Goal: Task Accomplishment & Management: Manage account settings

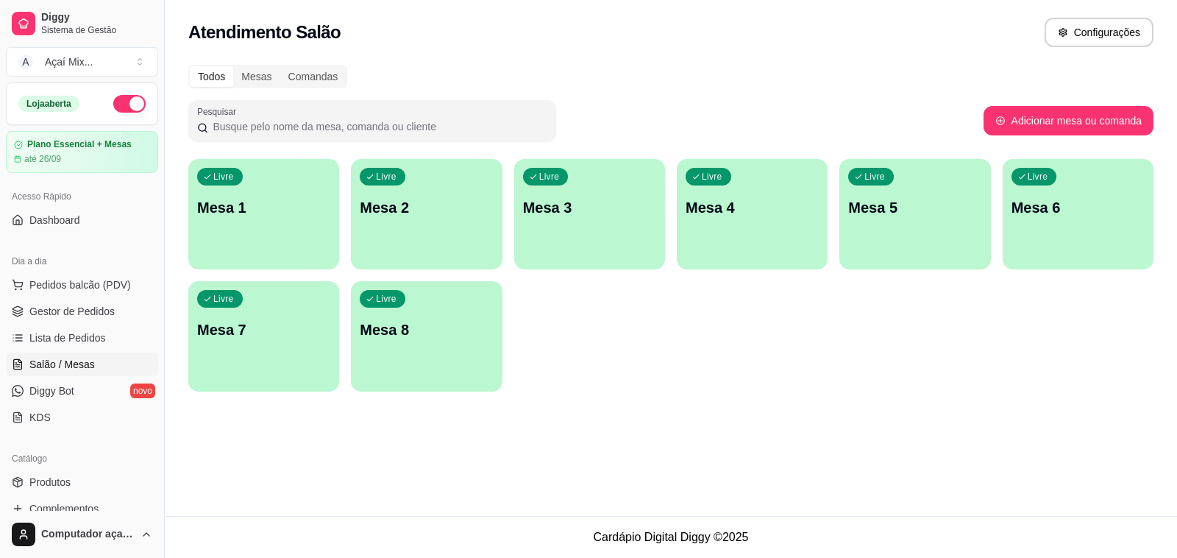
click at [219, 192] on div "Livre Mesa 1" at bounding box center [263, 205] width 151 height 93
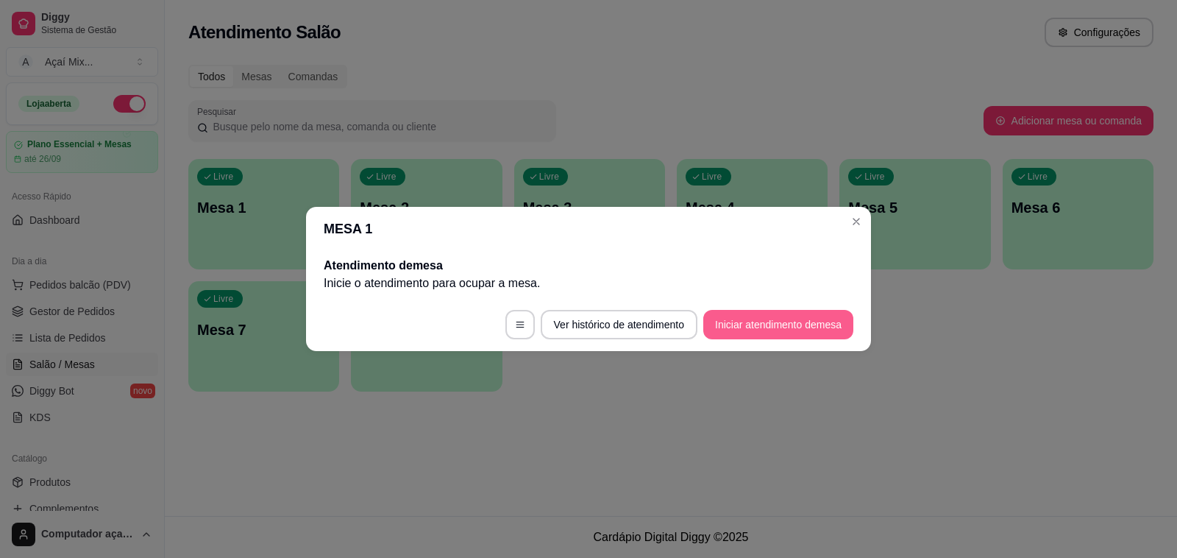
click at [705, 332] on button "Iniciar atendimento de mesa" at bounding box center [778, 324] width 150 height 29
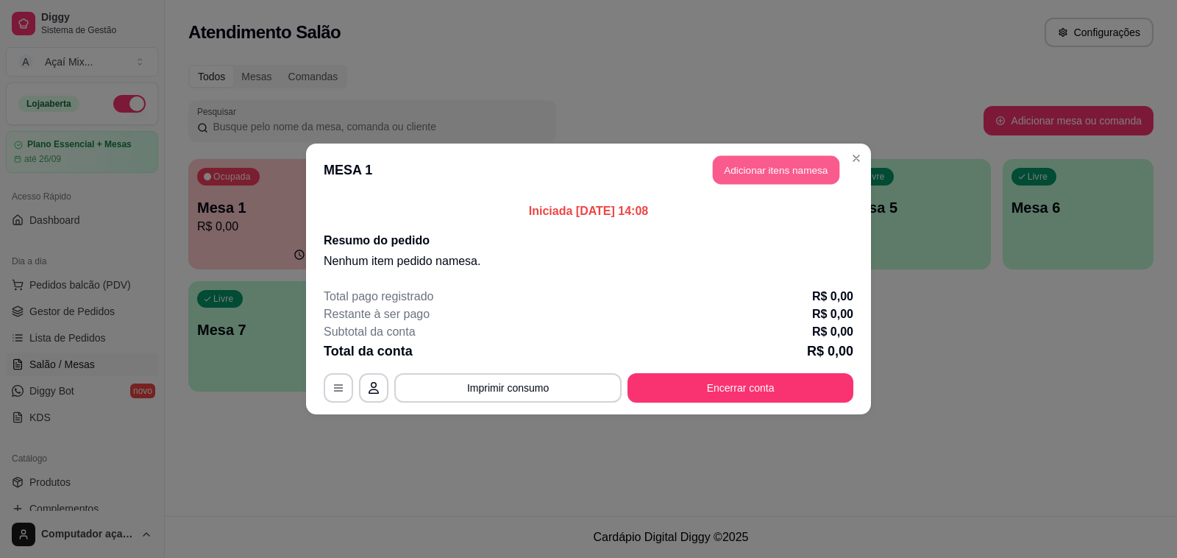
click at [787, 174] on button "Adicionar itens na mesa" at bounding box center [776, 170] width 127 height 29
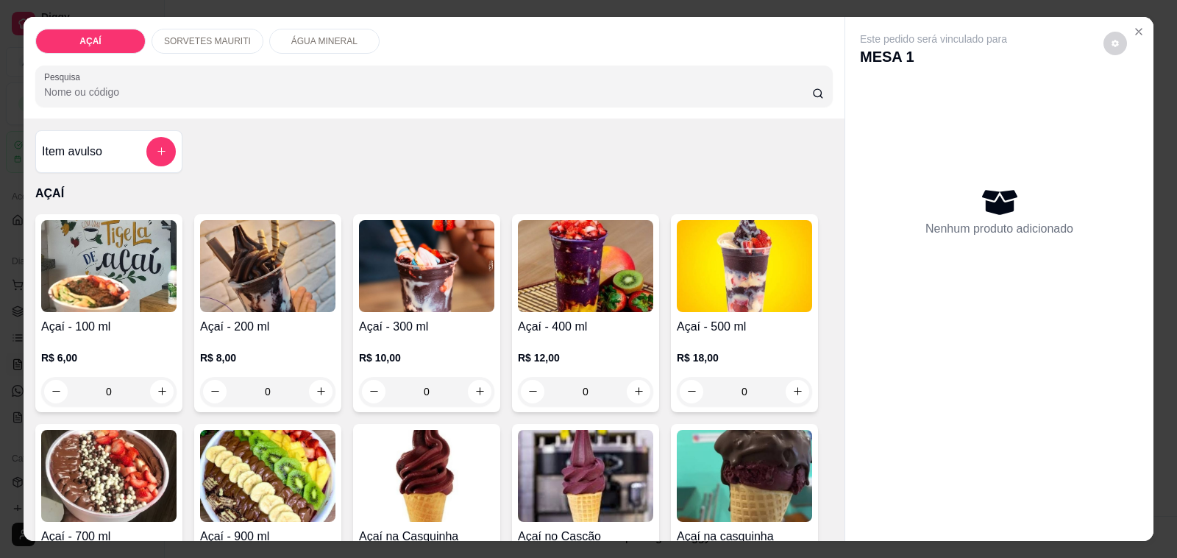
click at [308, 380] on div "0" at bounding box center [267, 391] width 135 height 29
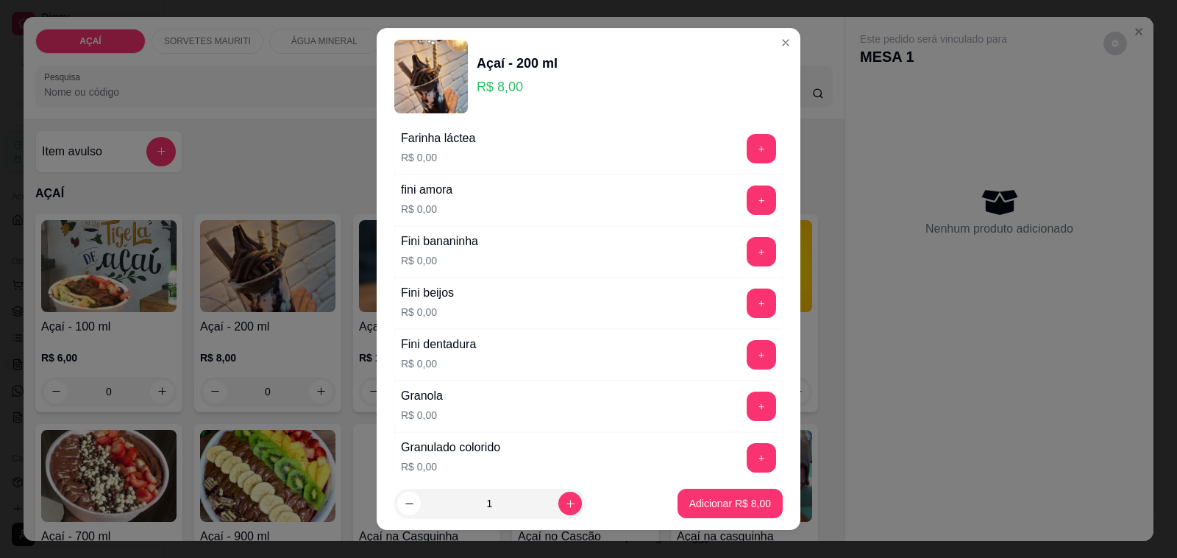
scroll to position [1012, 0]
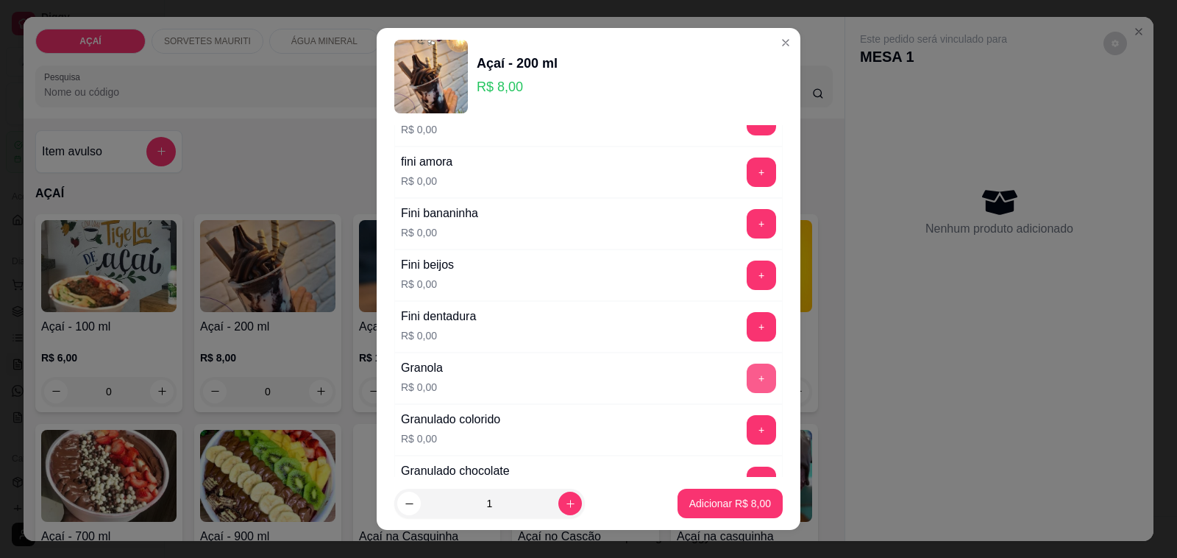
click at [747, 387] on button "+" at bounding box center [761, 377] width 29 height 29
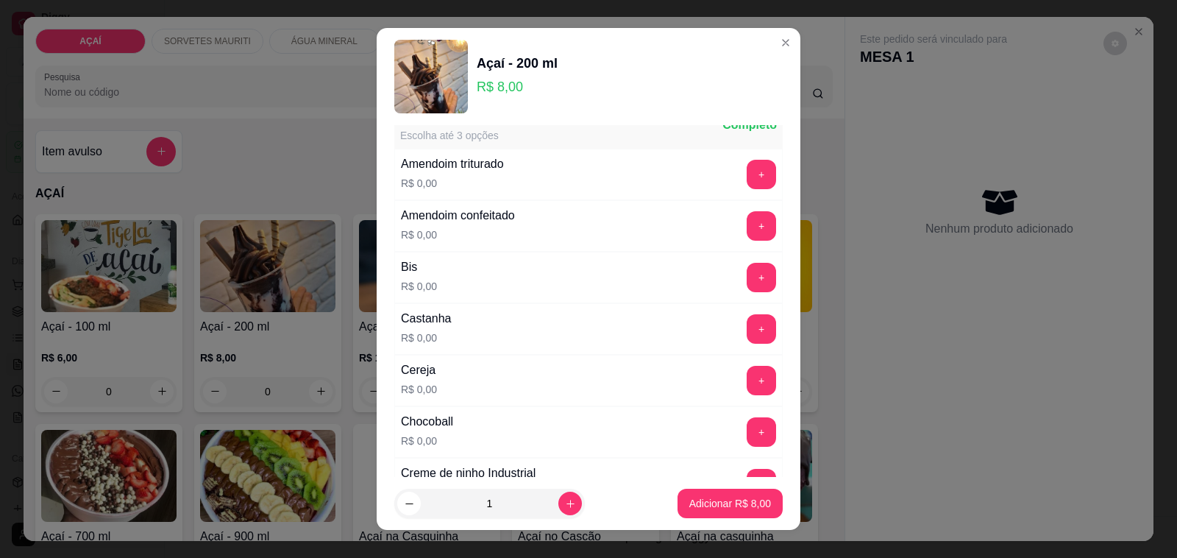
scroll to position [0, 0]
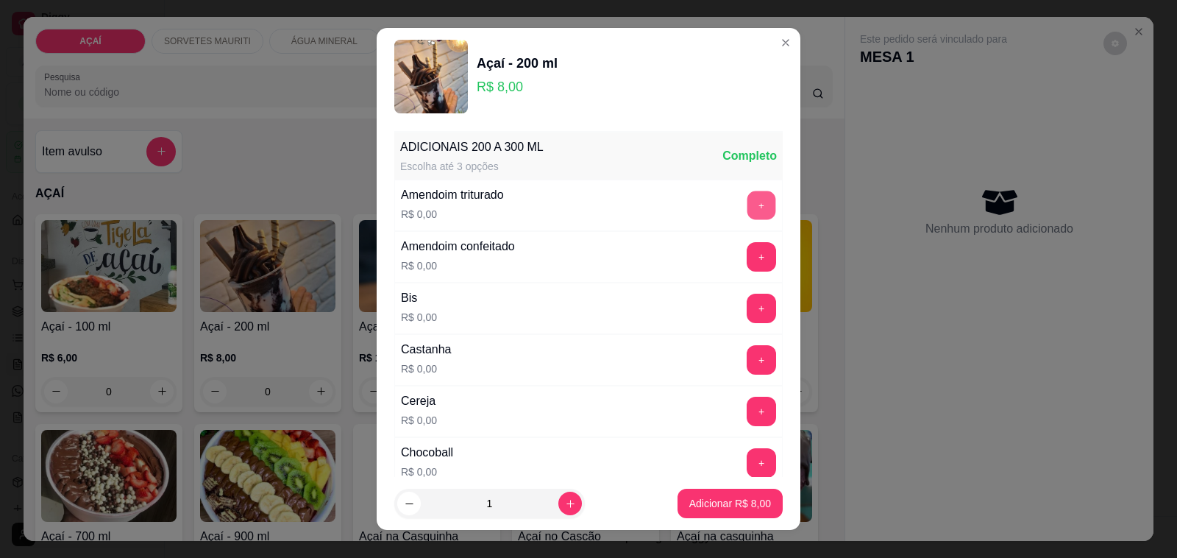
click at [748, 200] on button "+" at bounding box center [762, 205] width 29 height 29
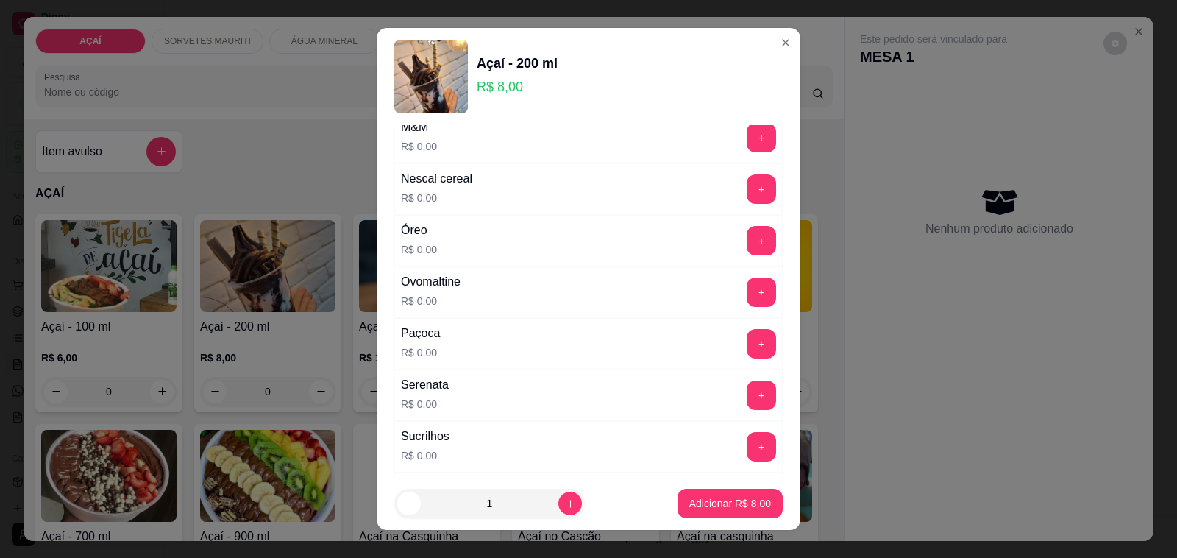
scroll to position [1564, 0]
click at [748, 300] on button "+" at bounding box center [762, 290] width 29 height 29
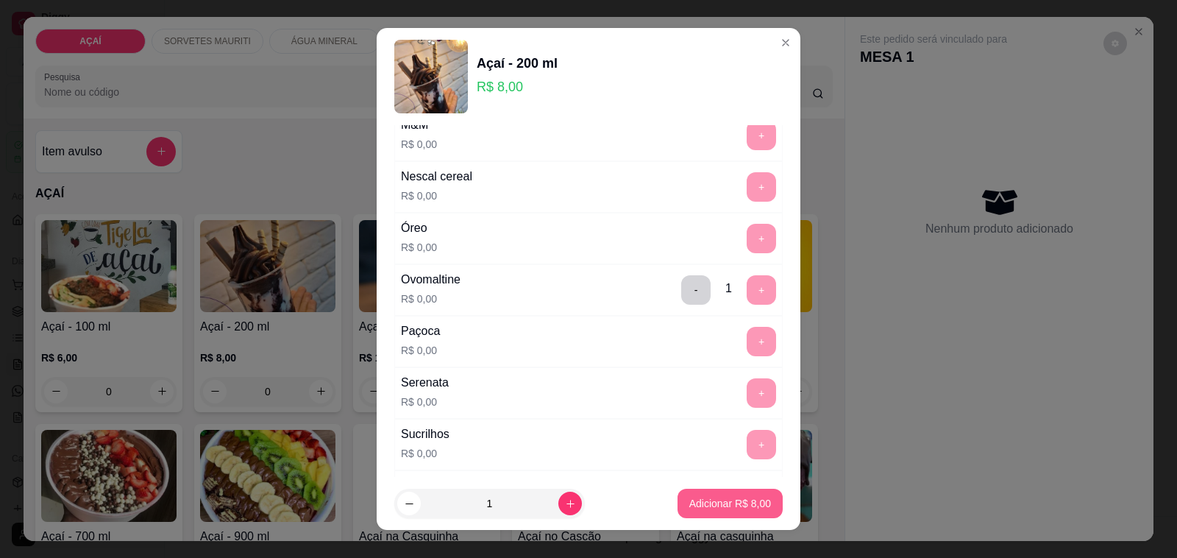
click at [697, 494] on button "Adicionar R$ 8,00" at bounding box center [730, 503] width 105 height 29
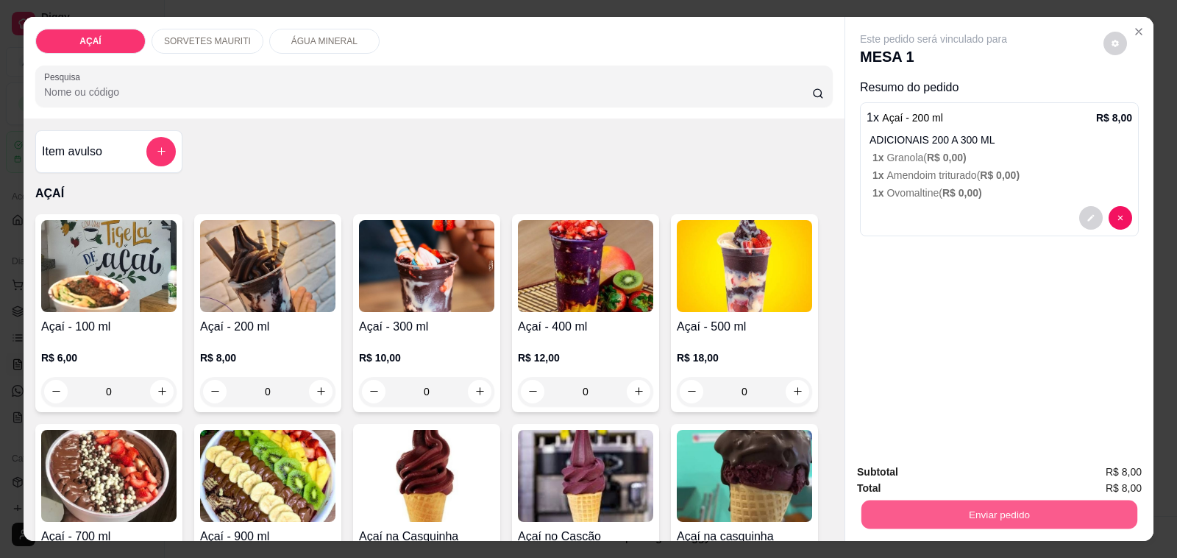
click at [987, 500] on button "Enviar pedido" at bounding box center [1000, 514] width 276 height 29
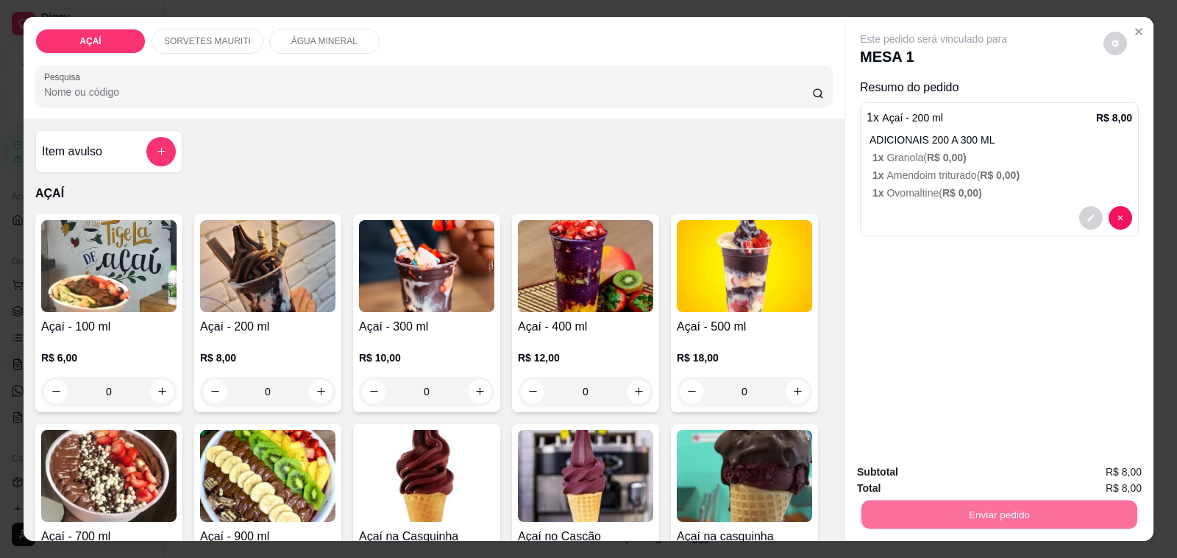
click at [966, 479] on button "Não registrar e enviar pedido" at bounding box center [950, 471] width 149 height 27
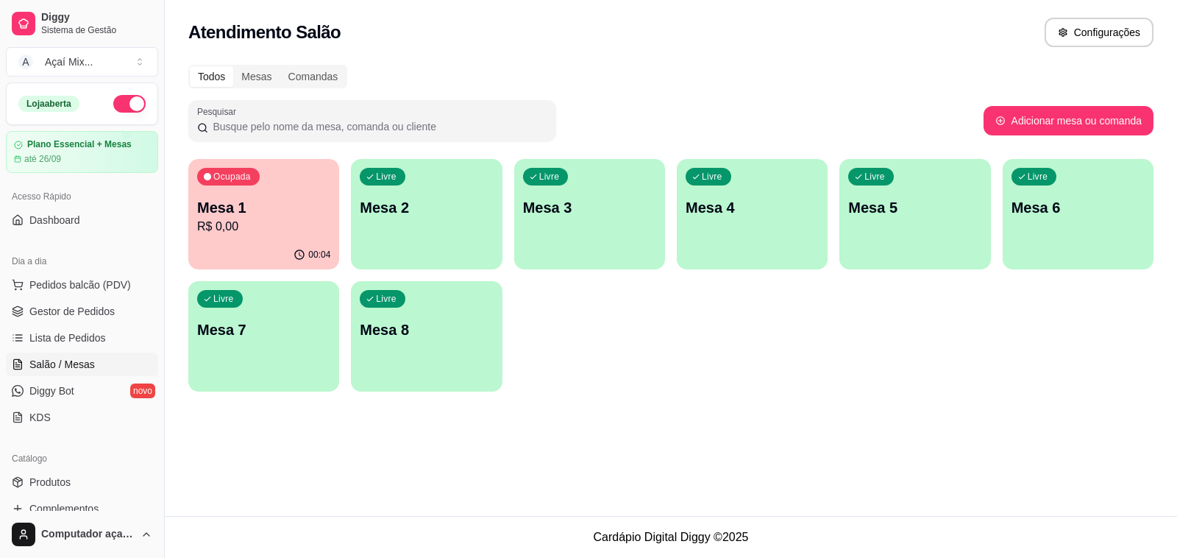
click at [418, 207] on p "Mesa 2" at bounding box center [426, 207] width 133 height 21
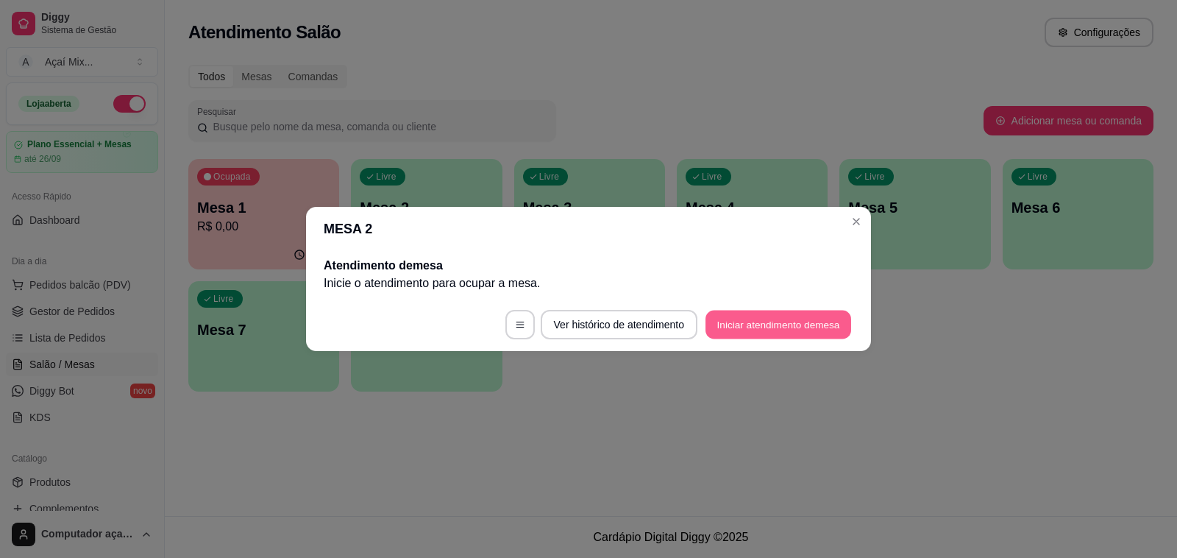
click at [714, 315] on button "Iniciar atendimento de mesa" at bounding box center [779, 325] width 146 height 29
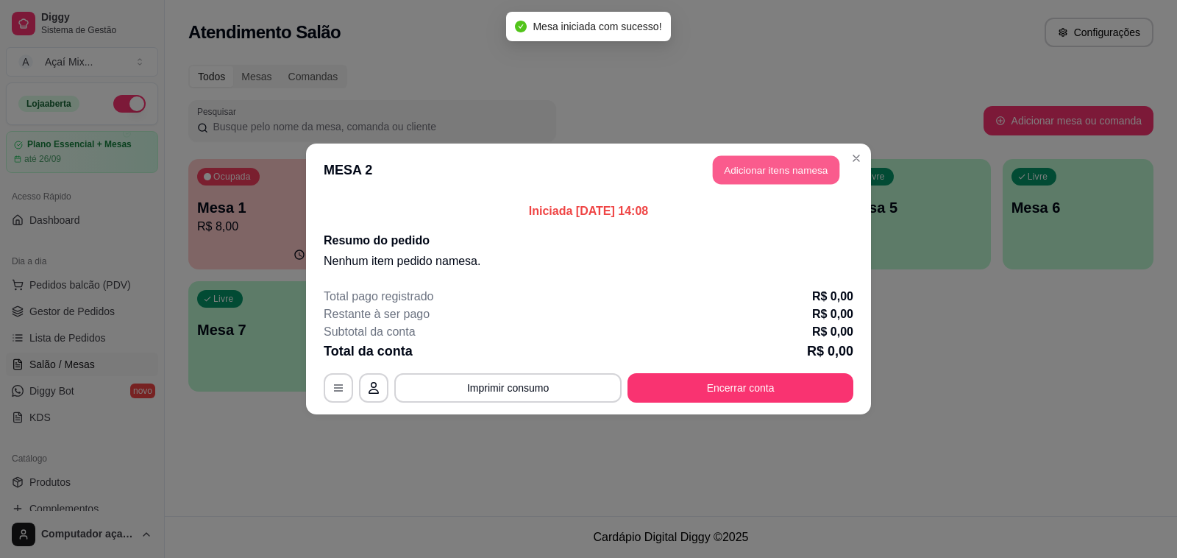
click at [798, 162] on button "Adicionar itens na mesa" at bounding box center [776, 170] width 127 height 29
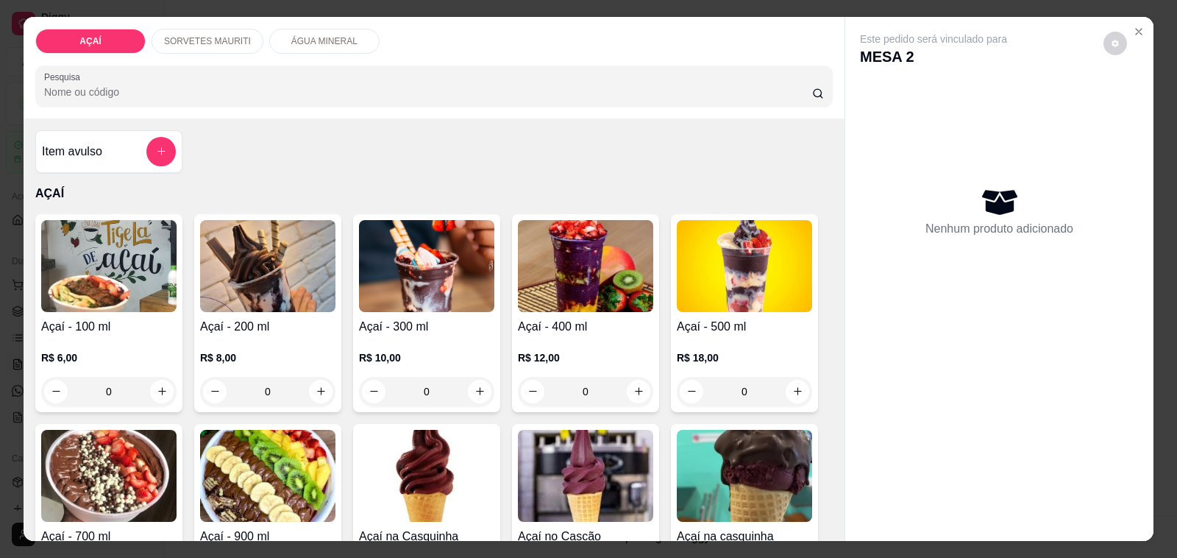
click at [310, 383] on div "0" at bounding box center [267, 391] width 135 height 29
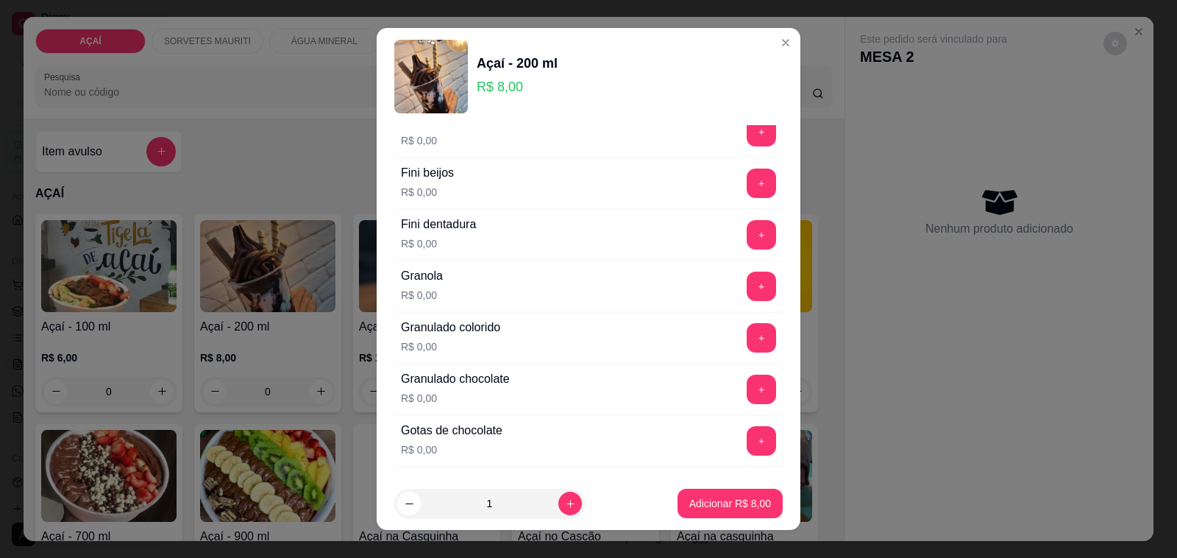
scroll to position [1196, 0]
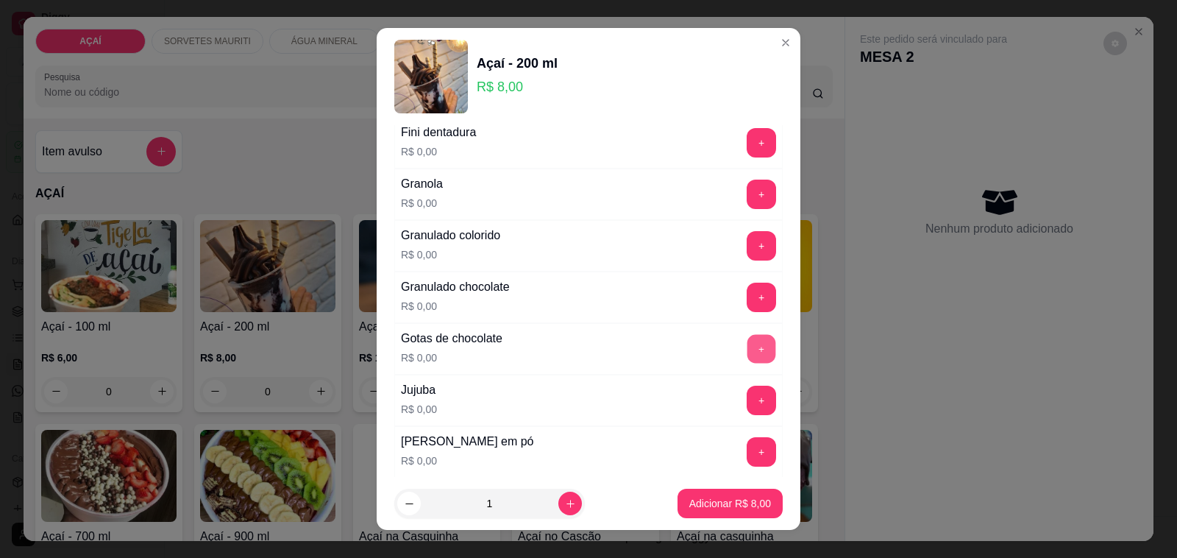
click at [748, 357] on button "+" at bounding box center [762, 349] width 29 height 29
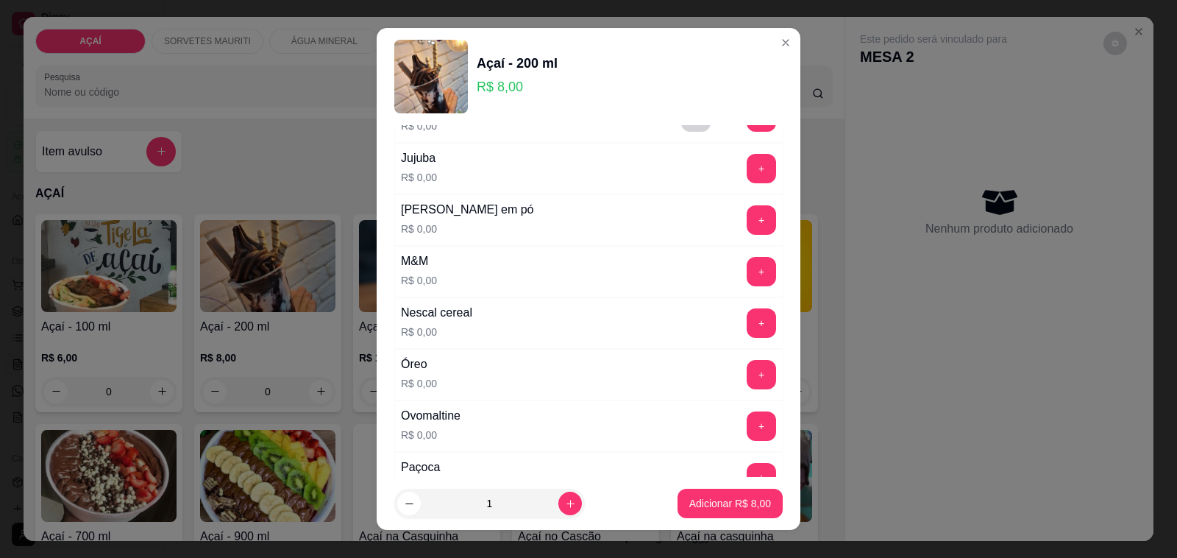
scroll to position [1472, 0]
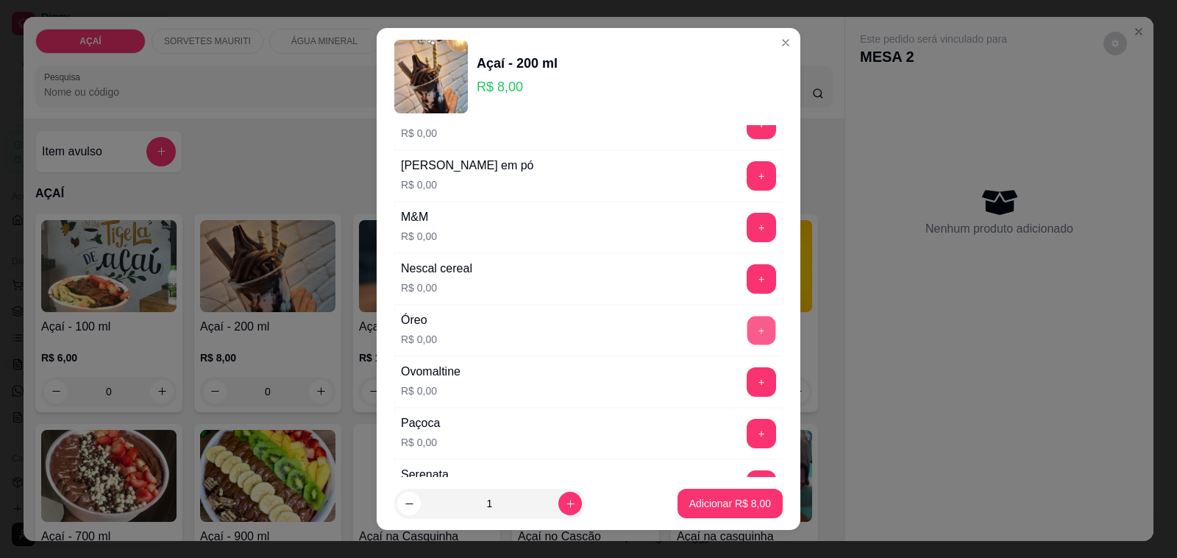
click at [748, 332] on button "+" at bounding box center [762, 330] width 29 height 29
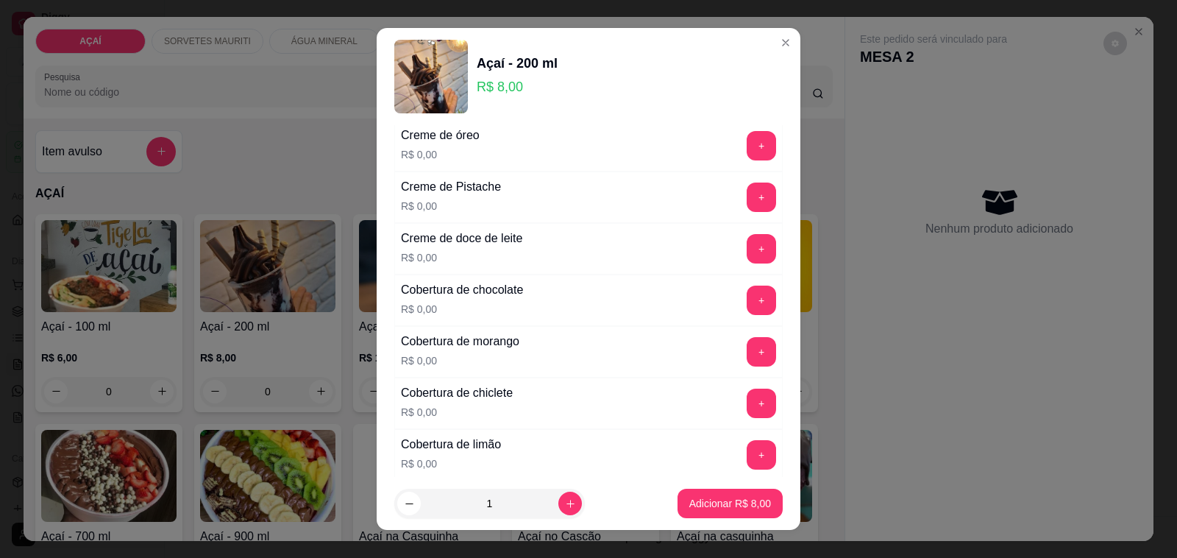
scroll to position [552, 0]
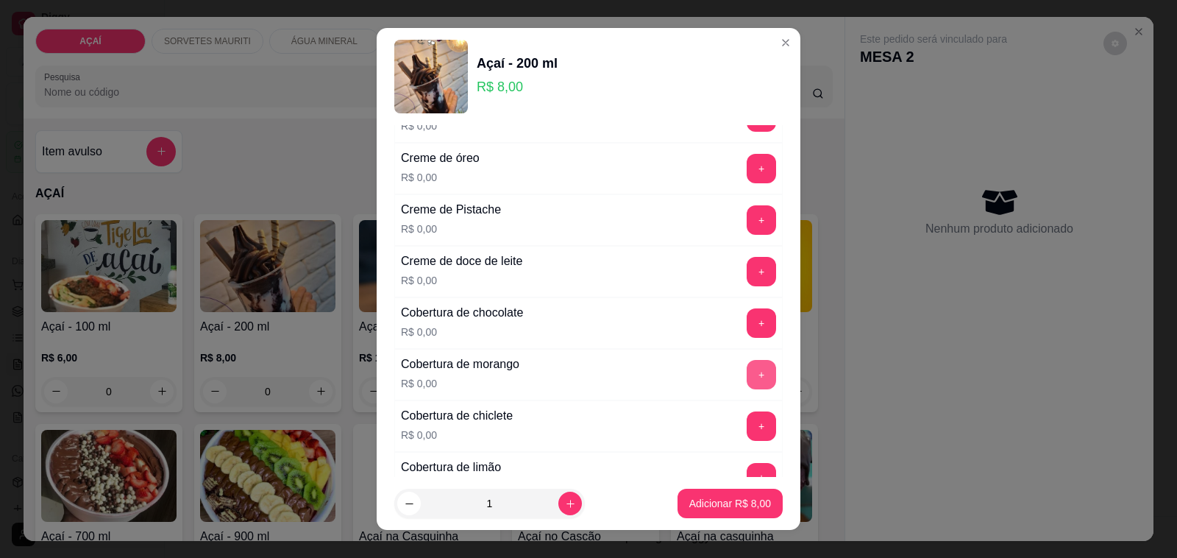
click at [747, 364] on button "+" at bounding box center [761, 374] width 29 height 29
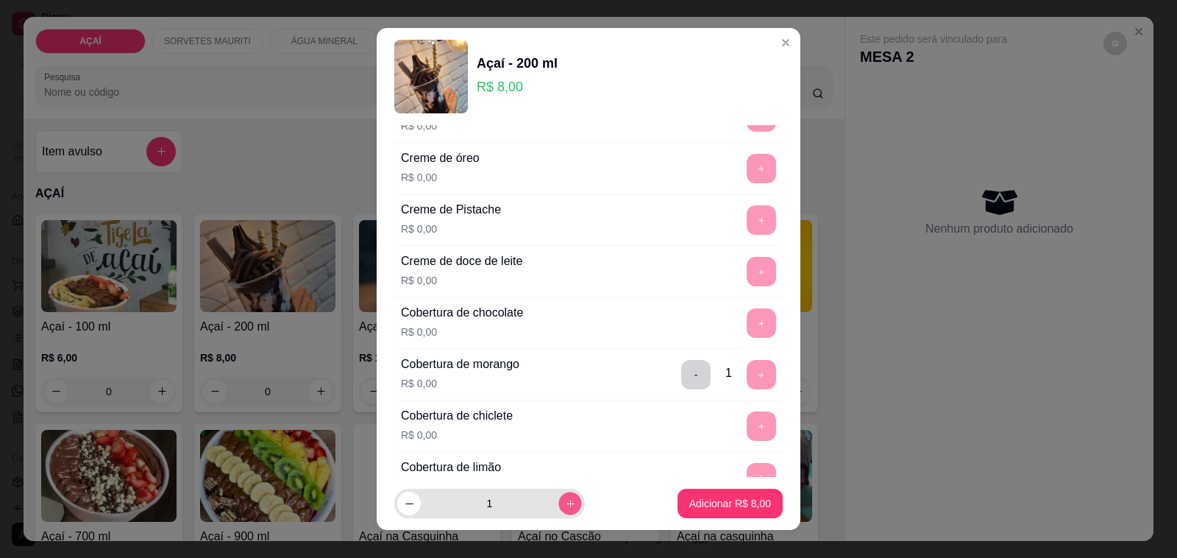
click at [560, 506] on button "increase-product-quantity" at bounding box center [569, 503] width 23 height 23
click at [407, 494] on button "decrease-product-quantity" at bounding box center [408, 503] width 23 height 23
type input "1"
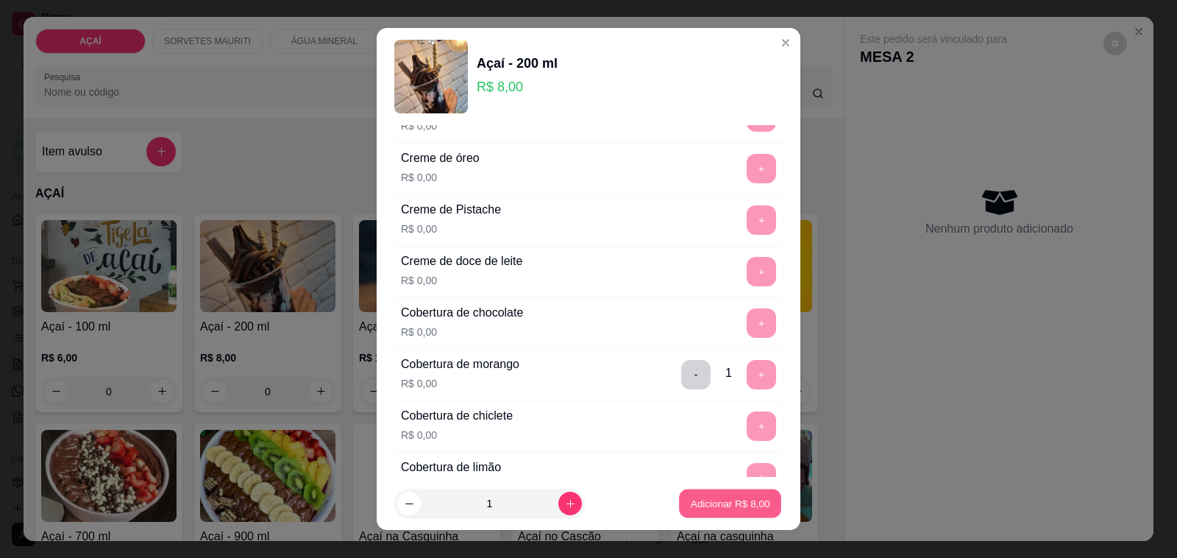
click at [726, 502] on p "Adicionar R$ 8,00" at bounding box center [729, 503] width 79 height 14
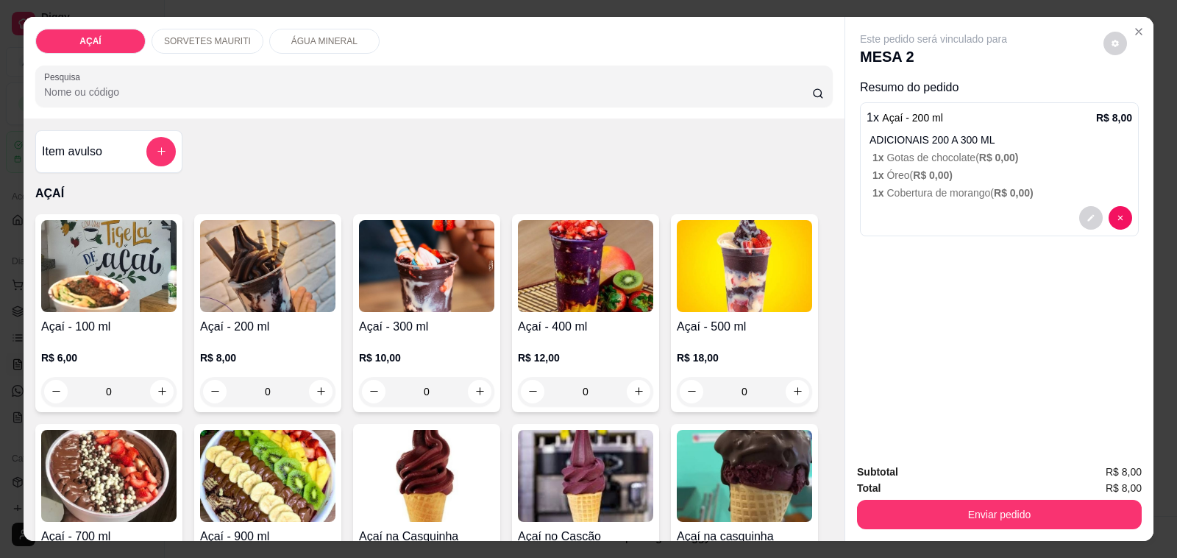
click at [315, 380] on div "0" at bounding box center [267, 391] width 135 height 29
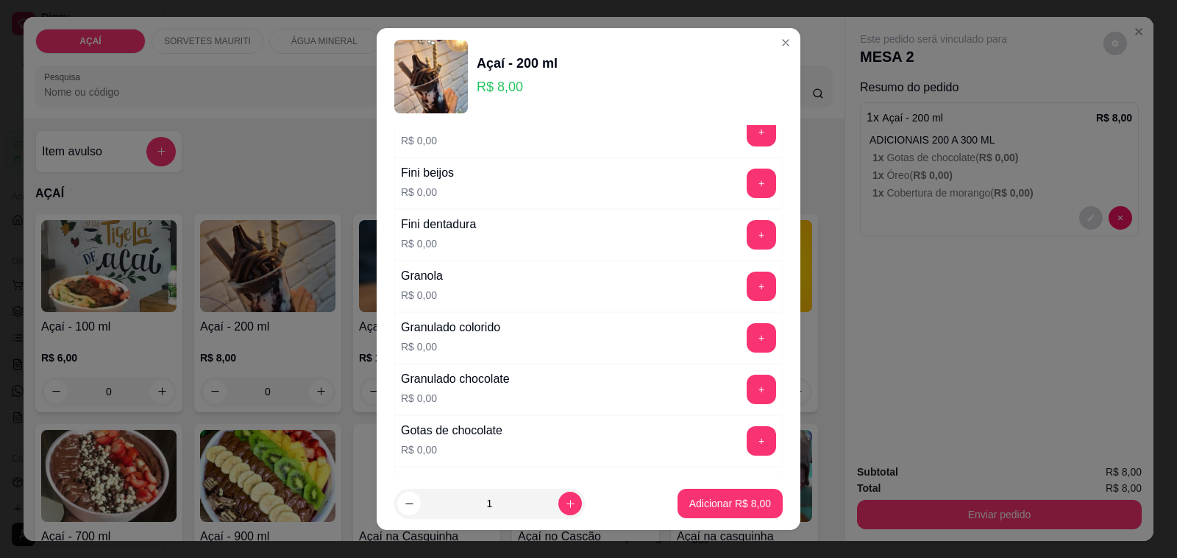
scroll to position [1196, 0]
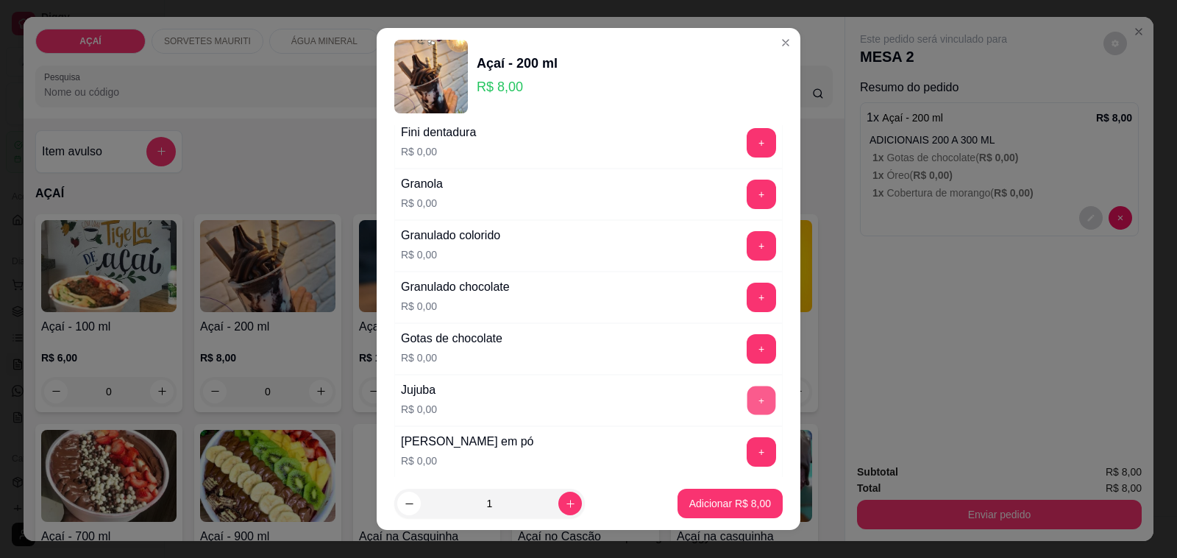
click at [748, 405] on button "+" at bounding box center [762, 400] width 29 height 29
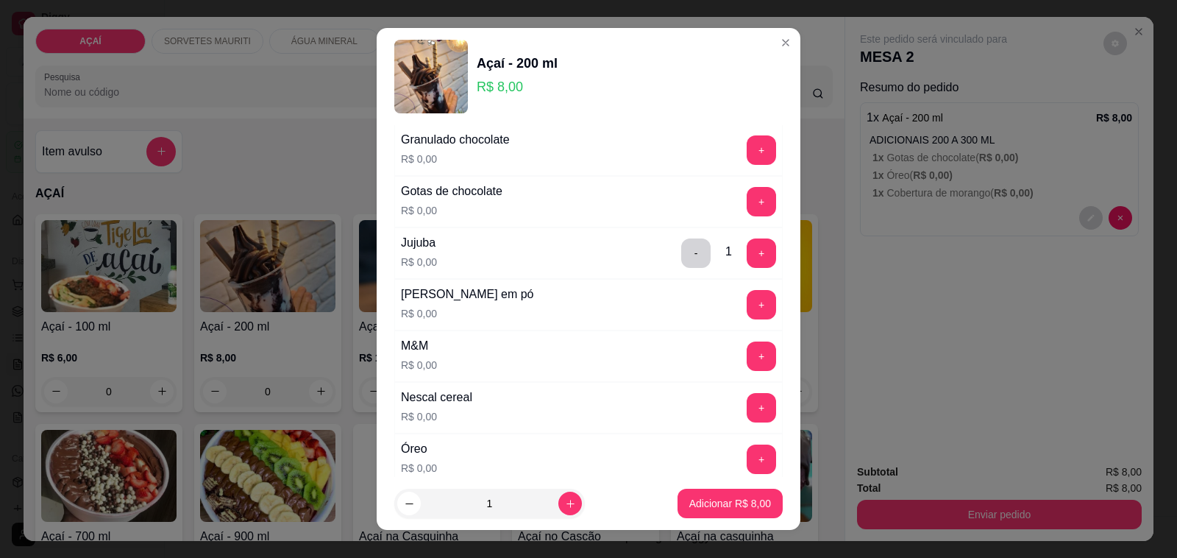
scroll to position [1288, 0]
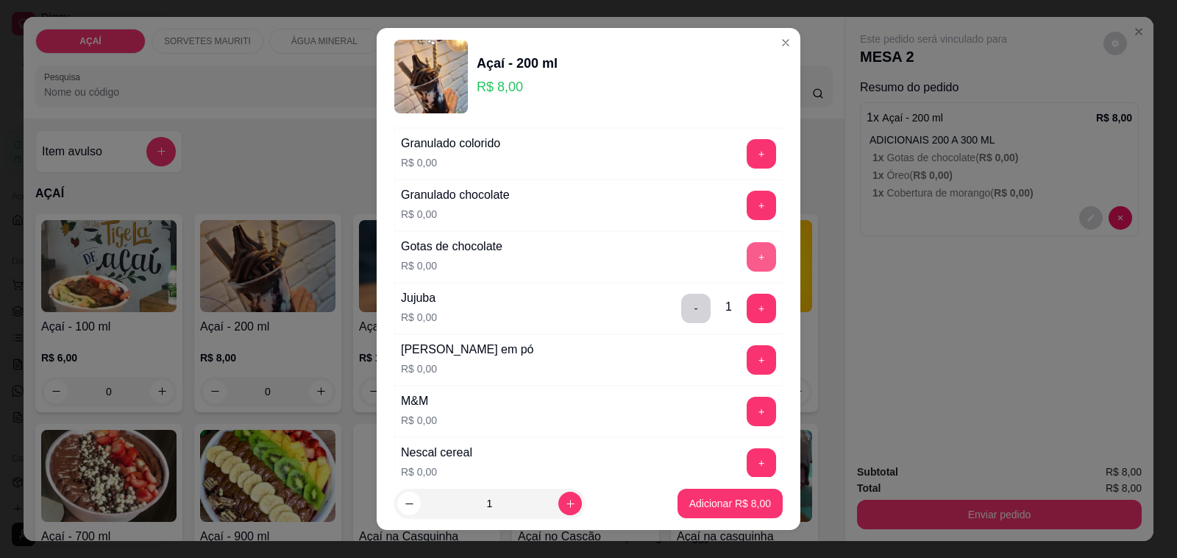
click at [747, 266] on button "+" at bounding box center [761, 256] width 29 height 29
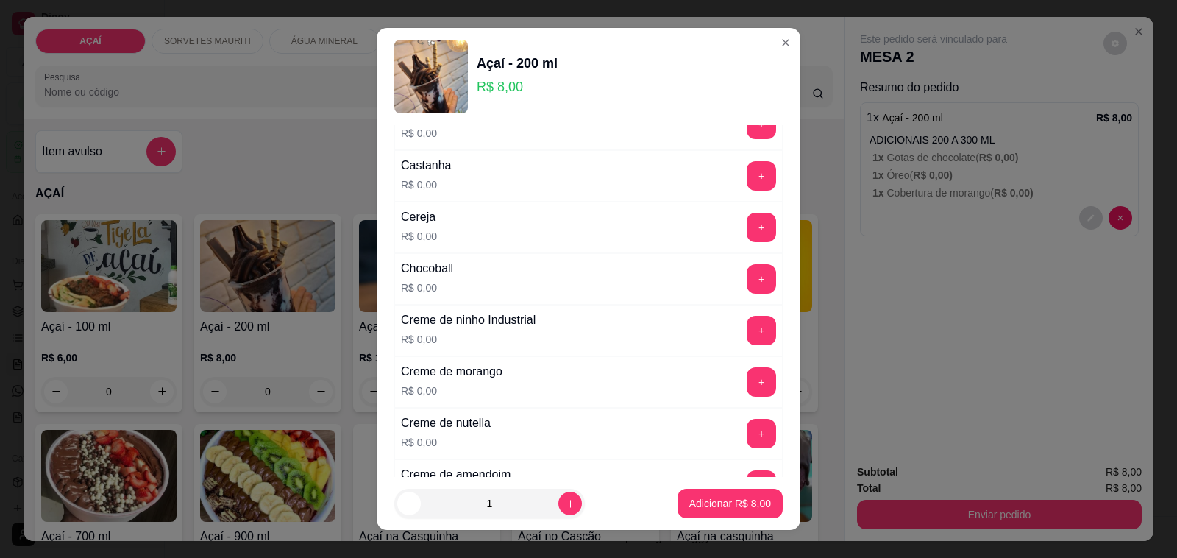
scroll to position [276, 0]
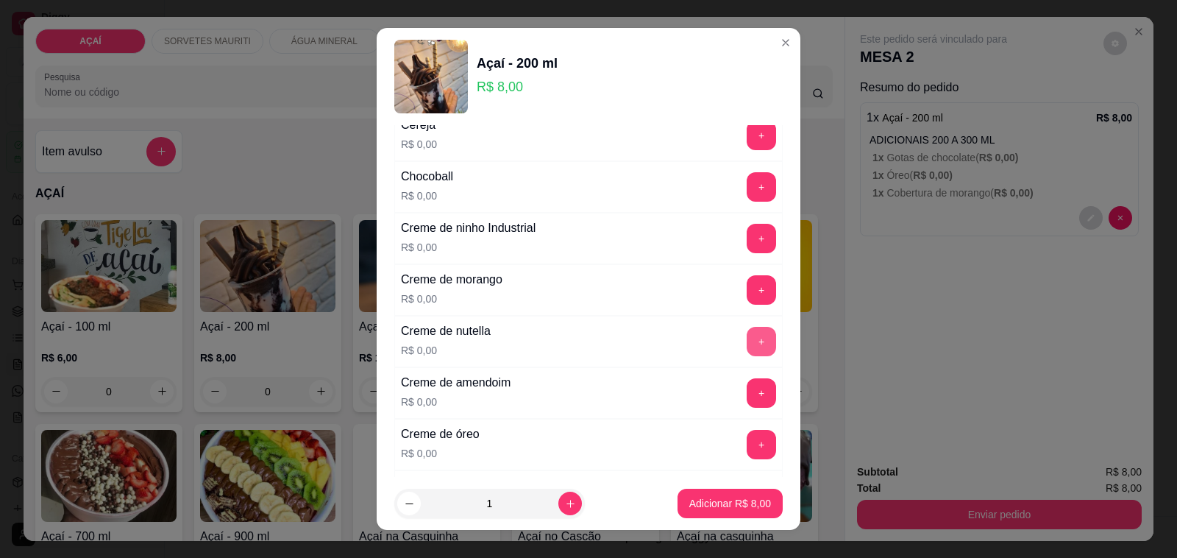
click at [742, 344] on div "+" at bounding box center [761, 341] width 41 height 29
click at [748, 348] on button "+" at bounding box center [762, 341] width 29 height 29
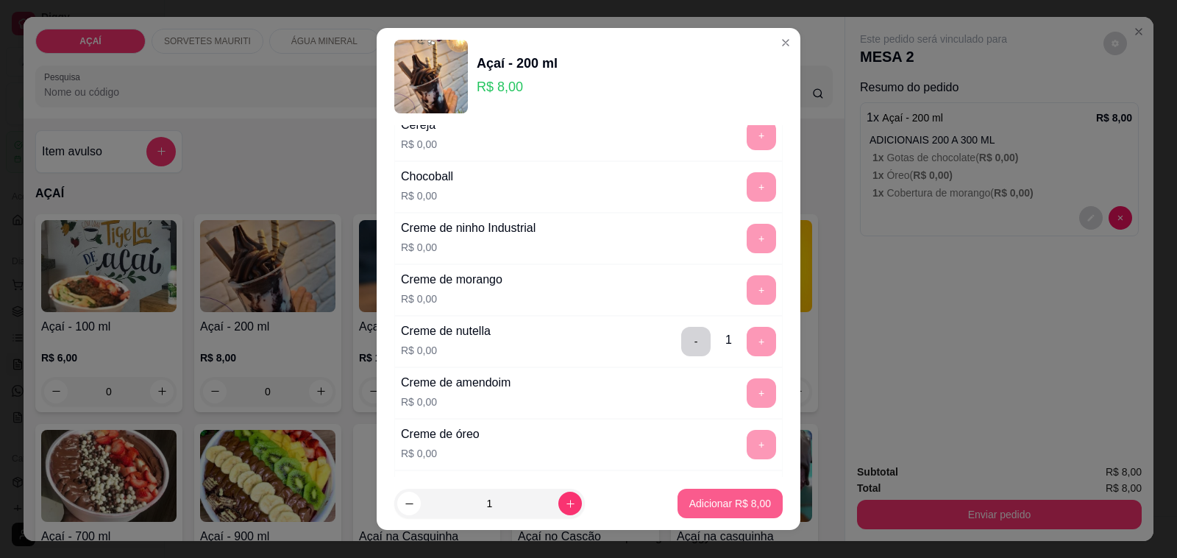
click at [711, 500] on p "Adicionar R$ 8,00" at bounding box center [730, 503] width 82 height 15
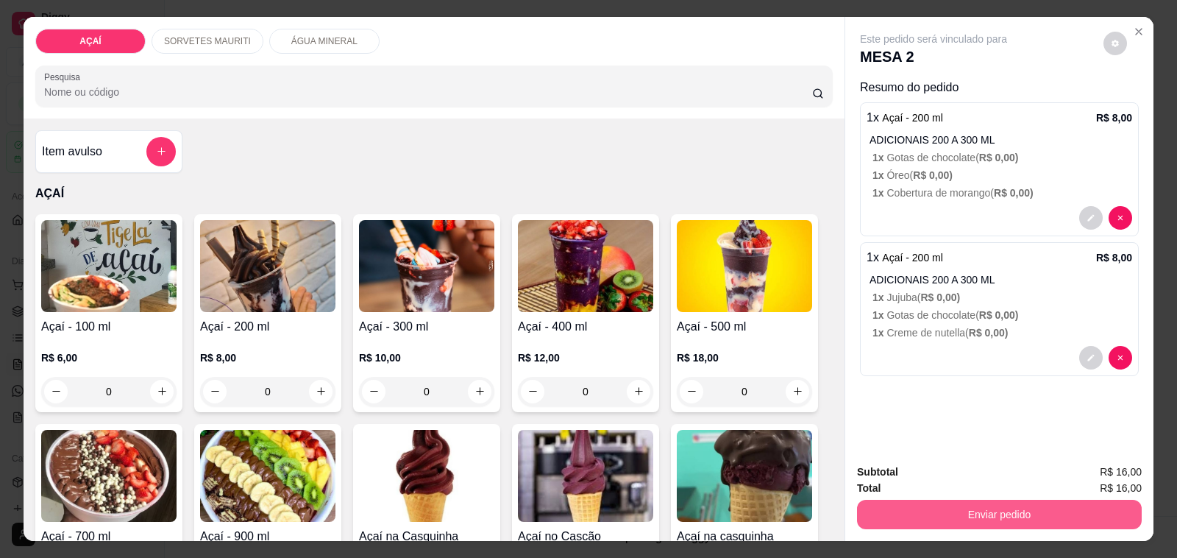
click at [923, 502] on button "Enviar pedido" at bounding box center [999, 514] width 285 height 29
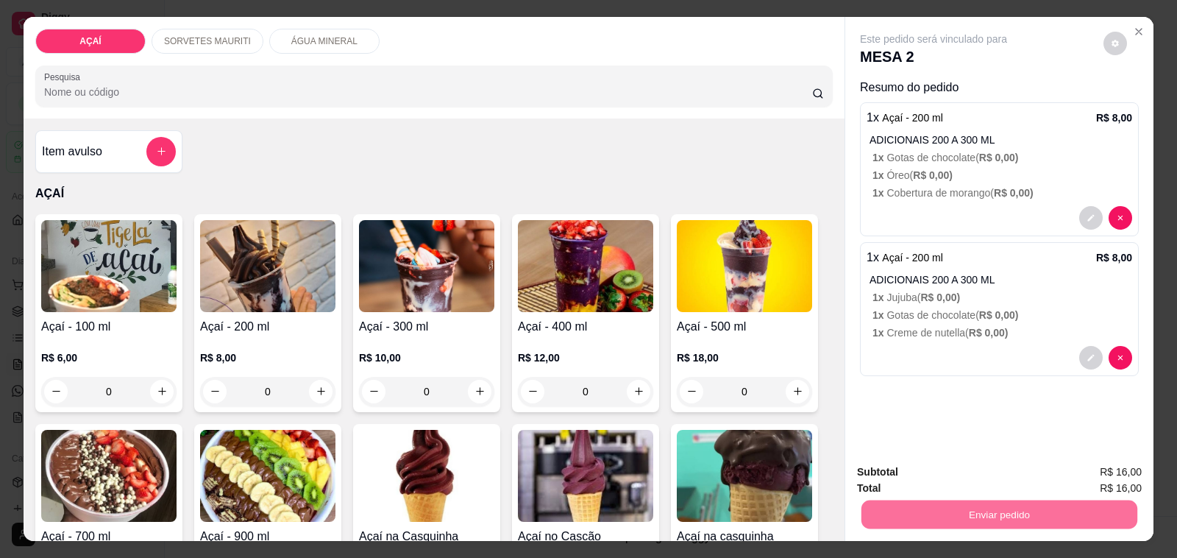
click at [944, 484] on button "Não registrar e enviar pedido" at bounding box center [950, 471] width 149 height 27
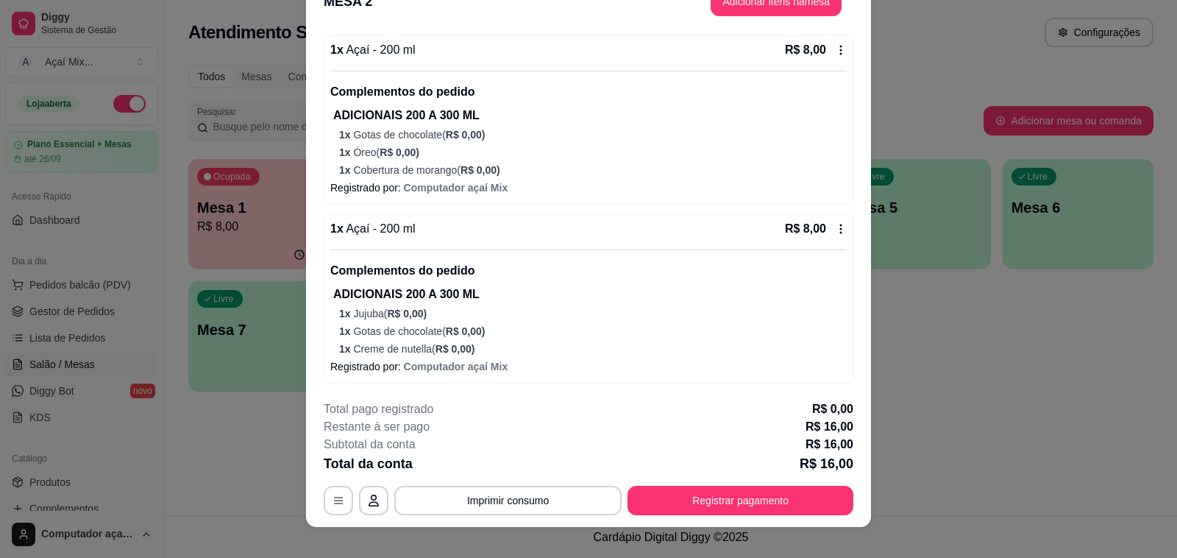
scroll to position [44, 0]
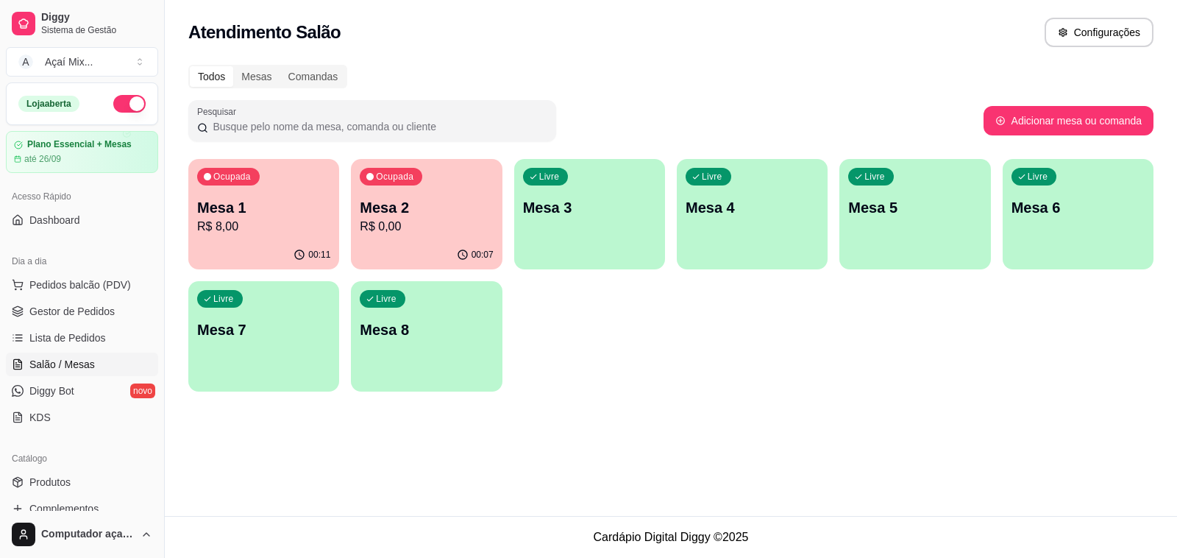
click at [205, 241] on button "Ocupada Mesa 1 R$ 8,00 00:11" at bounding box center [263, 214] width 151 height 110
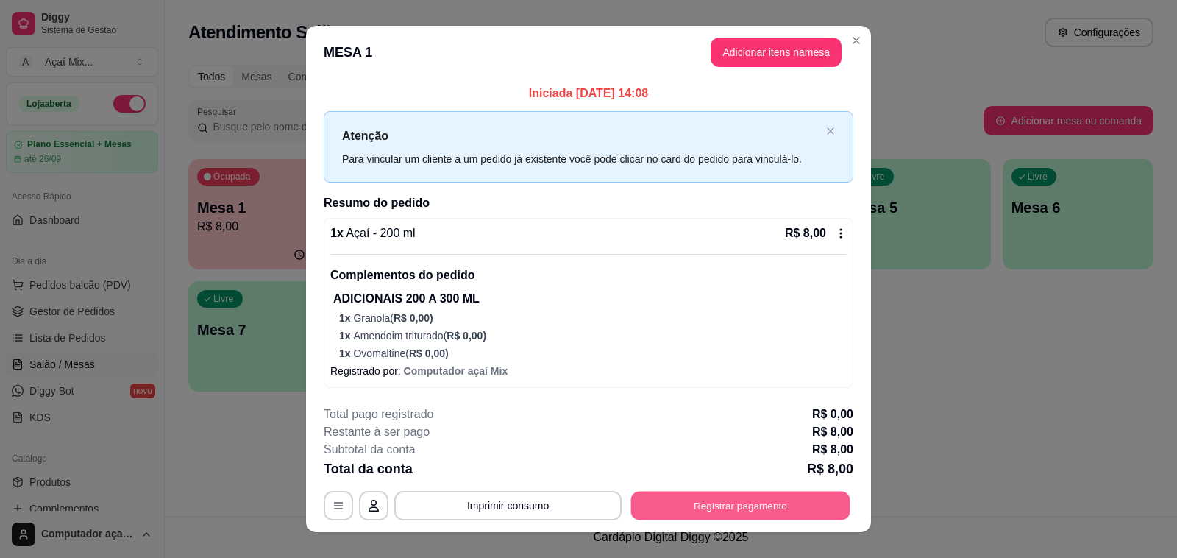
click at [729, 494] on button "Registrar pagamento" at bounding box center [740, 506] width 219 height 29
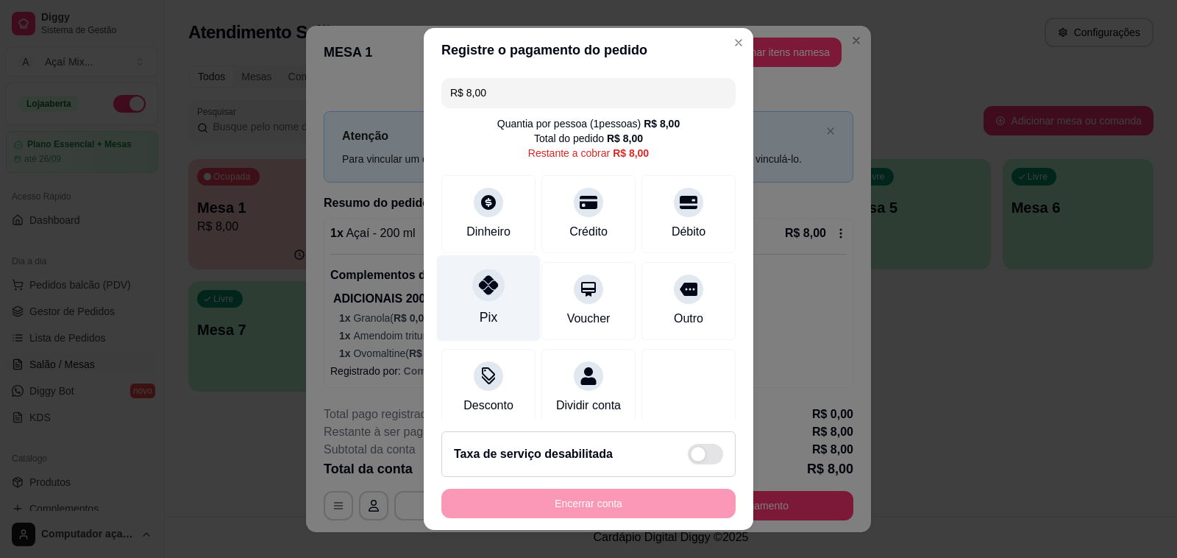
click at [491, 299] on div "Pix" at bounding box center [489, 298] width 104 height 86
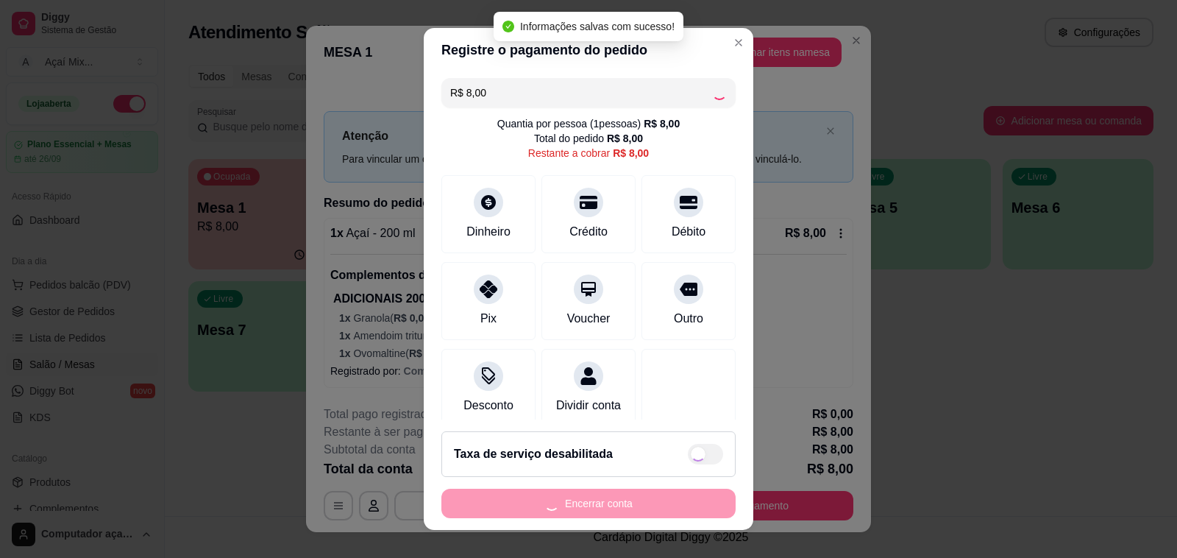
type input "R$ 0,00"
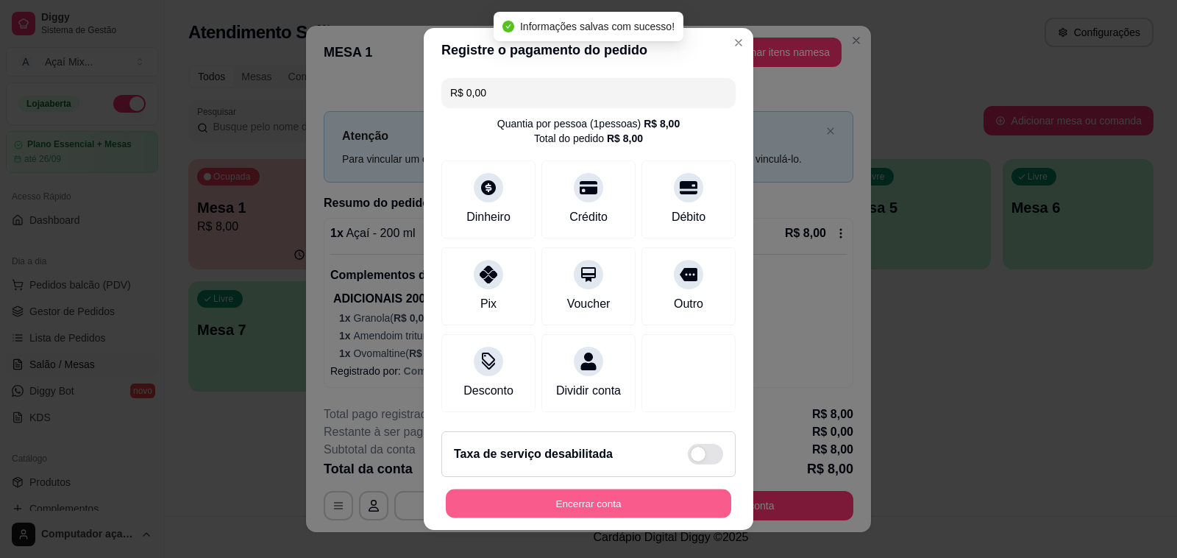
click at [578, 508] on button "Encerrar conta" at bounding box center [588, 503] width 285 height 29
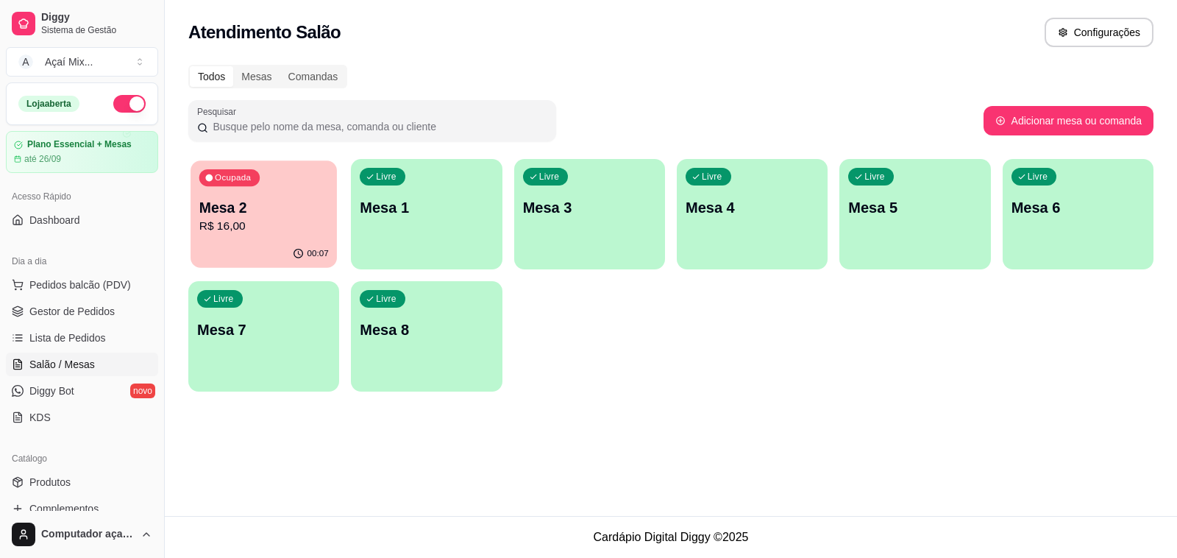
click at [314, 215] on p "Mesa 2" at bounding box center [264, 208] width 130 height 20
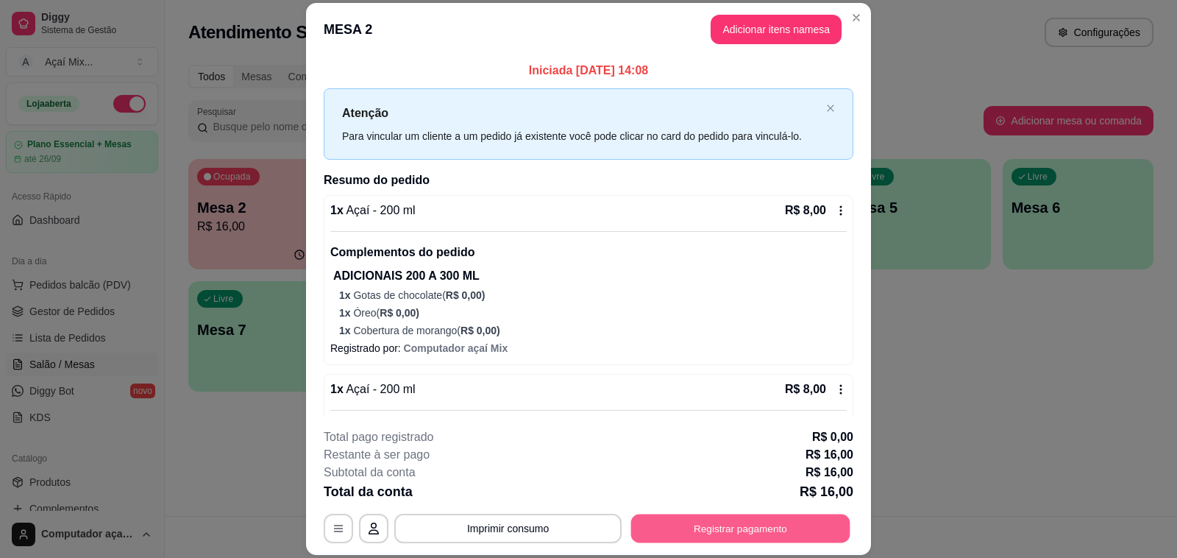
click at [734, 517] on button "Registrar pagamento" at bounding box center [740, 528] width 219 height 29
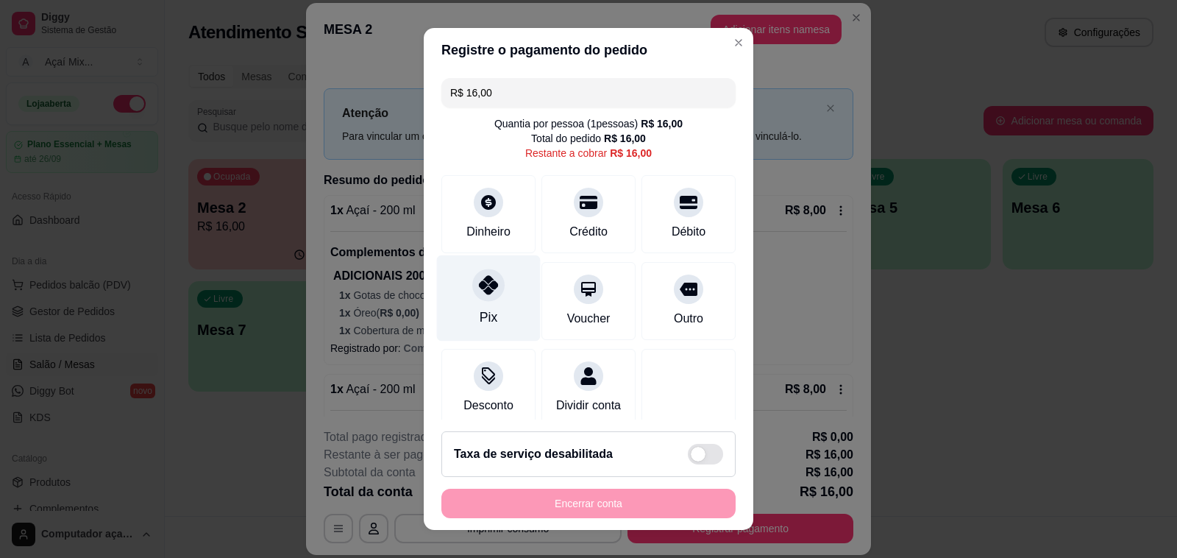
click at [487, 309] on div "Pix" at bounding box center [489, 298] width 104 height 86
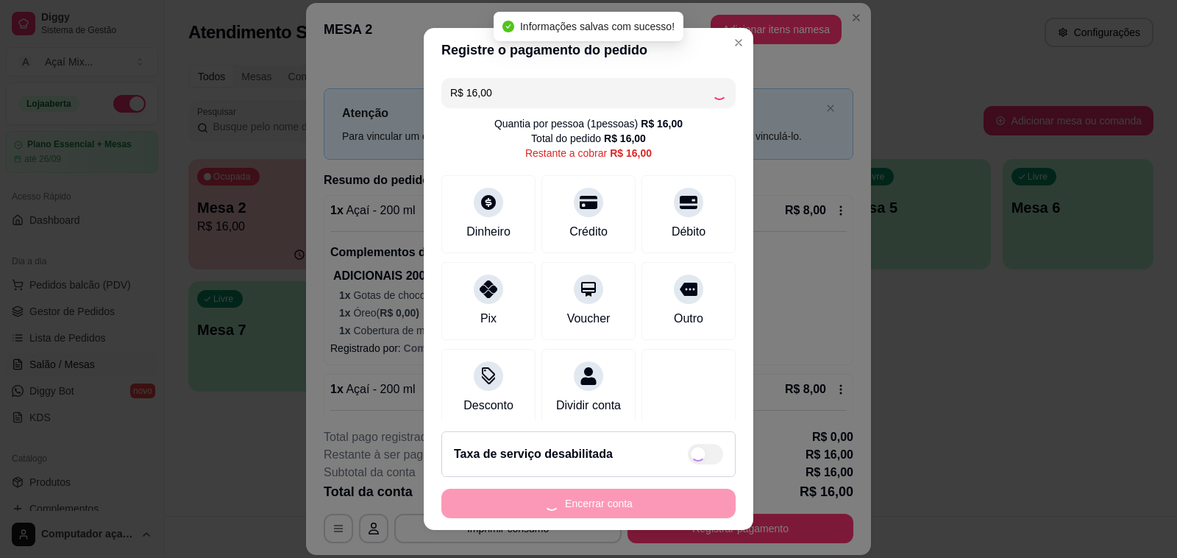
type input "R$ 0,00"
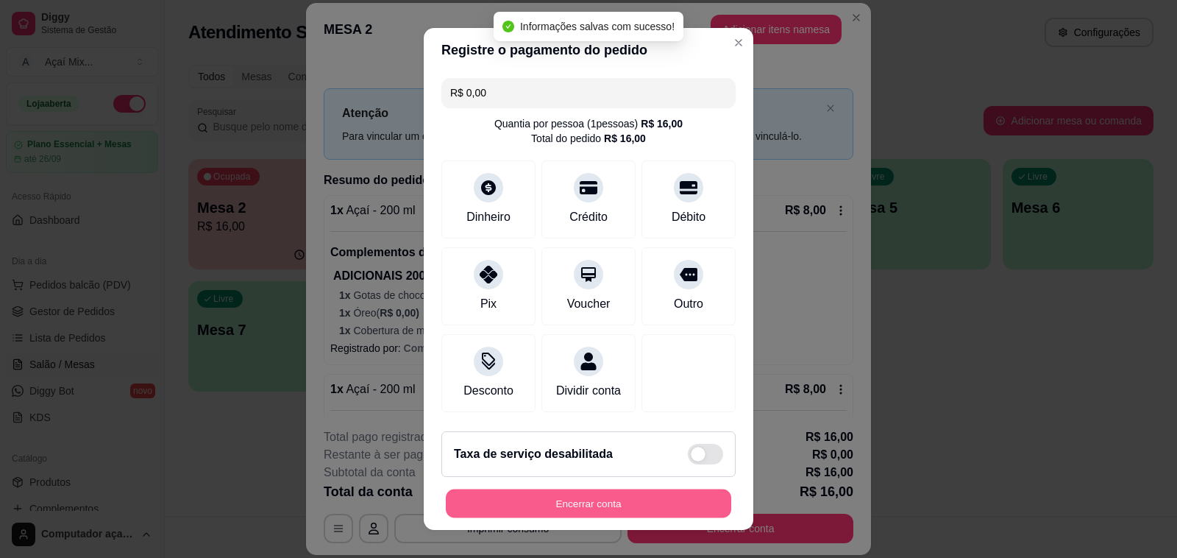
click at [605, 508] on button "Encerrar conta" at bounding box center [588, 503] width 285 height 29
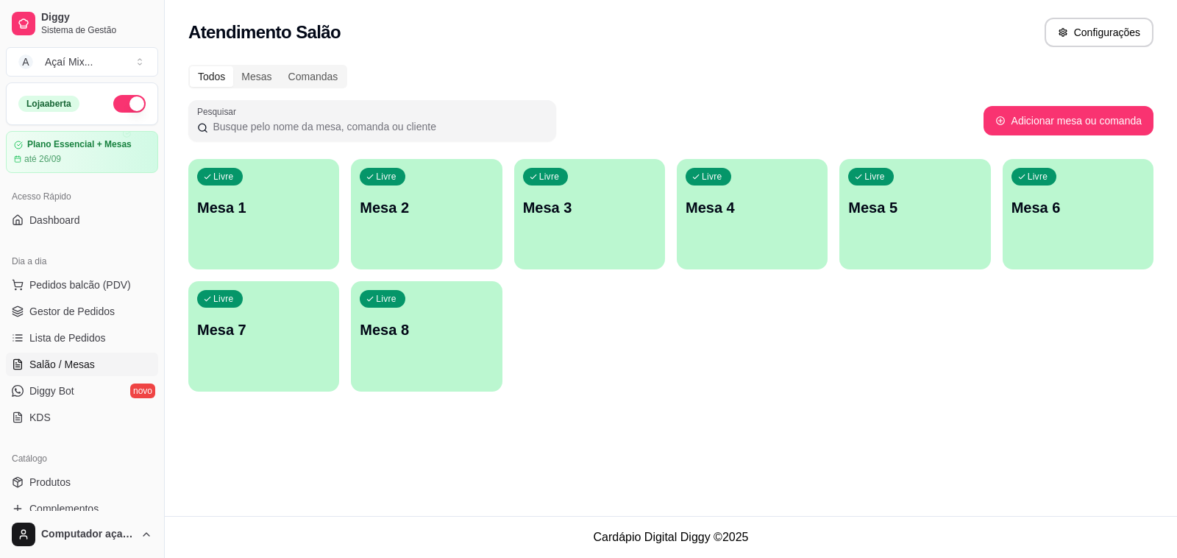
click at [248, 239] on div "Livre Mesa 1" at bounding box center [263, 205] width 151 height 93
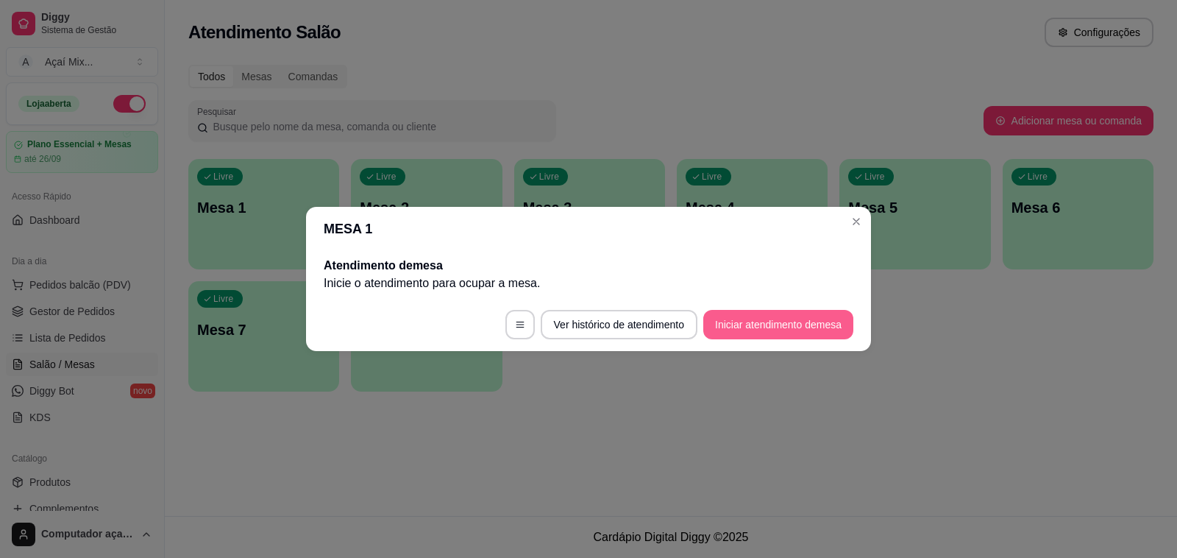
click at [785, 320] on button "Iniciar atendimento de mesa" at bounding box center [778, 324] width 150 height 29
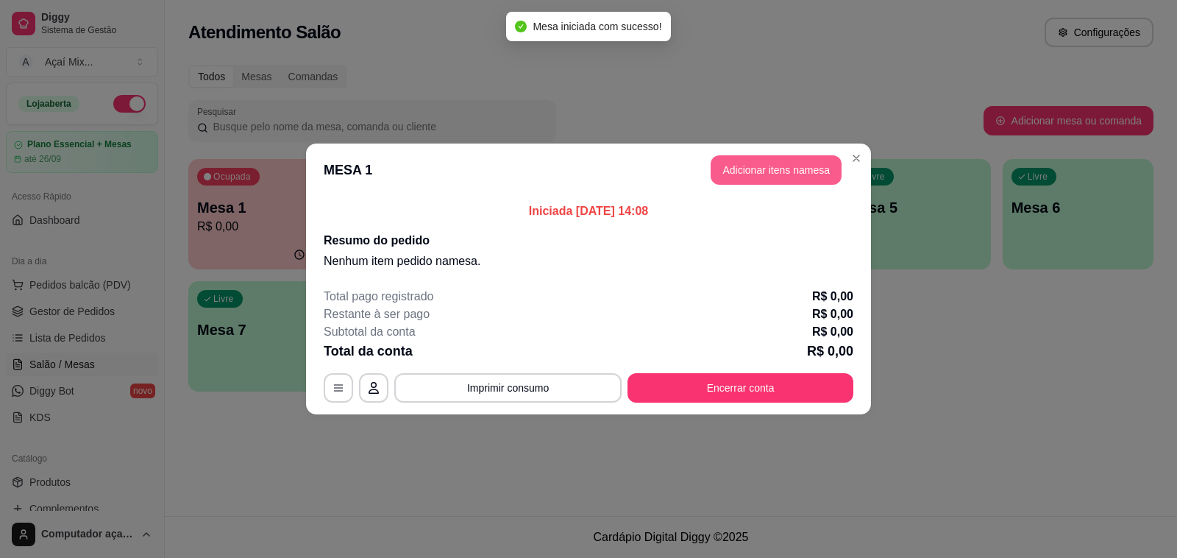
click at [791, 169] on button "Adicionar itens na mesa" at bounding box center [776, 169] width 131 height 29
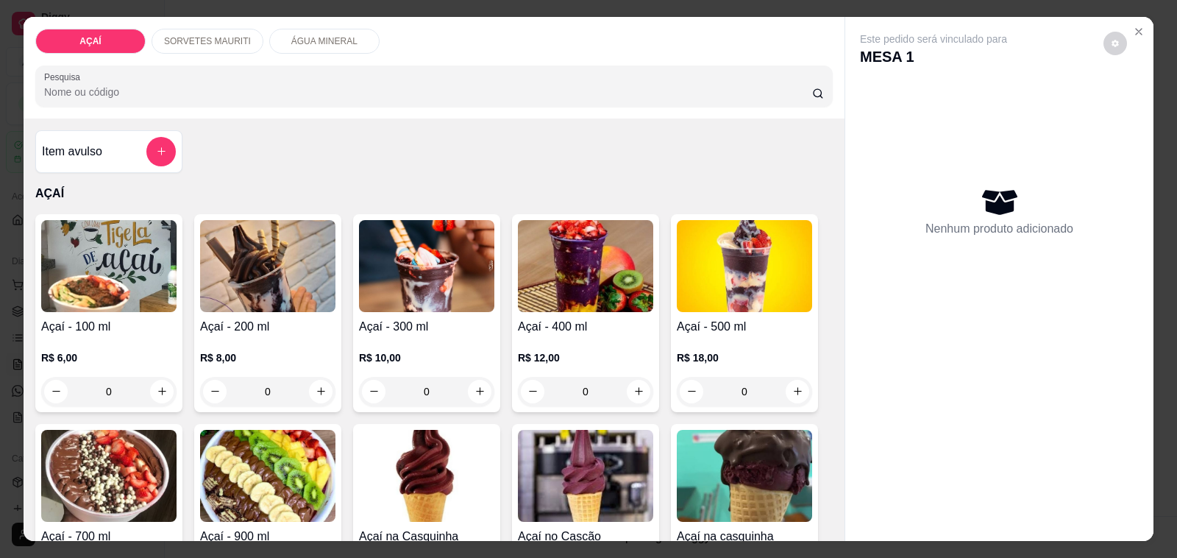
click at [186, 35] on p "SORVETES MAURITI" at bounding box center [207, 41] width 87 height 12
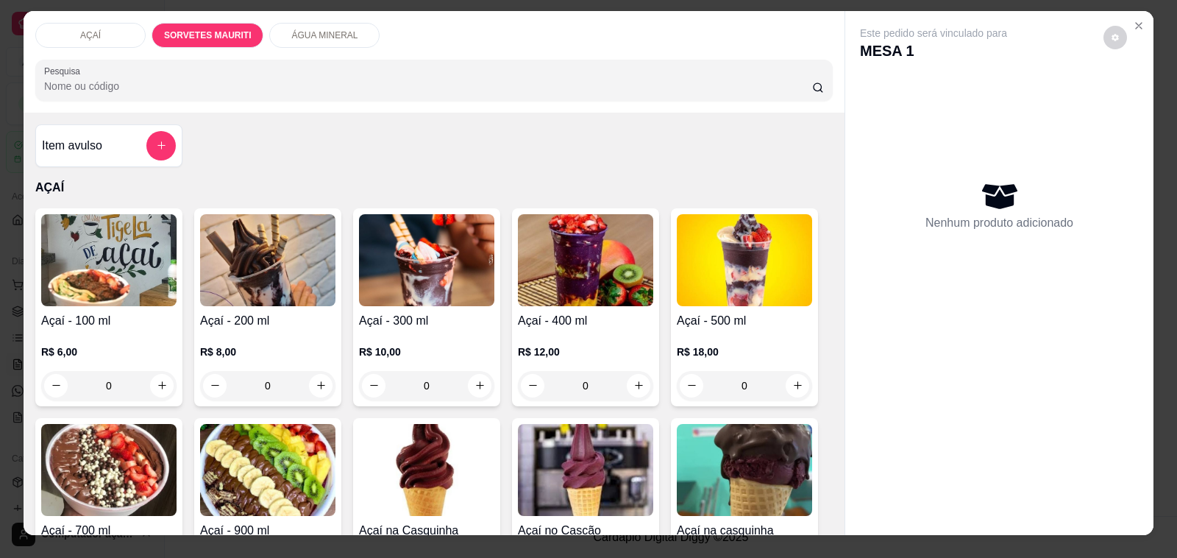
scroll to position [0, 0]
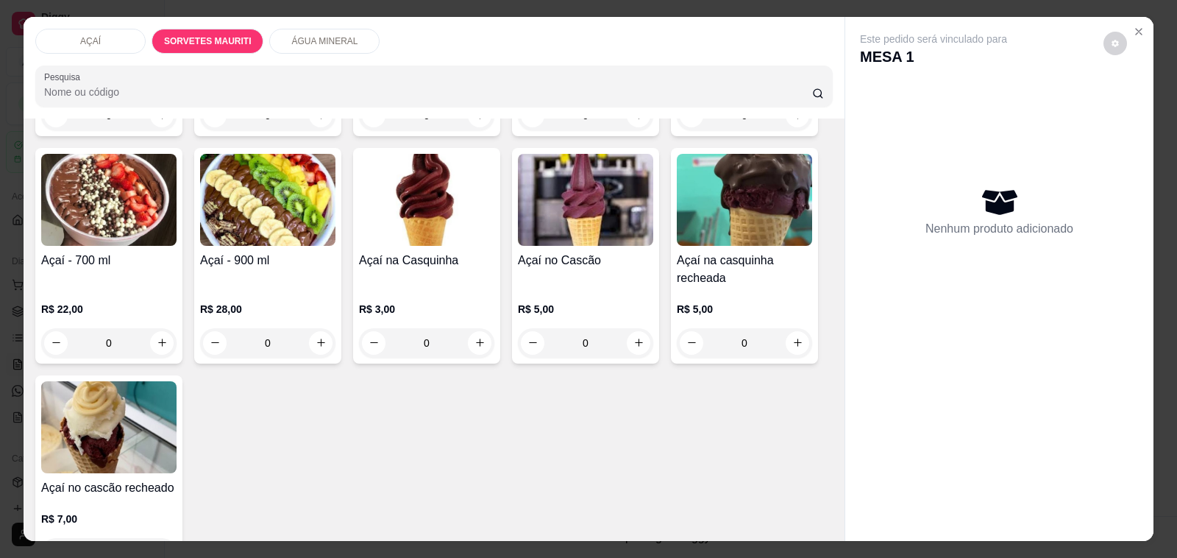
click at [311, 35] on p "ÁGUA MINERAL" at bounding box center [324, 41] width 66 height 12
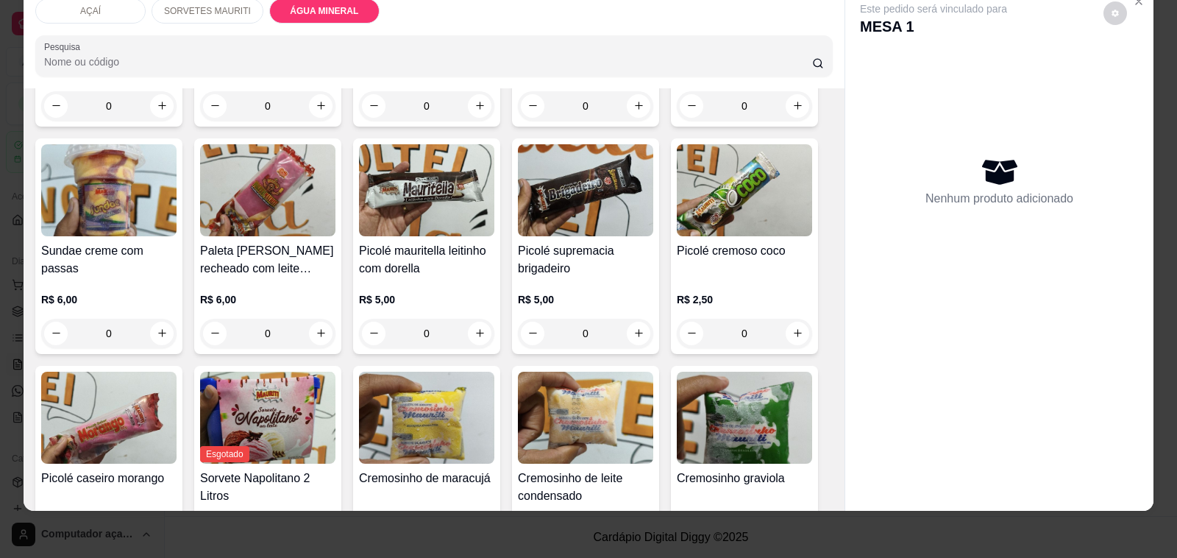
scroll to position [879, 0]
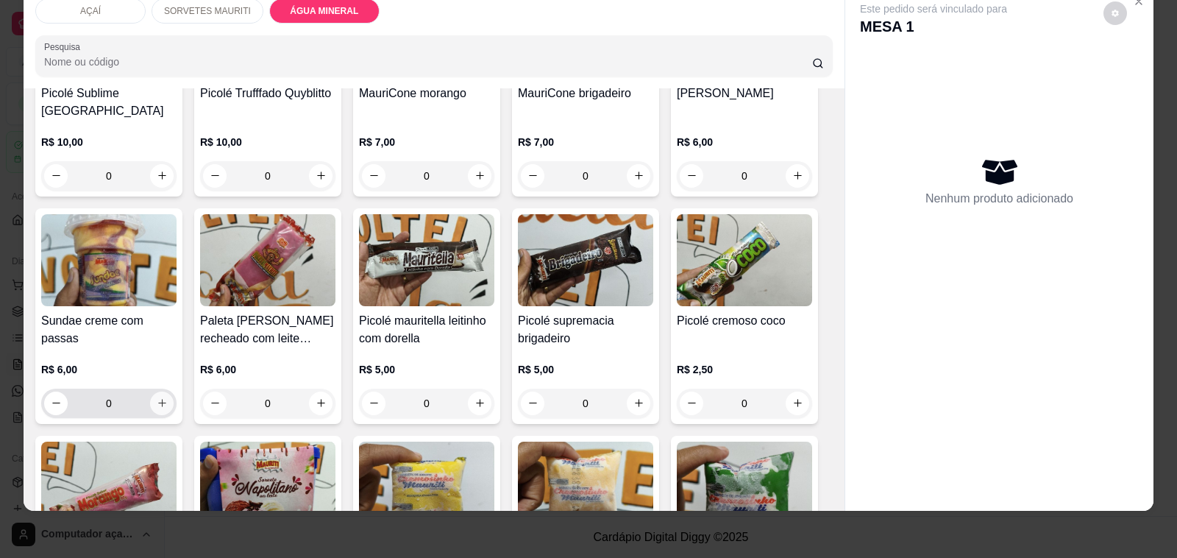
click at [163, 391] on button "increase-product-quantity" at bounding box center [162, 403] width 24 height 24
type input "1"
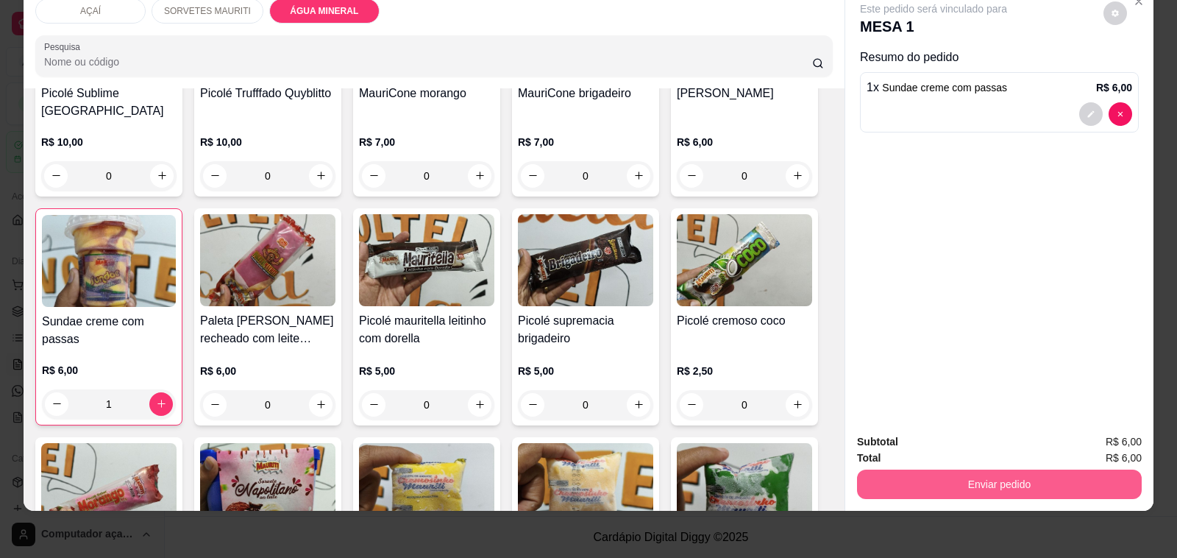
click at [905, 476] on button "Enviar pedido" at bounding box center [999, 483] width 285 height 29
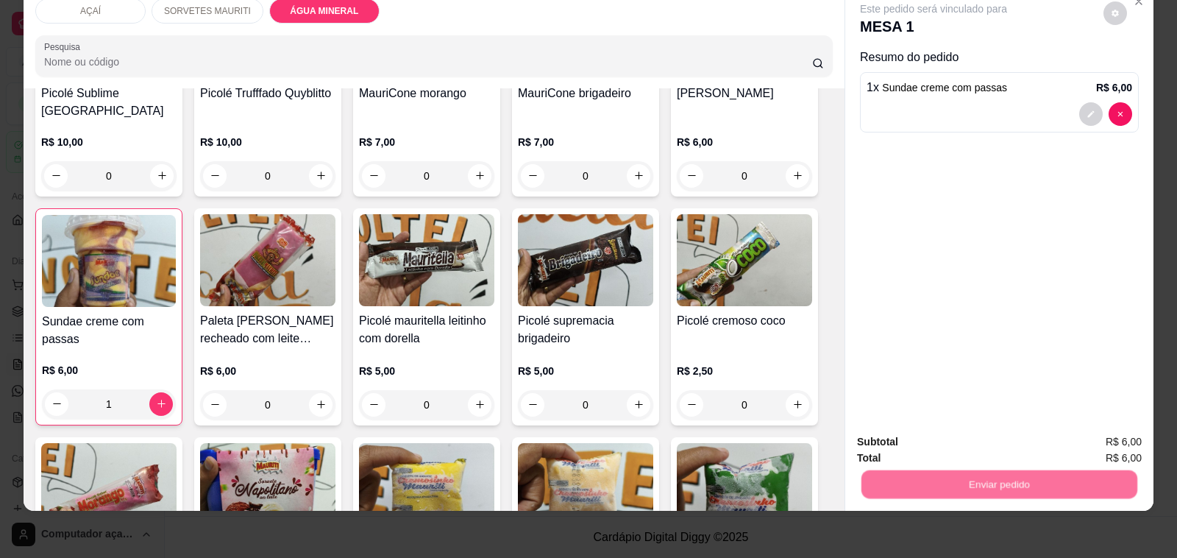
click at [924, 439] on button "Não registrar e enviar pedido" at bounding box center [949, 435] width 153 height 28
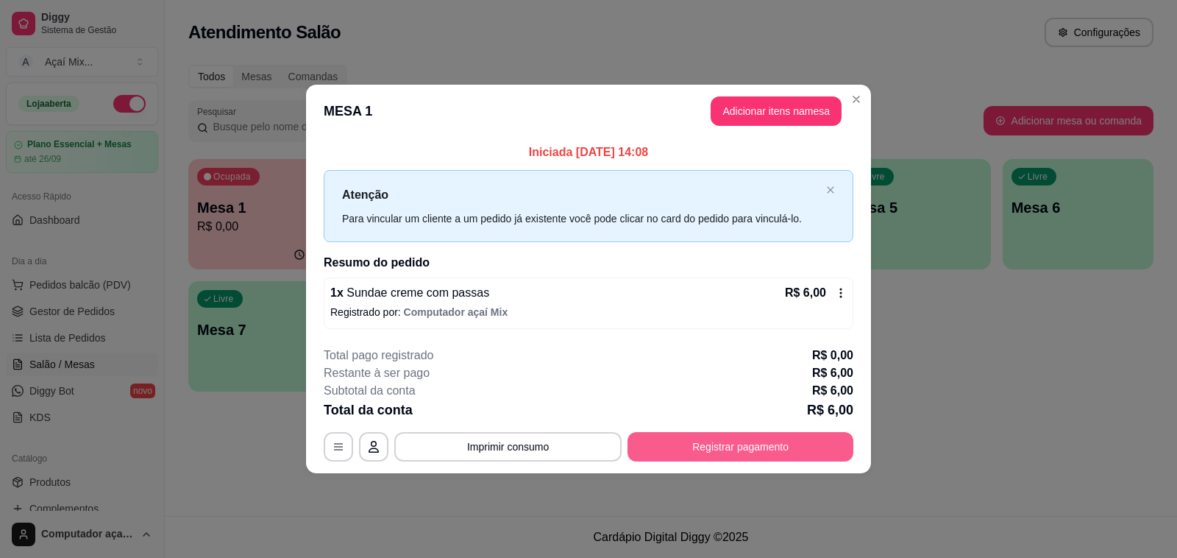
click at [846, 445] on button "Registrar pagamento" at bounding box center [741, 446] width 226 height 29
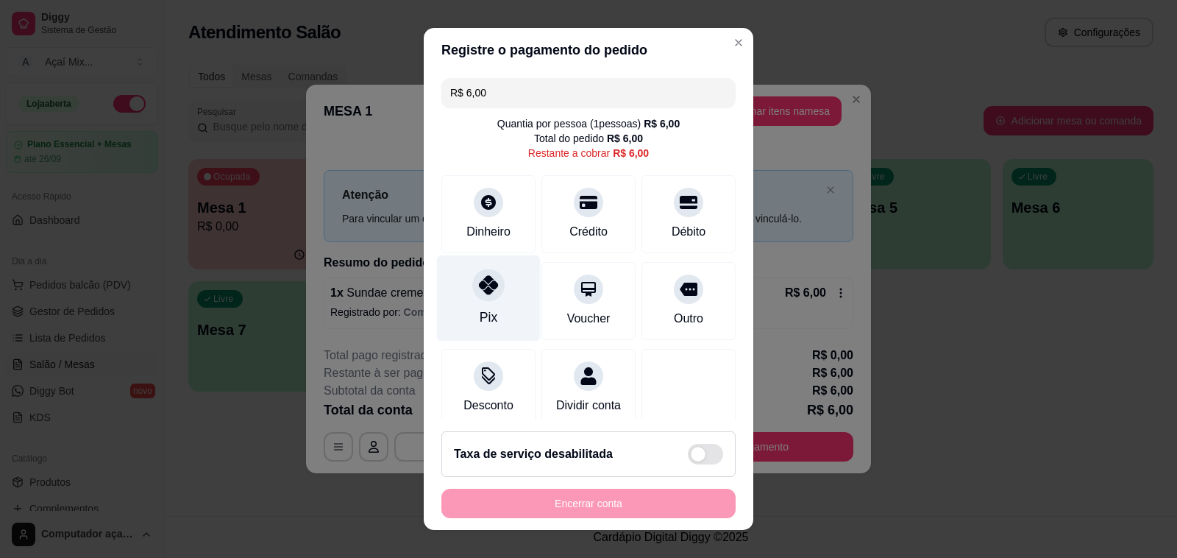
click at [511, 274] on div "Pix" at bounding box center [489, 298] width 104 height 86
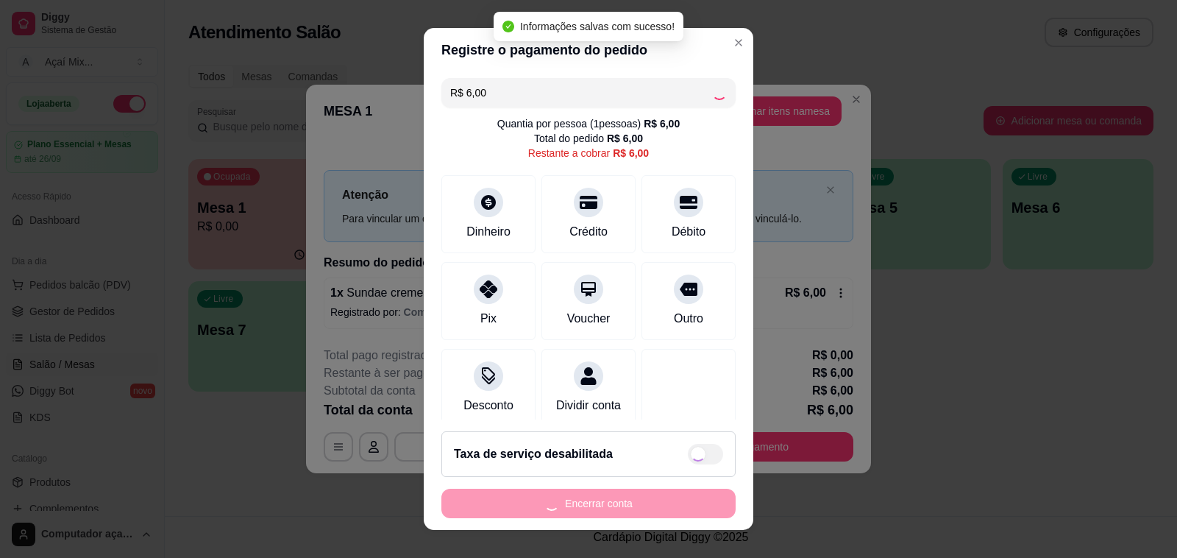
type input "R$ 0,00"
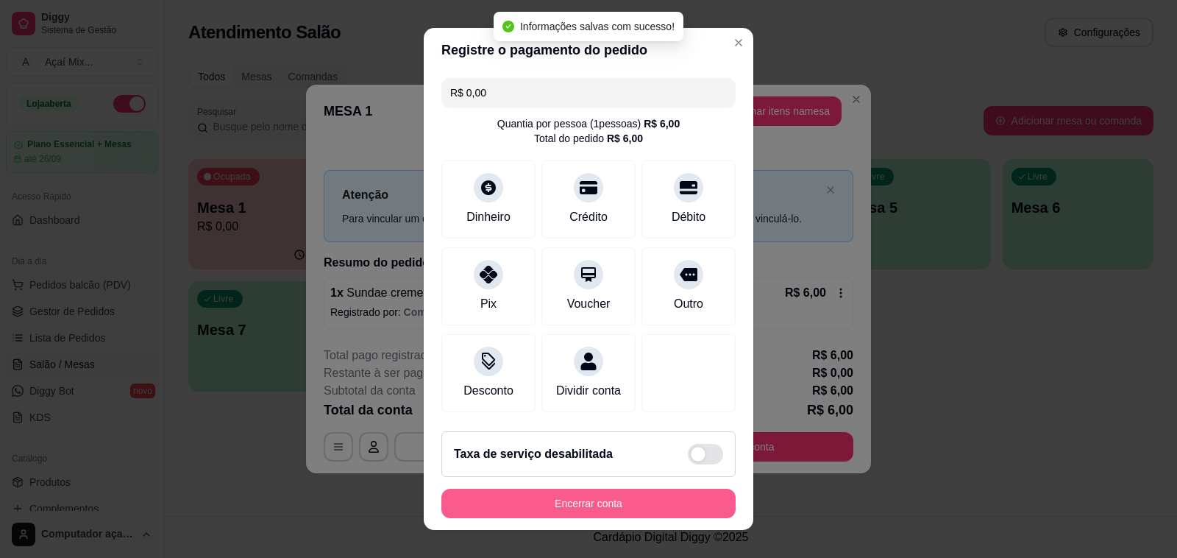
click at [539, 497] on button "Encerrar conta" at bounding box center [588, 503] width 294 height 29
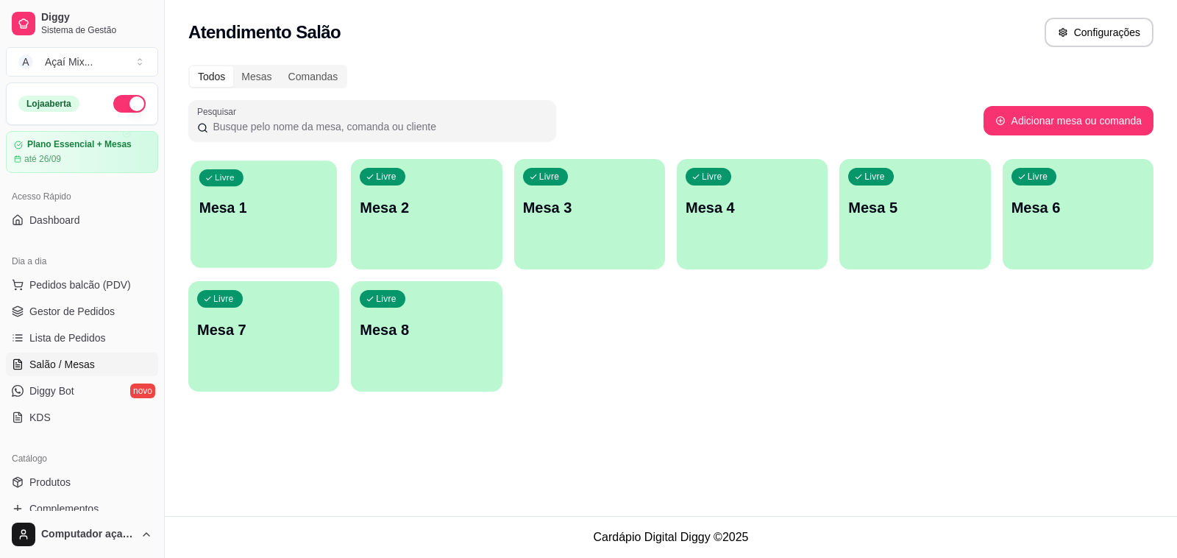
click at [258, 222] on div "Livre Mesa 1" at bounding box center [264, 205] width 146 height 90
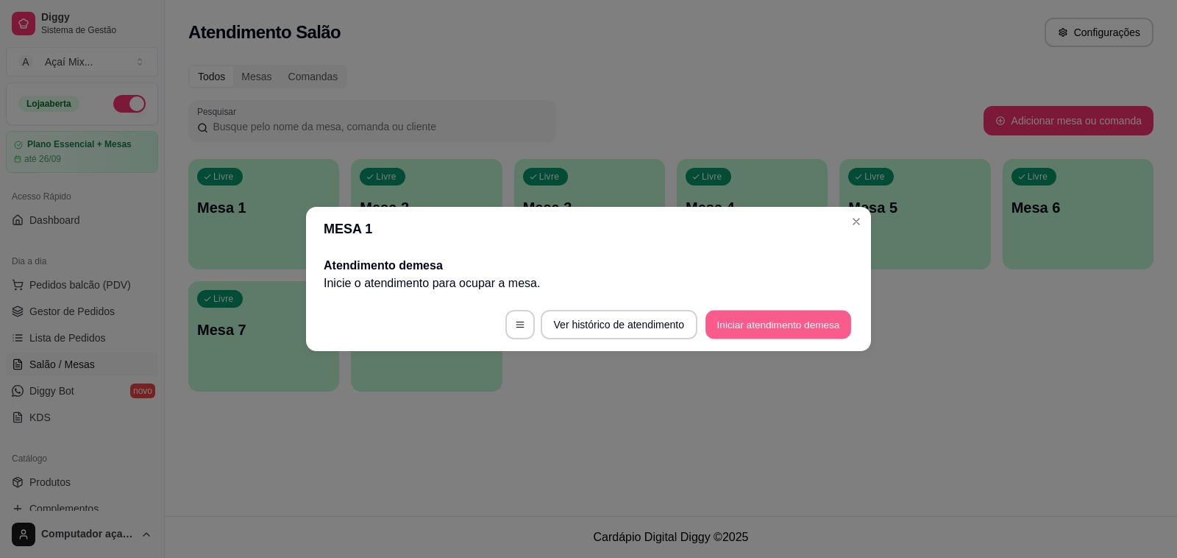
click at [760, 335] on button "Iniciar atendimento de mesa" at bounding box center [779, 325] width 146 height 29
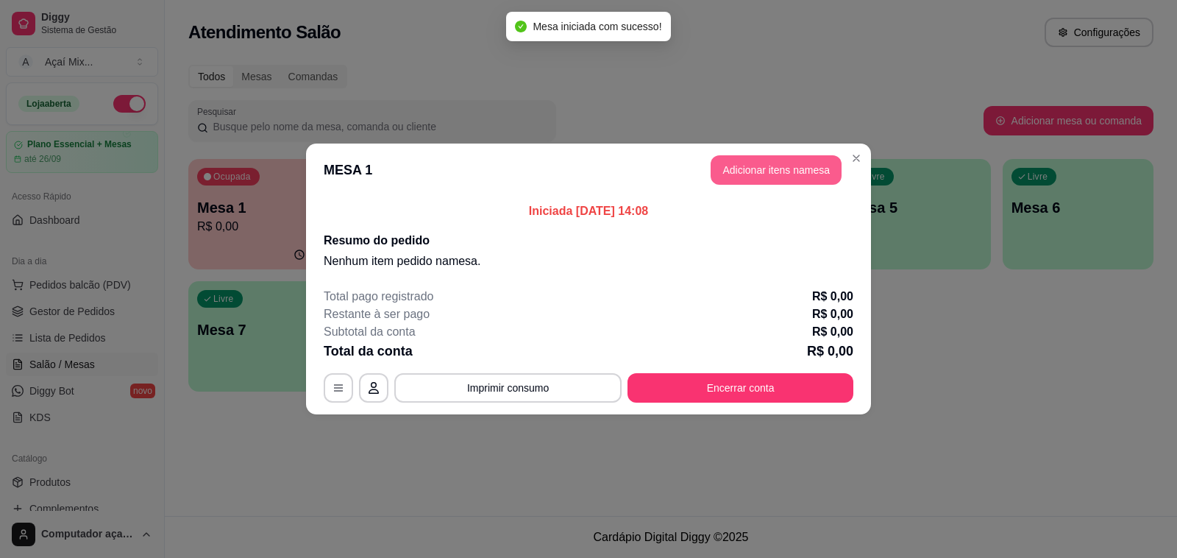
click at [784, 171] on button "Adicionar itens na mesa" at bounding box center [776, 169] width 131 height 29
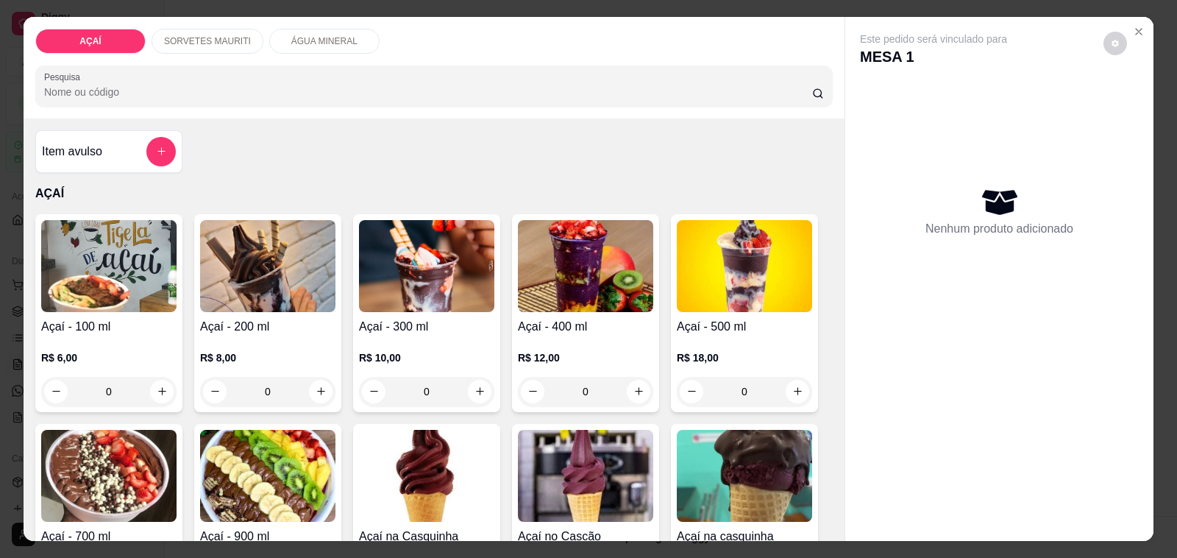
click at [239, 350] on p "R$ 8,00" at bounding box center [267, 357] width 135 height 15
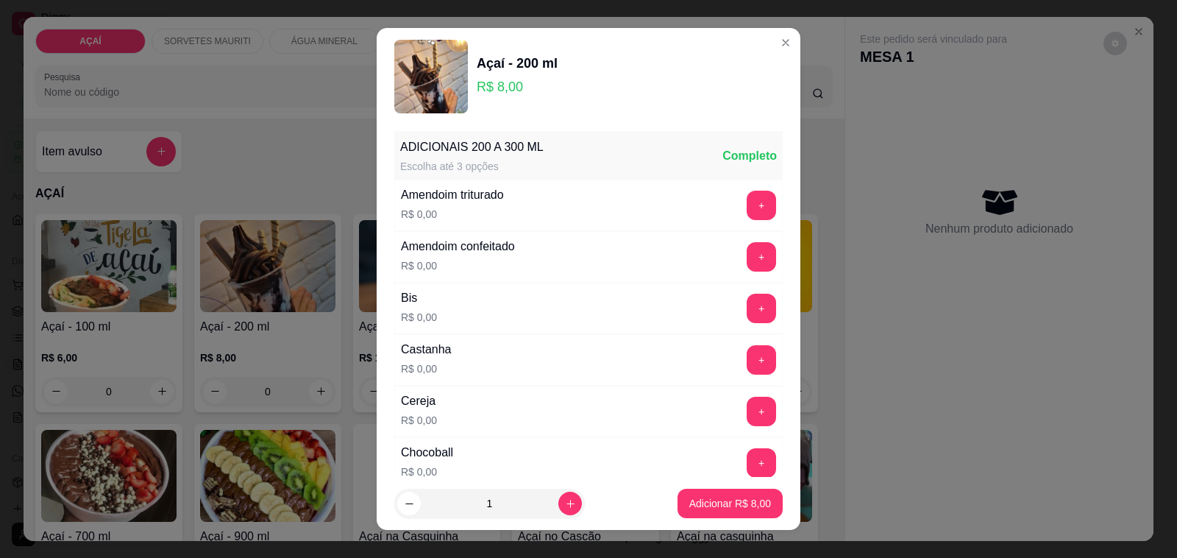
scroll to position [92, 0]
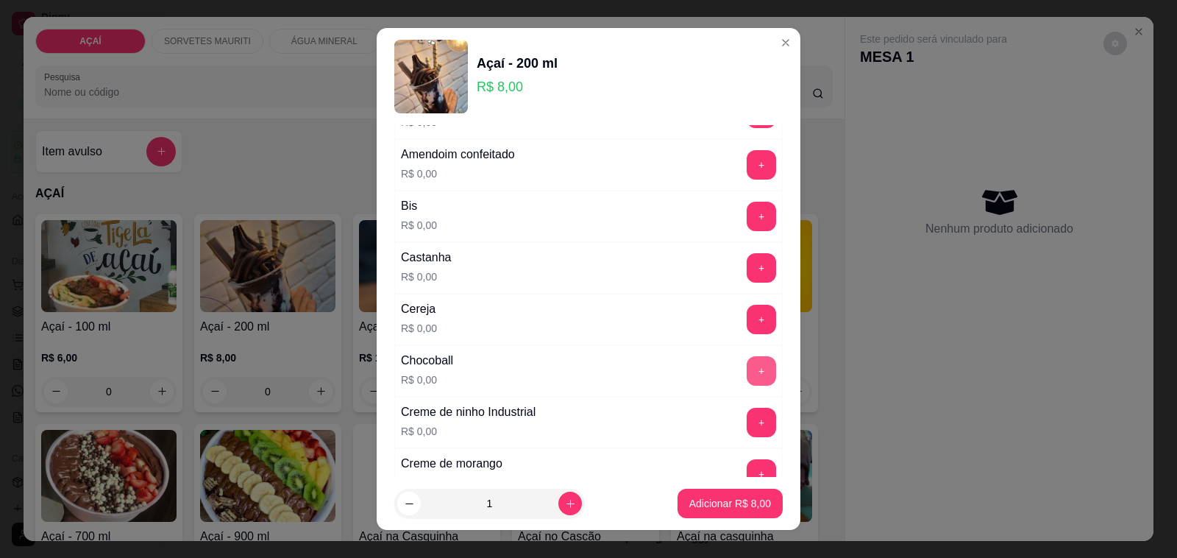
click at [747, 366] on button "+" at bounding box center [761, 370] width 29 height 29
click at [747, 210] on button "+" at bounding box center [761, 216] width 29 height 29
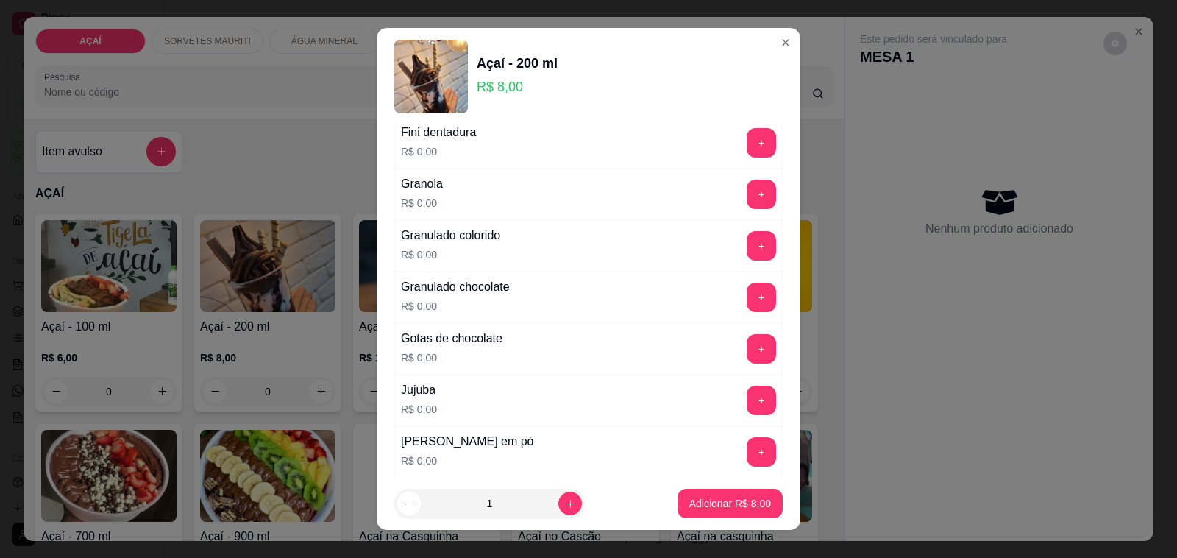
scroll to position [1380, 0]
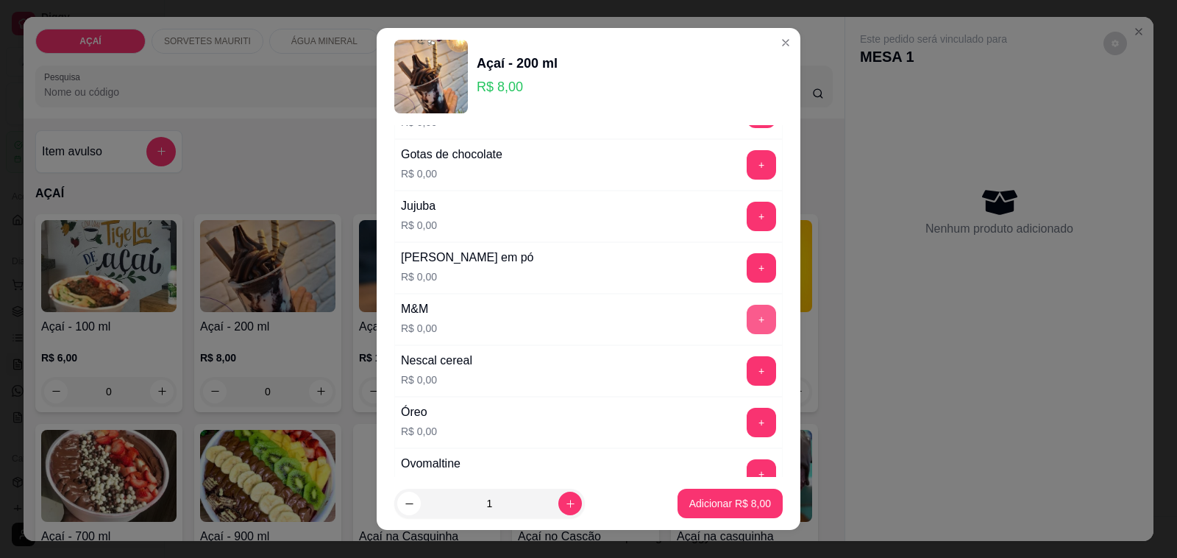
click at [747, 332] on button "+" at bounding box center [761, 319] width 29 height 29
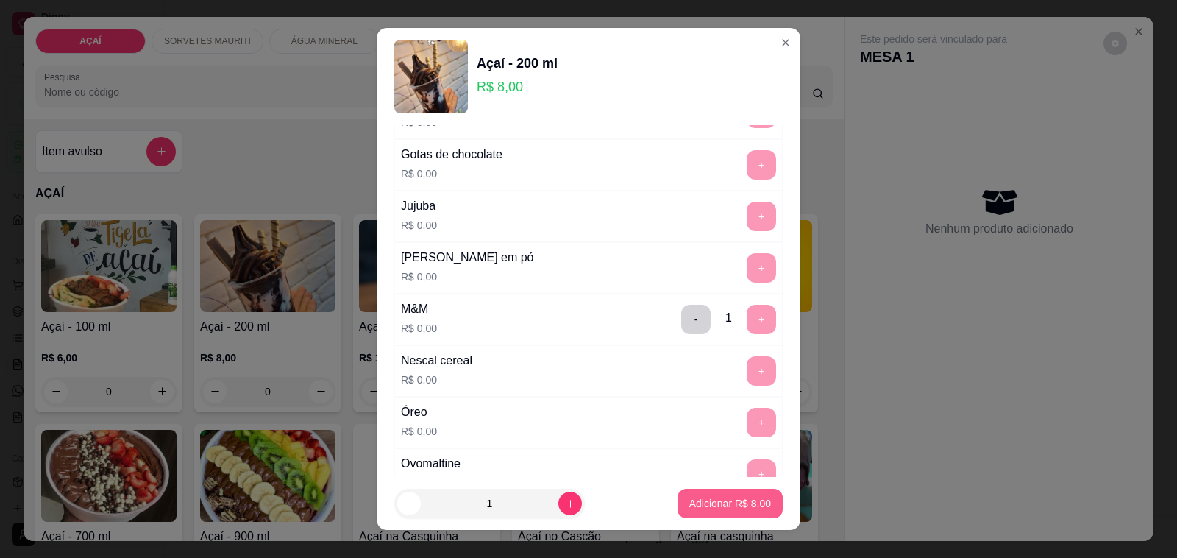
click at [718, 493] on button "Adicionar R$ 8,00" at bounding box center [730, 503] width 105 height 29
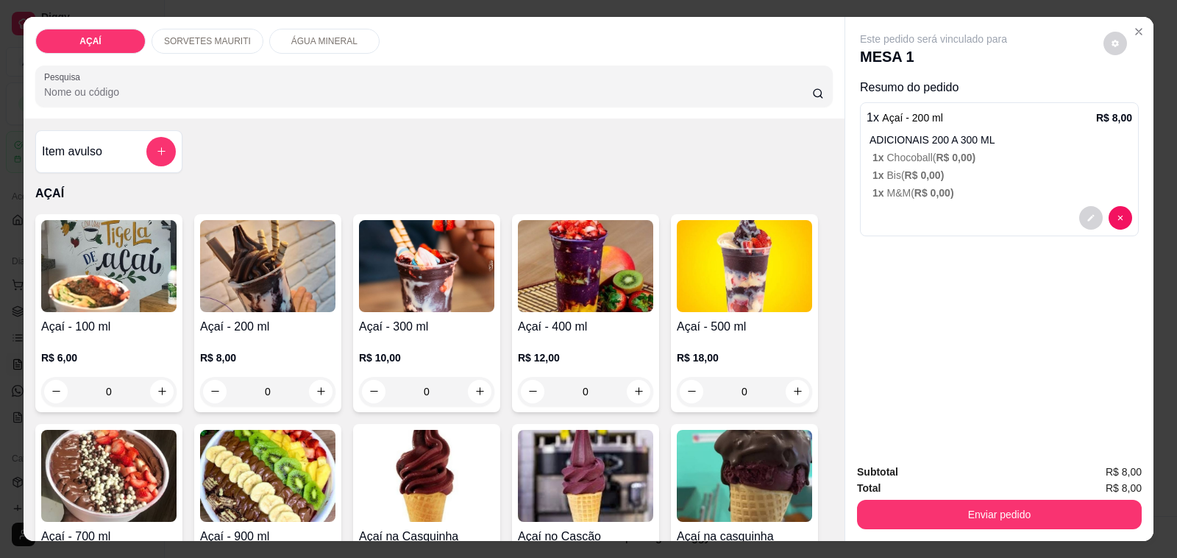
click at [708, 342] on div "R$ 18,00 0" at bounding box center [744, 371] width 135 height 71
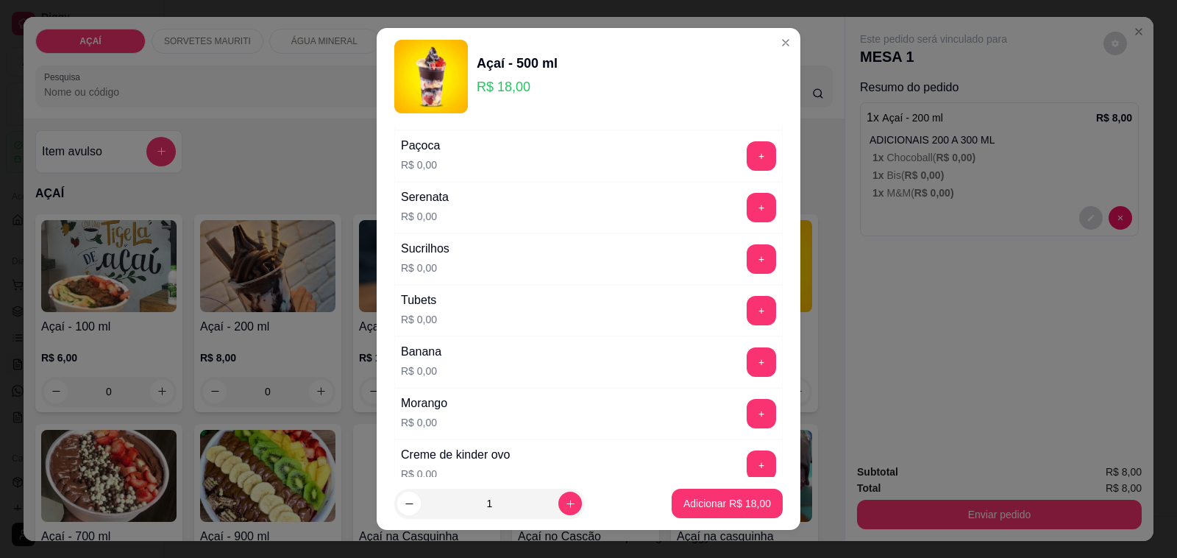
scroll to position [1610, 0]
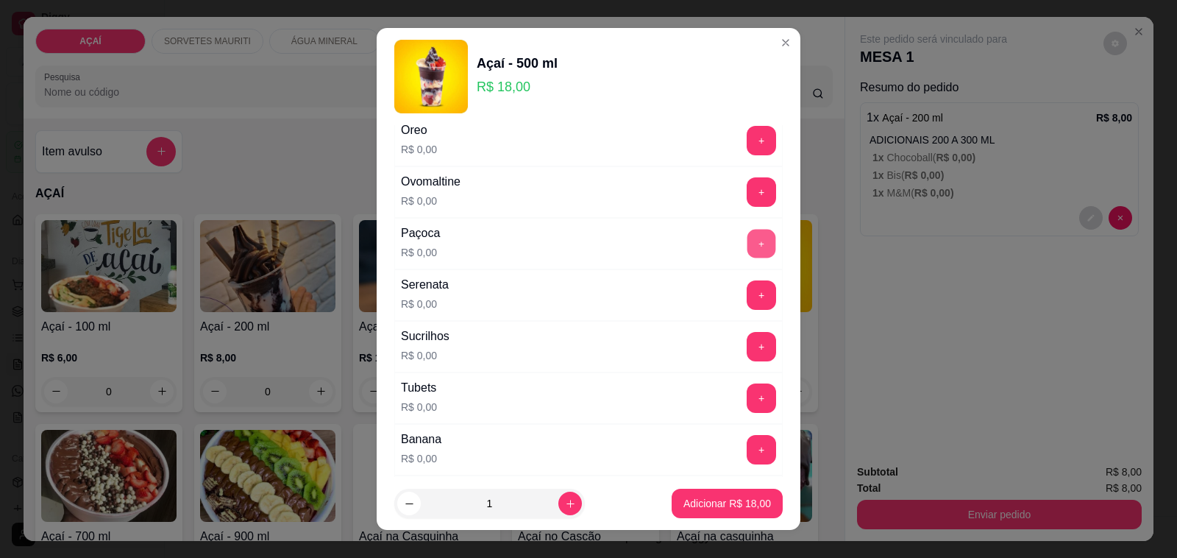
click at [748, 247] on button "+" at bounding box center [762, 244] width 29 height 29
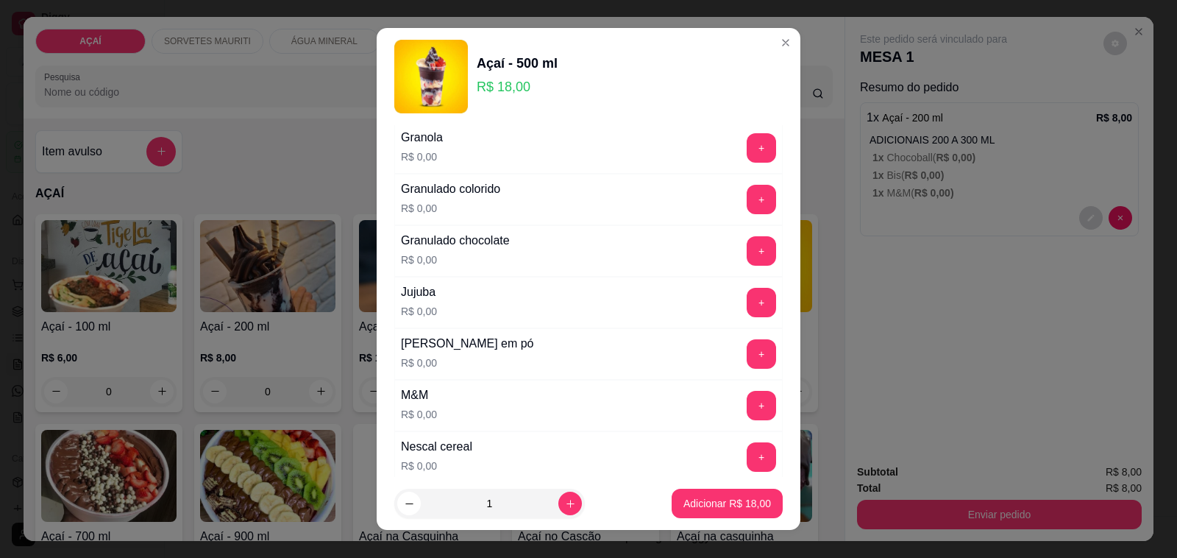
scroll to position [1150, 0]
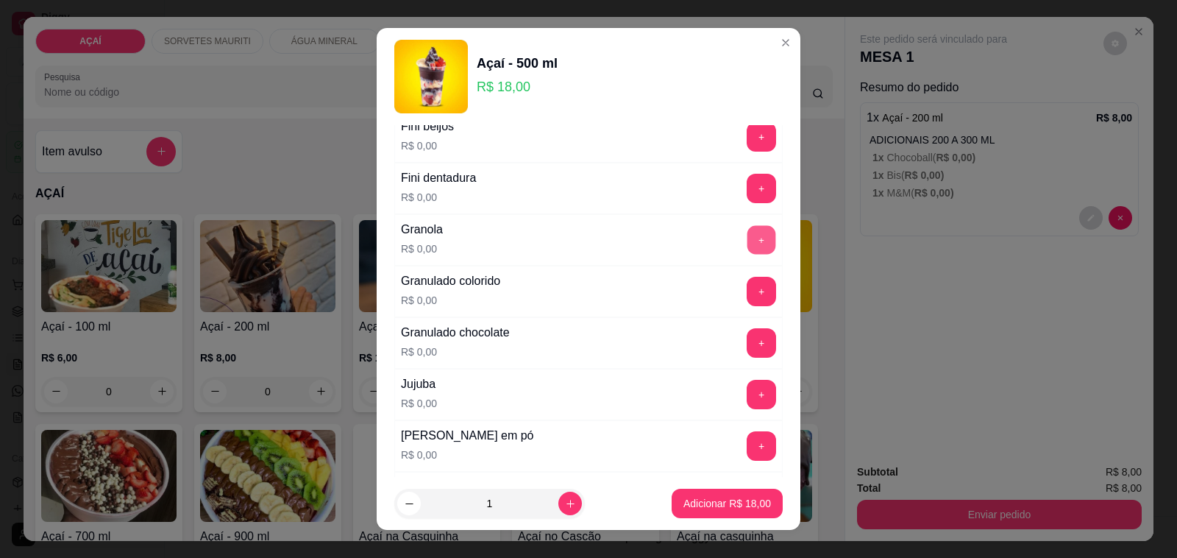
click at [748, 249] on button "+" at bounding box center [762, 240] width 29 height 29
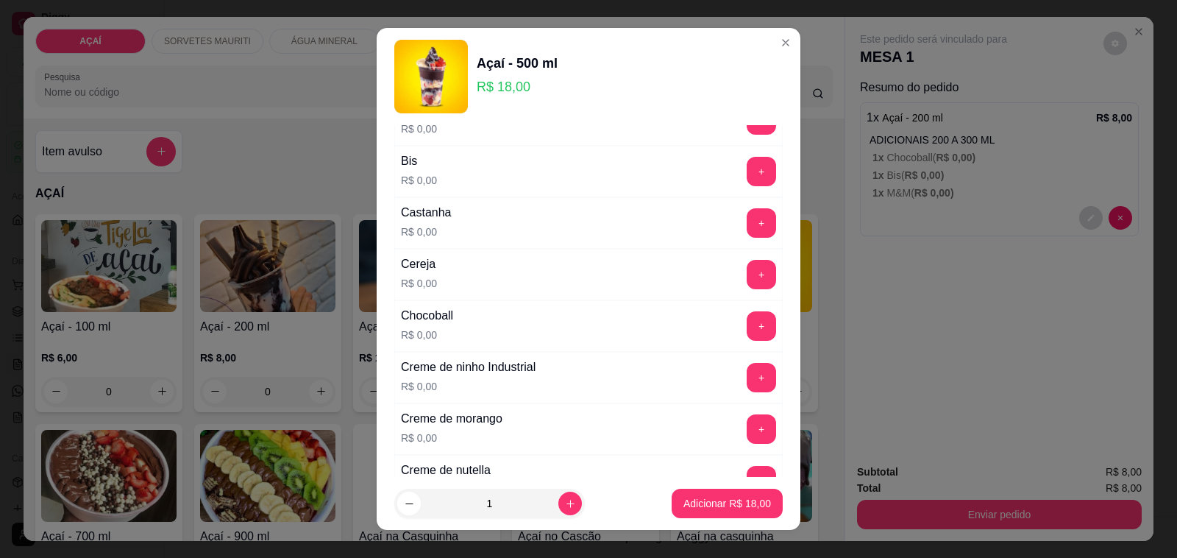
scroll to position [0, 0]
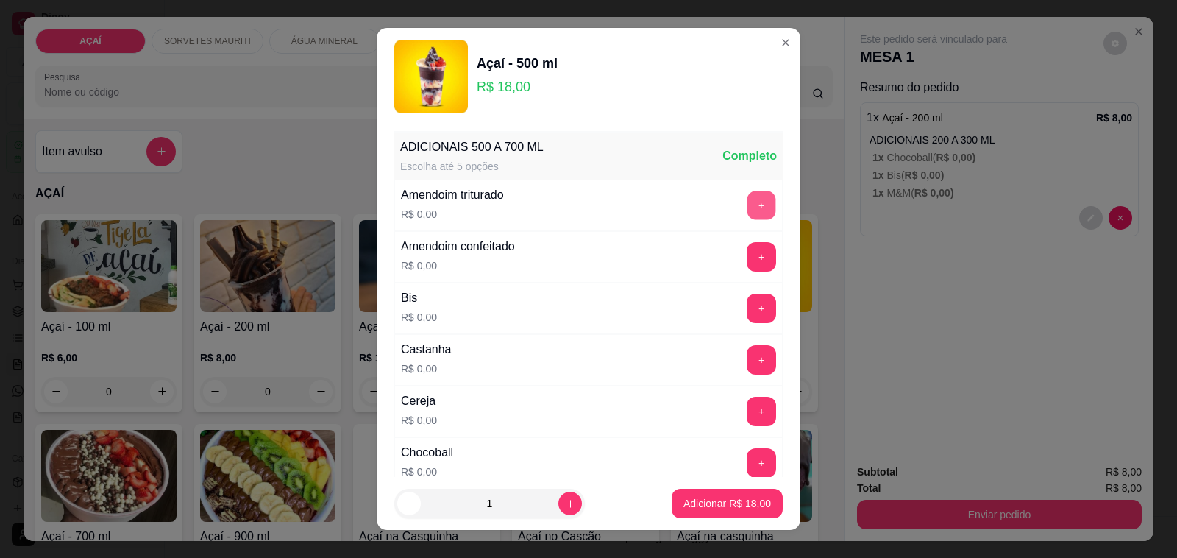
click at [748, 206] on button "+" at bounding box center [762, 205] width 29 height 29
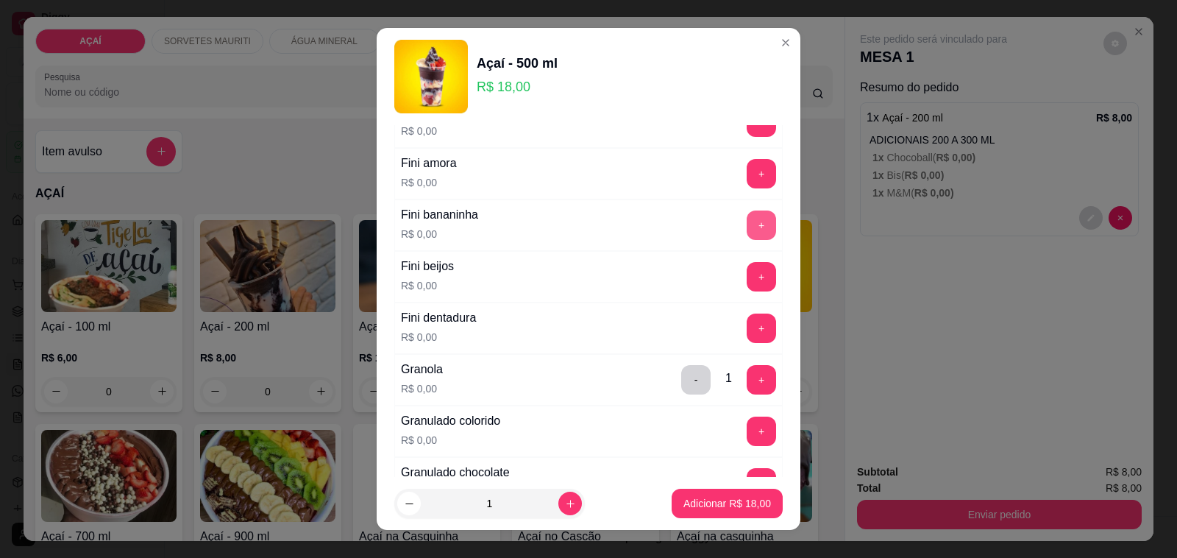
scroll to position [1012, 0]
click at [748, 186] on button "+" at bounding box center [762, 172] width 29 height 29
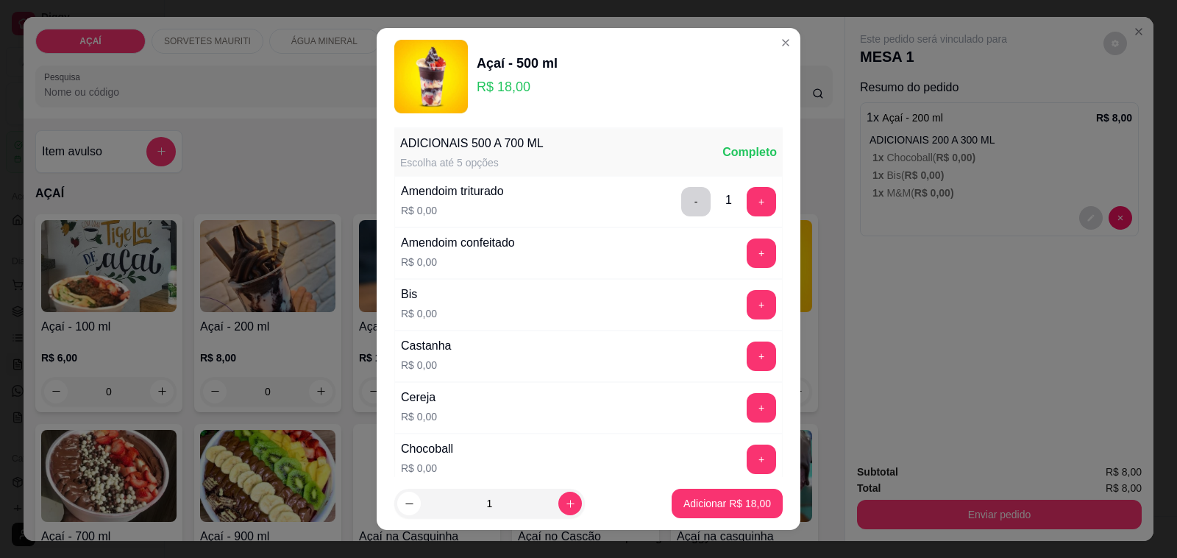
scroll to position [0, 0]
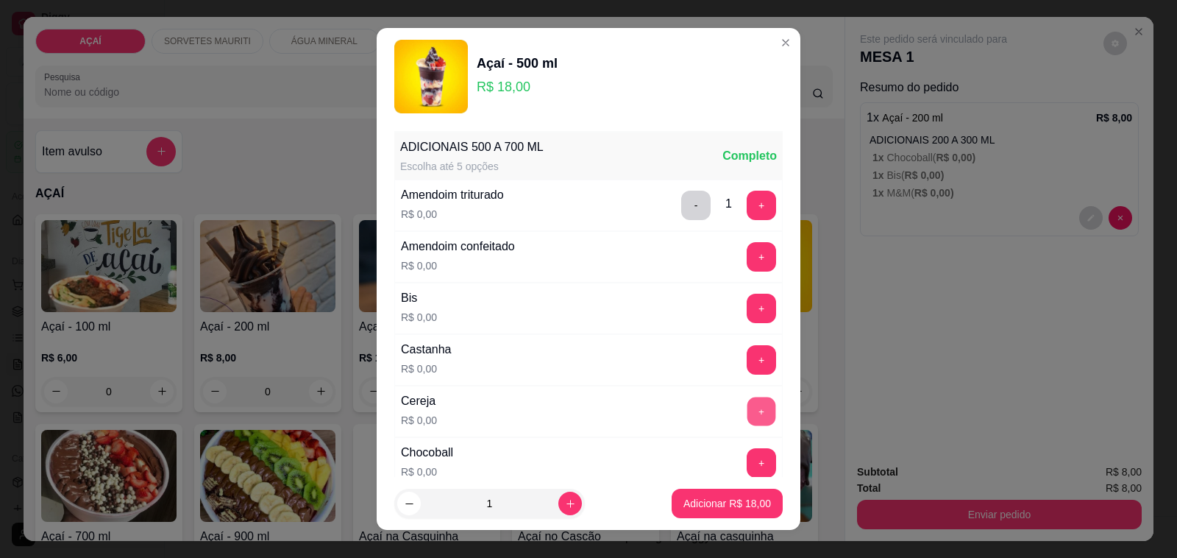
click at [748, 416] on button "+" at bounding box center [762, 411] width 29 height 29
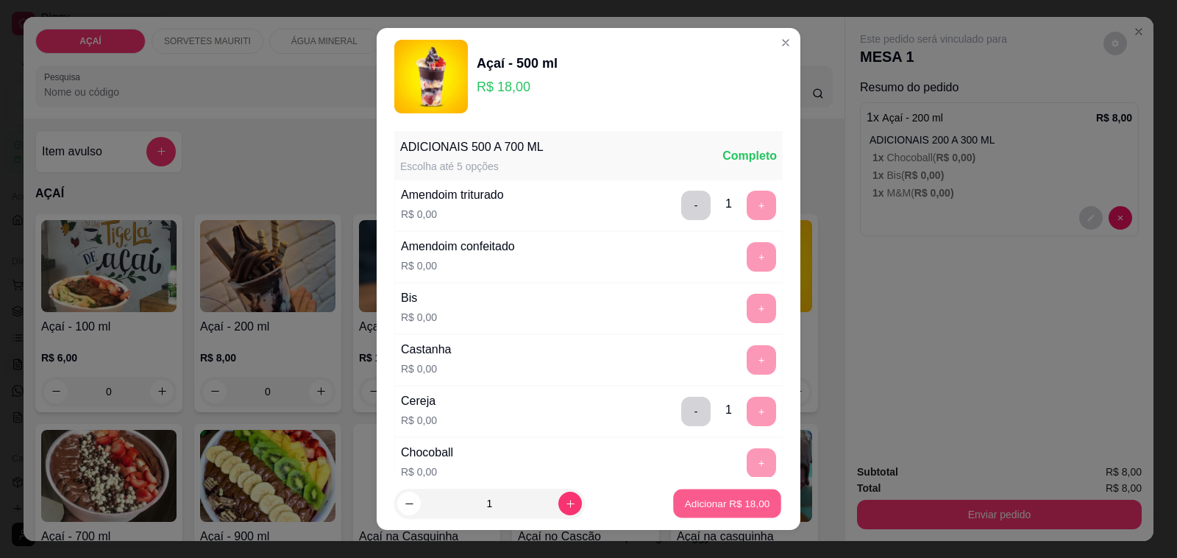
click at [719, 502] on p "Adicionar R$ 18,00" at bounding box center [727, 503] width 85 height 14
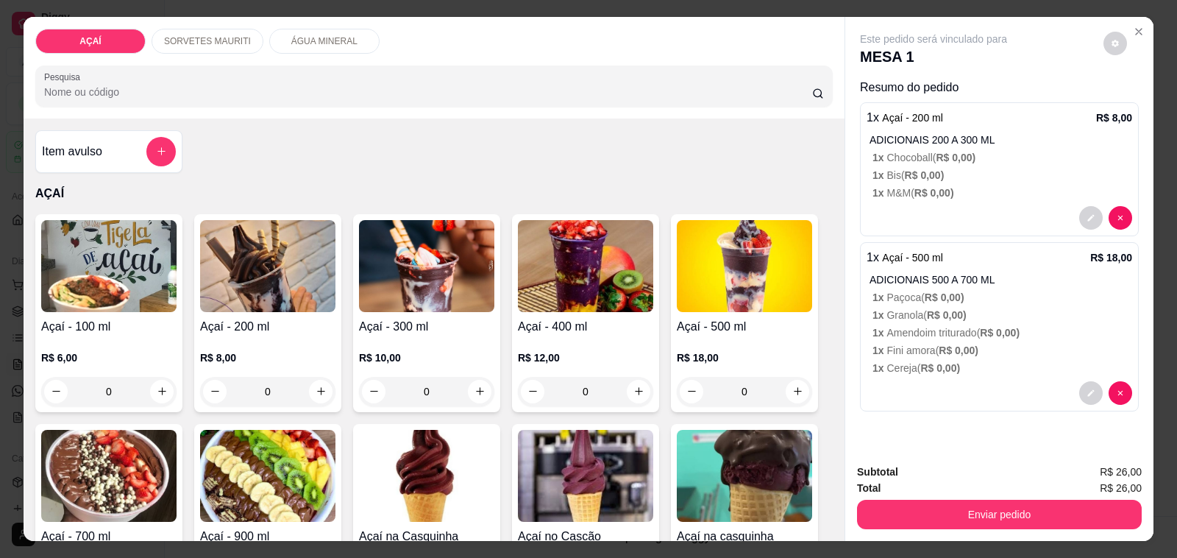
click at [303, 318] on h4 "Açaí - 200 ml" at bounding box center [267, 327] width 135 height 18
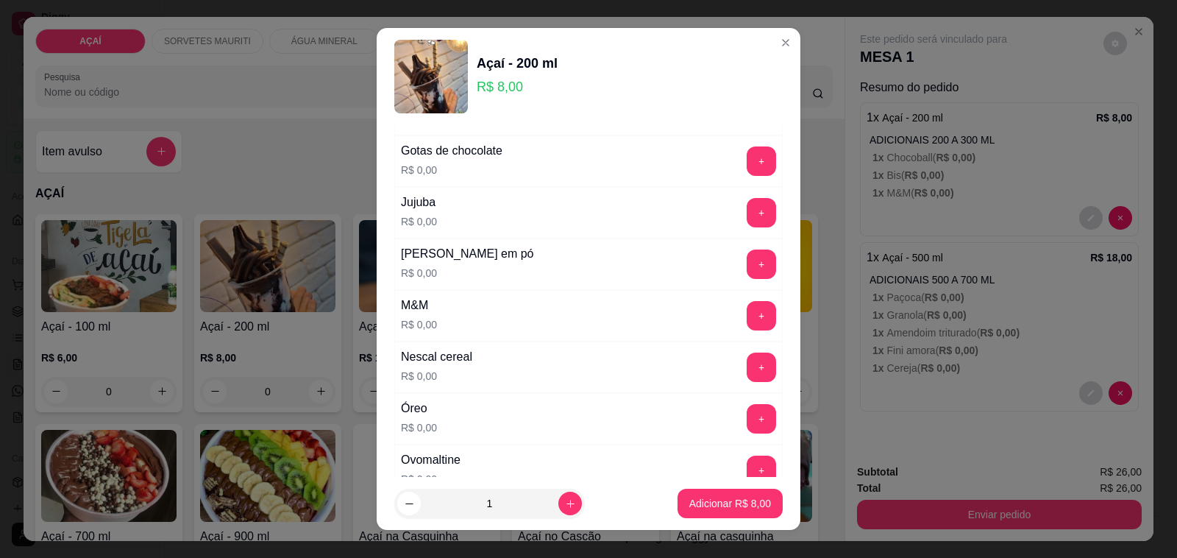
scroll to position [1426, 0]
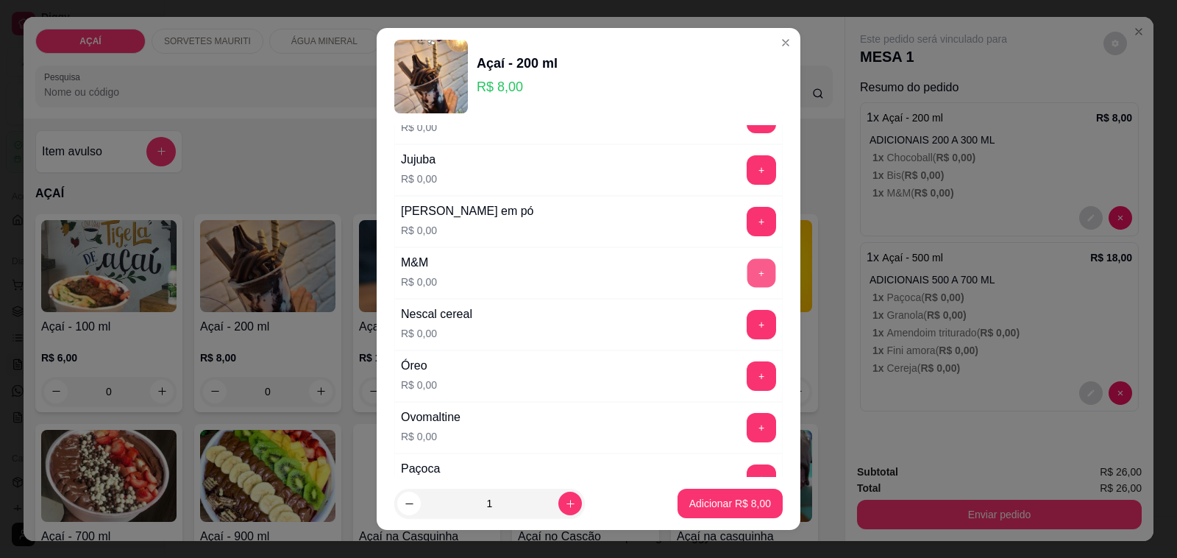
click at [748, 277] on button "+" at bounding box center [762, 273] width 29 height 29
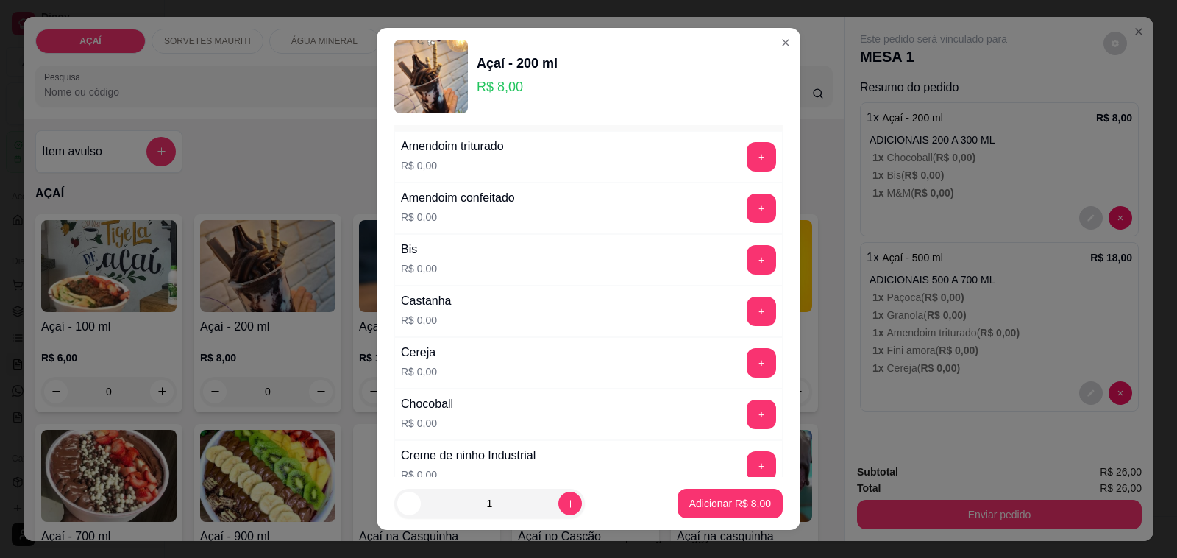
scroll to position [0, 0]
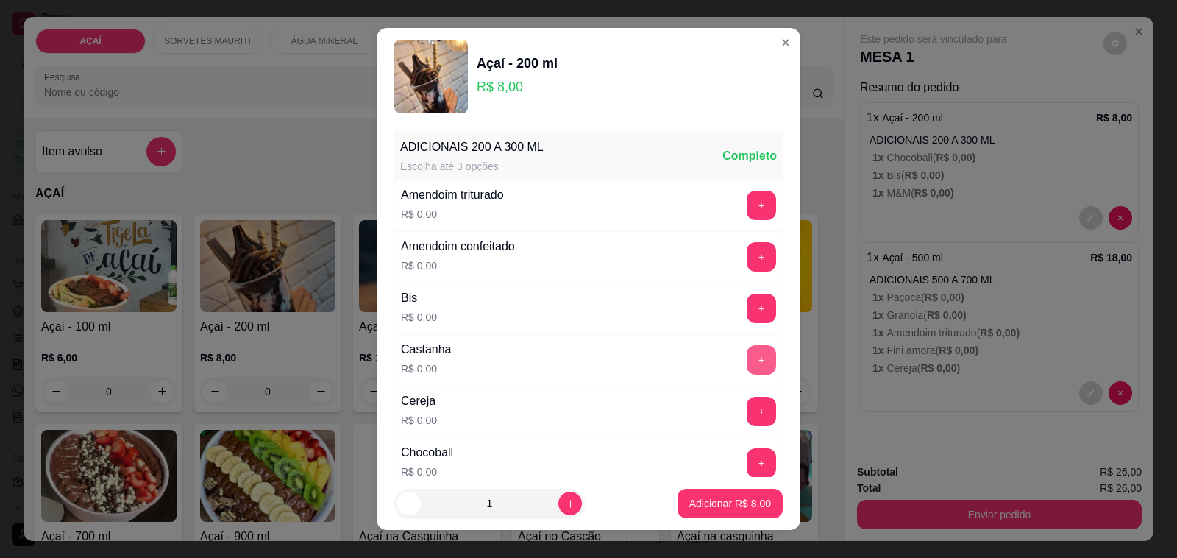
click at [747, 358] on button "+" at bounding box center [761, 359] width 29 height 29
click at [748, 409] on button "+" at bounding box center [762, 411] width 29 height 29
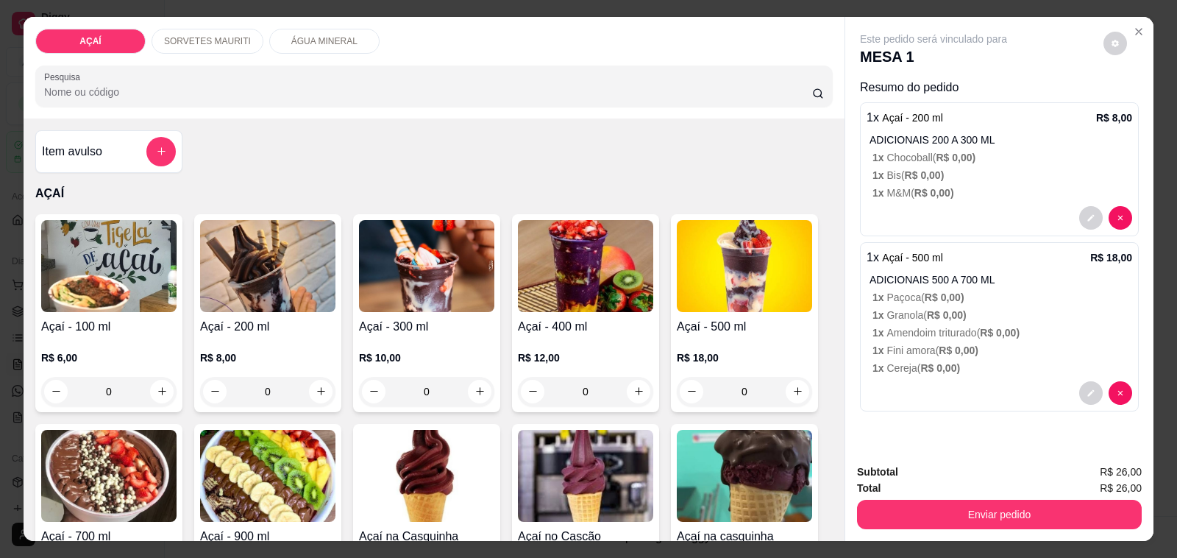
click at [706, 299] on img at bounding box center [744, 266] width 135 height 92
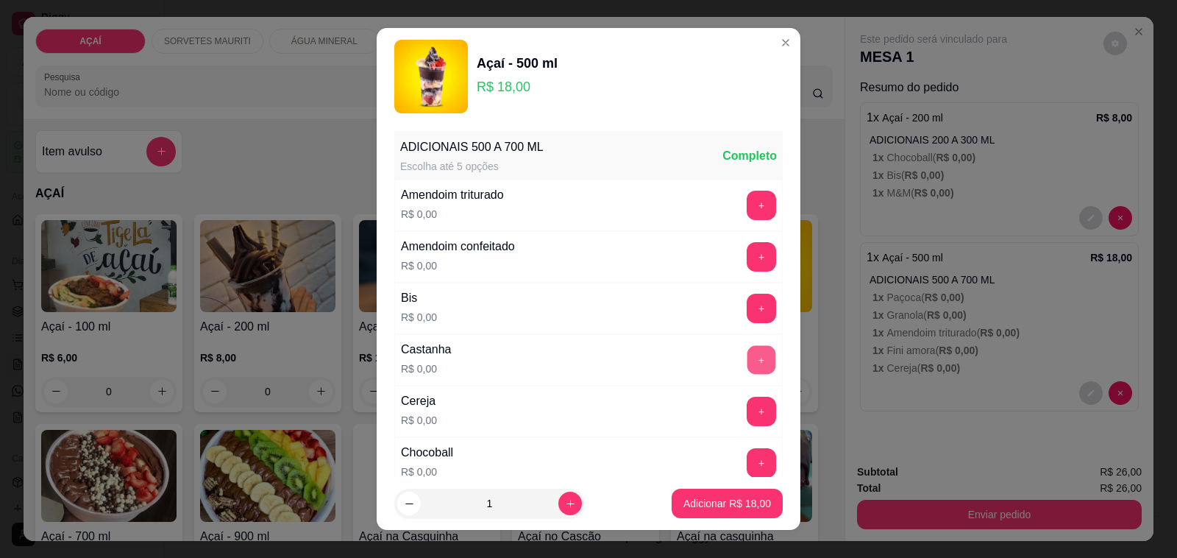
click at [748, 358] on button "+" at bounding box center [762, 360] width 29 height 29
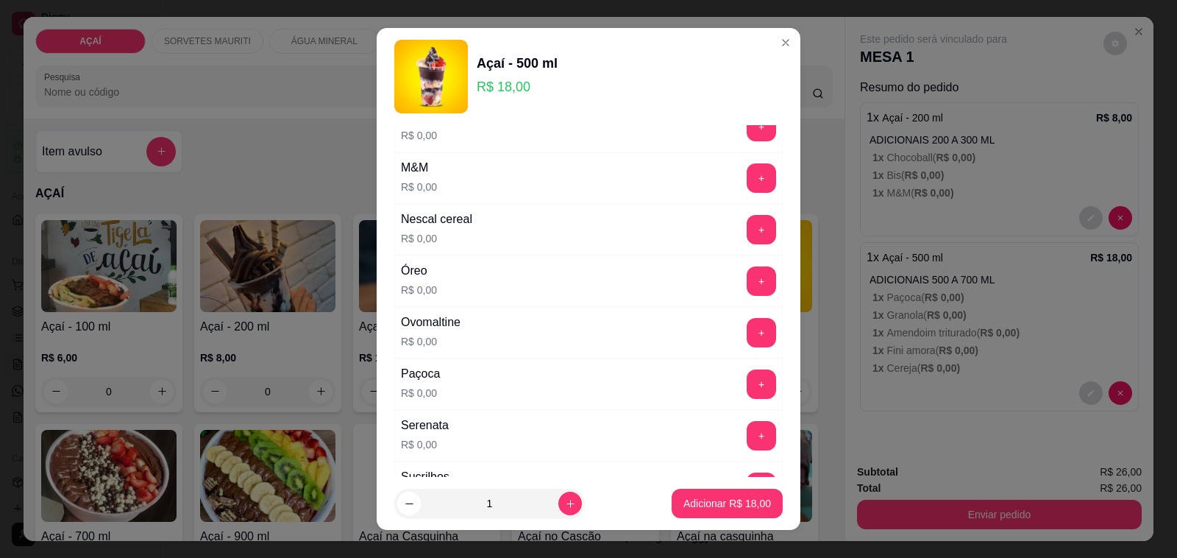
scroll to position [1196, 0]
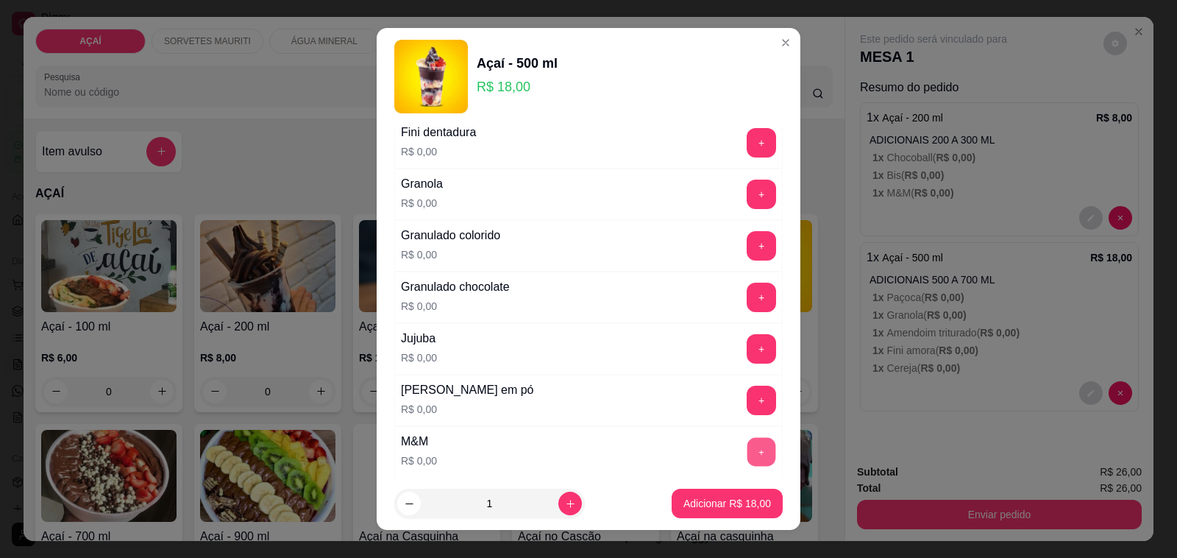
click at [748, 447] on button "+" at bounding box center [762, 452] width 29 height 29
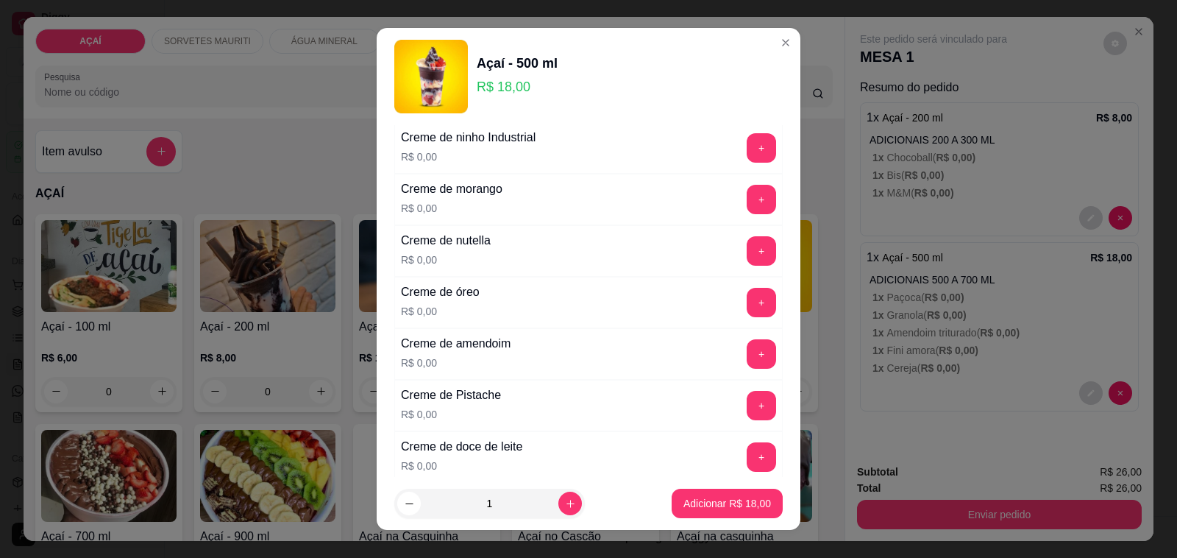
scroll to position [0, 0]
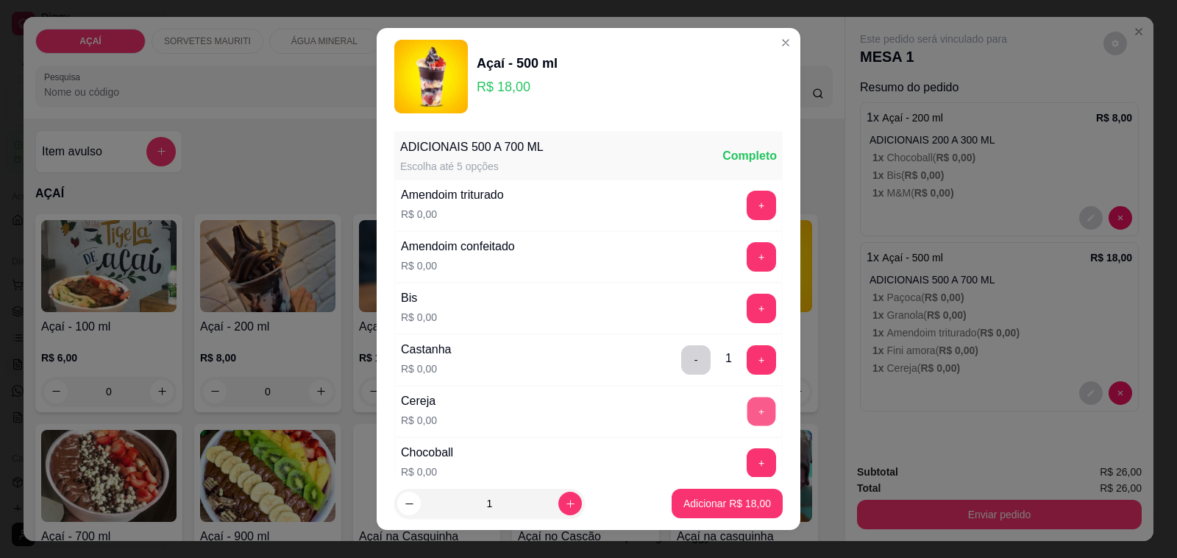
click at [748, 403] on button "+" at bounding box center [762, 411] width 29 height 29
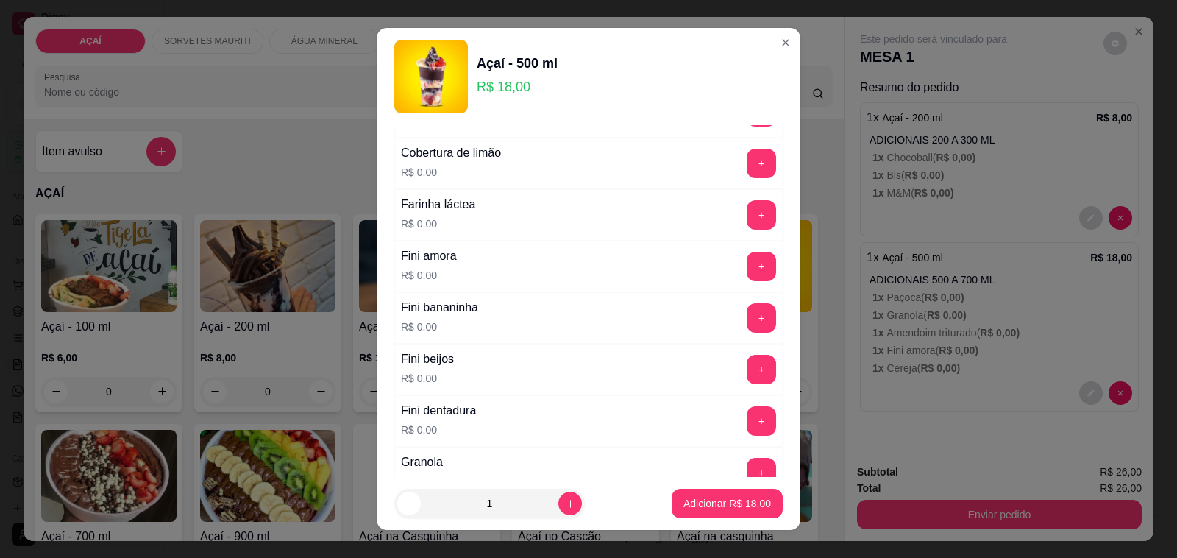
scroll to position [920, 0]
click at [747, 380] on button "+" at bounding box center [761, 366] width 29 height 29
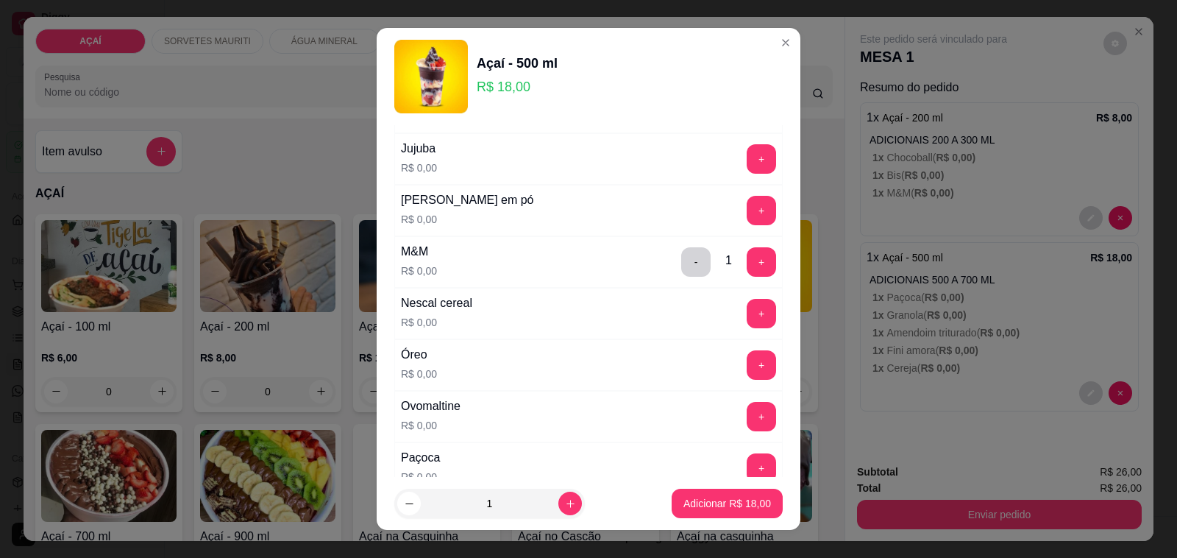
scroll to position [1288, 0]
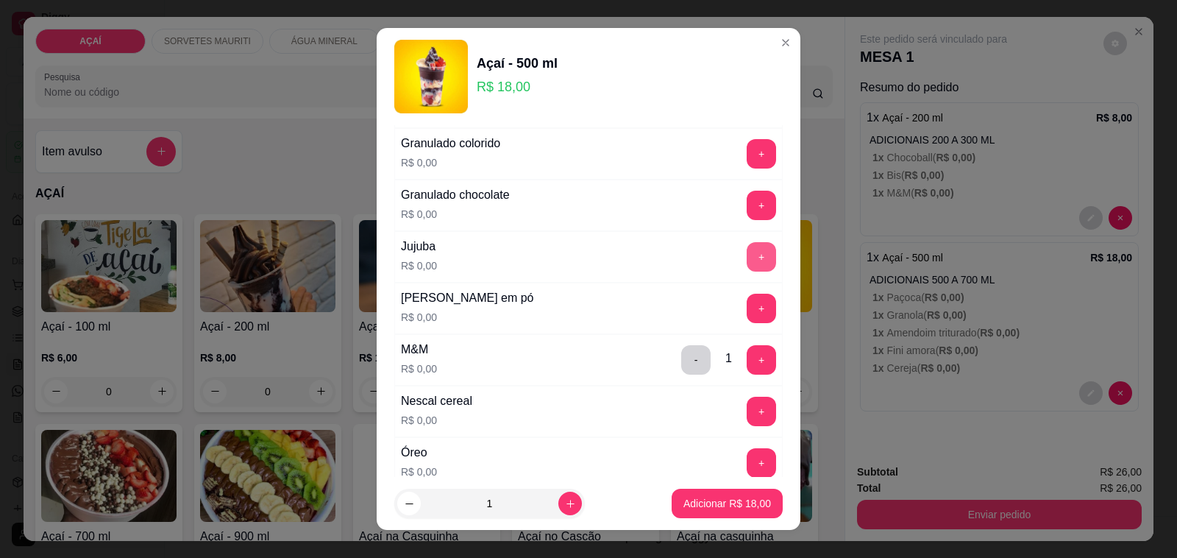
click at [747, 261] on button "+" at bounding box center [761, 256] width 29 height 29
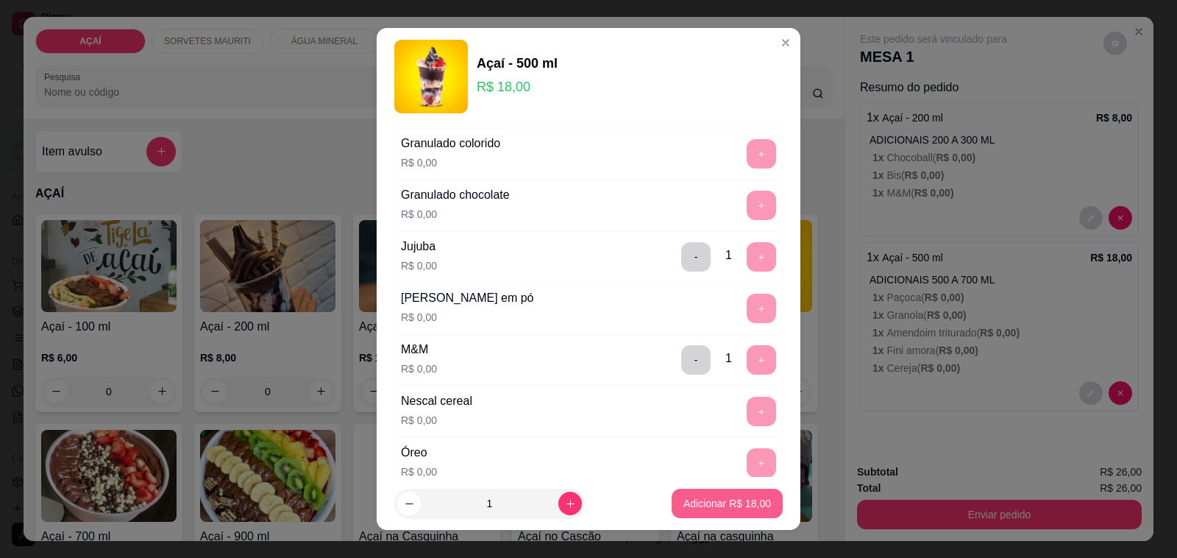
click at [720, 502] on p "Adicionar R$ 18,00" at bounding box center [728, 503] width 88 height 15
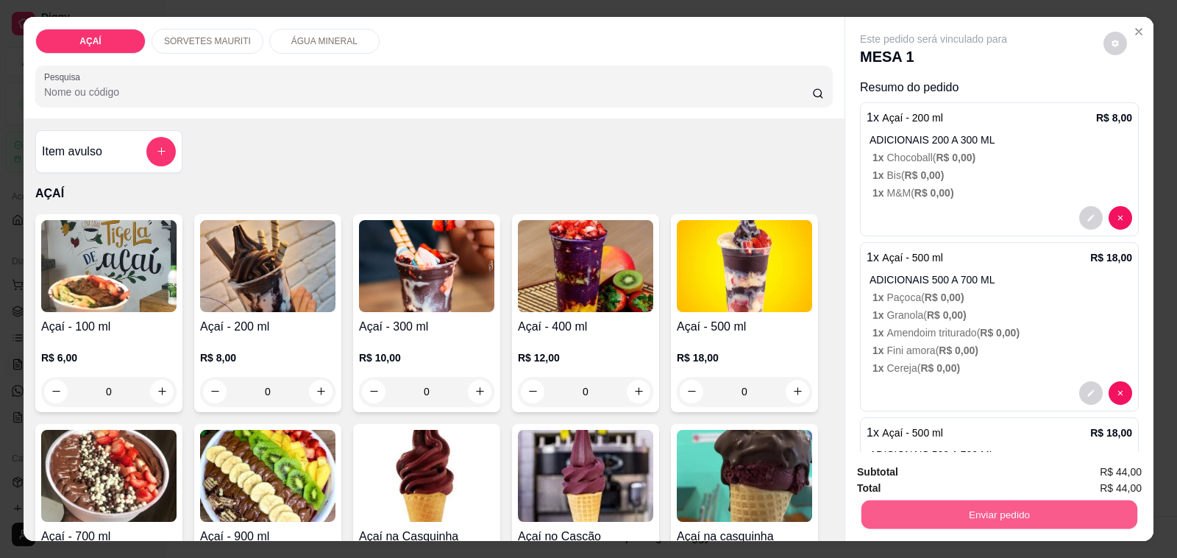
click at [1067, 500] on button "Enviar pedido" at bounding box center [1000, 514] width 276 height 29
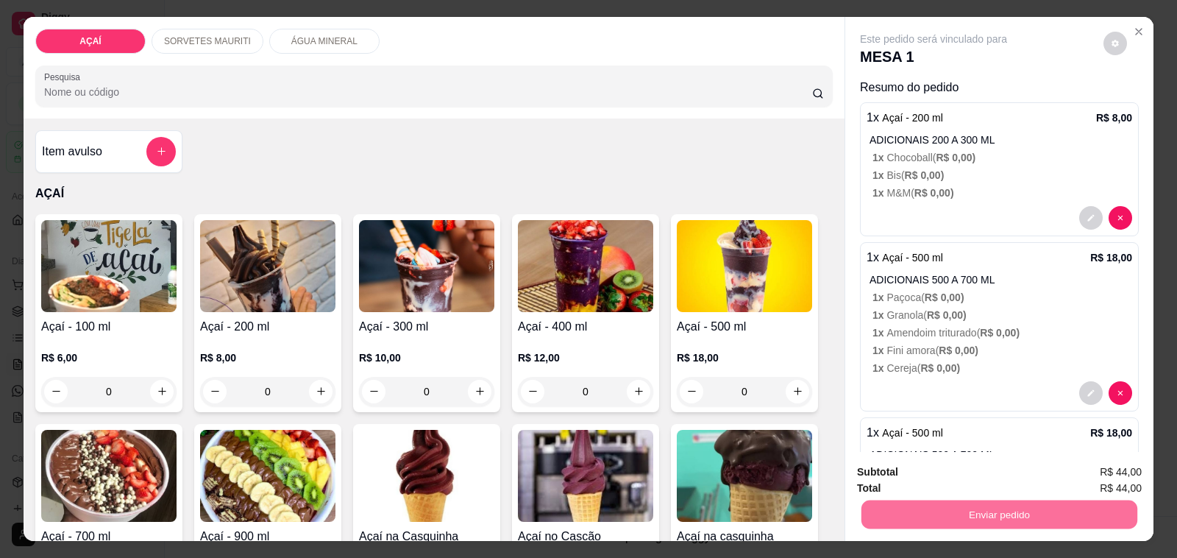
click at [1012, 462] on button "Não registrar e enviar pedido" at bounding box center [950, 471] width 149 height 27
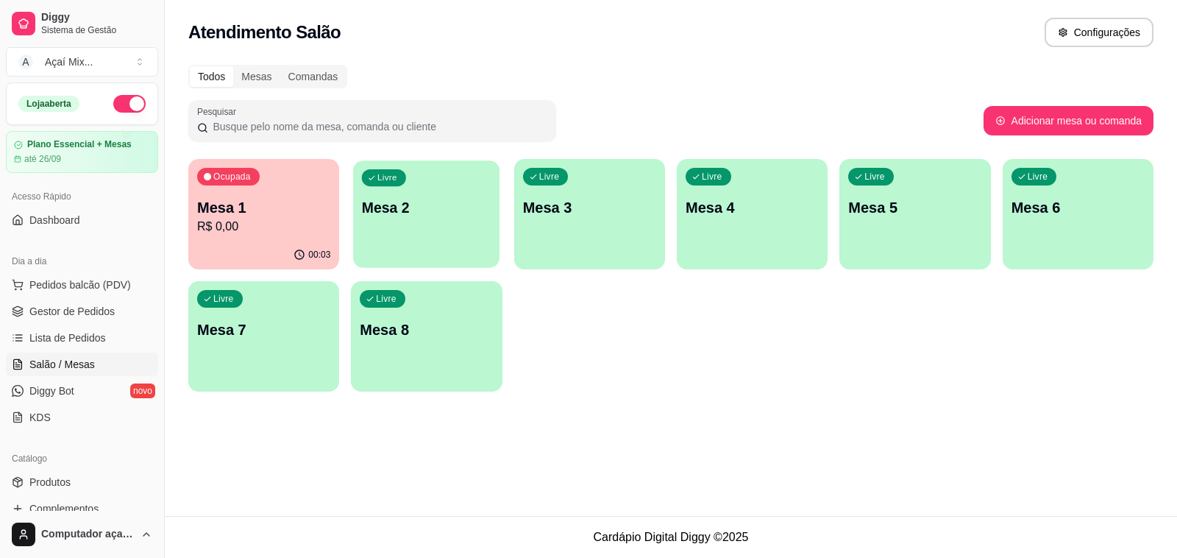
click at [460, 211] on p "Mesa 2" at bounding box center [427, 208] width 130 height 20
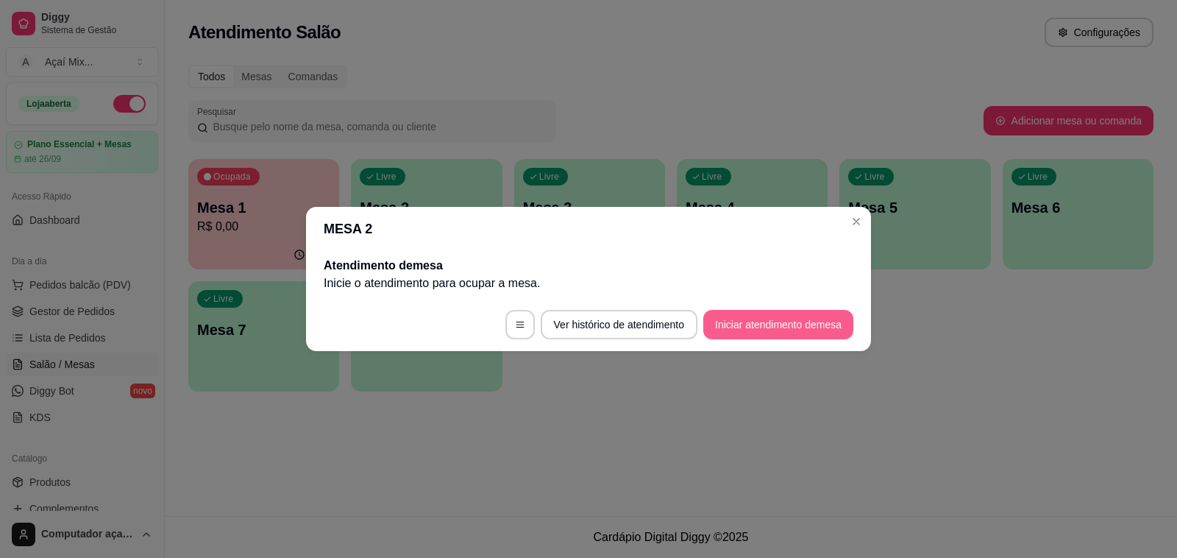
click at [808, 318] on button "Iniciar atendimento de mesa" at bounding box center [778, 324] width 150 height 29
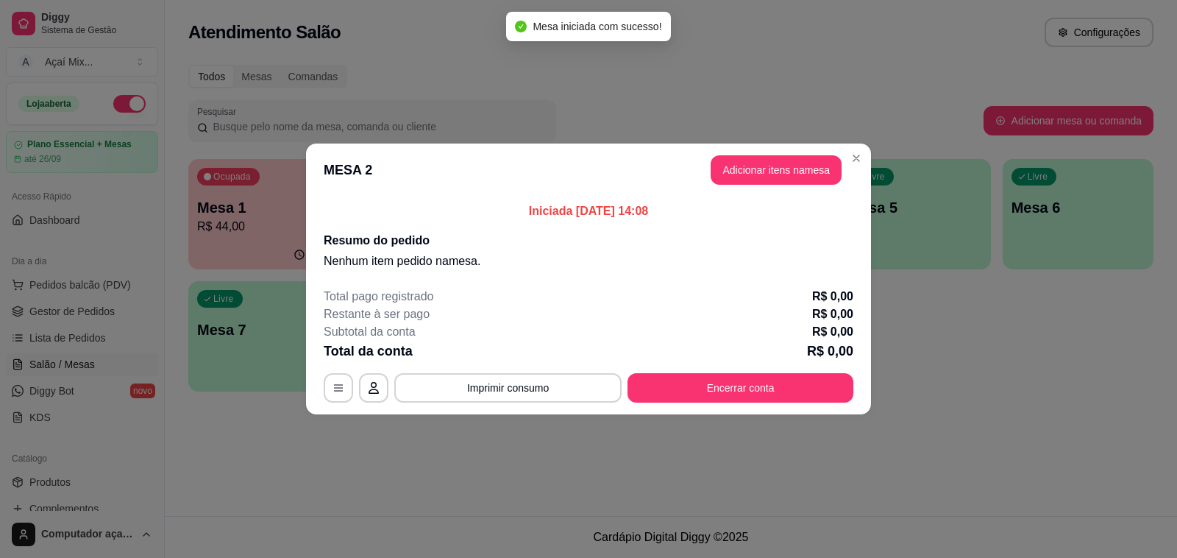
click at [770, 185] on header "MESA 2 Adicionar itens na mesa" at bounding box center [588, 169] width 565 height 53
click at [767, 180] on button "Adicionar itens na mesa" at bounding box center [776, 169] width 131 height 29
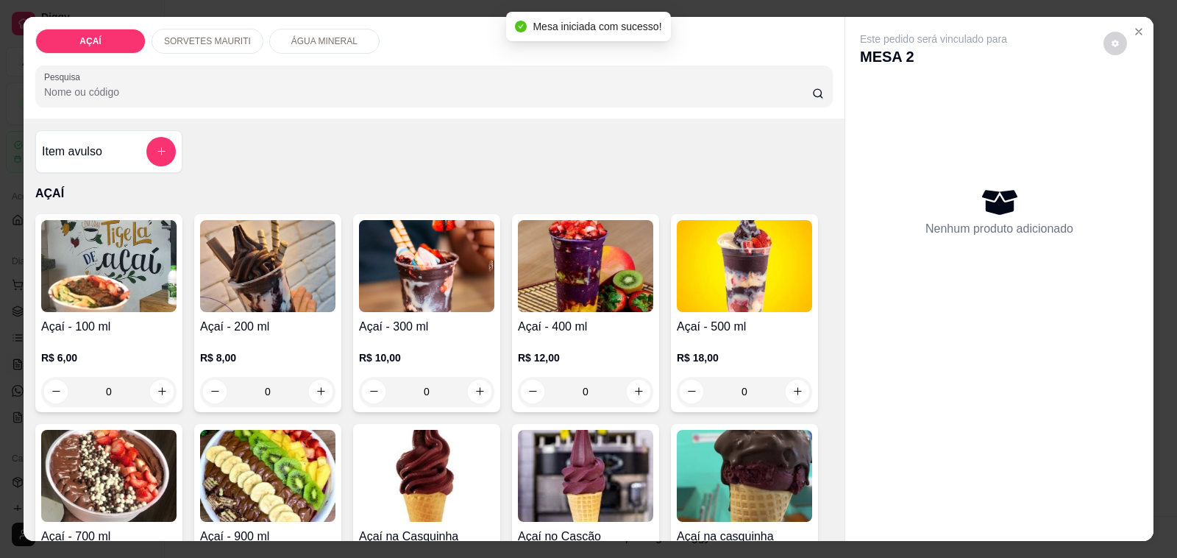
click at [363, 350] on p "R$ 10,00" at bounding box center [426, 357] width 135 height 15
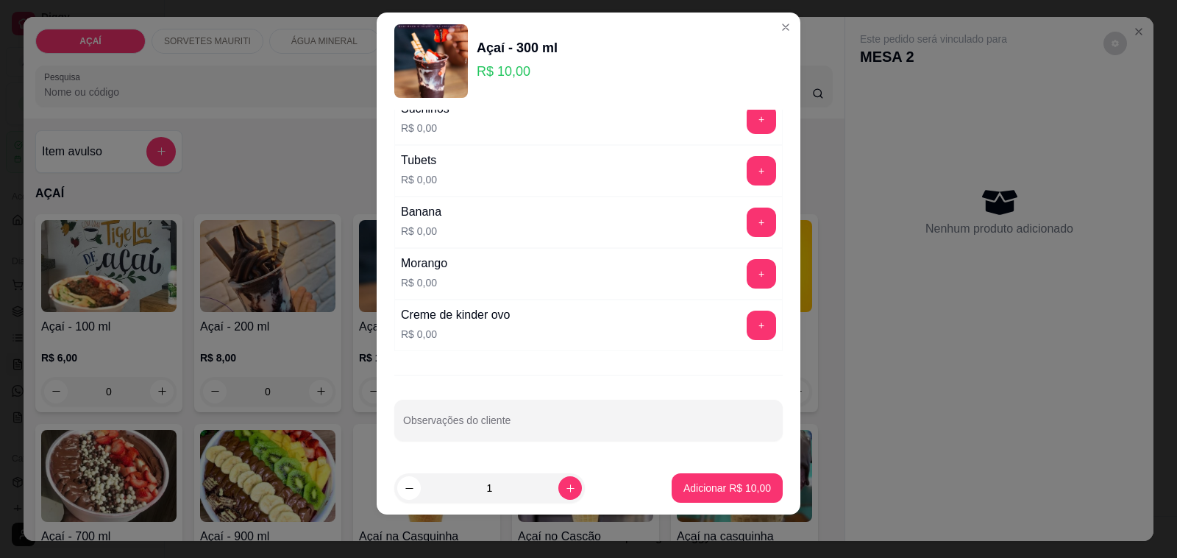
scroll to position [19, 0]
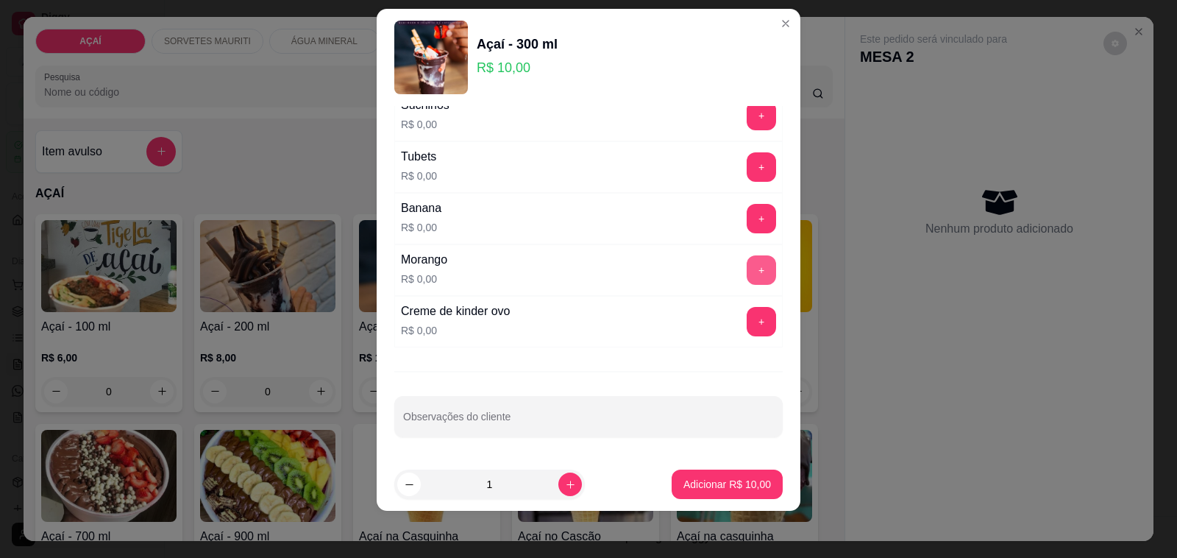
click at [747, 272] on button "+" at bounding box center [761, 269] width 29 height 29
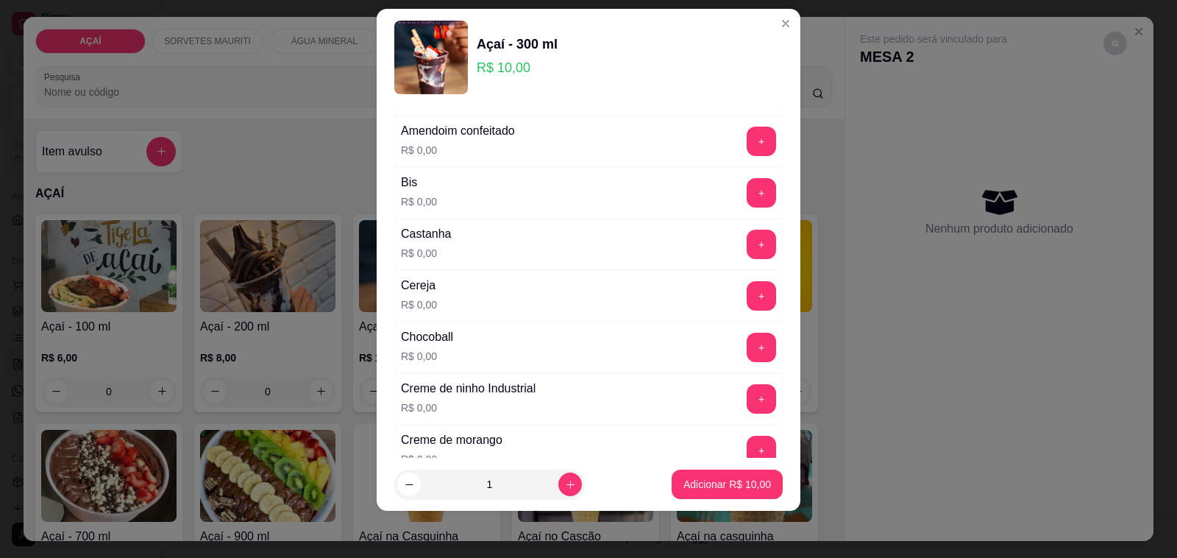
scroll to position [184, 0]
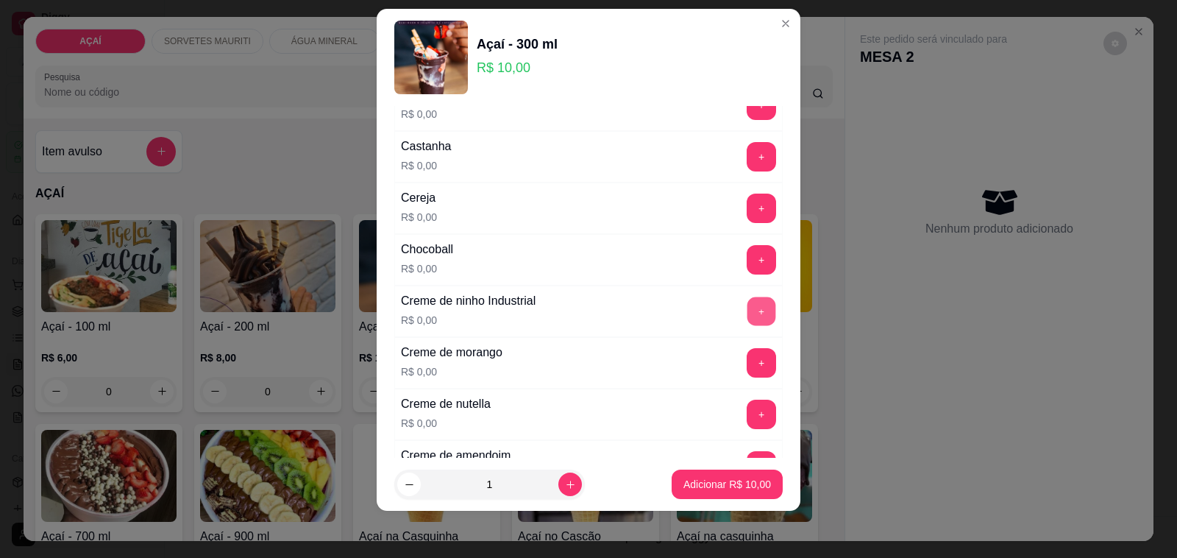
click at [748, 322] on button "+" at bounding box center [762, 311] width 29 height 29
click at [747, 162] on button "+" at bounding box center [761, 156] width 29 height 29
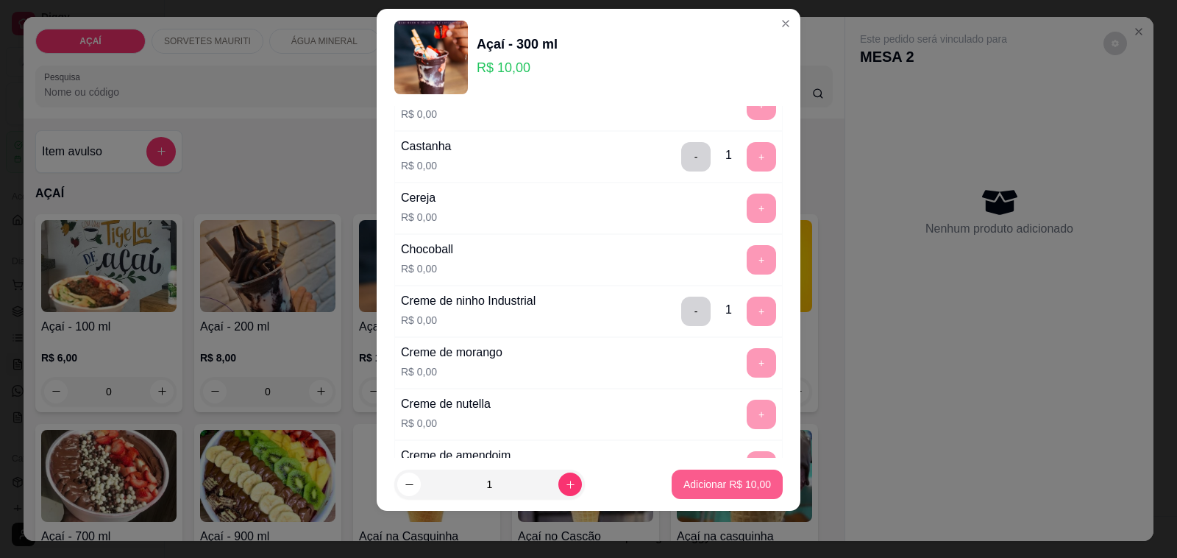
click at [723, 494] on button "Adicionar R$ 10,00" at bounding box center [727, 483] width 111 height 29
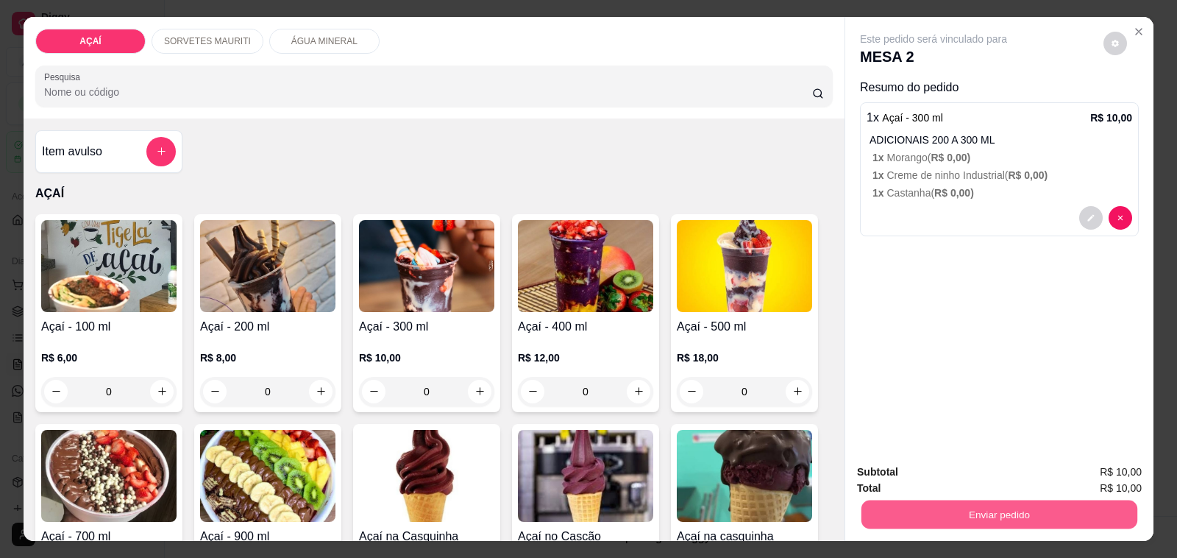
click at [909, 503] on button "Enviar pedido" at bounding box center [1000, 514] width 276 height 29
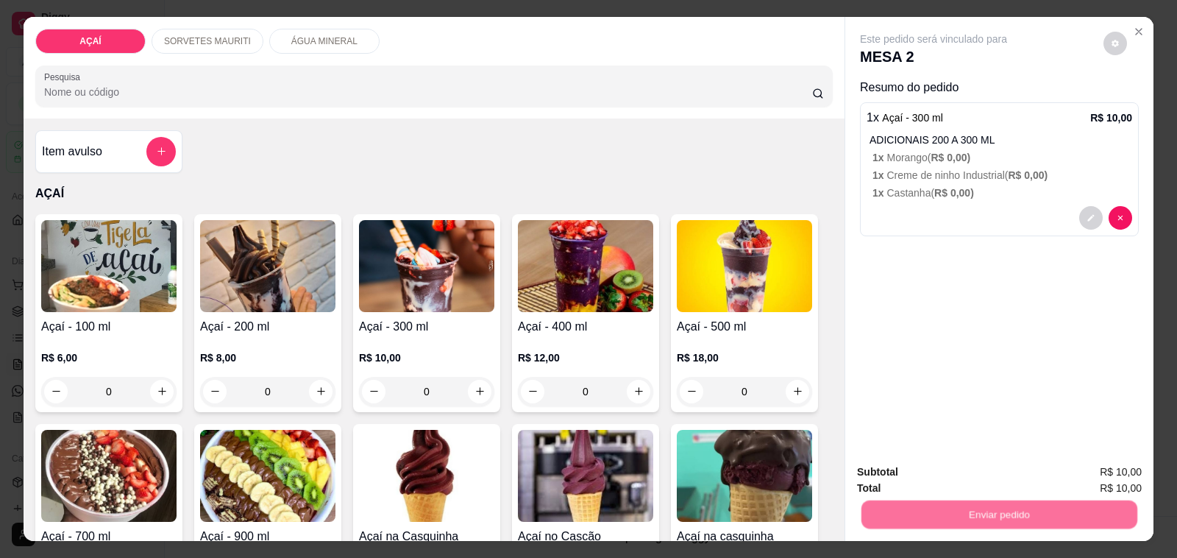
click at [895, 472] on button "Não registrar e enviar pedido" at bounding box center [950, 471] width 149 height 27
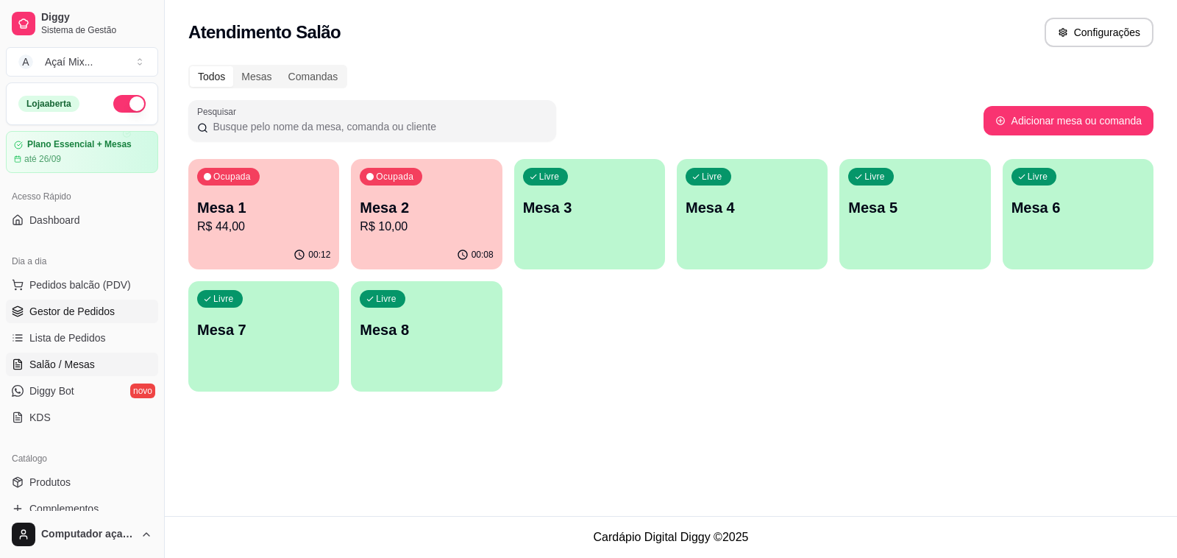
click at [113, 320] on link "Gestor de Pedidos" at bounding box center [82, 311] width 152 height 24
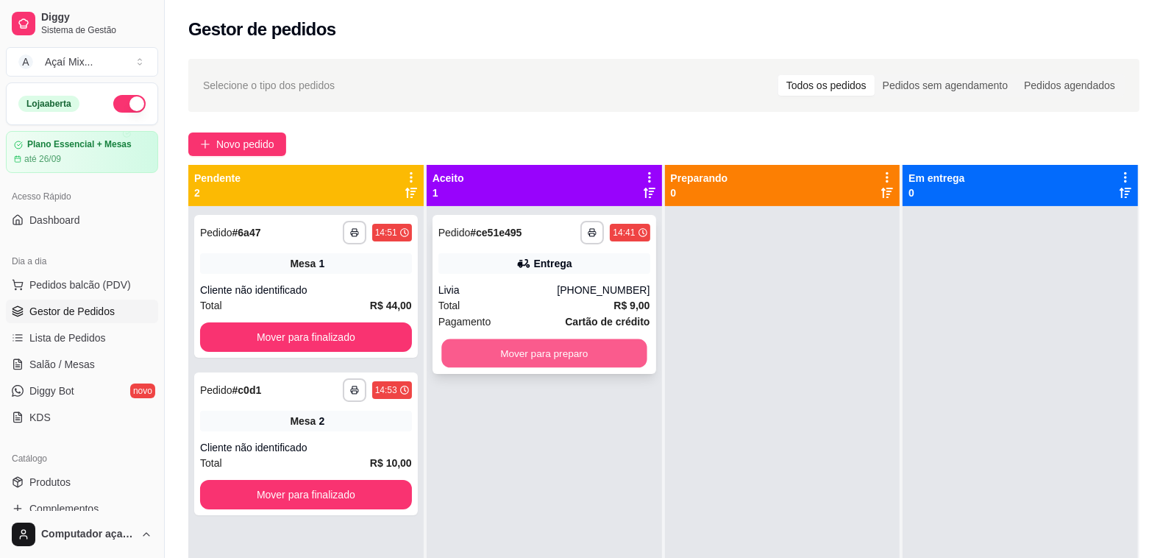
click at [508, 365] on button "Mover para preparo" at bounding box center [543, 353] width 205 height 29
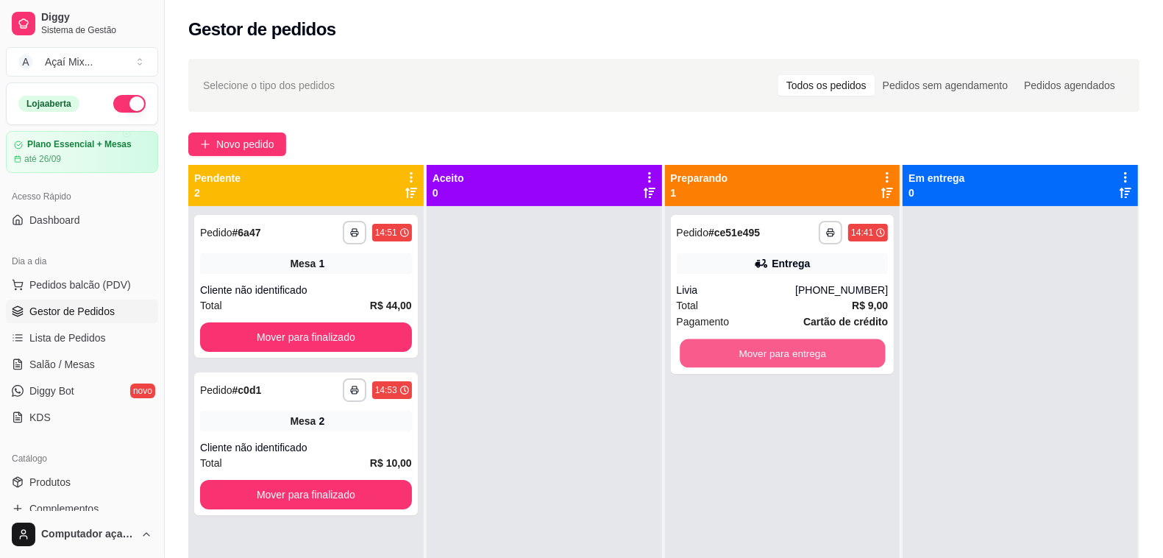
click at [681, 357] on button "Mover para entrega" at bounding box center [782, 353] width 205 height 29
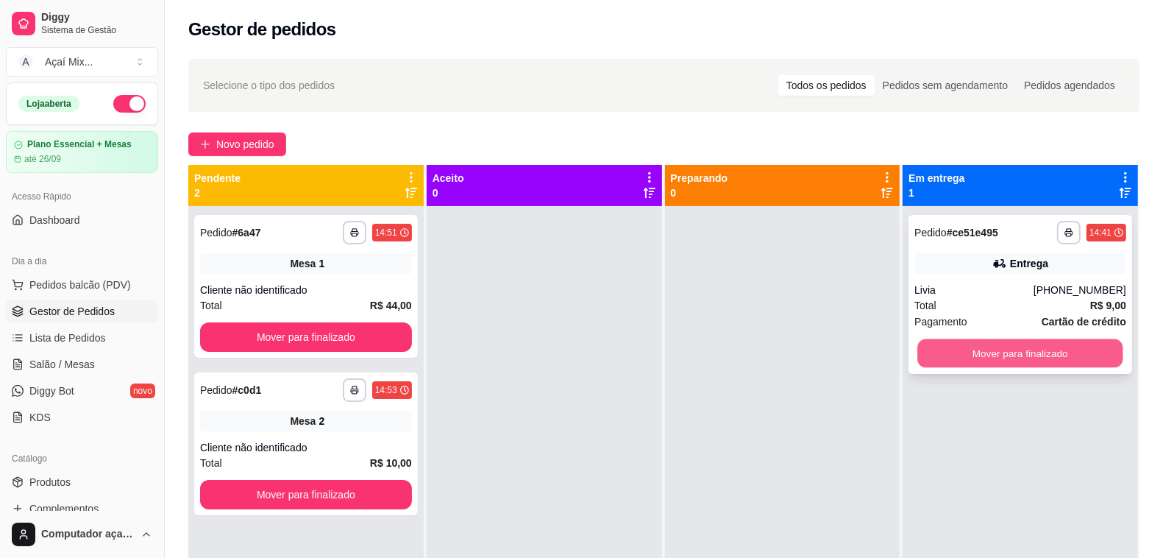
click at [982, 361] on button "Mover para finalizado" at bounding box center [1020, 353] width 205 height 29
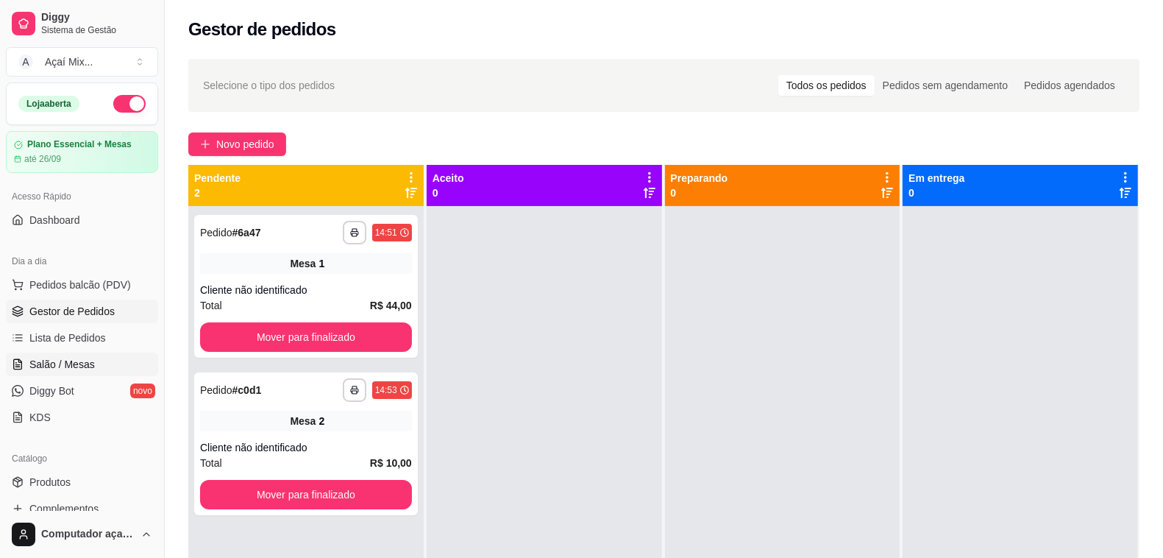
click at [71, 354] on link "Salão / Mesas" at bounding box center [82, 364] width 152 height 24
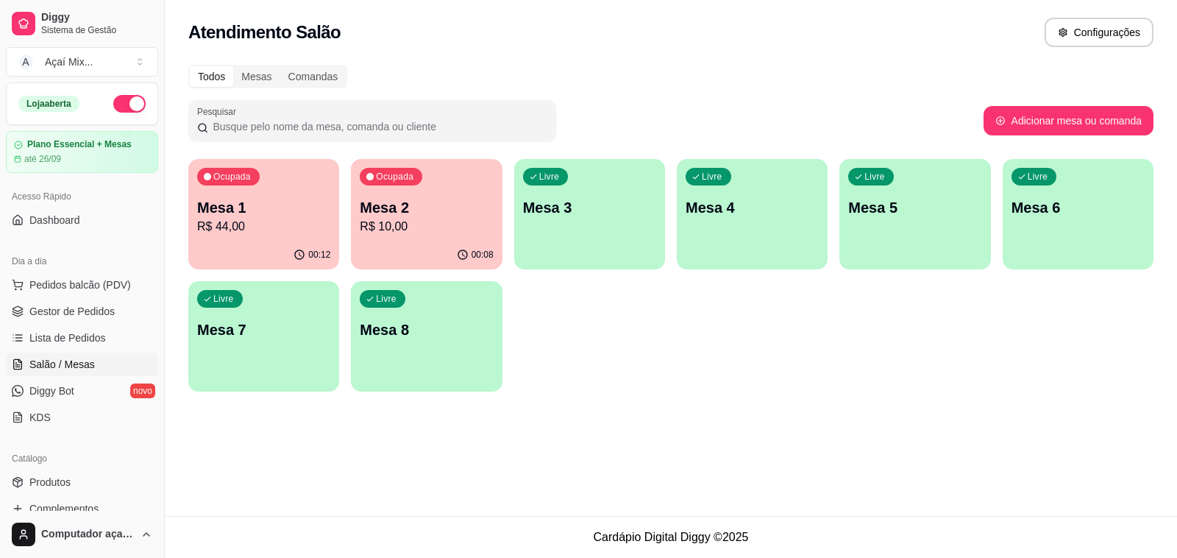
click at [265, 221] on p "R$ 44,00" at bounding box center [263, 227] width 133 height 18
click at [271, 327] on p "Mesa 7" at bounding box center [263, 329] width 133 height 21
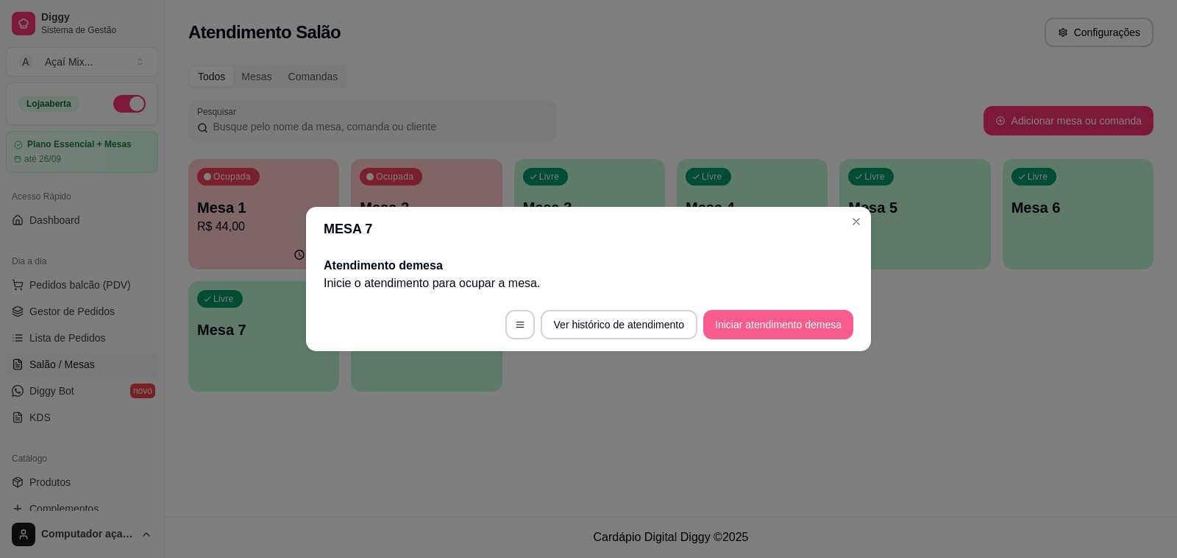
click at [767, 317] on button "Iniciar atendimento de mesa" at bounding box center [778, 324] width 150 height 29
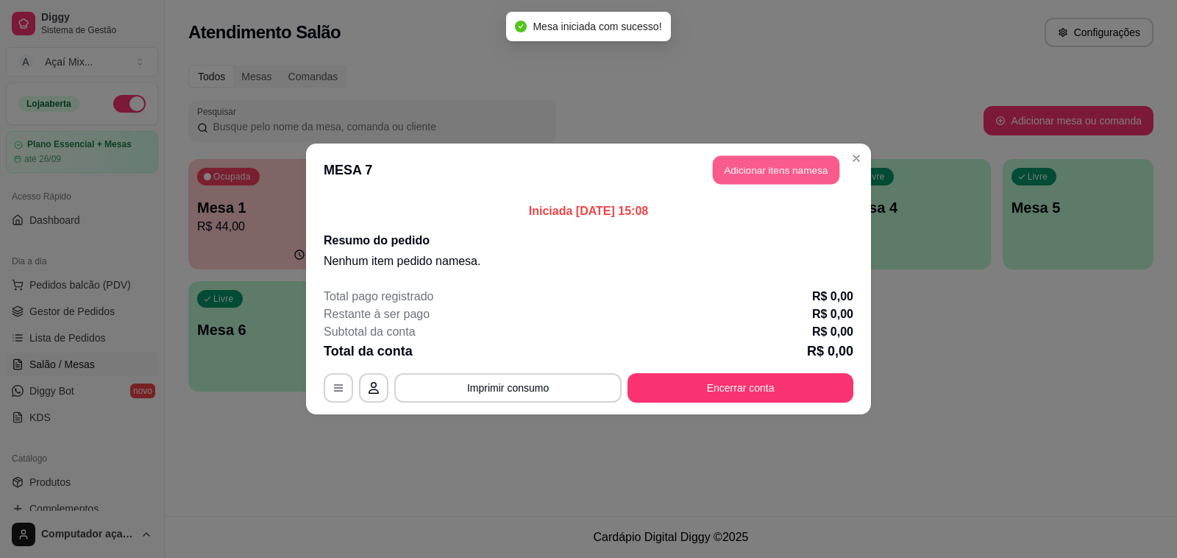
click at [798, 166] on button "Adicionar itens na mesa" at bounding box center [776, 170] width 127 height 29
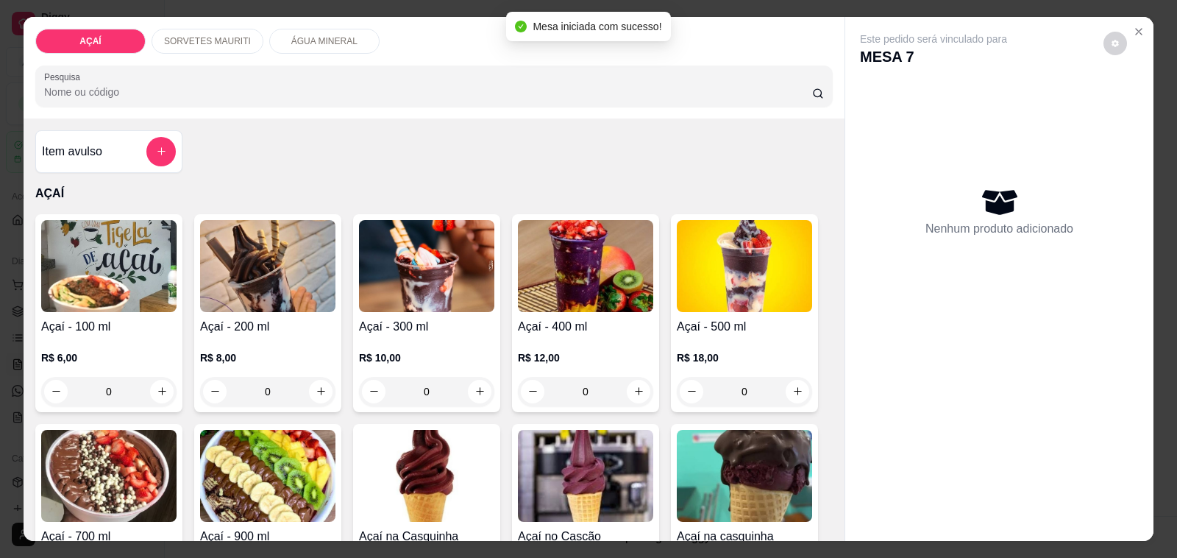
click at [267, 350] on p "R$ 8,00" at bounding box center [267, 357] width 135 height 15
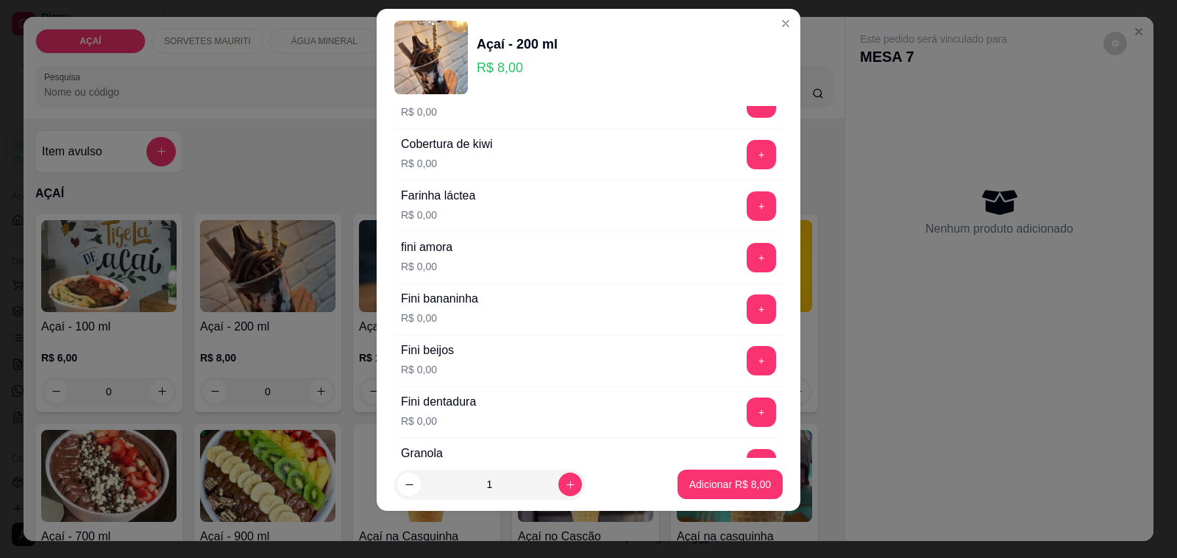
scroll to position [828, 0]
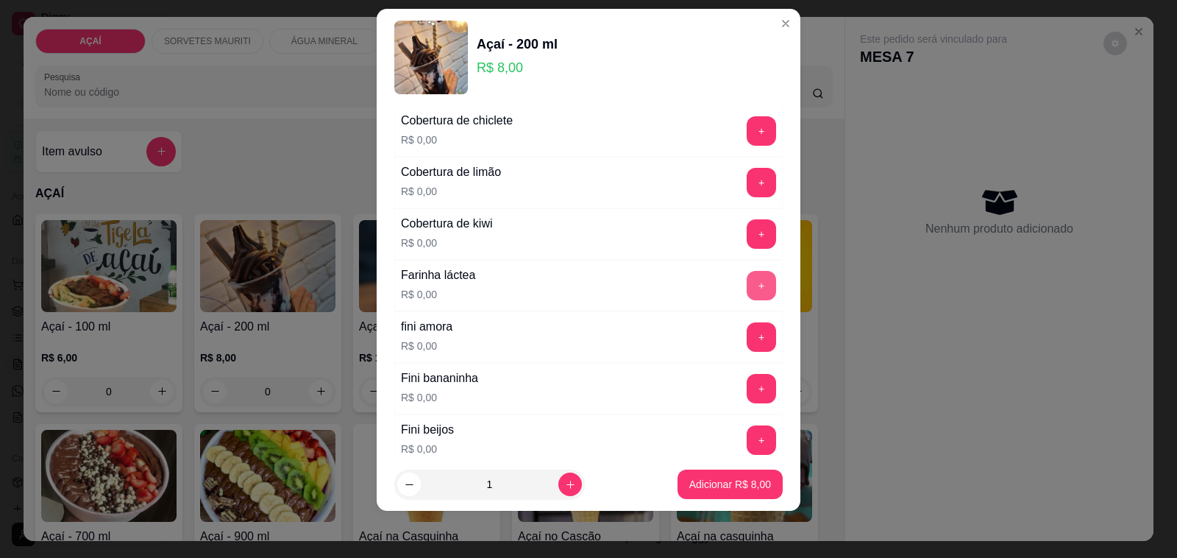
click at [747, 289] on button "+" at bounding box center [761, 285] width 29 height 29
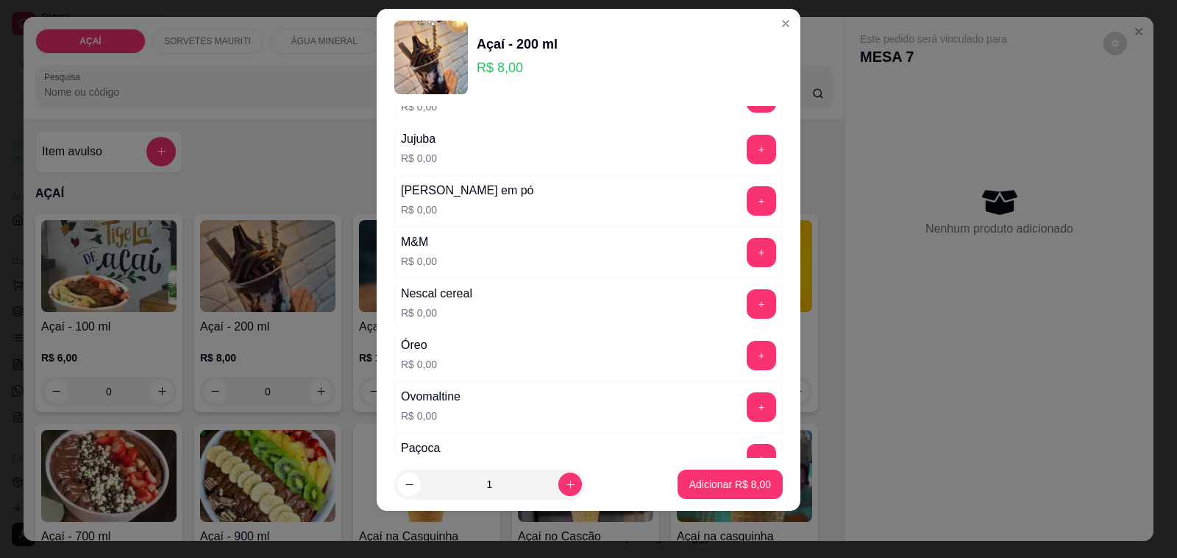
scroll to position [1472, 0]
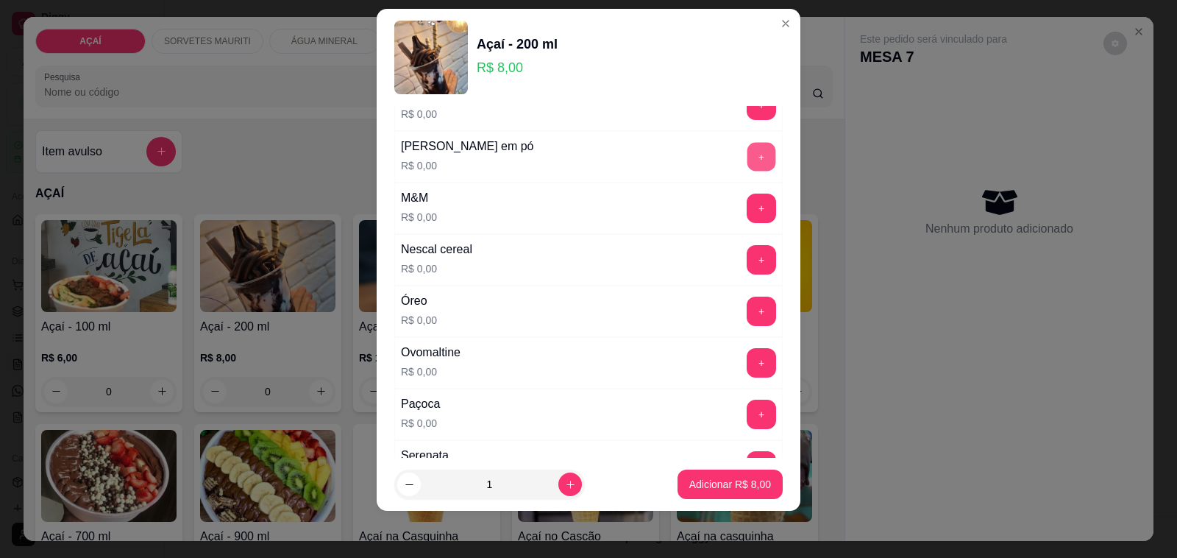
click at [748, 157] on button "+" at bounding box center [762, 157] width 29 height 29
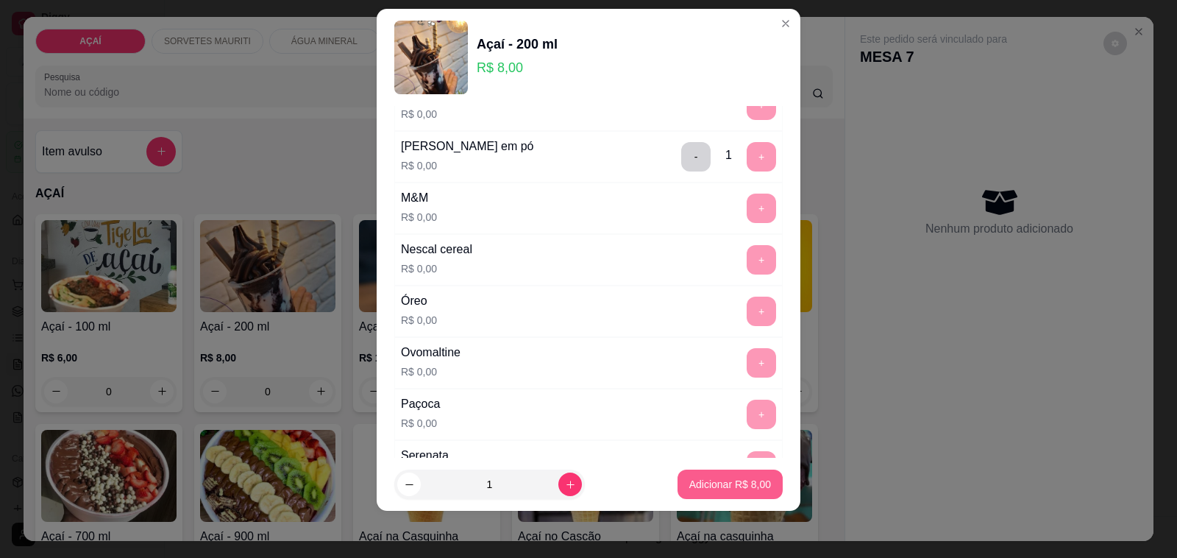
click at [733, 477] on p "Adicionar R$ 8,00" at bounding box center [730, 484] width 82 height 15
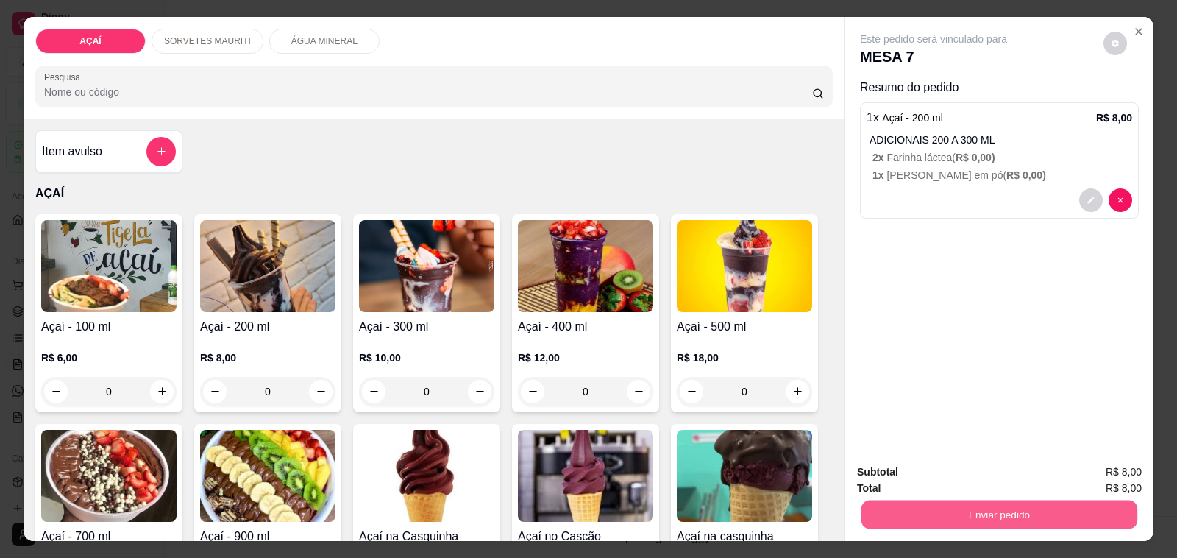
click at [1083, 503] on button "Enviar pedido" at bounding box center [1000, 514] width 276 height 29
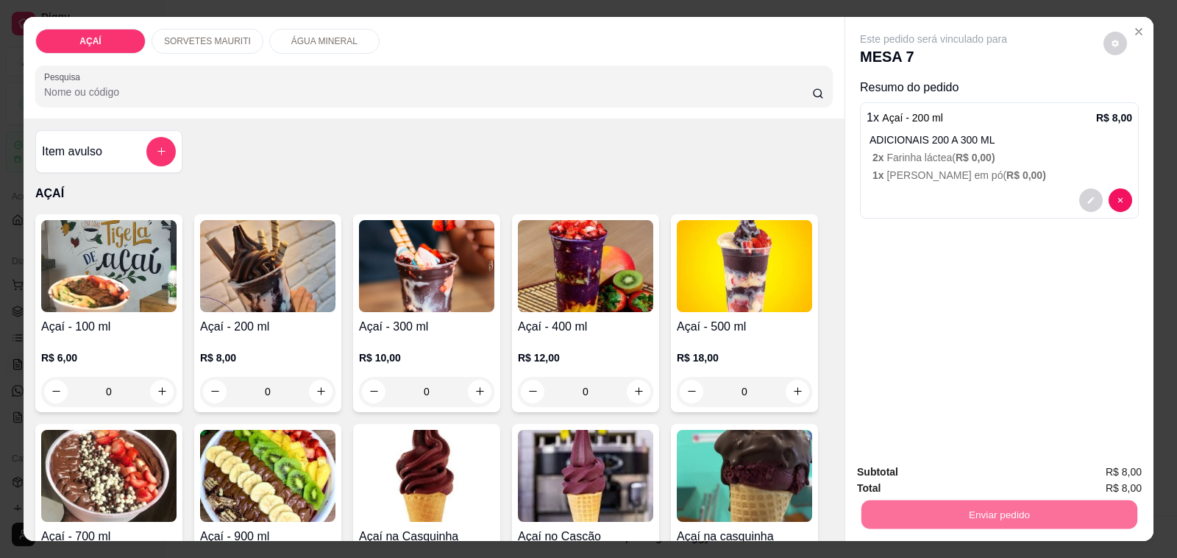
click at [917, 460] on button "Não registrar e enviar pedido" at bounding box center [949, 472] width 153 height 28
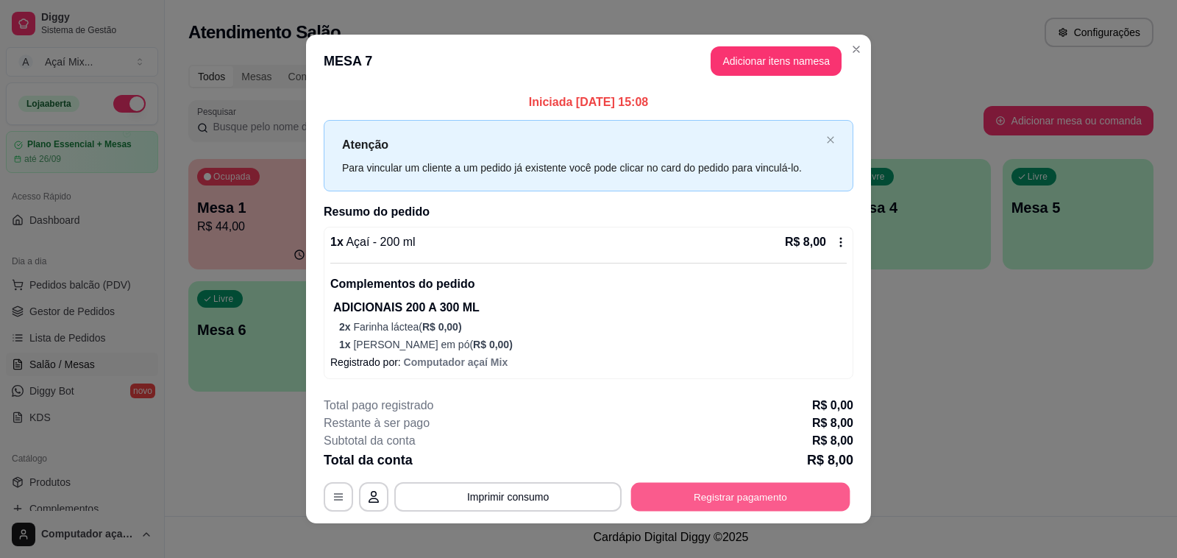
click at [810, 494] on button "Registrar pagamento" at bounding box center [740, 497] width 219 height 29
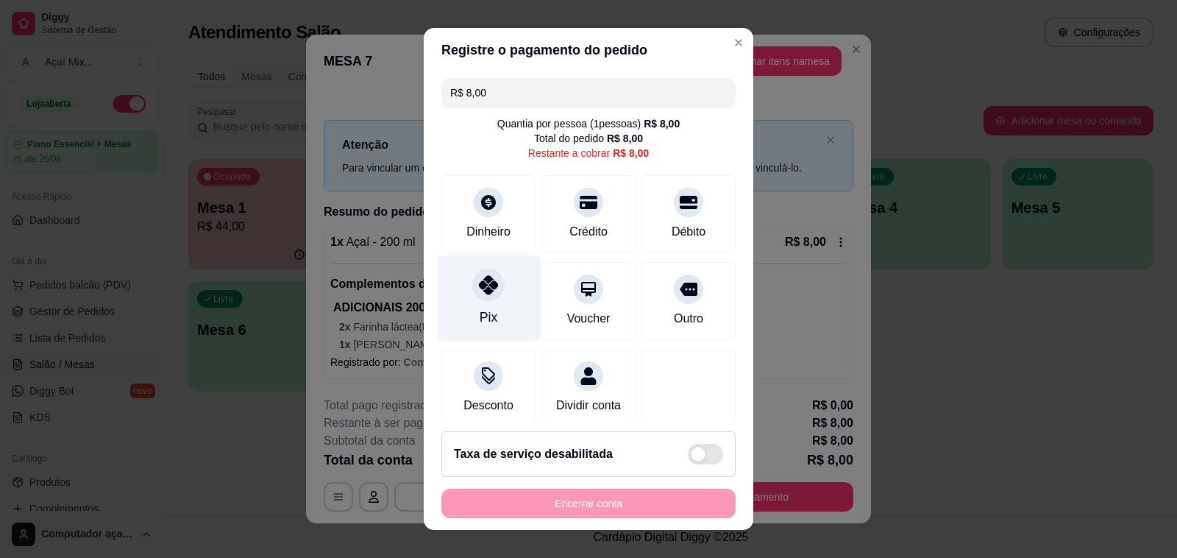
click at [458, 309] on div "Pix" at bounding box center [489, 298] width 104 height 86
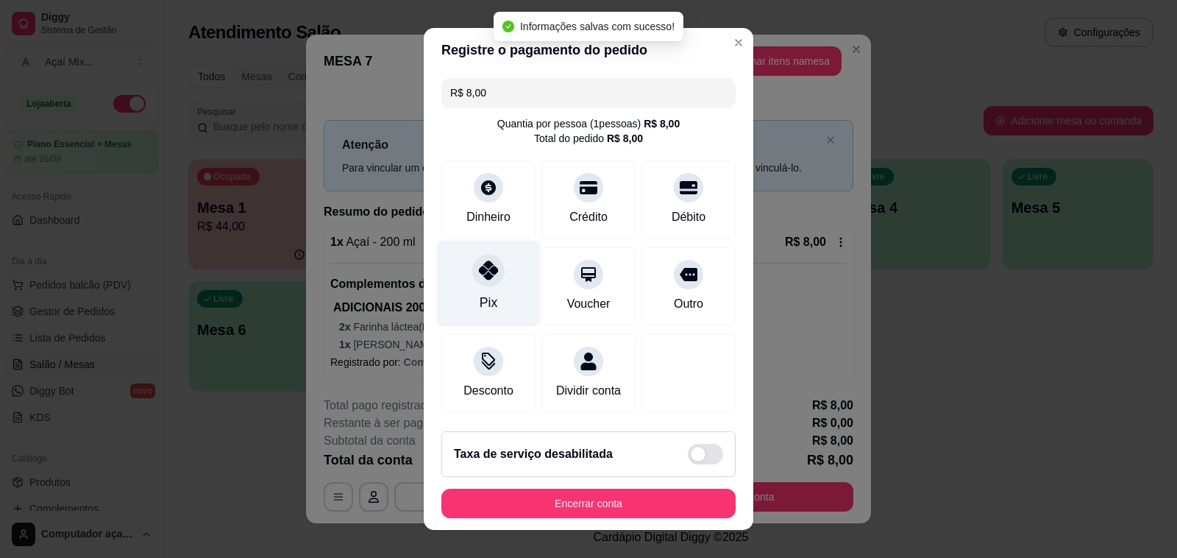
type input "R$ 0,00"
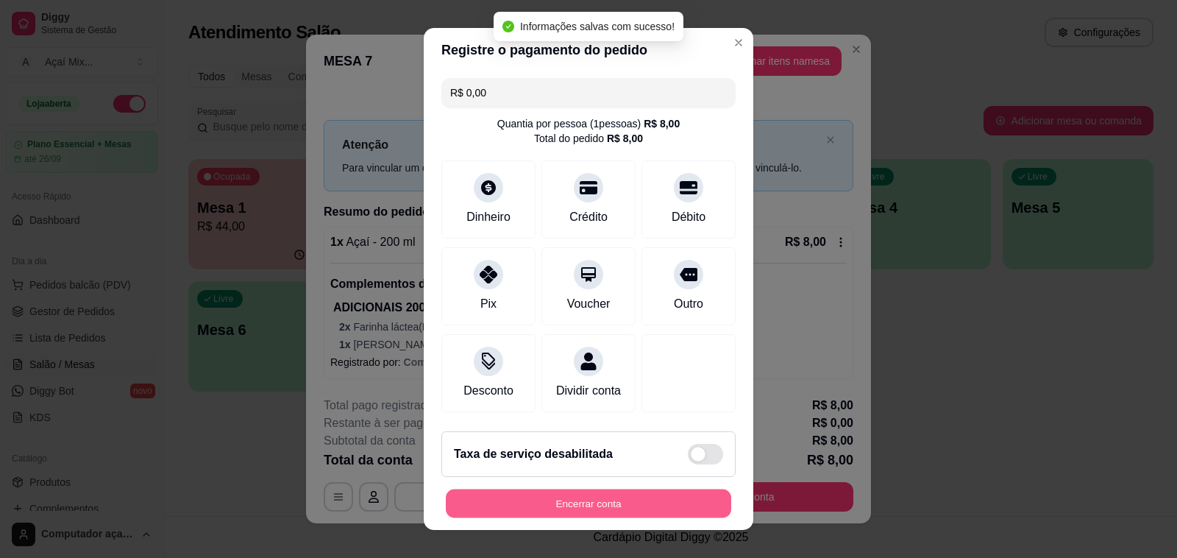
click at [649, 509] on button "Encerrar conta" at bounding box center [588, 503] width 285 height 29
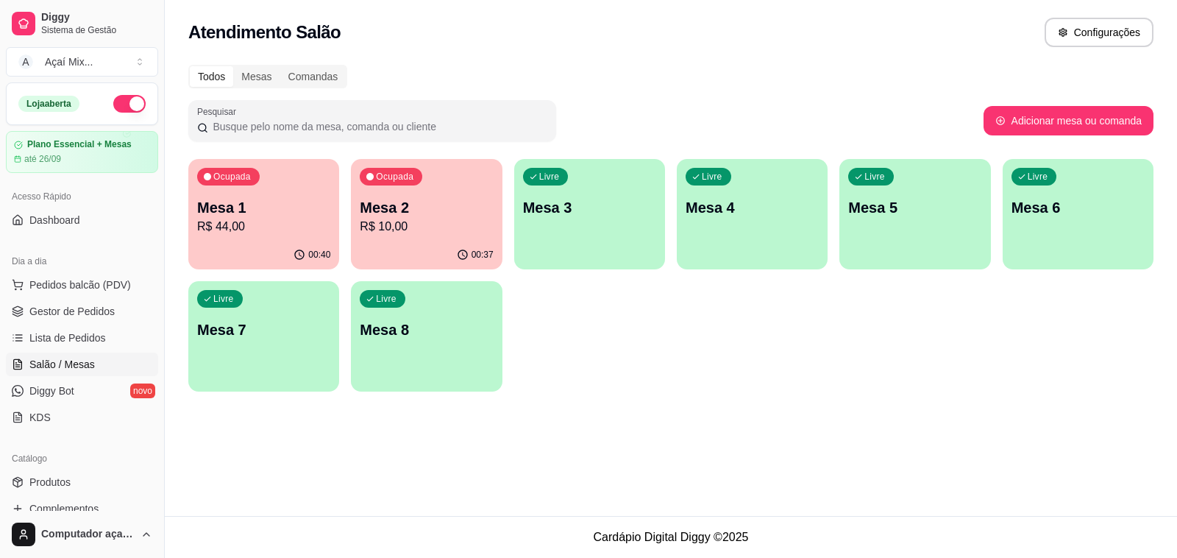
click at [385, 218] on p "R$ 10,00" at bounding box center [426, 227] width 133 height 18
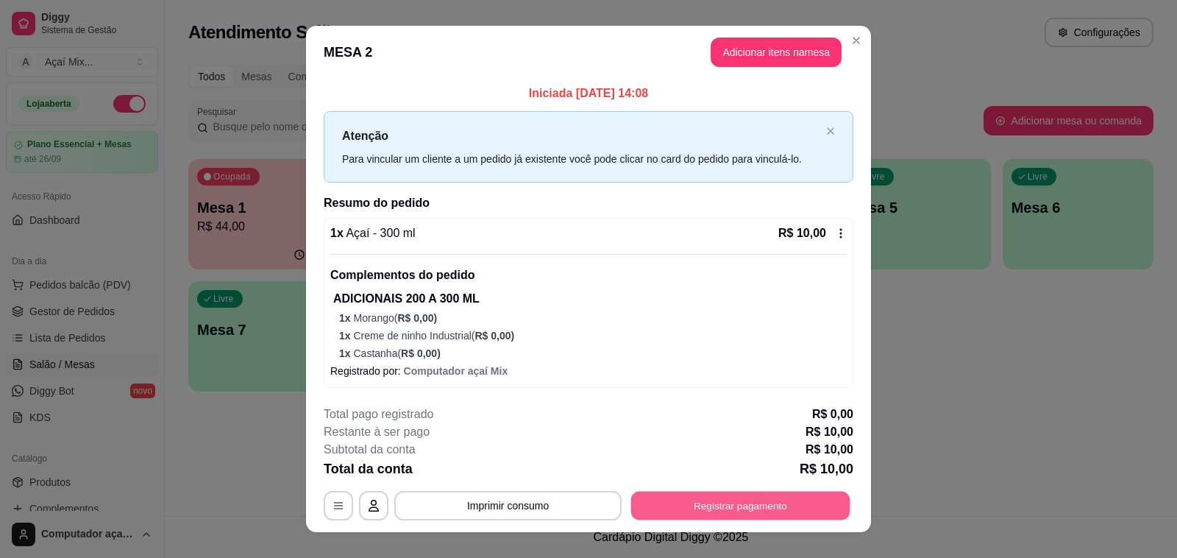
click at [707, 508] on button "Registrar pagamento" at bounding box center [740, 506] width 219 height 29
click at [500, 292] on div "Pix" at bounding box center [489, 298] width 104 height 86
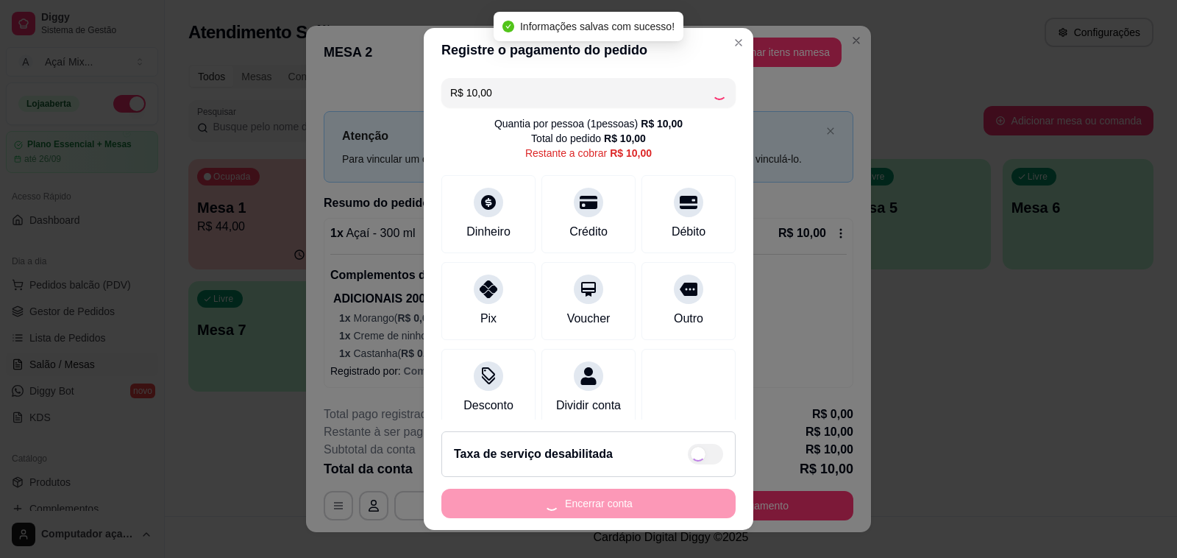
type input "R$ 0,00"
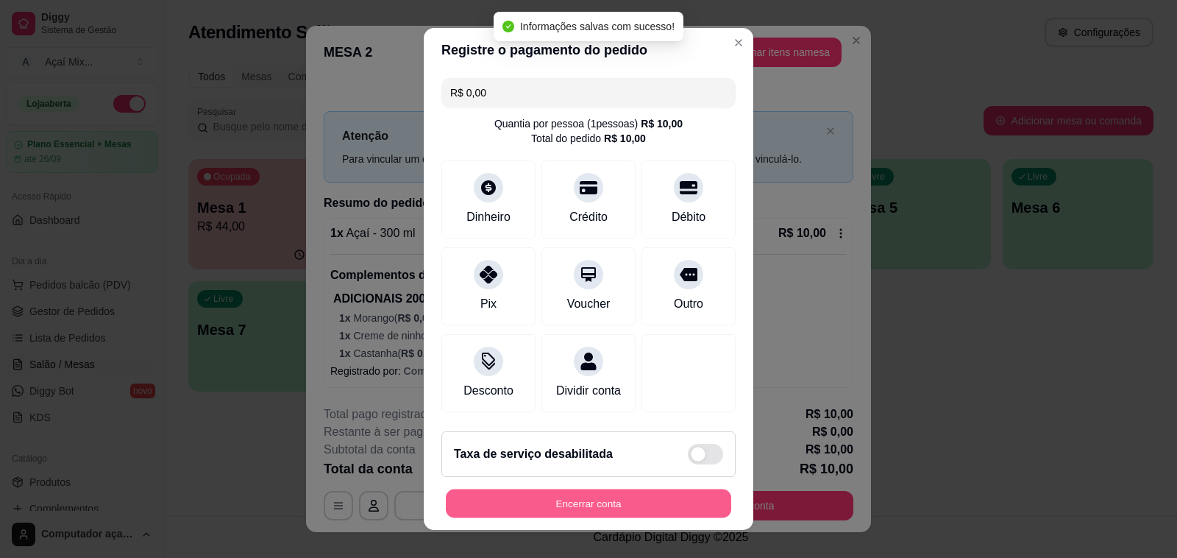
click at [612, 505] on button "Encerrar conta" at bounding box center [588, 503] width 285 height 29
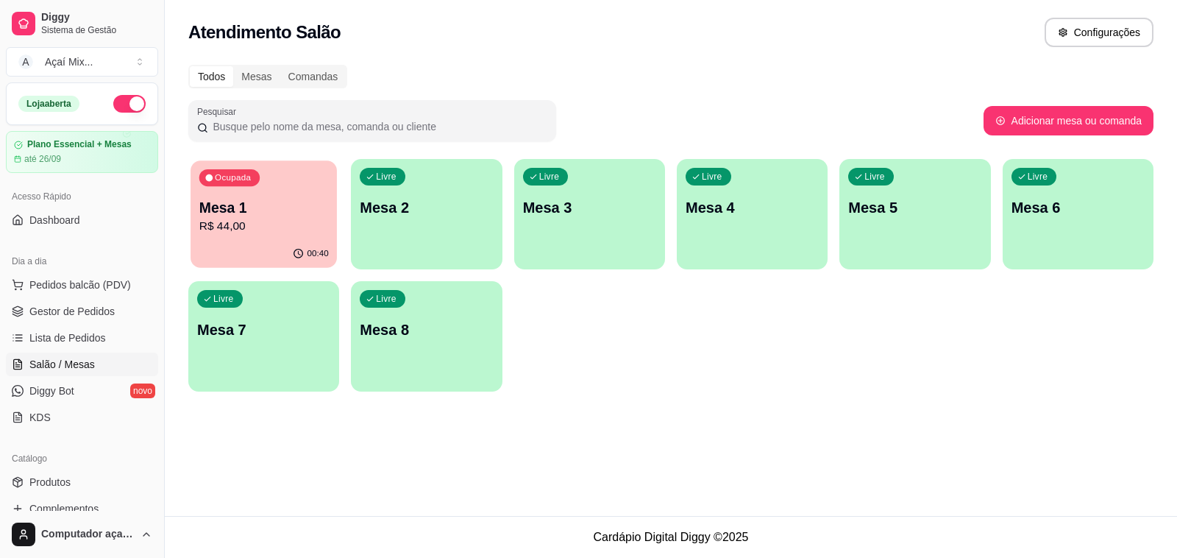
click at [269, 246] on div "00:40" at bounding box center [264, 254] width 146 height 28
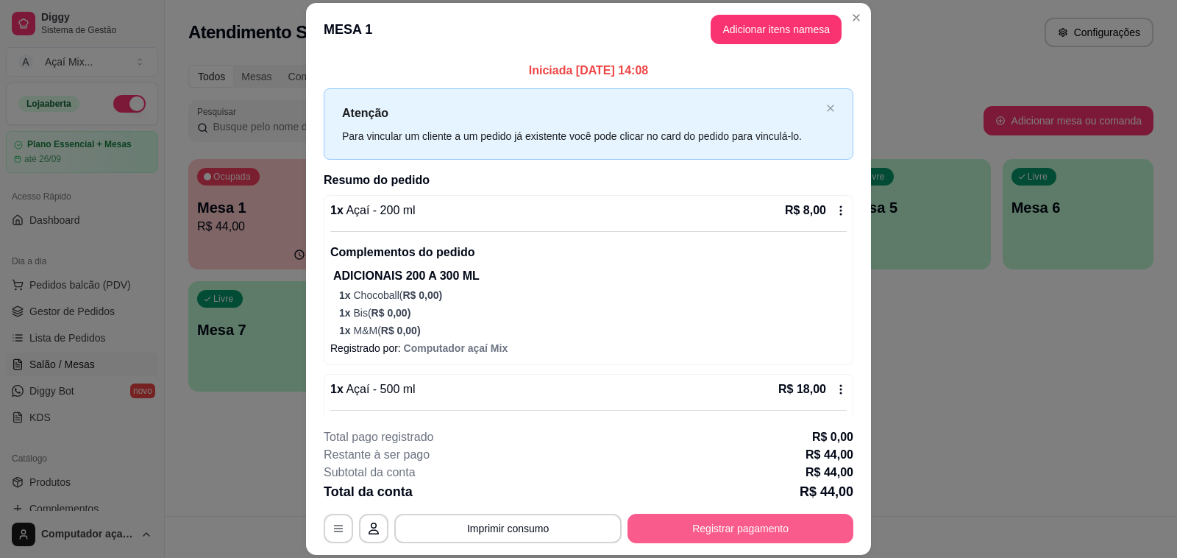
click at [693, 522] on button "Registrar pagamento" at bounding box center [741, 528] width 226 height 29
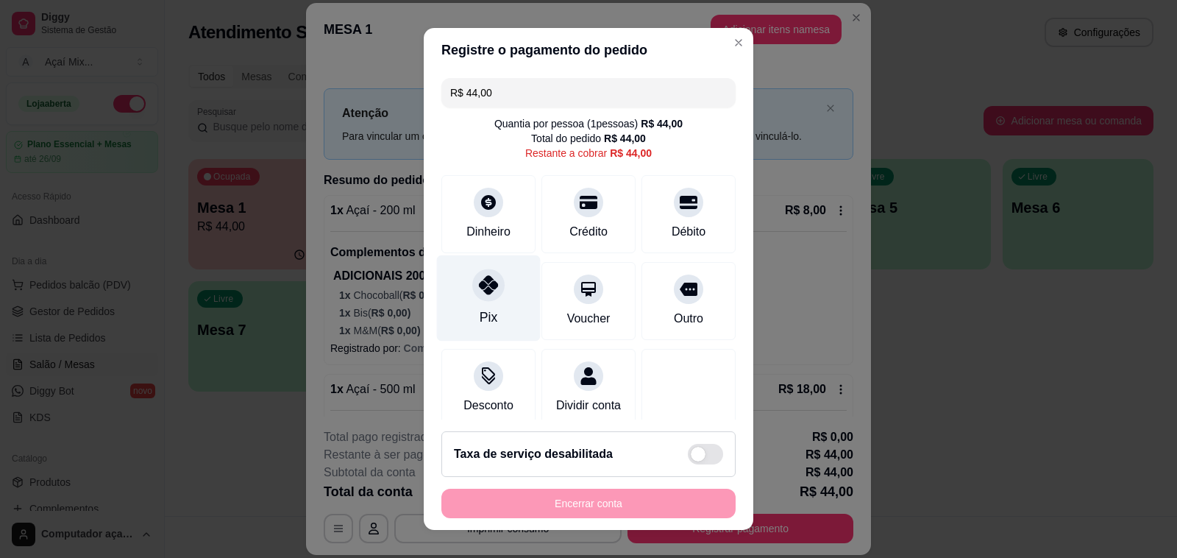
click at [508, 319] on div "Pix" at bounding box center [489, 298] width 104 height 86
type input "R$ 0,00"
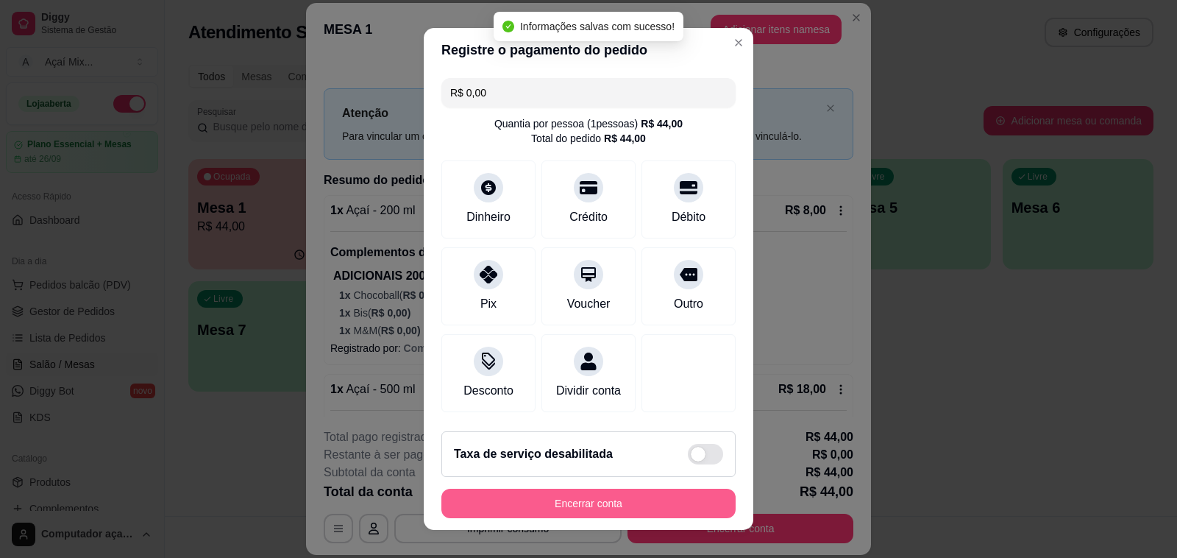
click at [604, 498] on button "Encerrar conta" at bounding box center [588, 503] width 294 height 29
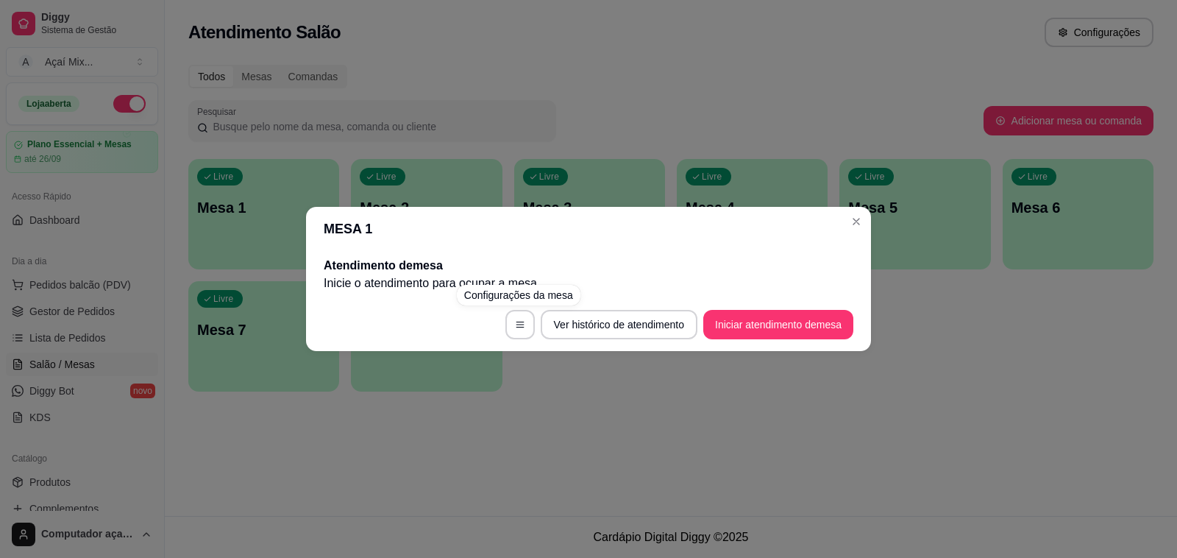
click at [589, 418] on div "MESA 1 Atendimento de mesa Inicie o atendimento para ocupar a mesa . Ver histór…" at bounding box center [588, 279] width 1177 height 558
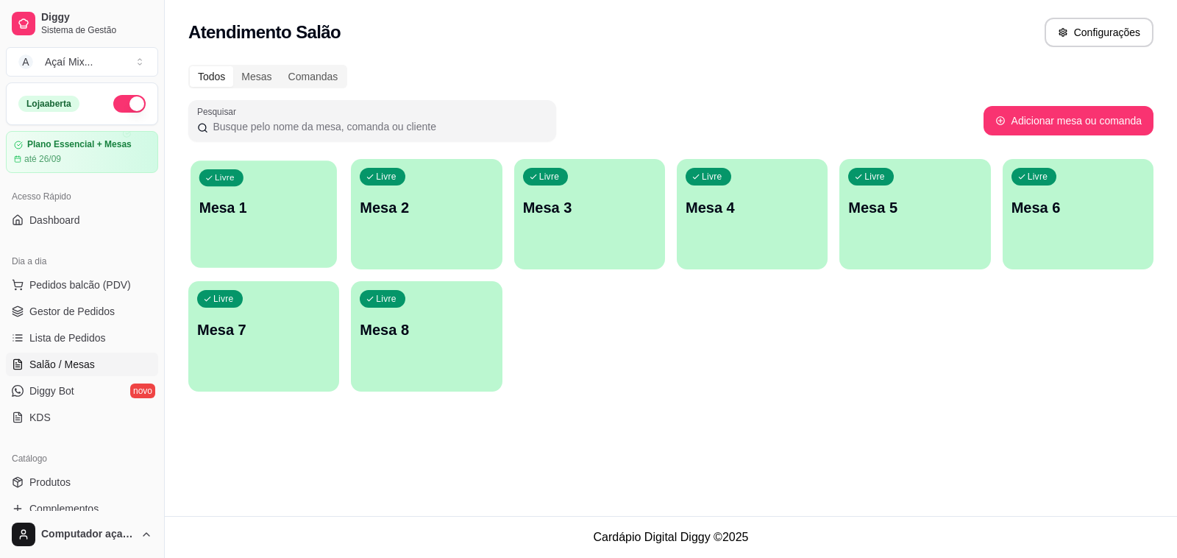
click at [223, 243] on div "Livre Mesa 1" at bounding box center [264, 205] width 146 height 90
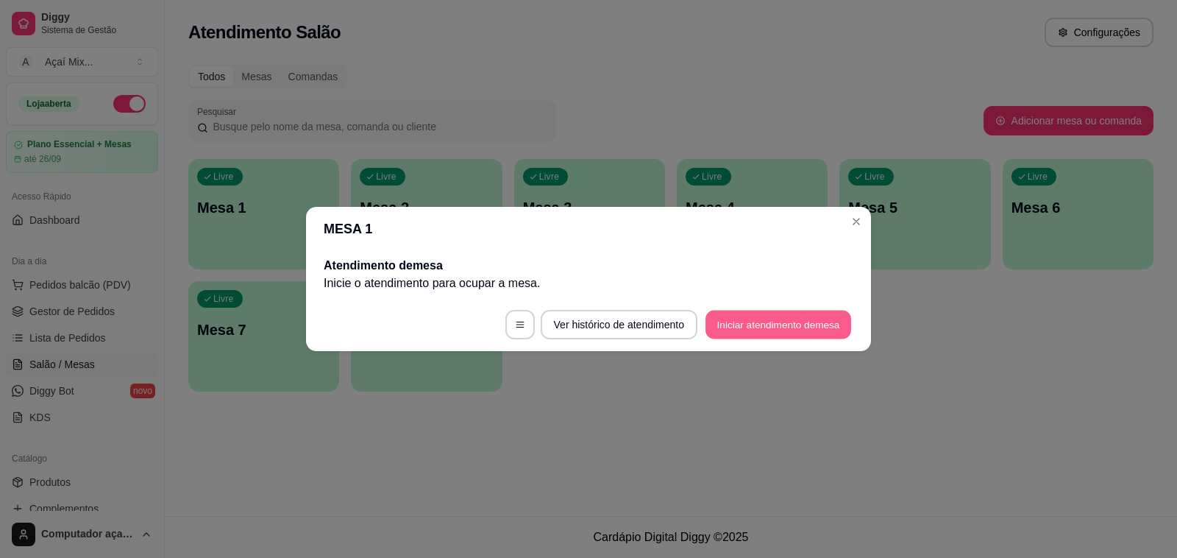
click at [781, 324] on button "Iniciar atendimento de mesa" at bounding box center [779, 325] width 146 height 29
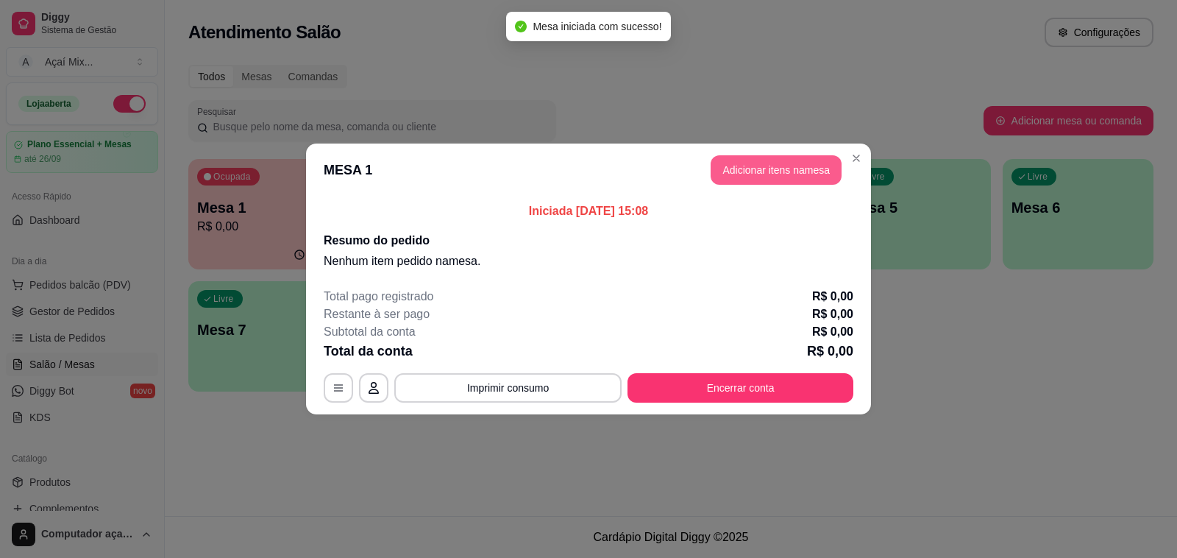
click at [769, 177] on button "Adicionar itens na mesa" at bounding box center [776, 169] width 131 height 29
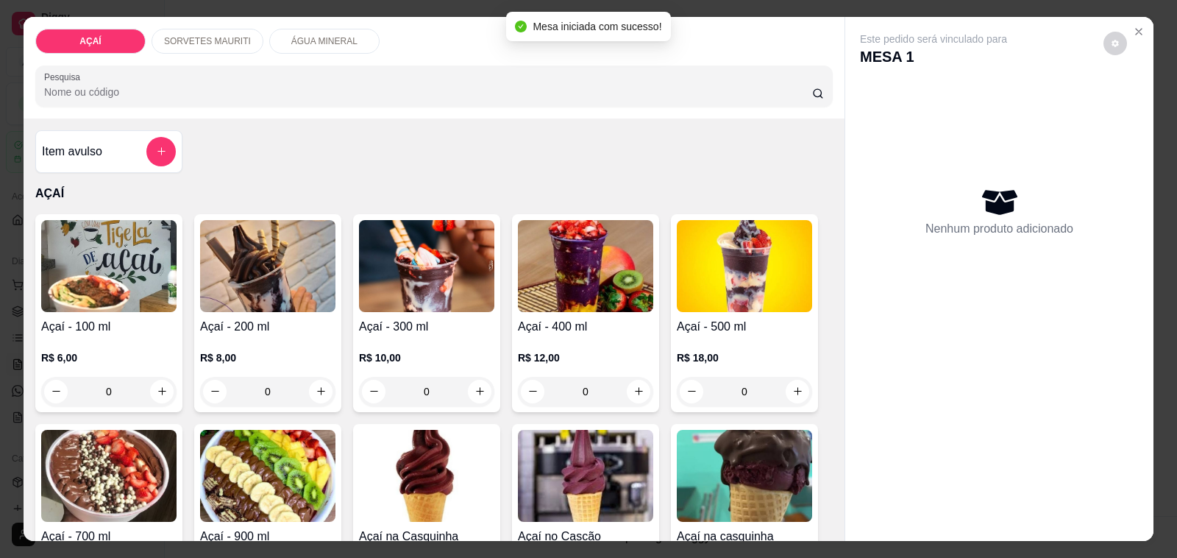
click at [267, 318] on h4 "Açaí - 200 ml" at bounding box center [267, 327] width 135 height 18
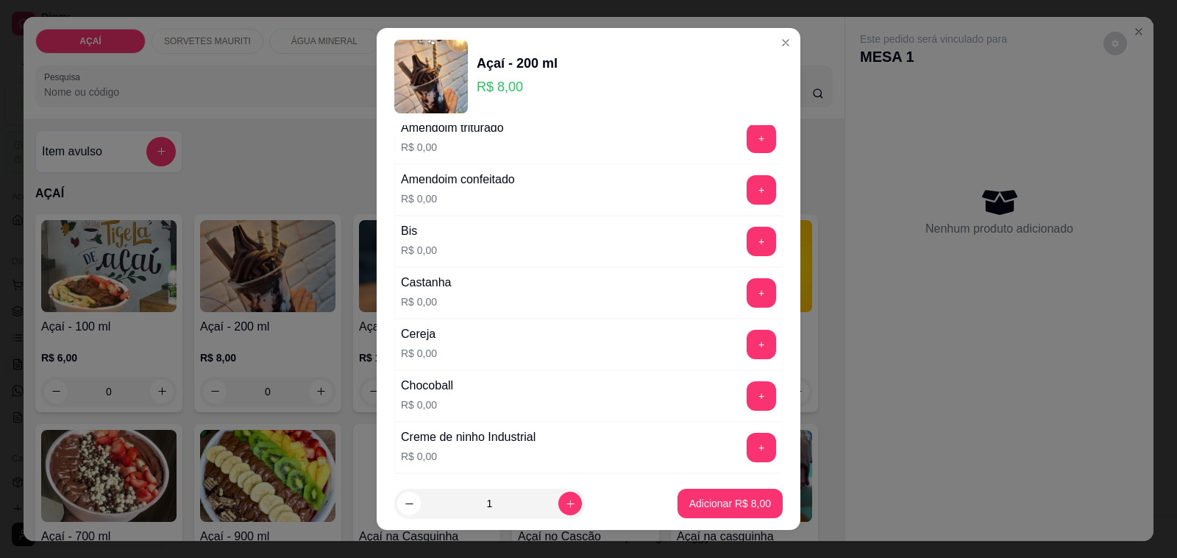
scroll to position [276, 0]
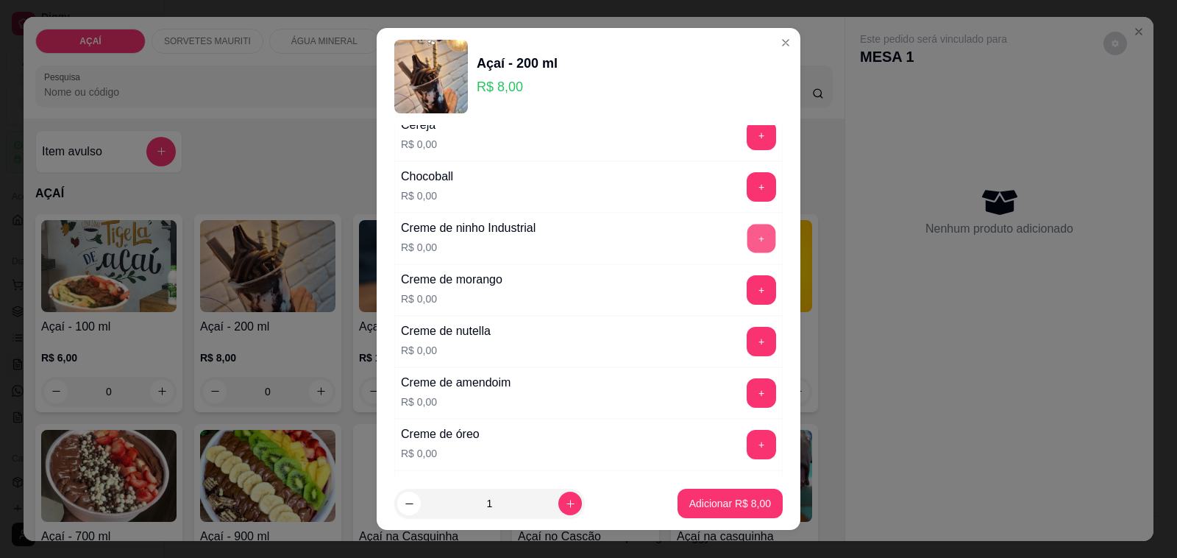
click at [748, 240] on button "+" at bounding box center [762, 238] width 29 height 29
click at [748, 351] on button "+" at bounding box center [762, 341] width 29 height 29
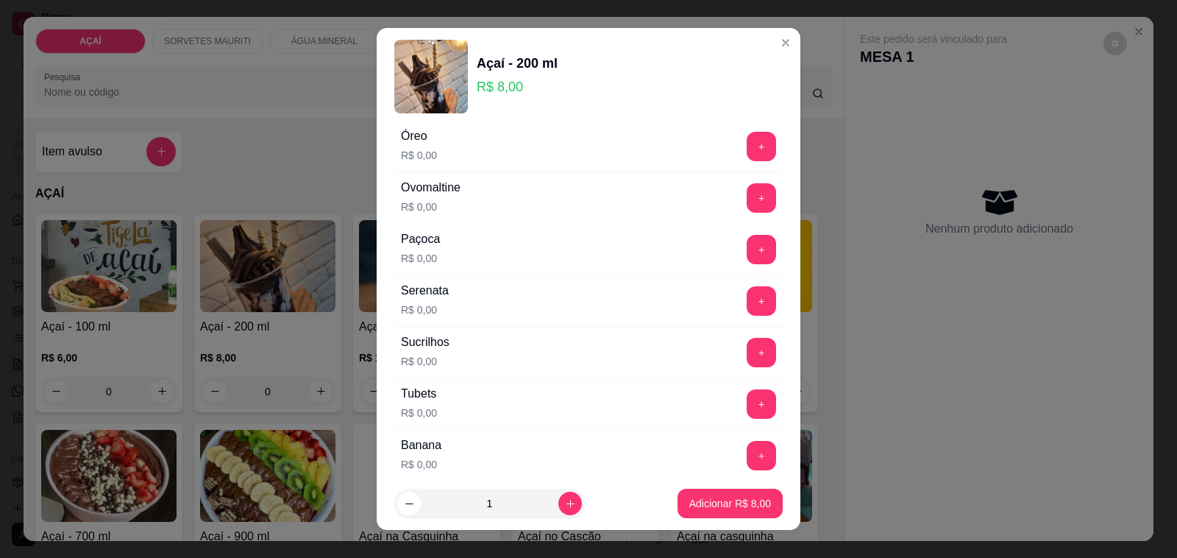
scroll to position [1886, 0]
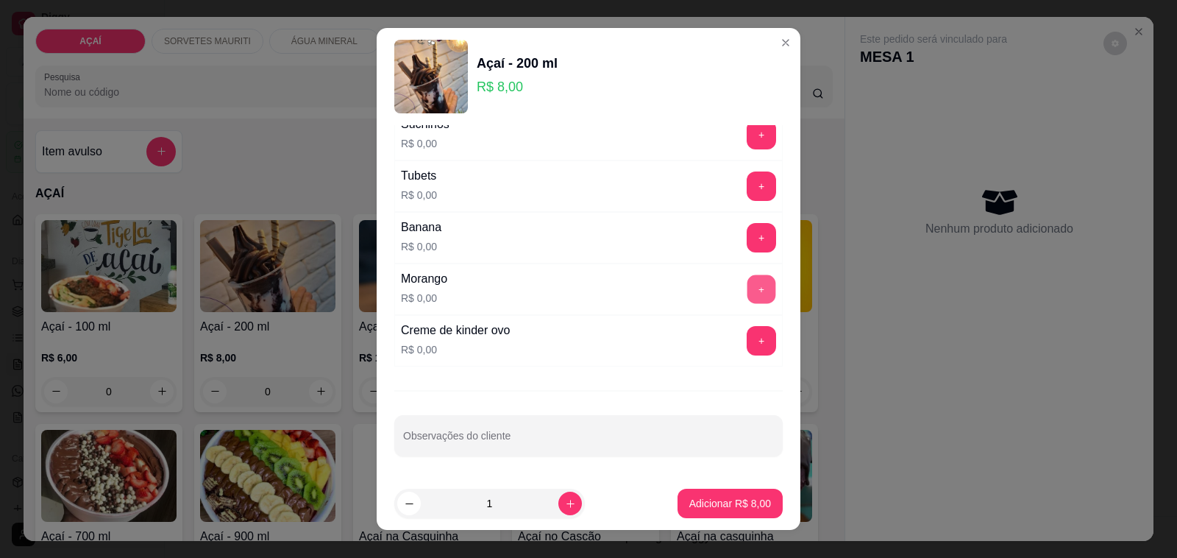
click at [748, 295] on button "+" at bounding box center [762, 289] width 29 height 29
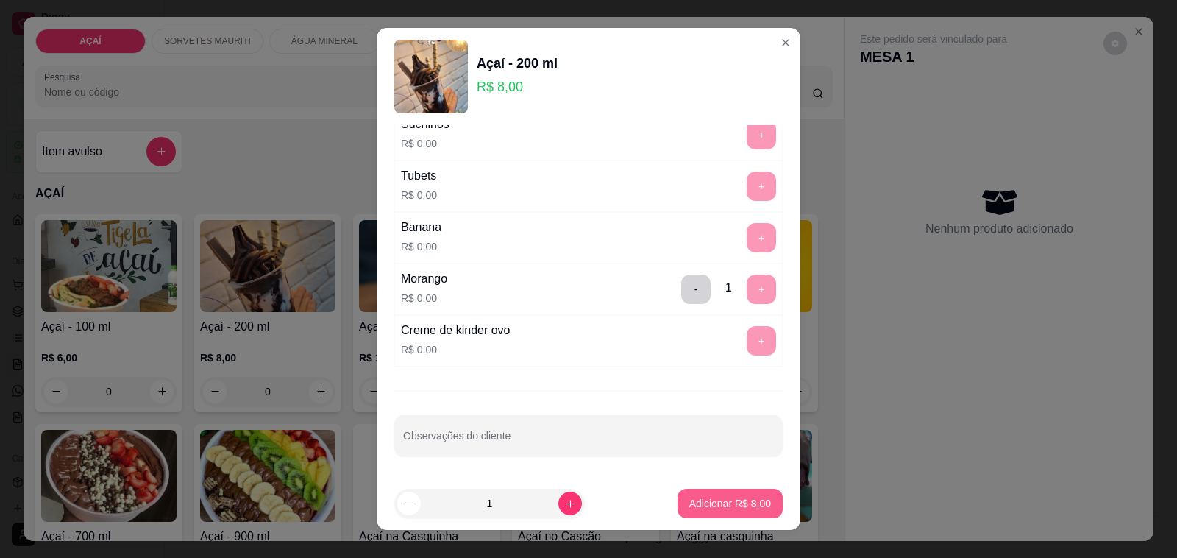
click at [704, 502] on p "Adicionar R$ 8,00" at bounding box center [730, 503] width 82 height 15
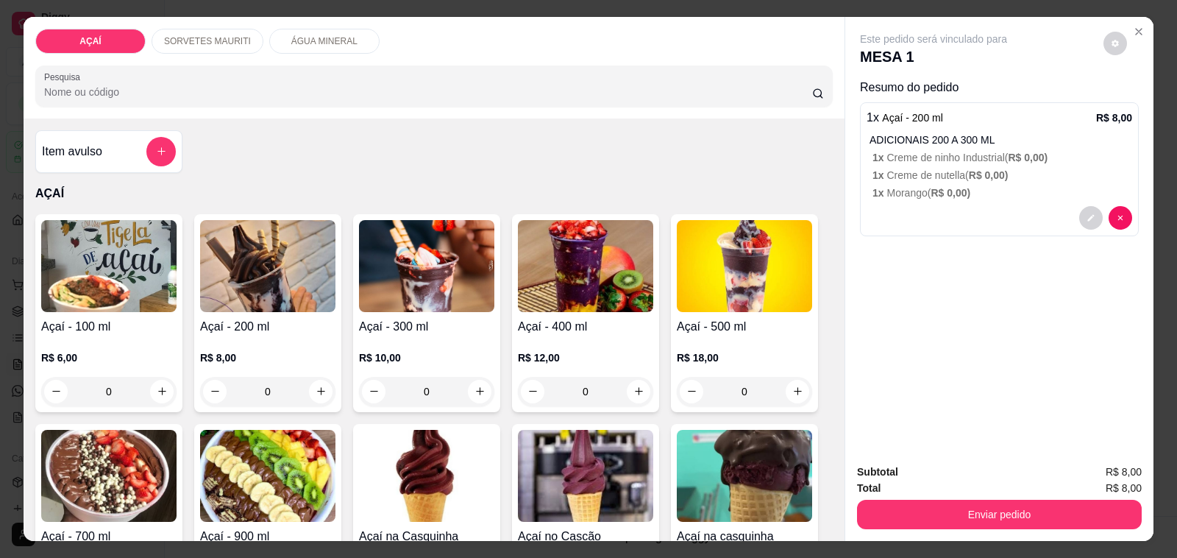
click at [260, 327] on h4 "Açaí - 200 ml" at bounding box center [267, 327] width 135 height 18
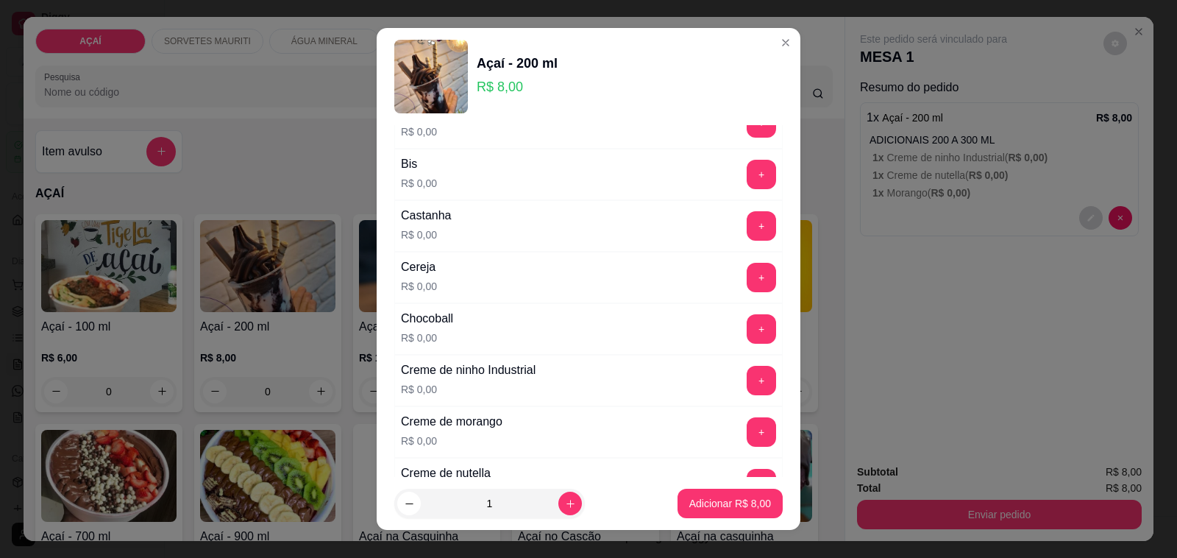
scroll to position [184, 0]
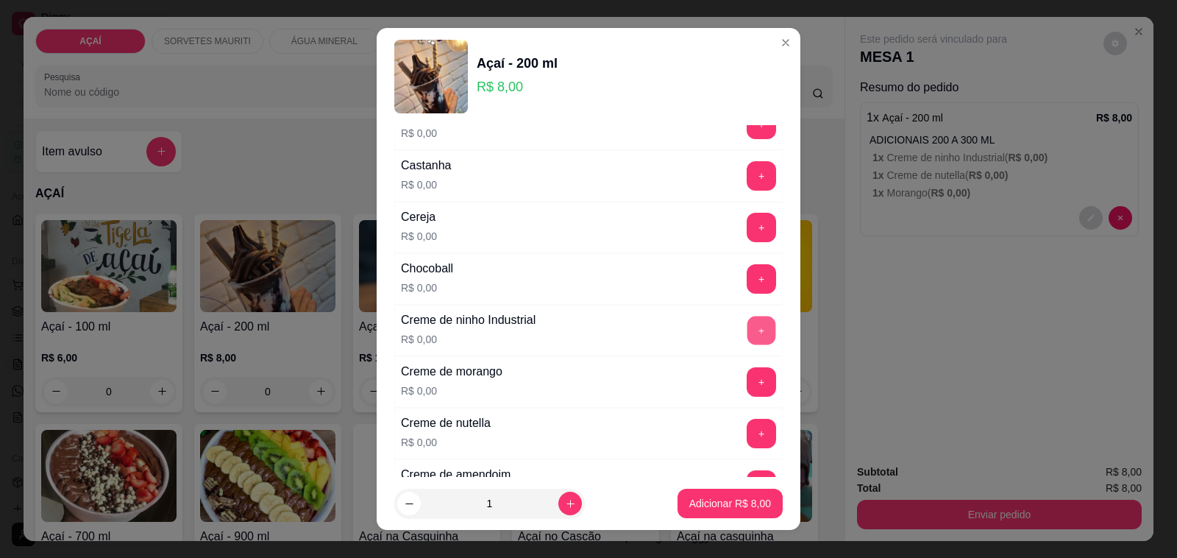
click at [748, 333] on button "+" at bounding box center [762, 330] width 29 height 29
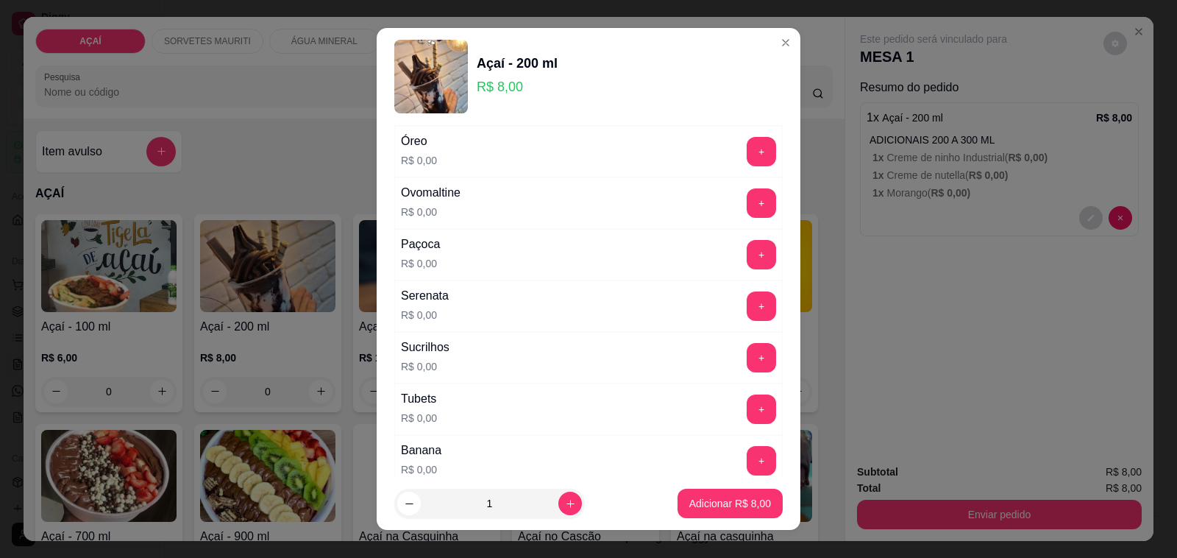
scroll to position [1748, 0]
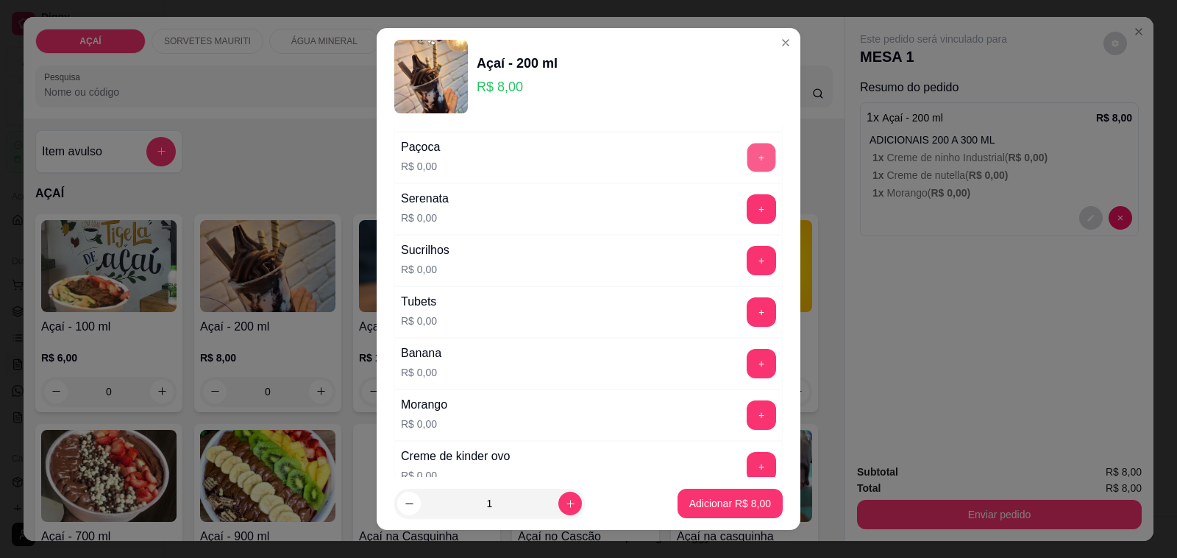
click at [748, 168] on button "+" at bounding box center [762, 157] width 29 height 29
click at [733, 505] on p "Adicionar R$ 8,00" at bounding box center [729, 503] width 79 height 14
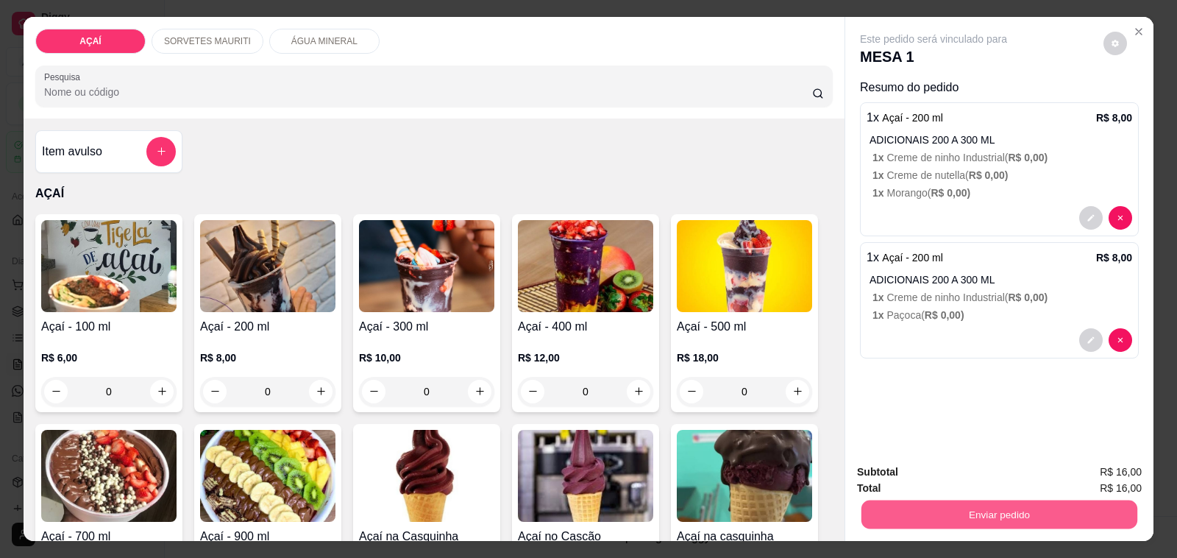
click at [1002, 500] on button "Enviar pedido" at bounding box center [1000, 514] width 276 height 29
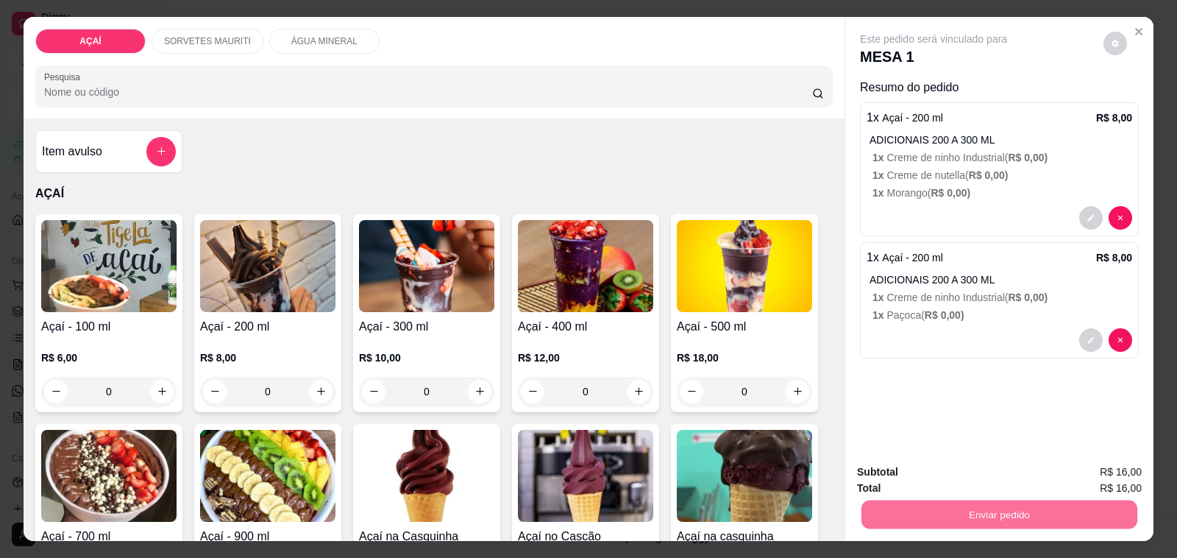
click at [943, 468] on button "Não registrar e enviar pedido" at bounding box center [949, 472] width 153 height 28
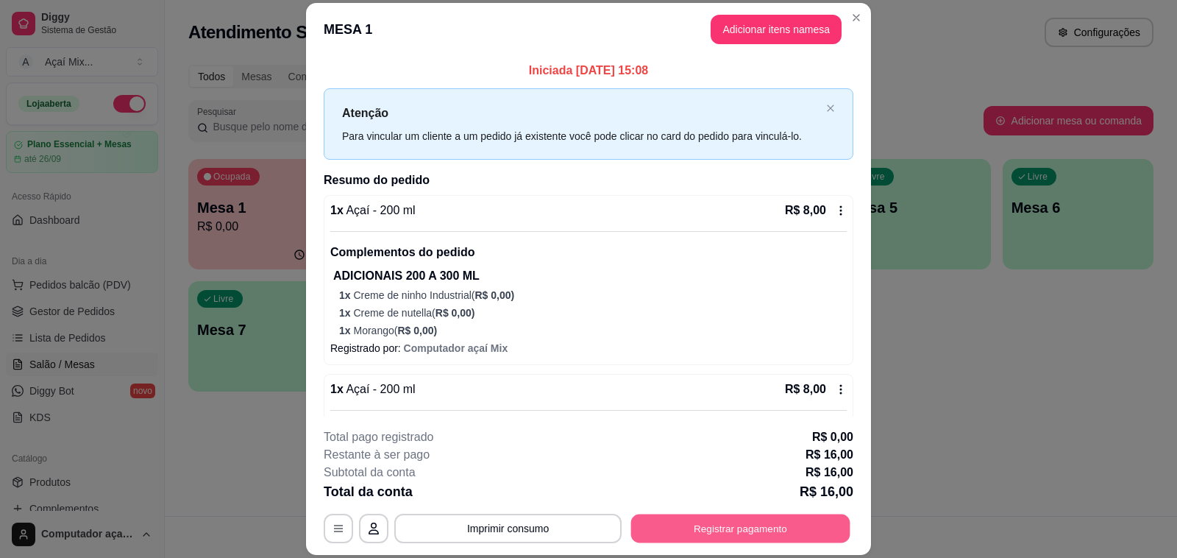
click at [778, 526] on button "Registrar pagamento" at bounding box center [740, 528] width 219 height 29
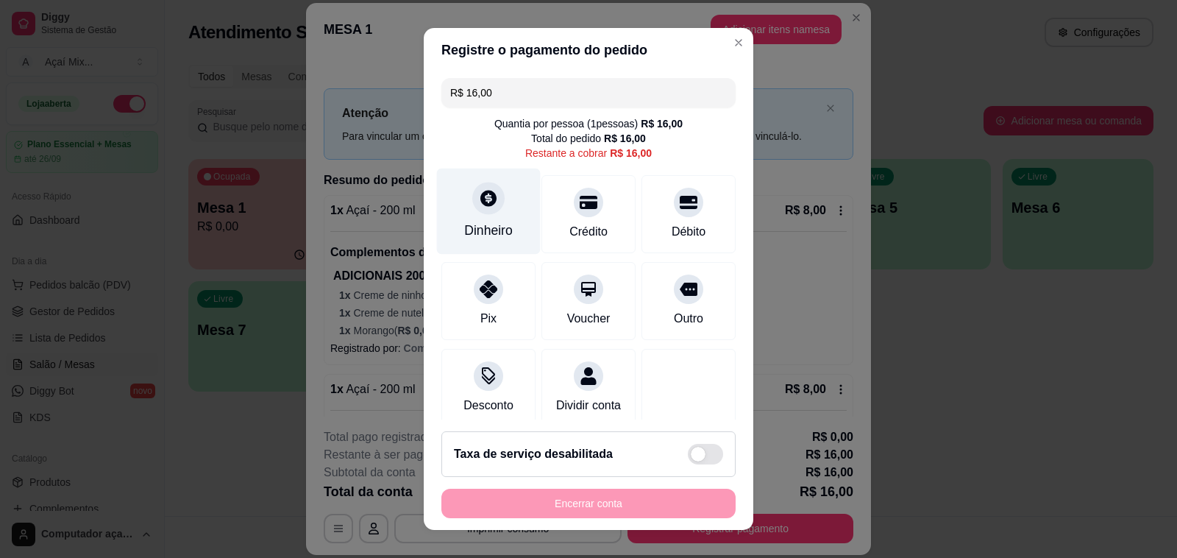
click at [479, 229] on div "Dinheiro" at bounding box center [488, 230] width 49 height 19
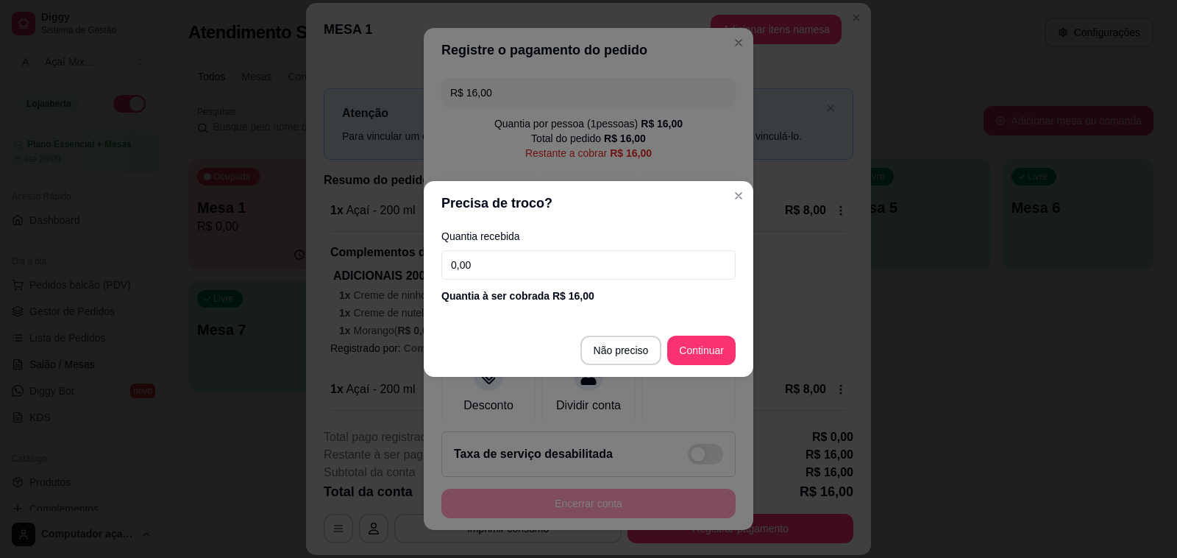
click at [589, 267] on input "0,00" at bounding box center [588, 264] width 294 height 29
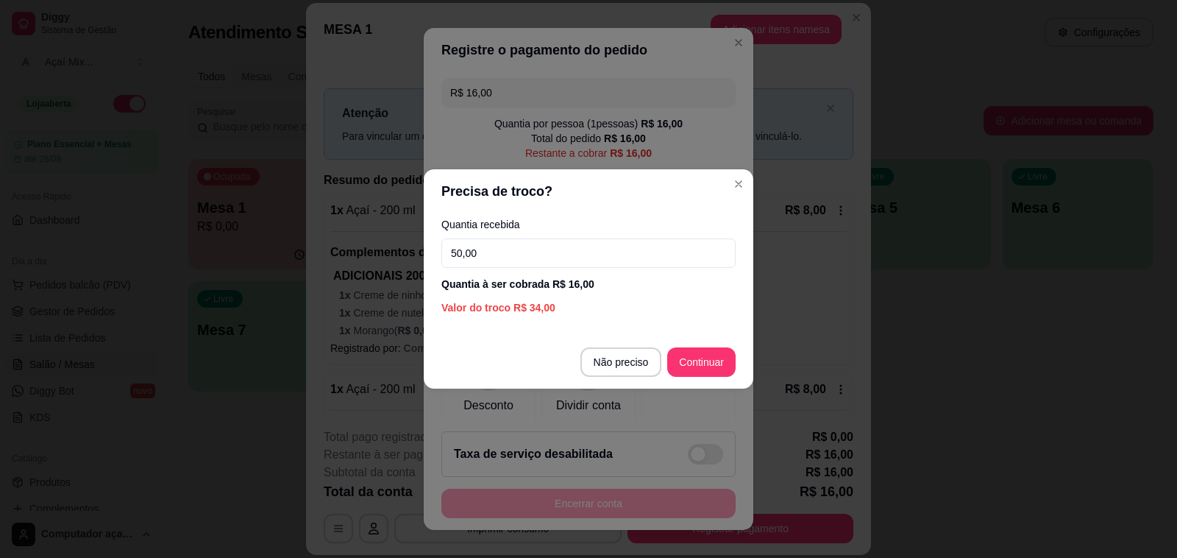
type input "50,00"
click at [690, 341] on footer "Não preciso Continuar" at bounding box center [589, 362] width 330 height 53
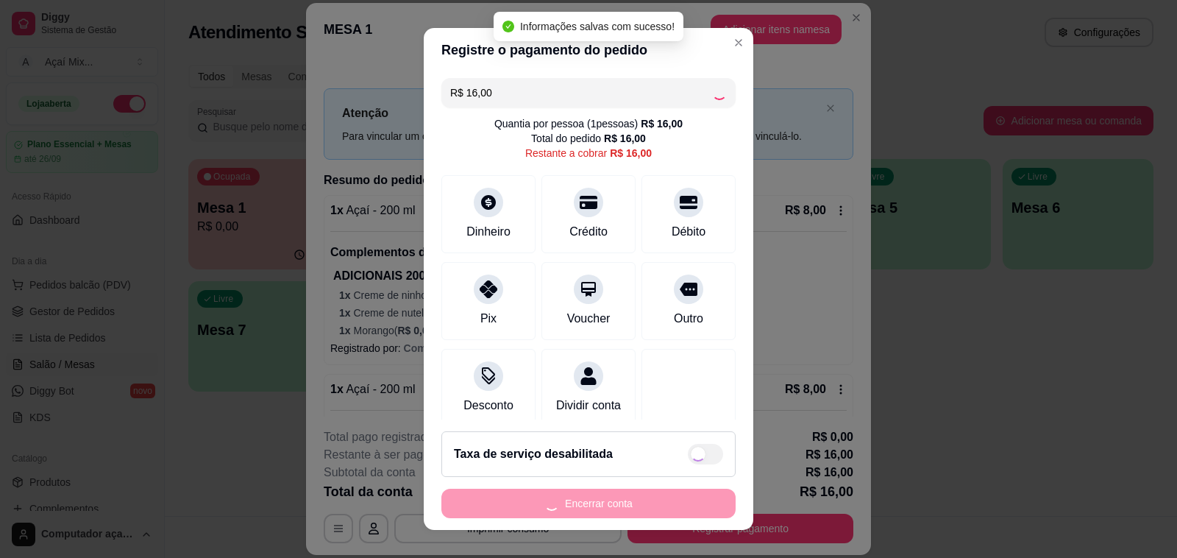
type input "R$ 0,00"
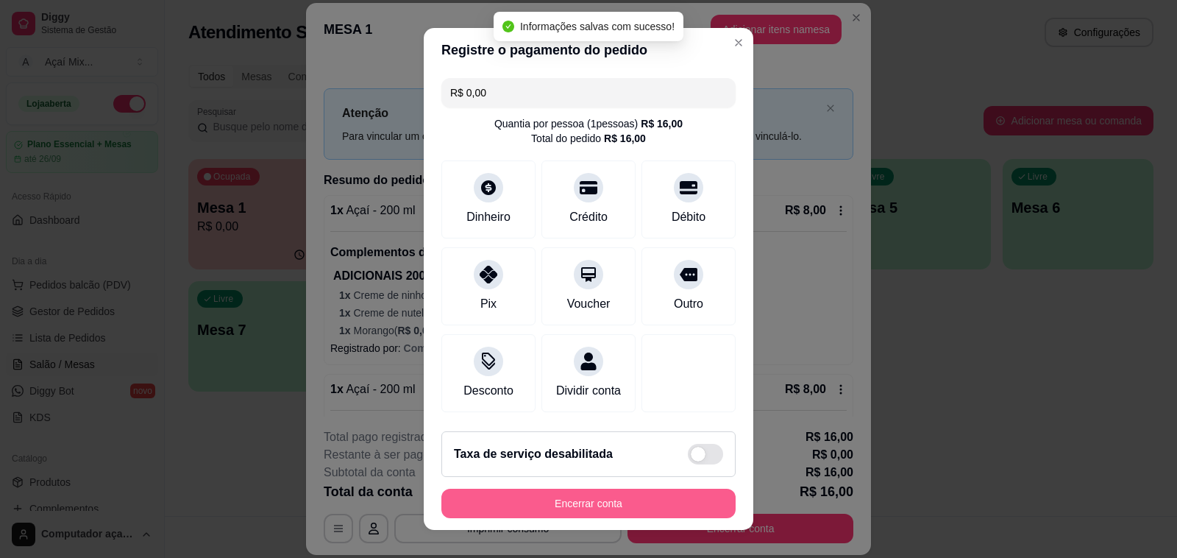
click at [659, 508] on button "Encerrar conta" at bounding box center [588, 503] width 294 height 29
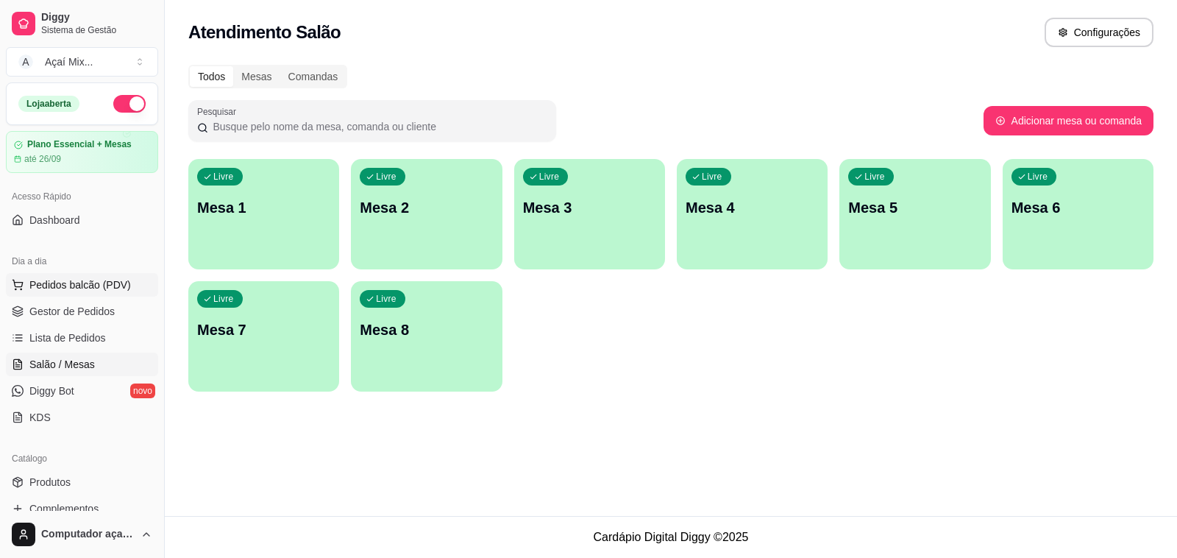
click at [56, 291] on span "Pedidos balcão (PDV)" at bounding box center [80, 284] width 102 height 15
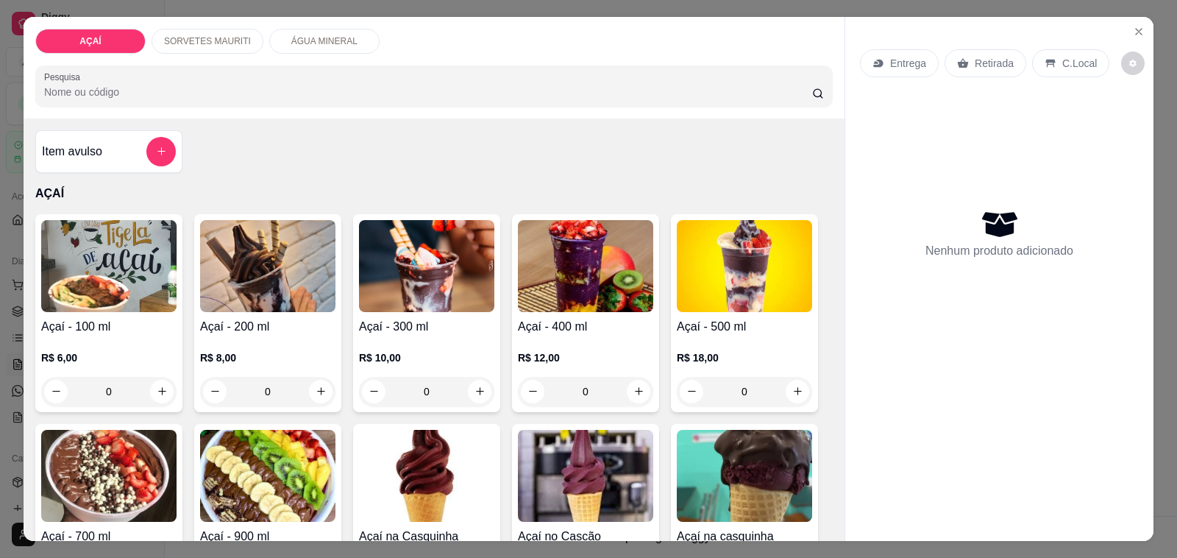
click at [423, 336] on div "R$ 10,00 0" at bounding box center [426, 371] width 135 height 71
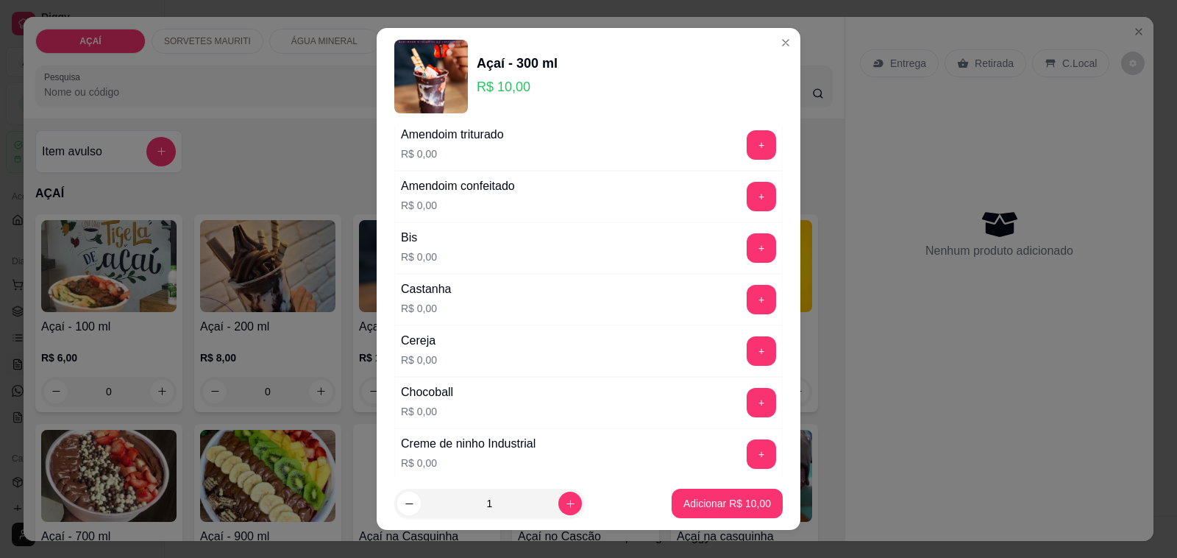
scroll to position [92, 0]
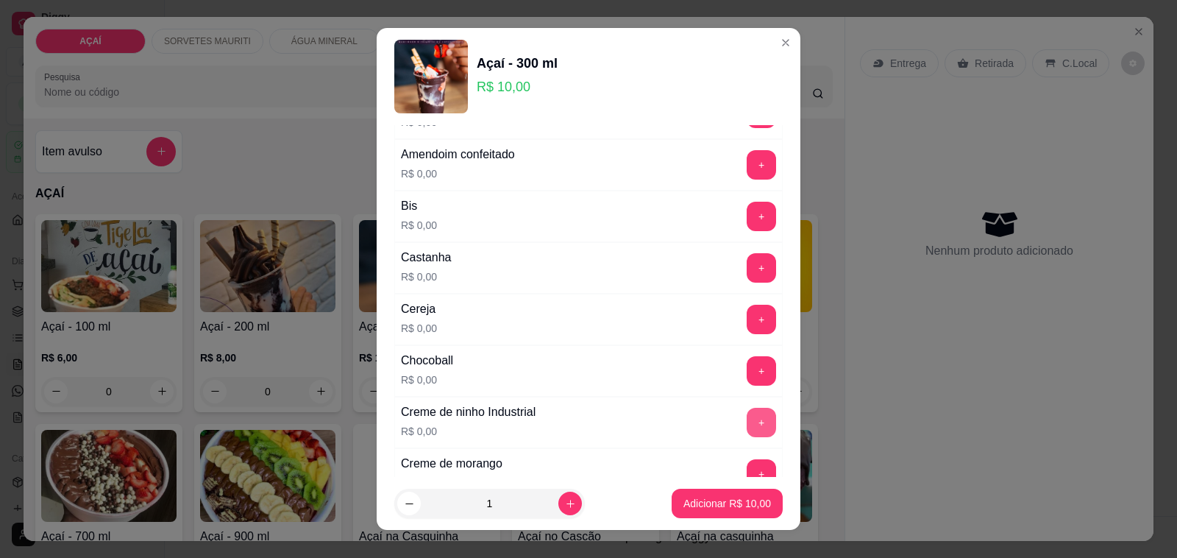
click at [747, 425] on button "+" at bounding box center [761, 422] width 29 height 29
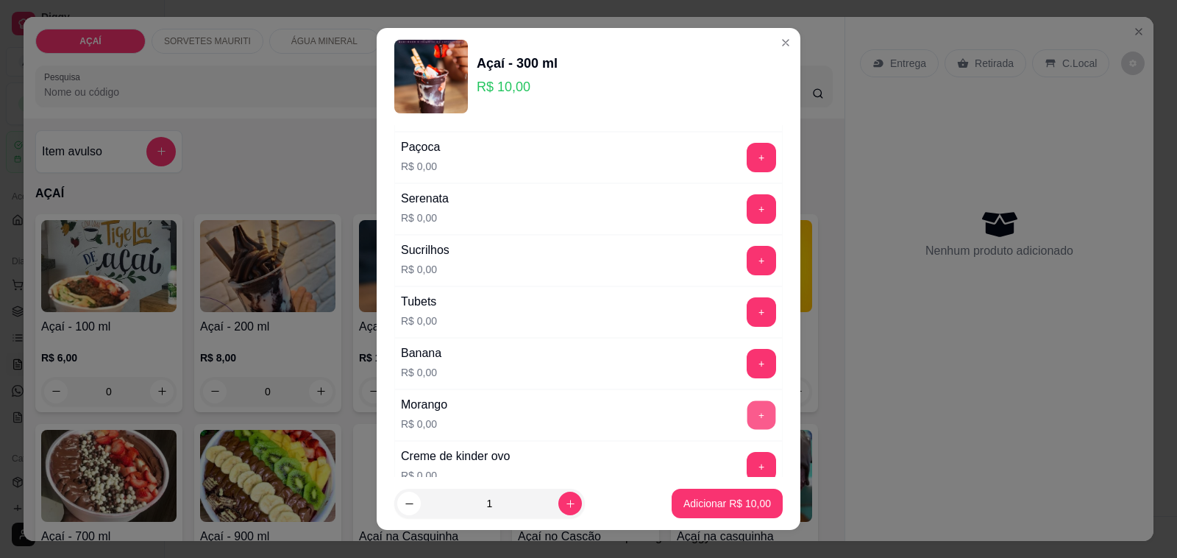
click at [748, 424] on button "+" at bounding box center [762, 415] width 29 height 29
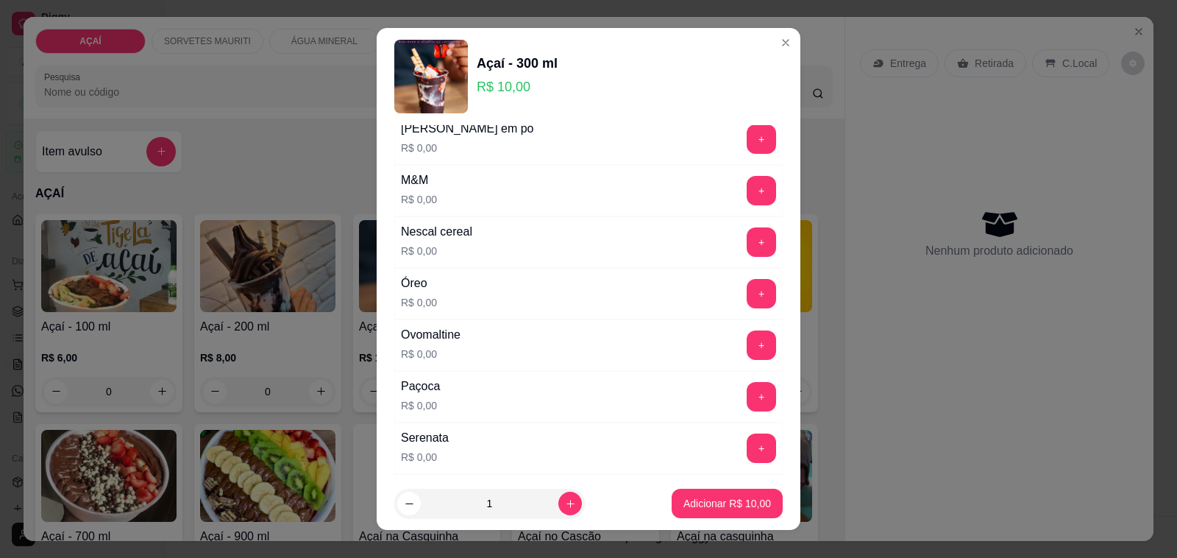
scroll to position [1472, 0]
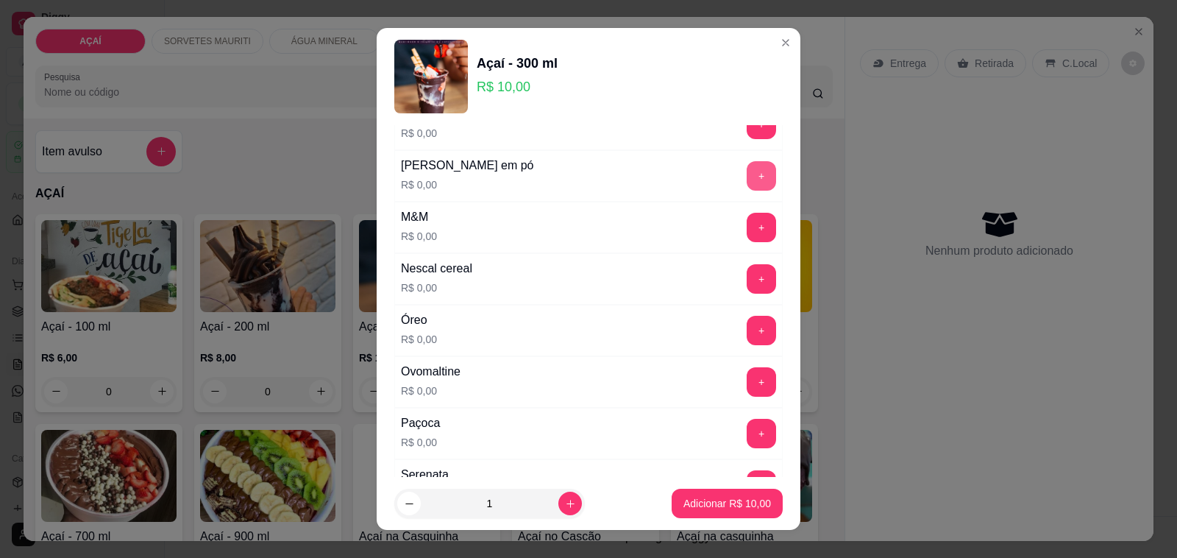
click at [747, 182] on button "+" at bounding box center [761, 175] width 29 height 29
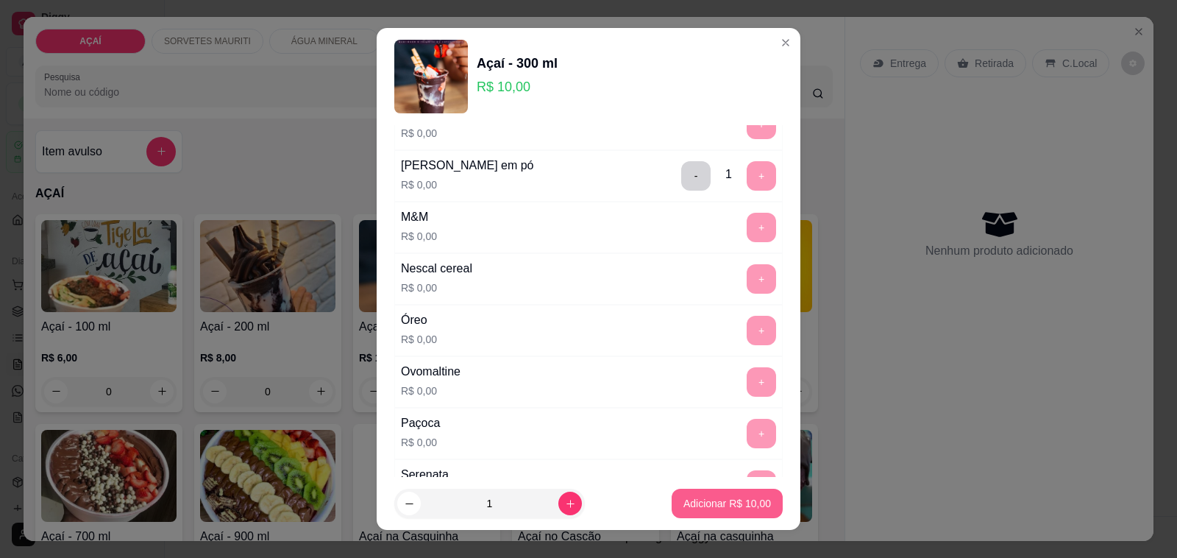
click at [689, 506] on p "Adicionar R$ 10,00" at bounding box center [728, 503] width 88 height 15
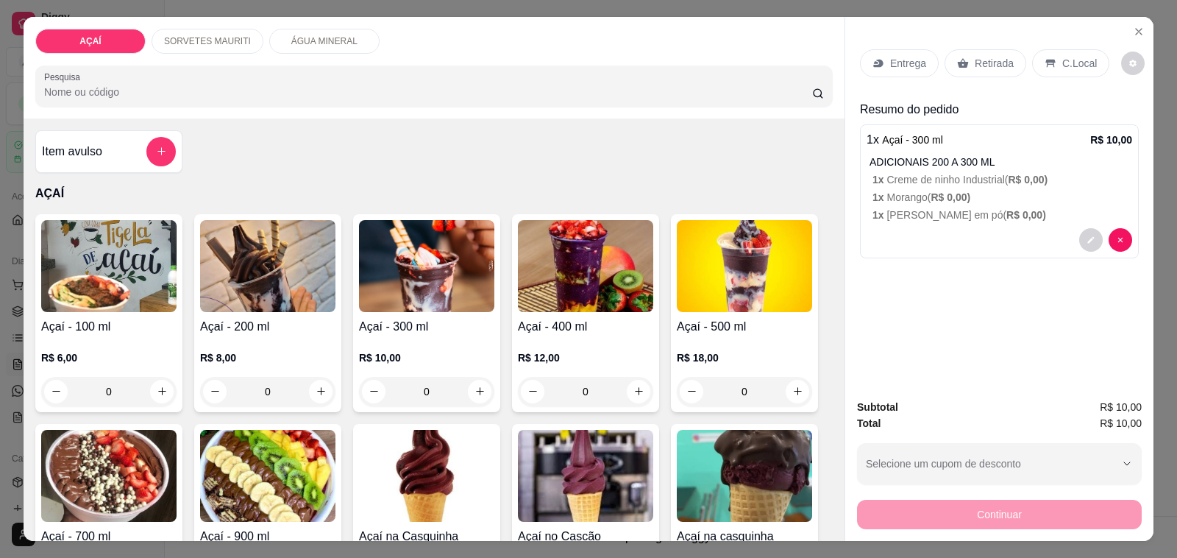
click at [909, 61] on p "Entrega" at bounding box center [908, 63] width 36 height 15
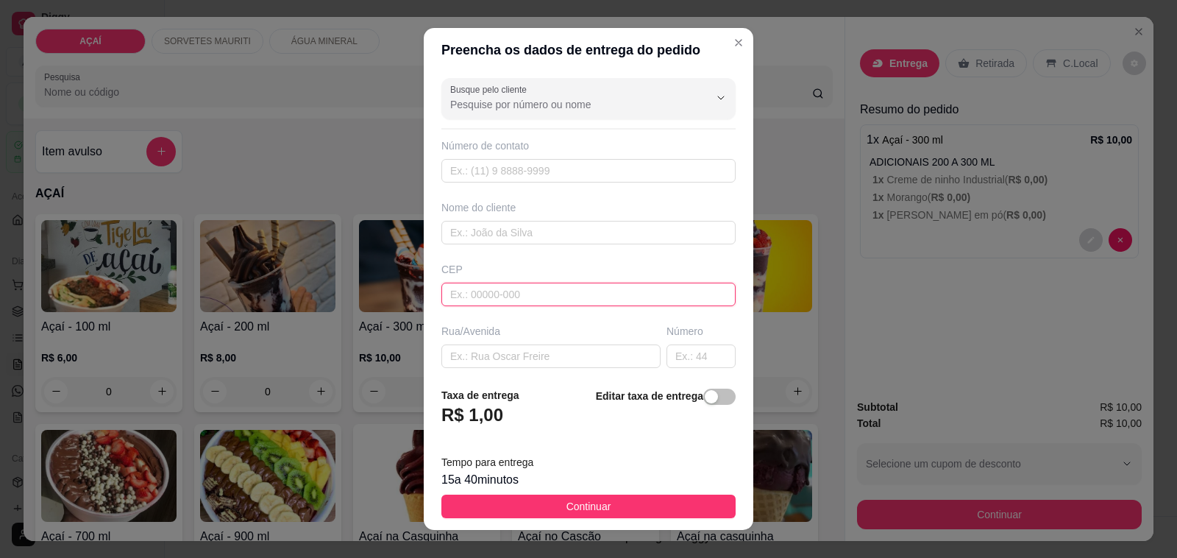
click at [585, 287] on input "text" at bounding box center [588, 295] width 294 height 24
type input "57520000"
type input "Maravilha"
type input "5752000000"
click at [531, 233] on input "text" at bounding box center [588, 233] width 294 height 24
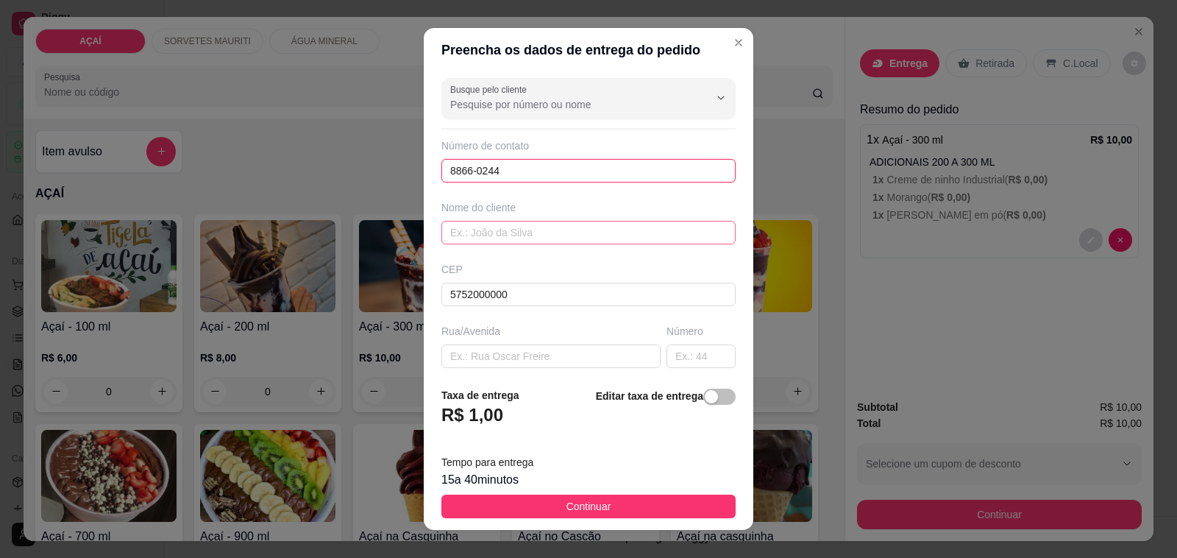
type input "8866-0244"
click at [583, 241] on input "text" at bounding box center [588, 233] width 294 height 24
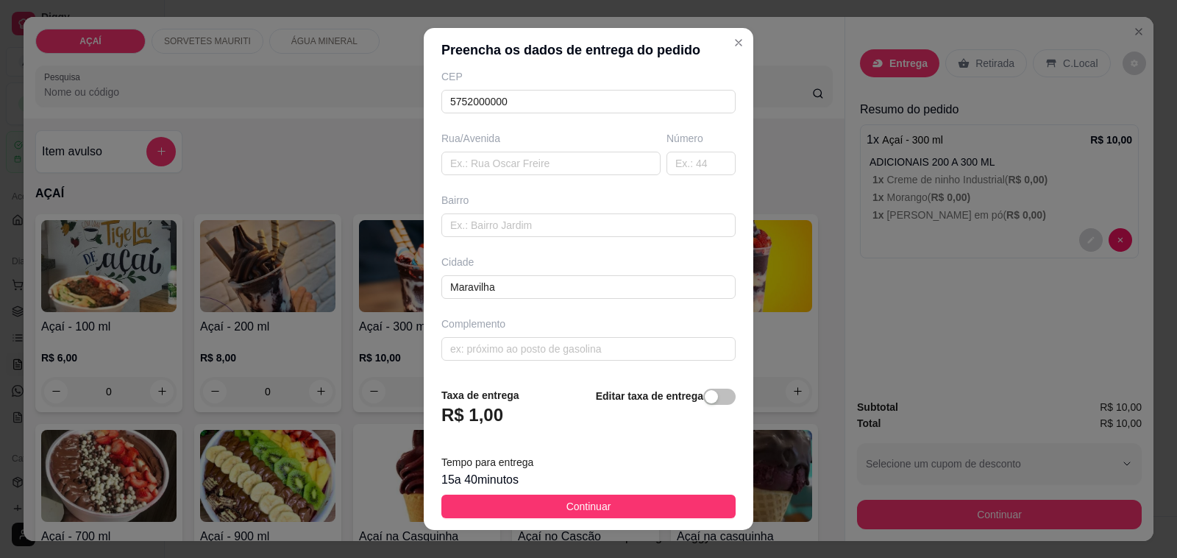
scroll to position [195, 0]
type input "[PERSON_NAME]"
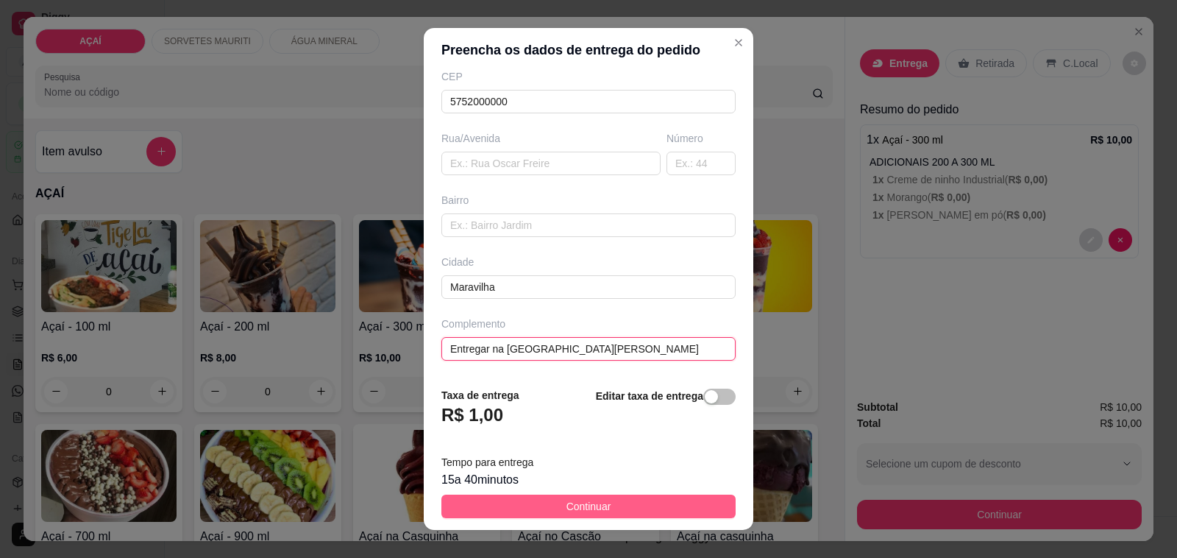
type input "Entregar na [GEOGRAPHIC_DATA][PERSON_NAME]"
click at [645, 506] on button "Continuar" at bounding box center [588, 506] width 294 height 24
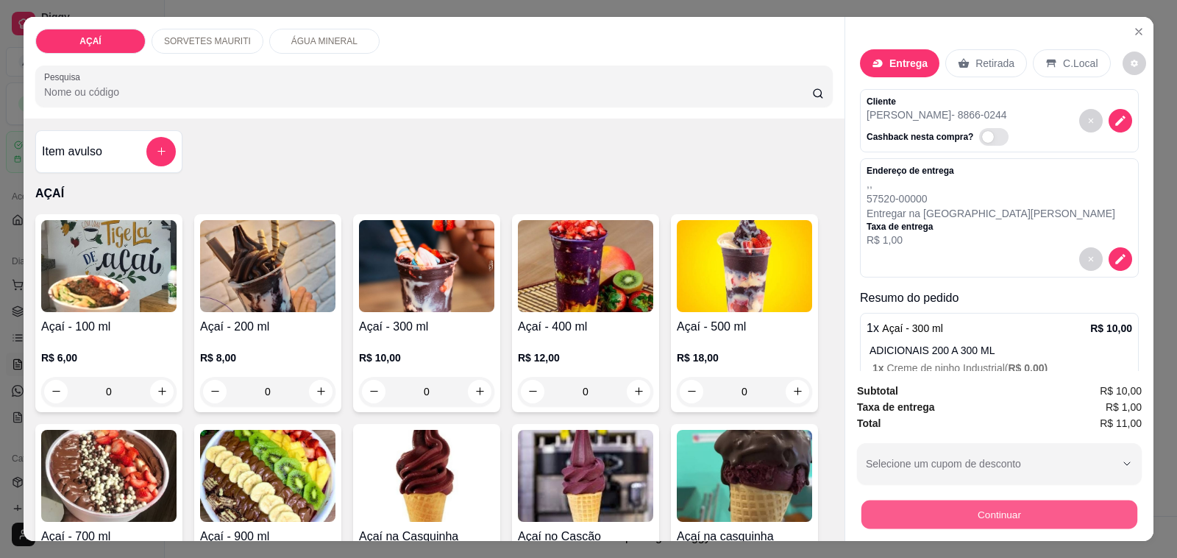
click at [936, 512] on button "Continuar" at bounding box center [1000, 514] width 276 height 29
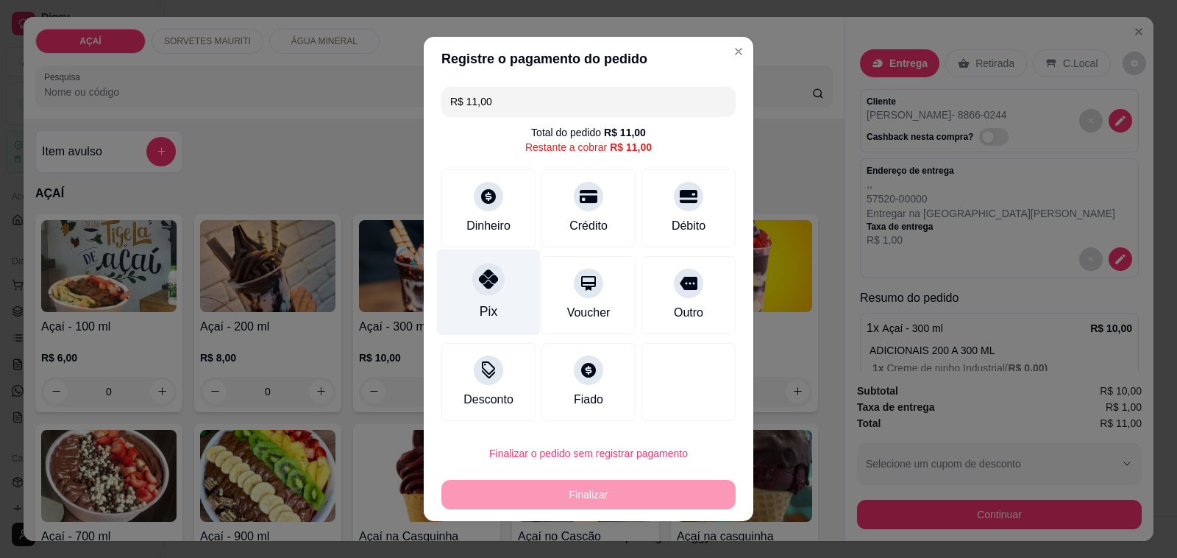
click at [480, 310] on div "Pix" at bounding box center [489, 311] width 18 height 19
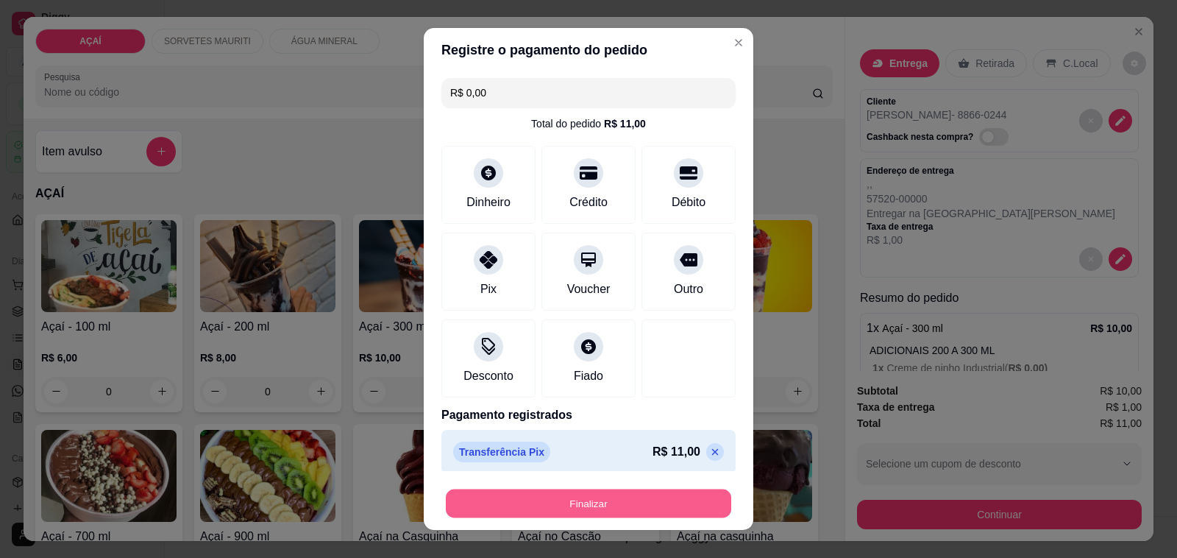
click at [582, 471] on footer "Finalizar" at bounding box center [589, 500] width 330 height 59
click at [615, 504] on button "Finalizar" at bounding box center [588, 503] width 285 height 29
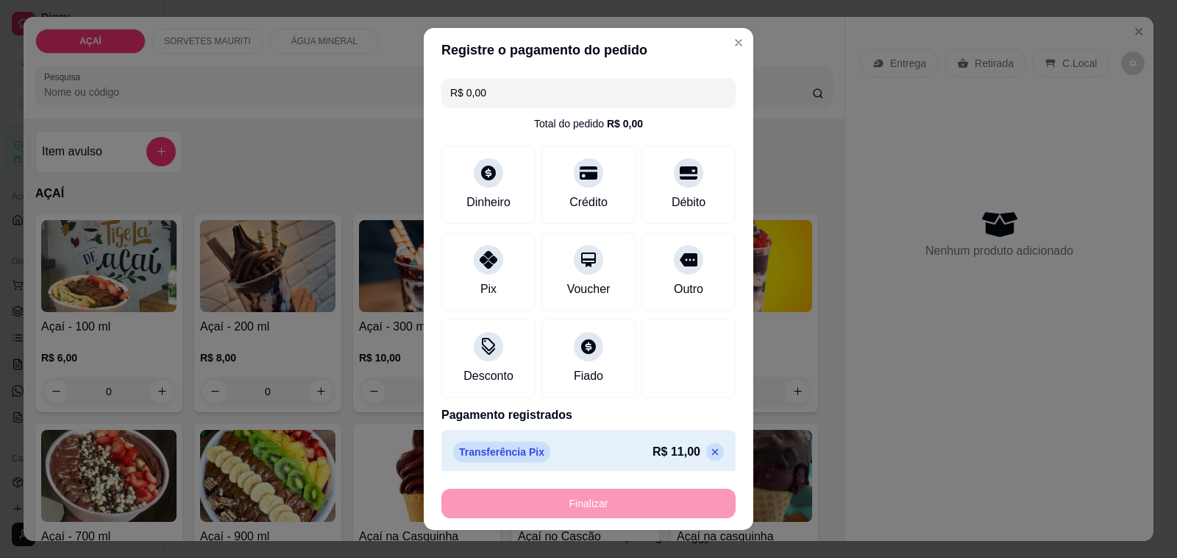
type input "-R$ 11,00"
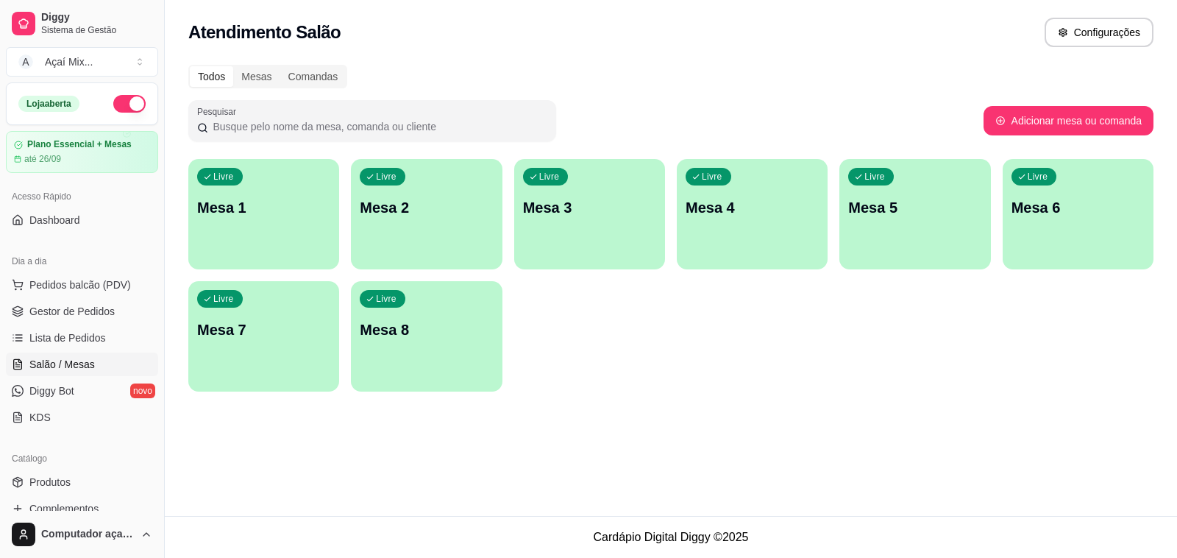
click at [82, 298] on ul "Pedidos balcão (PDV) Gestor de Pedidos Lista de Pedidos Salão / Mesas Diggy Bot…" at bounding box center [82, 351] width 152 height 156
click at [81, 295] on button "Pedidos balcão (PDV)" at bounding box center [82, 285] width 152 height 24
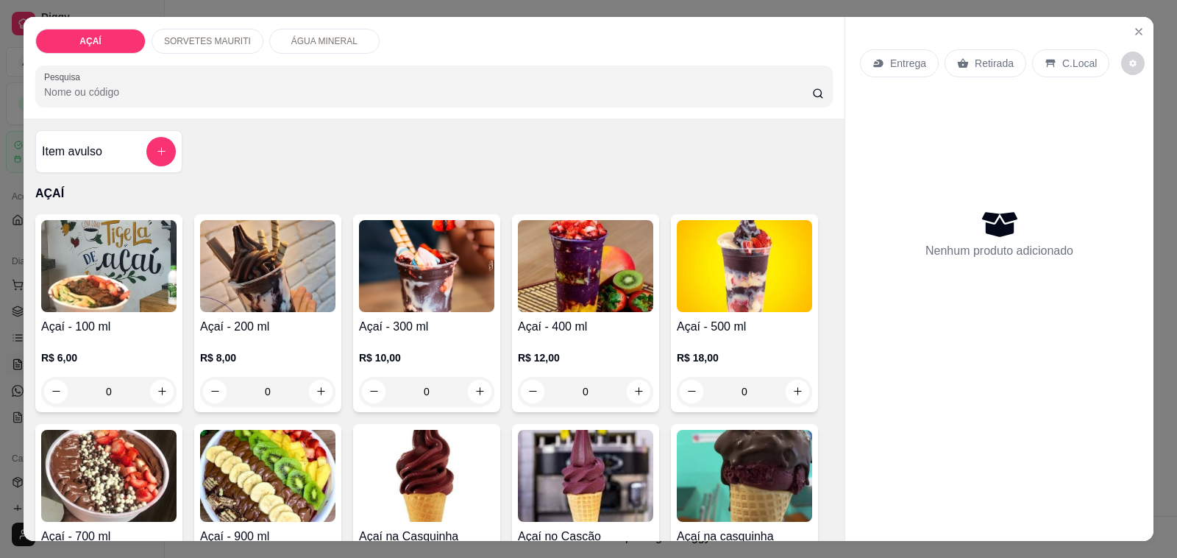
click at [414, 325] on h4 "Açaí - 300 ml" at bounding box center [426, 327] width 135 height 18
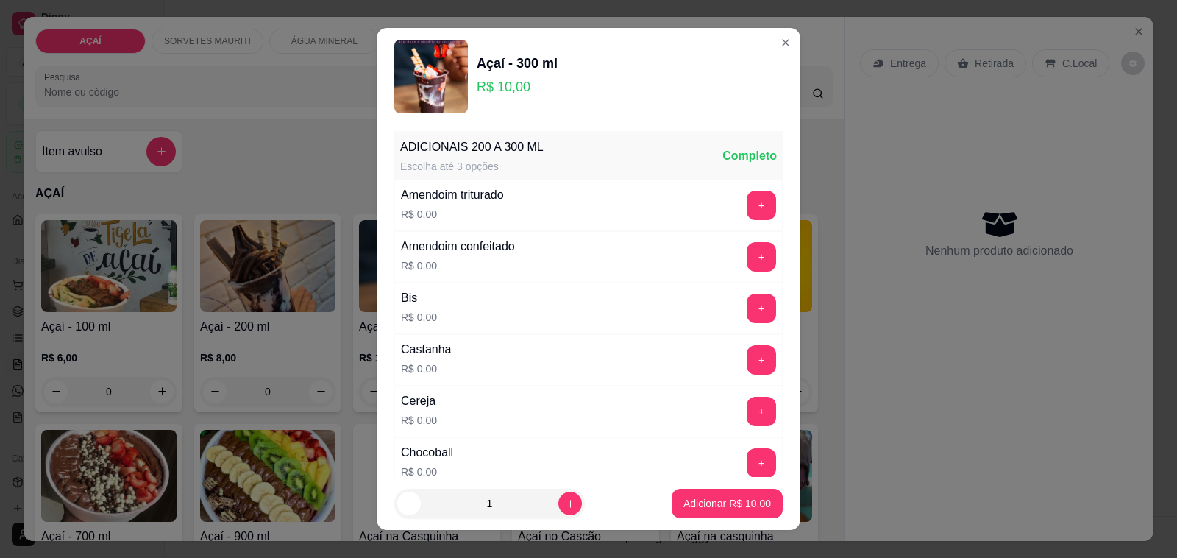
scroll to position [184, 0]
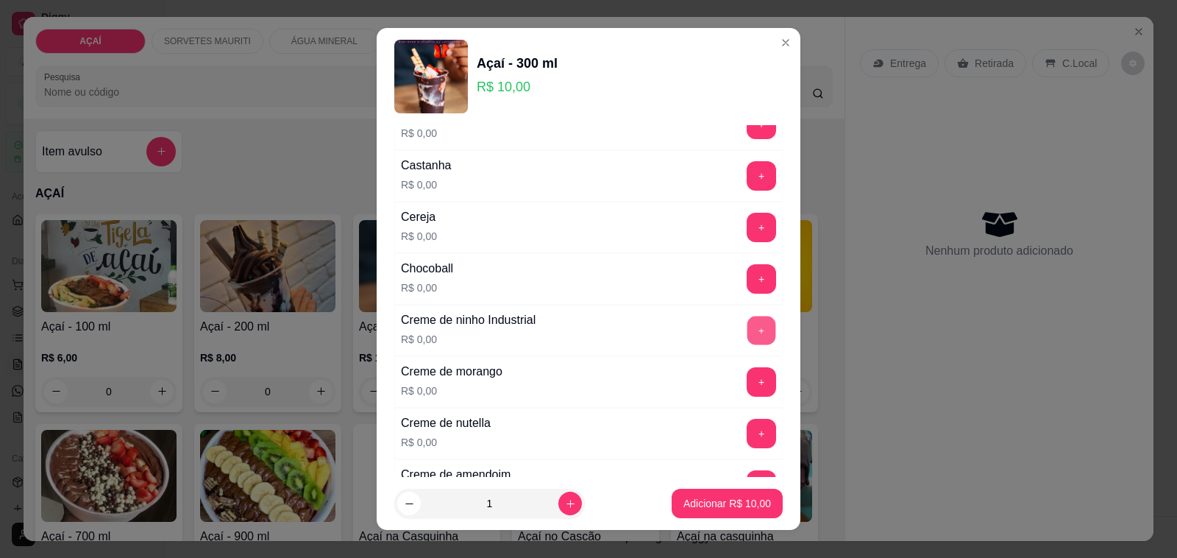
click at [748, 328] on button "+" at bounding box center [762, 330] width 29 height 29
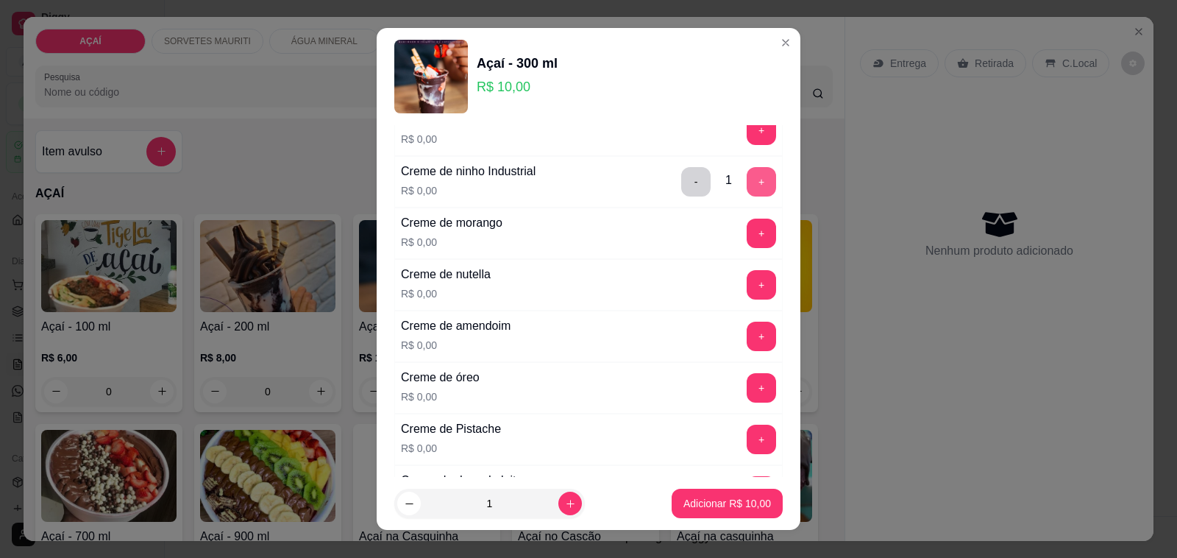
scroll to position [368, 0]
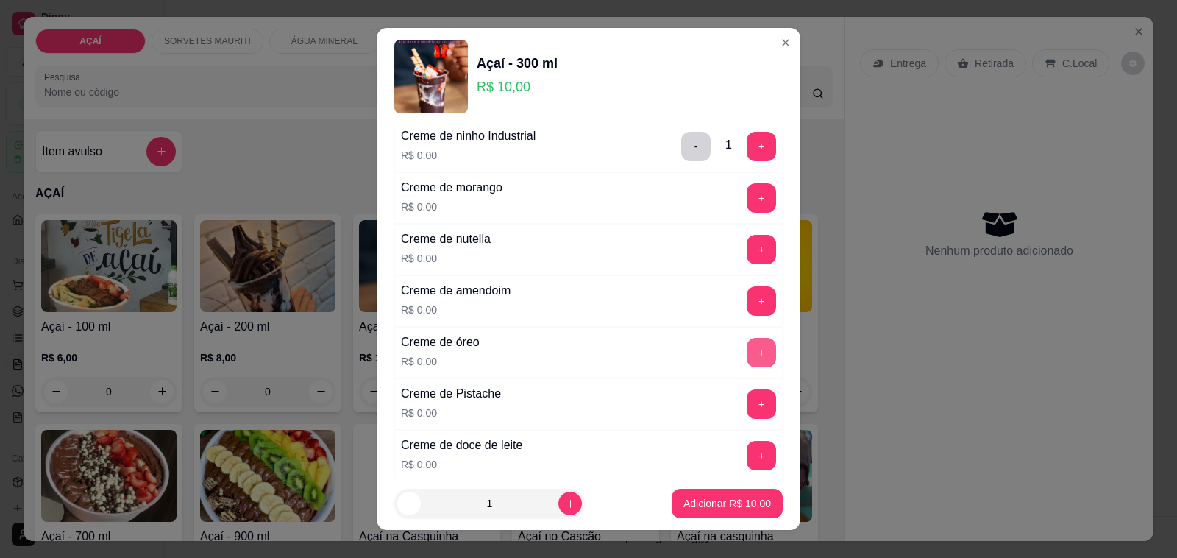
click at [747, 350] on button "+" at bounding box center [761, 352] width 29 height 29
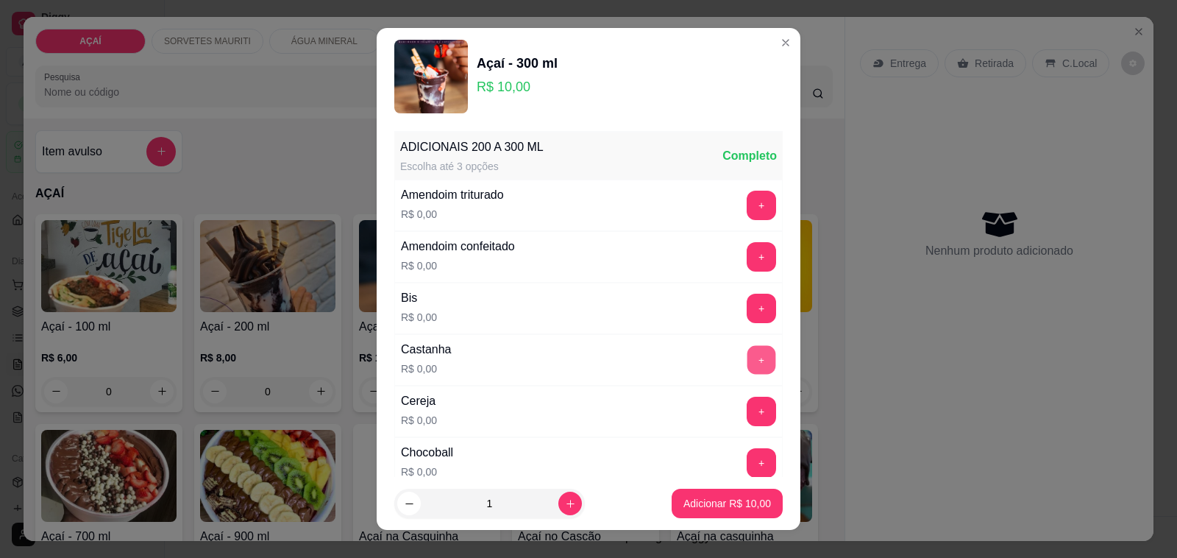
click at [748, 361] on button "+" at bounding box center [762, 360] width 29 height 29
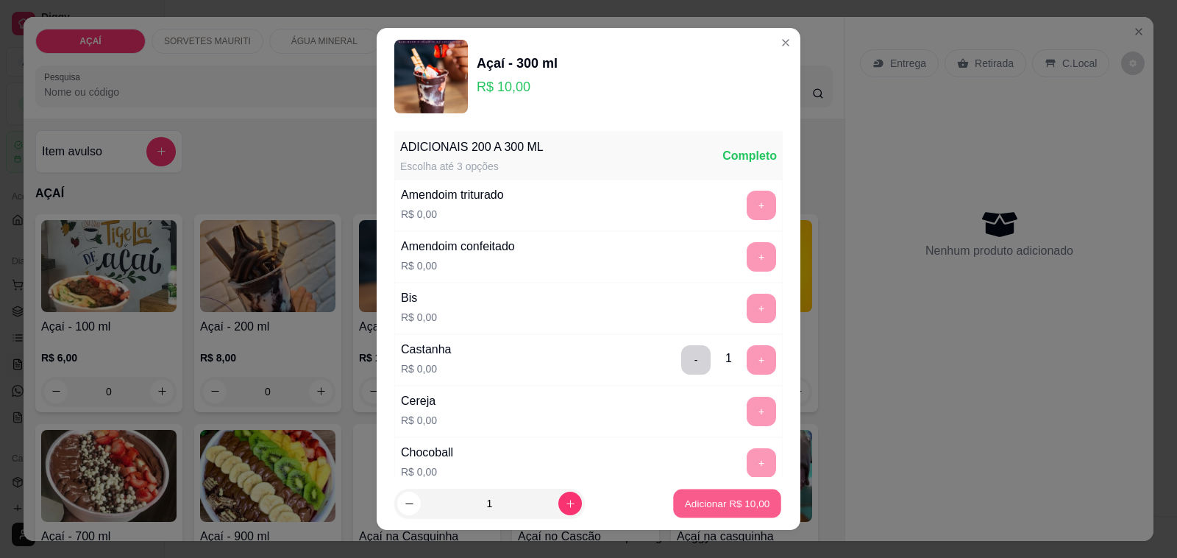
click at [698, 504] on p "Adicionar R$ 10,00" at bounding box center [727, 503] width 85 height 14
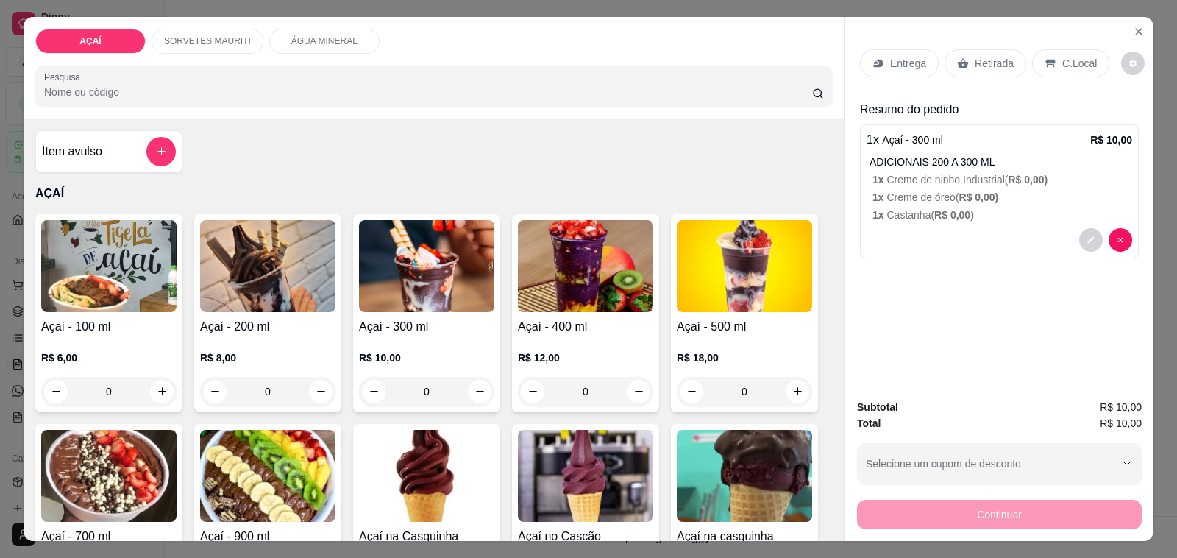
click at [873, 59] on icon at bounding box center [878, 63] width 10 height 8
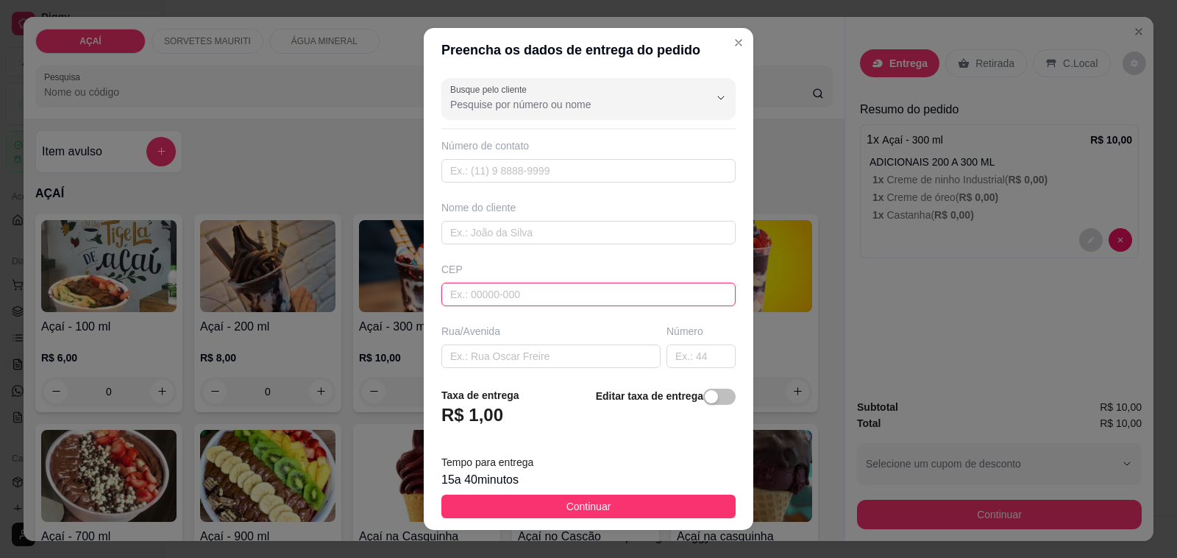
click at [678, 287] on input "text" at bounding box center [588, 295] width 294 height 24
type input "57520000"
type input "Maravilha"
type input "5752000000"
type input "8161-8260"
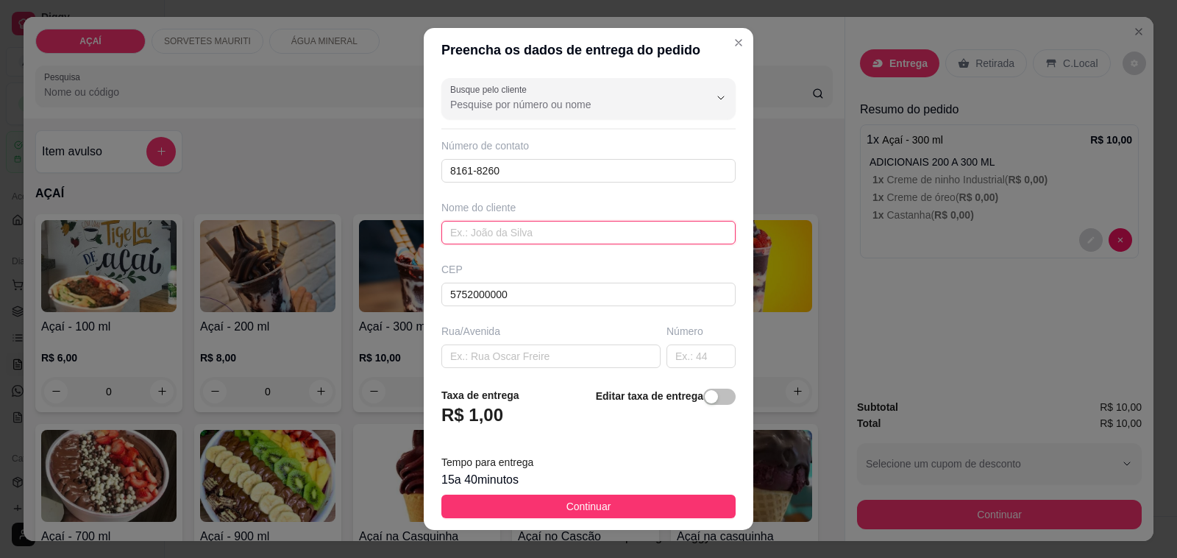
click at [585, 229] on input "text" at bounding box center [588, 233] width 294 height 24
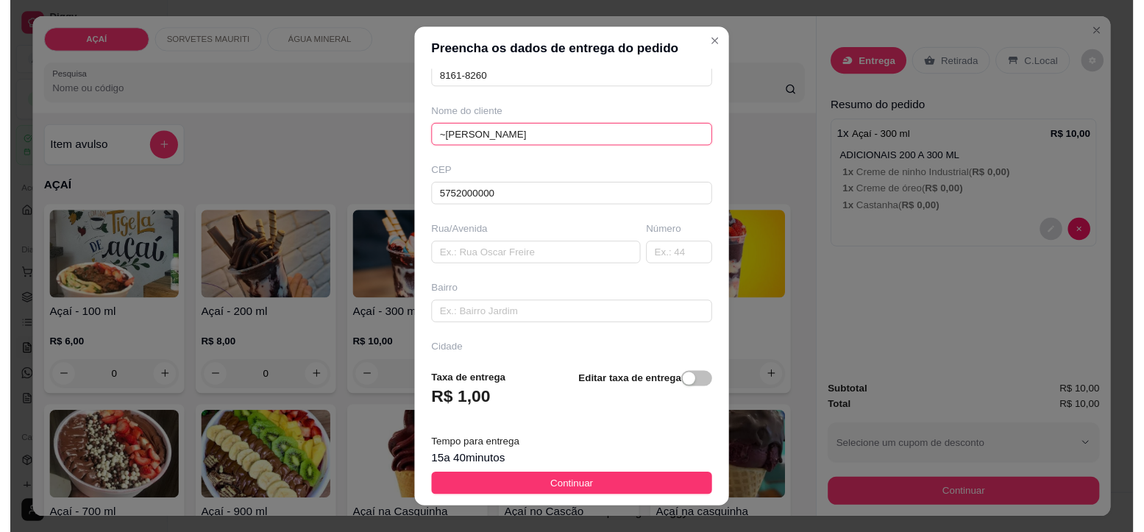
scroll to position [195, 0]
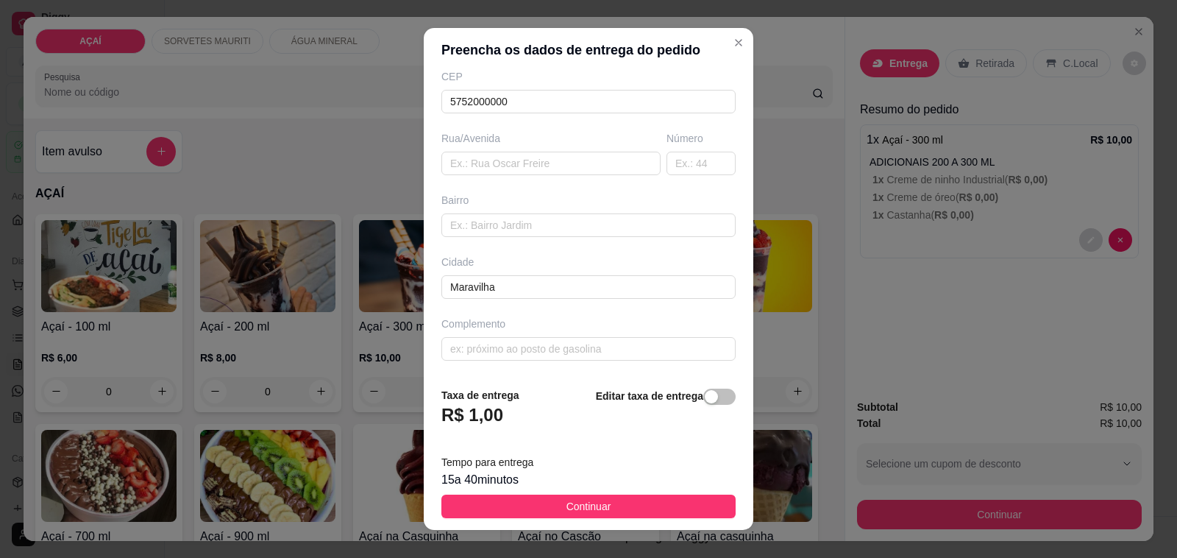
type input "~[PERSON_NAME]"
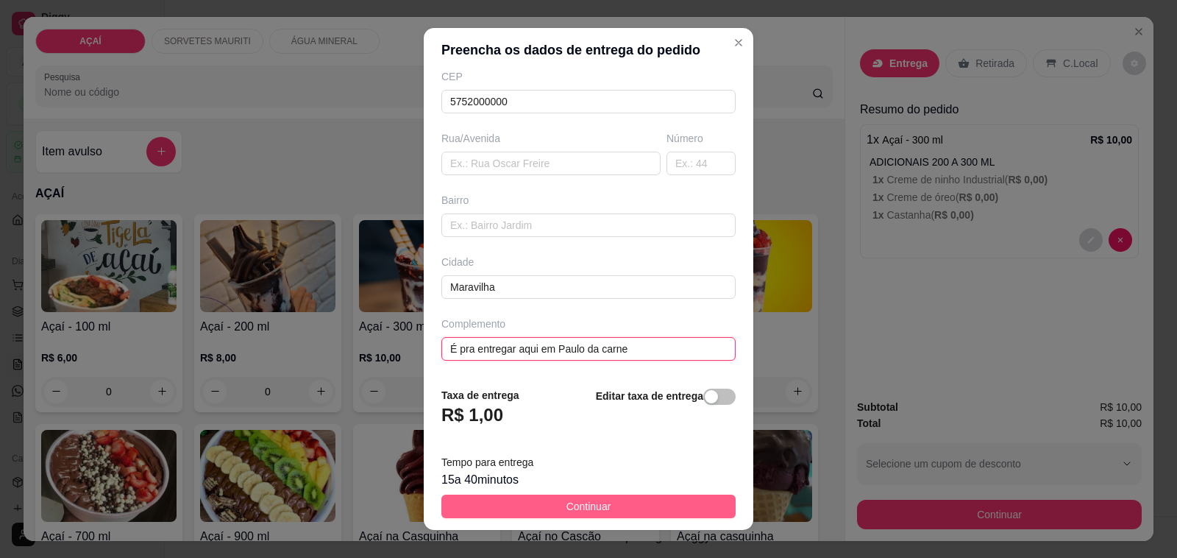
type input "É pra entregar aqui em Paulo da carne"
drag, startPoint x: 692, startPoint y: 497, endPoint x: 703, endPoint y: 499, distance: 11.1
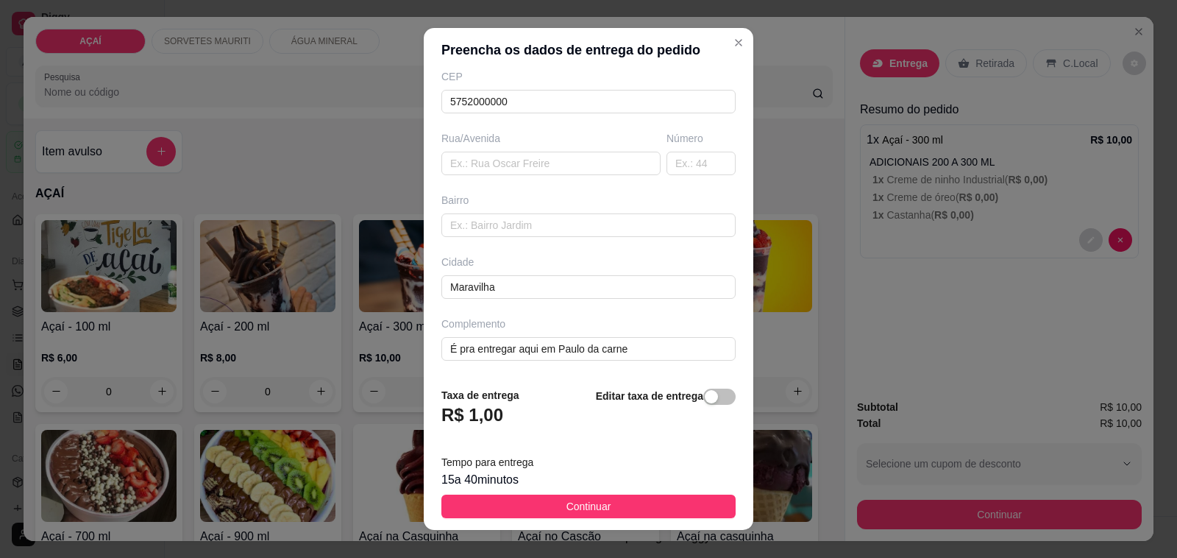
click at [692, 498] on button "Continuar" at bounding box center [588, 506] width 294 height 24
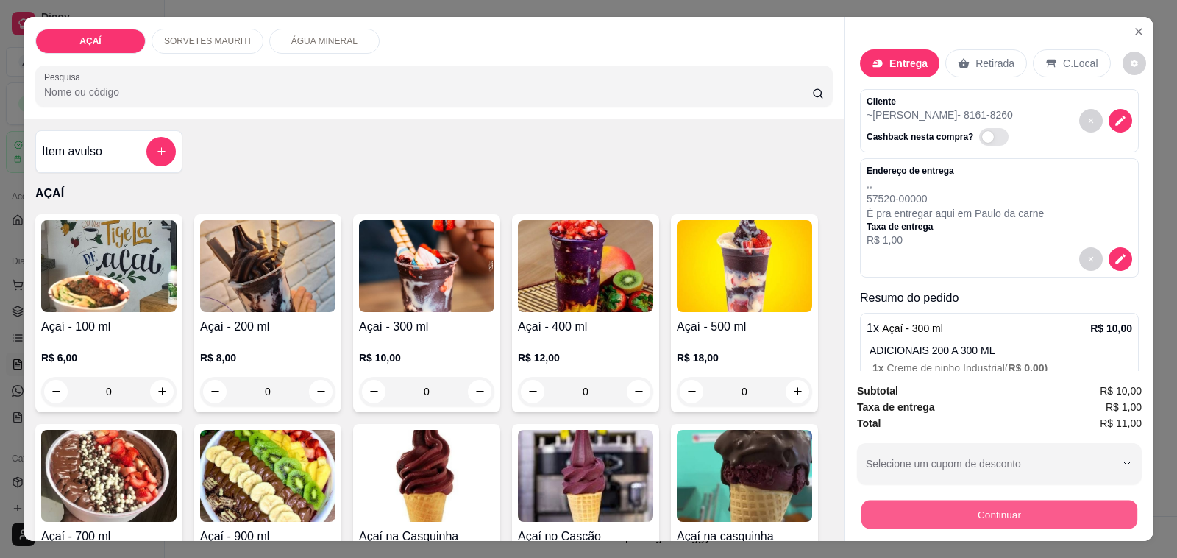
click at [862, 506] on button "Continuar" at bounding box center [1000, 514] width 276 height 29
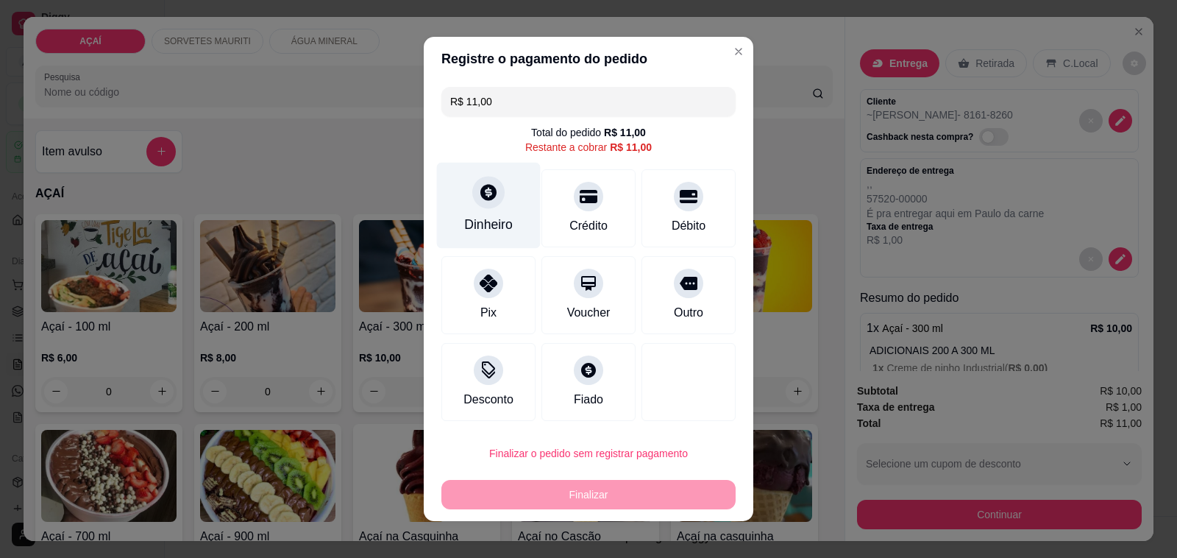
click at [479, 240] on div "Dinheiro" at bounding box center [489, 206] width 104 height 86
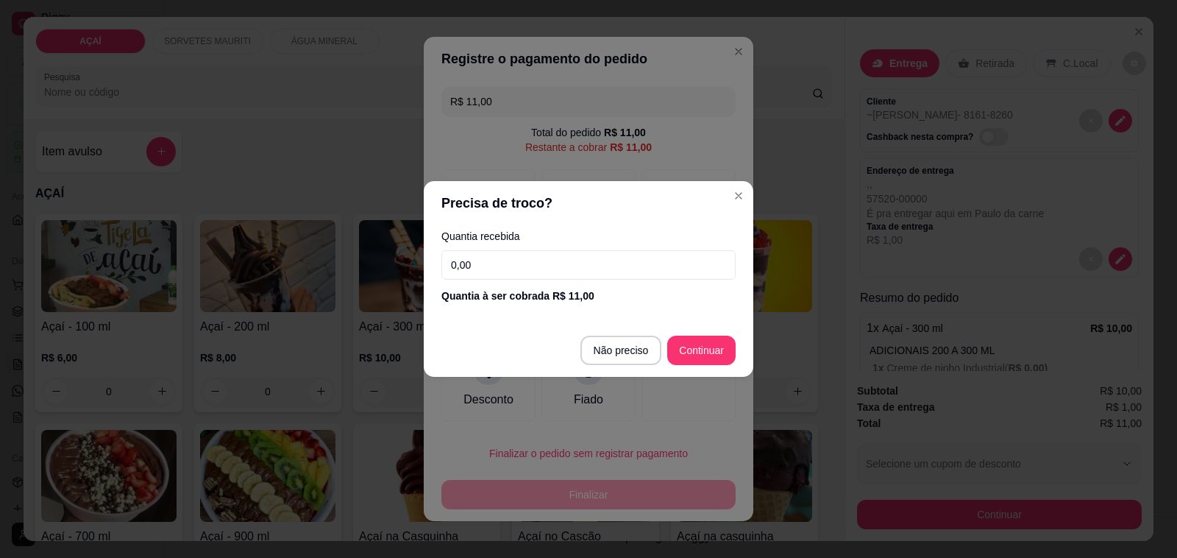
click at [494, 250] on input "0,00" at bounding box center [588, 264] width 294 height 29
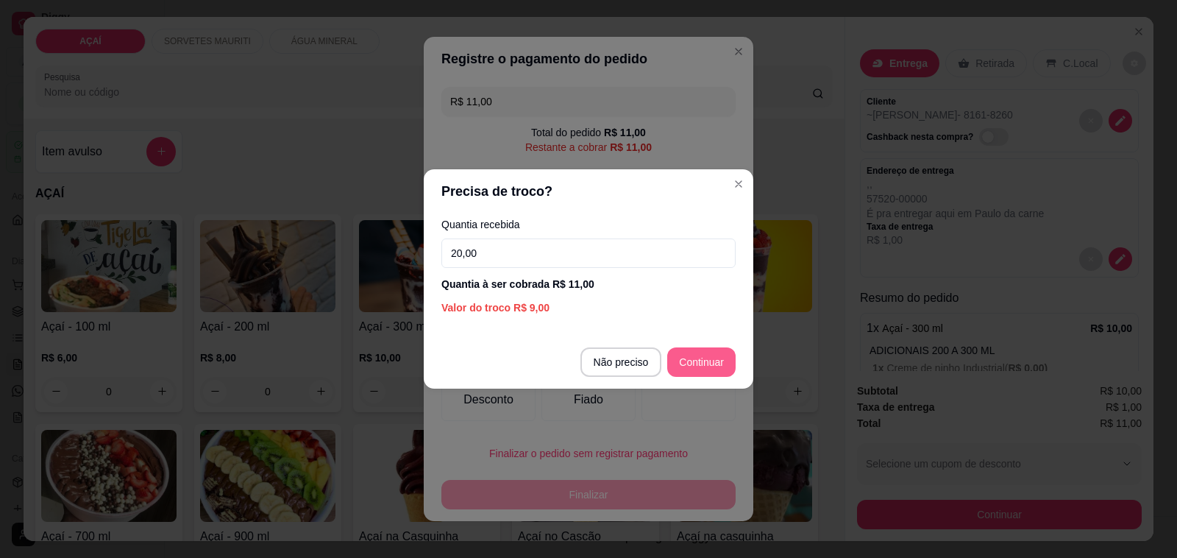
type input "20,00"
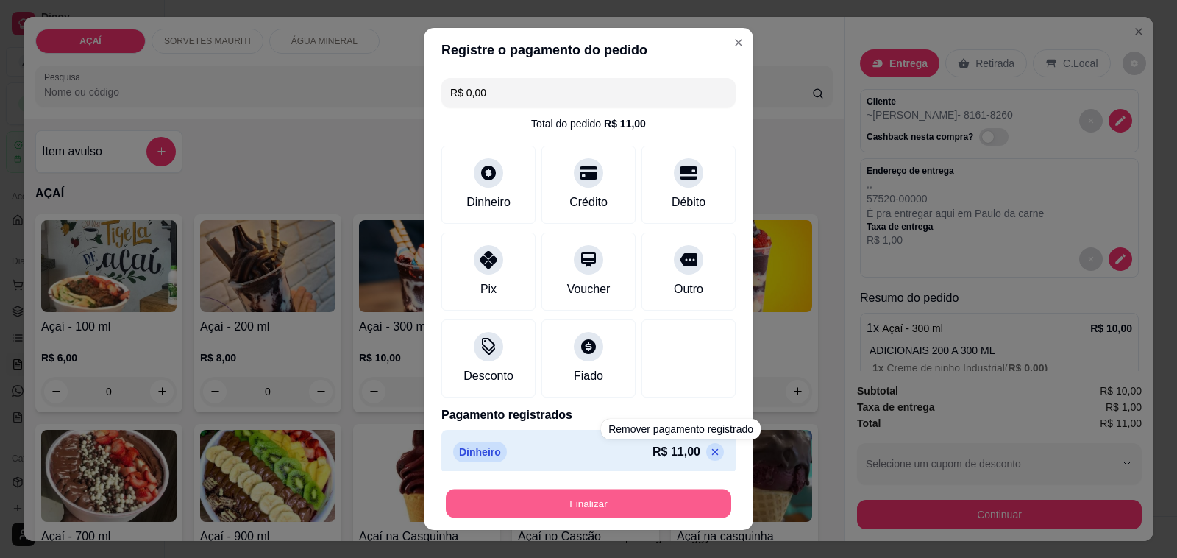
click at [675, 510] on button "Finalizar" at bounding box center [588, 503] width 285 height 29
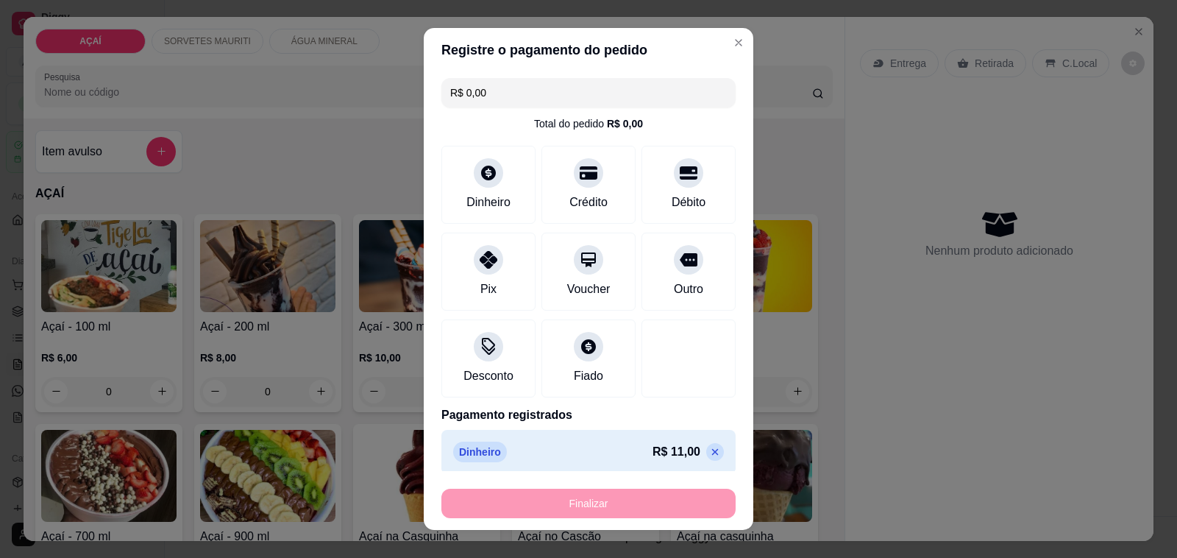
type input "-R$ 11,00"
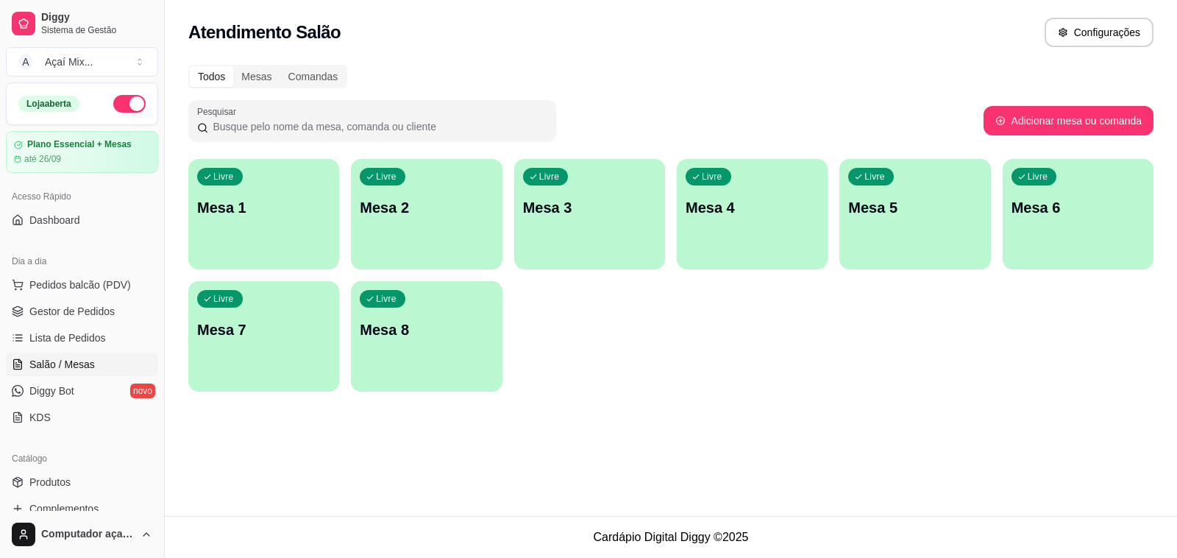
click at [825, 515] on div "Atendimento Salão Configurações Todos Mesas Comandas Pesquisar Adicionar mesa o…" at bounding box center [671, 258] width 1012 height 516
click at [818, 556] on footer "Cardápio Digital Diggy © 2025" at bounding box center [671, 537] width 1012 height 42
click at [461, 399] on div "Atendimento Salão Configurações Todos Mesas Comandas Pesquisar Adicionar mesa o…" at bounding box center [671, 258] width 1012 height 516
click at [451, 339] on div "Livre Mesa 8" at bounding box center [426, 328] width 146 height 90
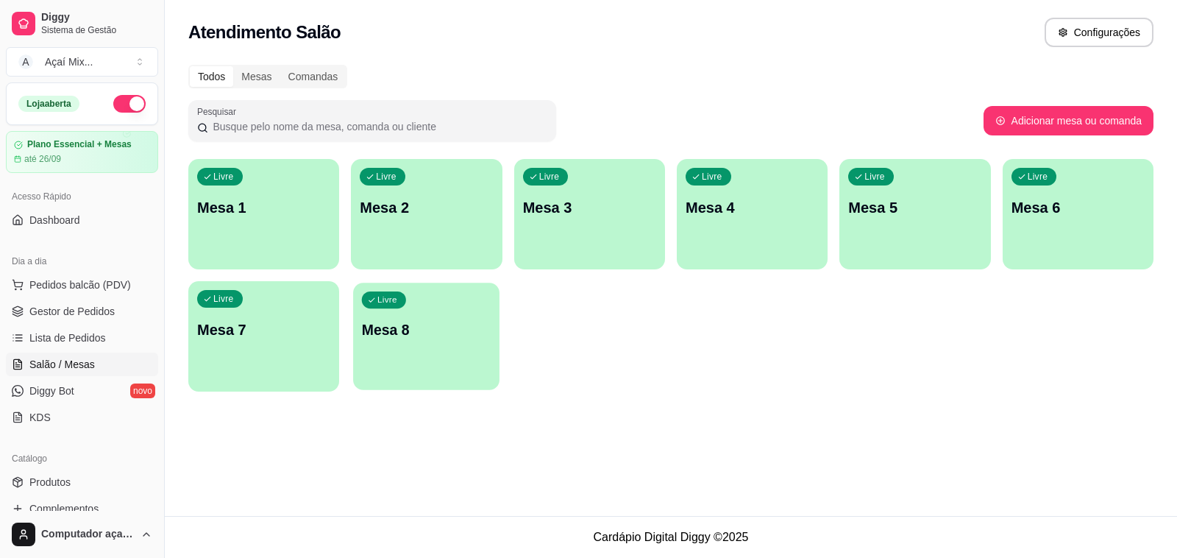
click at [451, 340] on div "Livre Mesa 8" at bounding box center [426, 328] width 146 height 90
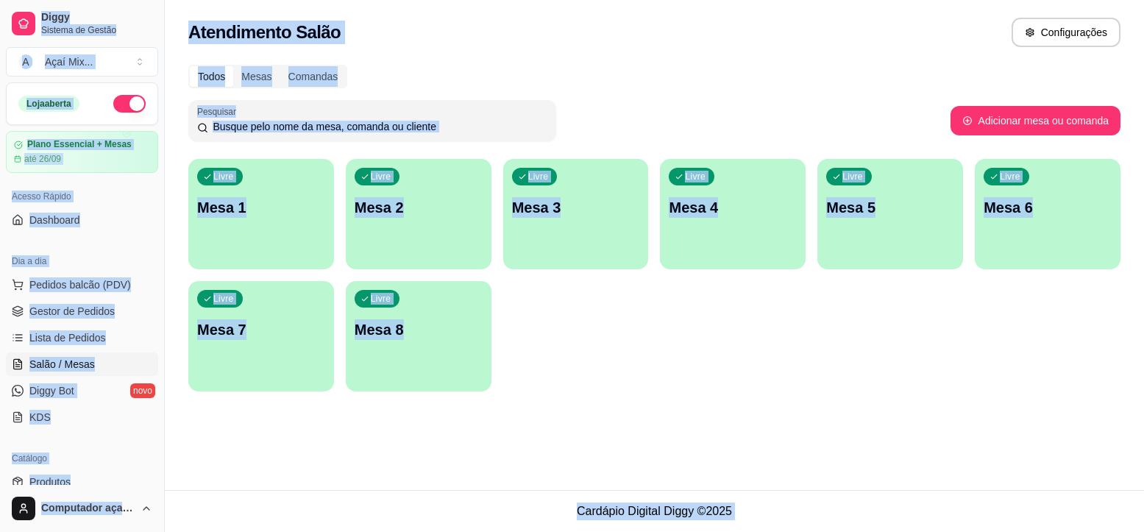
click at [200, 35] on h2 "Atendimento Salão" at bounding box center [264, 33] width 152 height 24
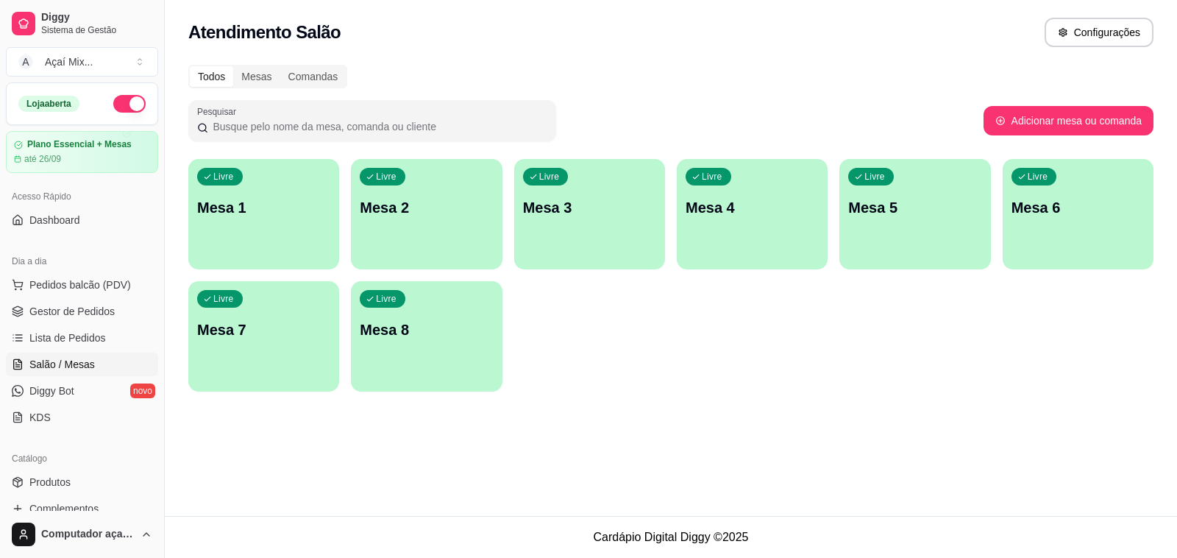
click at [314, 201] on p "Mesa 1" at bounding box center [263, 207] width 133 height 21
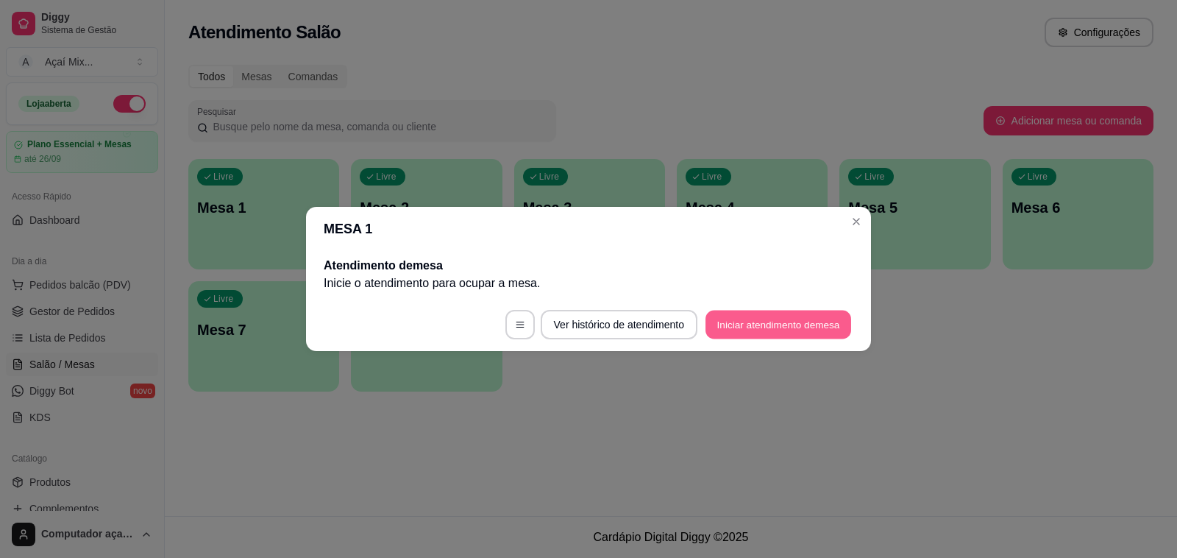
click at [802, 324] on button "Iniciar atendimento de mesa" at bounding box center [779, 325] width 146 height 29
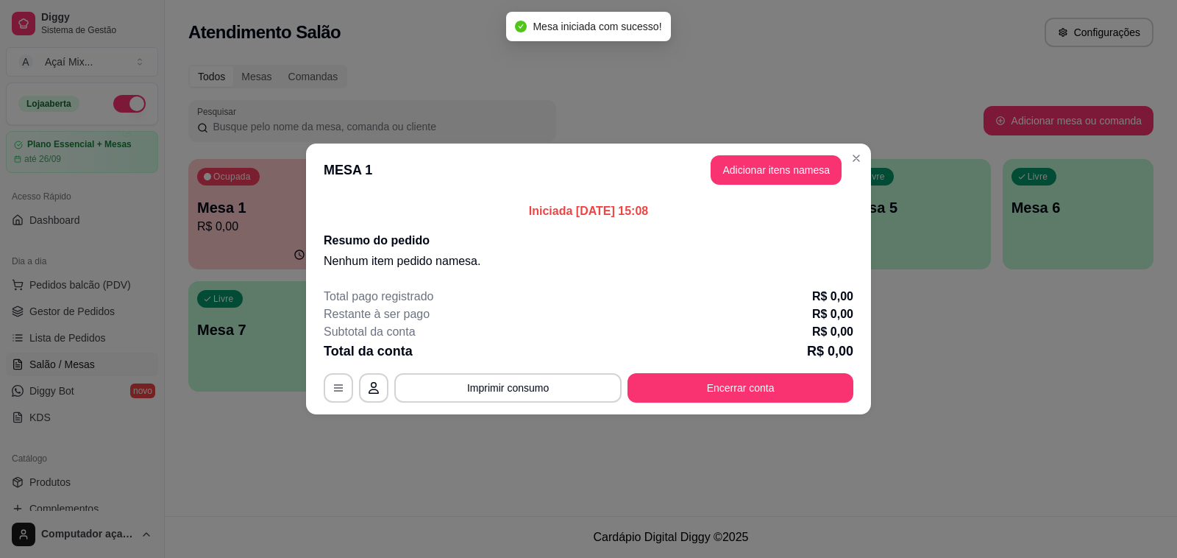
click at [732, 188] on header "MESA 1 Adicionar itens na mesa" at bounding box center [588, 169] width 565 height 53
click at [734, 180] on button "Adicionar itens na mesa" at bounding box center [776, 169] width 131 height 29
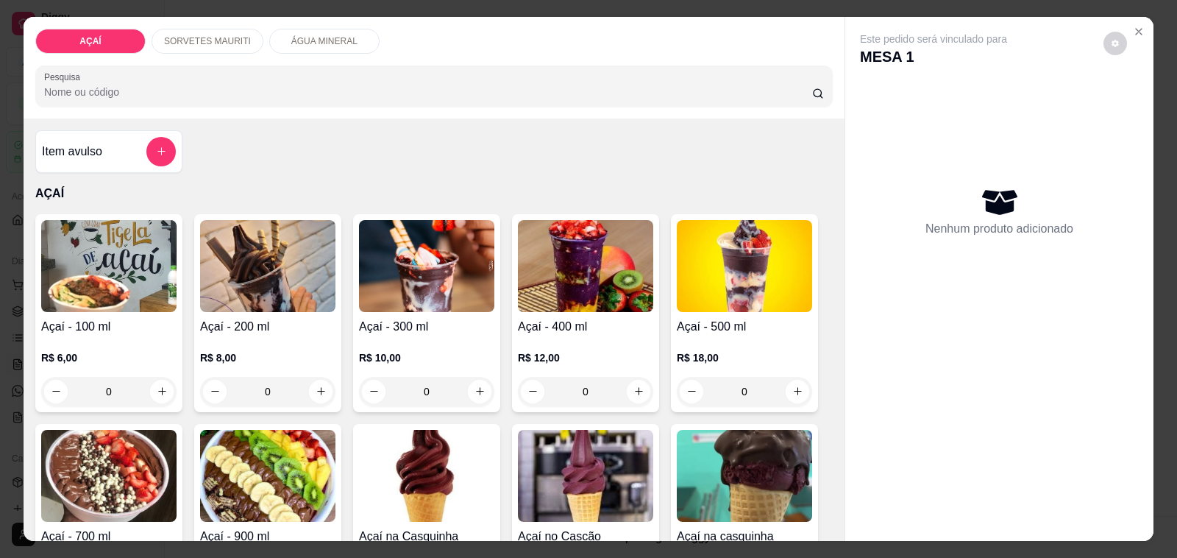
click at [291, 318] on h4 "Açaí - 200 ml" at bounding box center [267, 327] width 135 height 18
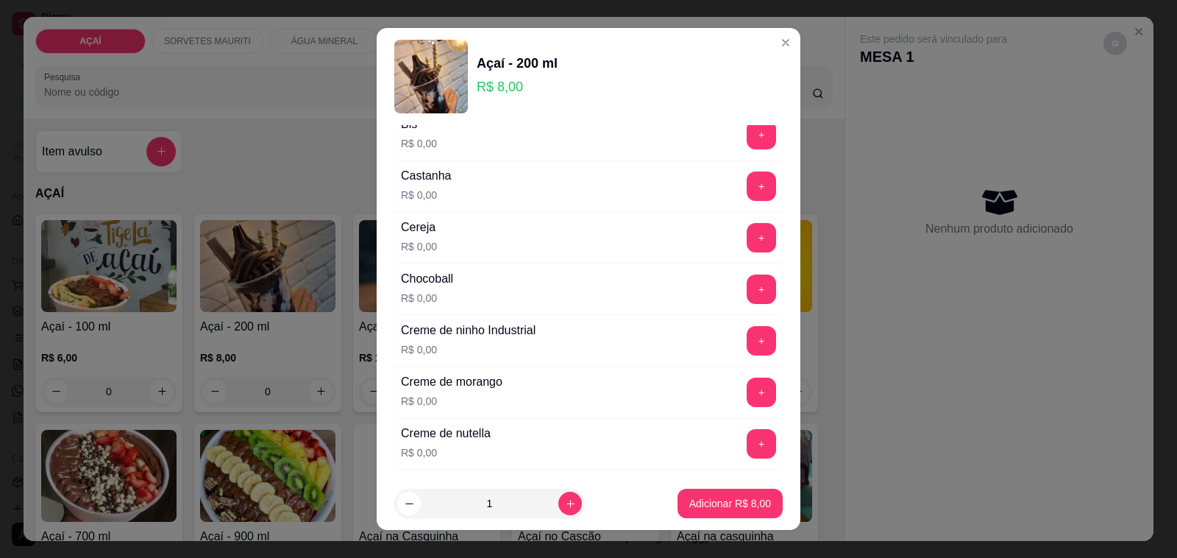
scroll to position [184, 0]
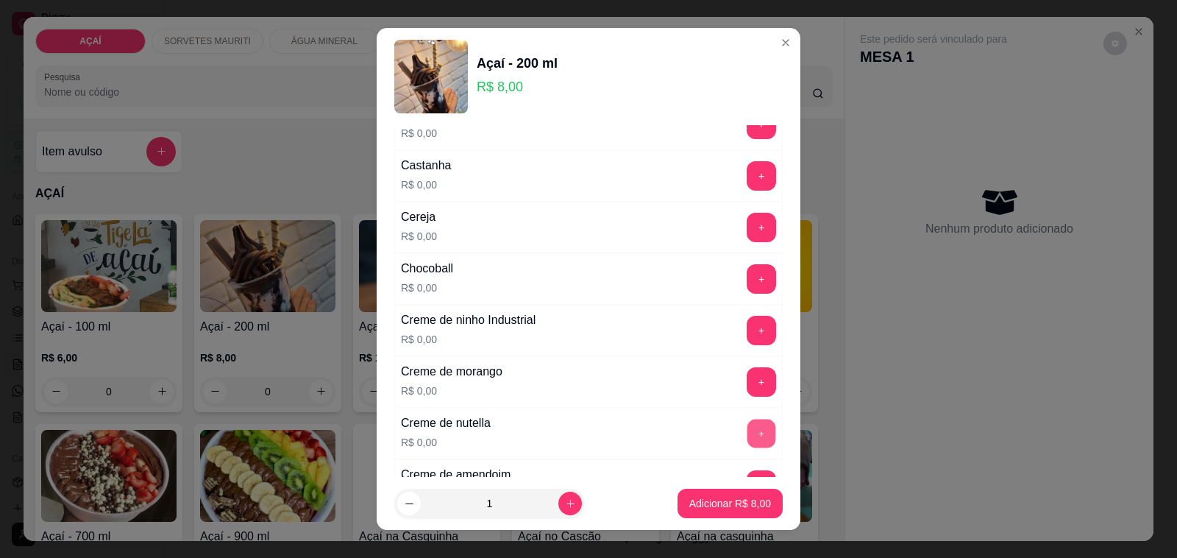
click at [748, 423] on button "+" at bounding box center [762, 433] width 29 height 29
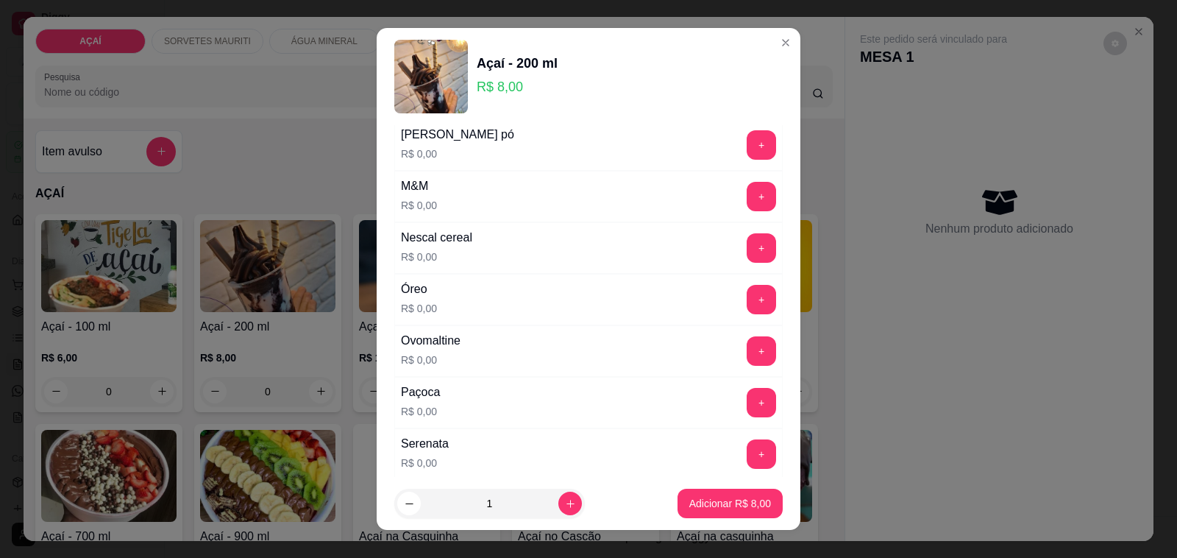
scroll to position [1472, 0]
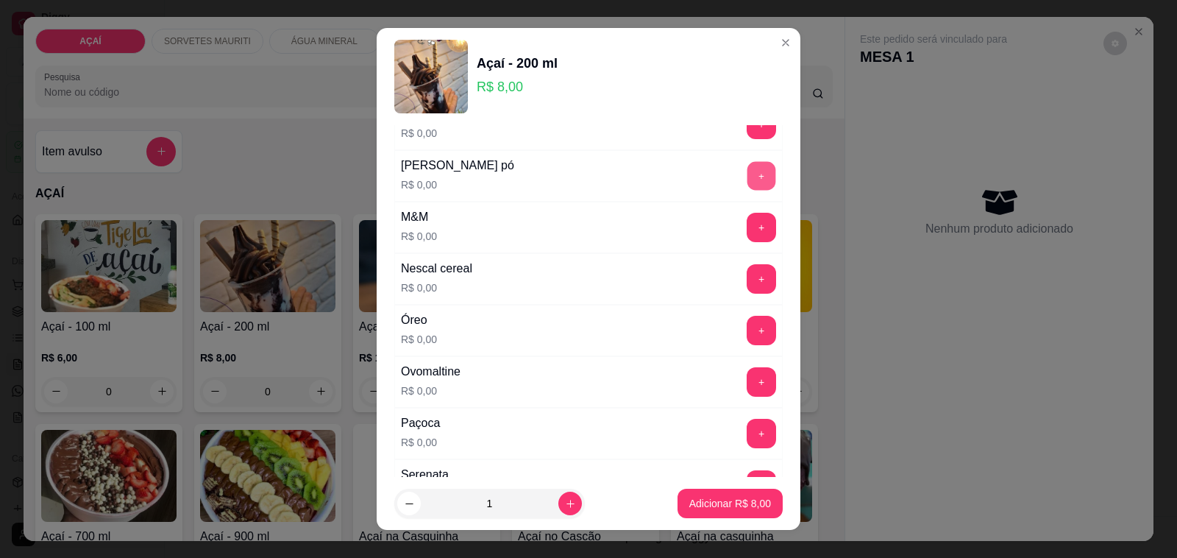
click at [748, 188] on button "+" at bounding box center [762, 176] width 29 height 29
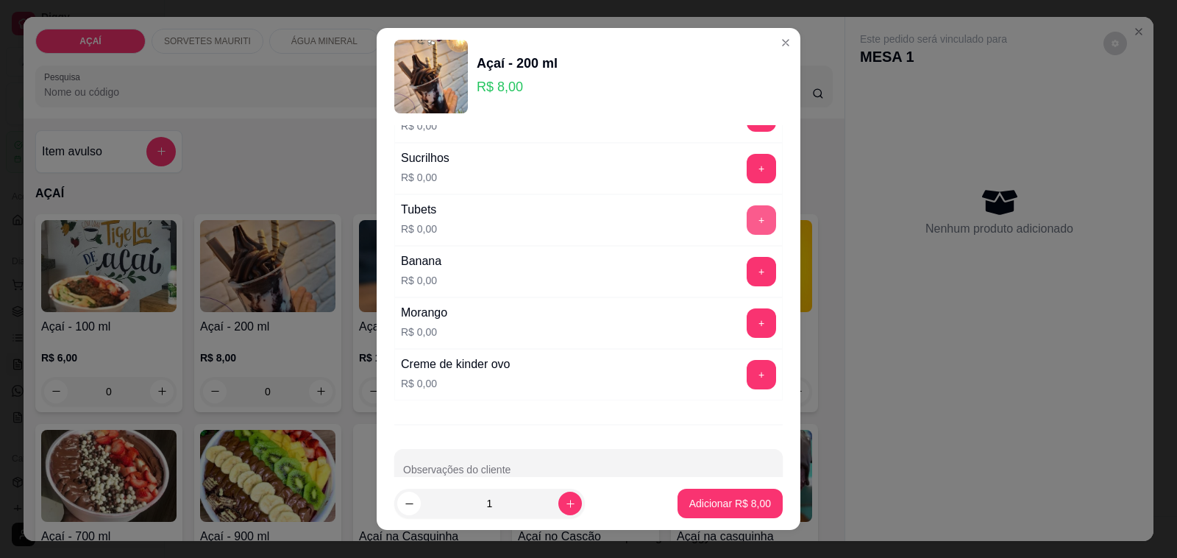
scroll to position [1886, 0]
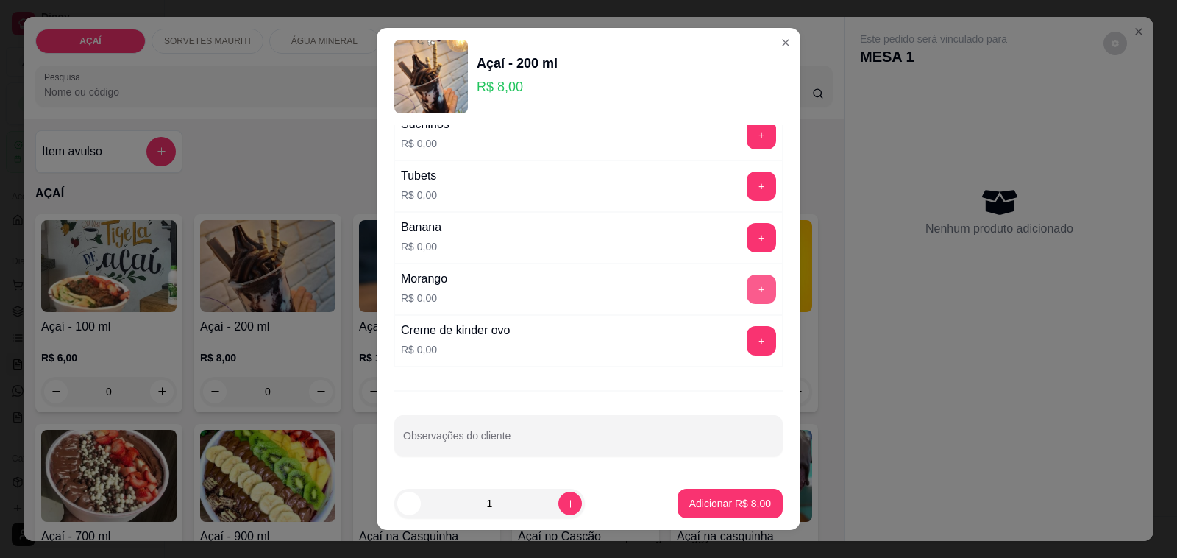
click at [747, 293] on button "+" at bounding box center [761, 288] width 29 height 29
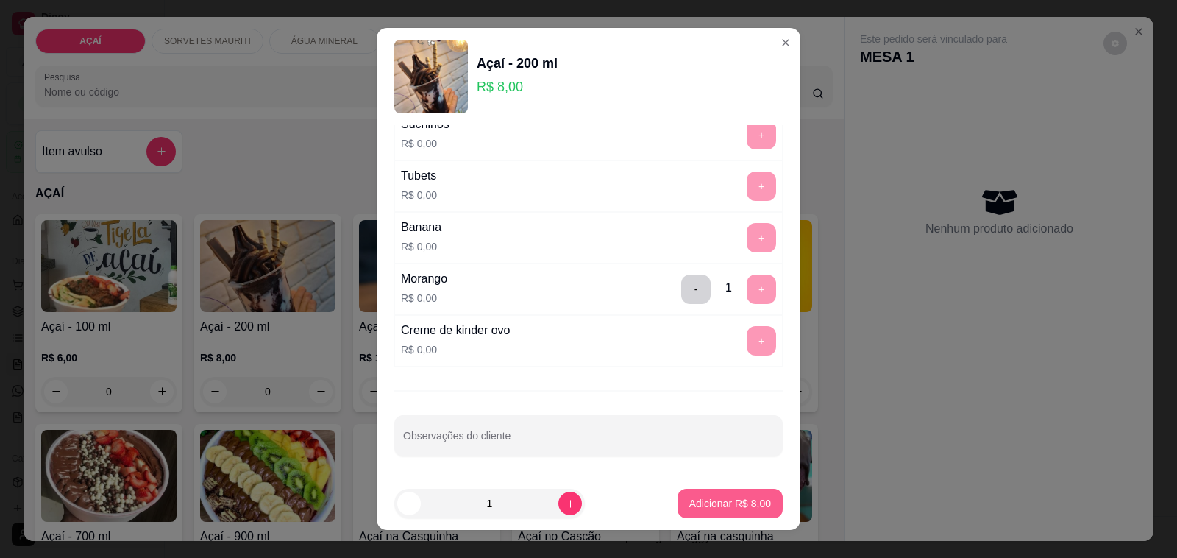
click at [692, 504] on p "Adicionar R$ 8,00" at bounding box center [730, 503] width 82 height 15
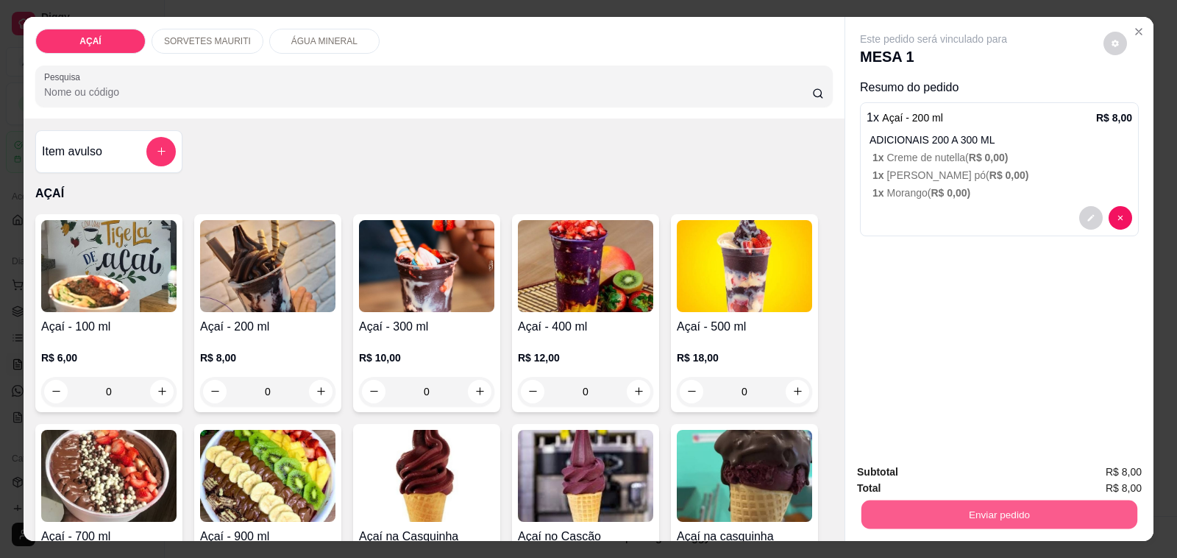
click at [1063, 508] on button "Enviar pedido" at bounding box center [1000, 514] width 276 height 29
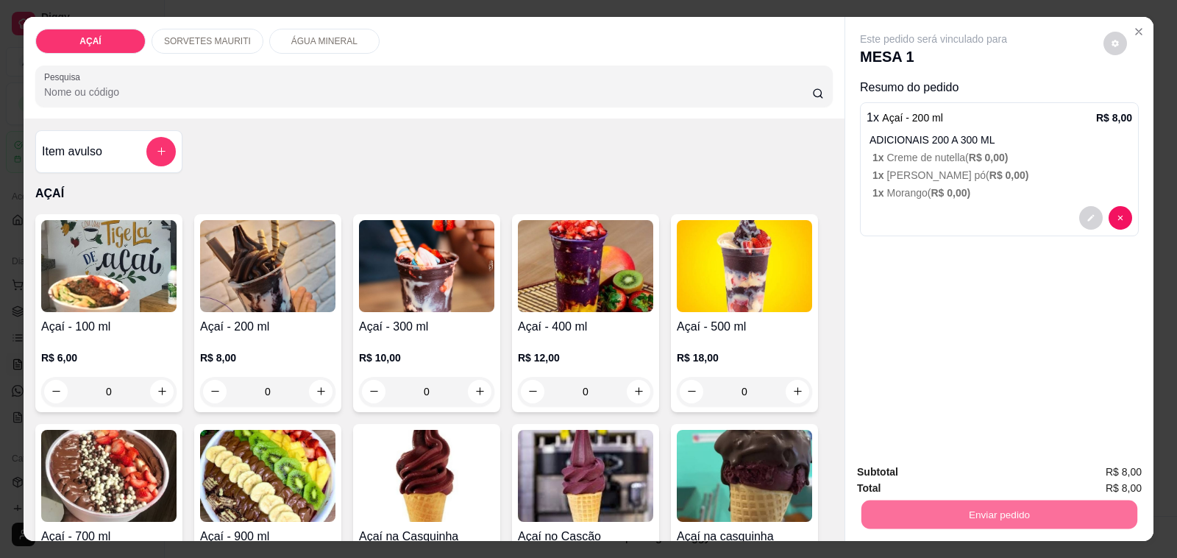
click at [932, 476] on button "Não registrar e enviar pedido" at bounding box center [950, 471] width 149 height 27
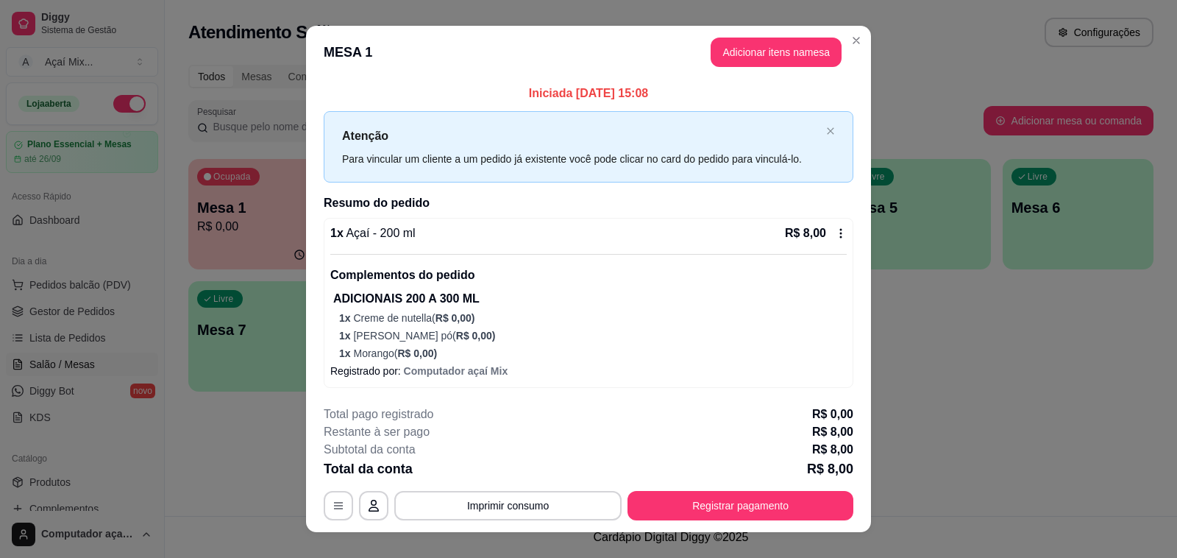
click at [450, 281] on p "Complementos do pedido" at bounding box center [588, 275] width 517 height 18
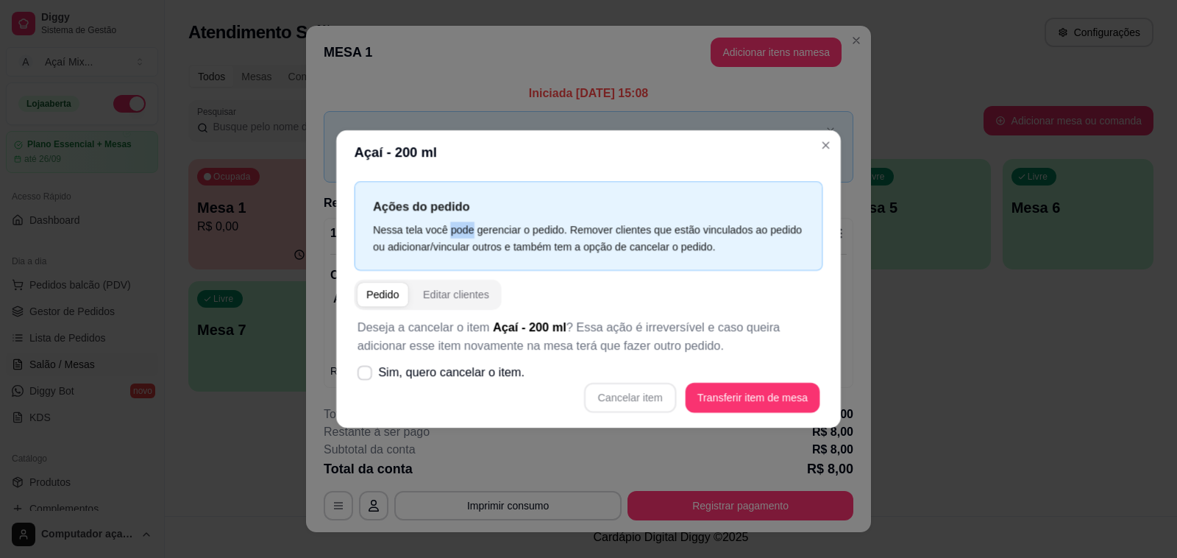
click at [450, 281] on div "Pedido Editar clientes" at bounding box center [428, 295] width 147 height 30
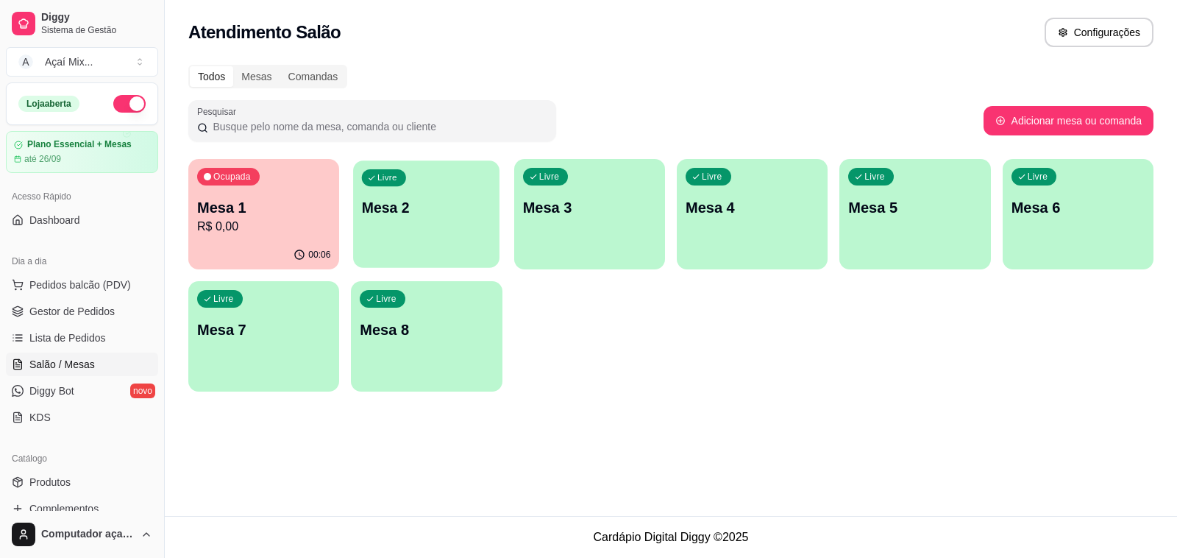
click at [493, 266] on div "button" at bounding box center [426, 258] width 146 height 17
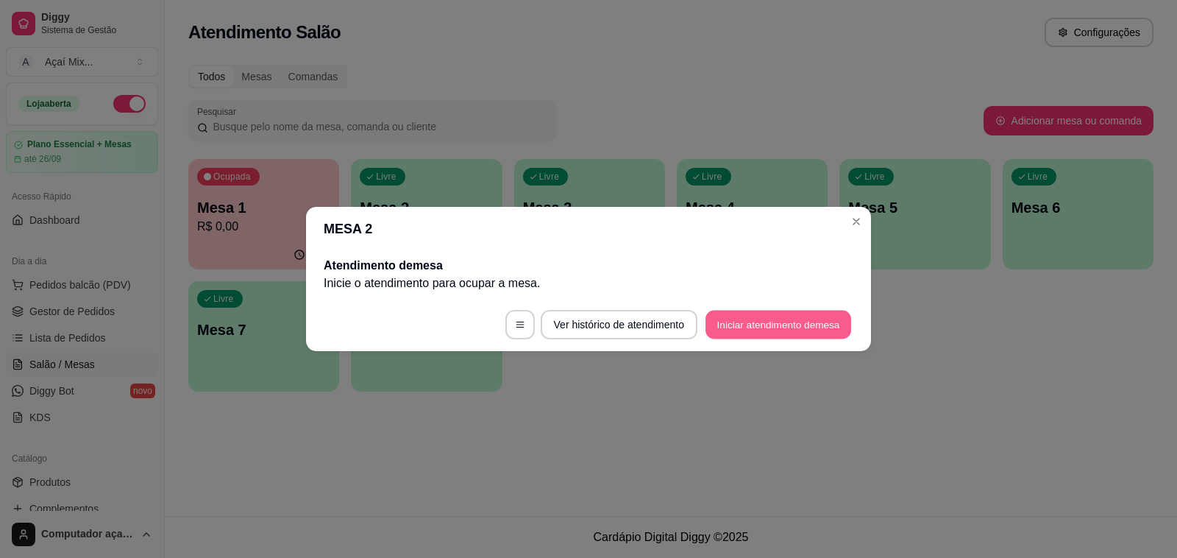
click at [807, 332] on button "Iniciar atendimento de mesa" at bounding box center [779, 325] width 146 height 29
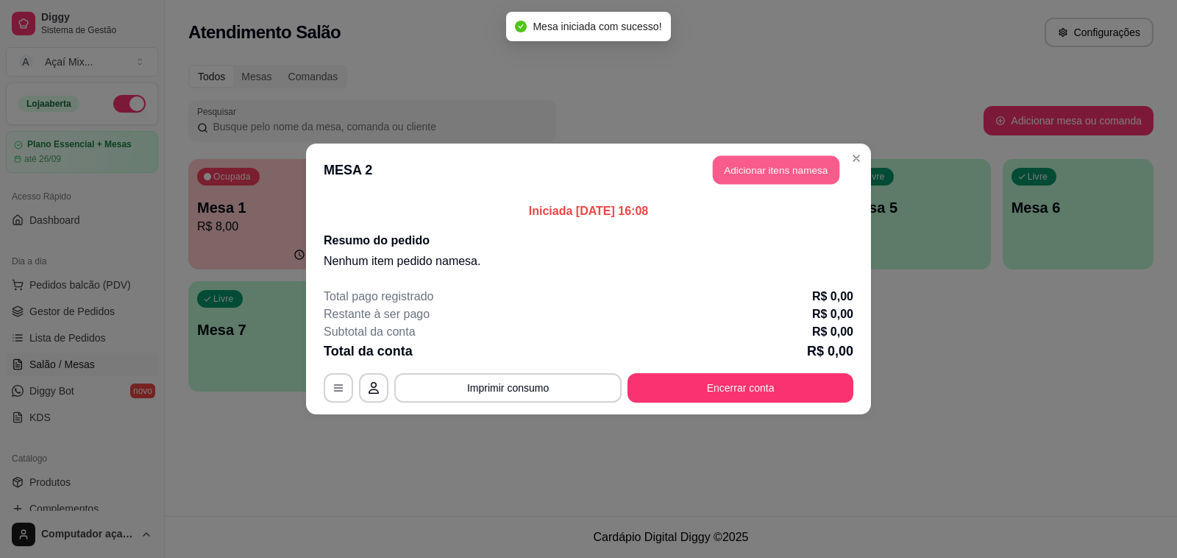
click at [734, 171] on button "Adicionar itens na mesa" at bounding box center [776, 170] width 127 height 29
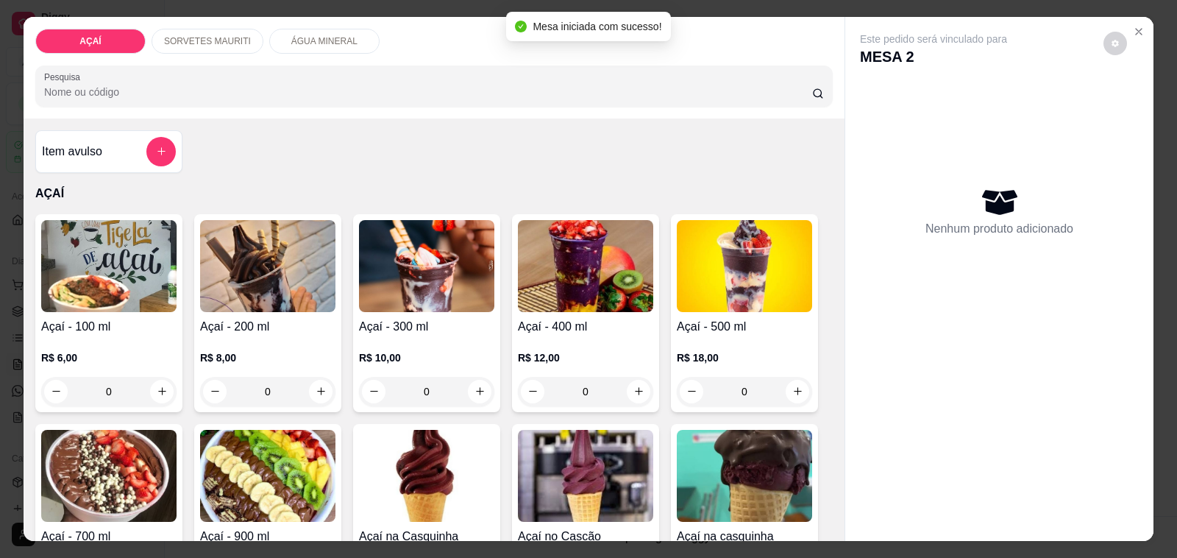
click at [430, 308] on div "Açaí - 300 ml R$ 10,00 0" at bounding box center [426, 313] width 147 height 198
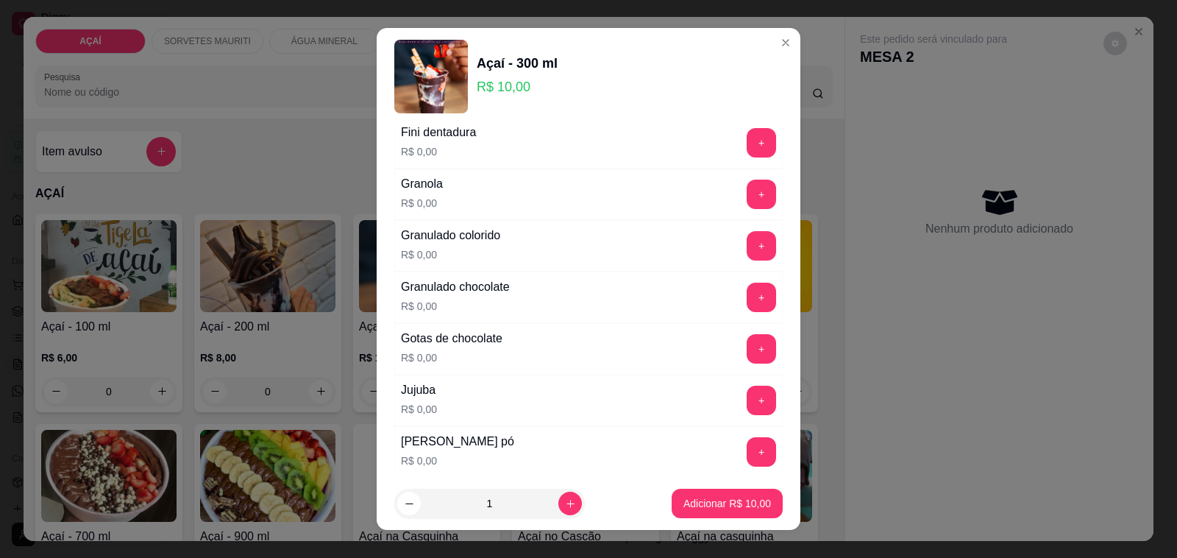
scroll to position [1288, 0]
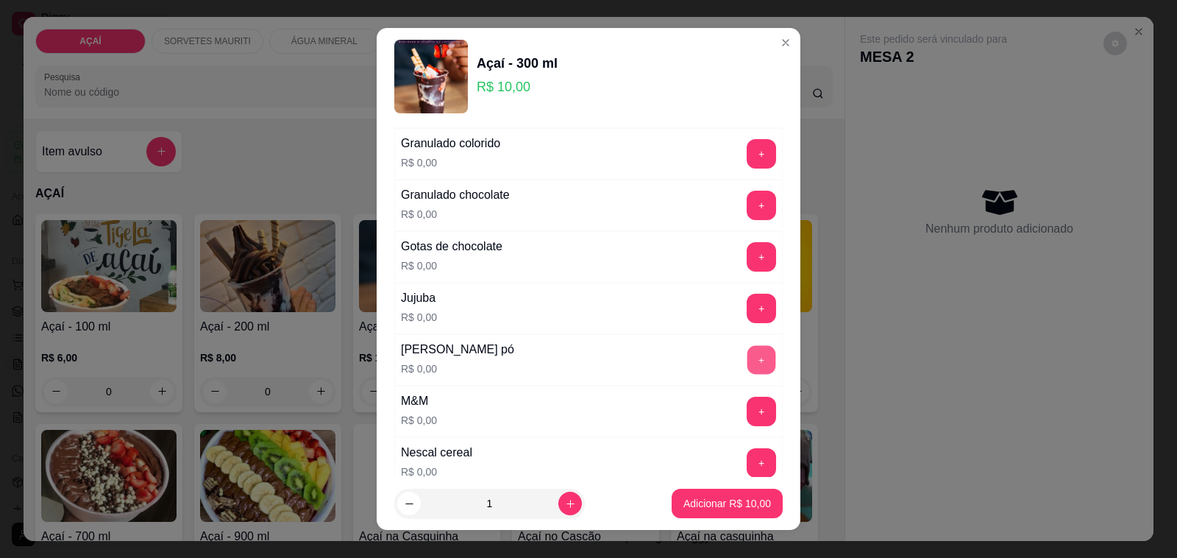
click at [748, 365] on button "+" at bounding box center [762, 360] width 29 height 29
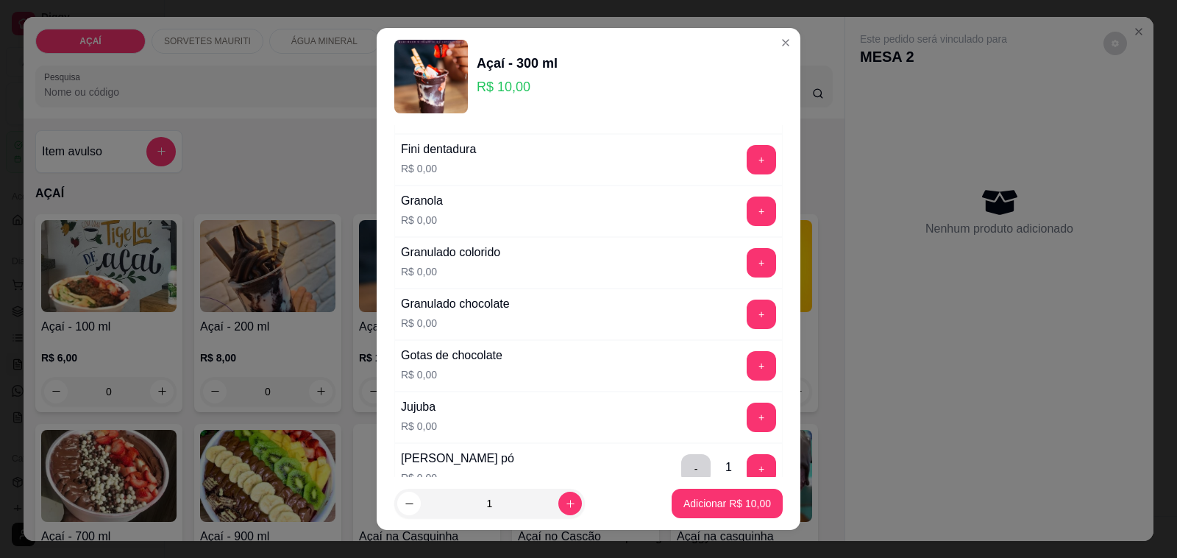
scroll to position [1150, 0]
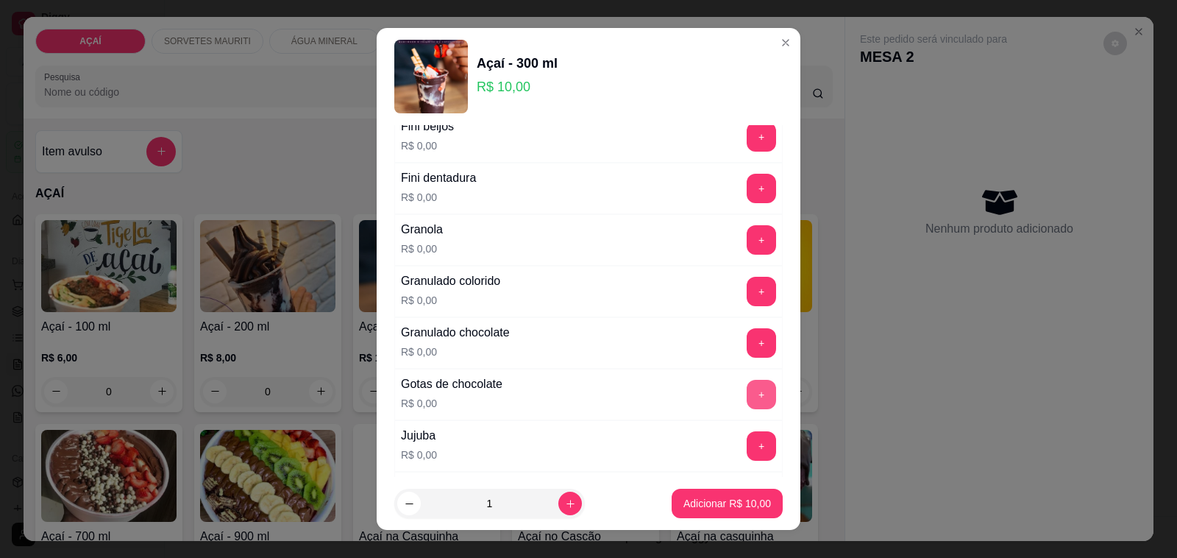
click at [747, 394] on button "+" at bounding box center [761, 394] width 29 height 29
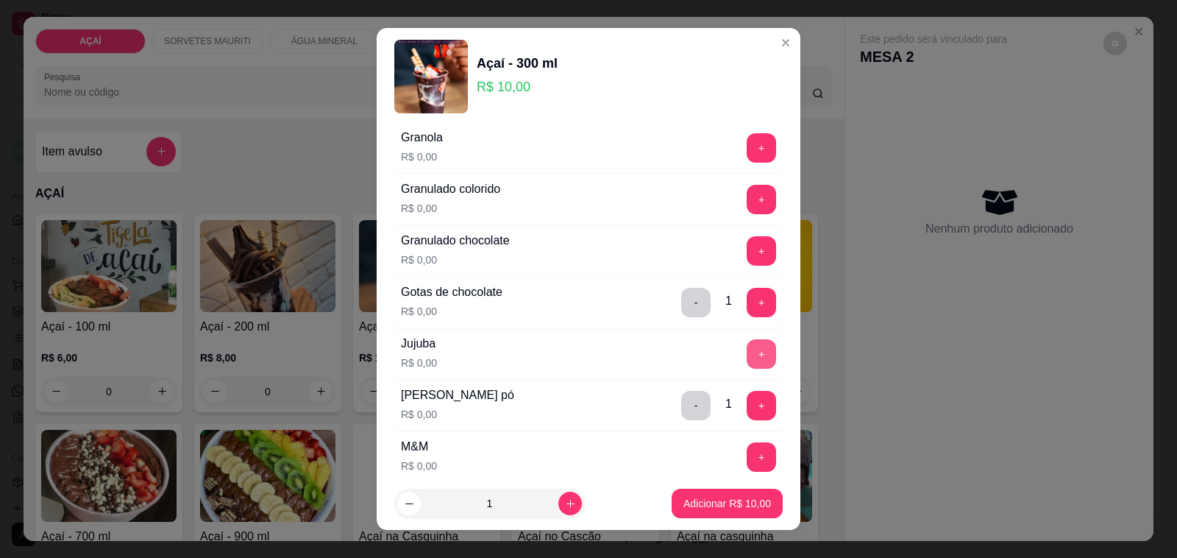
click at [747, 363] on button "+" at bounding box center [761, 353] width 29 height 29
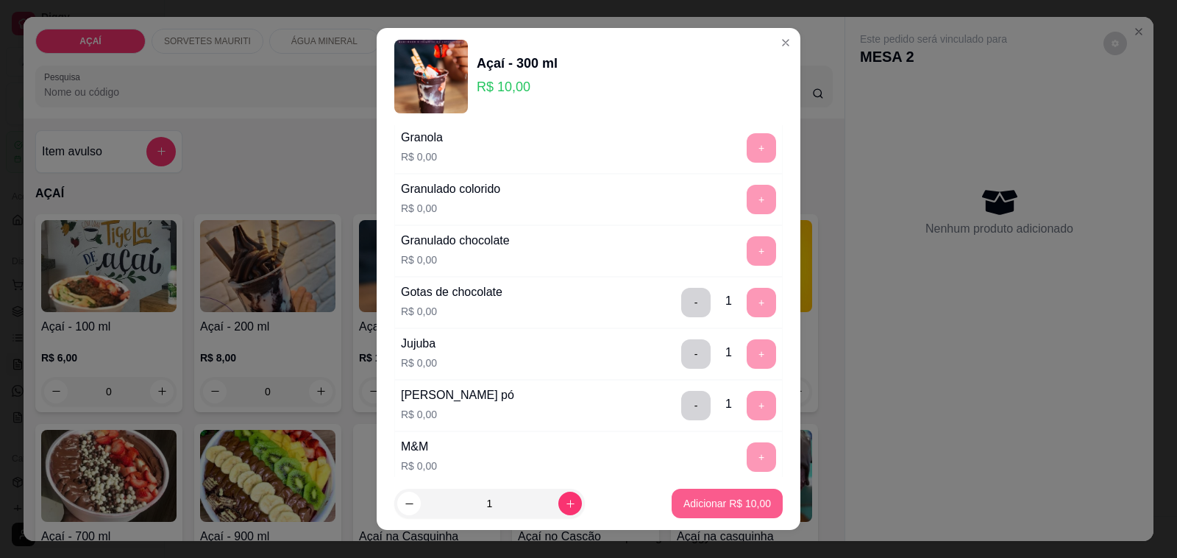
click at [745, 500] on p "Adicionar R$ 10,00" at bounding box center [728, 503] width 88 height 15
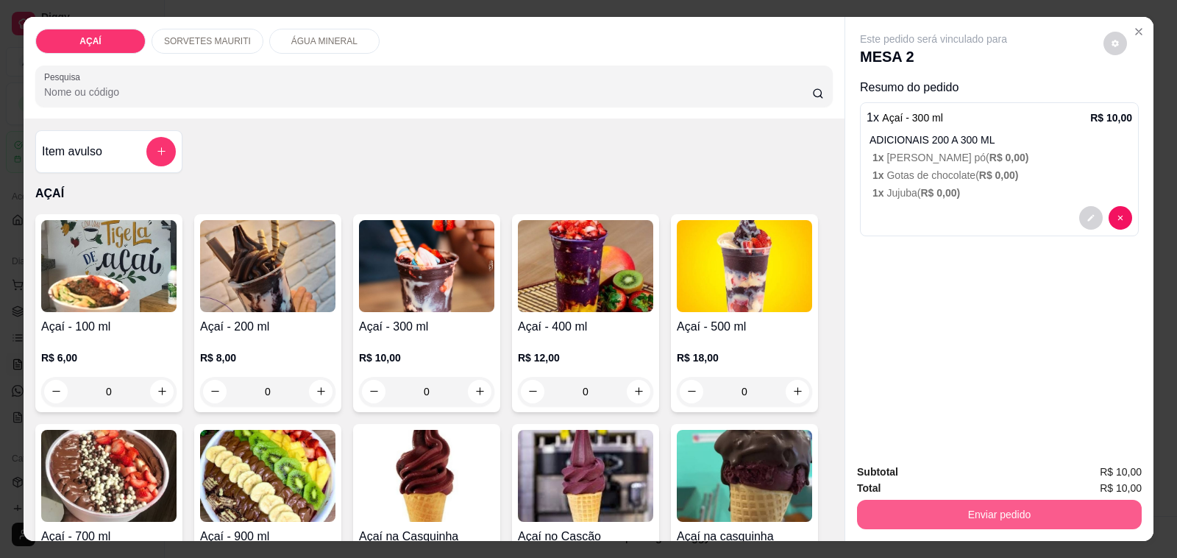
click at [986, 512] on button "Enviar pedido" at bounding box center [999, 514] width 285 height 29
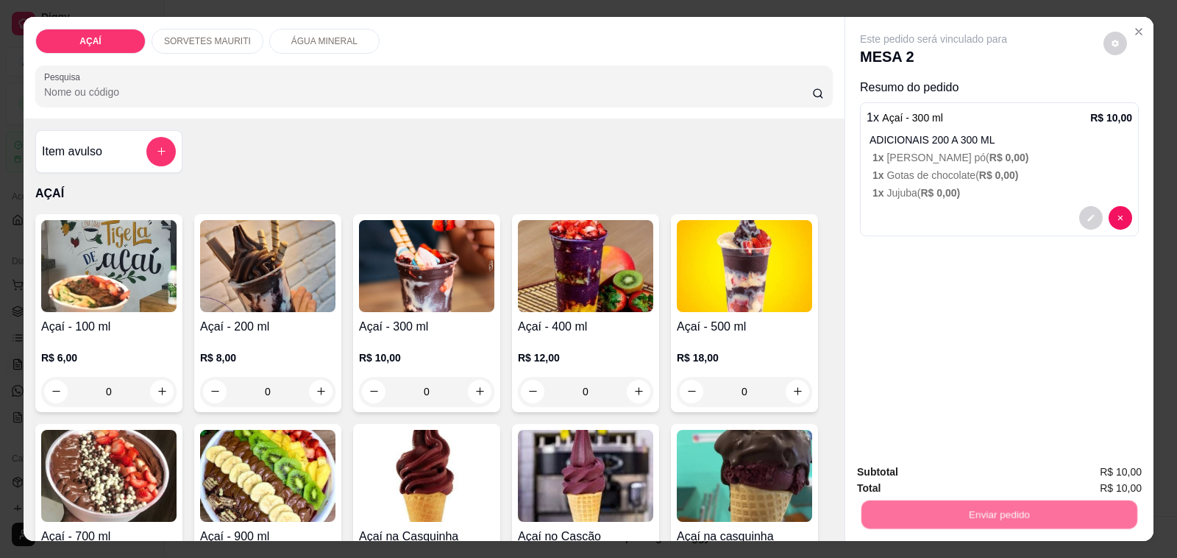
click at [962, 472] on button "Não registrar e enviar pedido" at bounding box center [949, 472] width 153 height 28
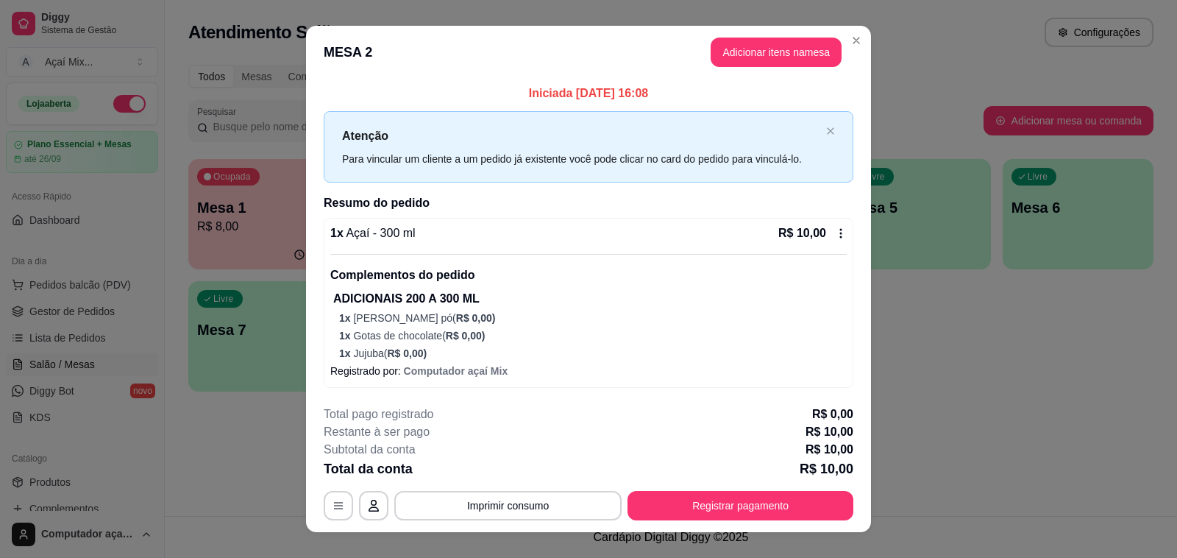
drag, startPoint x: 303, startPoint y: 186, endPoint x: 255, endPoint y: 200, distance: 49.8
click at [295, 189] on div "**********" at bounding box center [588, 279] width 1177 height 558
click at [770, 54] on button "Adicionar itens na mesa" at bounding box center [776, 52] width 131 height 29
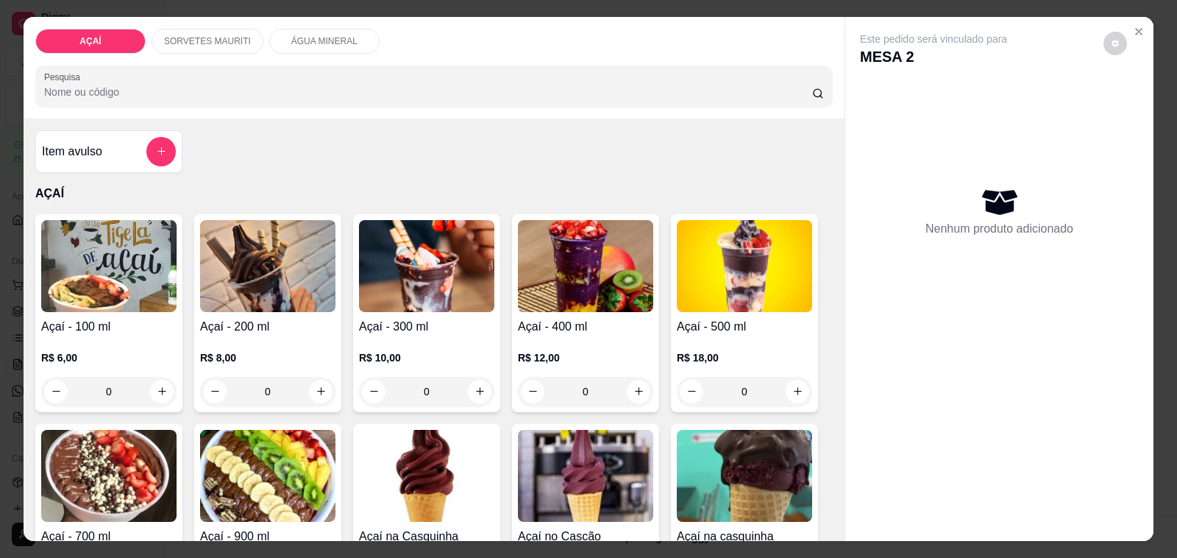
click at [370, 338] on div "R$ 10,00 0" at bounding box center [426, 371] width 135 height 71
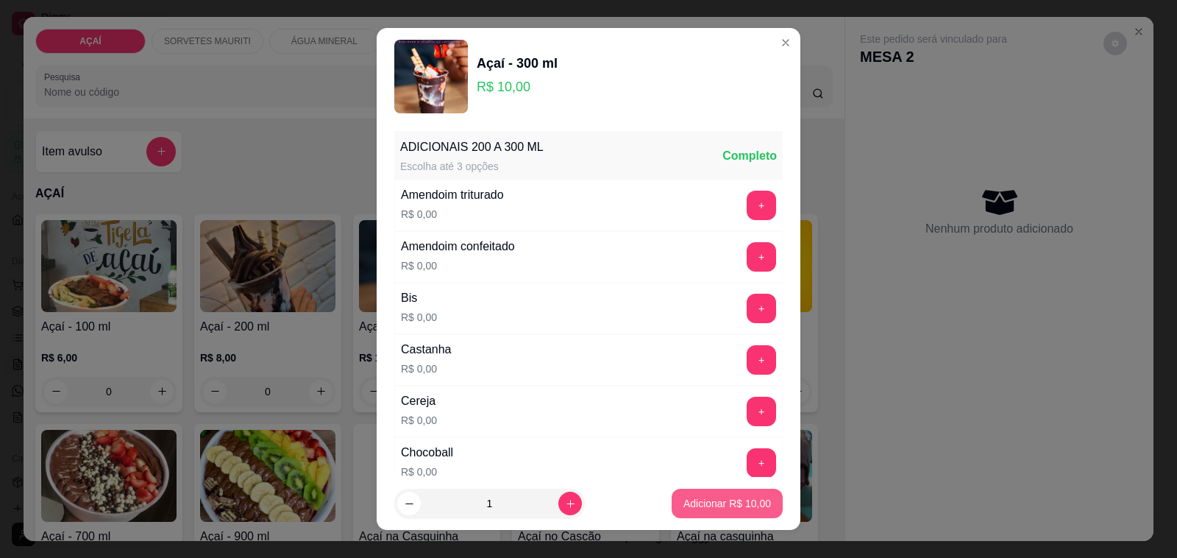
click at [736, 506] on p "Adicionar R$ 10,00" at bounding box center [728, 503] width 88 height 15
type input "1"
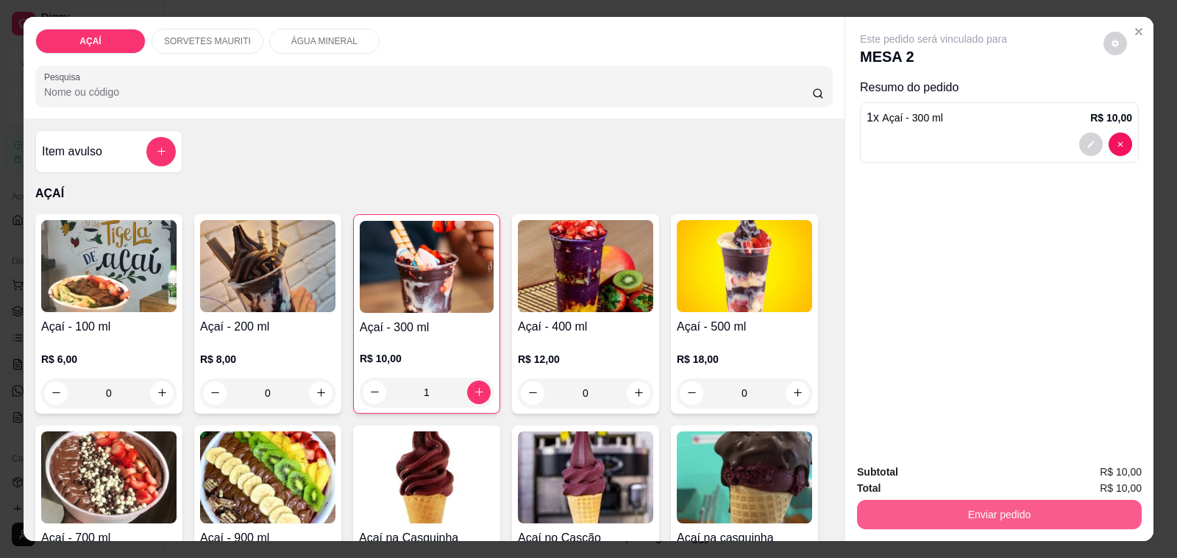
click at [867, 500] on button "Enviar pedido" at bounding box center [999, 514] width 285 height 29
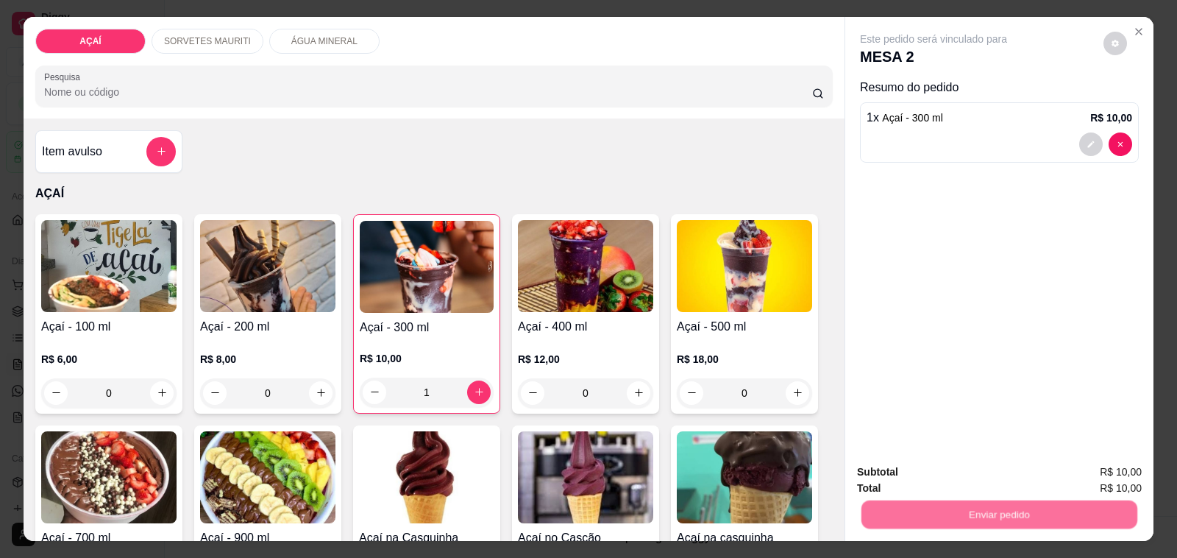
click at [890, 482] on button "Não registrar e enviar pedido" at bounding box center [950, 471] width 149 height 27
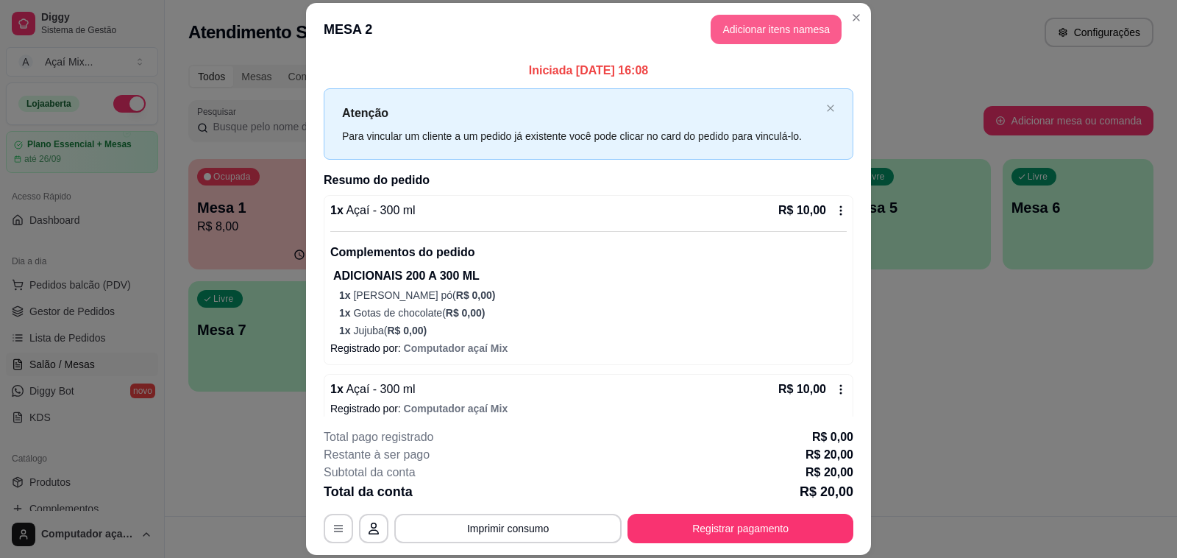
click at [773, 31] on button "Adicionar itens na mesa" at bounding box center [776, 29] width 131 height 29
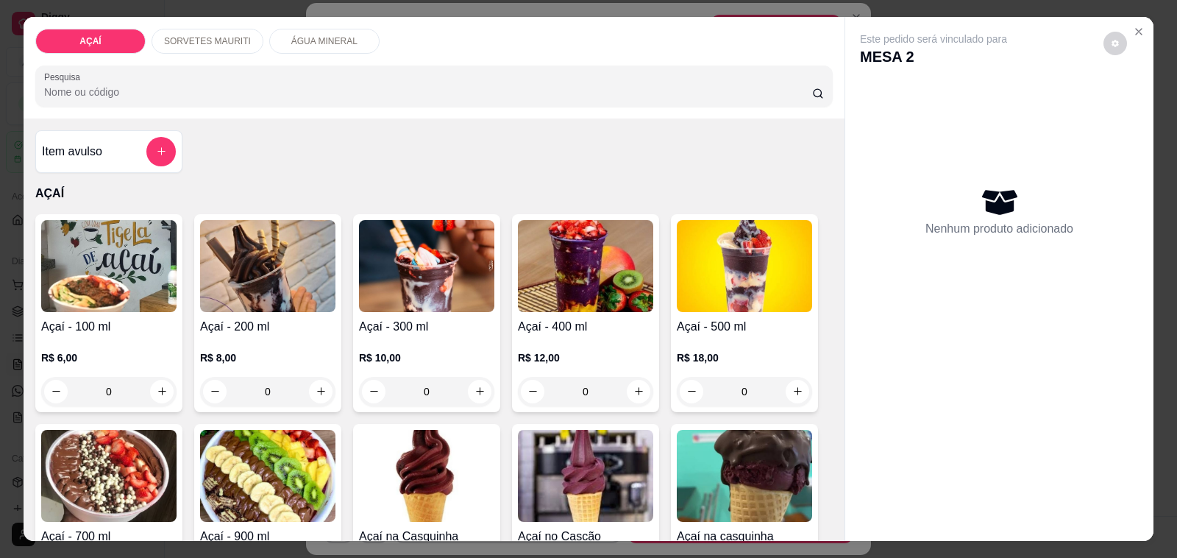
click at [185, 35] on p "SORVETES MAURITI" at bounding box center [207, 41] width 87 height 12
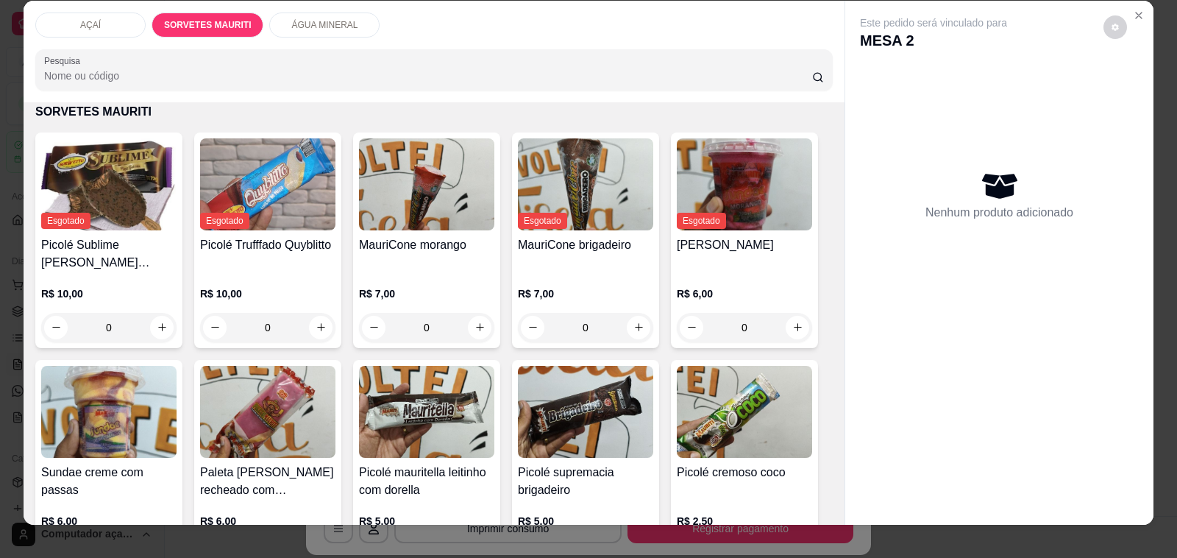
scroll to position [0, 0]
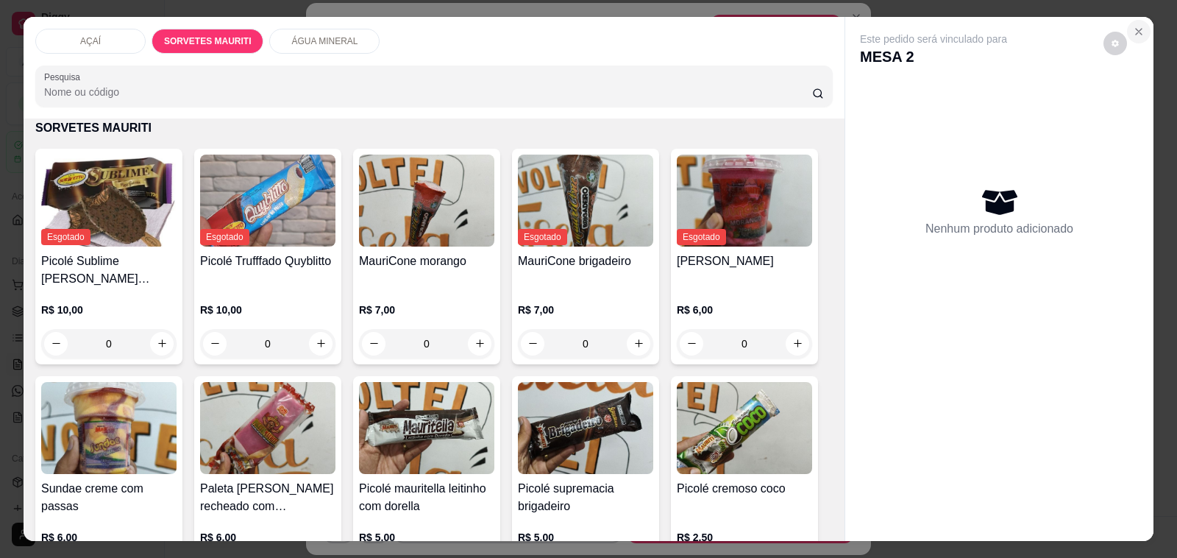
click at [1138, 20] on button "Close" at bounding box center [1139, 32] width 24 height 24
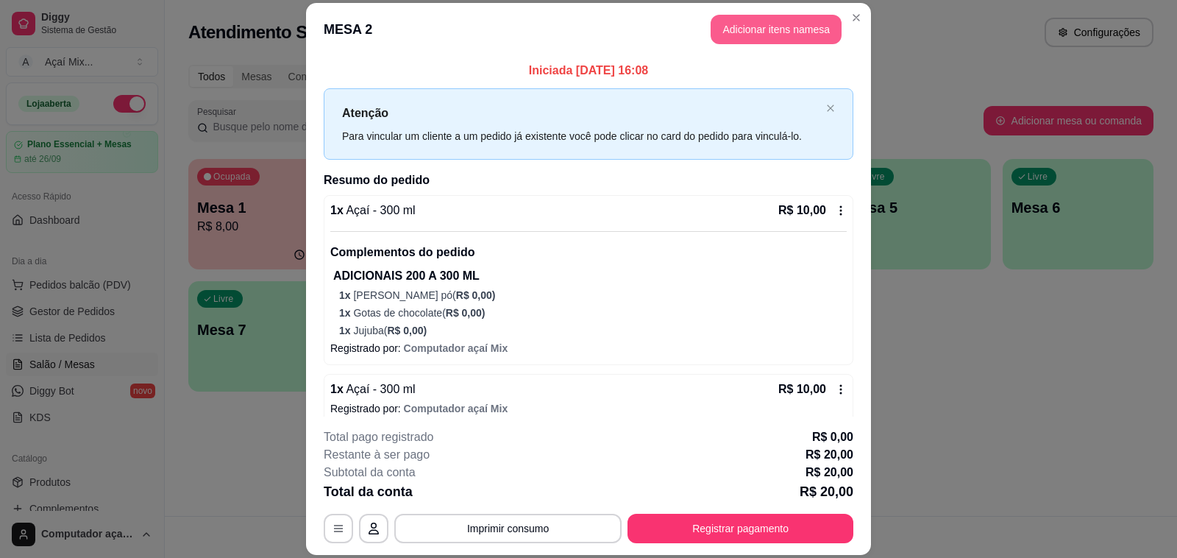
click at [800, 17] on button "Adicionar itens na mesa" at bounding box center [776, 29] width 131 height 29
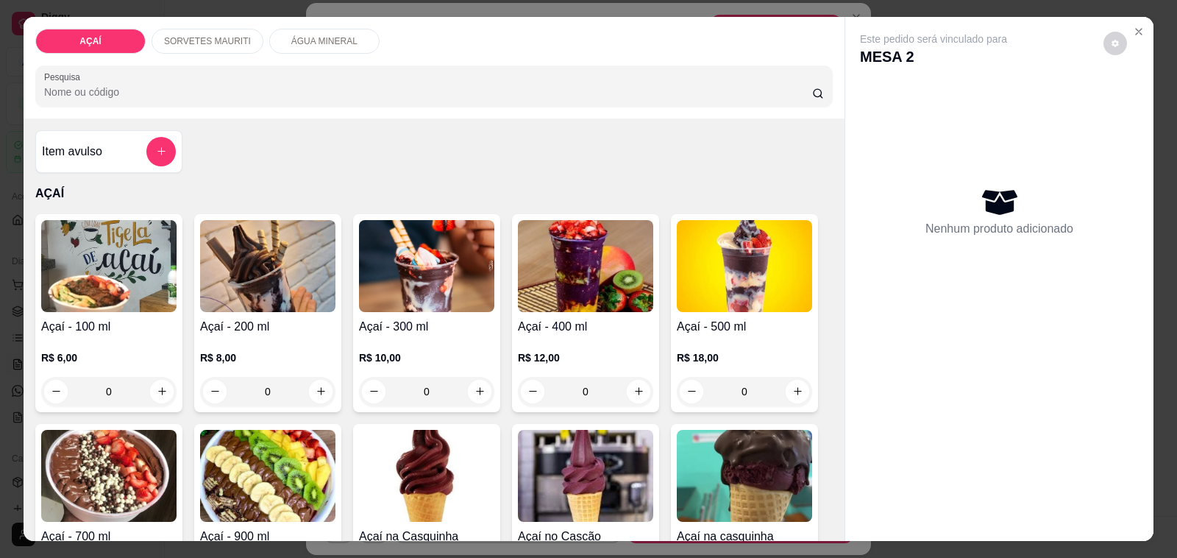
click at [425, 318] on h4 "Açaí - 300 ml" at bounding box center [426, 327] width 135 height 18
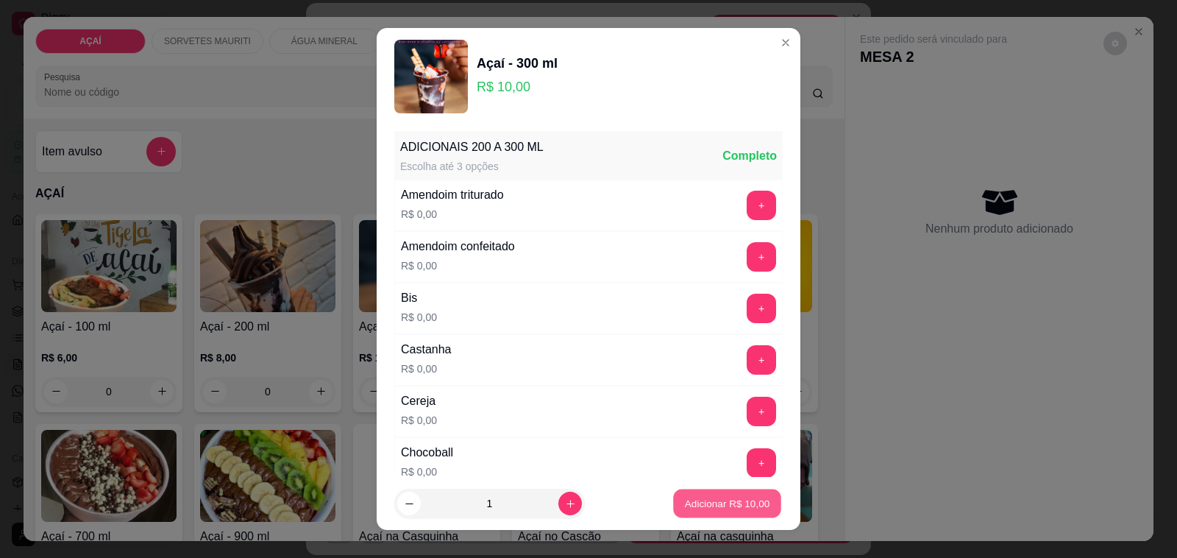
click at [700, 501] on p "Adicionar R$ 10,00" at bounding box center [727, 503] width 85 height 14
type input "1"
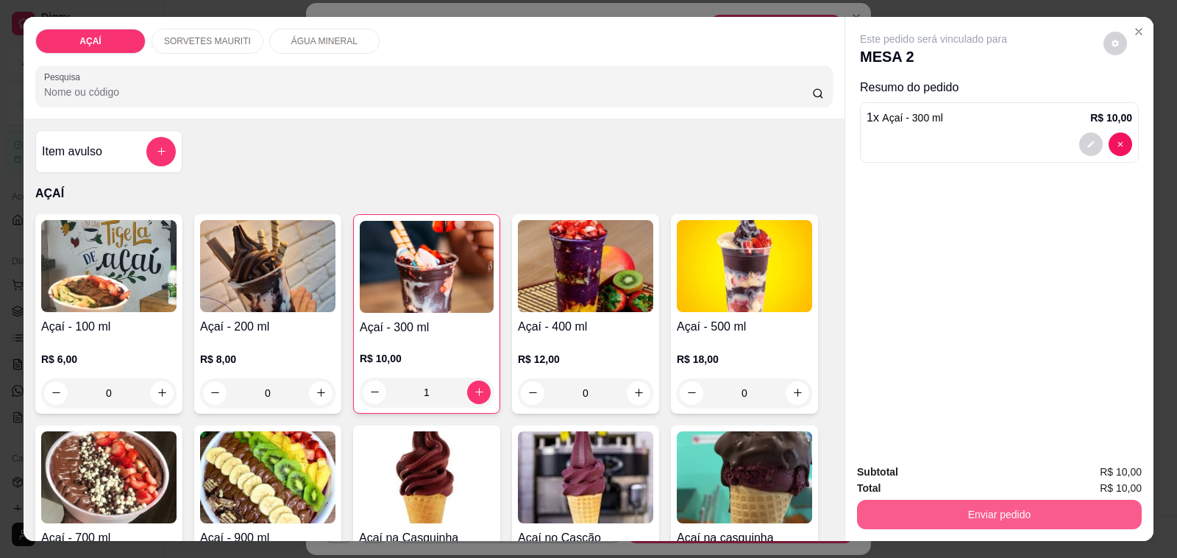
click at [972, 508] on button "Enviar pedido" at bounding box center [999, 514] width 285 height 29
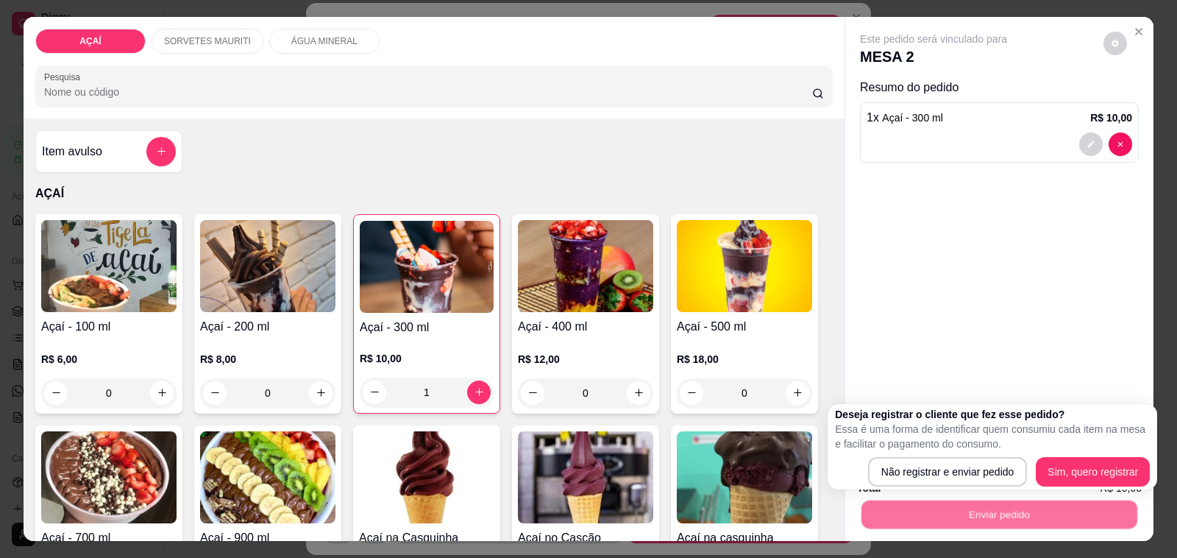
click at [957, 455] on div "Deseja registrar o cliente que fez esse pedido? Essa é uma forma de identificar…" at bounding box center [992, 446] width 315 height 79
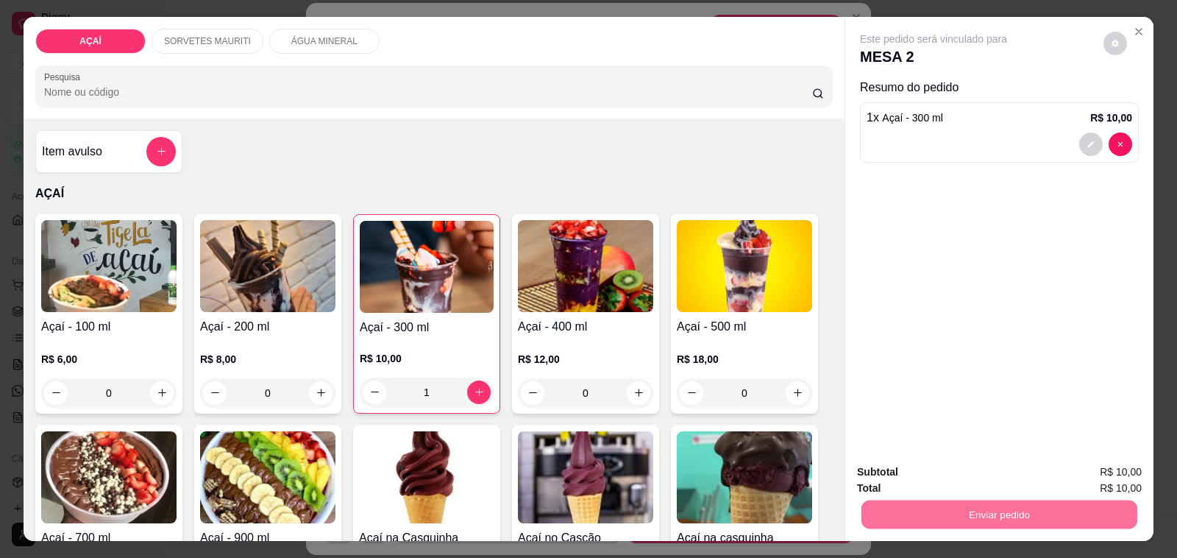
click at [961, 469] on button "Não registrar e enviar pedido" at bounding box center [950, 471] width 149 height 27
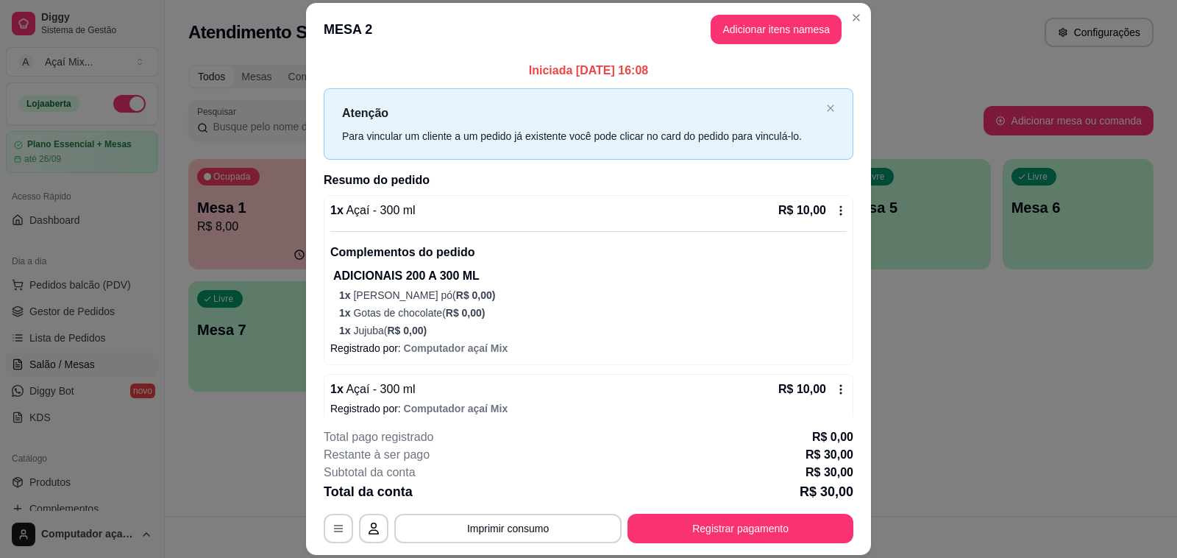
scroll to position [75, 0]
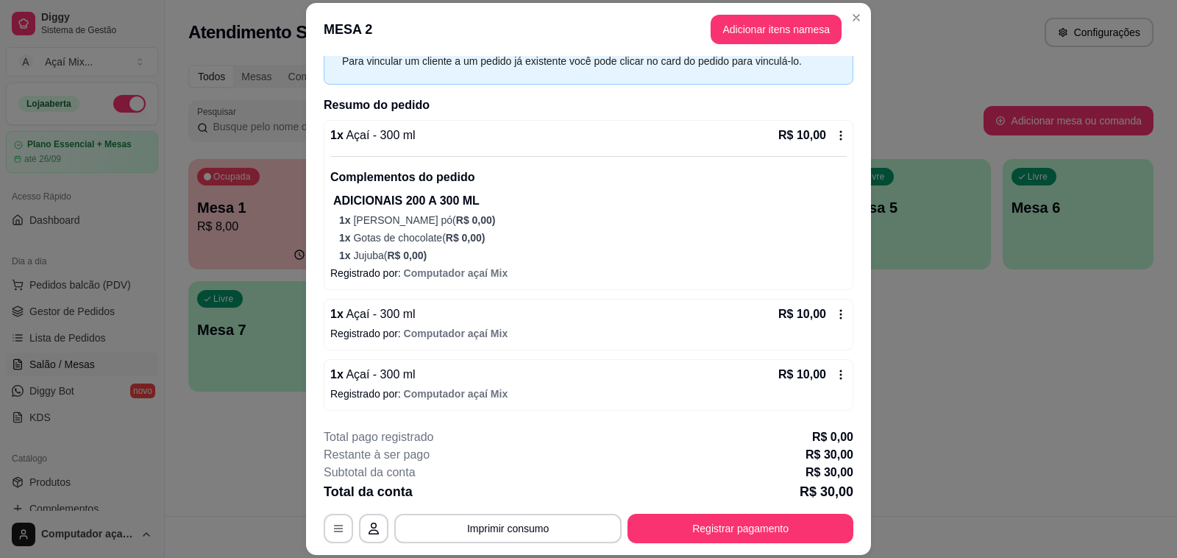
click at [773, 550] on footer "**********" at bounding box center [588, 485] width 565 height 138
click at [754, 535] on button "Registrar pagamento" at bounding box center [740, 528] width 219 height 29
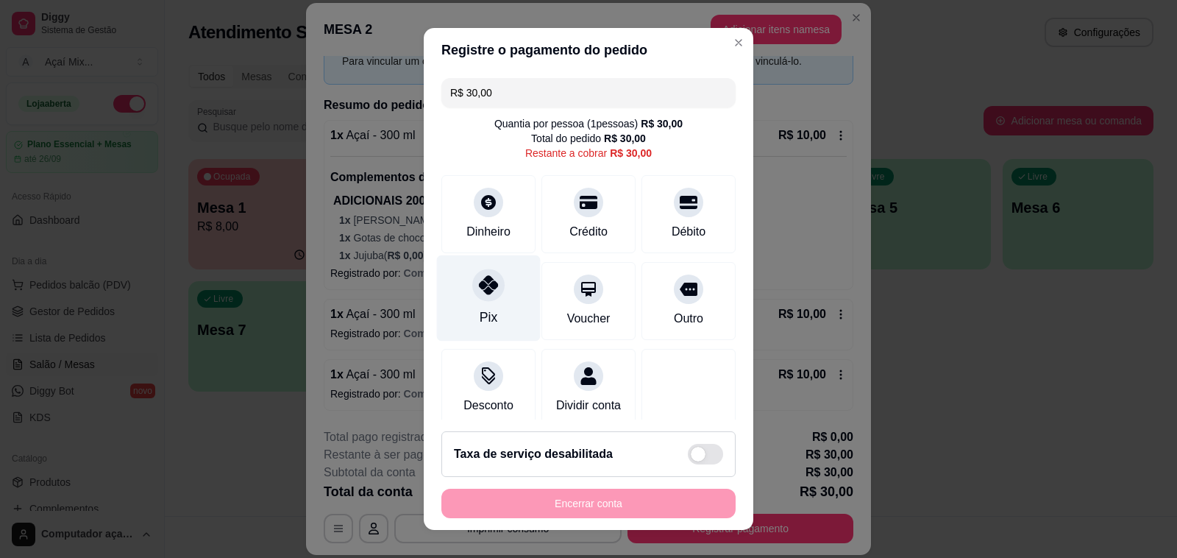
click at [495, 272] on div "Pix" at bounding box center [489, 298] width 104 height 86
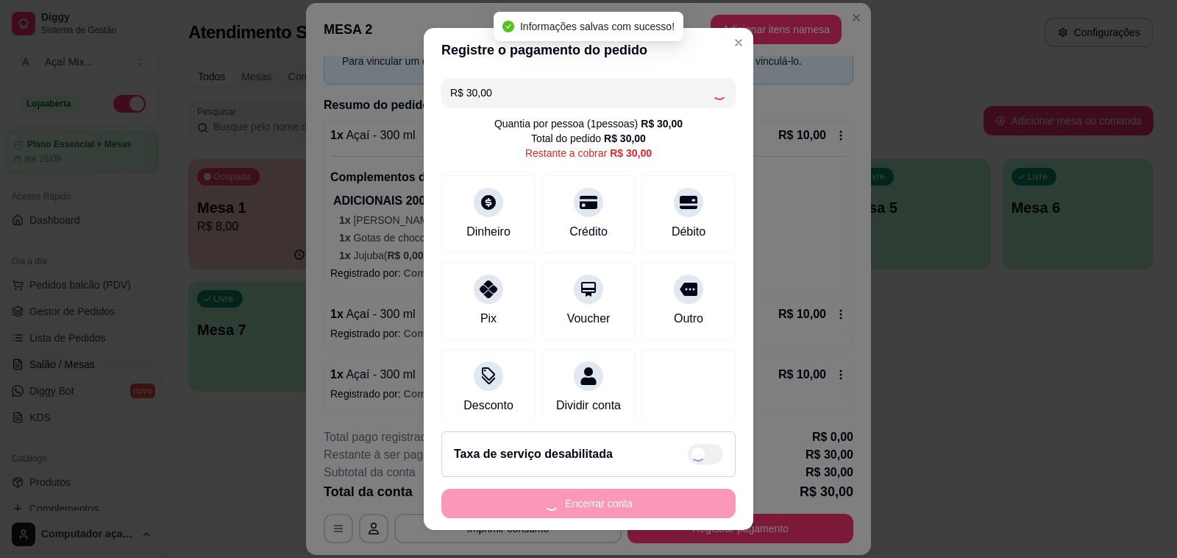
type input "R$ 0,00"
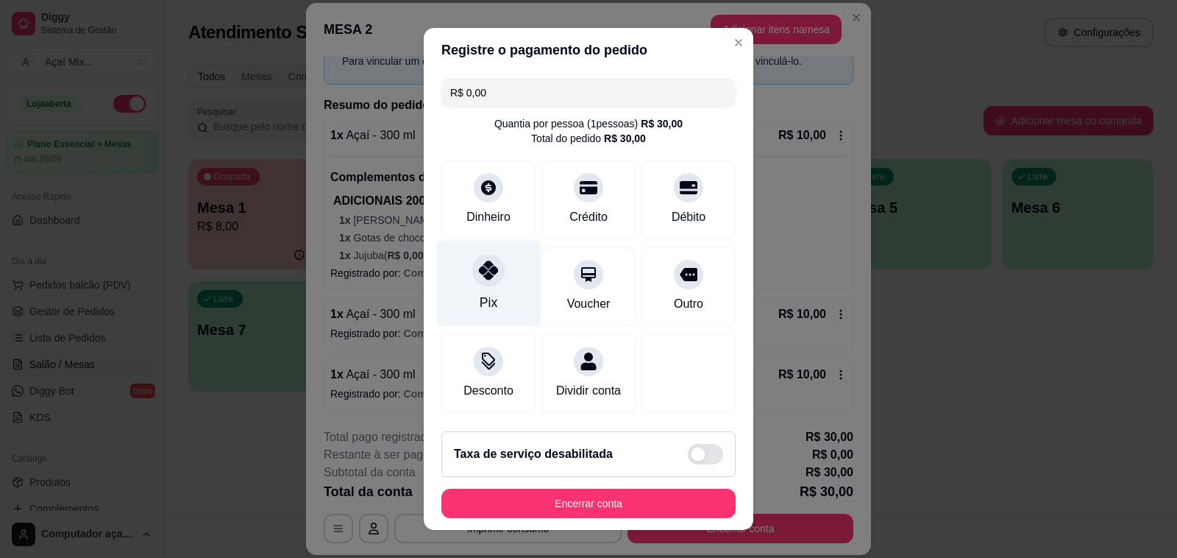
click at [472, 256] on div at bounding box center [488, 270] width 32 height 32
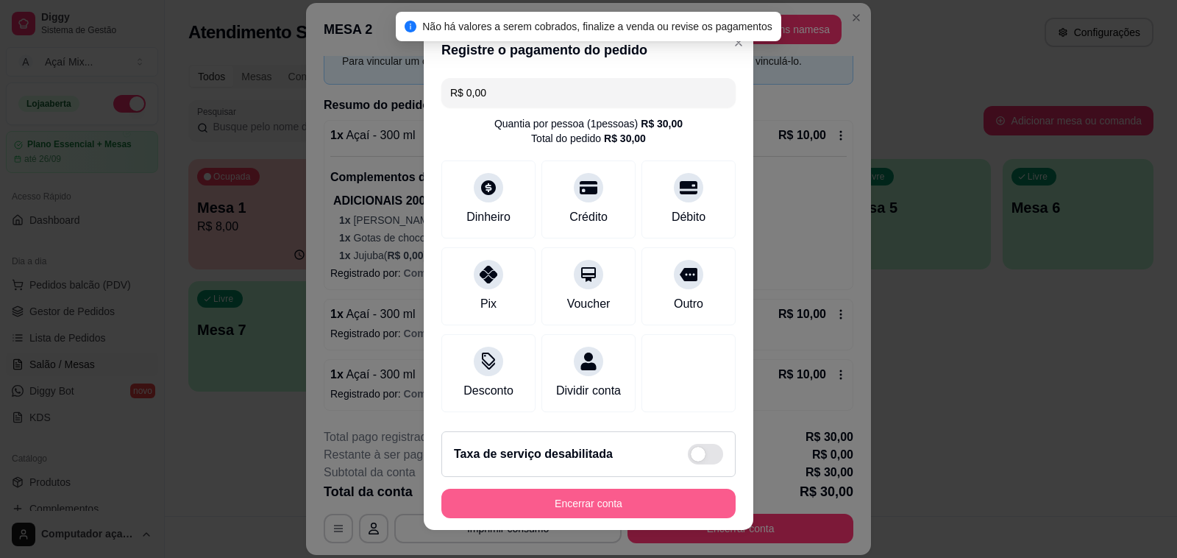
click at [567, 506] on button "Encerrar conta" at bounding box center [588, 503] width 294 height 29
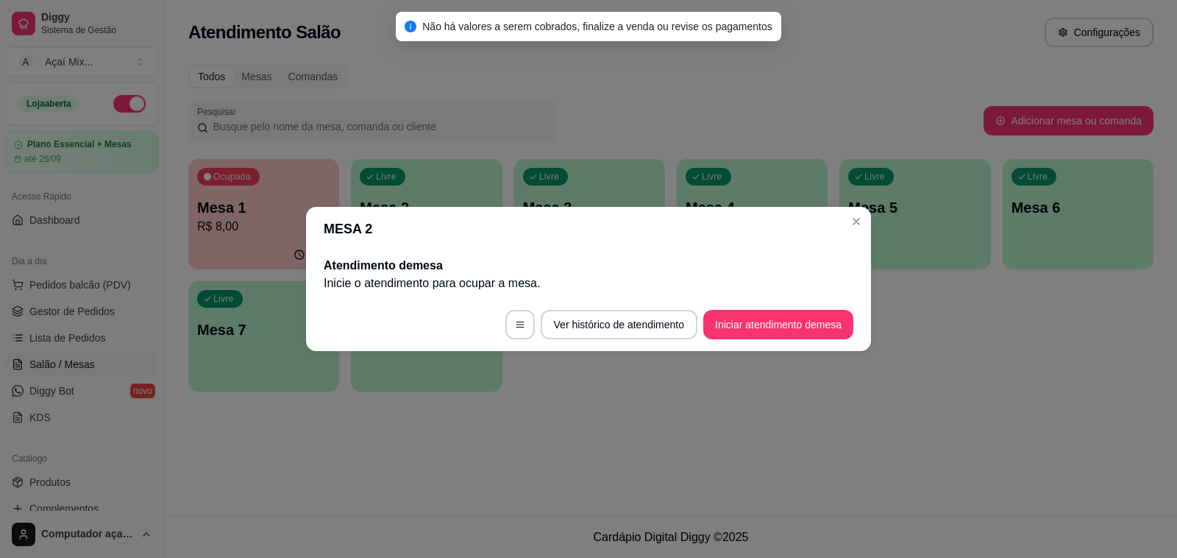
scroll to position [0, 0]
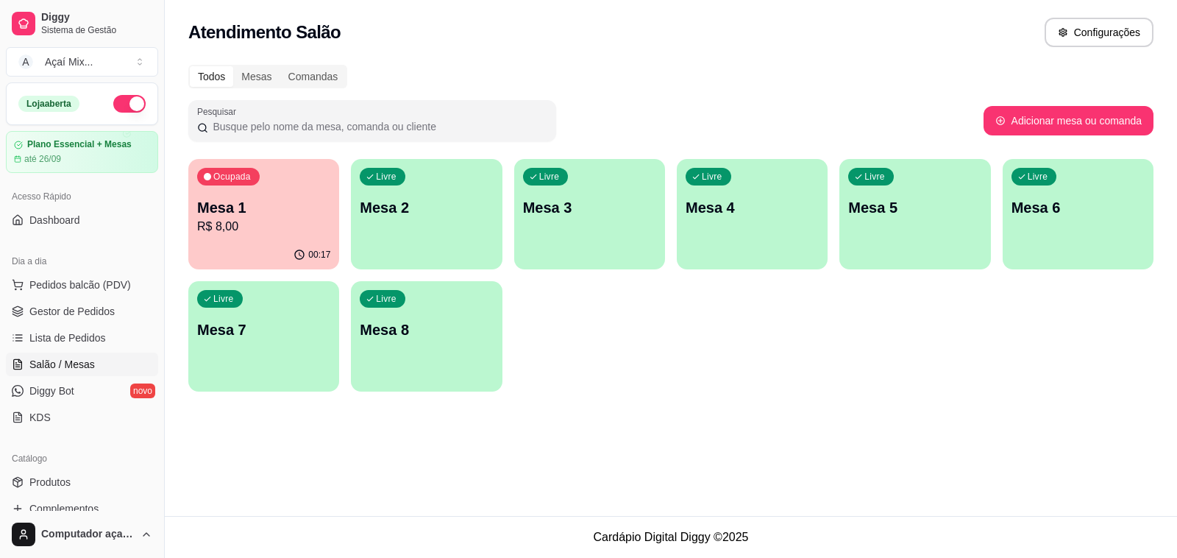
click at [390, 251] on div "Livre Mesa 2" at bounding box center [426, 205] width 151 height 93
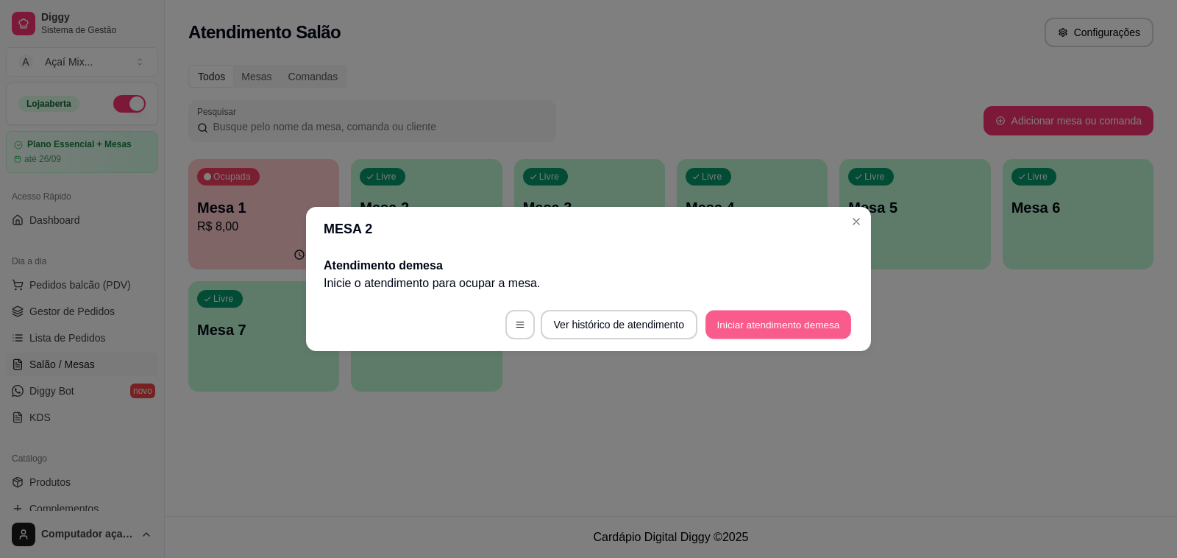
click at [825, 330] on button "Iniciar atendimento de mesa" at bounding box center [779, 325] width 146 height 29
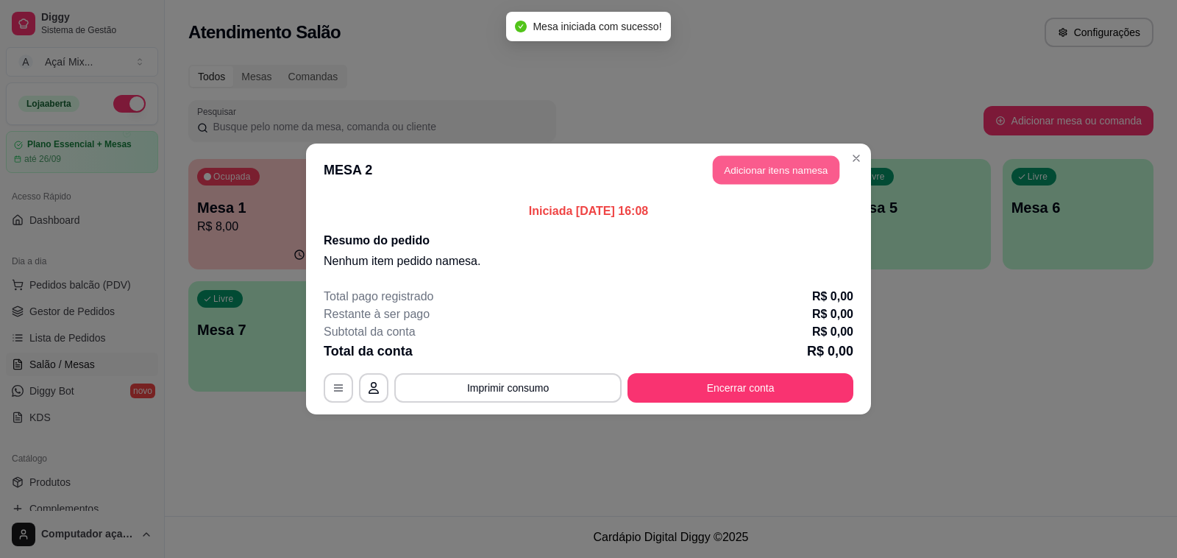
click at [767, 175] on button "Adicionar itens na mesa" at bounding box center [776, 170] width 127 height 29
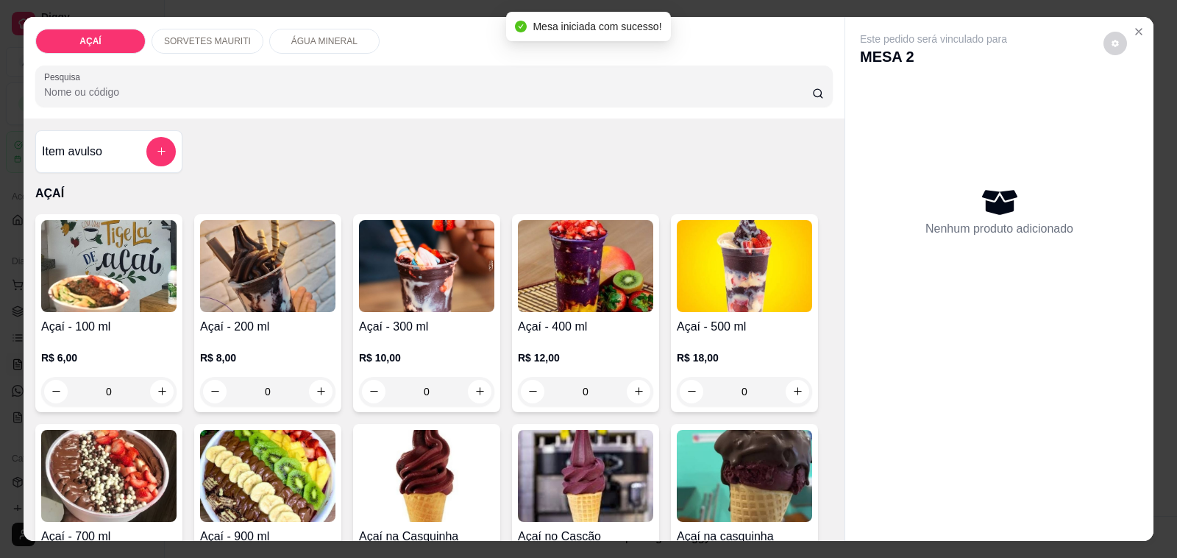
click at [258, 336] on div "R$ 8,00 0" at bounding box center [267, 371] width 135 height 71
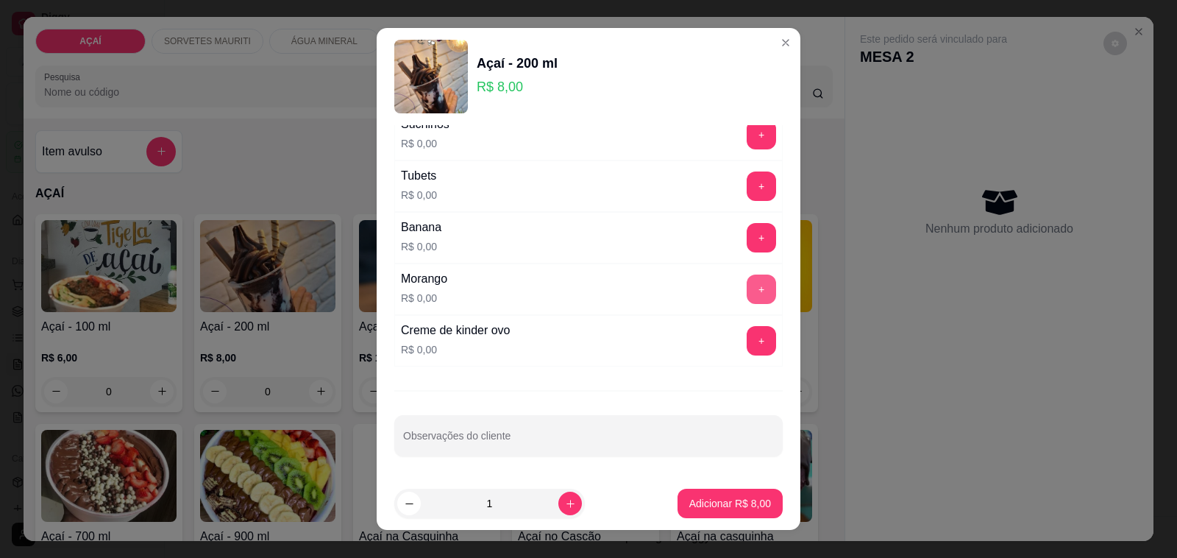
scroll to position [1794, 0]
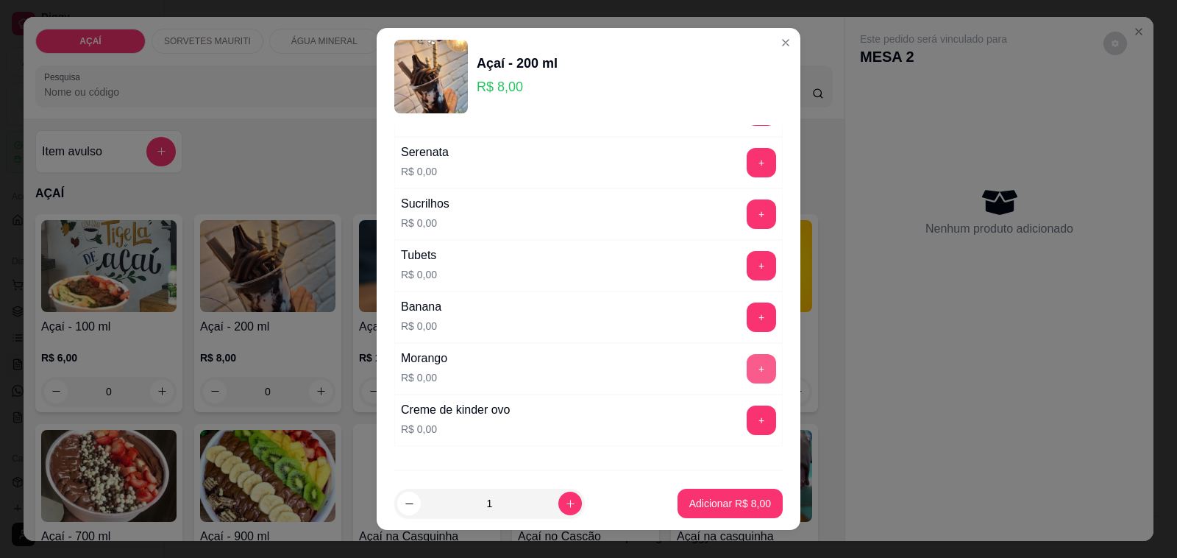
click at [747, 379] on button "+" at bounding box center [761, 368] width 29 height 29
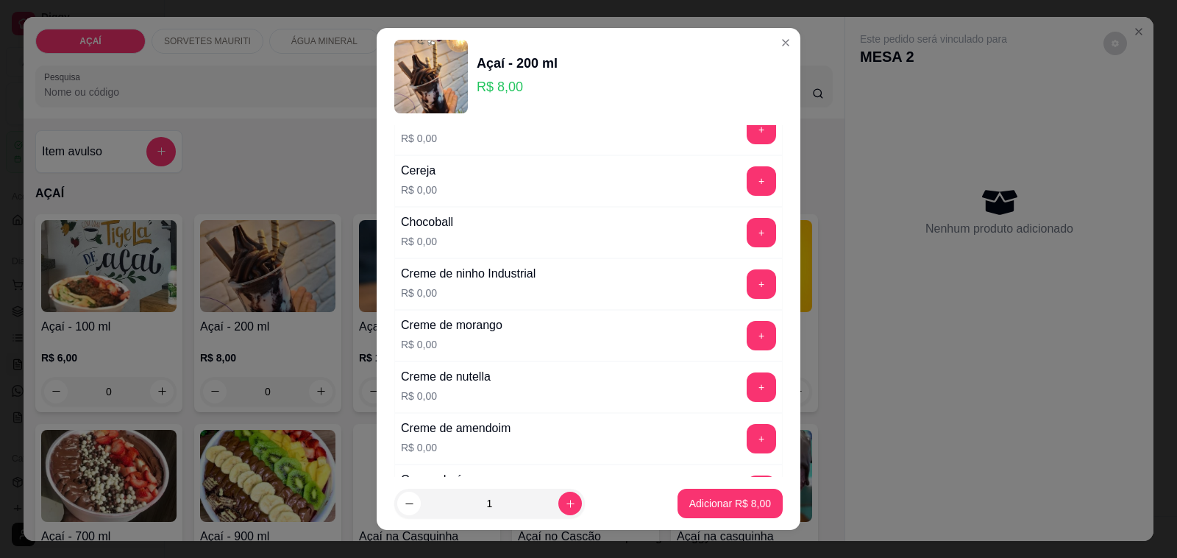
scroll to position [138, 0]
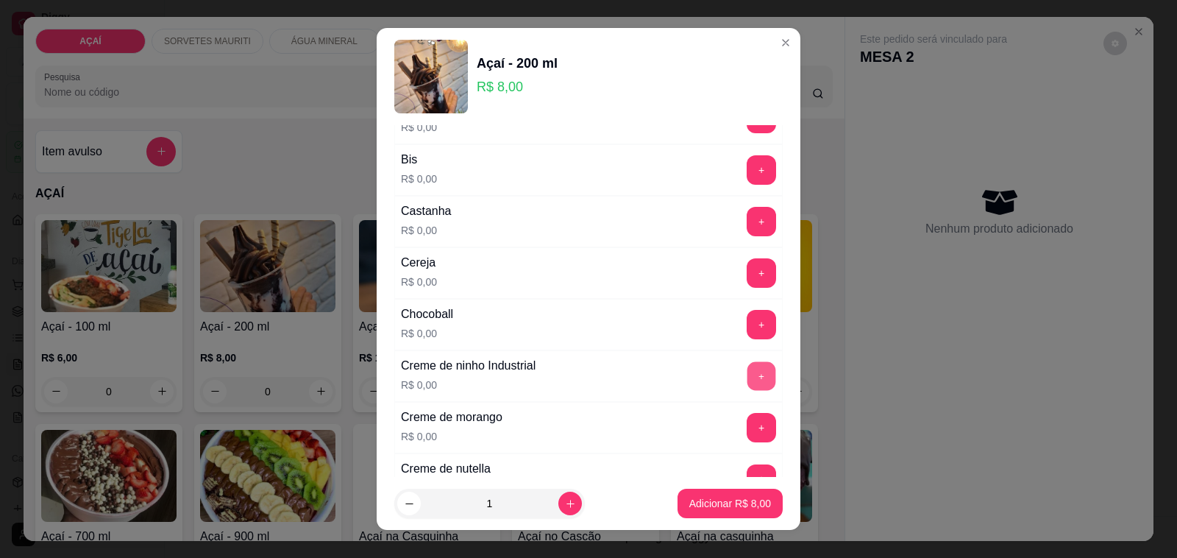
click at [748, 370] on button "+" at bounding box center [762, 376] width 29 height 29
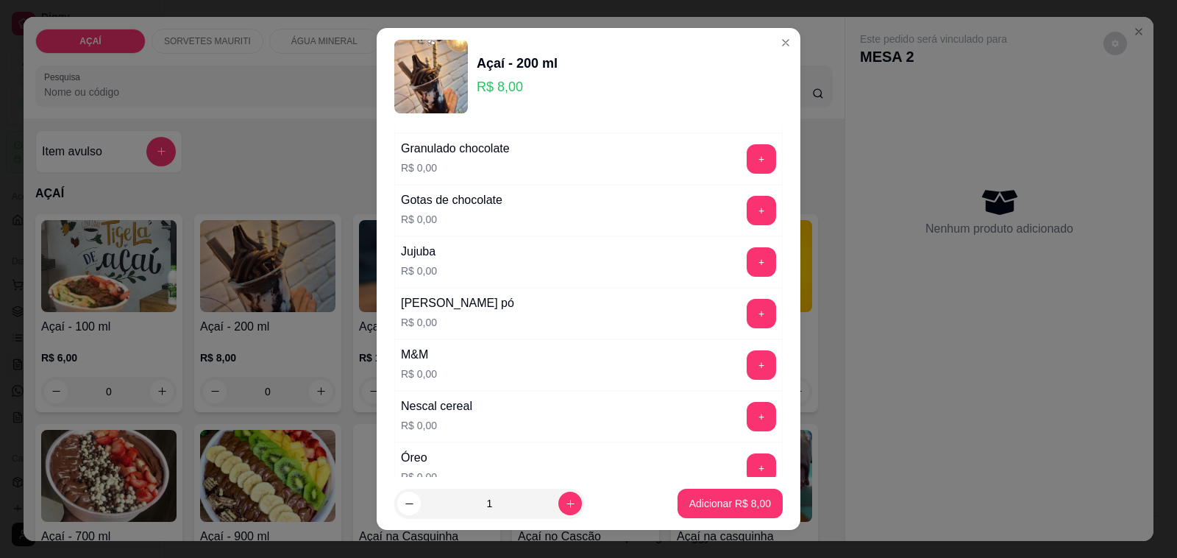
scroll to position [1426, 0]
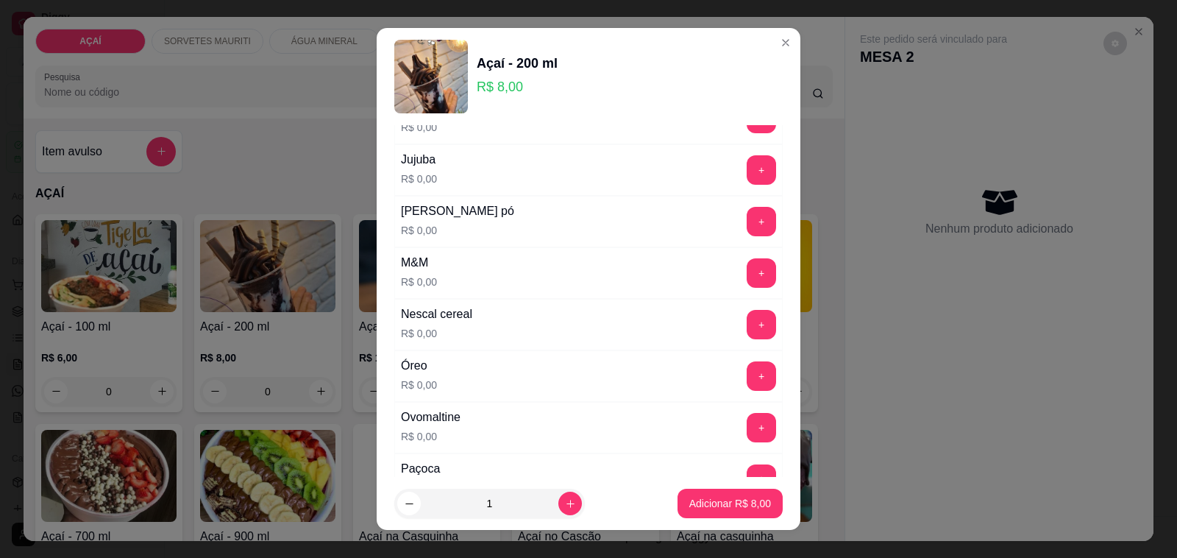
click at [723, 366] on div "Óreo R$ 0,00 +" at bounding box center [588, 376] width 389 height 52
click at [747, 373] on button "+" at bounding box center [761, 375] width 29 height 29
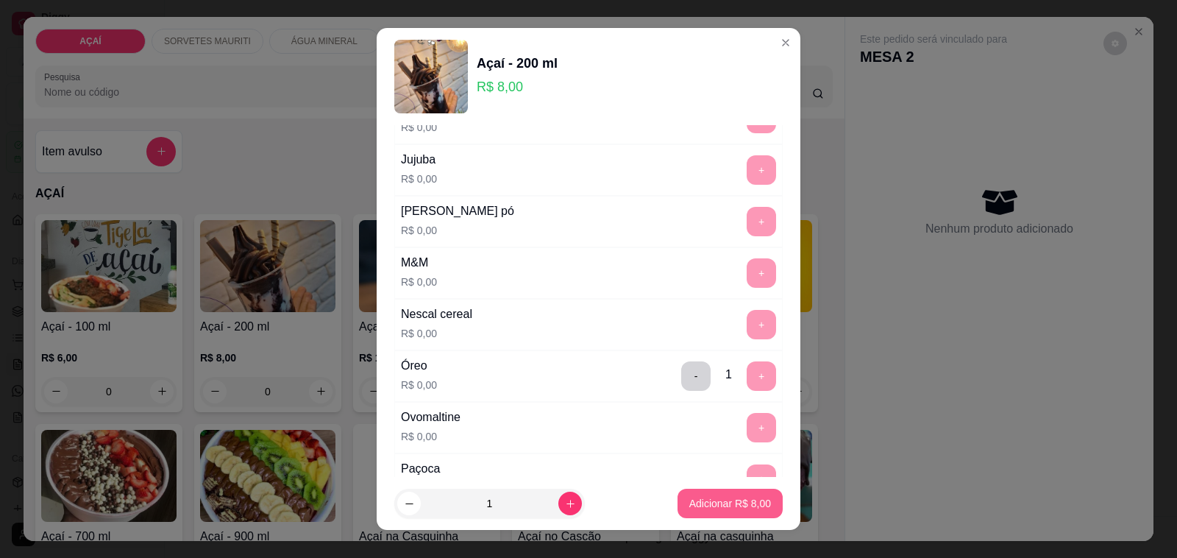
click at [714, 506] on p "Adicionar R$ 8,00" at bounding box center [730, 503] width 82 height 15
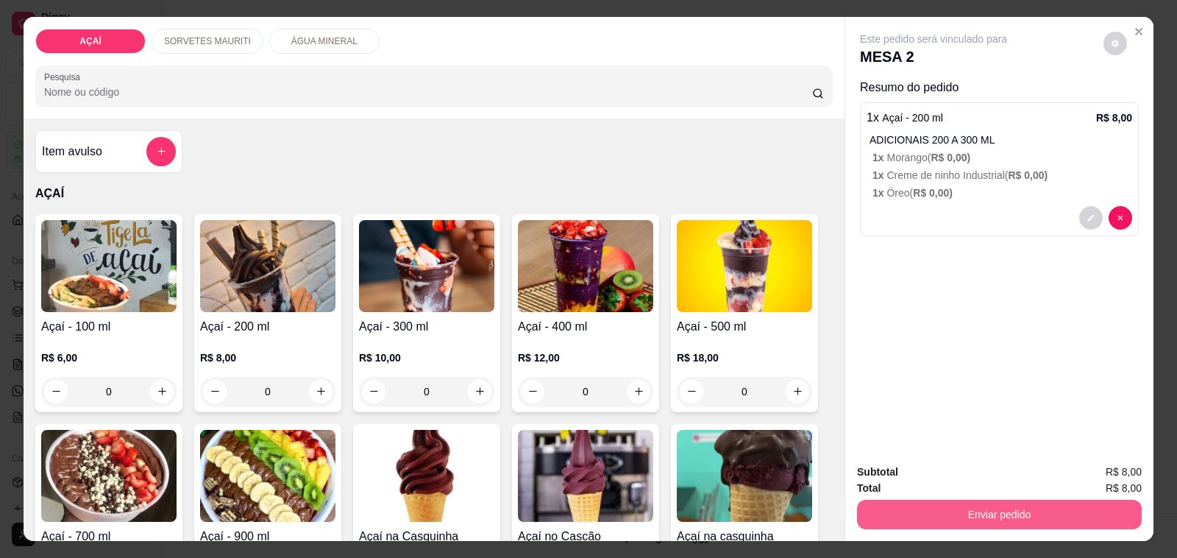
click at [862, 503] on button "Enviar pedido" at bounding box center [999, 514] width 285 height 29
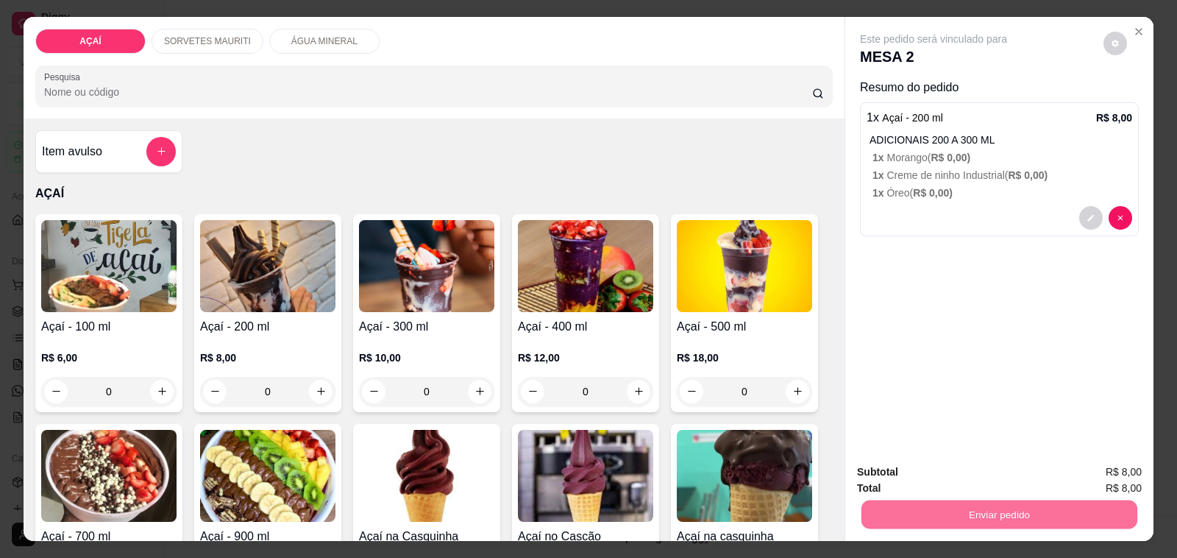
click at [931, 473] on button "Não registrar e enviar pedido" at bounding box center [949, 472] width 153 height 28
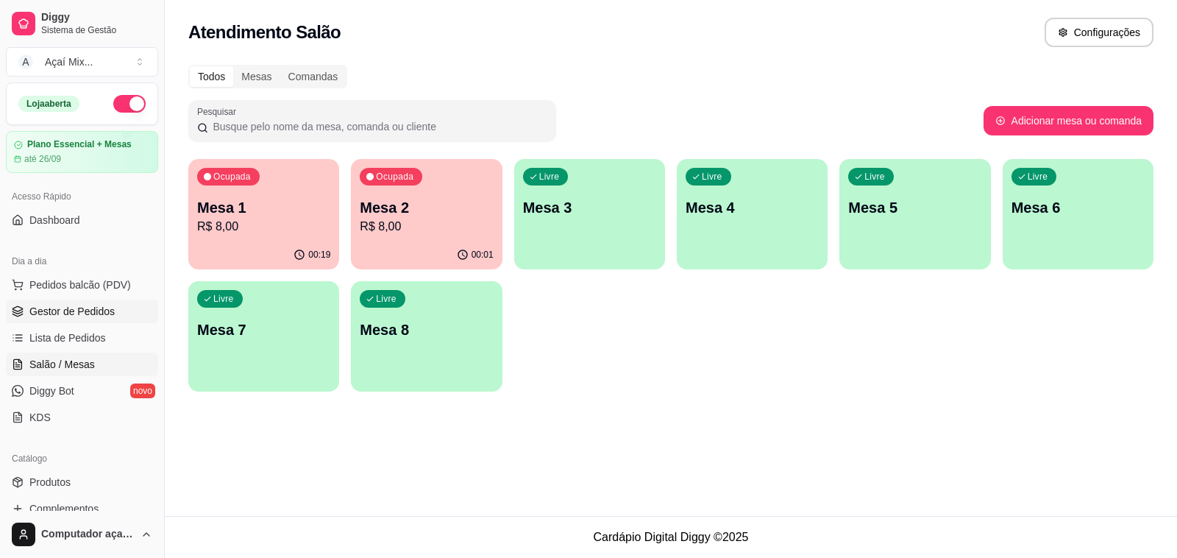
click at [116, 307] on link "Gestor de Pedidos" at bounding box center [82, 311] width 152 height 24
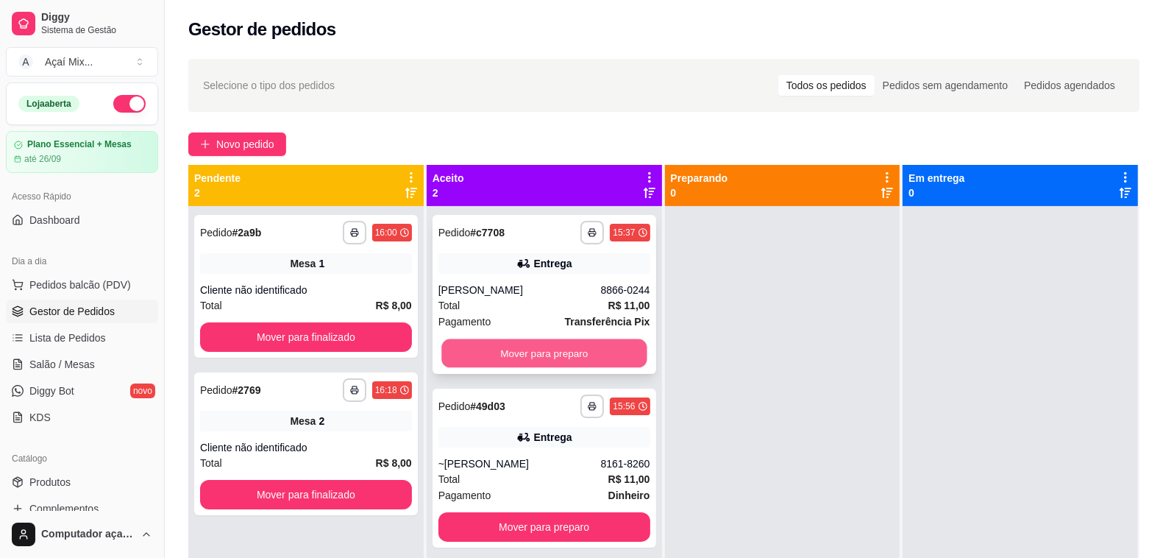
click at [501, 346] on button "Mover para preparo" at bounding box center [543, 353] width 205 height 29
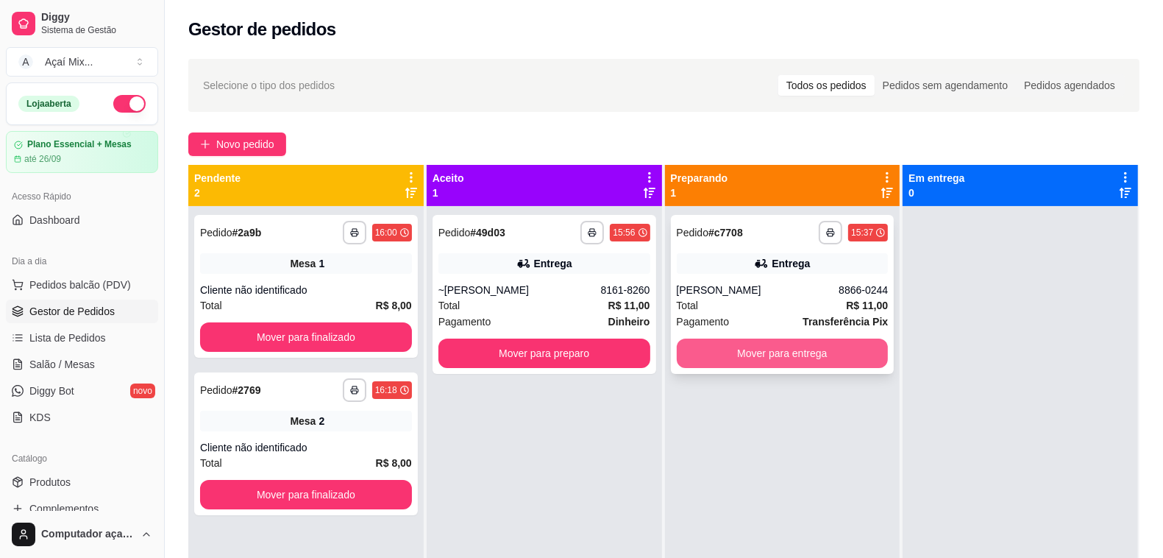
click at [755, 348] on button "Mover para entrega" at bounding box center [783, 352] width 212 height 29
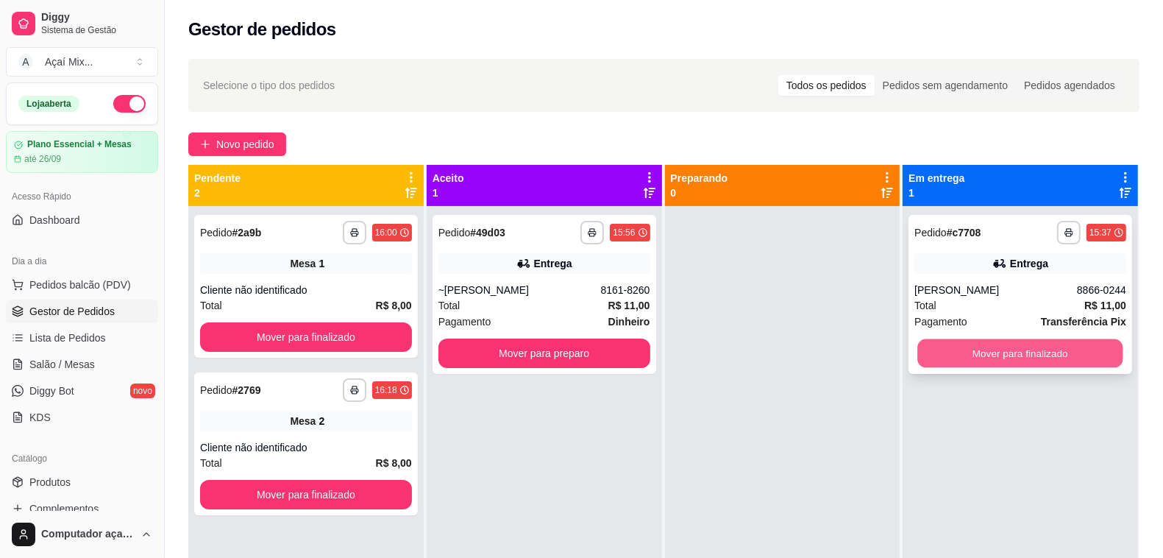
click at [922, 366] on button "Mover para finalizado" at bounding box center [1020, 353] width 205 height 29
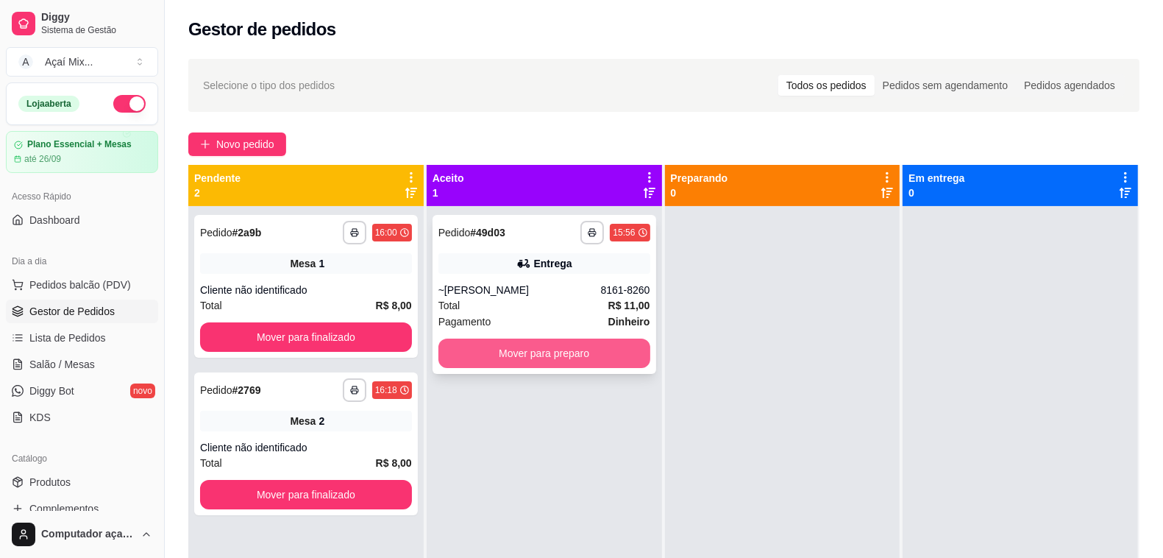
click at [538, 350] on button "Mover para preparo" at bounding box center [545, 352] width 212 height 29
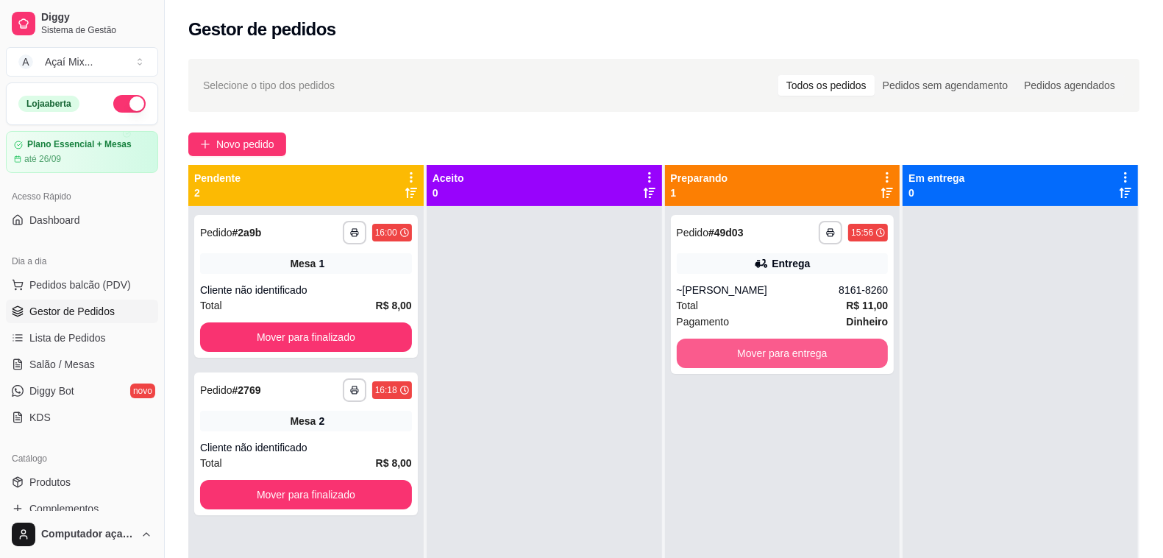
click at [781, 354] on button "Mover para entrega" at bounding box center [783, 352] width 212 height 29
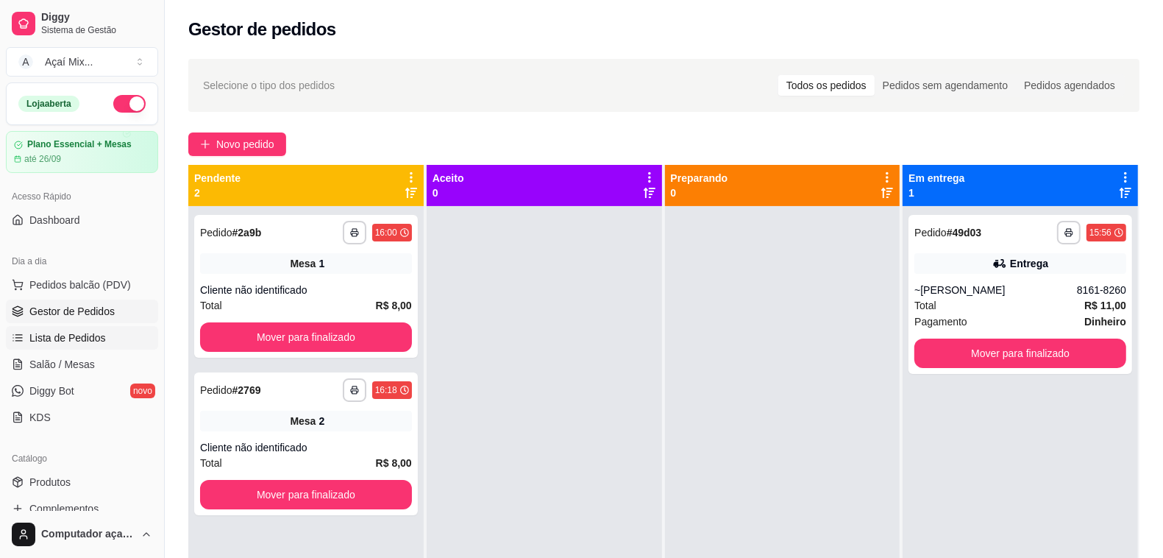
click at [71, 346] on link "Lista de Pedidos" at bounding box center [82, 338] width 152 height 24
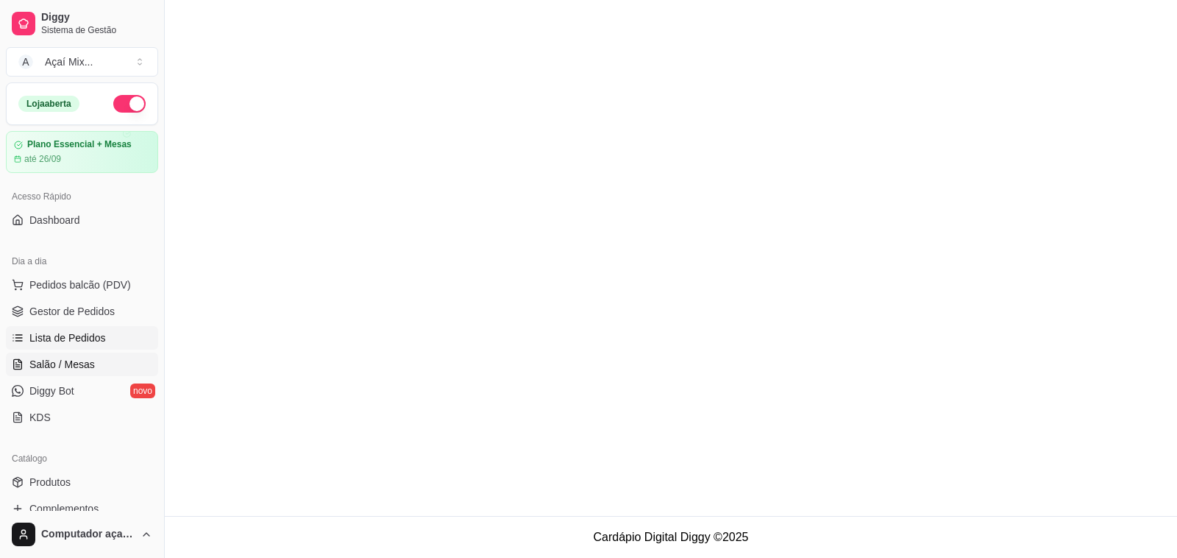
click at [85, 363] on span "Salão / Mesas" at bounding box center [61, 364] width 65 height 15
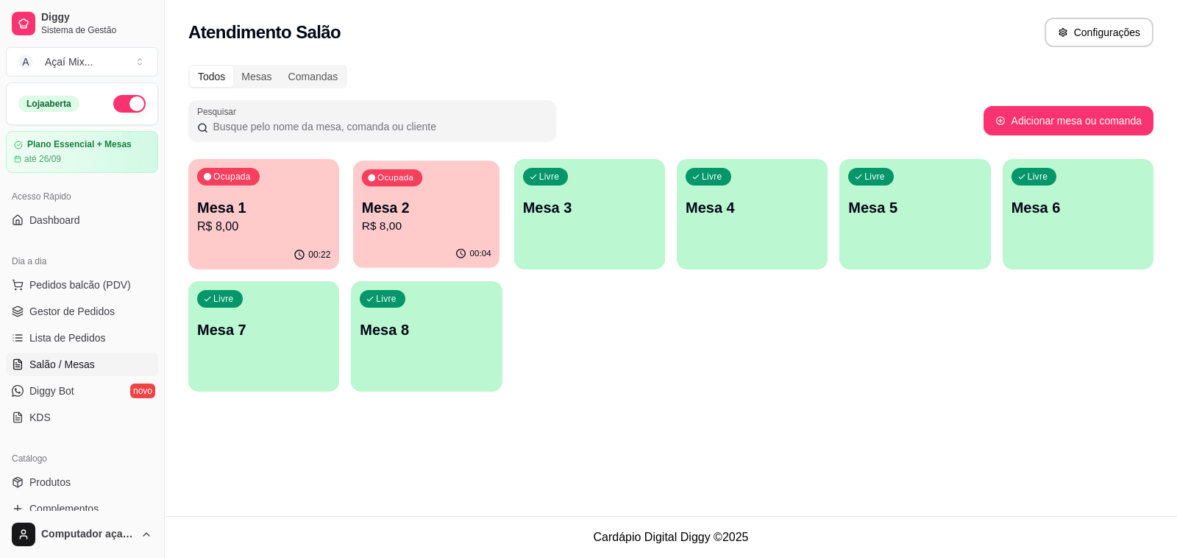
click at [440, 263] on div "00:04" at bounding box center [426, 254] width 146 height 28
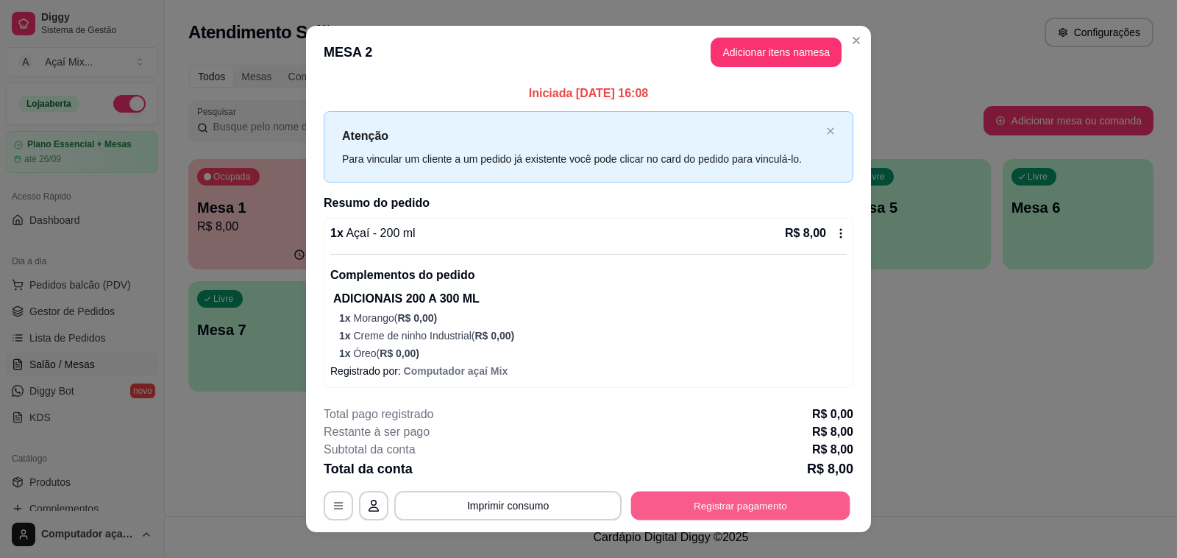
click at [818, 500] on button "Registrar pagamento" at bounding box center [740, 506] width 219 height 29
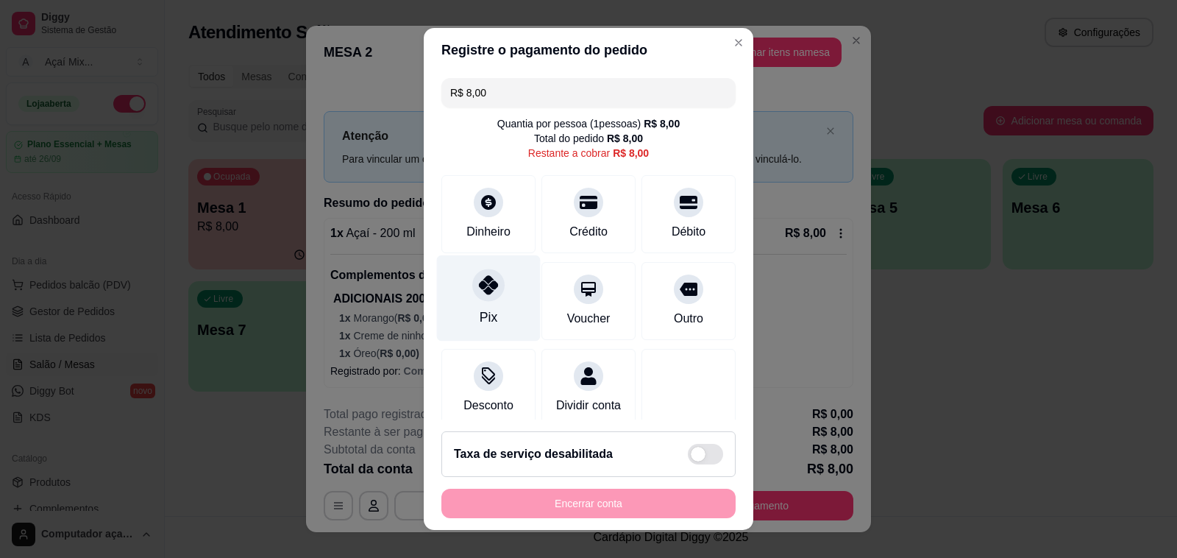
click at [447, 324] on div "Pix" at bounding box center [489, 298] width 104 height 86
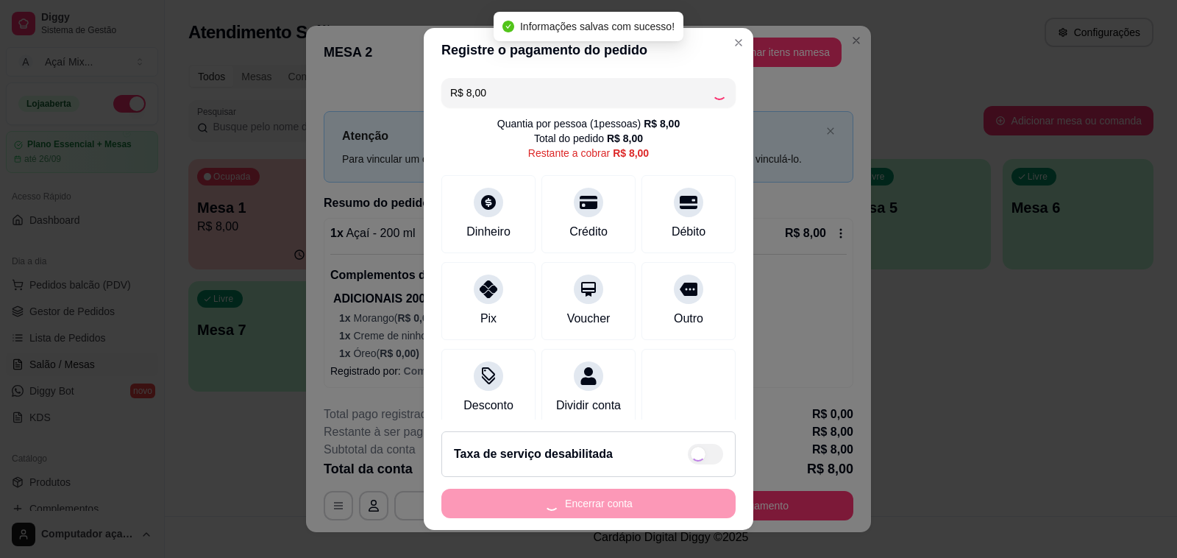
type input "R$ 0,00"
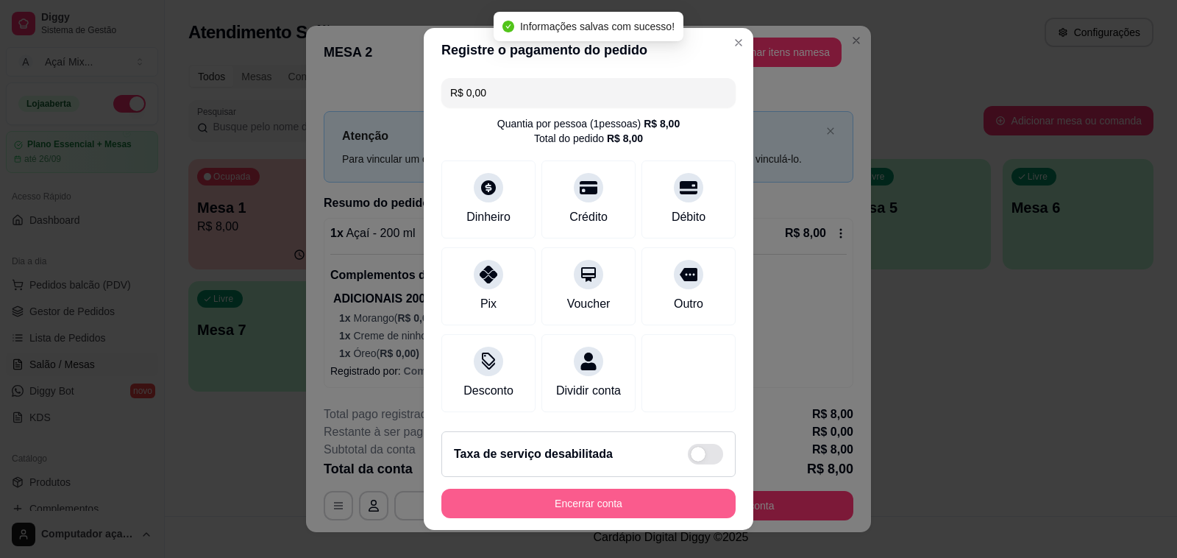
click at [609, 498] on button "Encerrar conta" at bounding box center [588, 503] width 294 height 29
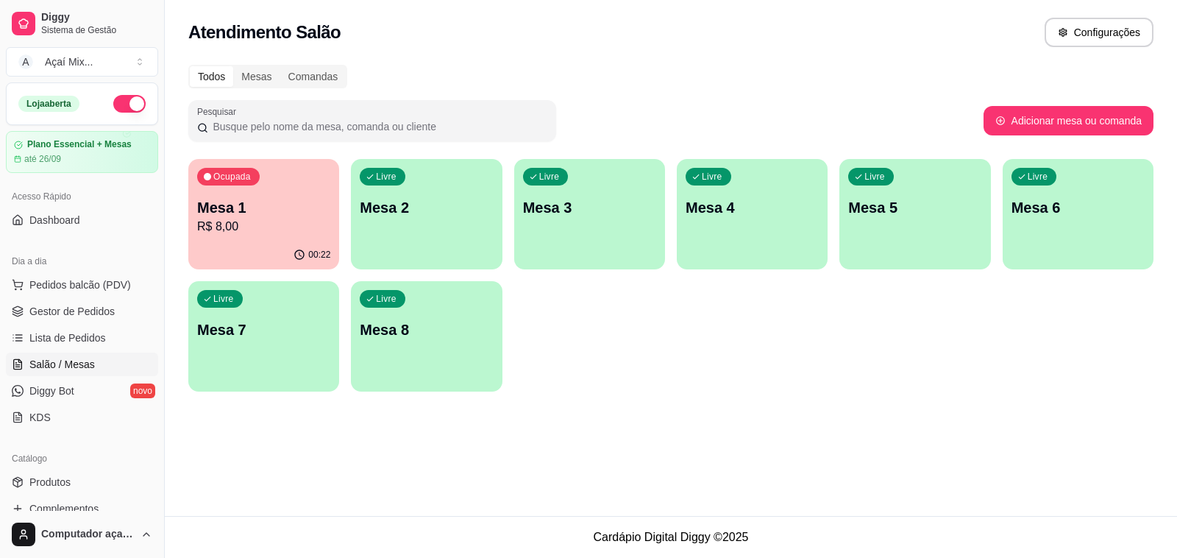
click at [449, 244] on div "Livre Mesa 2" at bounding box center [426, 205] width 151 height 93
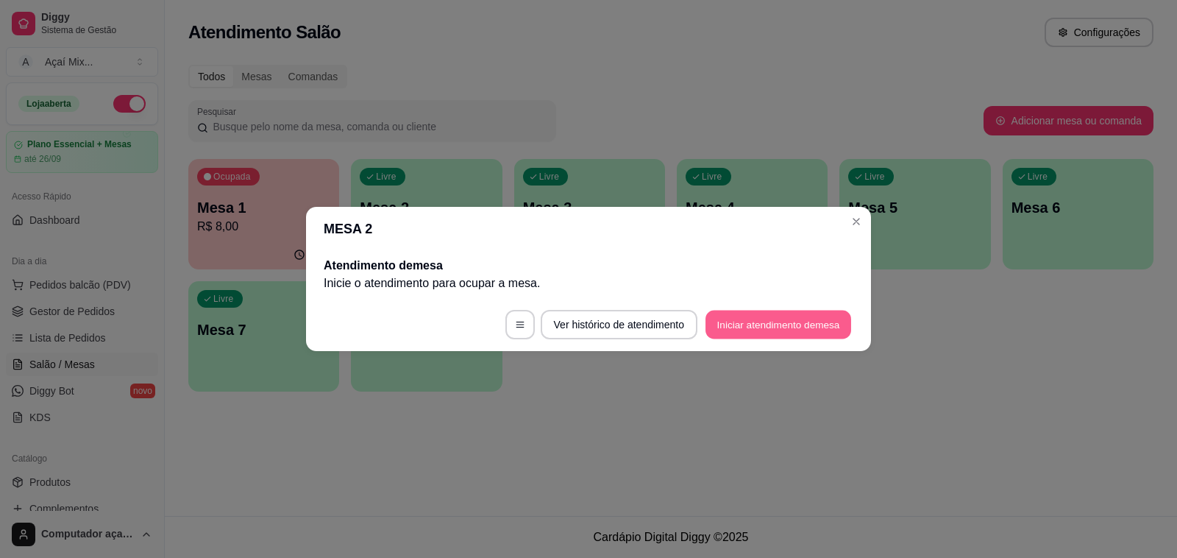
click at [751, 325] on button "Iniciar atendimento de mesa" at bounding box center [779, 325] width 146 height 29
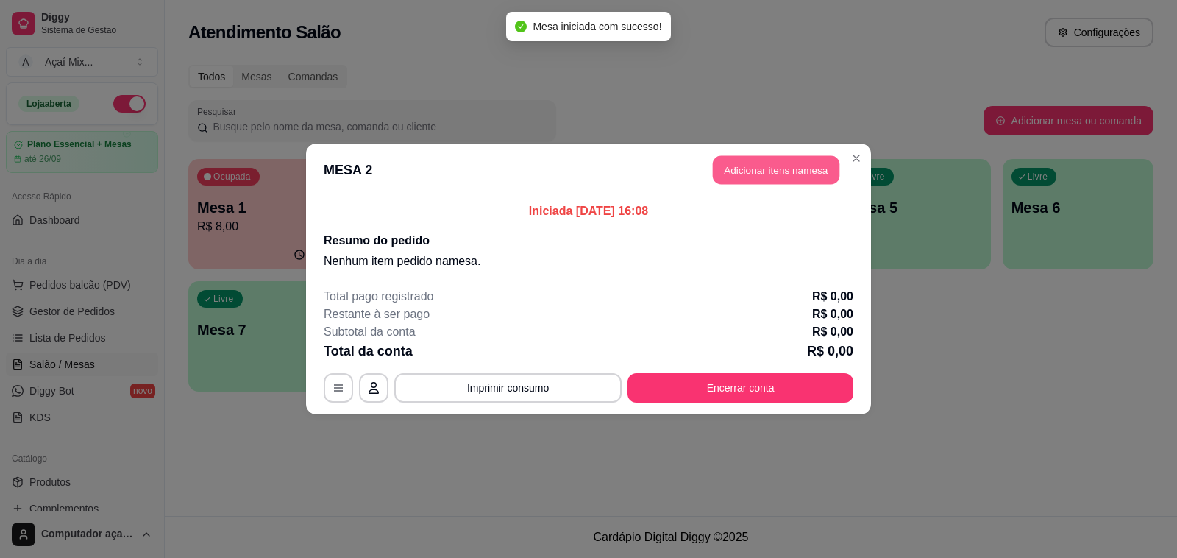
click at [729, 185] on header "MESA 2 Adicionar itens na mesa" at bounding box center [588, 169] width 565 height 53
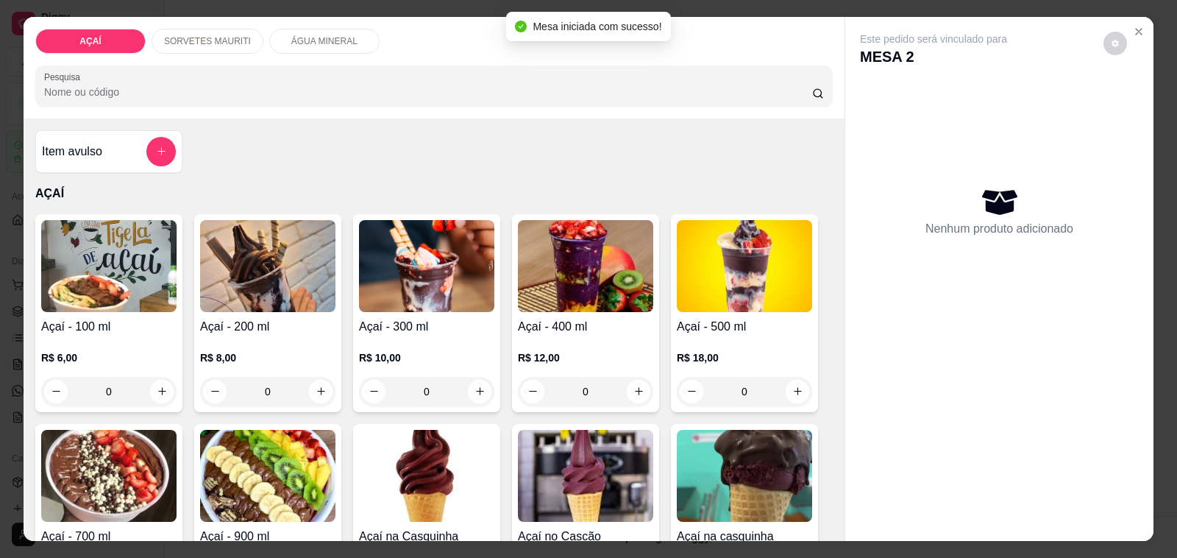
click at [545, 318] on h4 "Açaí - 400 ml" at bounding box center [585, 327] width 135 height 18
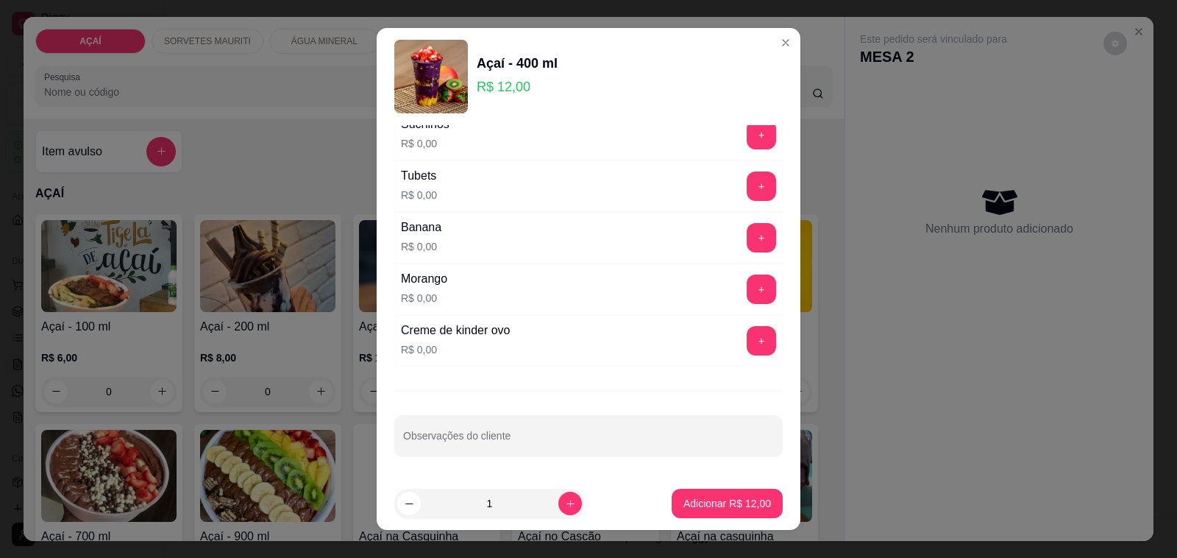
scroll to position [19, 0]
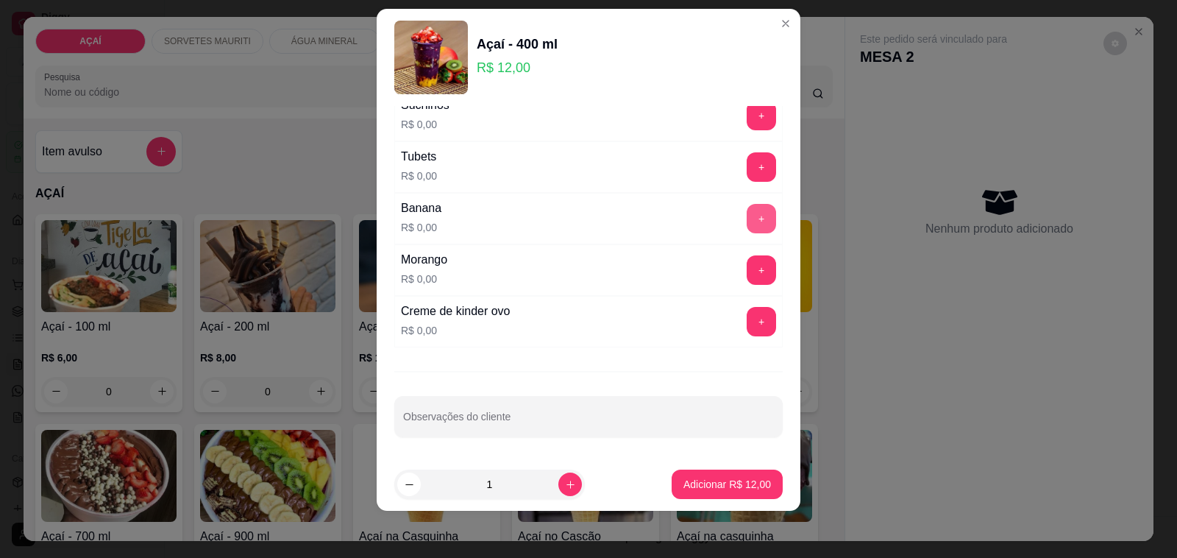
click at [747, 228] on button "+" at bounding box center [761, 218] width 29 height 29
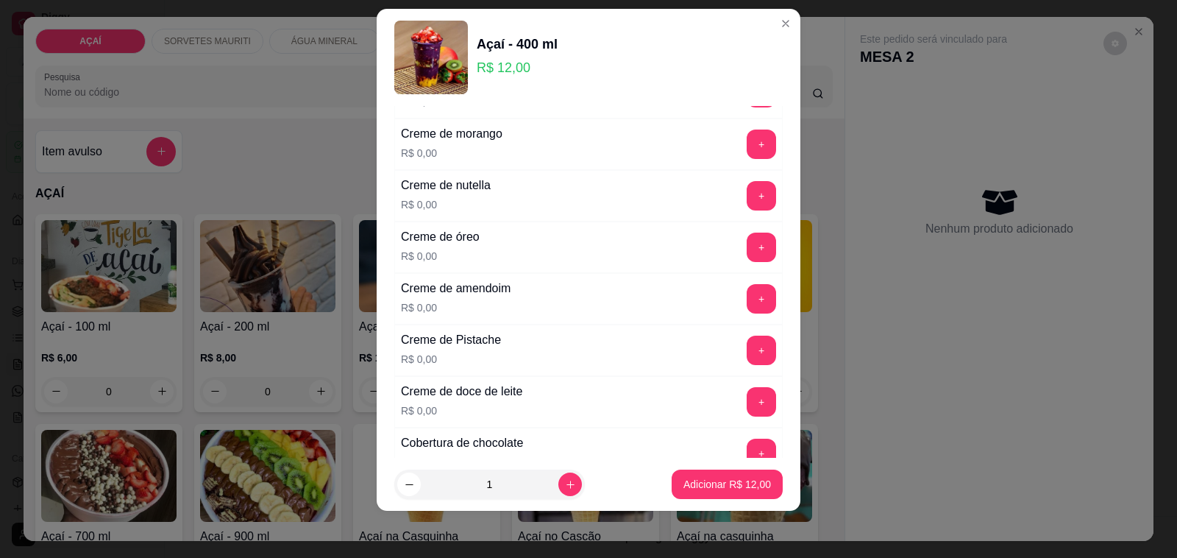
scroll to position [322, 0]
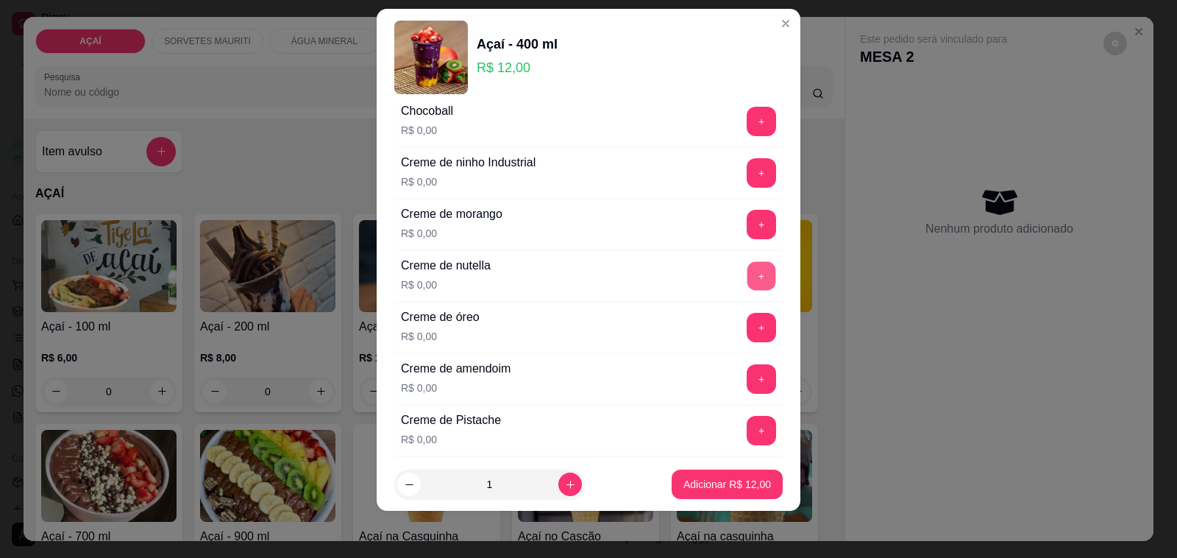
click at [748, 285] on button "+" at bounding box center [762, 276] width 29 height 29
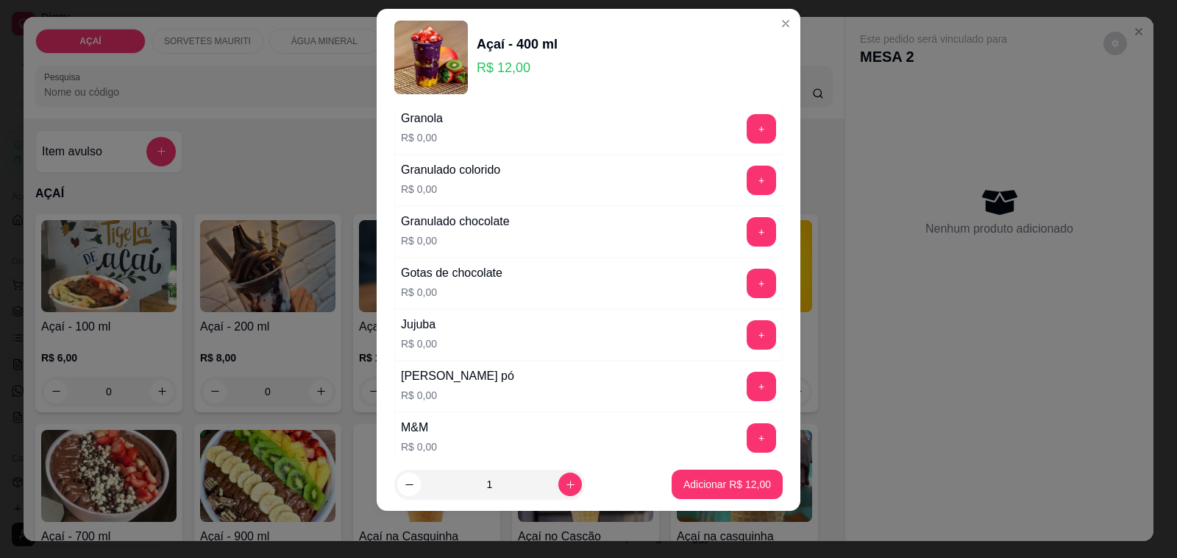
scroll to position [1334, 0]
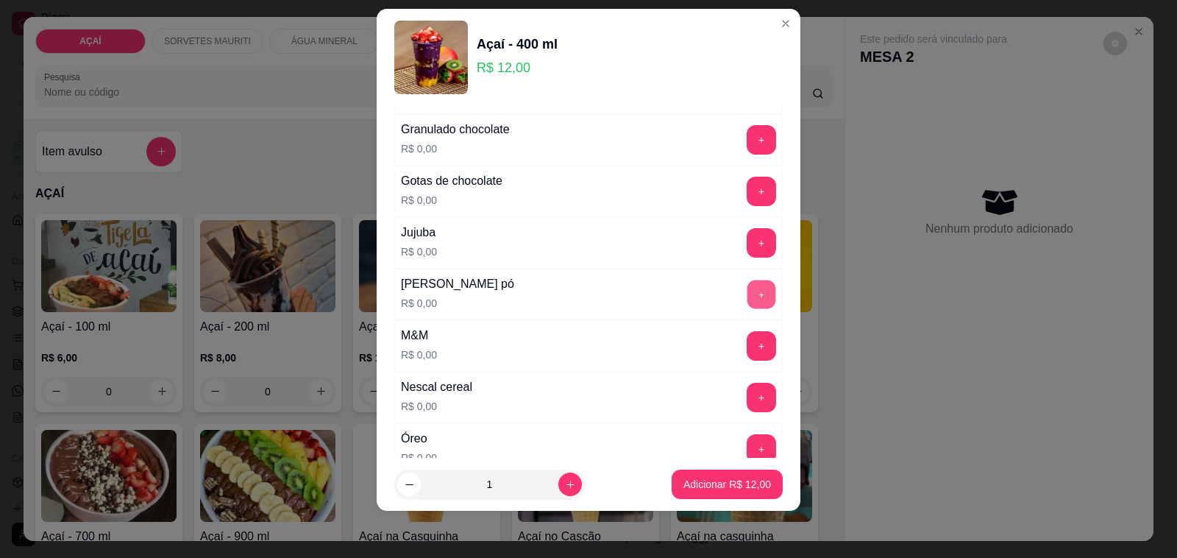
click at [748, 288] on button "+" at bounding box center [762, 294] width 29 height 29
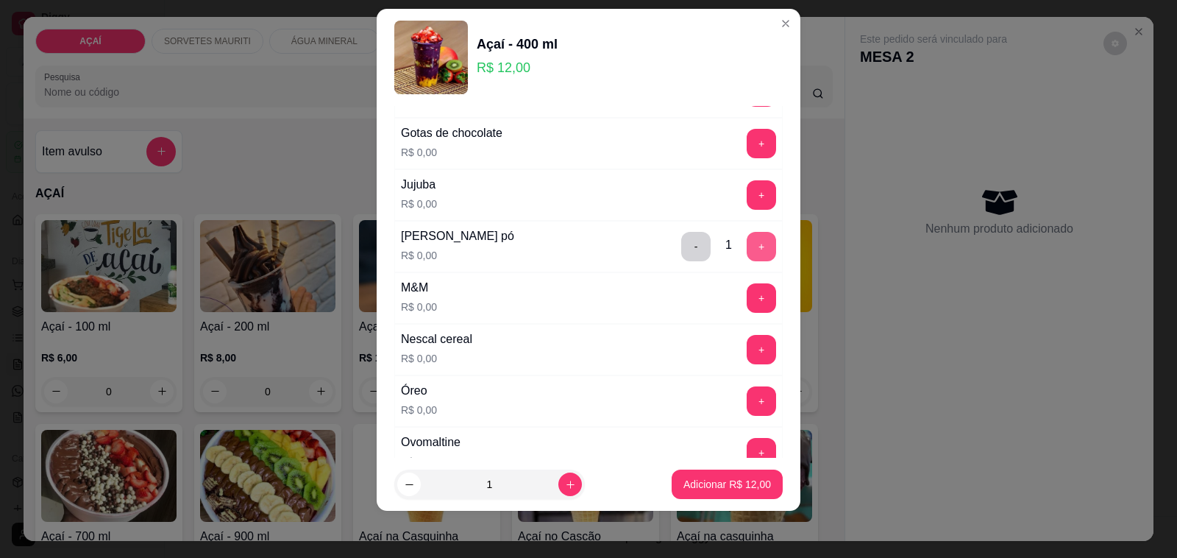
scroll to position [1426, 0]
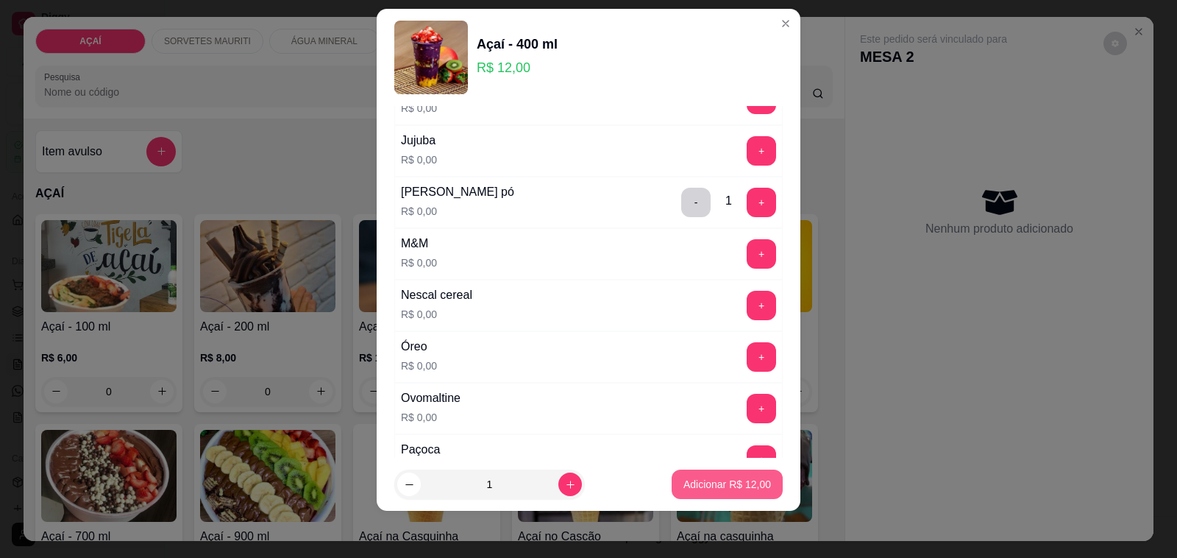
click at [707, 476] on button "Adicionar R$ 12,00" at bounding box center [727, 483] width 111 height 29
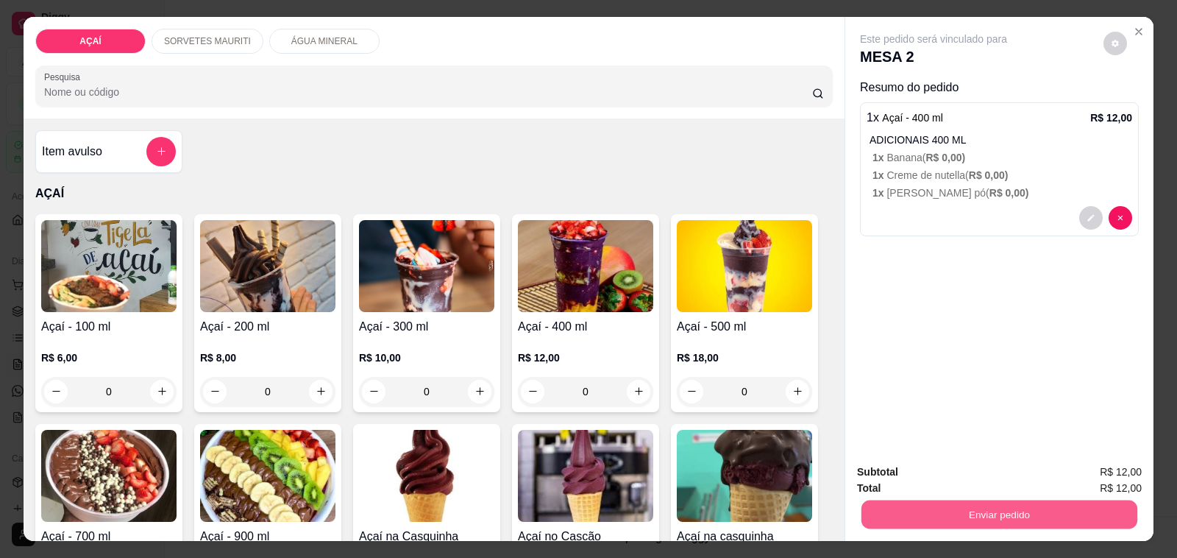
click at [925, 500] on button "Enviar pedido" at bounding box center [1000, 514] width 276 height 29
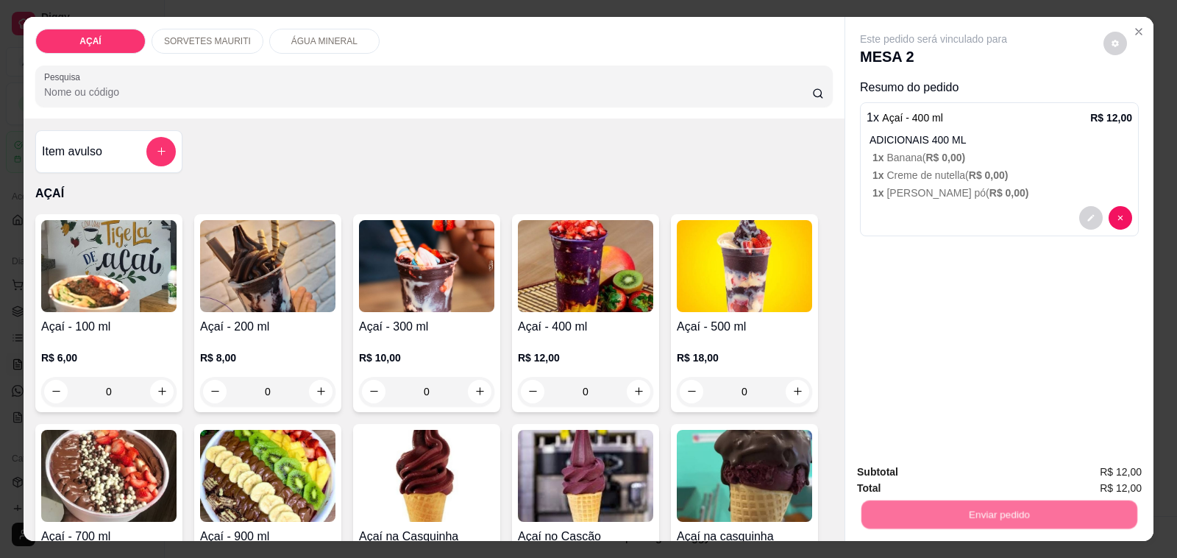
click at [917, 466] on button "Não registrar e enviar pedido" at bounding box center [950, 471] width 149 height 27
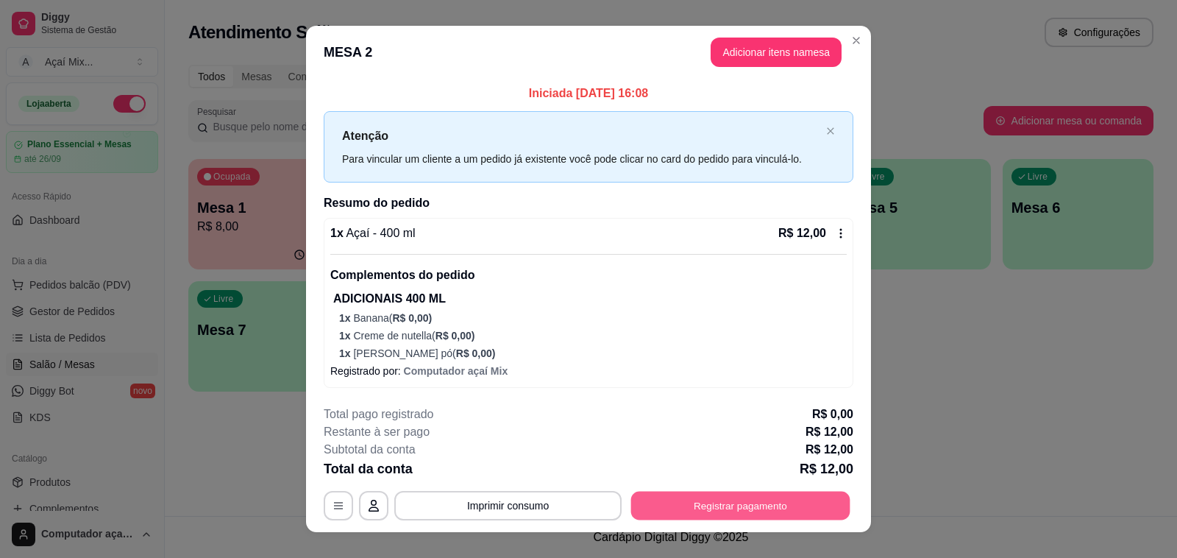
click at [826, 500] on button "Registrar pagamento" at bounding box center [740, 506] width 219 height 29
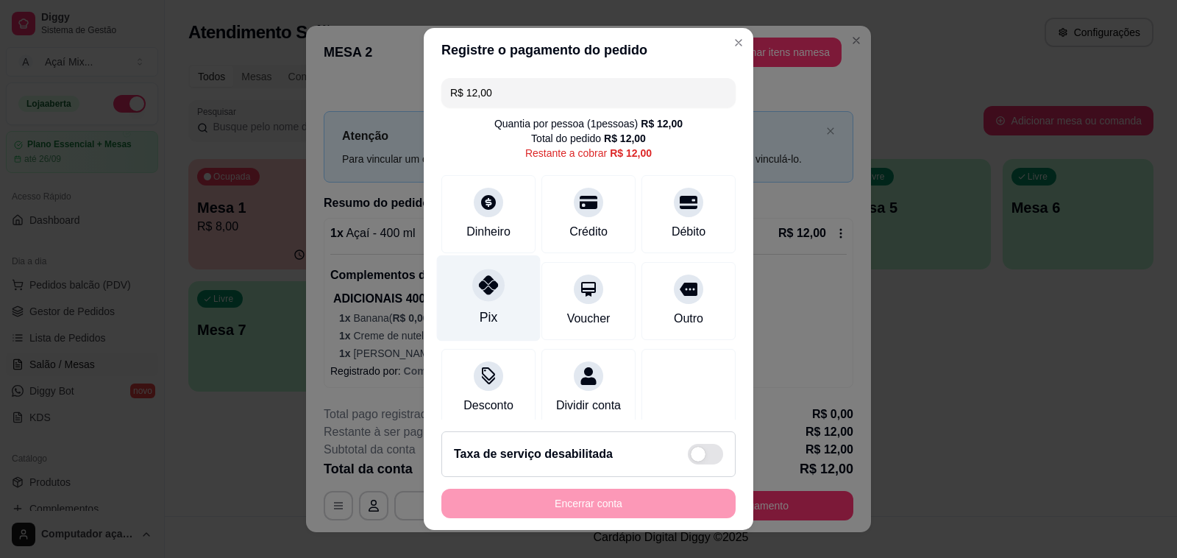
click at [498, 294] on div "Pix" at bounding box center [489, 298] width 104 height 86
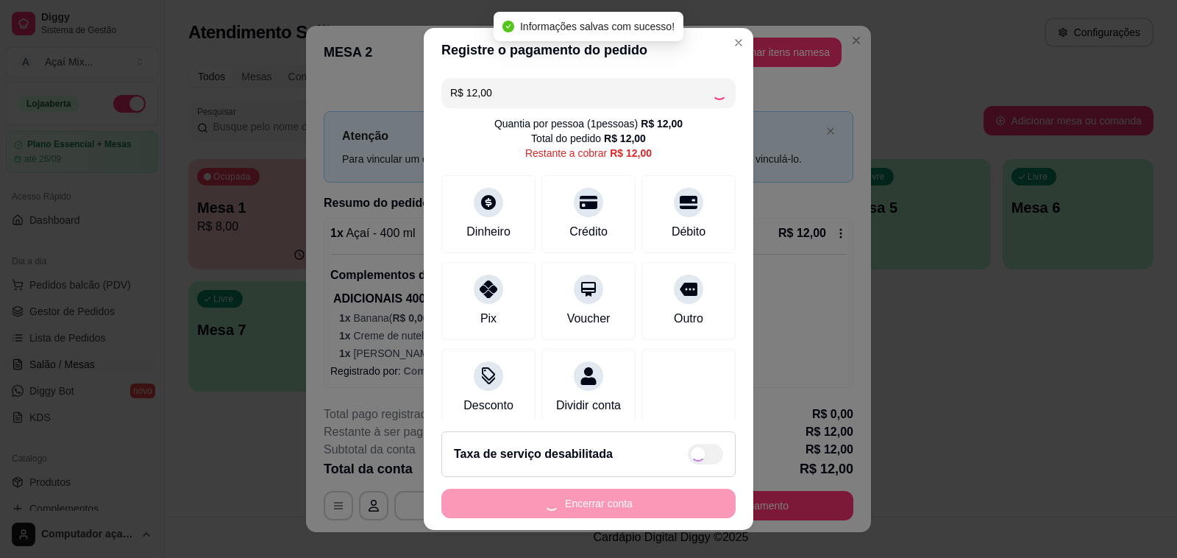
type input "R$ 0,00"
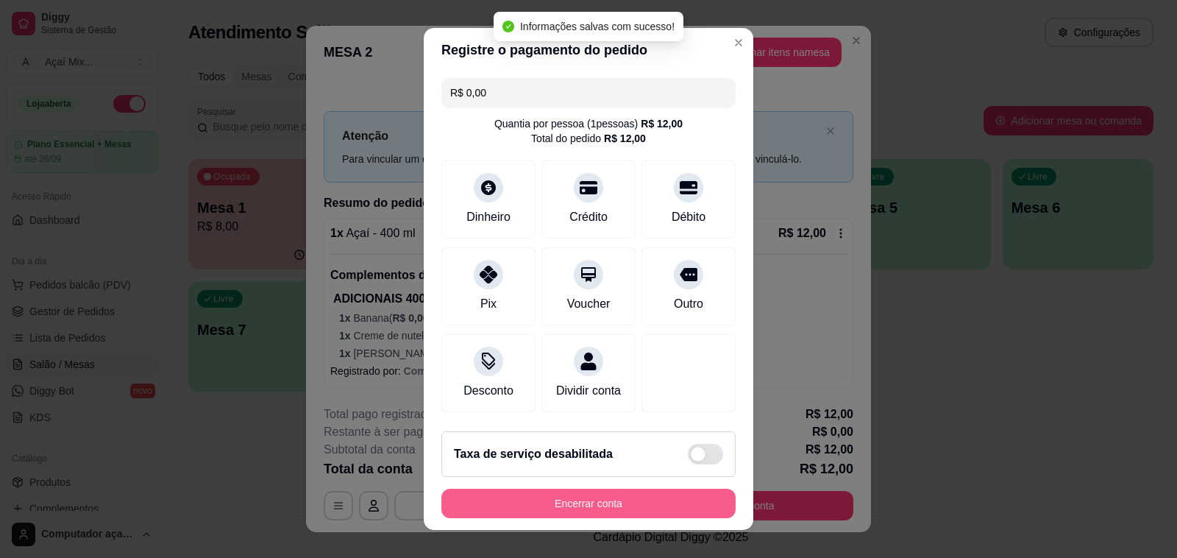
click at [622, 503] on button "Encerrar conta" at bounding box center [588, 503] width 294 height 29
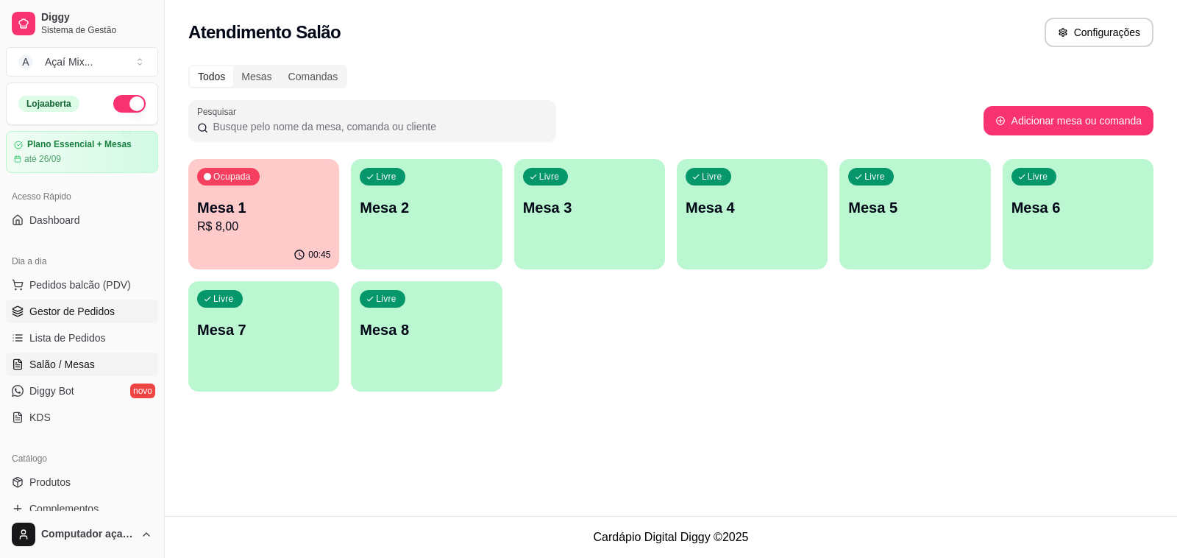
click at [92, 321] on link "Gestor de Pedidos" at bounding box center [82, 311] width 152 height 24
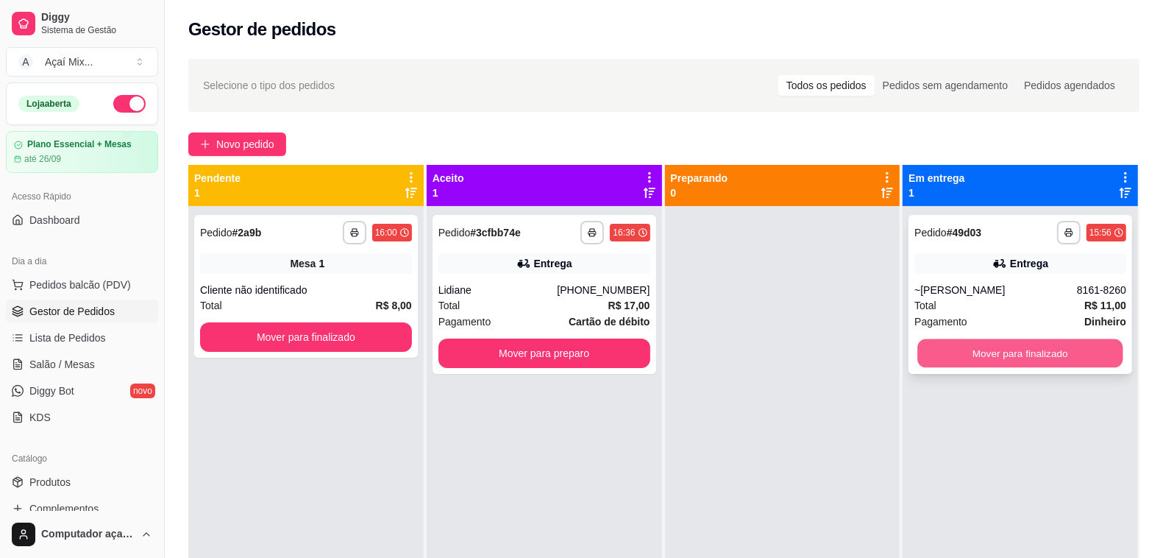
click at [960, 347] on button "Mover para finalizado" at bounding box center [1020, 353] width 205 height 29
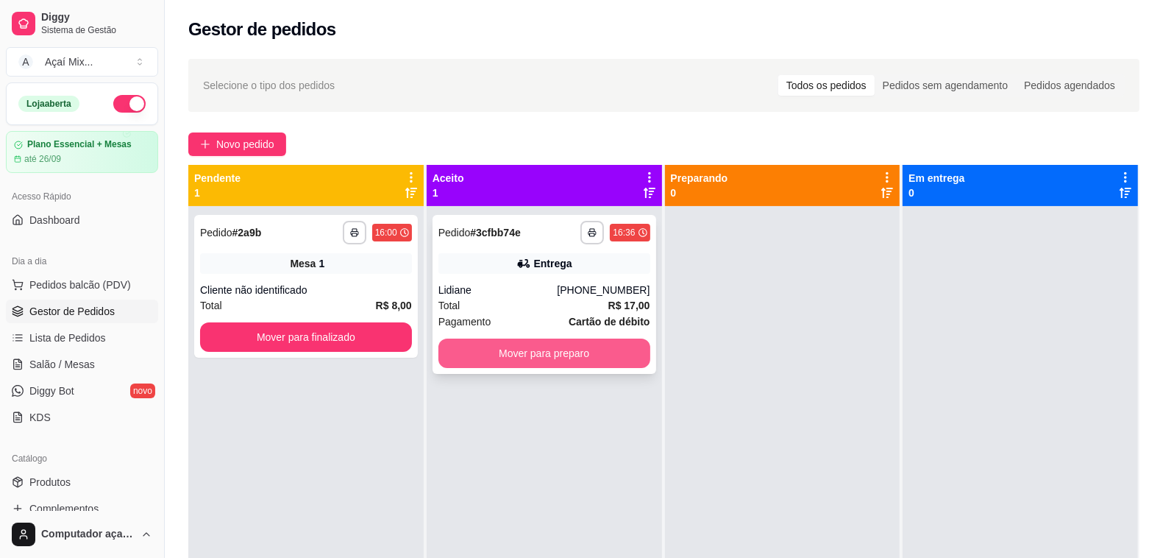
click at [616, 353] on button "Mover para preparo" at bounding box center [545, 352] width 212 height 29
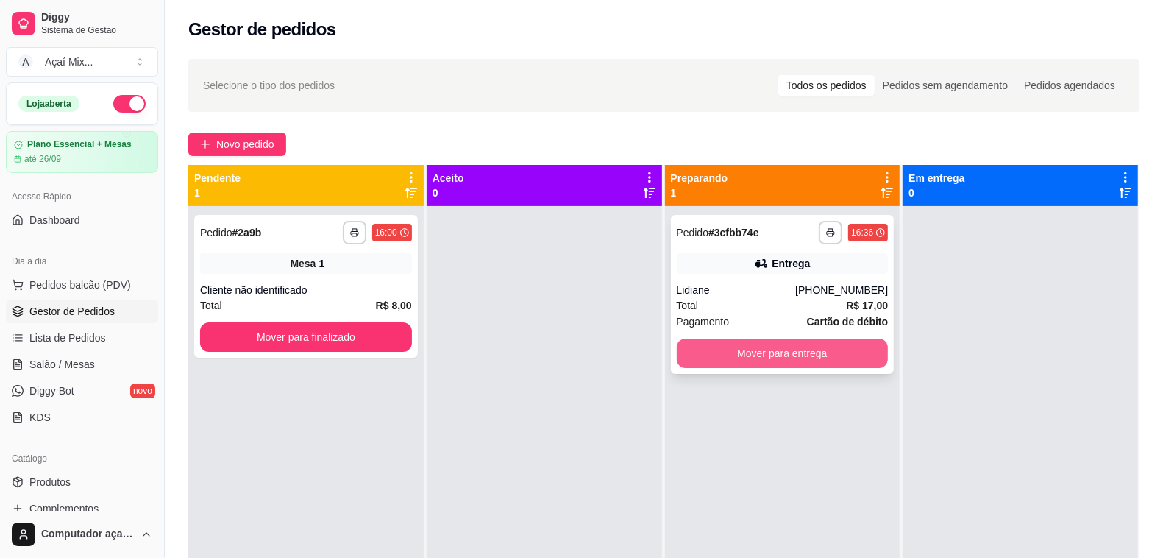
click at [706, 358] on button "Mover para entrega" at bounding box center [783, 352] width 212 height 29
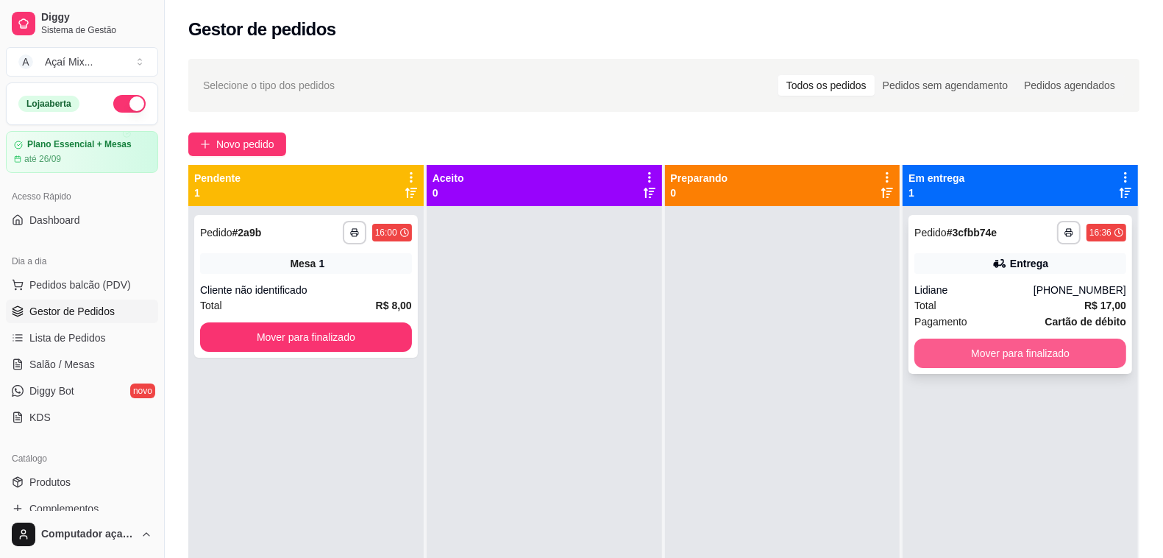
click at [915, 341] on button "Mover para finalizado" at bounding box center [1021, 352] width 212 height 29
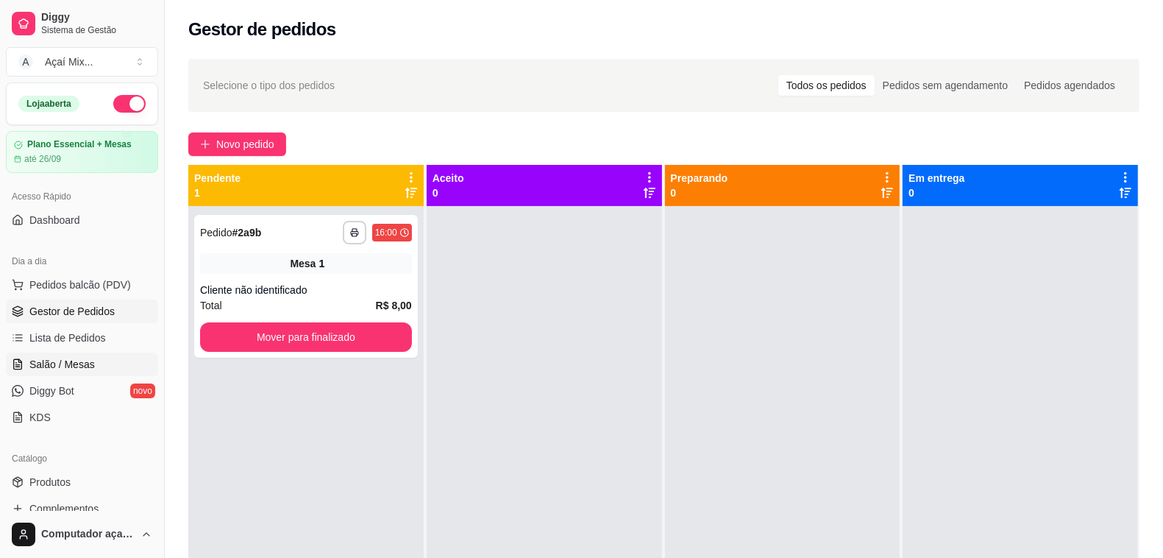
click at [35, 373] on link "Salão / Mesas" at bounding box center [82, 364] width 152 height 24
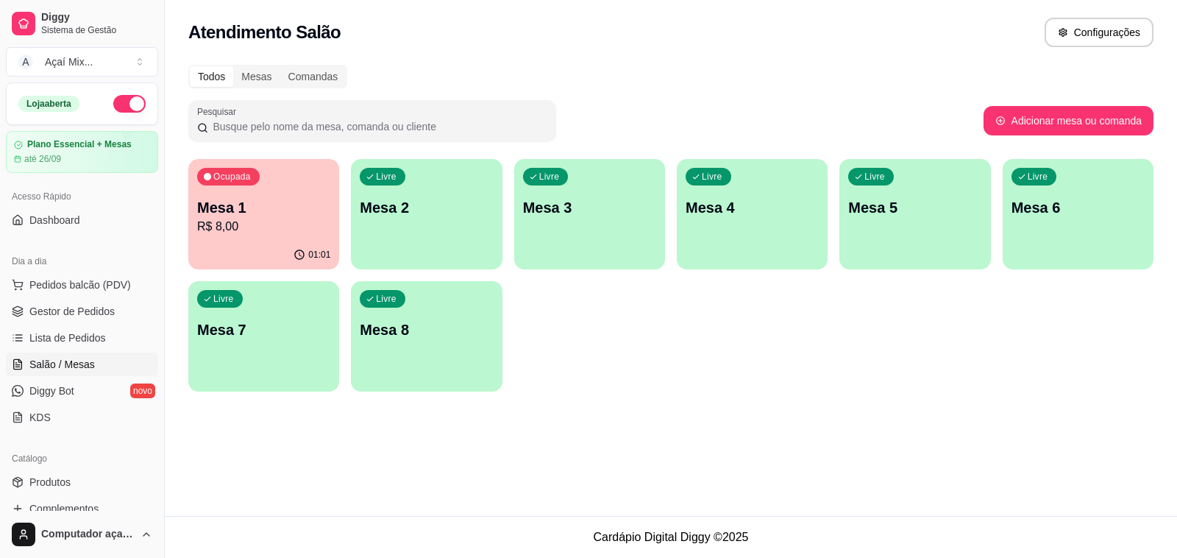
click at [383, 228] on div "Livre Mesa 2" at bounding box center [426, 205] width 151 height 93
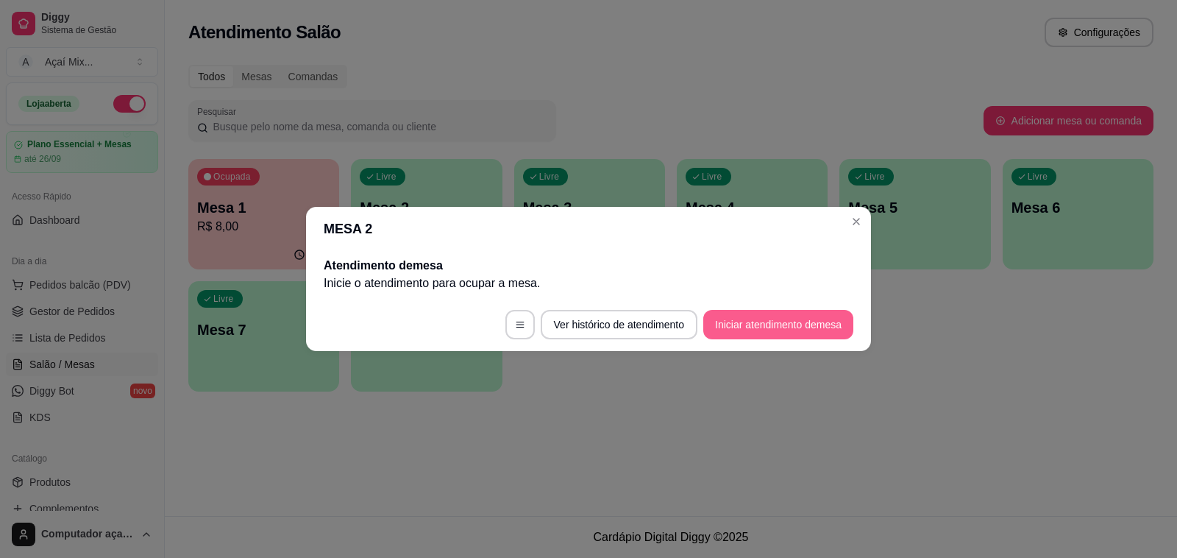
click at [780, 318] on button "Iniciar atendimento de mesa" at bounding box center [778, 324] width 150 height 29
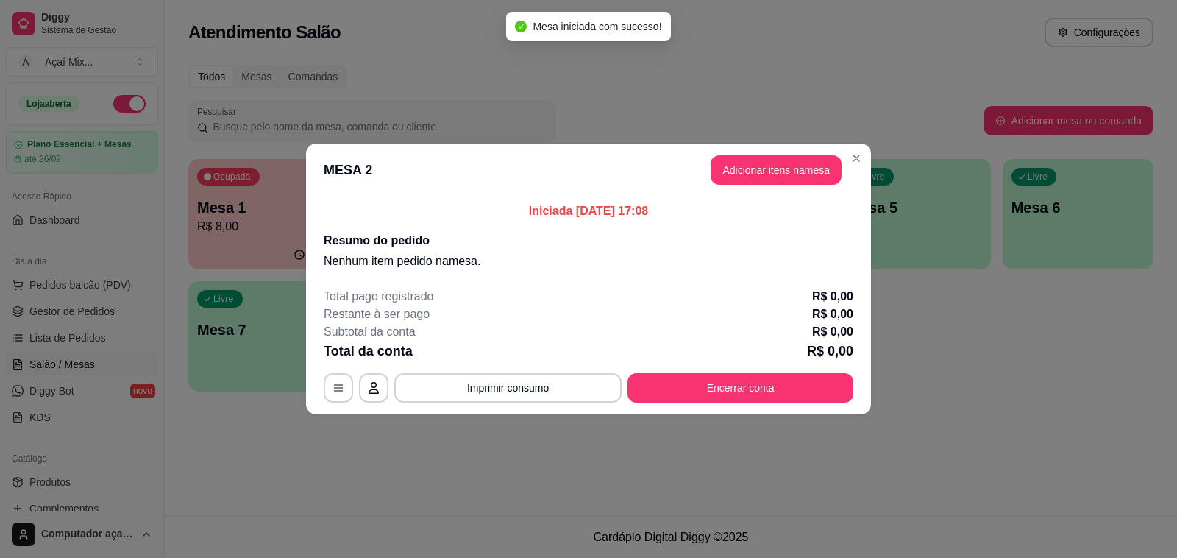
click at [742, 152] on header "MESA 2 Adicionar itens na mesa" at bounding box center [588, 169] width 565 height 53
click at [743, 157] on button "Adicionar itens na mesa" at bounding box center [776, 170] width 127 height 29
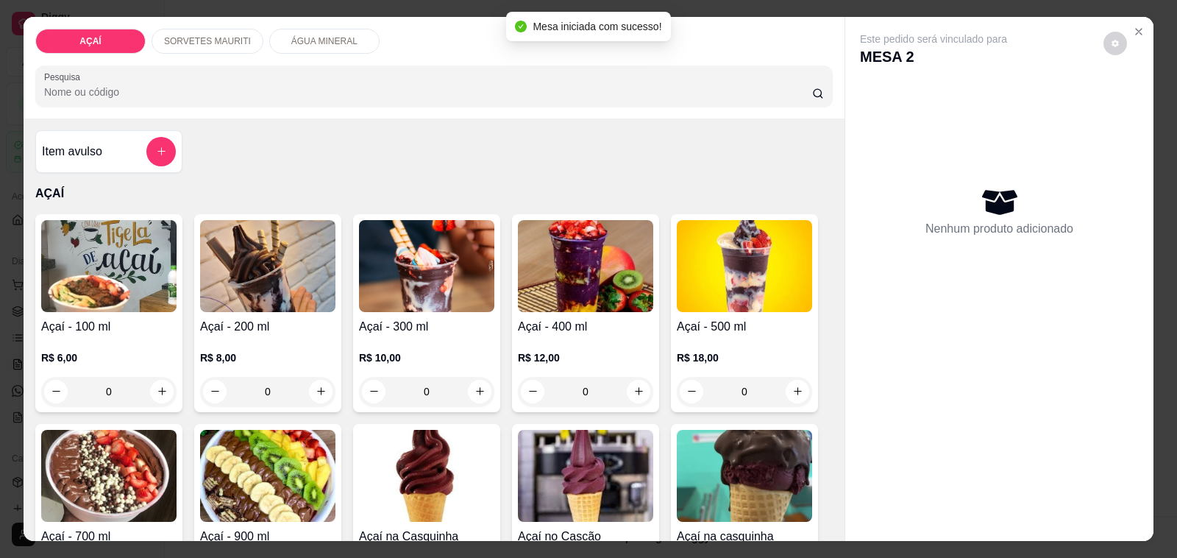
click at [439, 336] on div "R$ 10,00 0" at bounding box center [426, 371] width 135 height 71
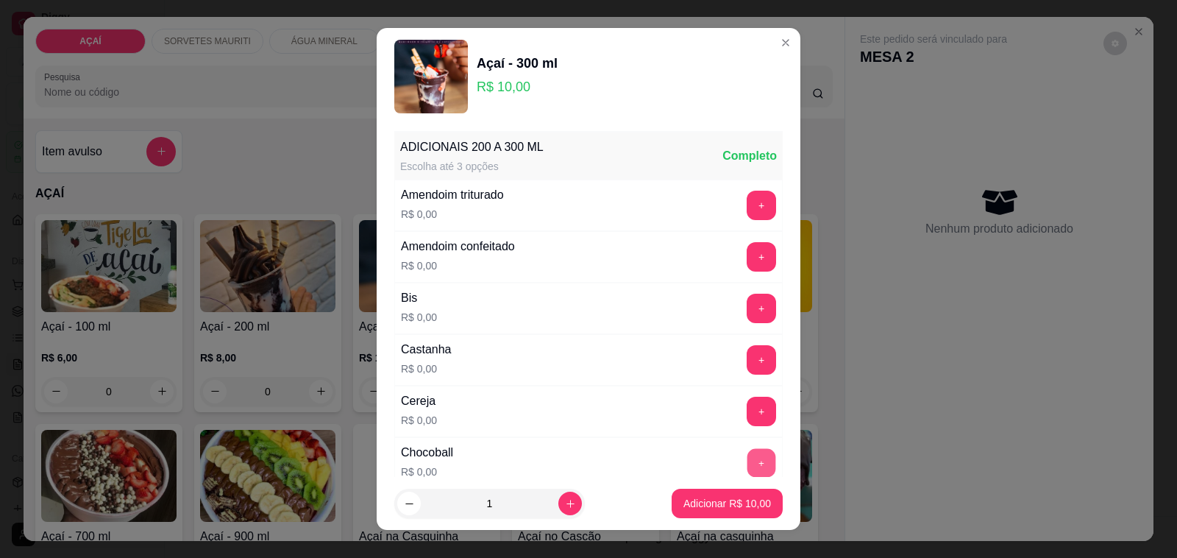
click at [748, 457] on button "+" at bounding box center [762, 463] width 29 height 29
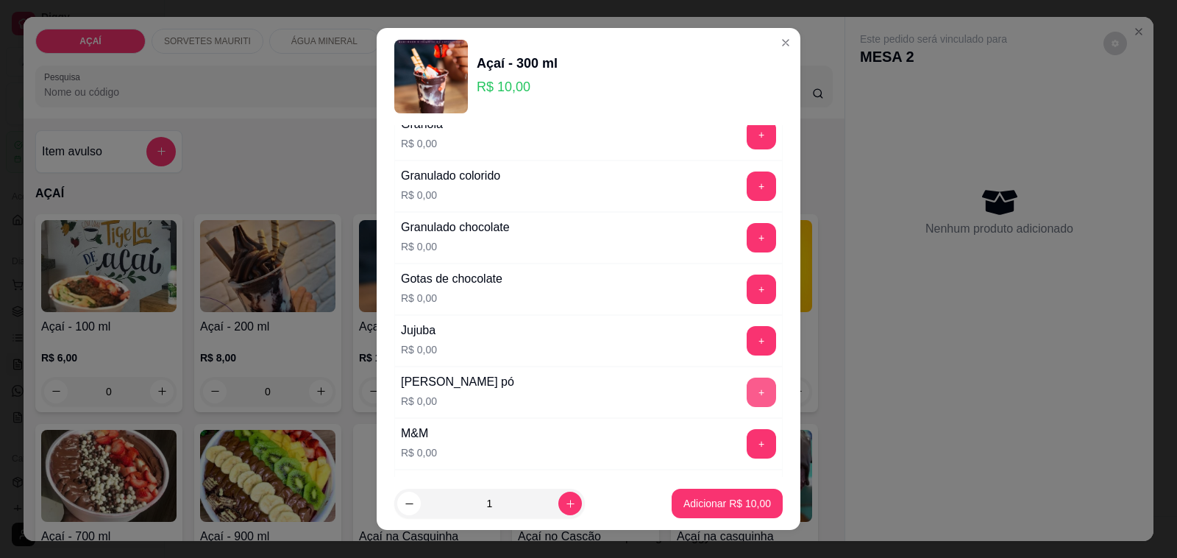
scroll to position [1288, 0]
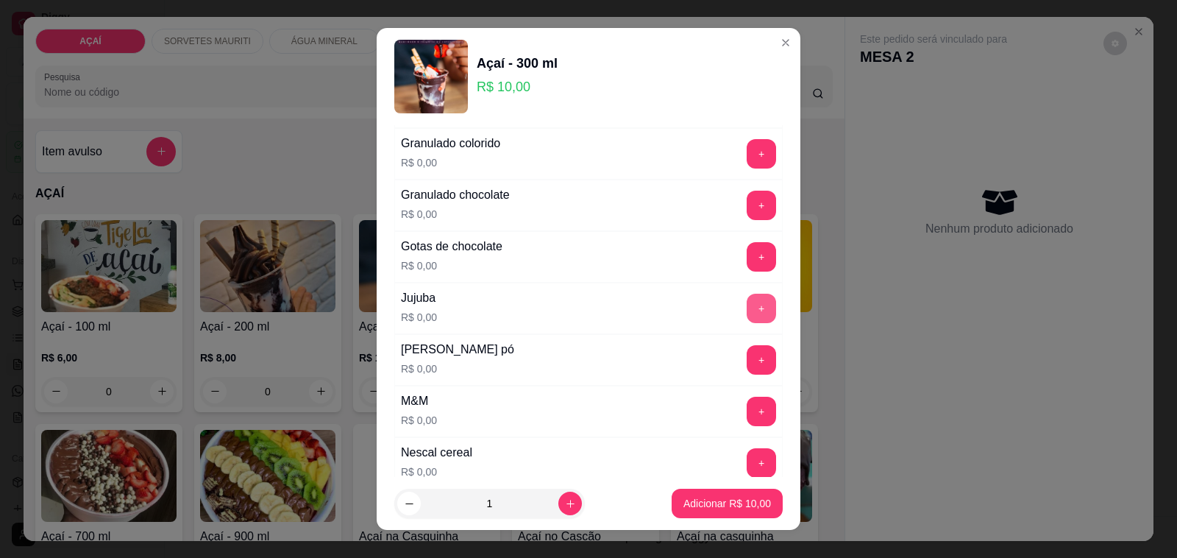
click at [747, 323] on button "+" at bounding box center [761, 308] width 29 height 29
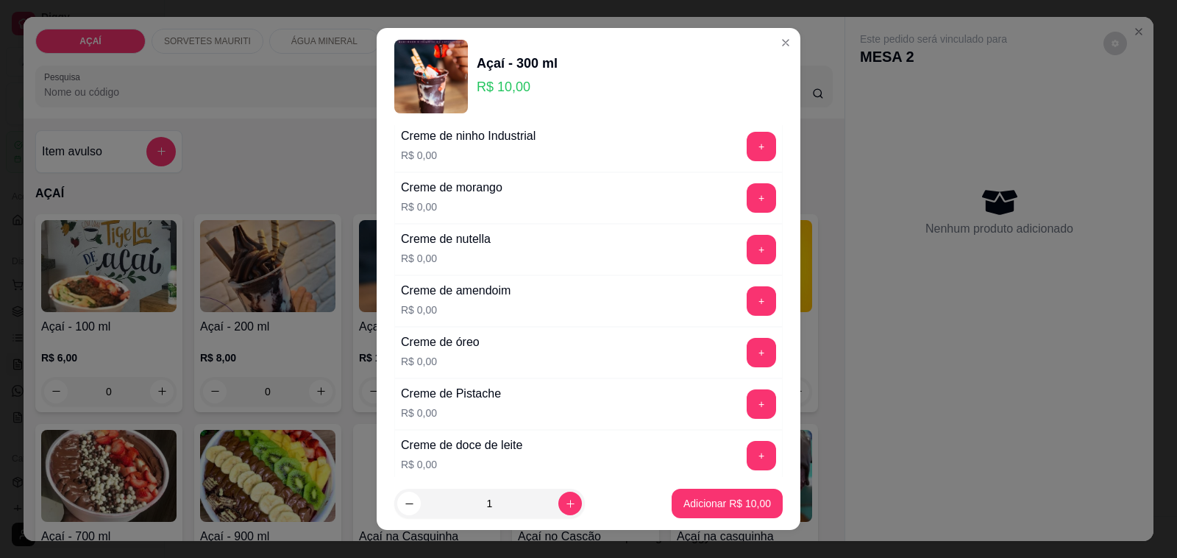
scroll to position [276, 0]
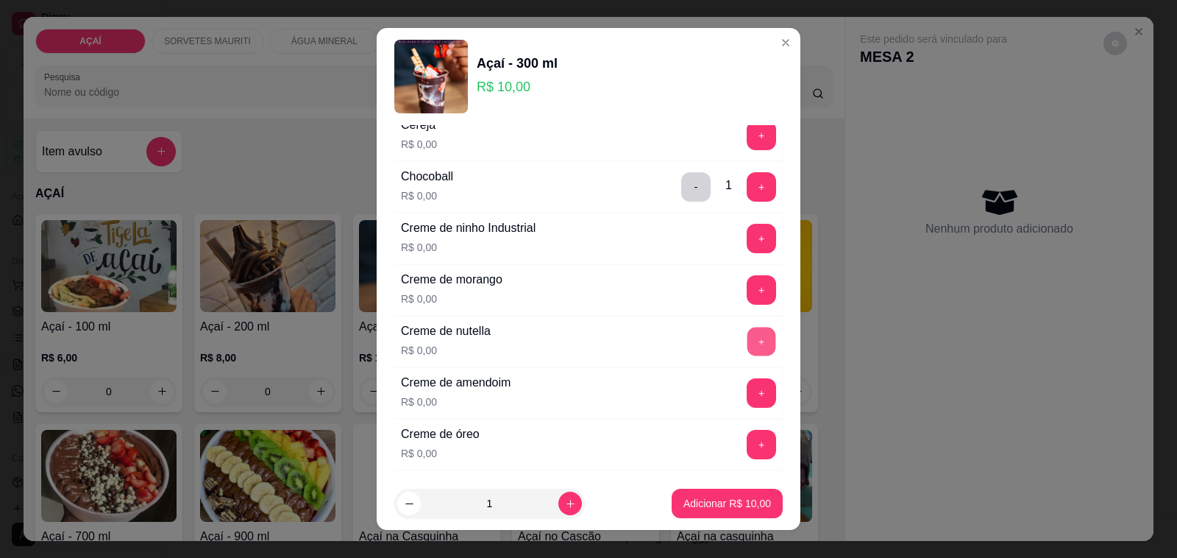
click at [748, 350] on button "+" at bounding box center [762, 341] width 29 height 29
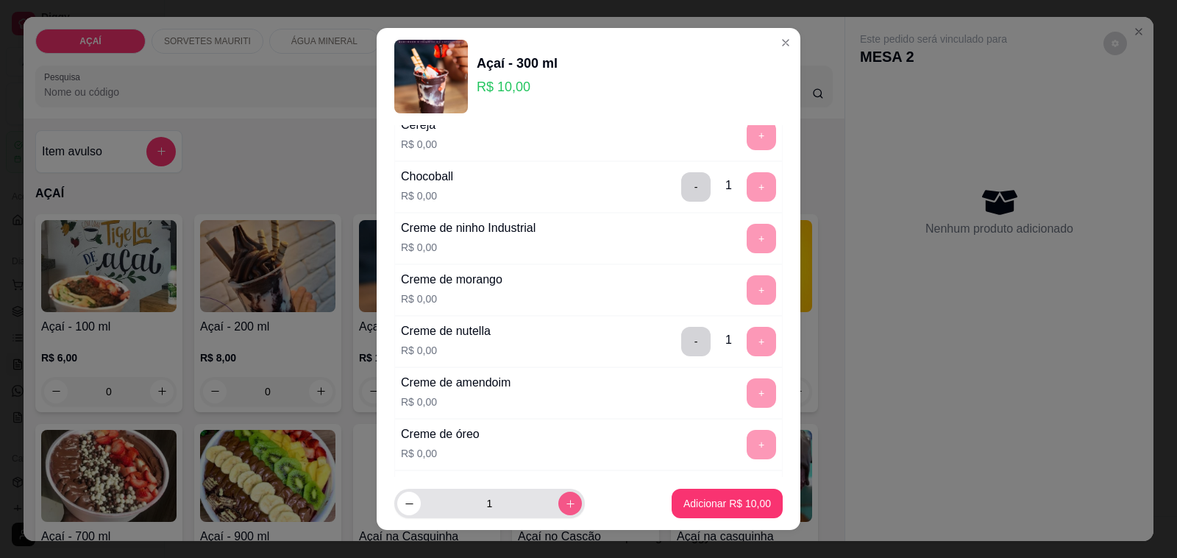
click at [565, 506] on icon "increase-product-quantity" at bounding box center [570, 503] width 11 height 11
type input "2"
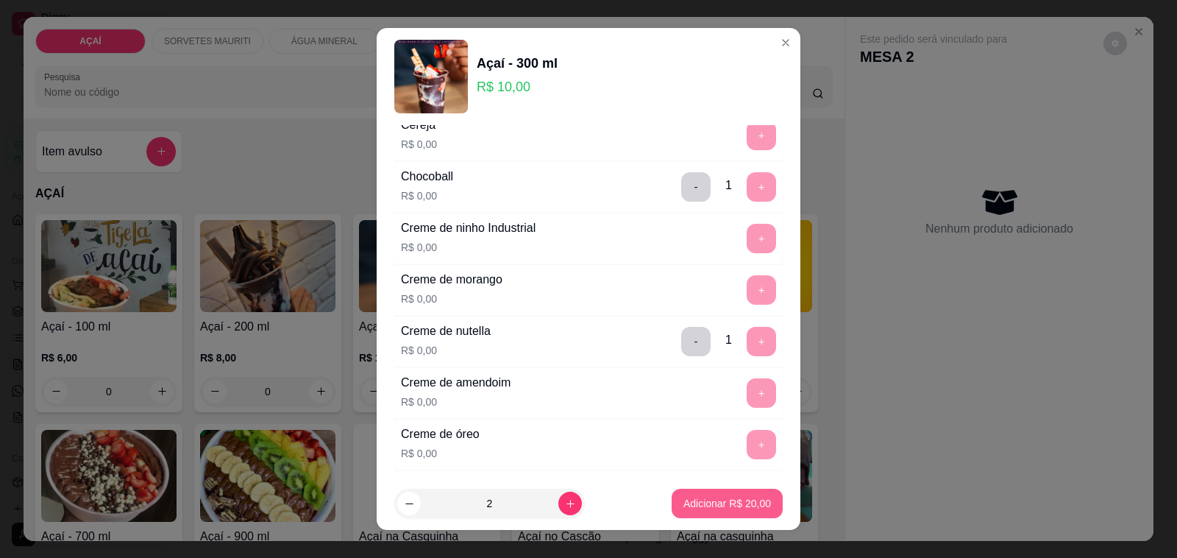
click at [717, 501] on p "Adicionar R$ 20,00" at bounding box center [728, 503] width 88 height 15
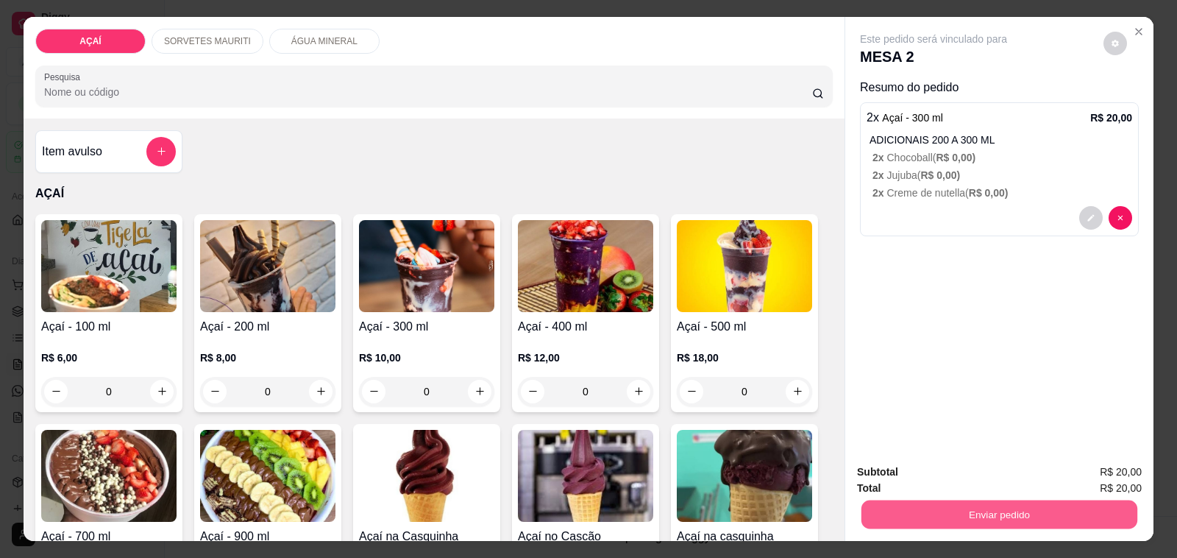
click at [906, 500] on button "Enviar pedido" at bounding box center [1000, 514] width 276 height 29
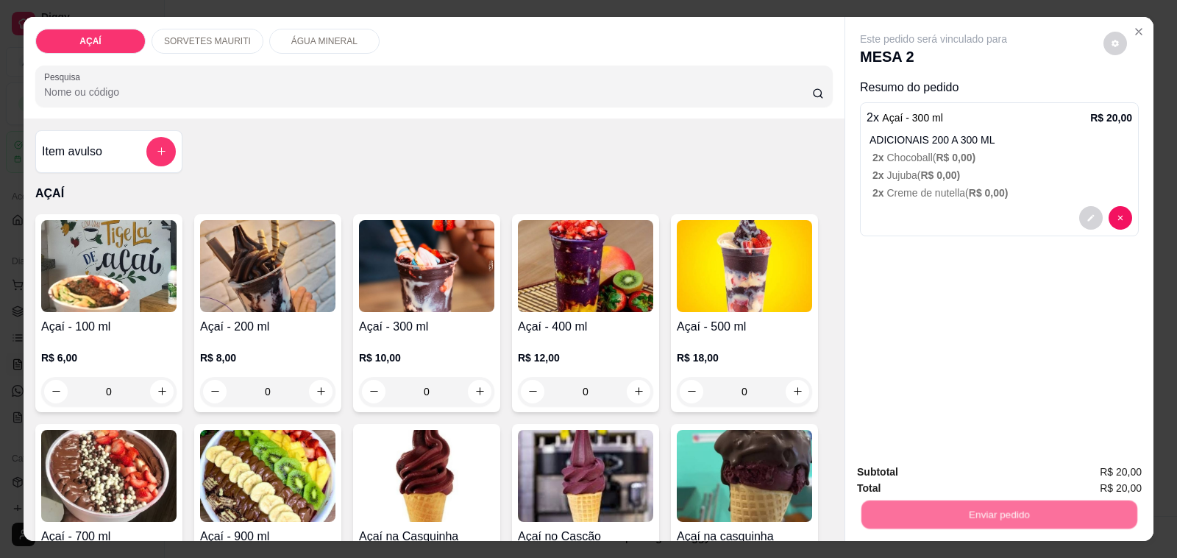
click at [907, 472] on button "Não registrar e enviar pedido" at bounding box center [950, 471] width 149 height 27
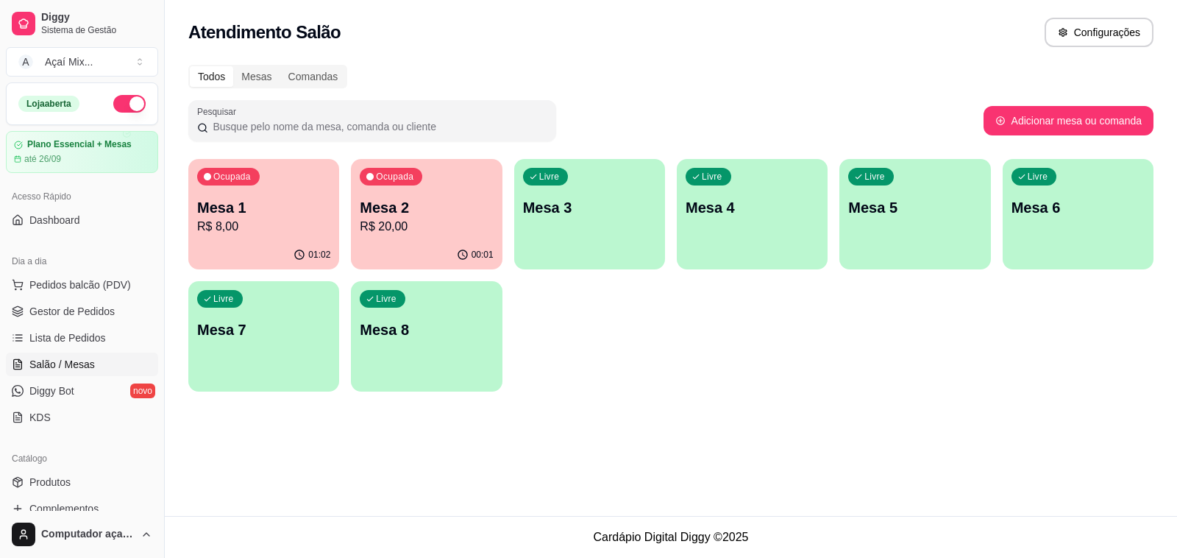
click at [52, 322] on link "Gestor de Pedidos" at bounding box center [82, 311] width 152 height 24
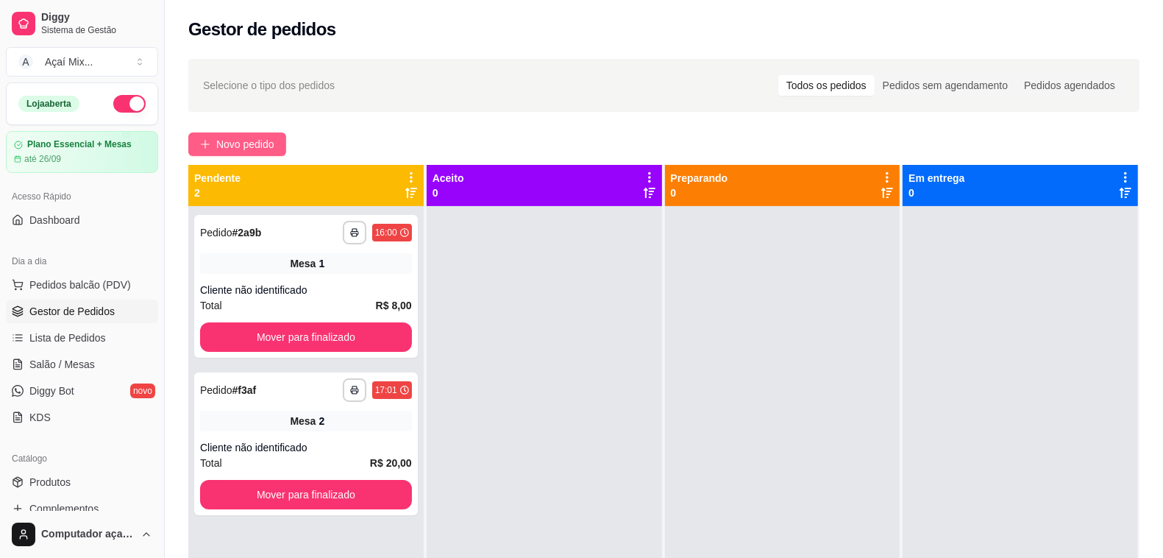
click at [244, 147] on span "Novo pedido" at bounding box center [245, 144] width 58 height 16
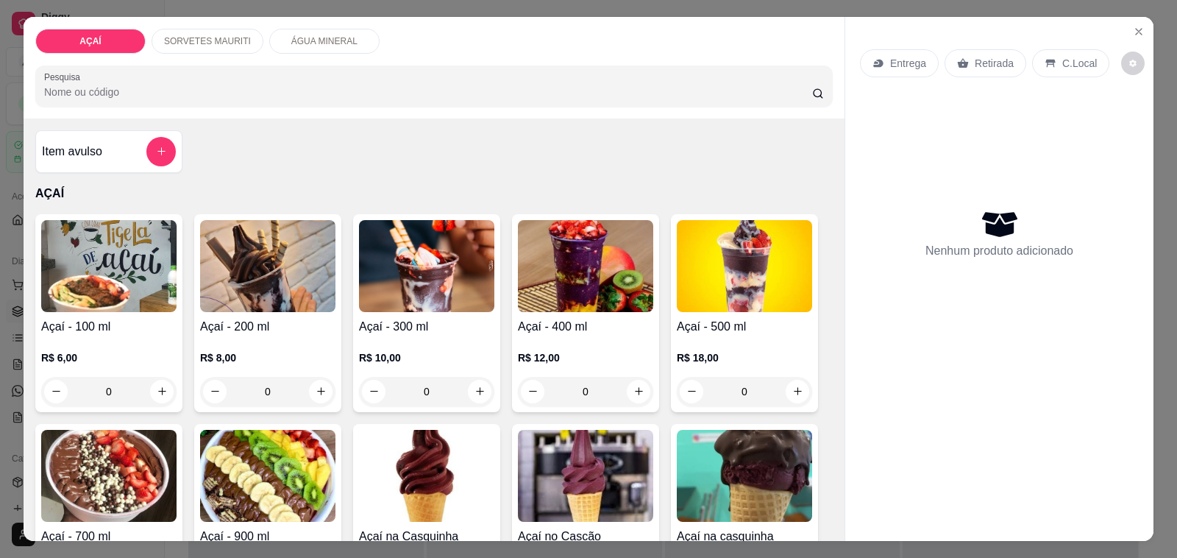
click at [681, 327] on h4 "Açaí - 500 ml" at bounding box center [744, 327] width 135 height 18
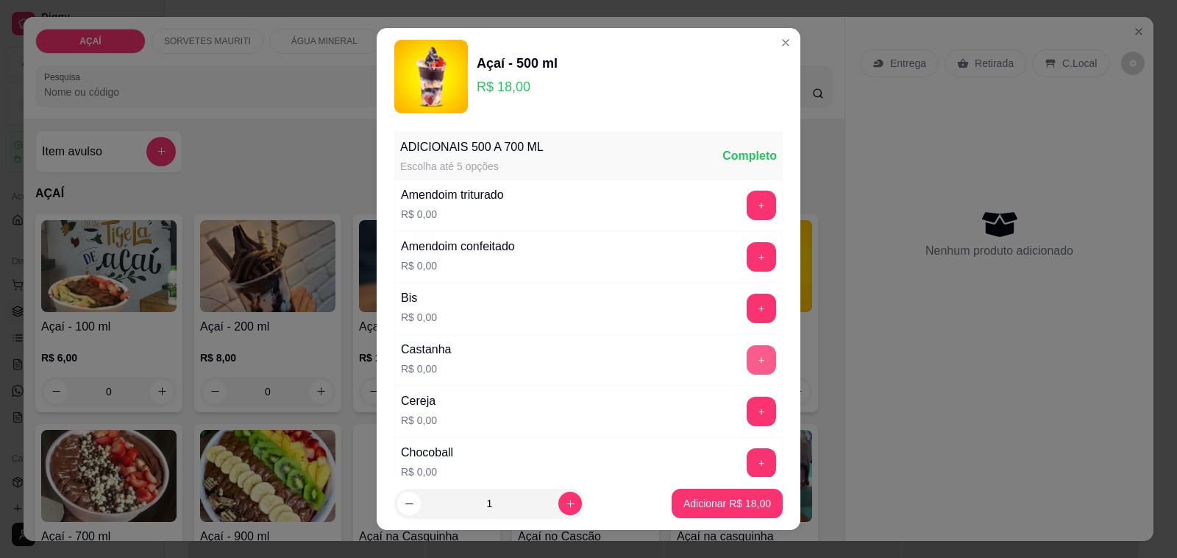
click at [747, 355] on button "+" at bounding box center [761, 359] width 29 height 29
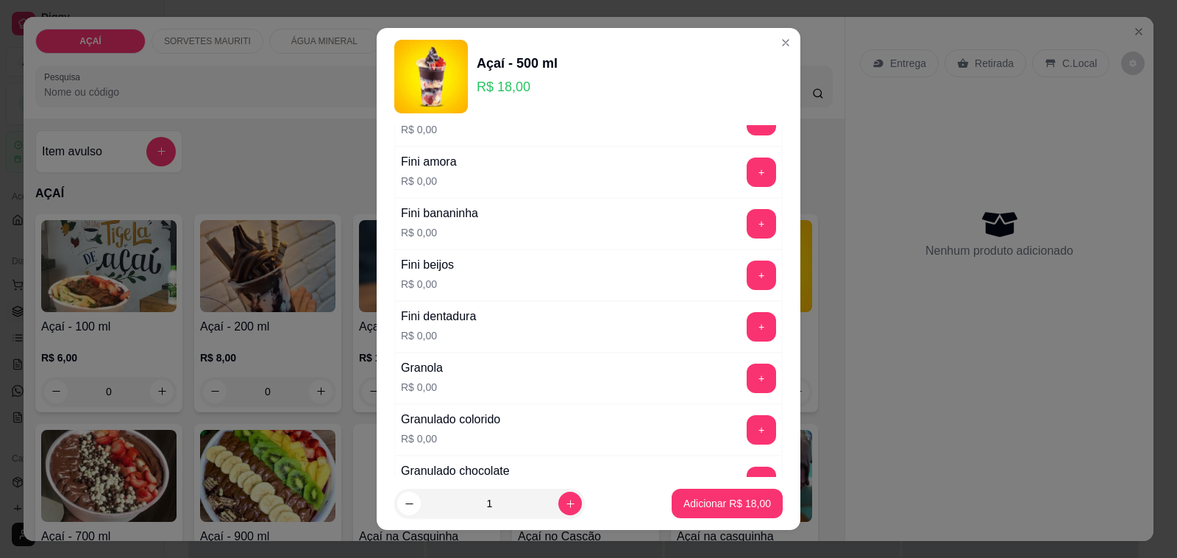
scroll to position [920, 0]
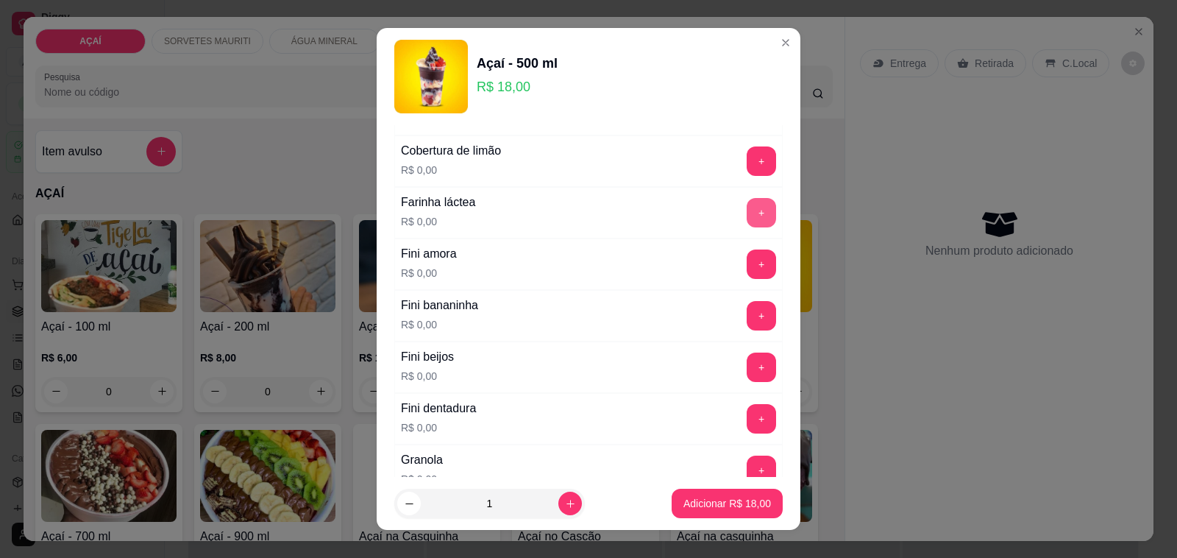
click at [747, 224] on button "+" at bounding box center [761, 212] width 29 height 29
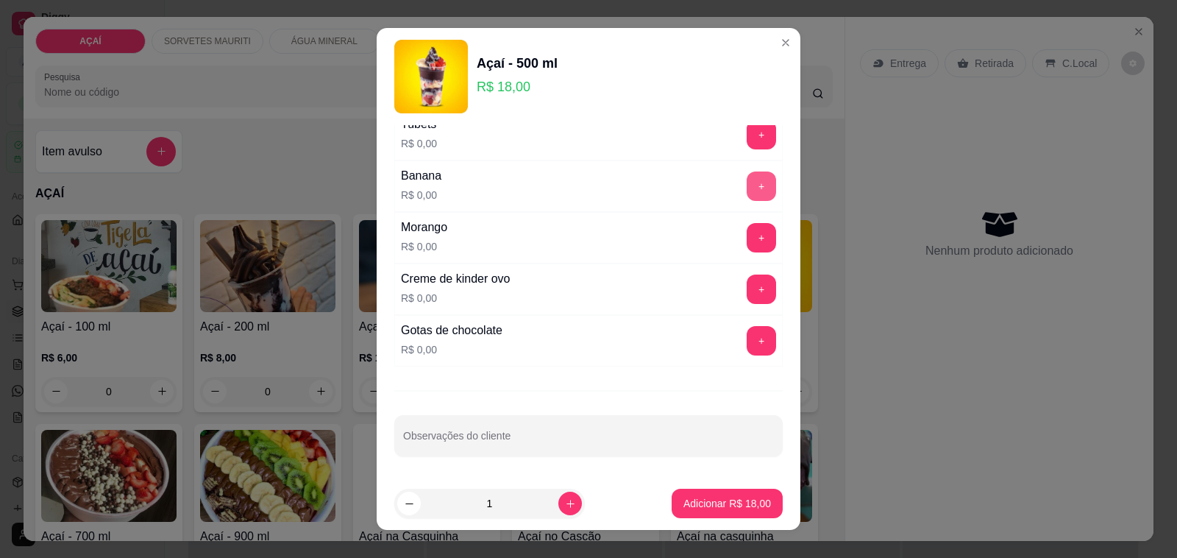
scroll to position [1886, 0]
click at [747, 233] on button "+" at bounding box center [761, 237] width 29 height 29
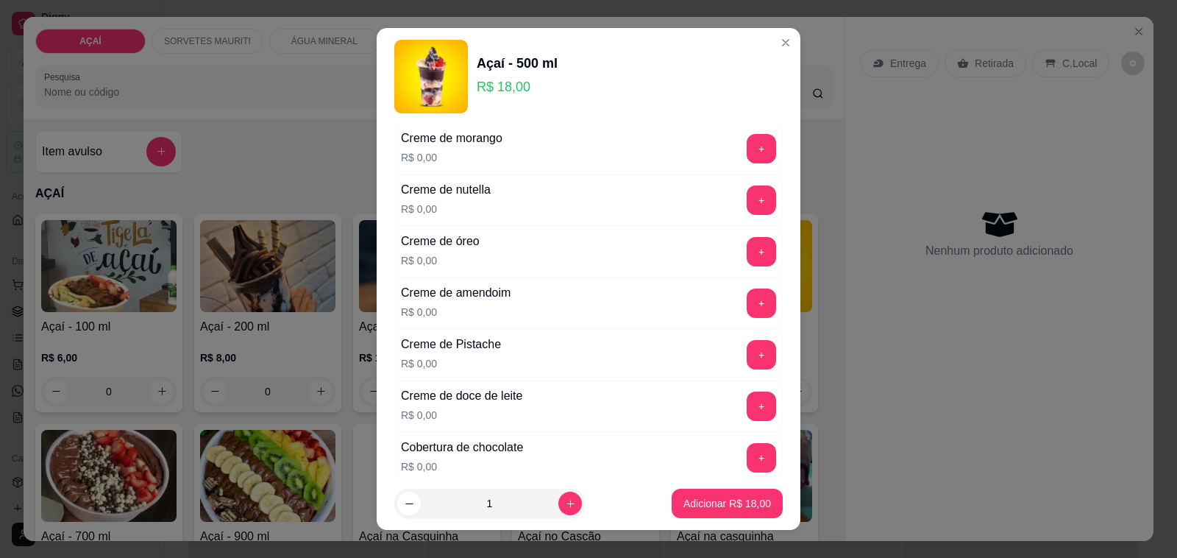
scroll to position [414, 0]
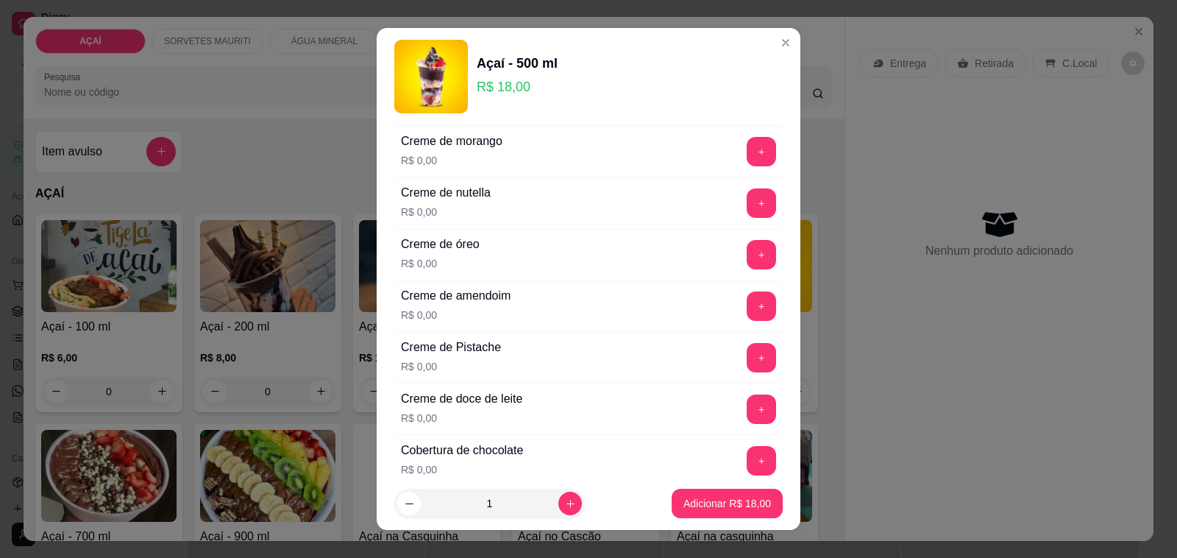
click at [741, 317] on div "+" at bounding box center [761, 305] width 41 height 29
click at [747, 319] on button "+" at bounding box center [761, 305] width 29 height 29
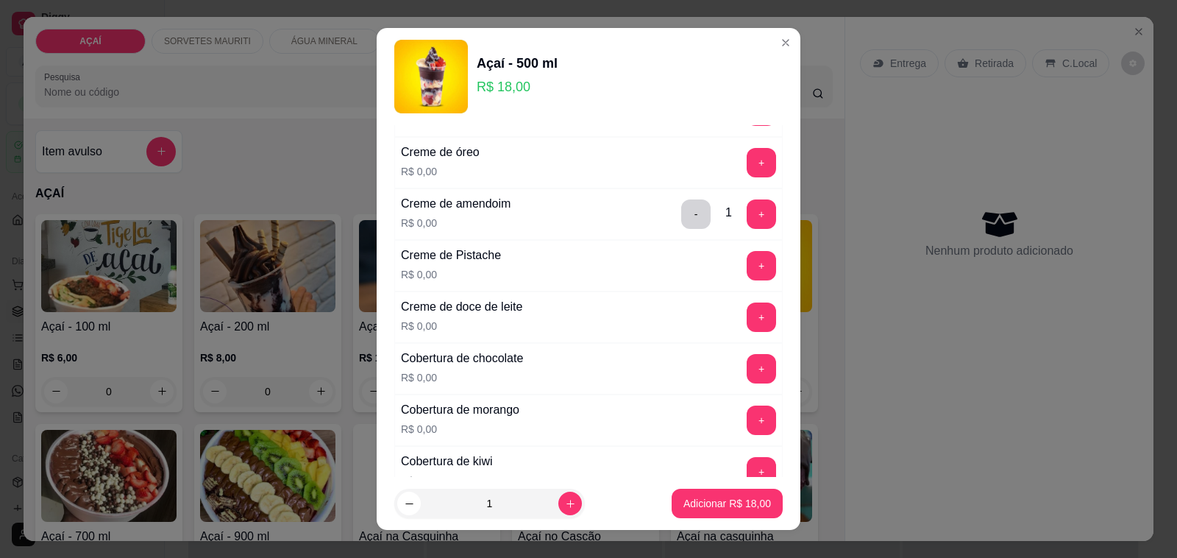
click at [741, 280] on div "+" at bounding box center [761, 265] width 41 height 29
click at [748, 276] on button "+" at bounding box center [762, 266] width 29 height 29
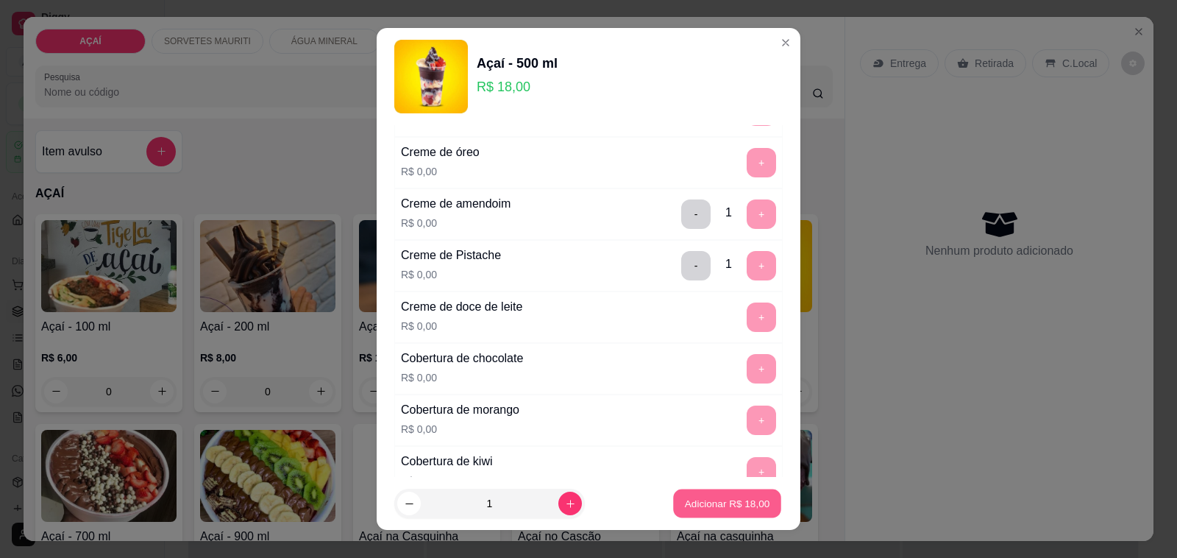
click at [686, 497] on p "Adicionar R$ 18,00" at bounding box center [727, 503] width 85 height 14
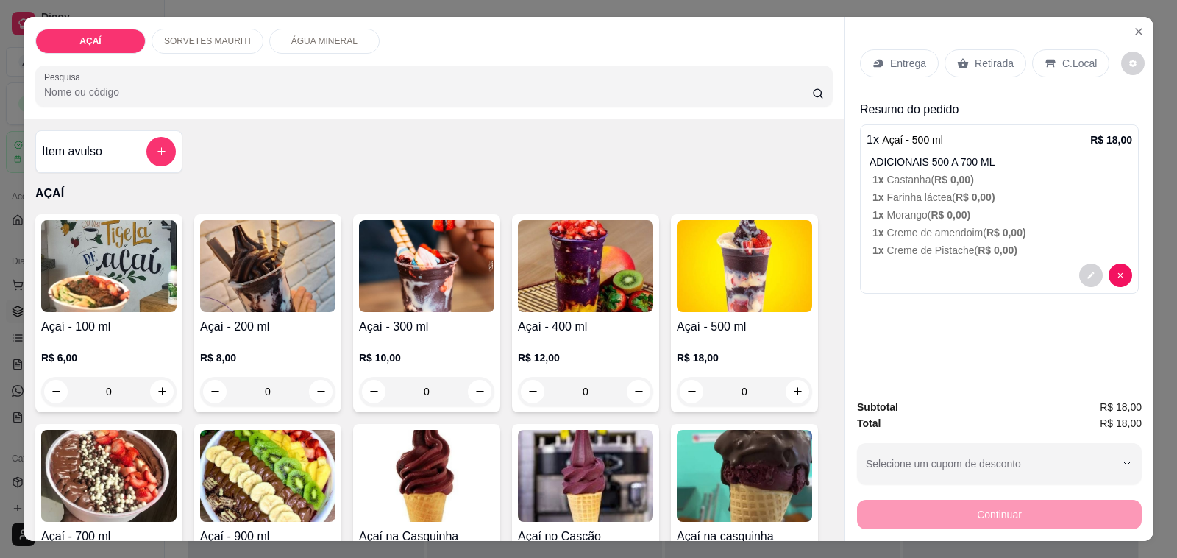
click at [873, 57] on icon at bounding box center [879, 63] width 12 height 12
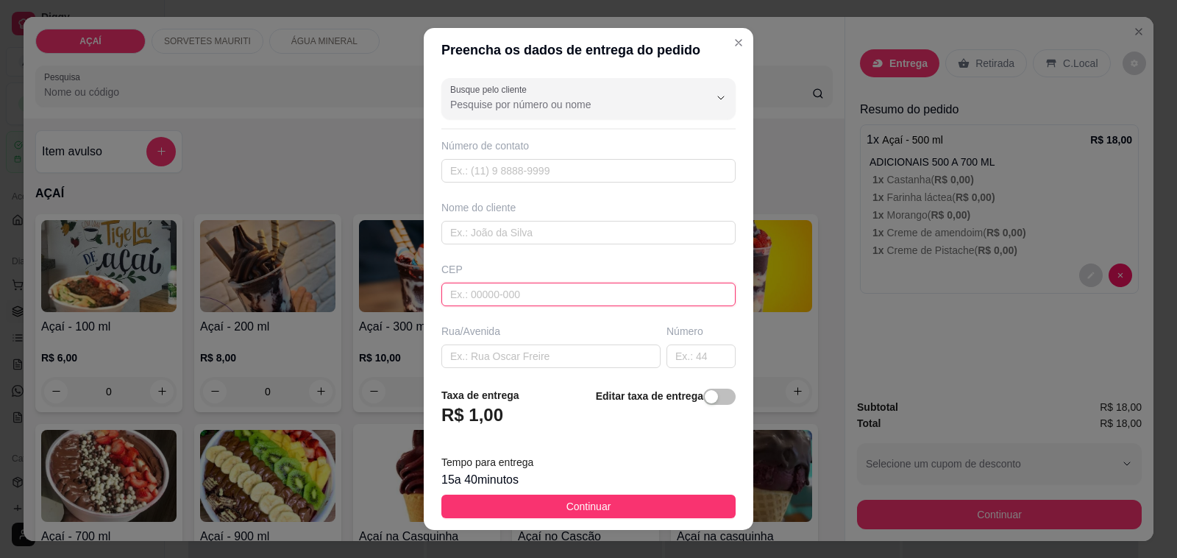
click at [579, 289] on input "text" at bounding box center [588, 295] width 294 height 24
type input "57520000"
type input "Maravilha"
type input "57520000000000"
type input "8116-8231"
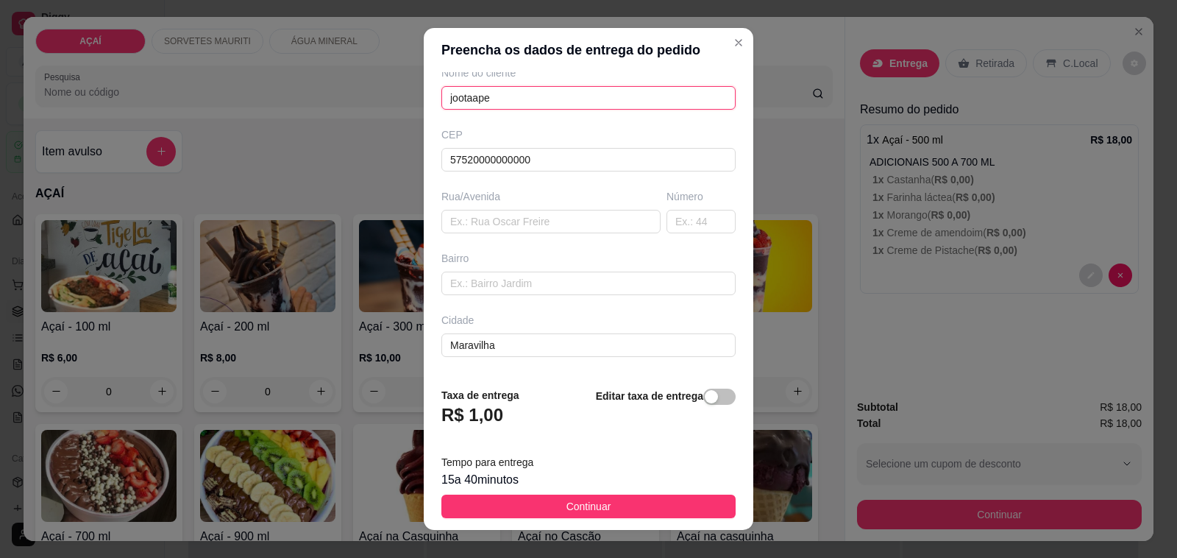
scroll to position [195, 0]
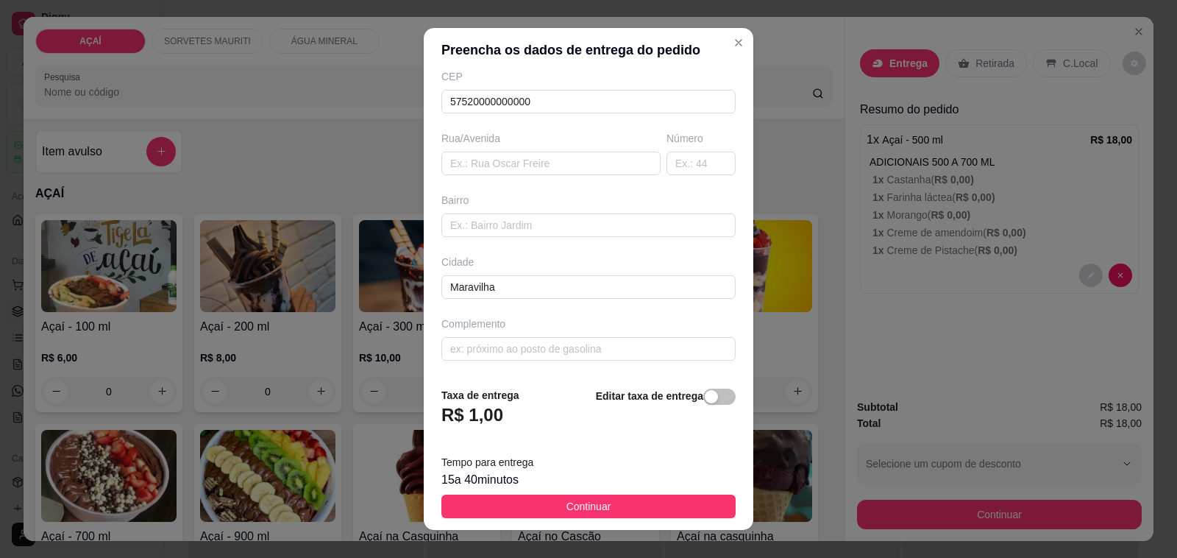
type input "jootaape"
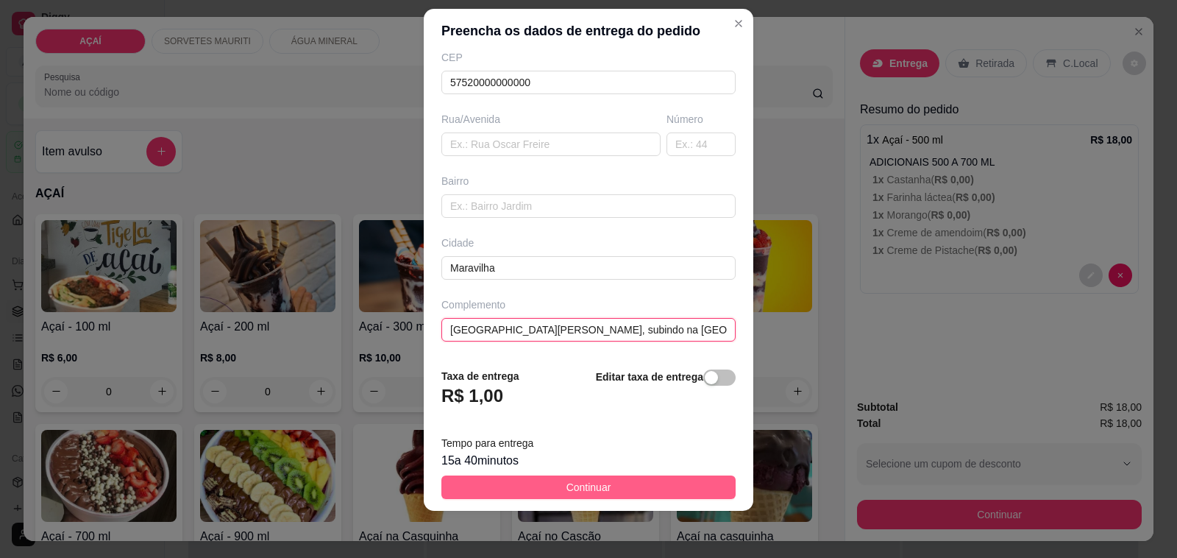
type input "Casa de João Paulo, subindo na rua da igreja, frente a igreja dos testemunhos d…"
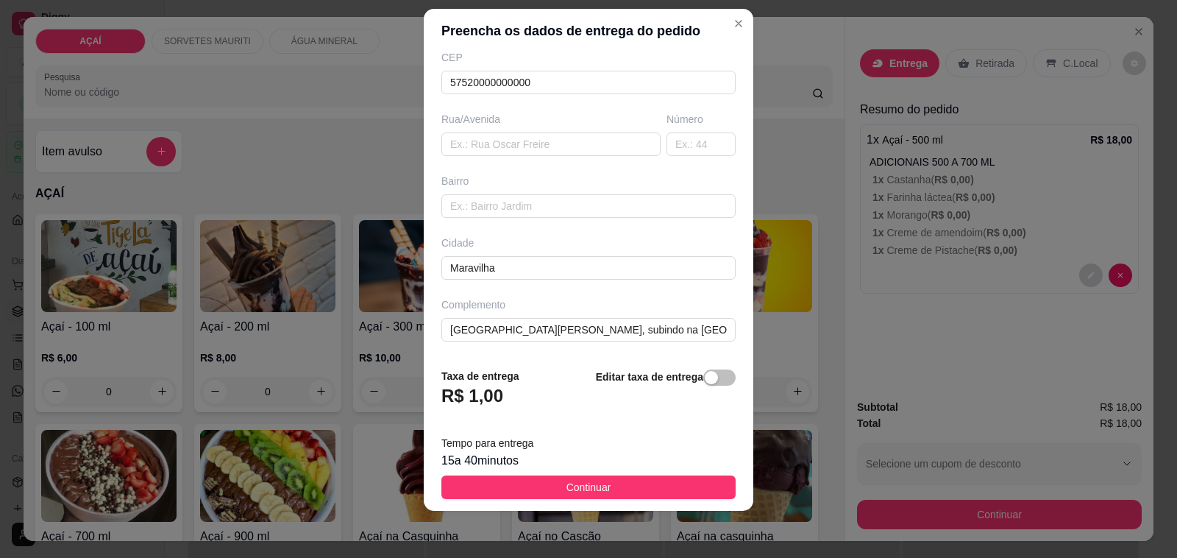
drag, startPoint x: 586, startPoint y: 480, endPoint x: 666, endPoint y: 476, distance: 80.3
click at [609, 479] on button "Continuar" at bounding box center [588, 487] width 294 height 24
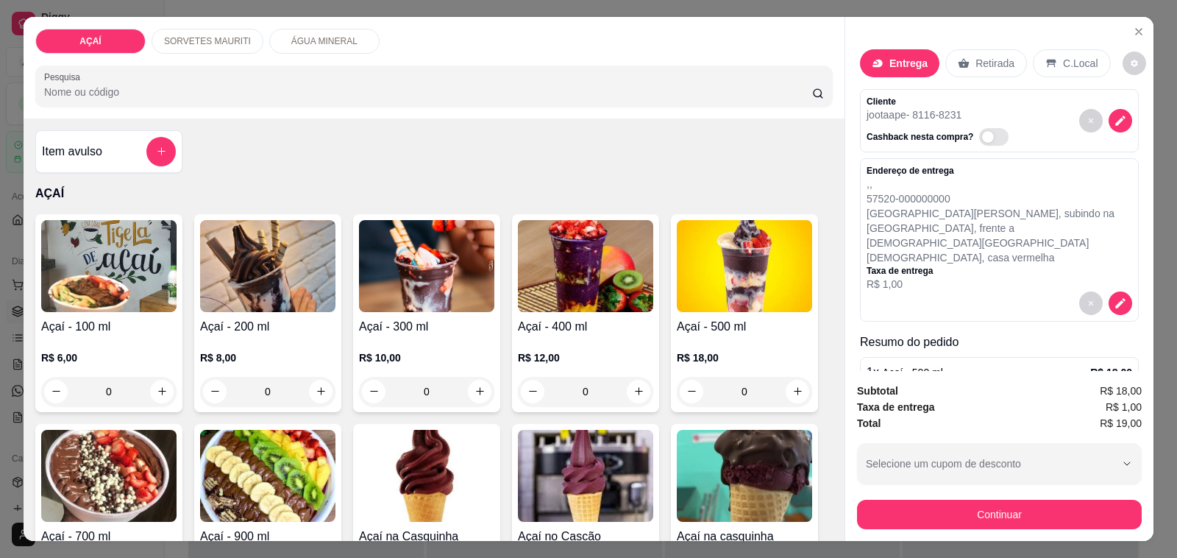
drag, startPoint x: 1016, startPoint y: 483, endPoint x: 1008, endPoint y: 510, distance: 28.4
click at [1012, 502] on div "Subtotal R$ 18,00 Taxa de entrega R$ 1,00 Total R$ 19,00 Selecione um cupom de …" at bounding box center [999, 456] width 285 height 146
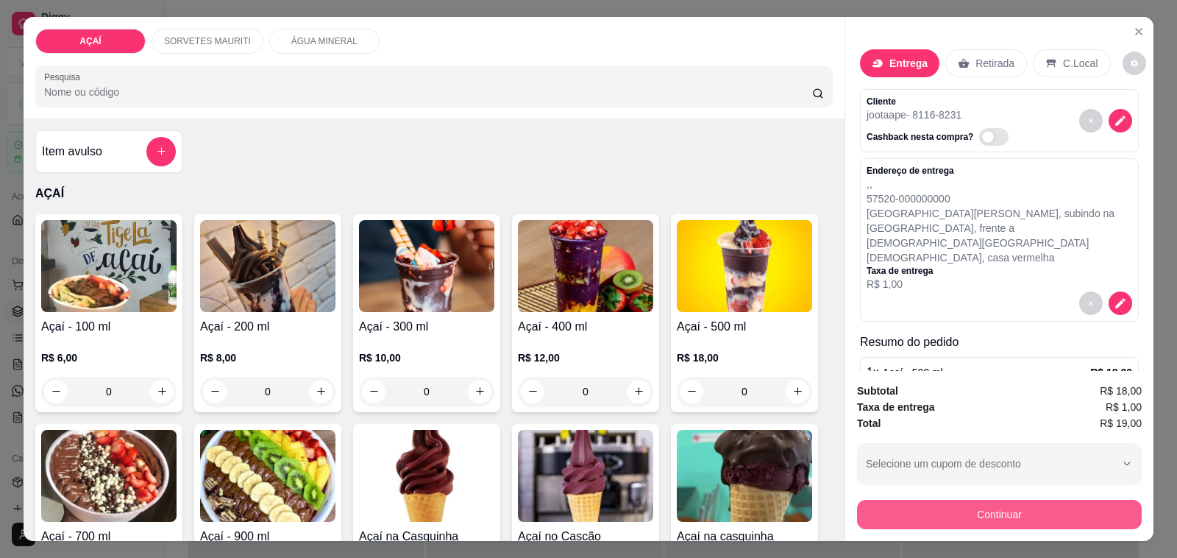
click at [1006, 517] on button "Continuar" at bounding box center [999, 514] width 285 height 29
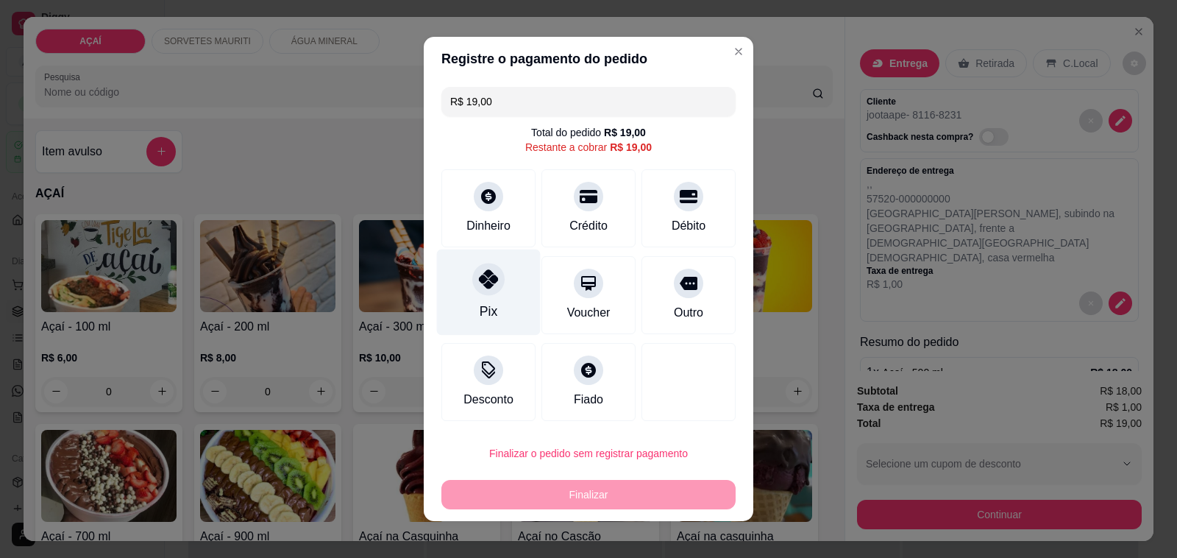
click at [488, 299] on div "Pix" at bounding box center [489, 292] width 104 height 86
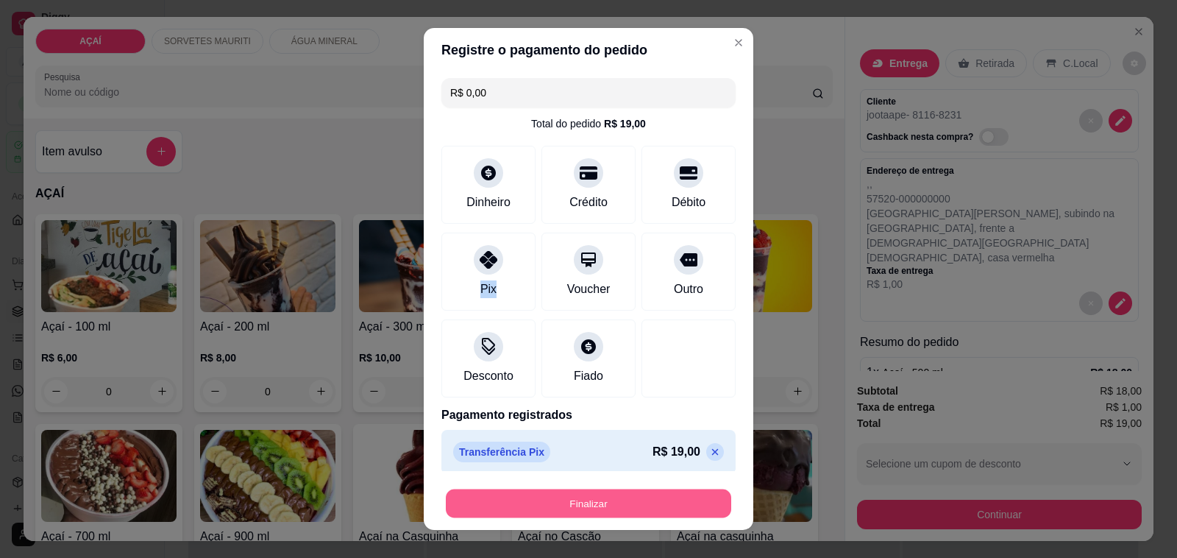
click at [572, 500] on button "Finalizar" at bounding box center [588, 503] width 285 height 29
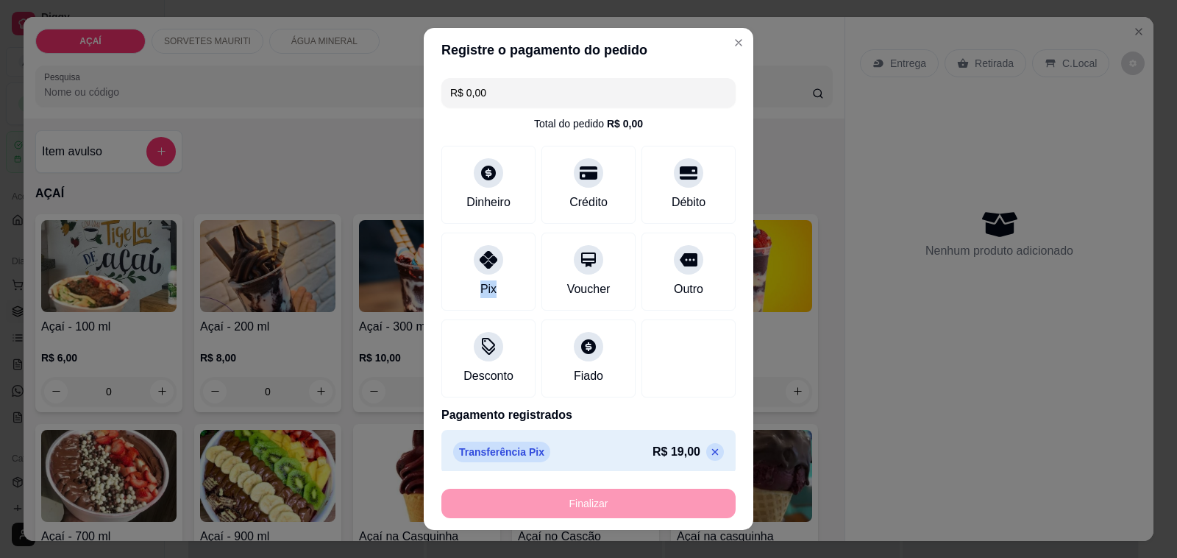
type input "-R$ 19,00"
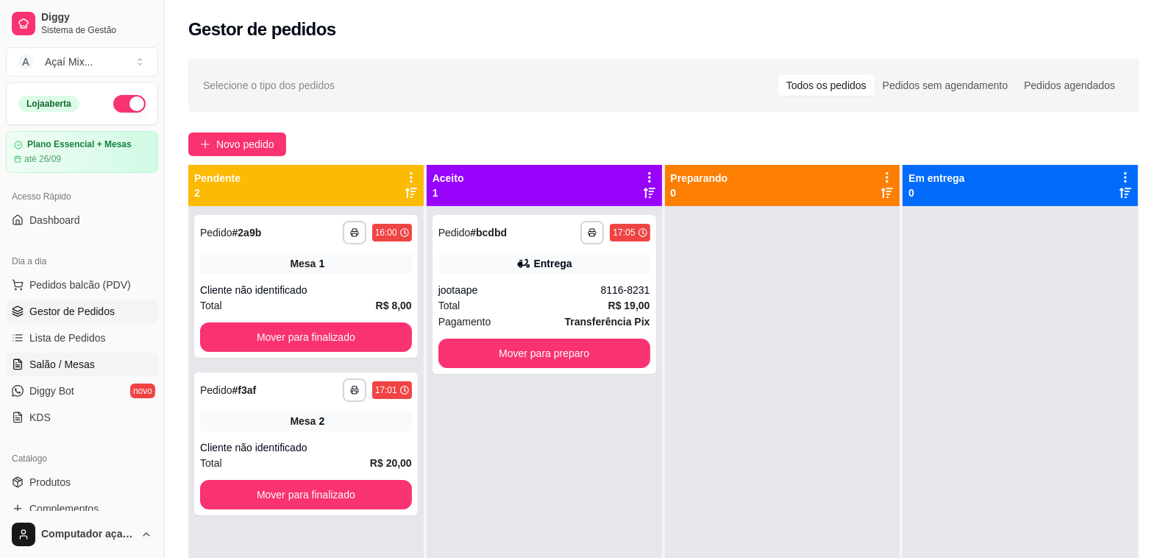
click at [79, 376] on link "Salão / Mesas" at bounding box center [82, 364] width 152 height 24
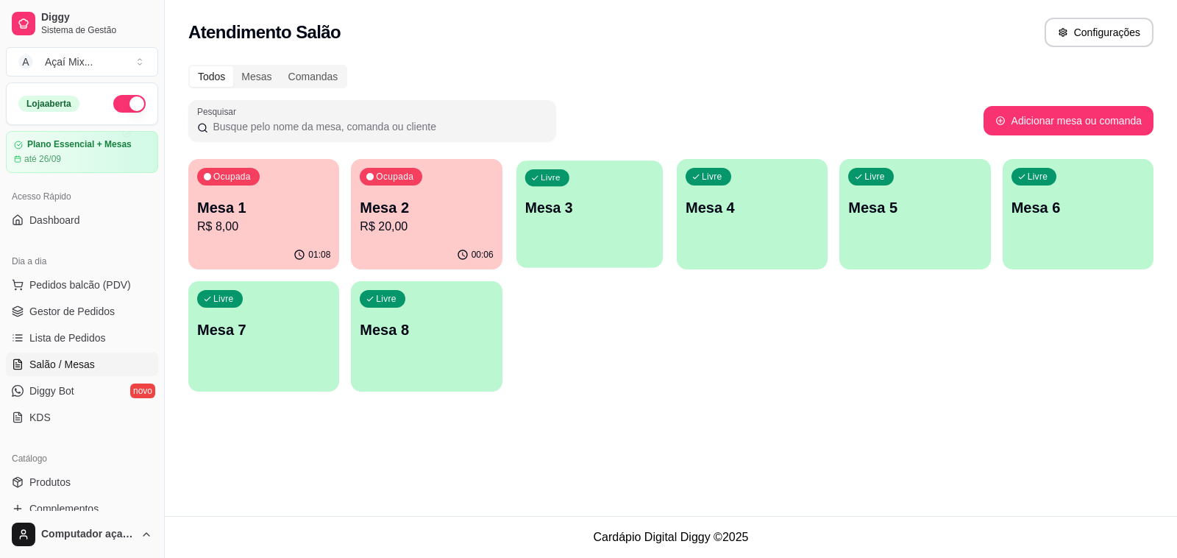
click at [517, 221] on div "Livre Mesa 3" at bounding box center [590, 205] width 146 height 90
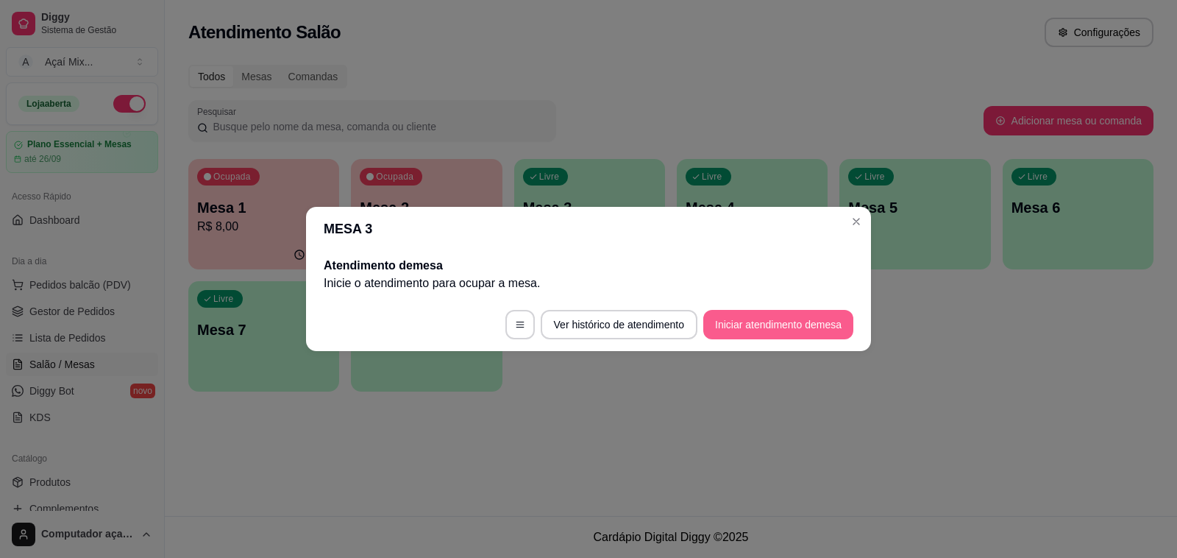
drag, startPoint x: 749, startPoint y: 311, endPoint x: 751, endPoint y: 319, distance: 8.4
click at [749, 311] on footer "Ver histórico de atendimento Iniciar atendimento de mesa" at bounding box center [588, 324] width 565 height 53
click at [751, 320] on button "Iniciar atendimento de mesa" at bounding box center [779, 325] width 146 height 29
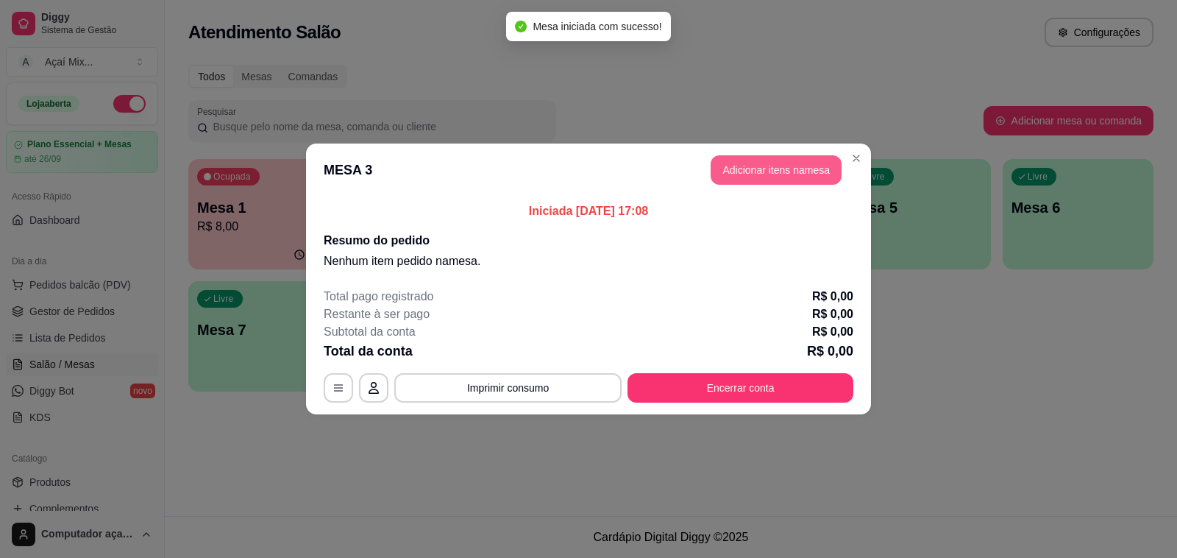
click at [804, 182] on button "Adicionar itens na mesa" at bounding box center [776, 169] width 131 height 29
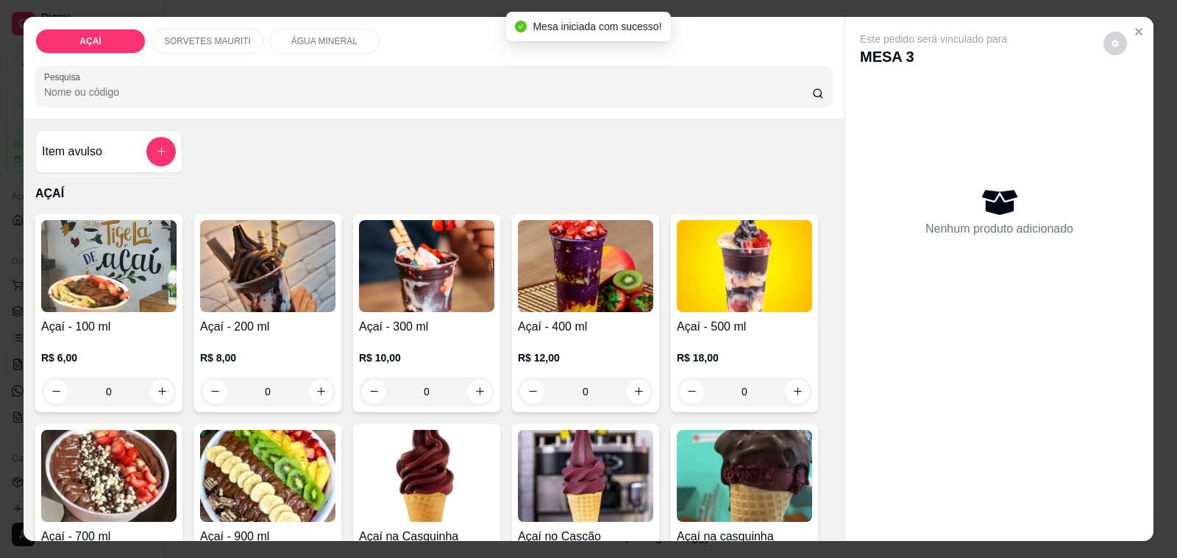
click at [250, 350] on p "R$ 8,00" at bounding box center [267, 357] width 135 height 15
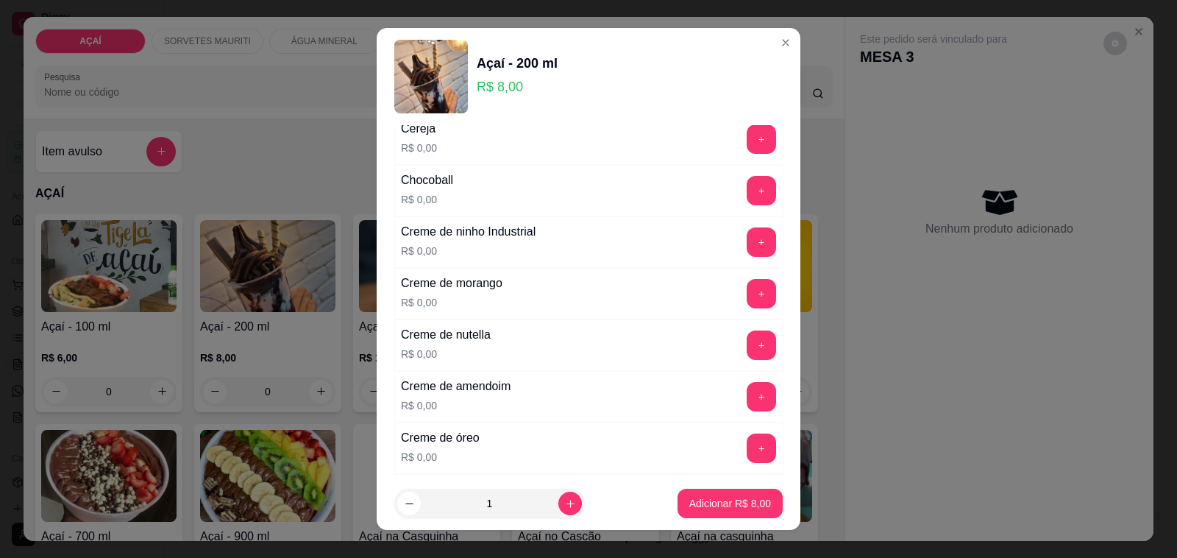
scroll to position [184, 0]
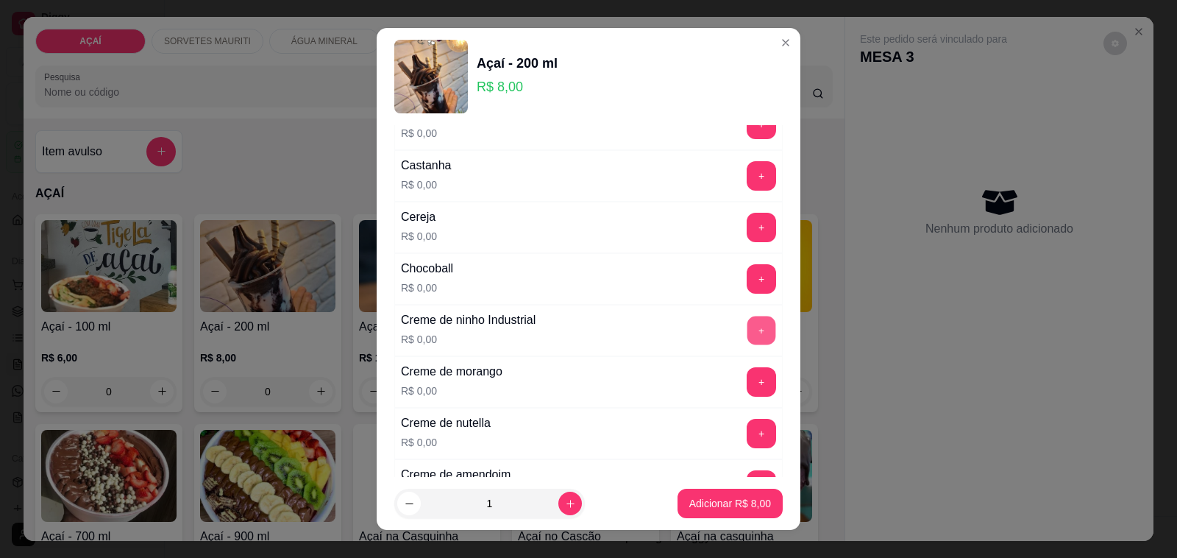
click at [748, 331] on button "+" at bounding box center [762, 330] width 29 height 29
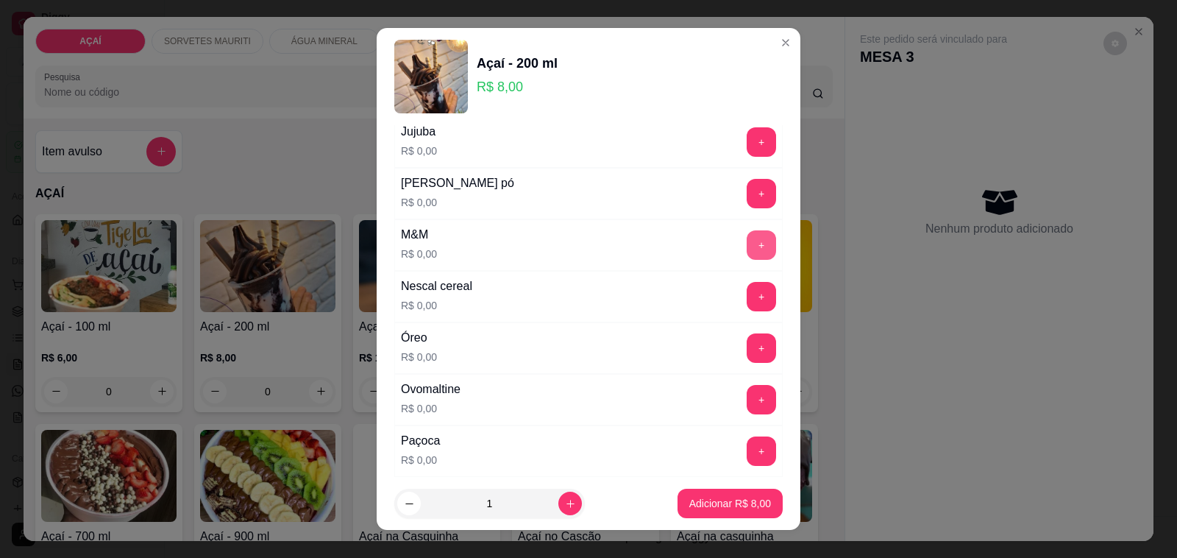
scroll to position [1564, 0]
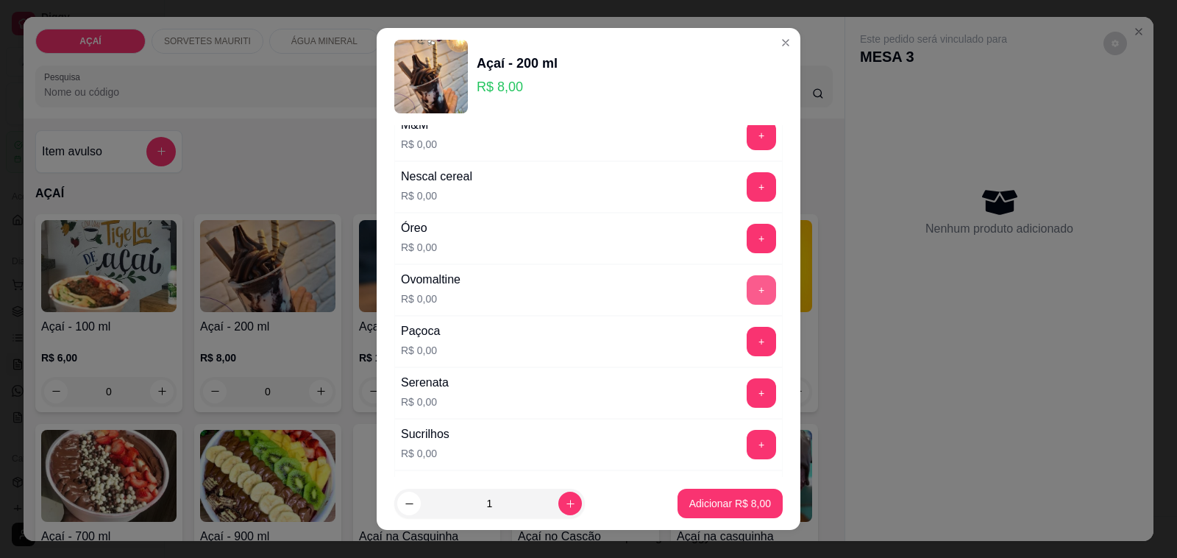
click at [747, 297] on button "+" at bounding box center [761, 289] width 29 height 29
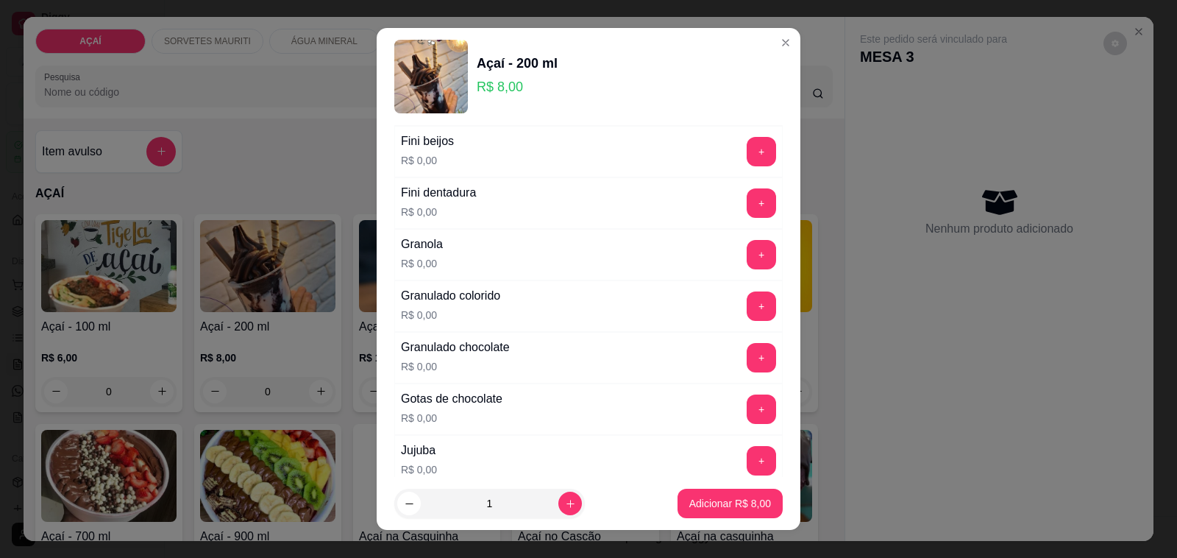
scroll to position [1104, 0]
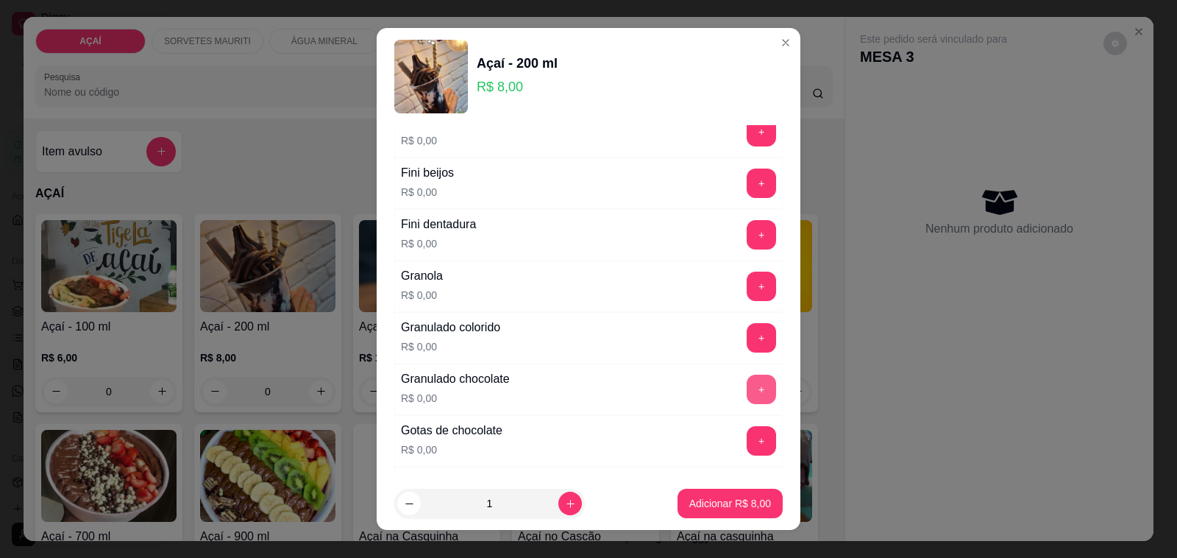
click at [747, 404] on button "+" at bounding box center [761, 389] width 29 height 29
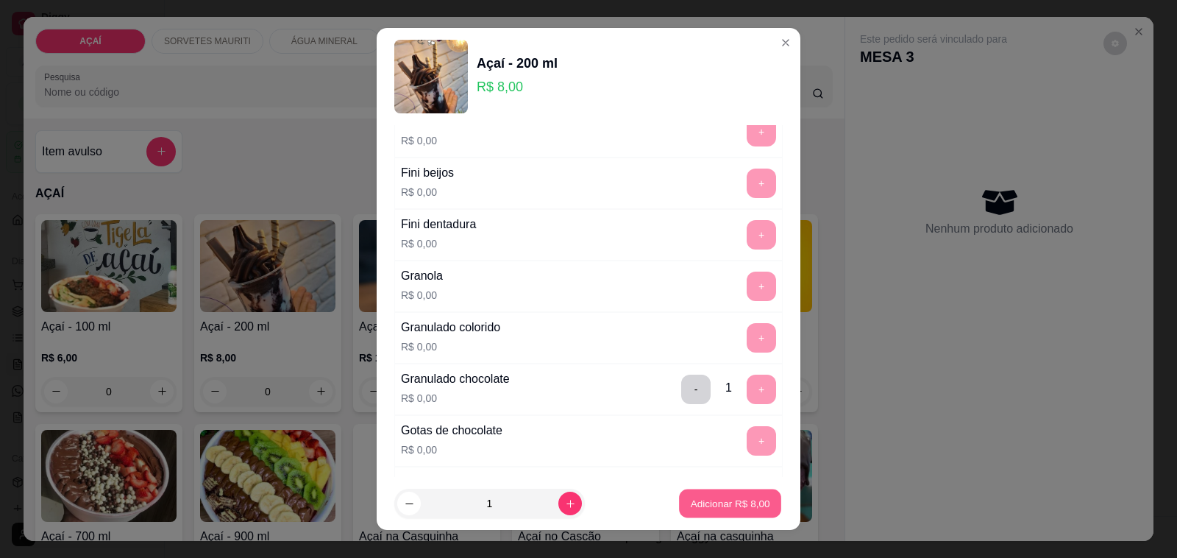
click at [742, 493] on button "Adicionar R$ 8,00" at bounding box center [730, 503] width 102 height 29
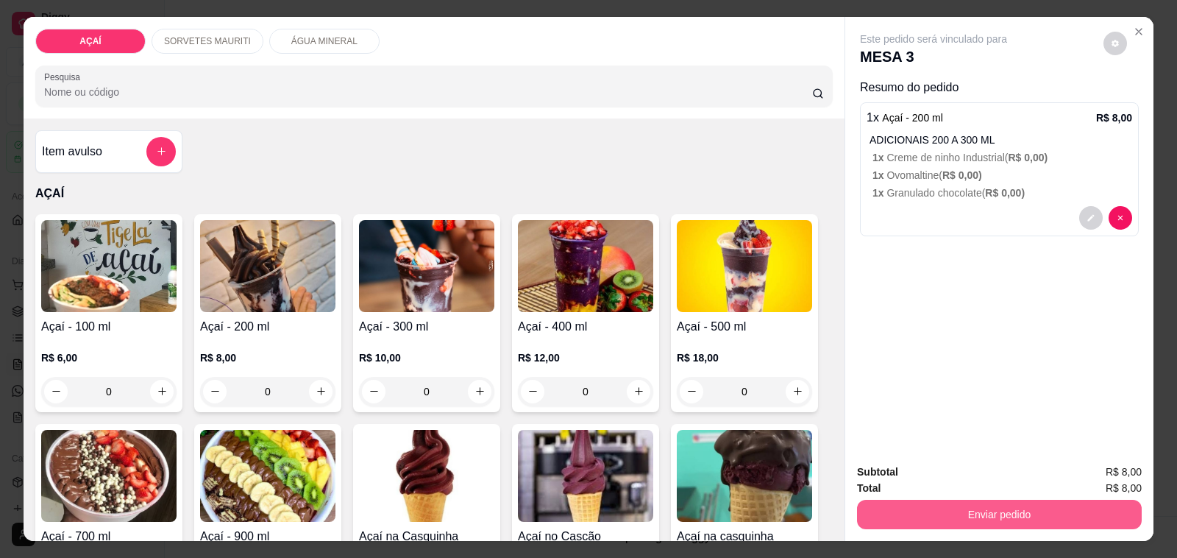
click at [869, 506] on button "Enviar pedido" at bounding box center [999, 514] width 285 height 29
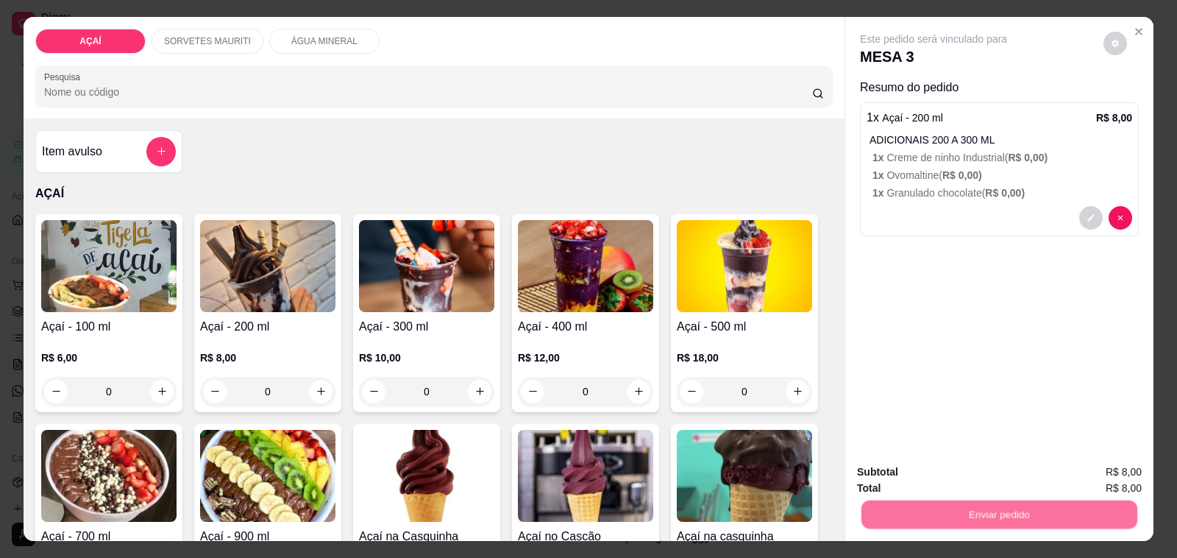
drag, startPoint x: 925, startPoint y: 436, endPoint x: 924, endPoint y: 444, distance: 8.1
click at [924, 444] on p "Essa é uma forma de identificar quem consumiu cada item na mesa e facilitar o p…" at bounding box center [993, 447] width 252 height 24
click at [923, 462] on button "Não registrar e enviar pedido" at bounding box center [950, 471] width 149 height 27
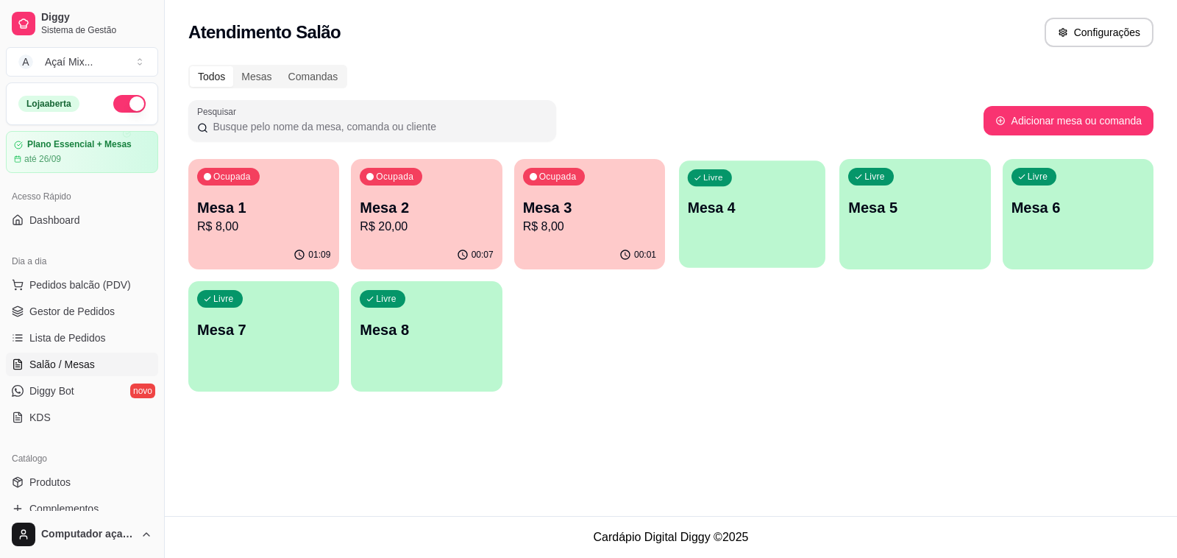
click at [744, 240] on div "Livre Mesa 4" at bounding box center [752, 205] width 146 height 90
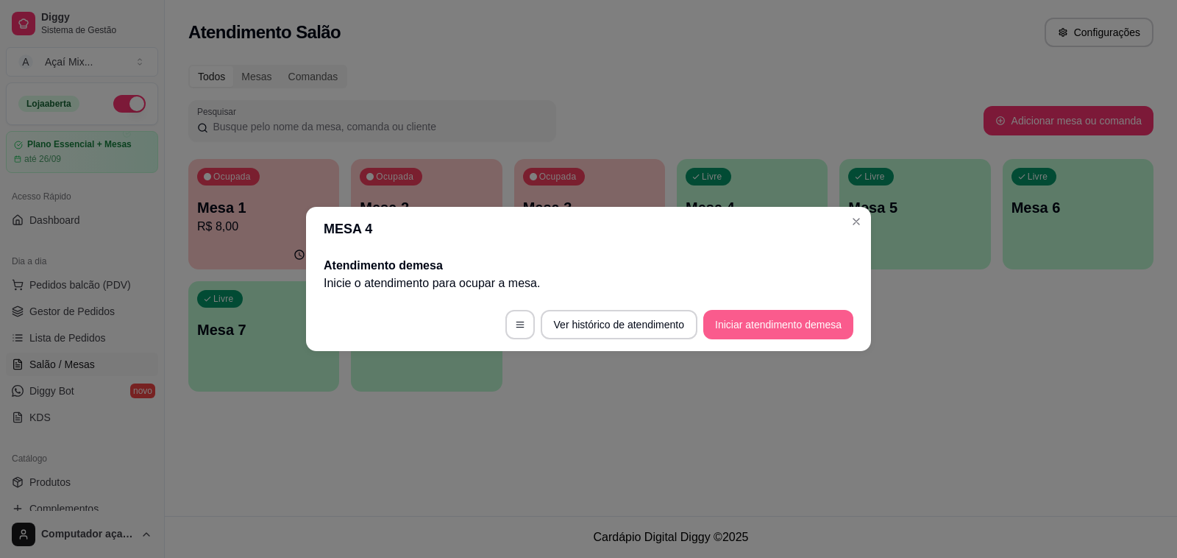
click at [767, 325] on button "Iniciar atendimento de mesa" at bounding box center [778, 324] width 150 height 29
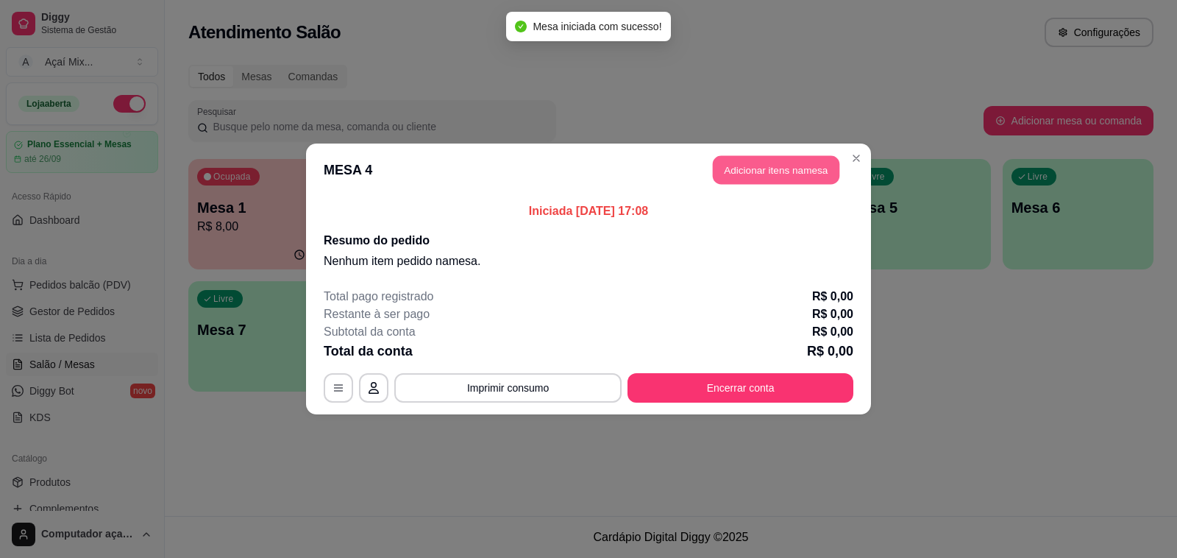
click at [766, 173] on button "Adicionar itens na mesa" at bounding box center [776, 170] width 127 height 29
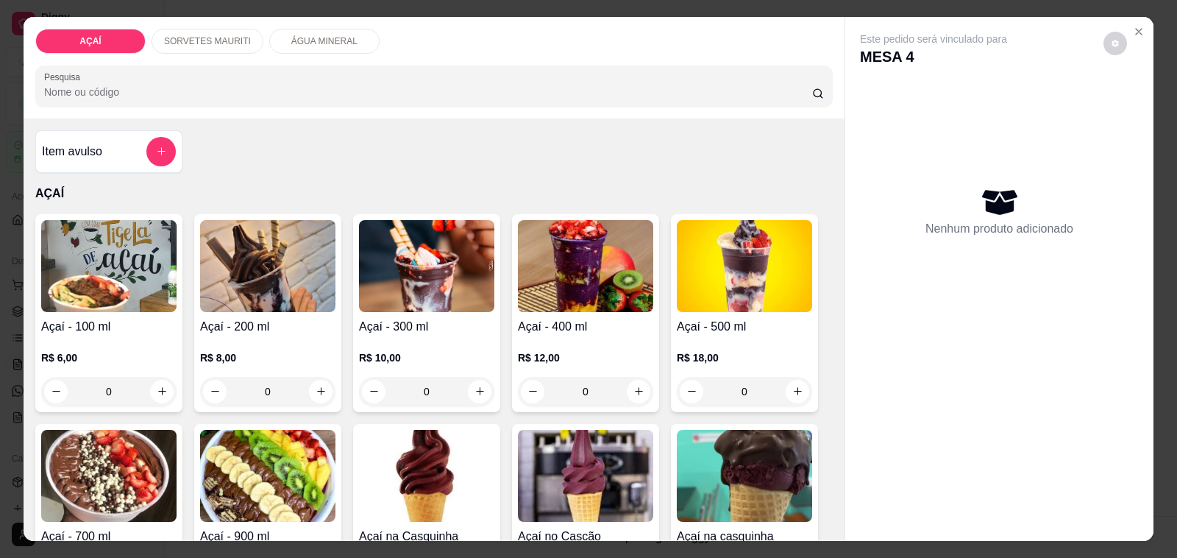
click at [230, 35] on p "SORVETES MAURITI" at bounding box center [207, 41] width 87 height 12
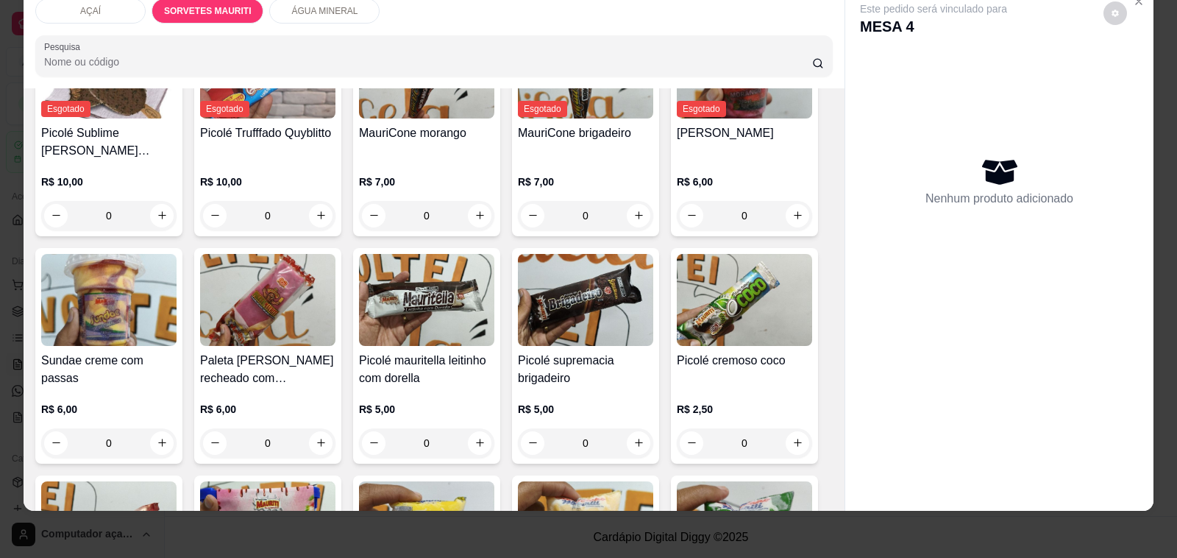
scroll to position [926, 0]
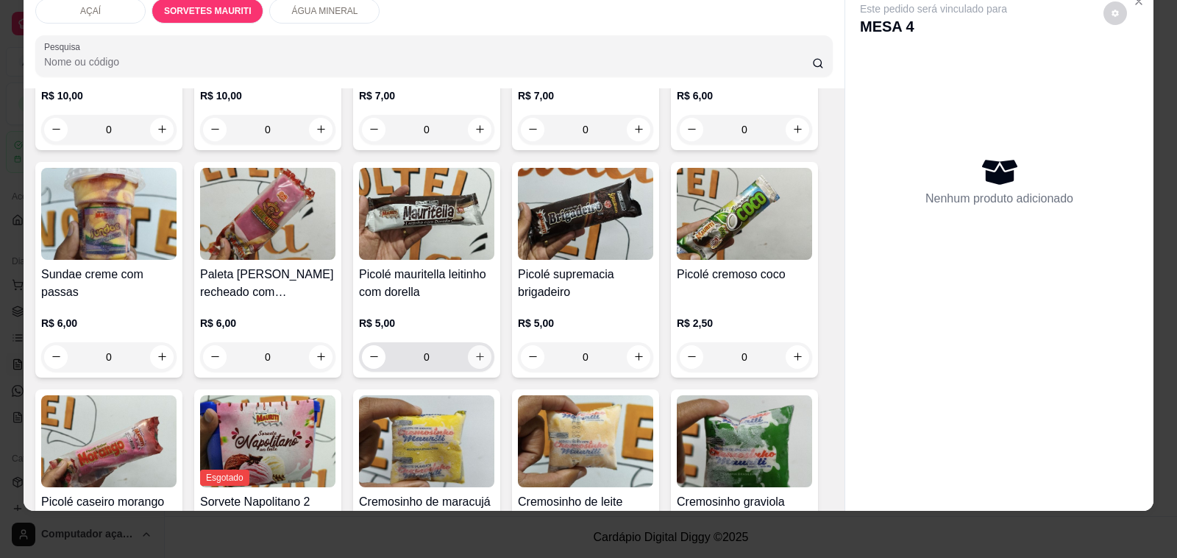
click at [475, 351] on icon "increase-product-quantity" at bounding box center [480, 356] width 11 height 11
type input "1"
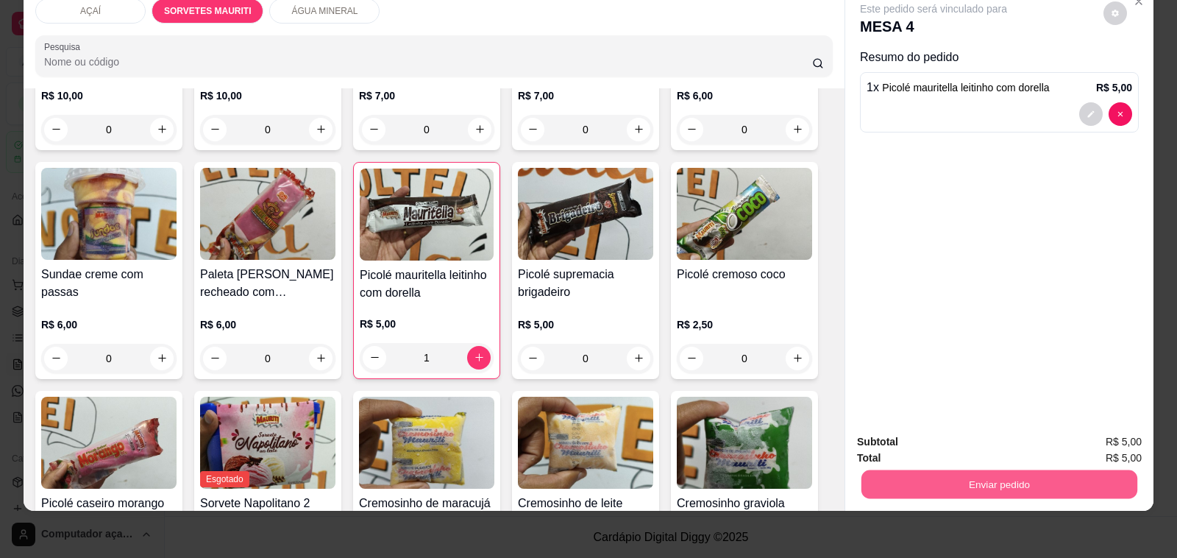
click at [992, 483] on button "Enviar pedido" at bounding box center [1000, 484] width 276 height 29
click at [933, 438] on button "Não registrar e enviar pedido" at bounding box center [949, 436] width 153 height 28
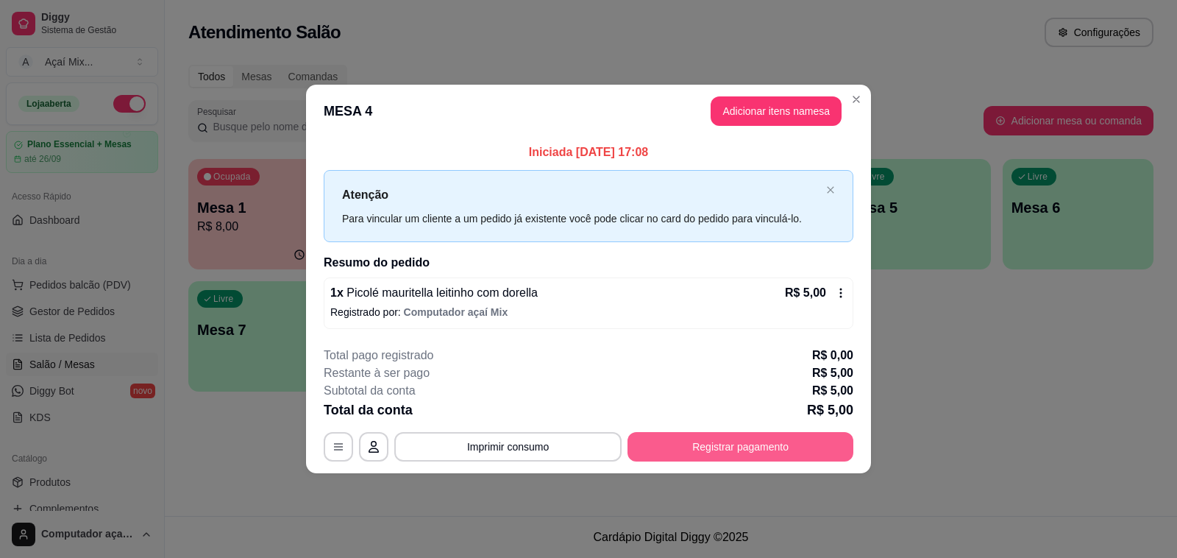
click at [804, 454] on button "Registrar pagamento" at bounding box center [741, 446] width 226 height 29
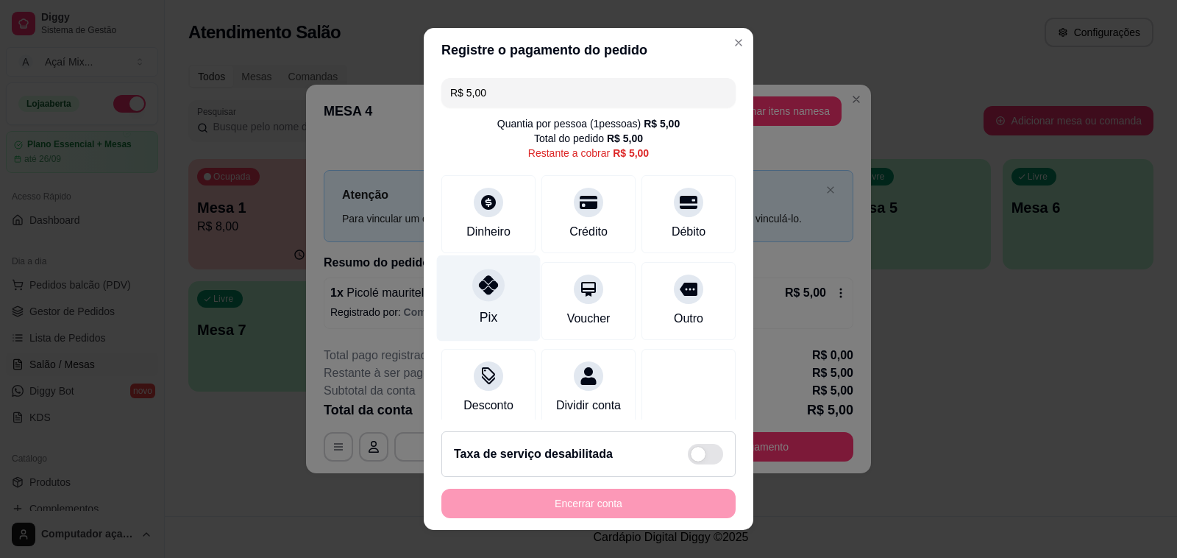
click at [461, 308] on div "Pix" at bounding box center [489, 298] width 104 height 86
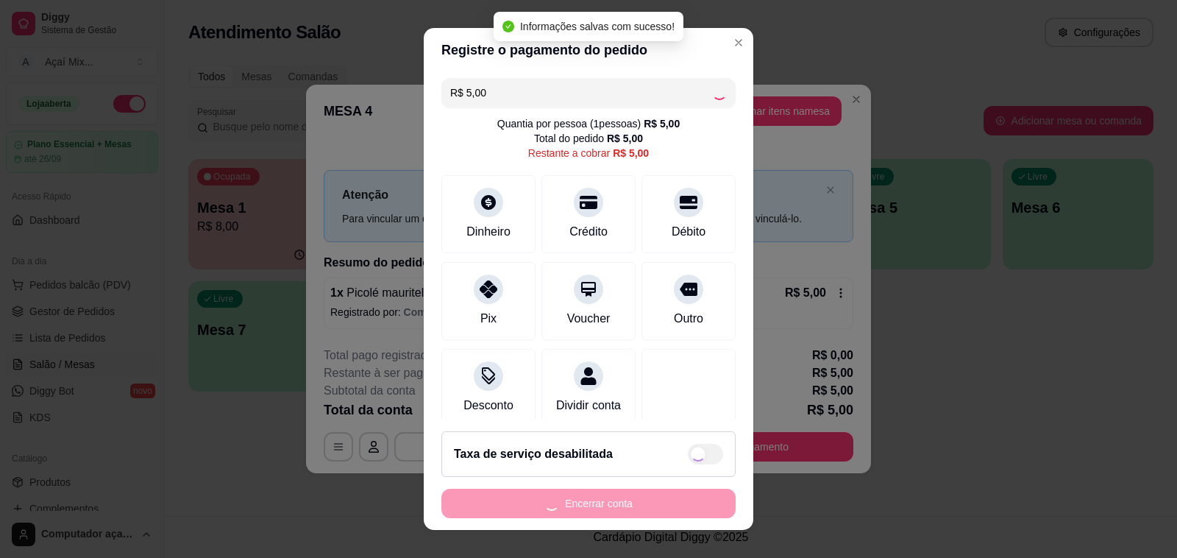
type input "R$ 0,00"
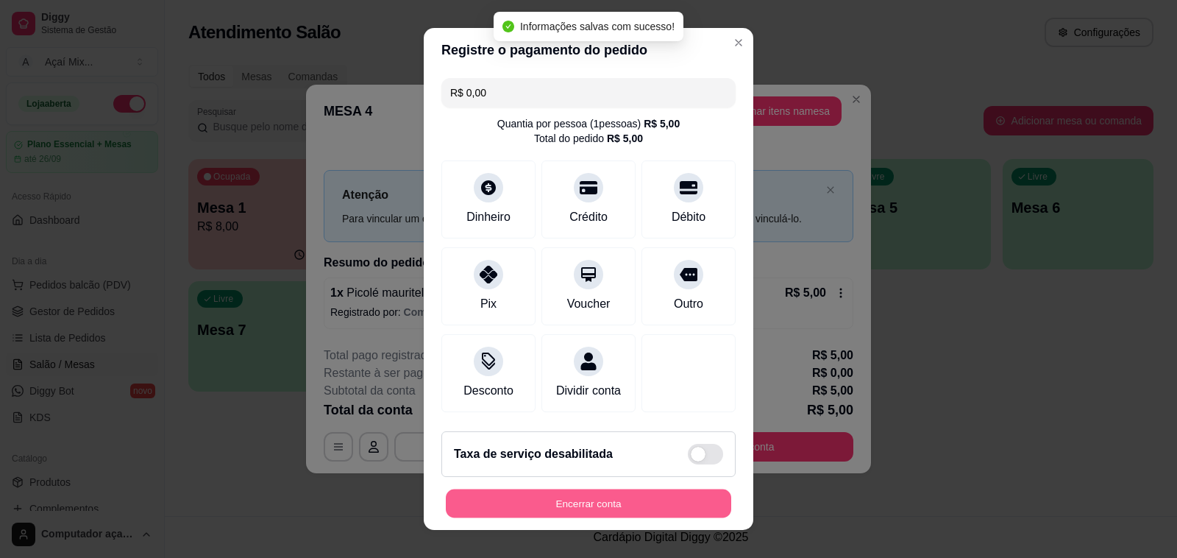
click at [554, 509] on button "Encerrar conta" at bounding box center [588, 503] width 285 height 29
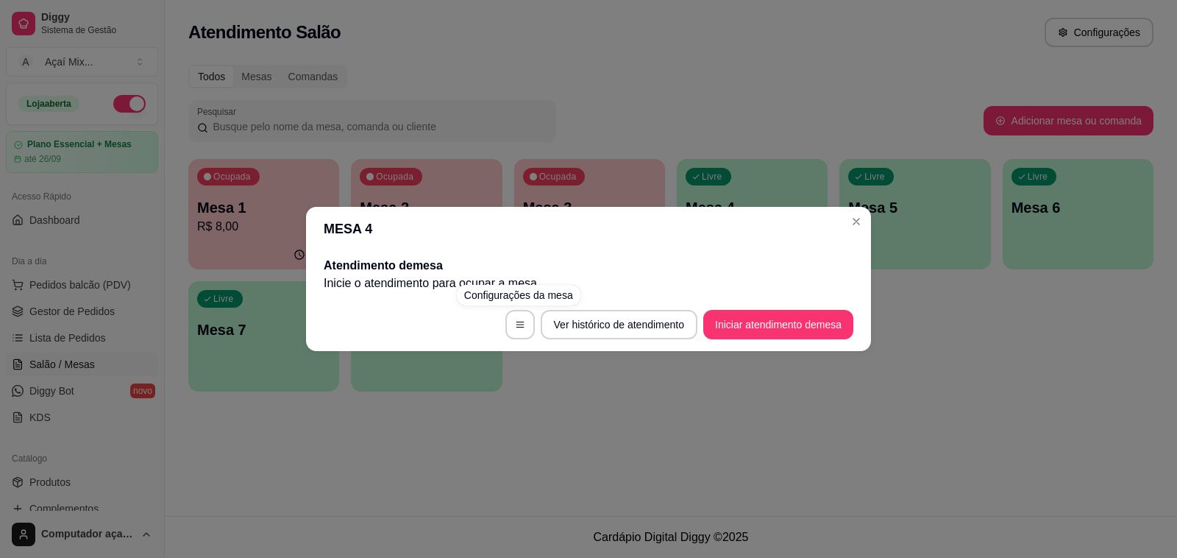
drag, startPoint x: 561, startPoint y: 417, endPoint x: 589, endPoint y: 313, distance: 108.0
click at [561, 411] on div "MESA 4 Atendimento de mesa Inicie o atendimento para ocupar a mesa . Ver histór…" at bounding box center [588, 279] width 1177 height 558
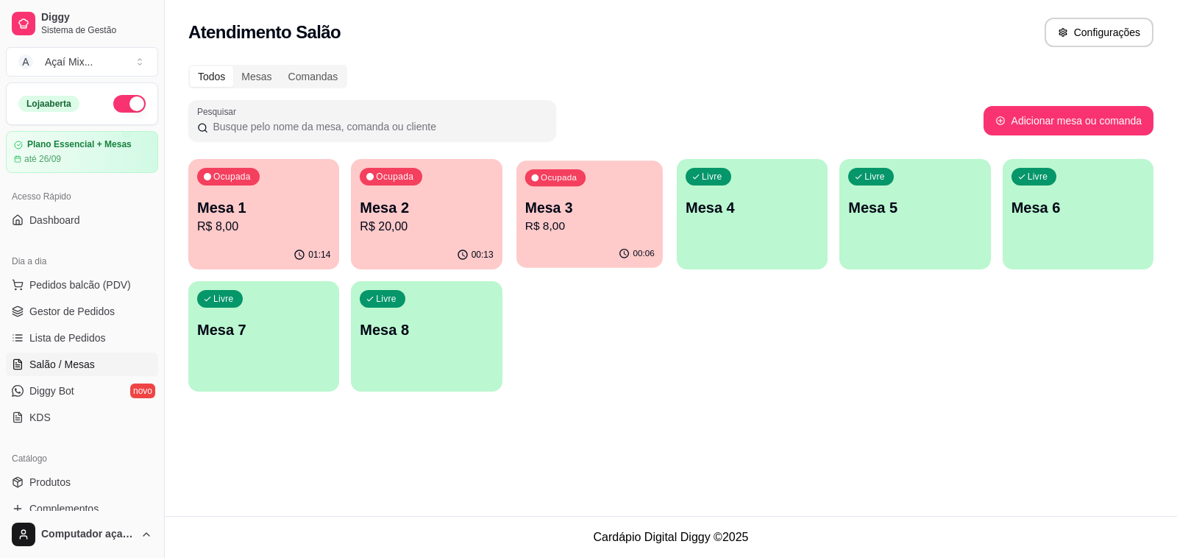
click at [593, 212] on p "Mesa 3" at bounding box center [590, 208] width 130 height 20
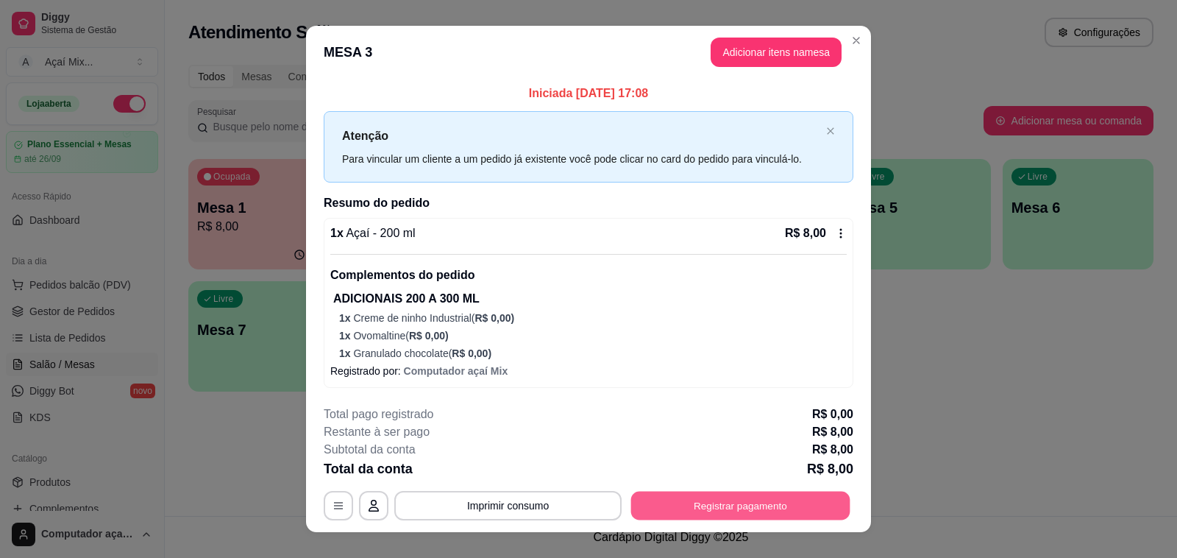
click at [780, 514] on button "Registrar pagamento" at bounding box center [740, 506] width 219 height 29
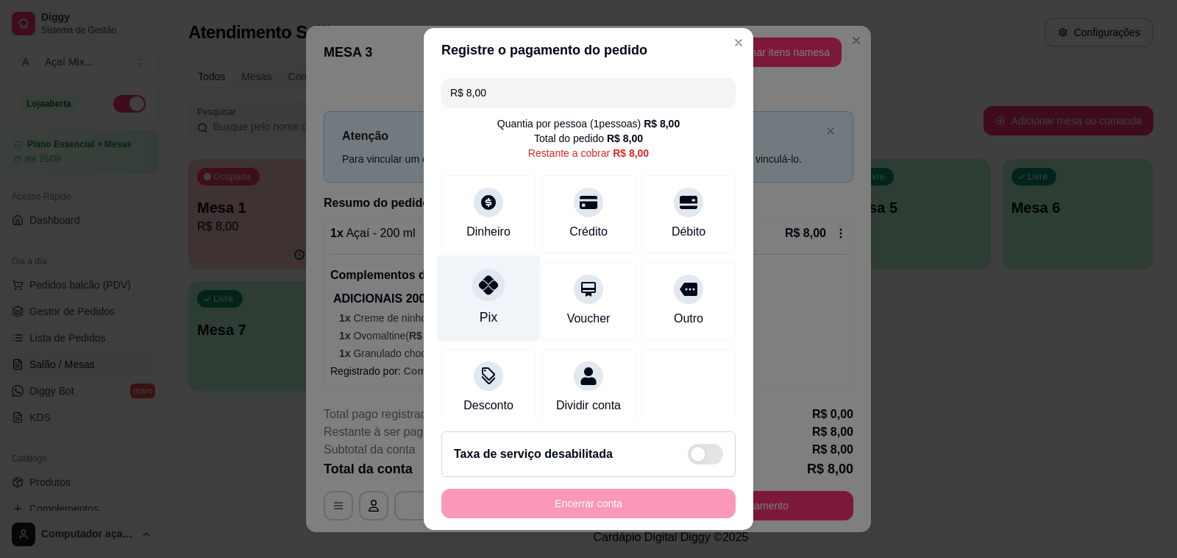
click at [492, 294] on div "Pix" at bounding box center [489, 298] width 104 height 86
type input "R$ 0,00"
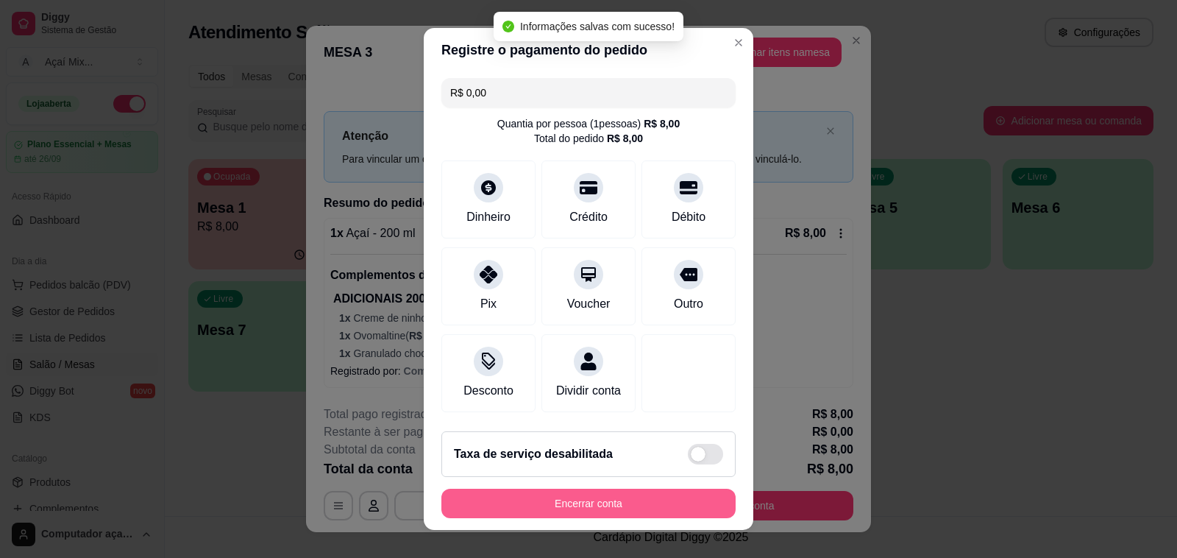
click at [623, 490] on button "Encerrar conta" at bounding box center [588, 503] width 294 height 29
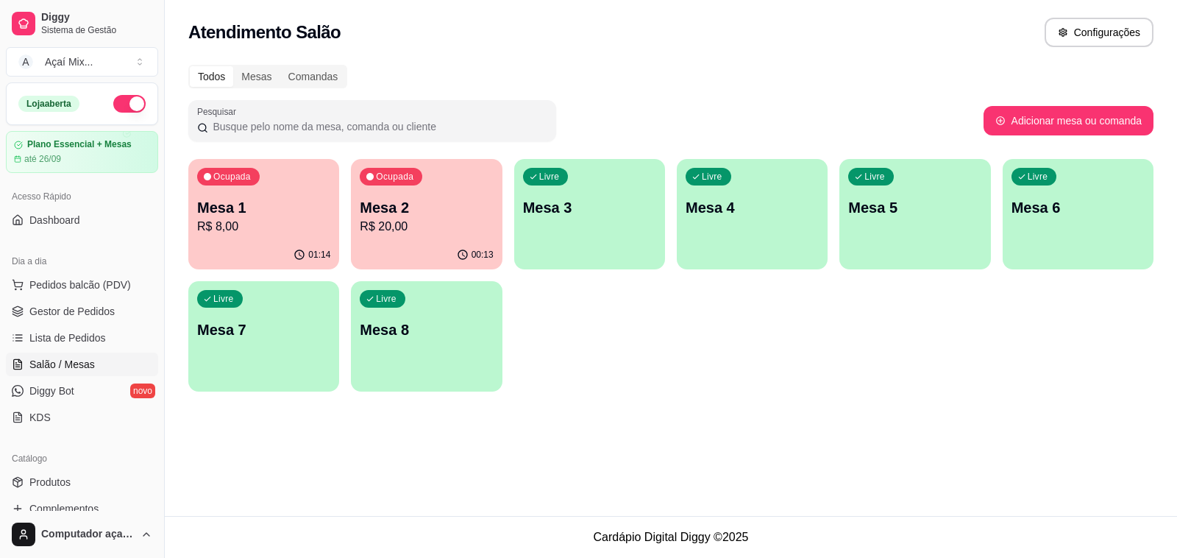
click at [388, 244] on div "00:13" at bounding box center [426, 255] width 151 height 29
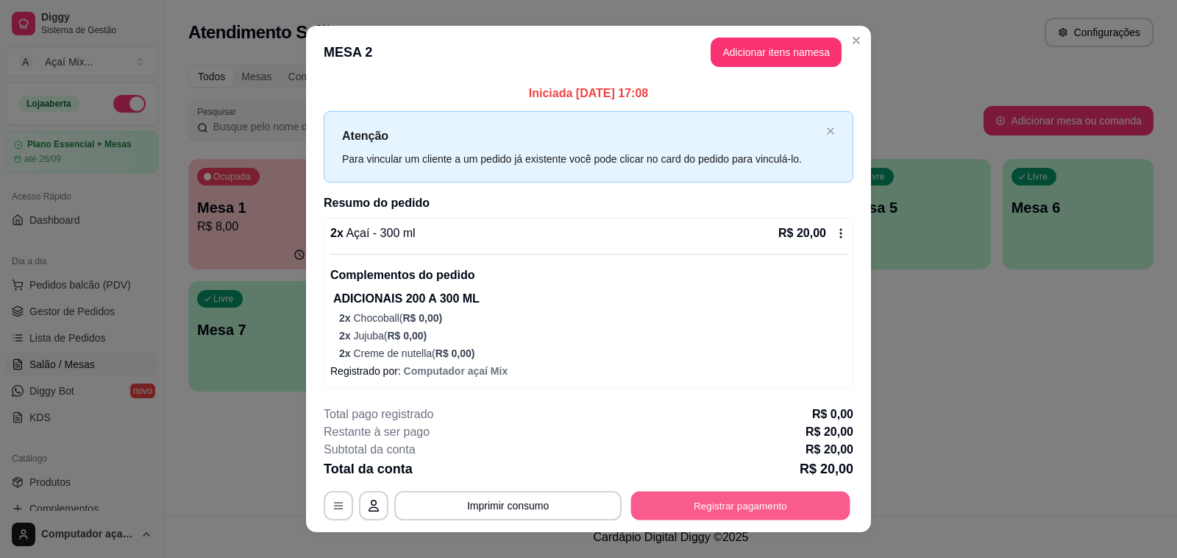
click at [690, 506] on button "Registrar pagamento" at bounding box center [740, 506] width 219 height 29
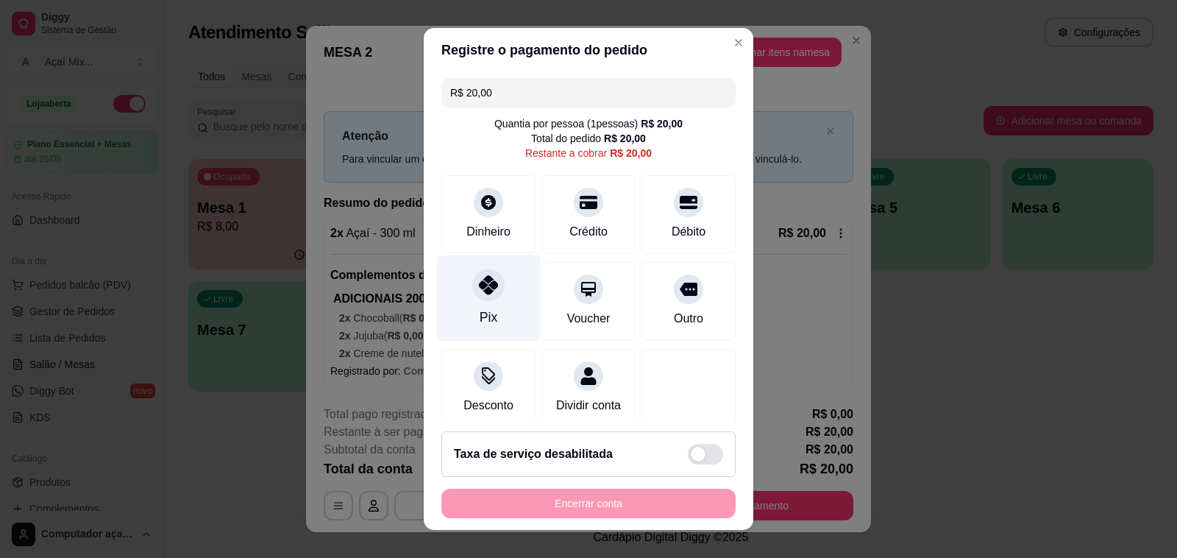
click at [478, 295] on div at bounding box center [488, 285] width 32 height 32
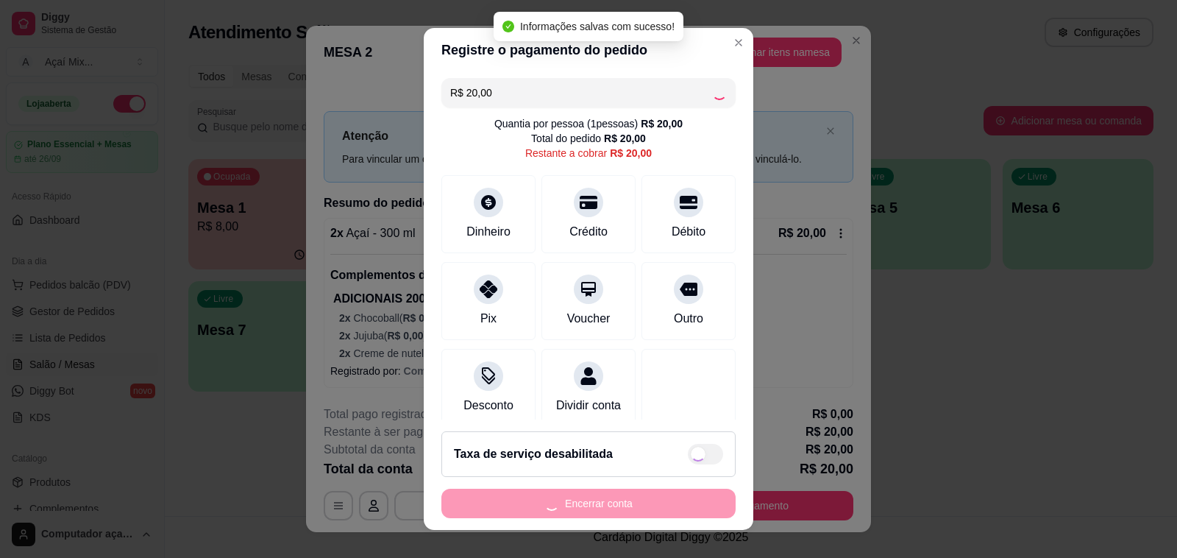
type input "R$ 0,00"
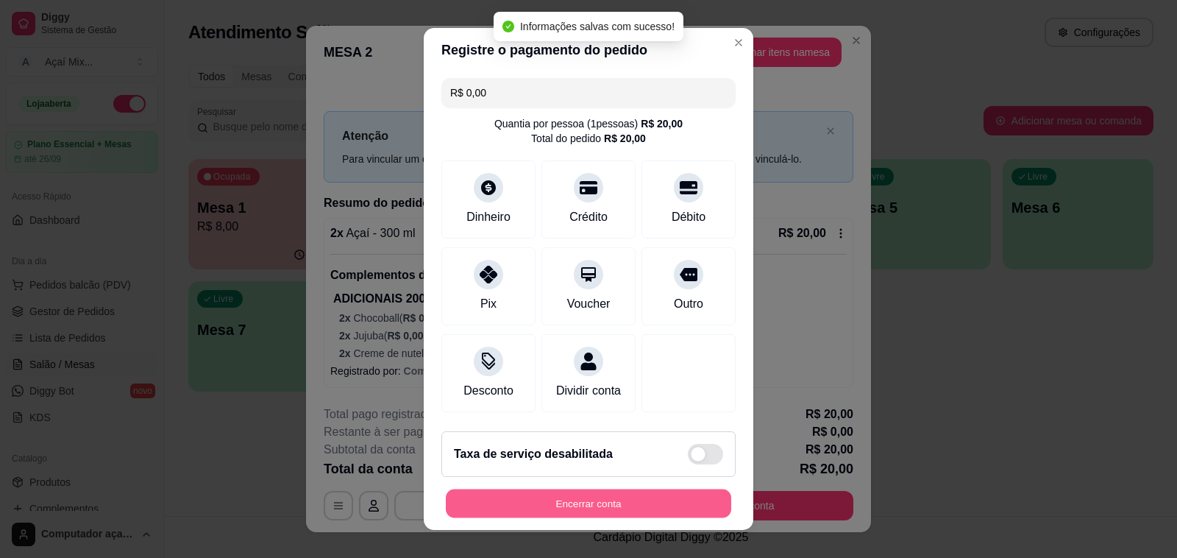
click at [664, 503] on button "Encerrar conta" at bounding box center [588, 503] width 285 height 29
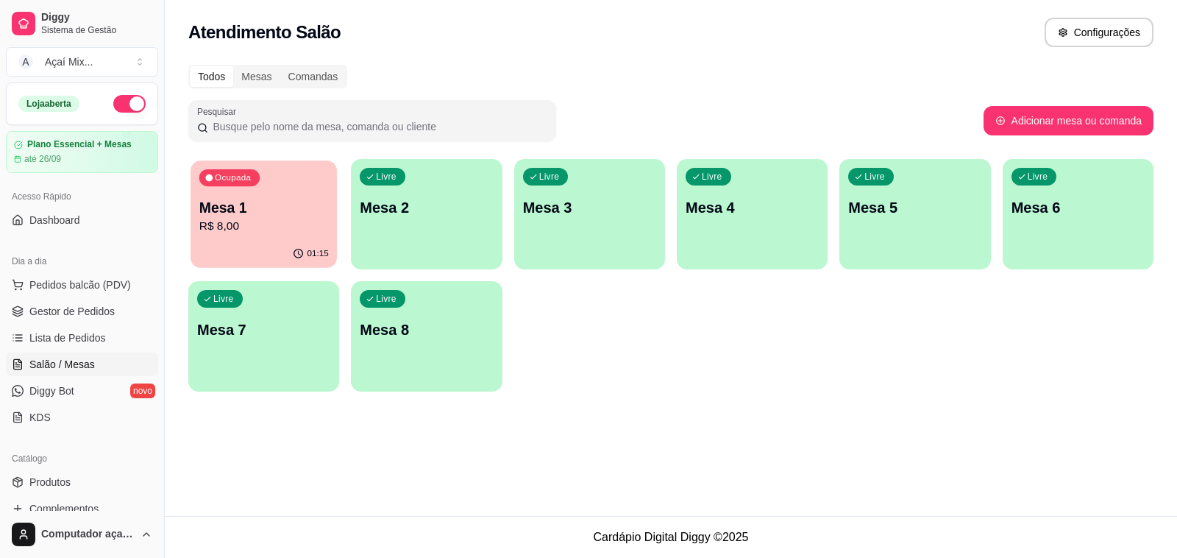
click at [203, 243] on div "01:15" at bounding box center [264, 254] width 146 height 28
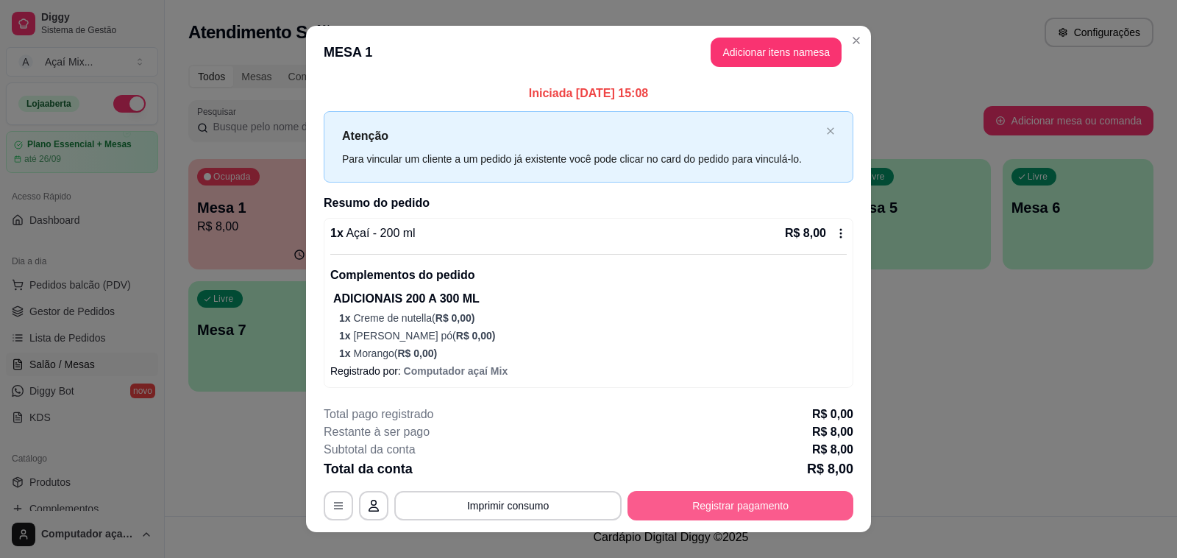
click at [641, 509] on button "Registrar pagamento" at bounding box center [741, 505] width 226 height 29
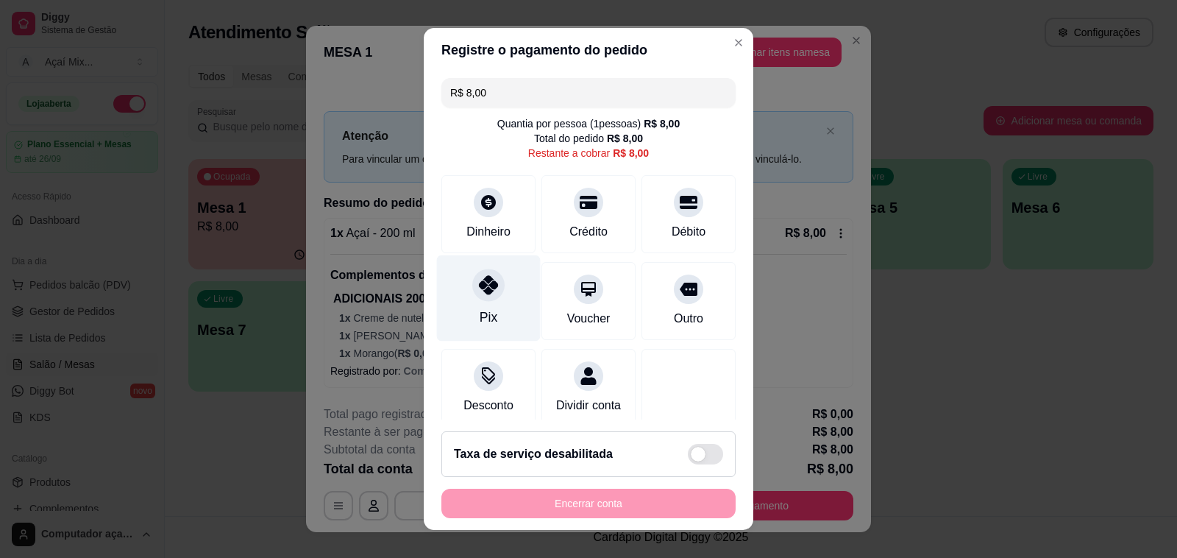
click at [461, 299] on div "Pix" at bounding box center [489, 298] width 104 height 86
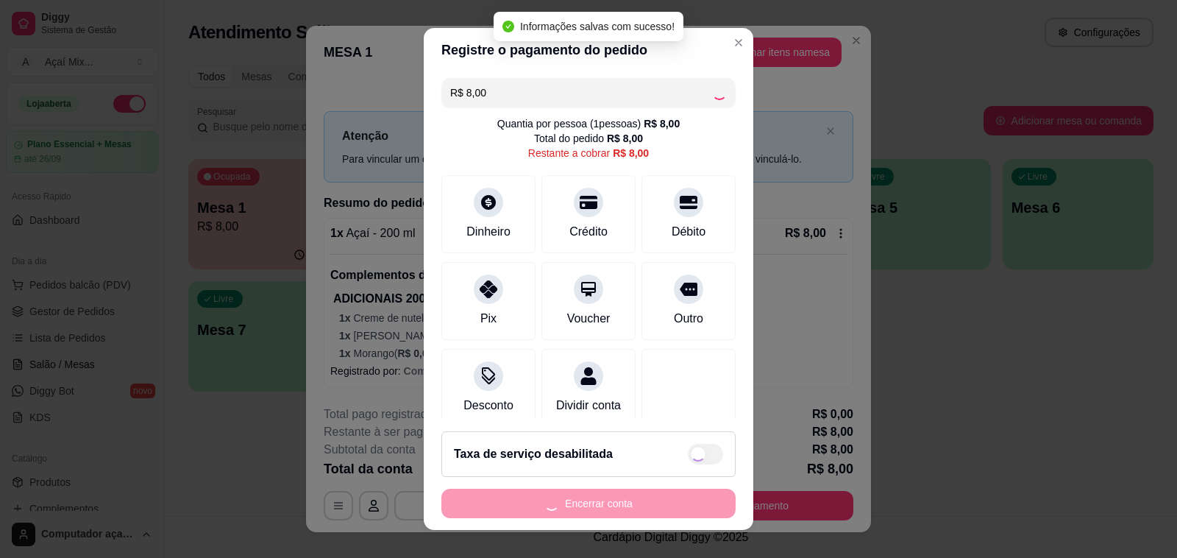
type input "R$ 0,00"
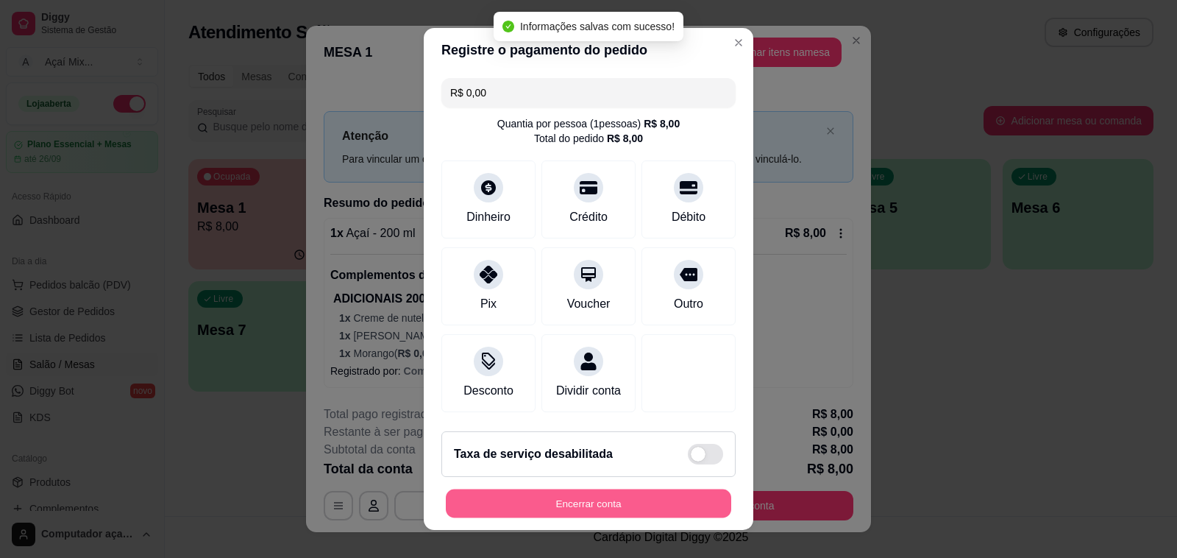
click at [565, 497] on button "Encerrar conta" at bounding box center [588, 503] width 285 height 29
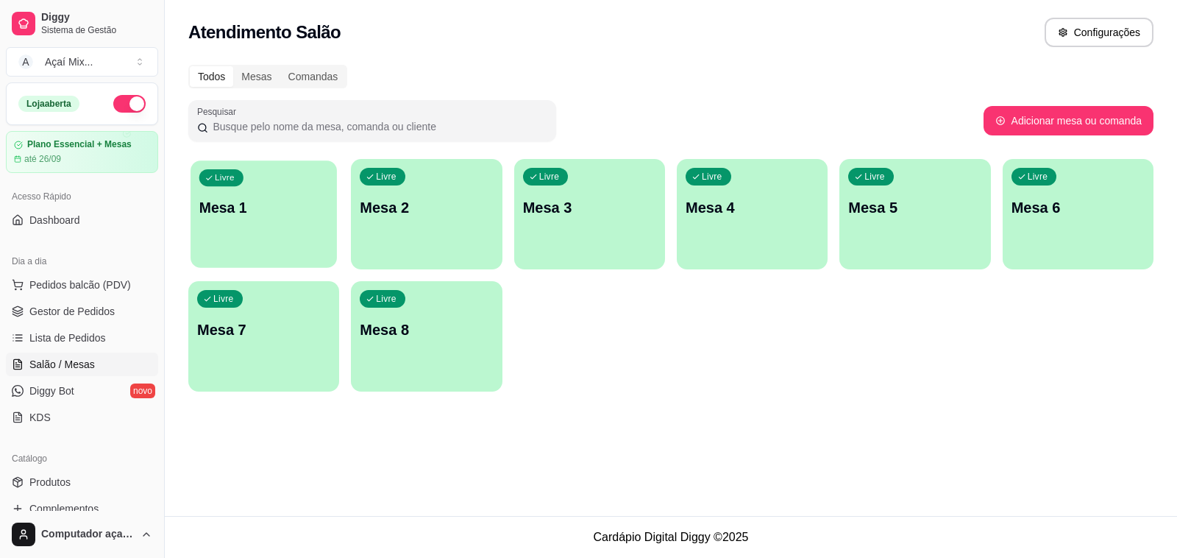
click at [298, 263] on div "button" at bounding box center [264, 258] width 146 height 17
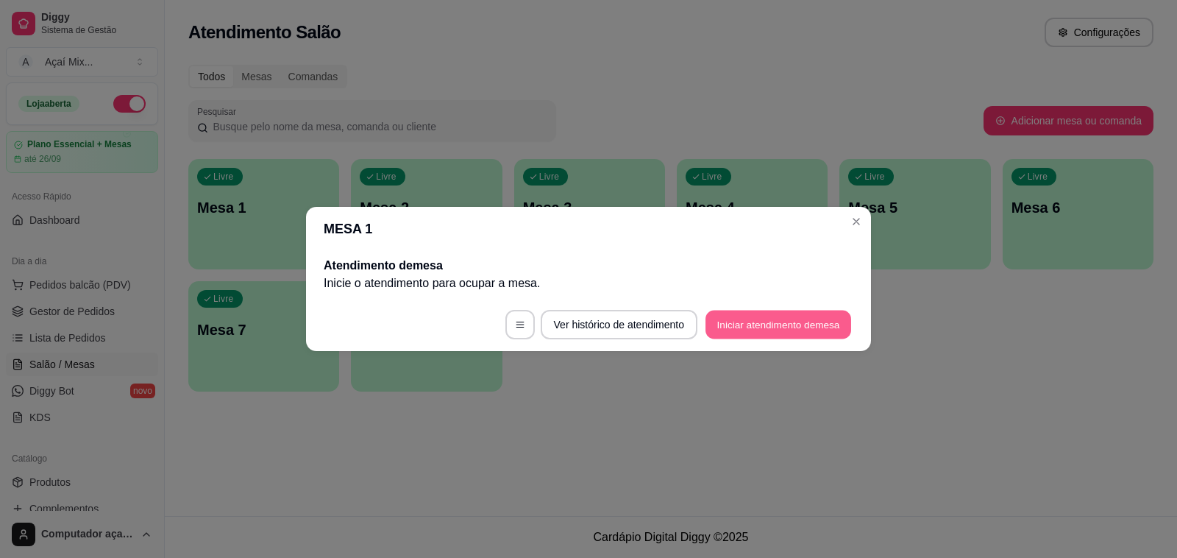
click at [755, 321] on button "Iniciar atendimento de mesa" at bounding box center [779, 325] width 146 height 29
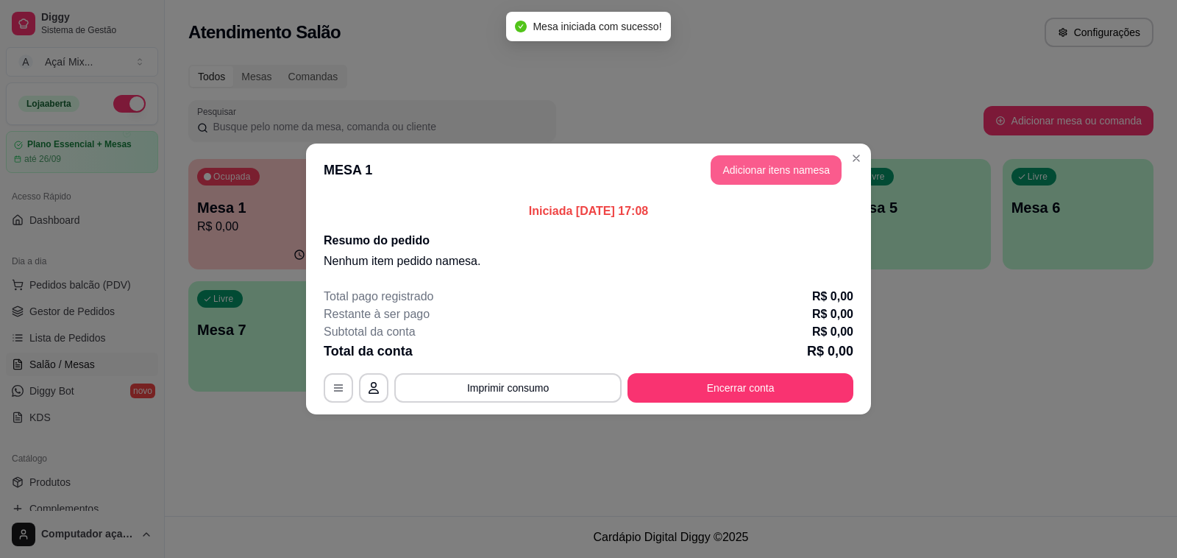
click at [780, 174] on button "Adicionar itens na mesa" at bounding box center [776, 169] width 131 height 29
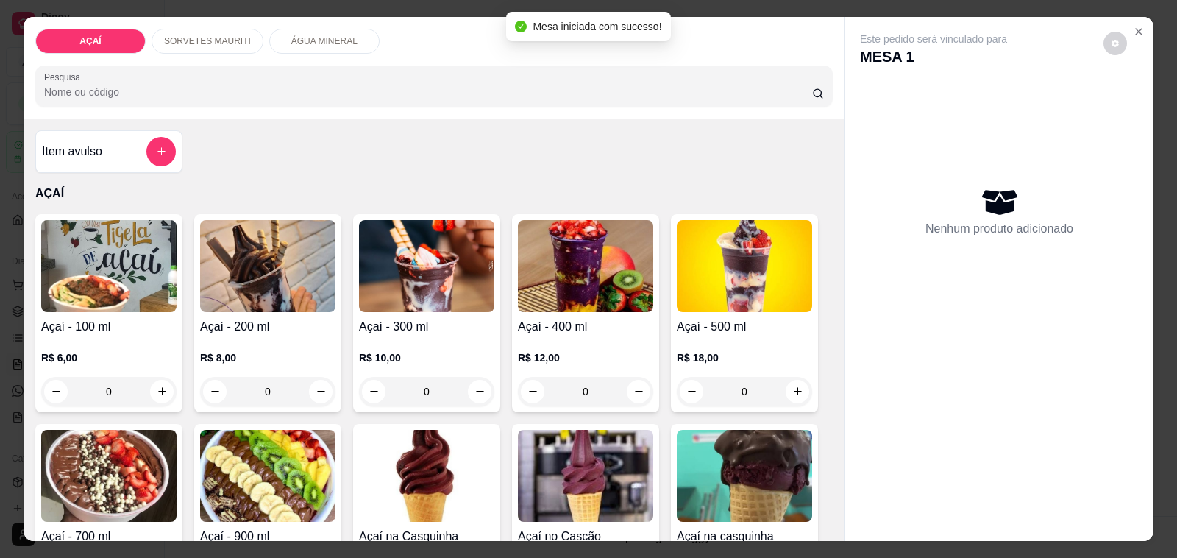
click at [575, 304] on img at bounding box center [585, 266] width 135 height 92
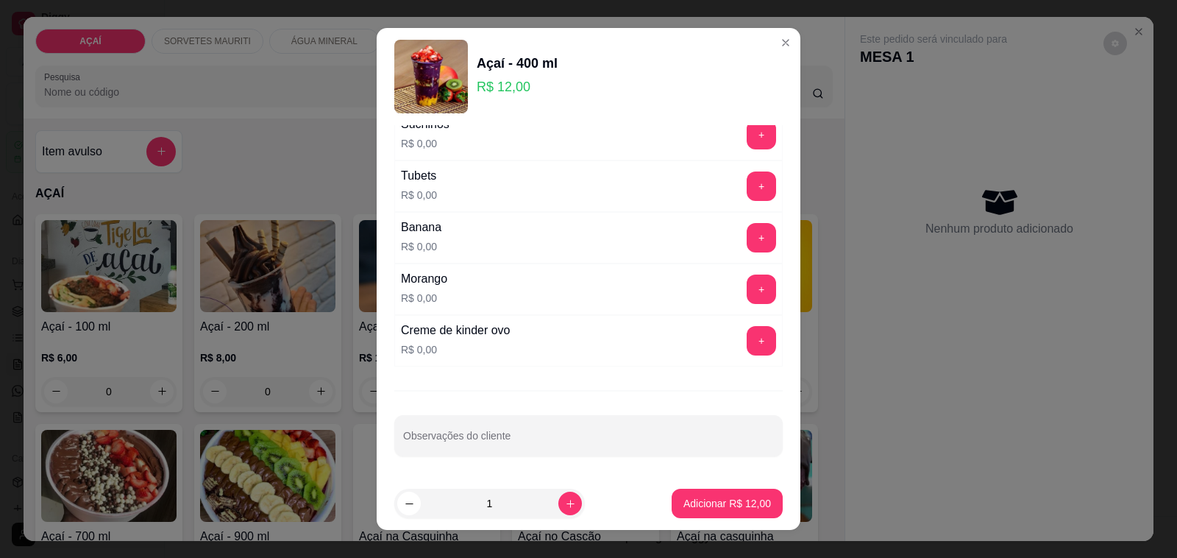
scroll to position [1886, 0]
click at [748, 288] on button "+" at bounding box center [762, 289] width 29 height 29
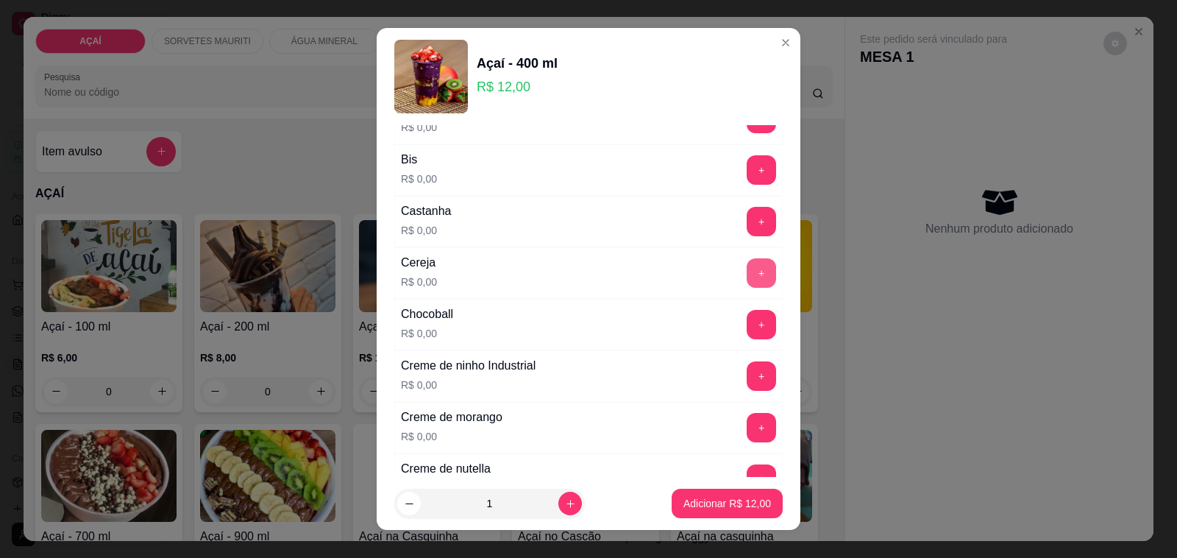
scroll to position [230, 0]
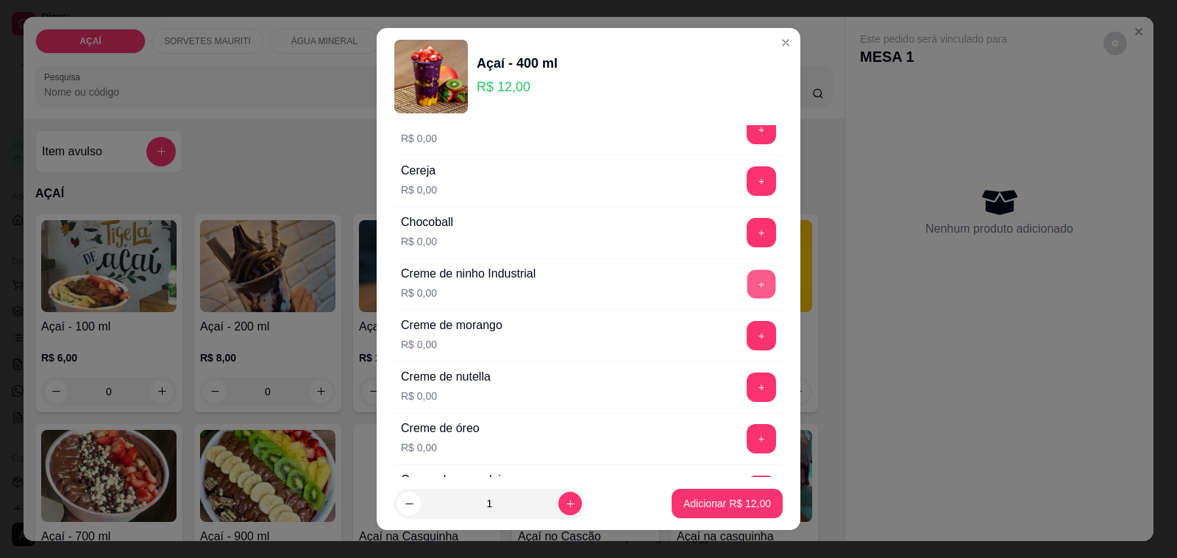
click at [748, 296] on button "+" at bounding box center [762, 284] width 29 height 29
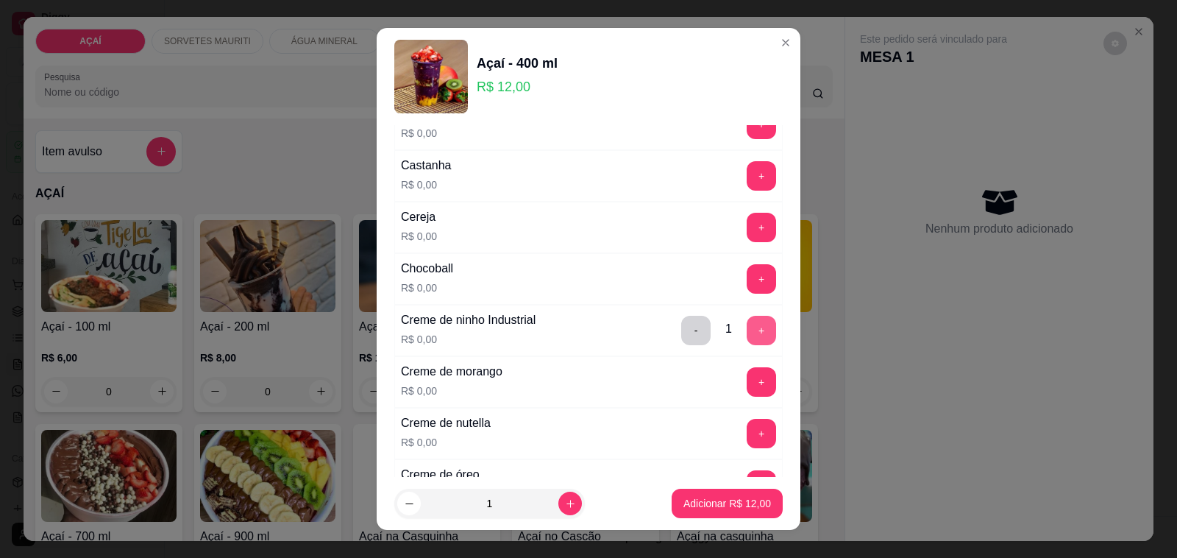
scroll to position [0, 0]
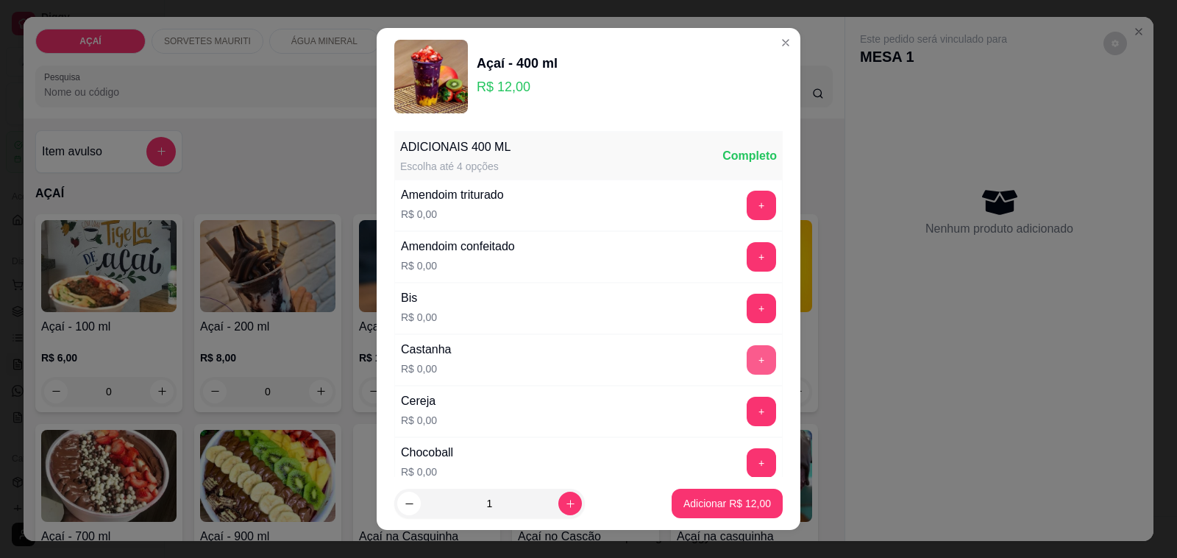
click at [747, 372] on button "+" at bounding box center [761, 359] width 29 height 29
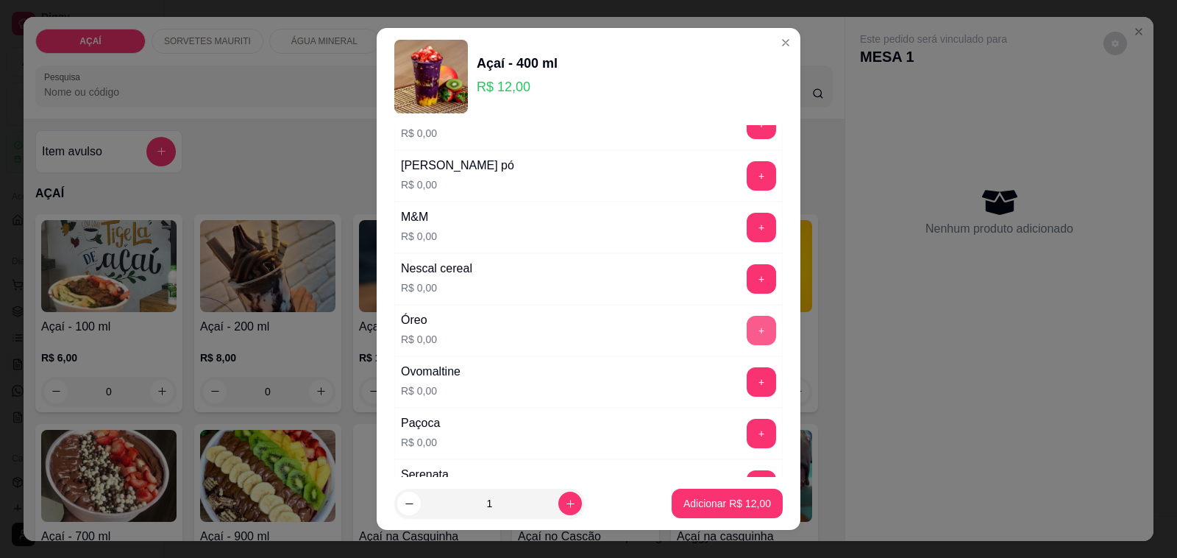
scroll to position [1380, 0]
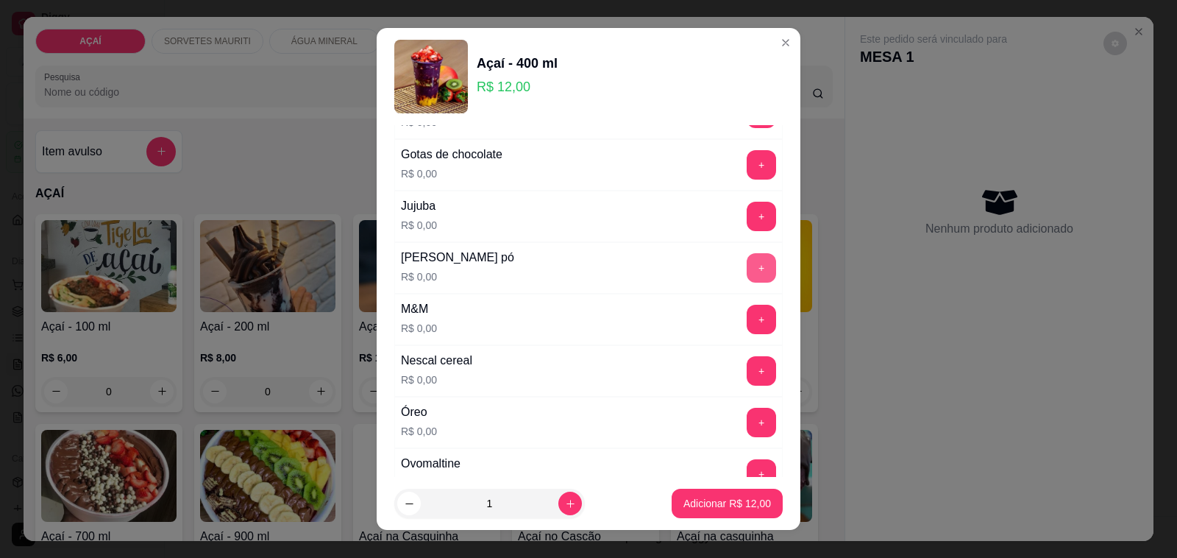
click at [747, 283] on button "+" at bounding box center [761, 267] width 29 height 29
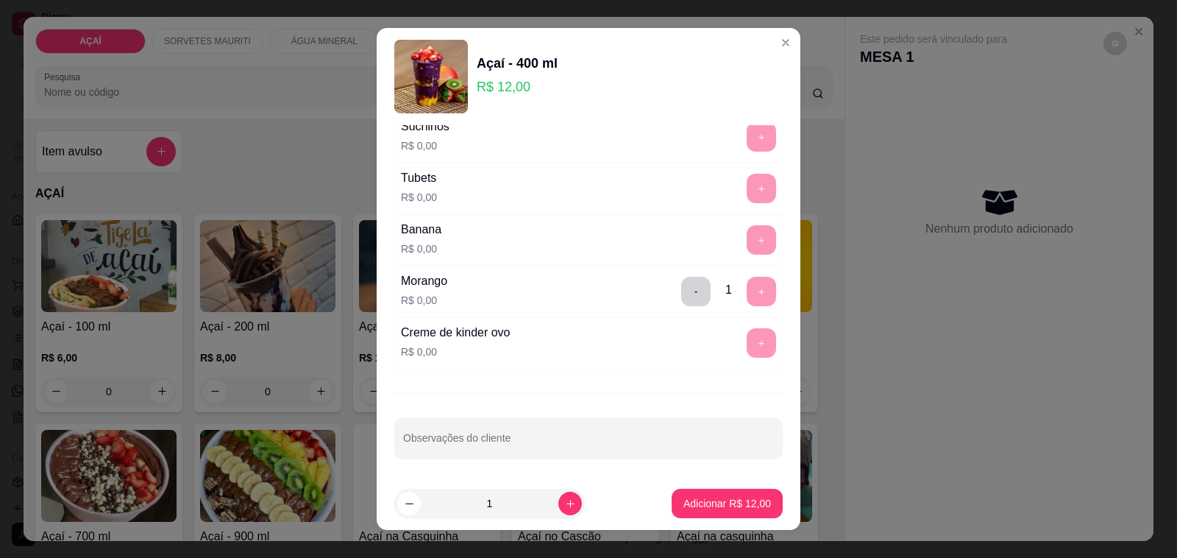
scroll to position [1886, 0]
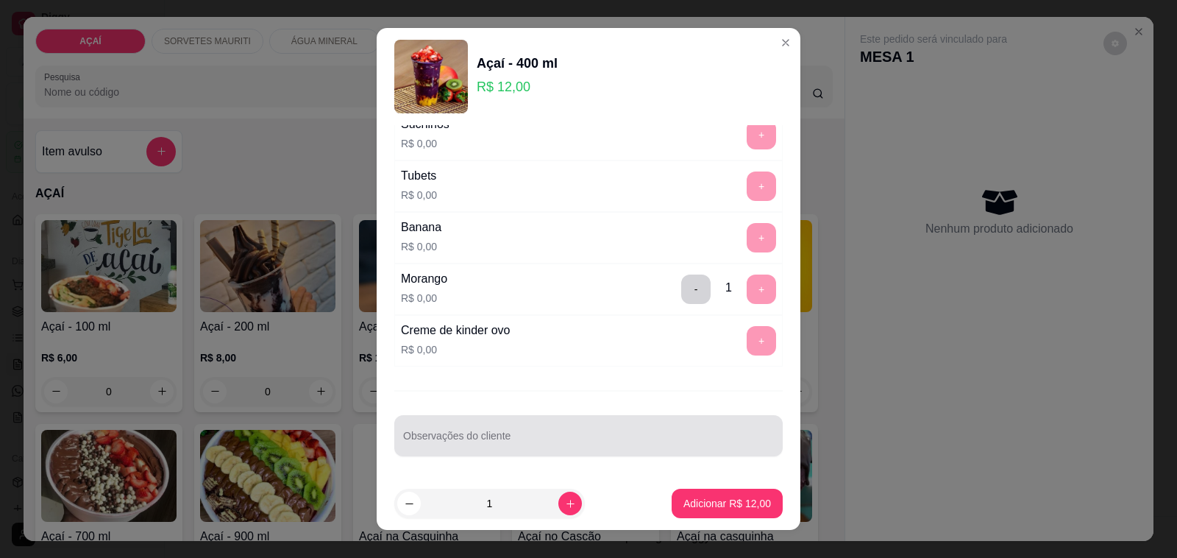
click at [648, 419] on div "Observações do cliente" at bounding box center [588, 435] width 389 height 41
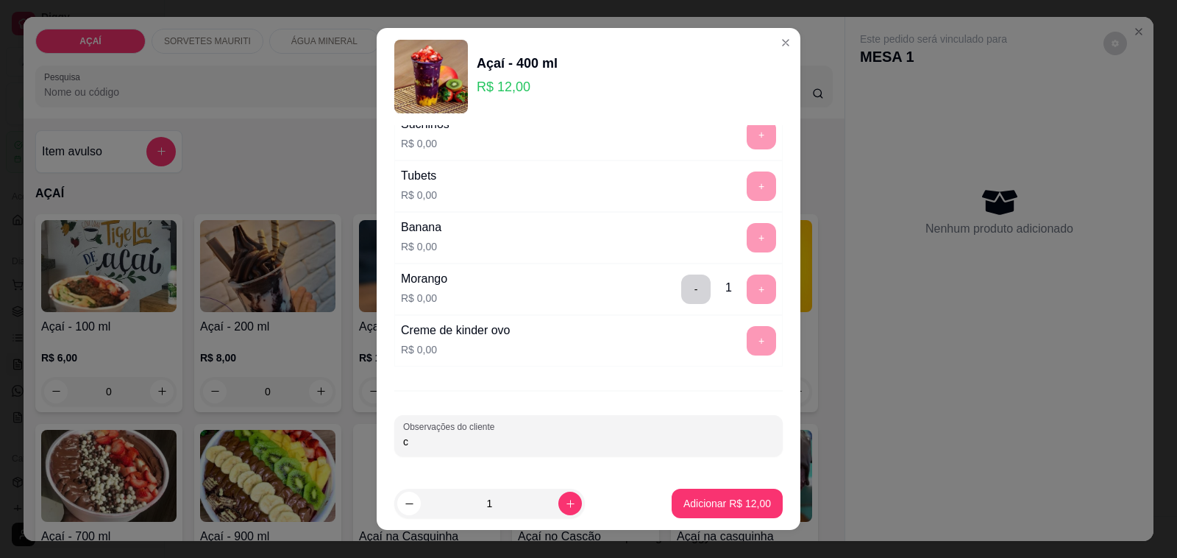
type input "c"
type input "paçoca"
click at [712, 510] on button "Adicionar R$ 12,00" at bounding box center [727, 503] width 108 height 29
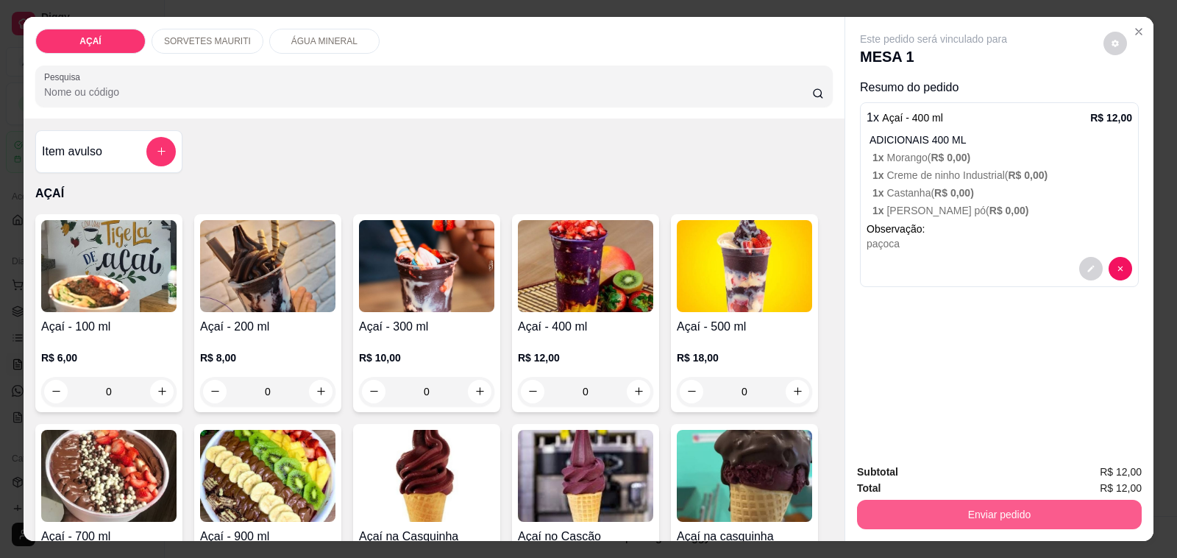
click at [879, 508] on button "Enviar pedido" at bounding box center [999, 514] width 285 height 29
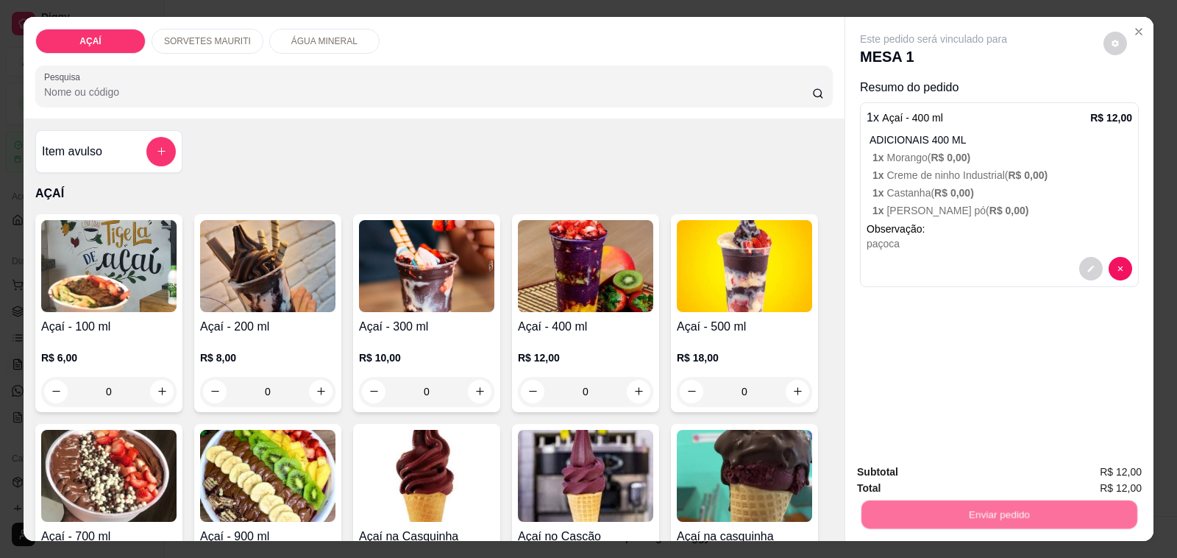
click at [876, 469] on button "Não registrar e enviar pedido" at bounding box center [950, 471] width 149 height 27
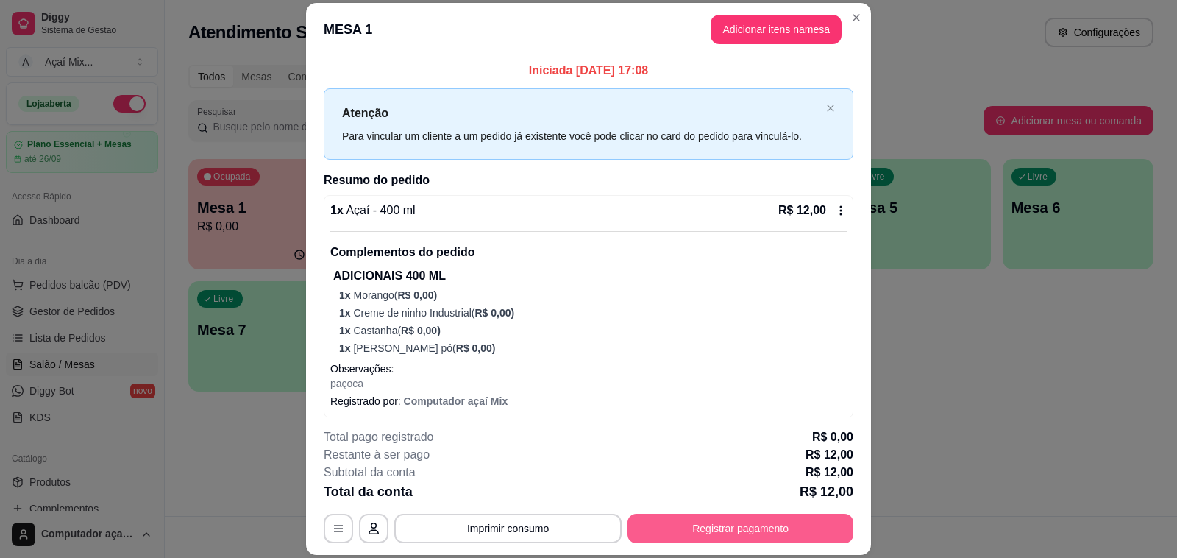
click at [815, 523] on button "Registrar pagamento" at bounding box center [741, 528] width 226 height 29
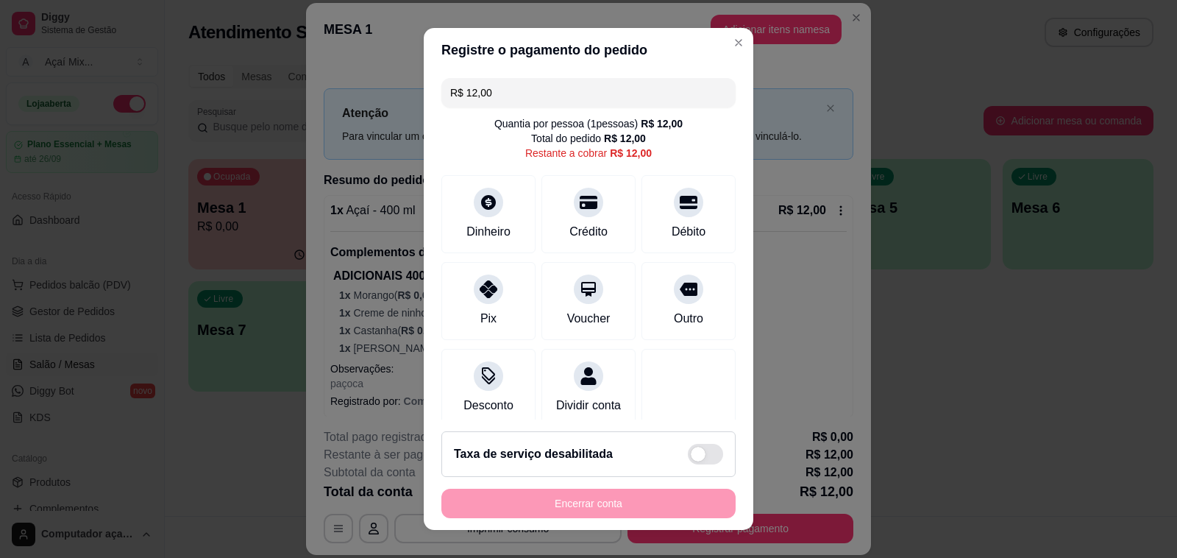
click at [487, 255] on div "R$ 12,00 Quantia por pessoa ( 1 pessoas) R$ 12,00 Total do pedido R$ 12,00 Rest…" at bounding box center [589, 245] width 330 height 347
click at [486, 295] on div at bounding box center [488, 285] width 32 height 32
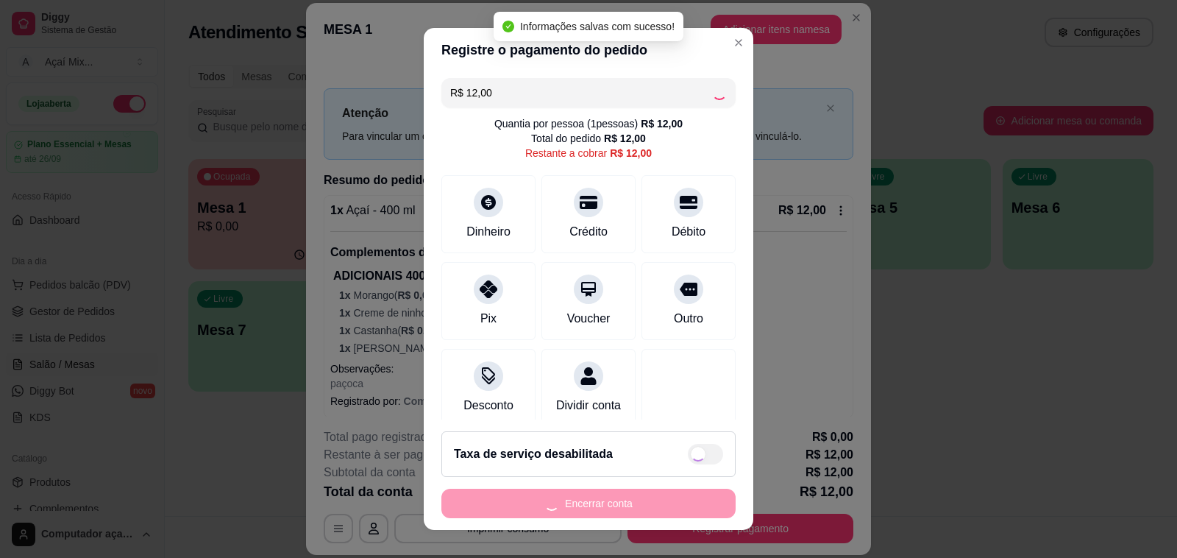
type input "R$ 0,00"
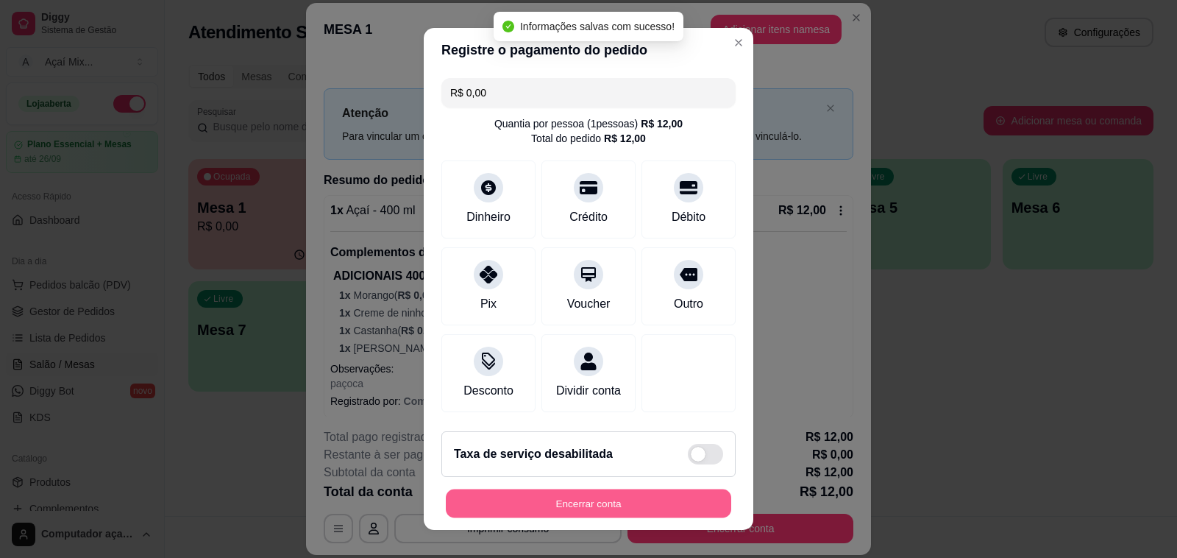
click at [662, 491] on button "Encerrar conta" at bounding box center [588, 503] width 285 height 29
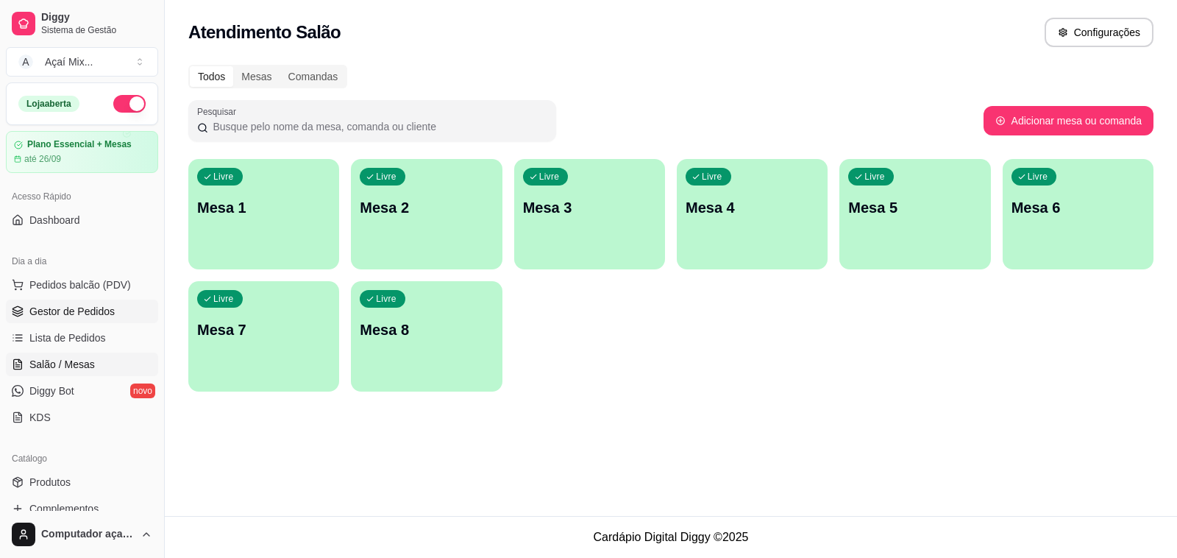
click at [35, 314] on span "Gestor de Pedidos" at bounding box center [71, 311] width 85 height 15
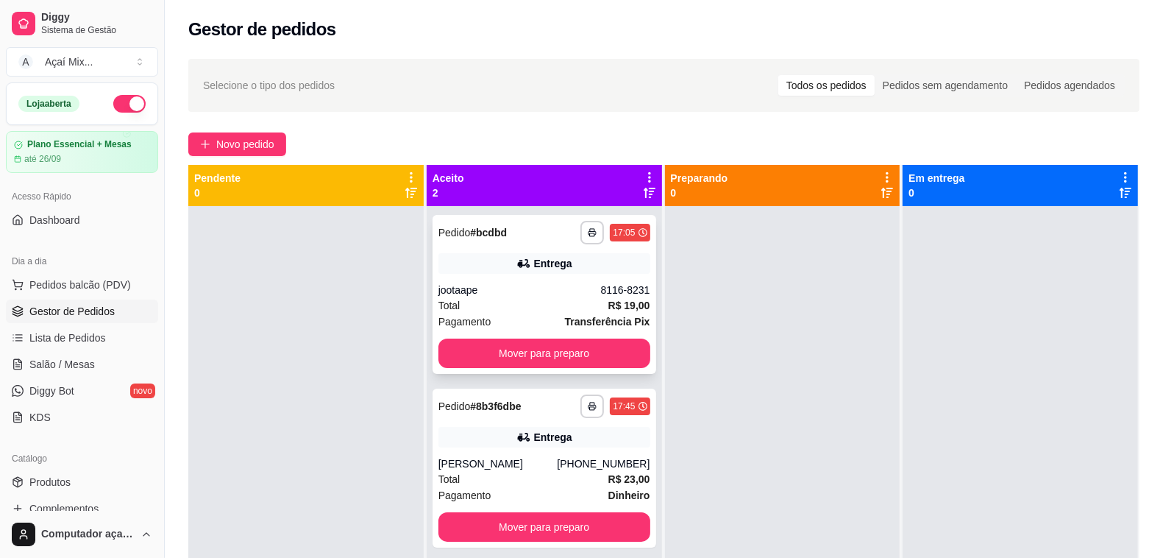
click at [508, 369] on div "**********" at bounding box center [545, 294] width 224 height 159
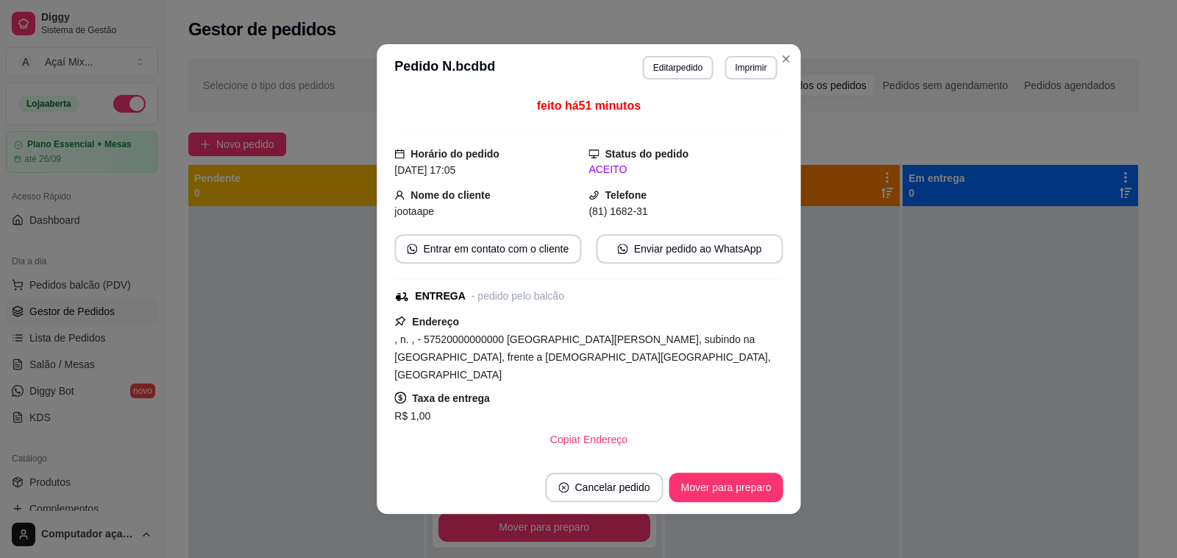
click at [513, 351] on div ", n. , - 57520000000000 Casa de João Paulo, subindo na rua da igreja, frente a …" at bounding box center [588, 356] width 389 height 53
click at [770, 480] on button "Mover para preparo" at bounding box center [725, 487] width 110 height 29
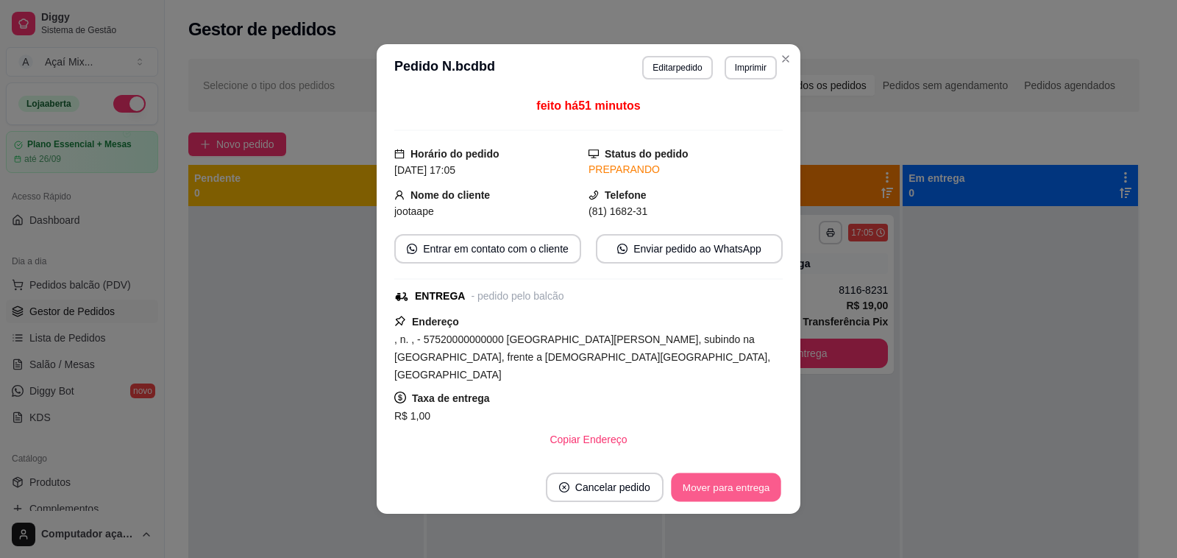
click at [754, 480] on button "Mover para entrega" at bounding box center [726, 487] width 110 height 29
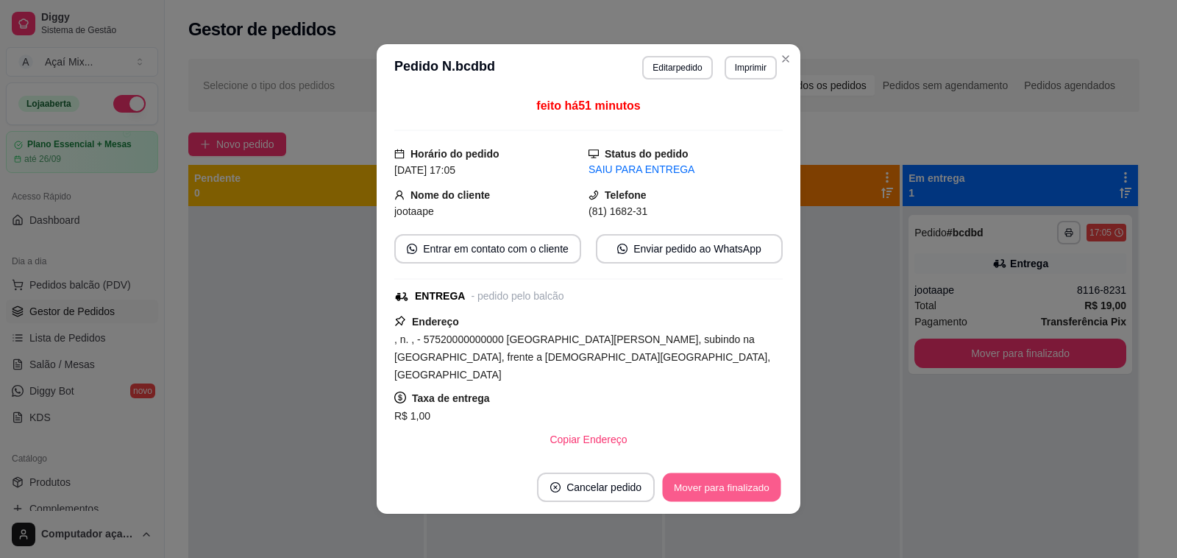
click at [752, 480] on button "Mover para finalizado" at bounding box center [722, 487] width 118 height 29
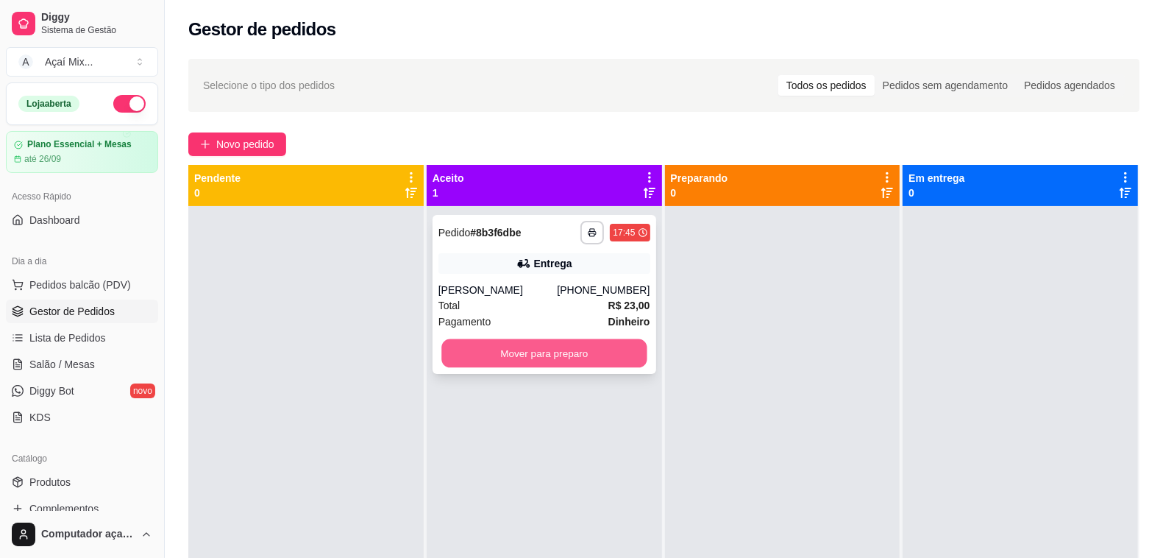
click at [467, 354] on button "Mover para preparo" at bounding box center [543, 353] width 205 height 29
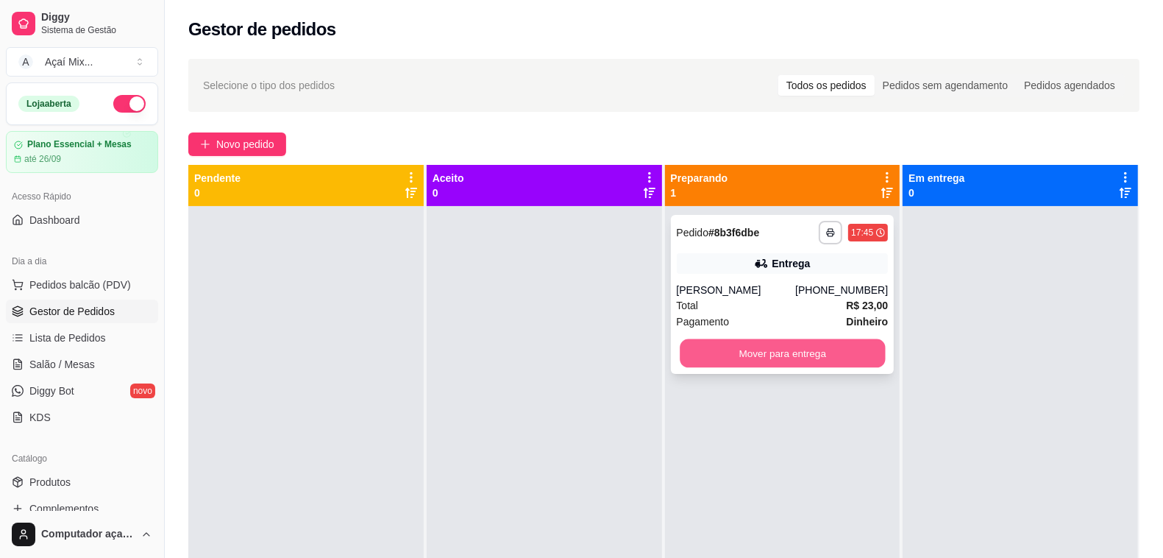
click at [758, 343] on button "Mover para entrega" at bounding box center [782, 353] width 205 height 29
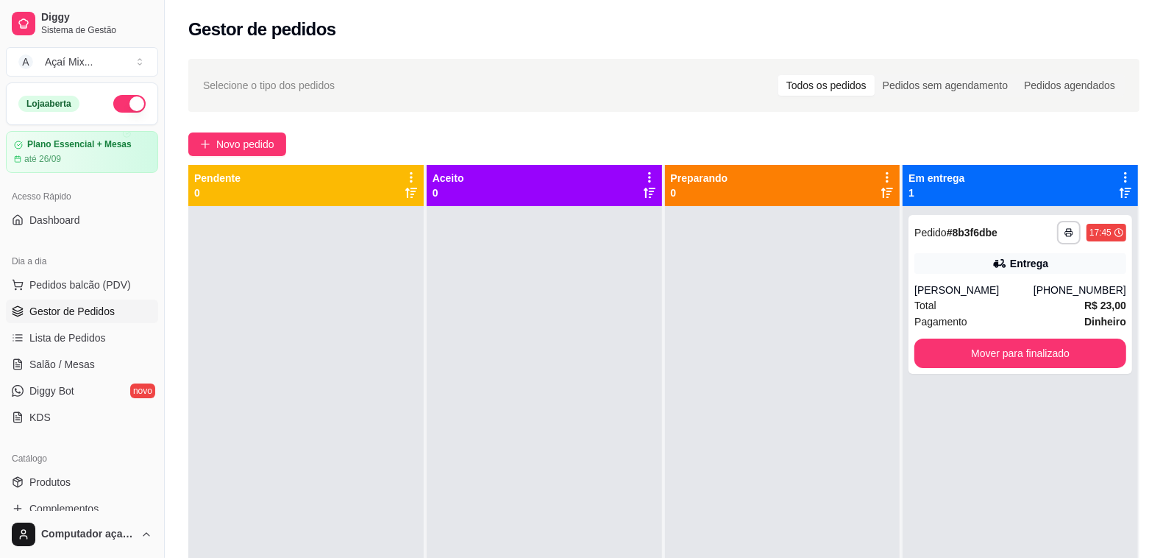
click at [1159, 466] on div "**********" at bounding box center [664, 395] width 998 height 690
click at [97, 372] on link "Salão / Mesas" at bounding box center [82, 364] width 152 height 24
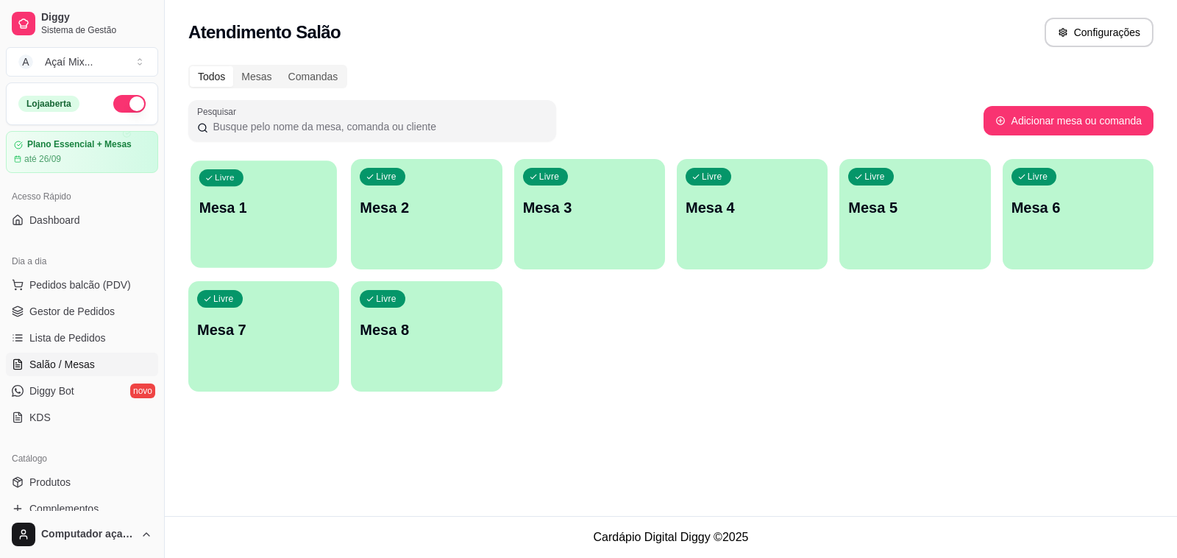
click at [288, 227] on div "Livre Mesa 1" at bounding box center [264, 205] width 146 height 90
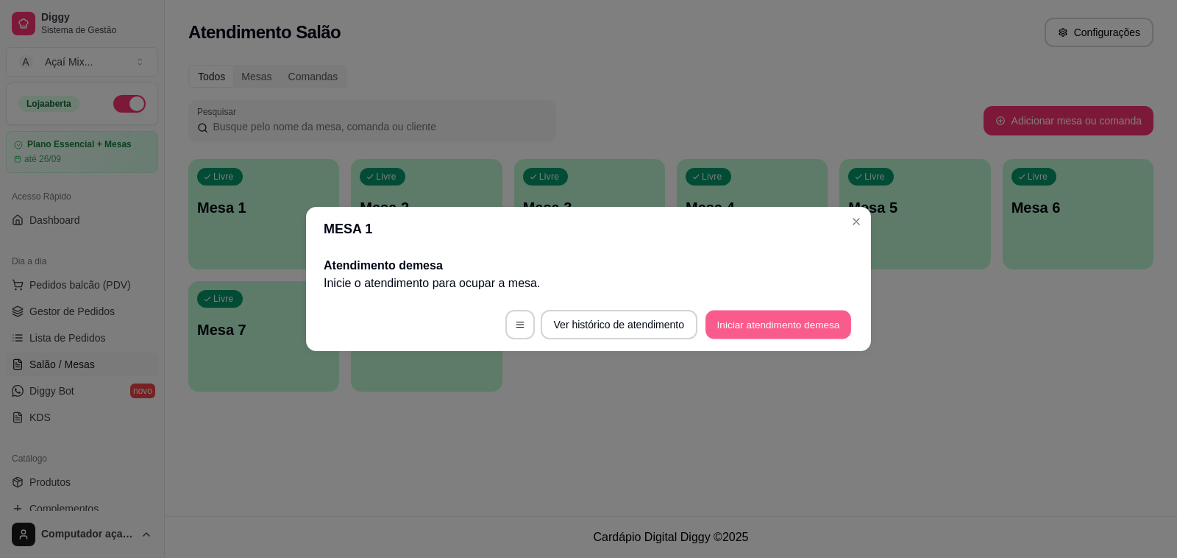
click at [755, 327] on button "Iniciar atendimento de mesa" at bounding box center [779, 325] width 146 height 29
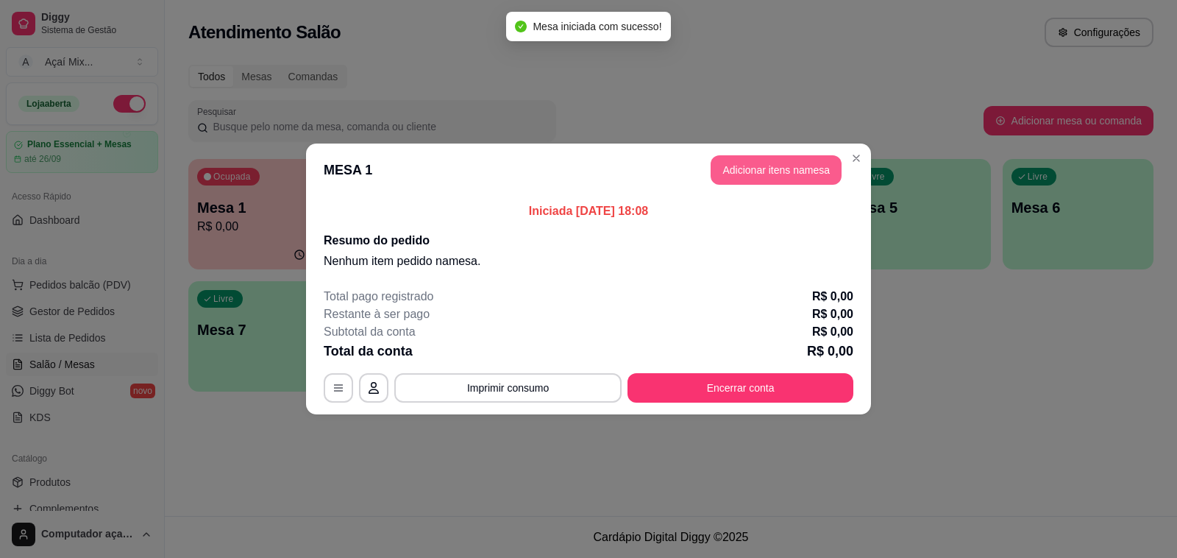
click at [787, 174] on button "Adicionar itens na mesa" at bounding box center [776, 169] width 131 height 29
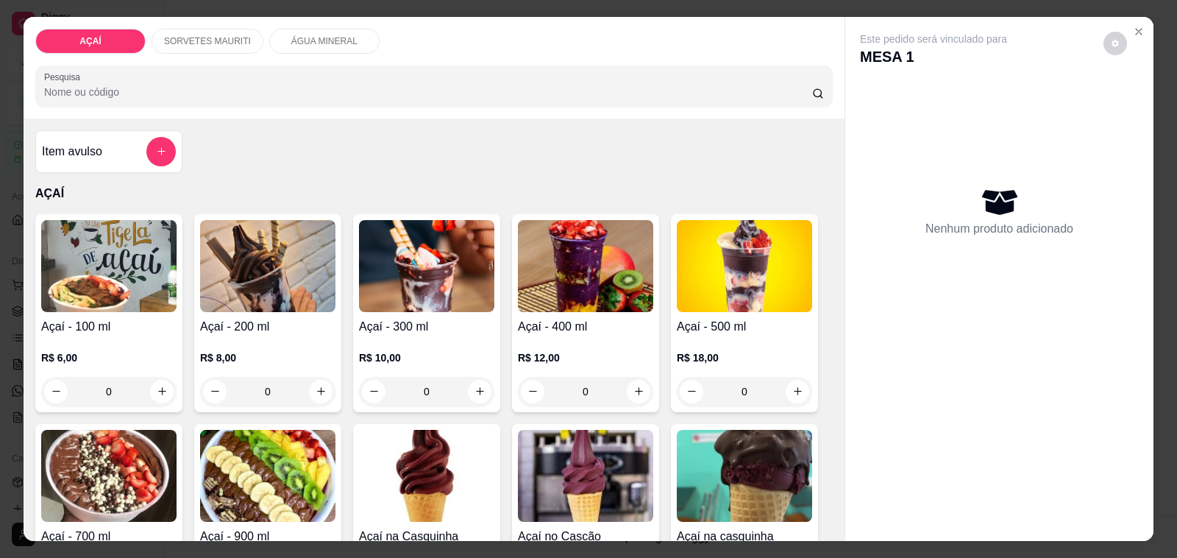
click at [311, 389] on div "0" at bounding box center [267, 391] width 135 height 29
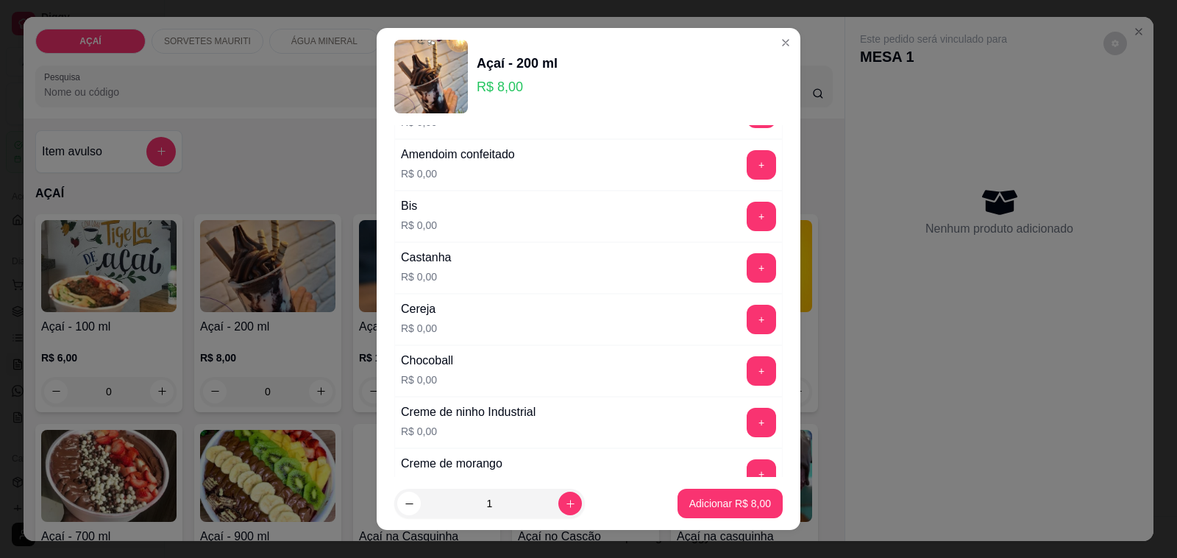
scroll to position [184, 0]
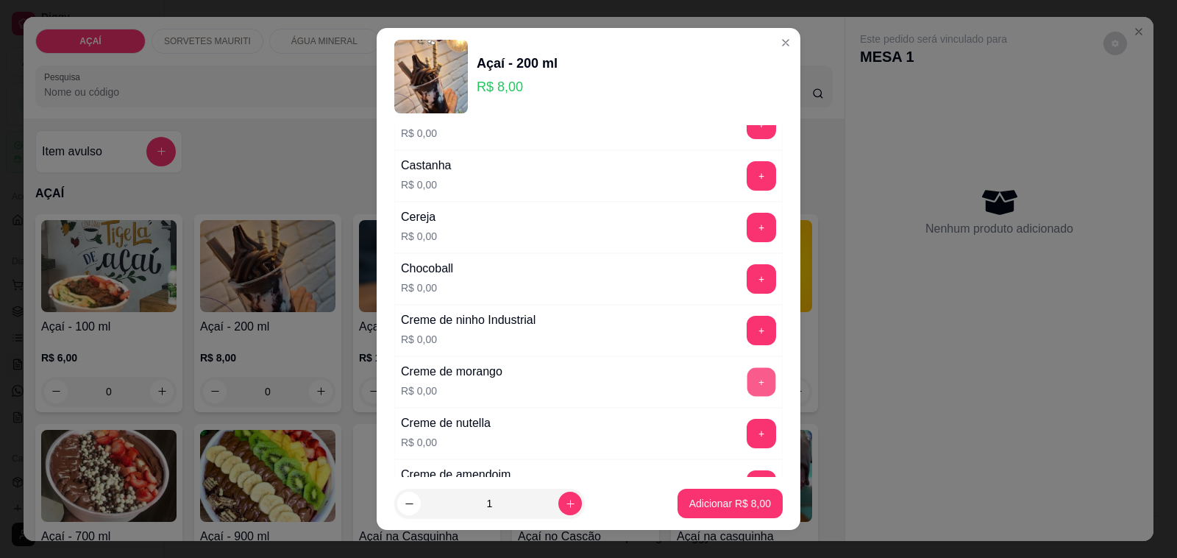
click at [748, 379] on button "+" at bounding box center [762, 382] width 29 height 29
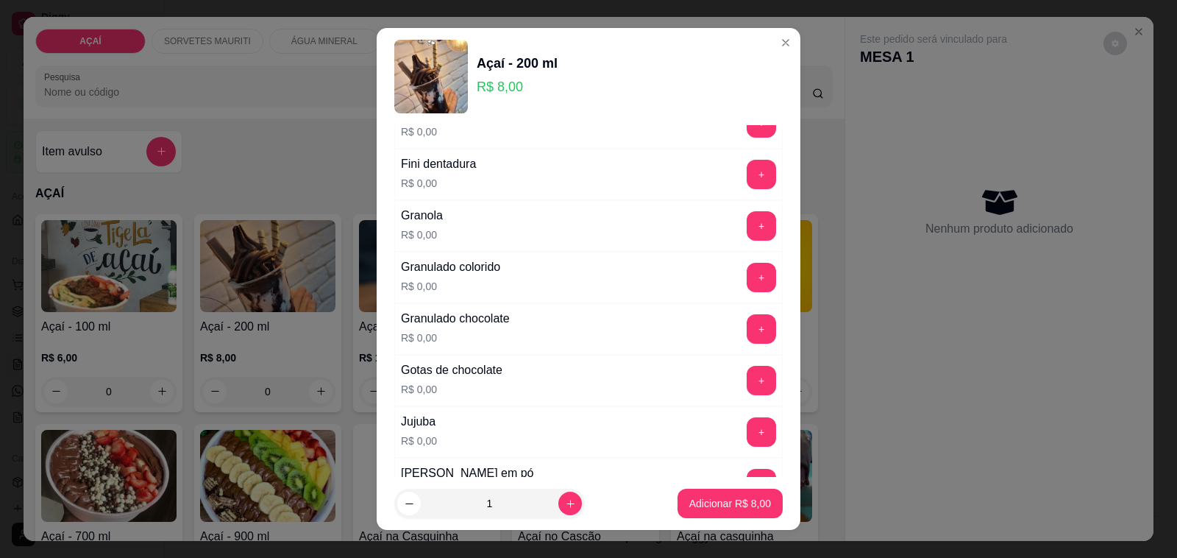
scroll to position [1196, 0]
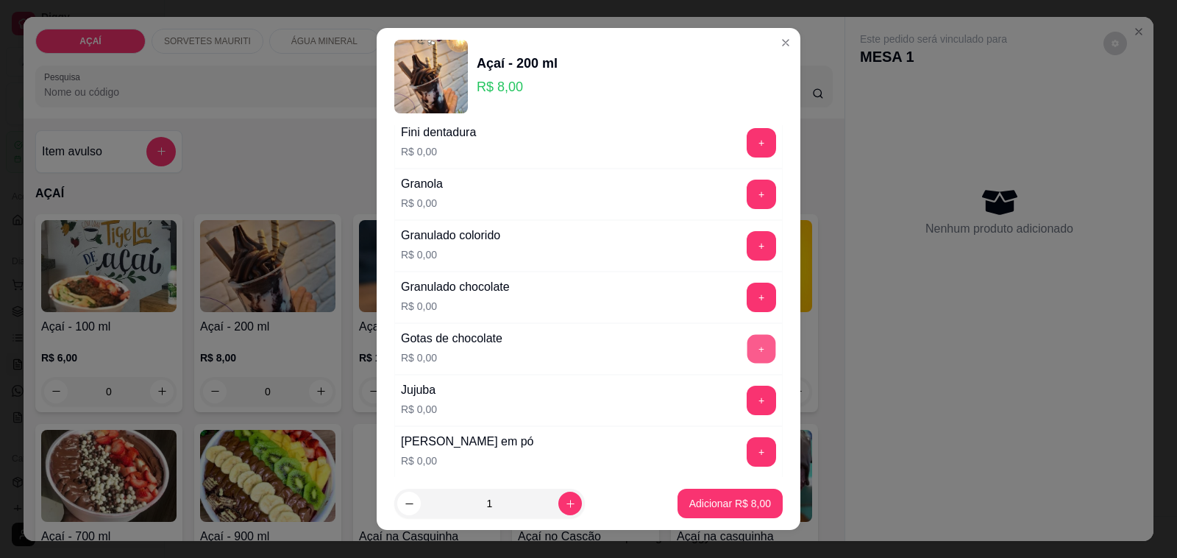
click at [748, 362] on button "+" at bounding box center [762, 349] width 29 height 29
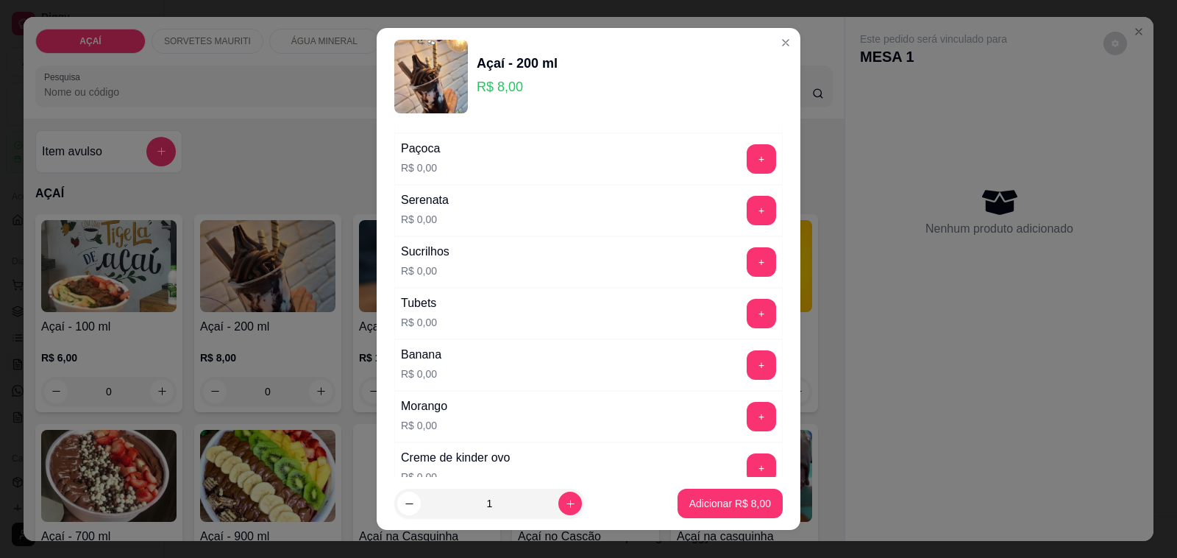
scroll to position [1748, 0]
click at [747, 425] on button "+" at bounding box center [761, 414] width 29 height 29
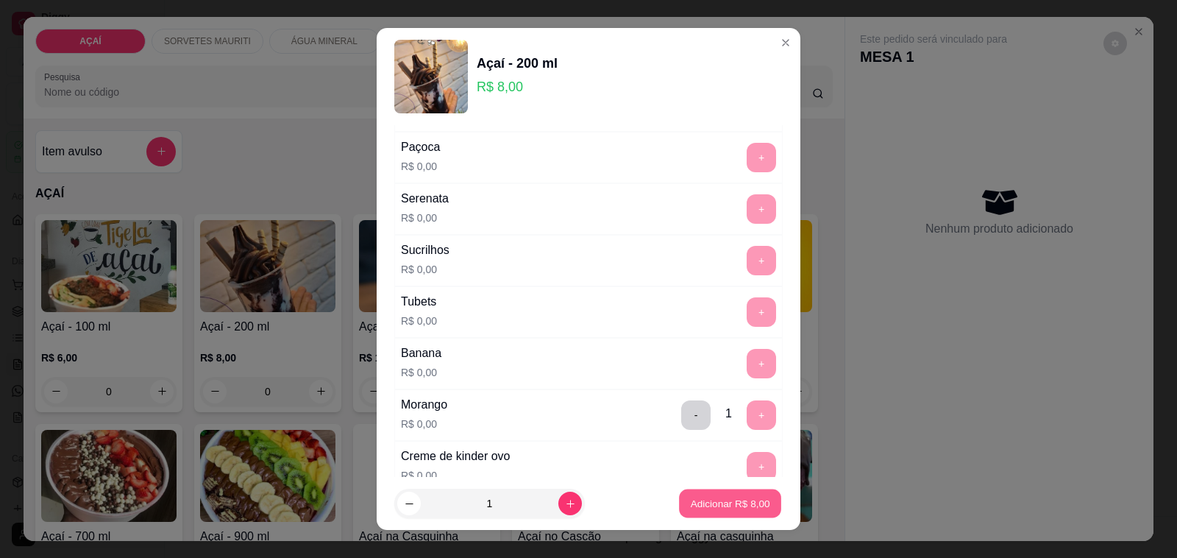
click at [705, 506] on p "Adicionar R$ 8,00" at bounding box center [729, 503] width 79 height 14
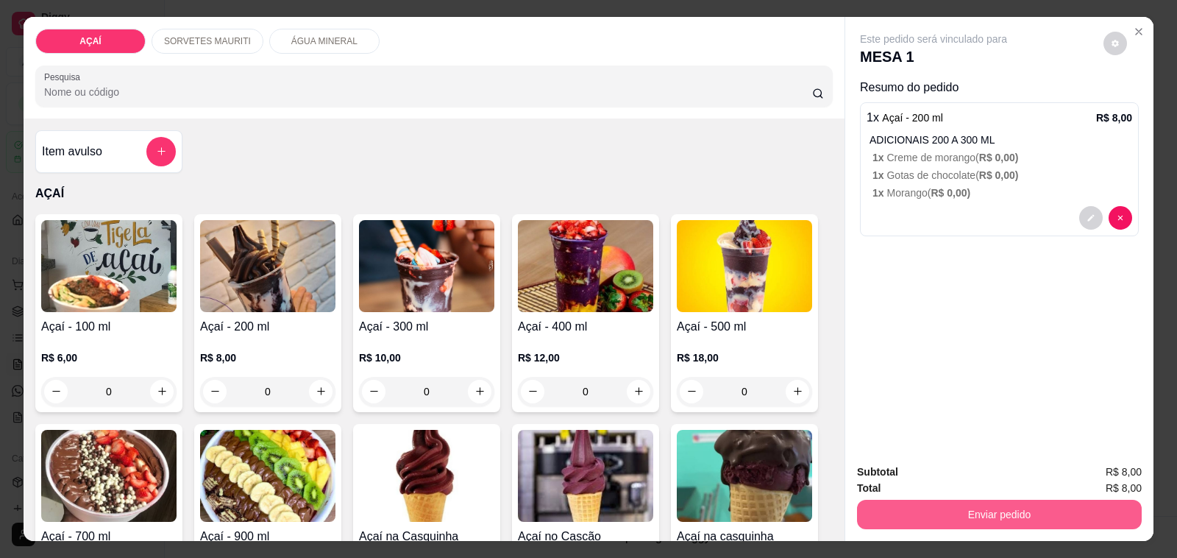
click at [867, 501] on button "Enviar pedido" at bounding box center [999, 514] width 285 height 29
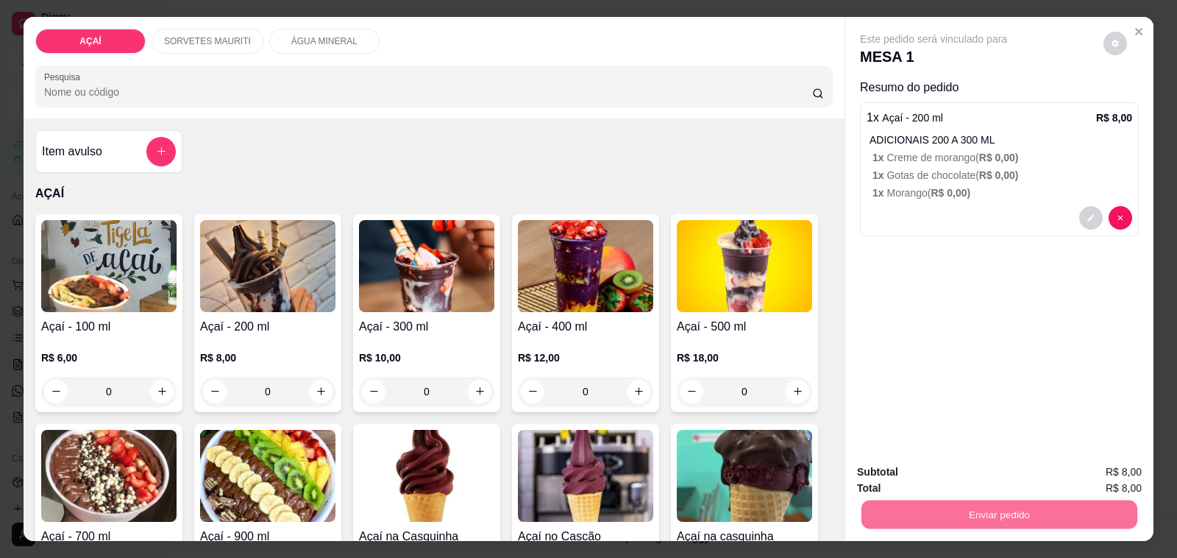
click at [954, 472] on button "Não registrar e enviar pedido" at bounding box center [949, 472] width 153 height 28
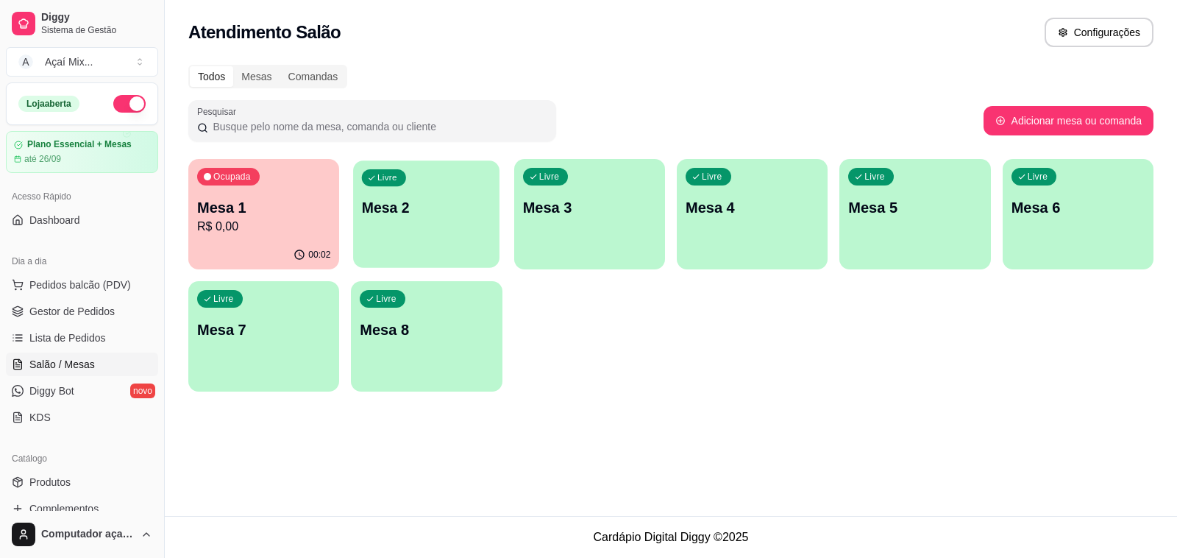
click at [430, 206] on p "Mesa 2" at bounding box center [427, 208] width 130 height 20
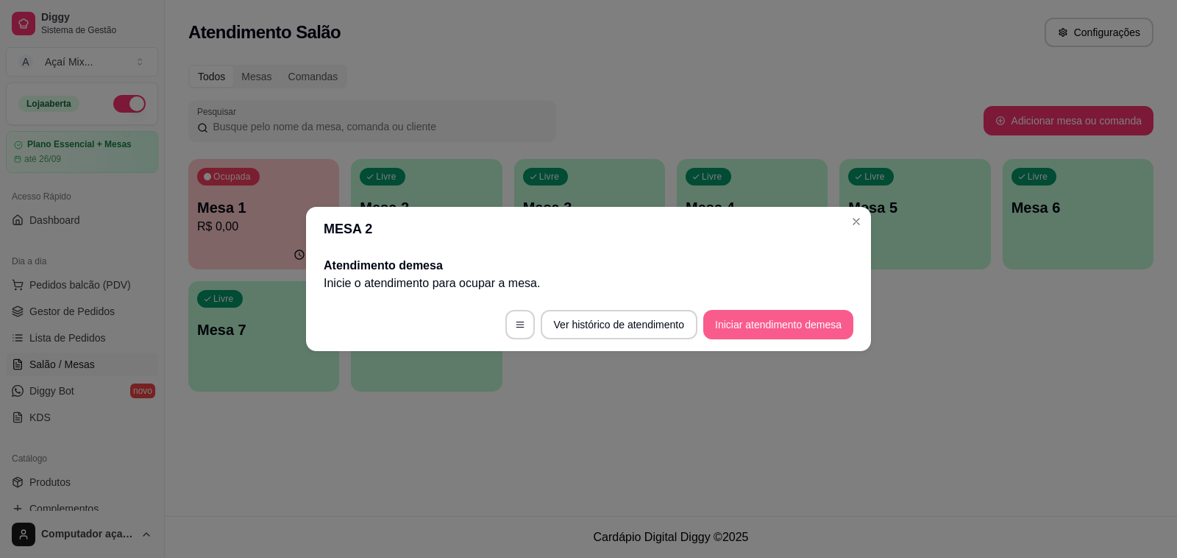
click at [789, 327] on button "Iniciar atendimento de mesa" at bounding box center [778, 324] width 150 height 29
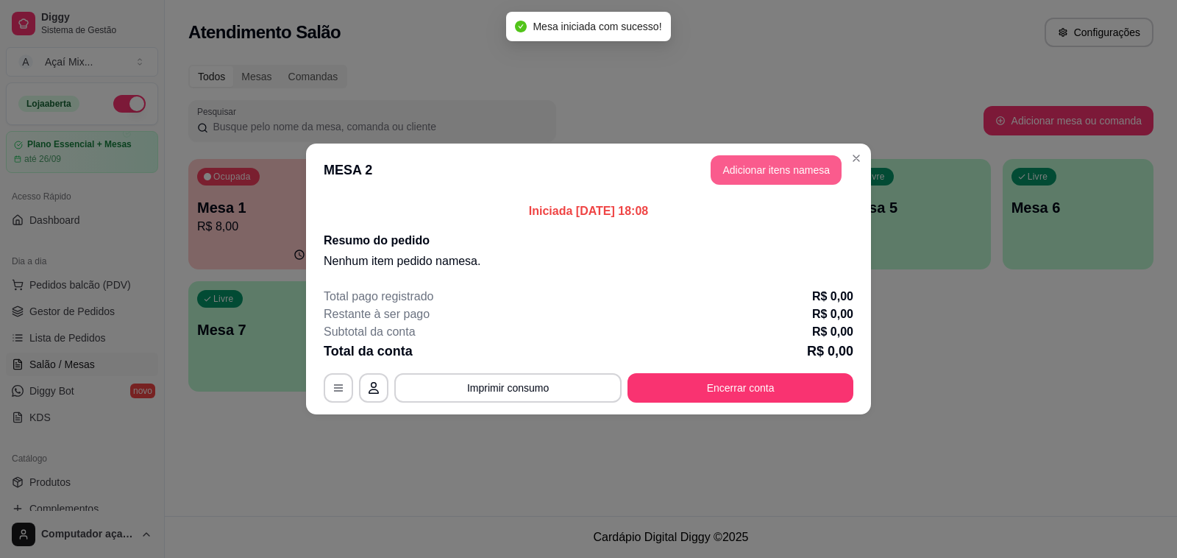
click at [734, 159] on button "Adicionar itens na mesa" at bounding box center [776, 169] width 131 height 29
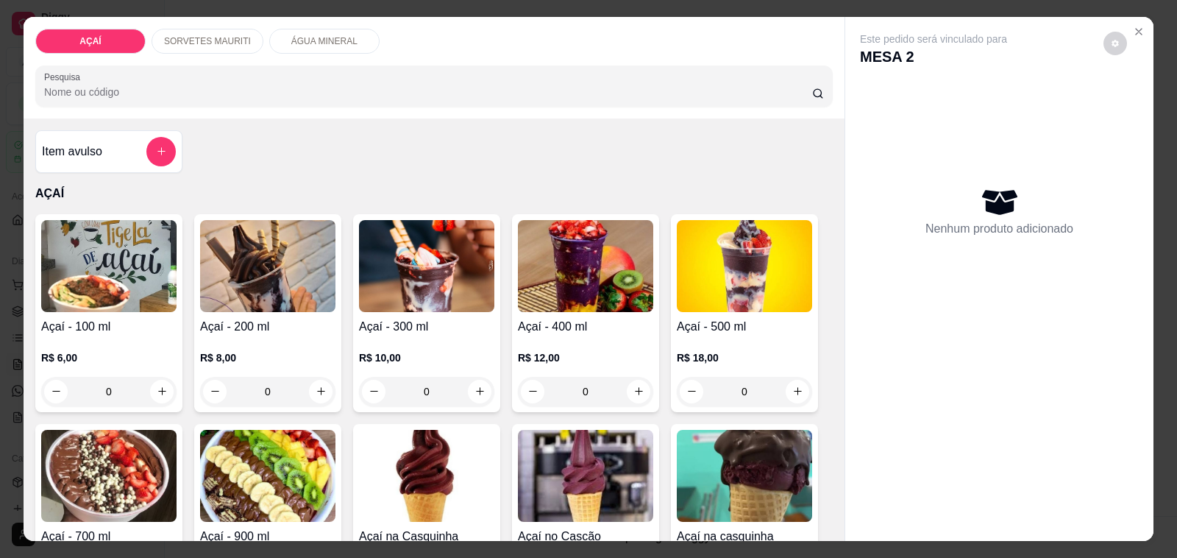
click at [628, 377] on div "0" at bounding box center [585, 391] width 135 height 29
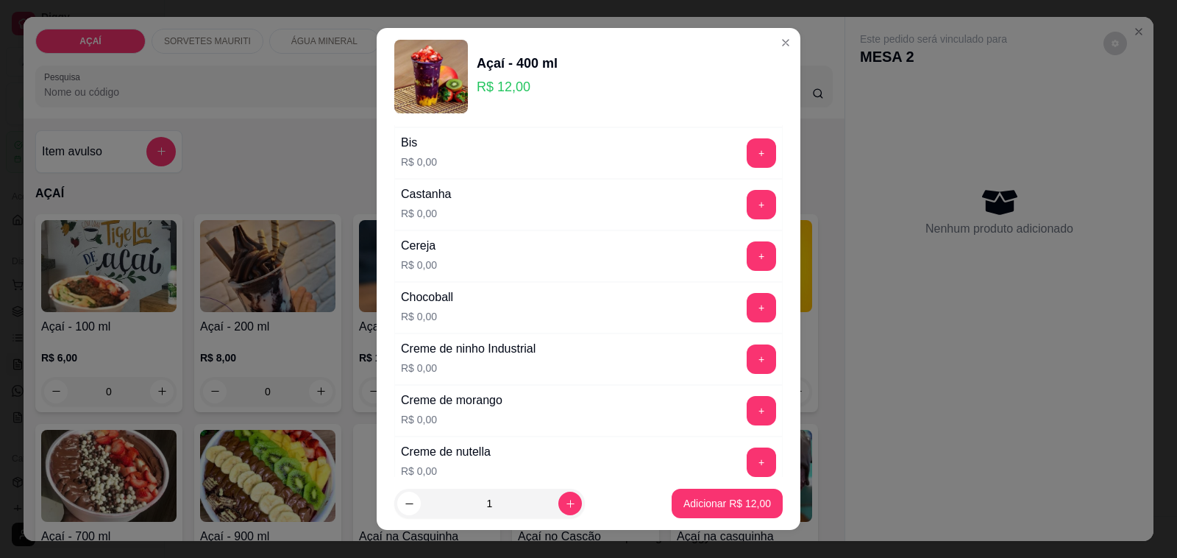
scroll to position [184, 0]
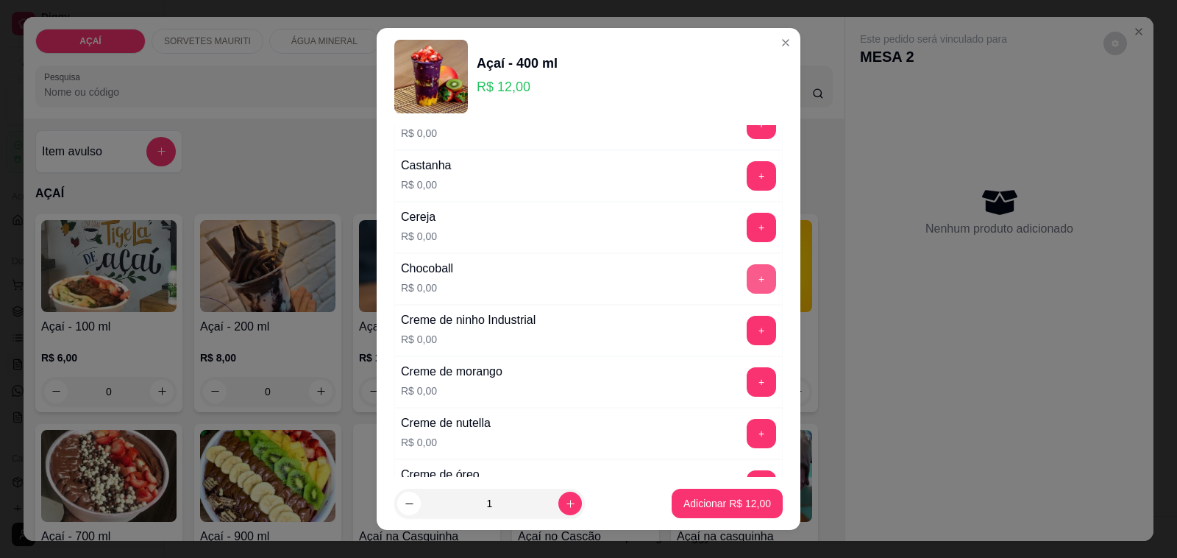
click at [747, 280] on button "+" at bounding box center [761, 278] width 29 height 29
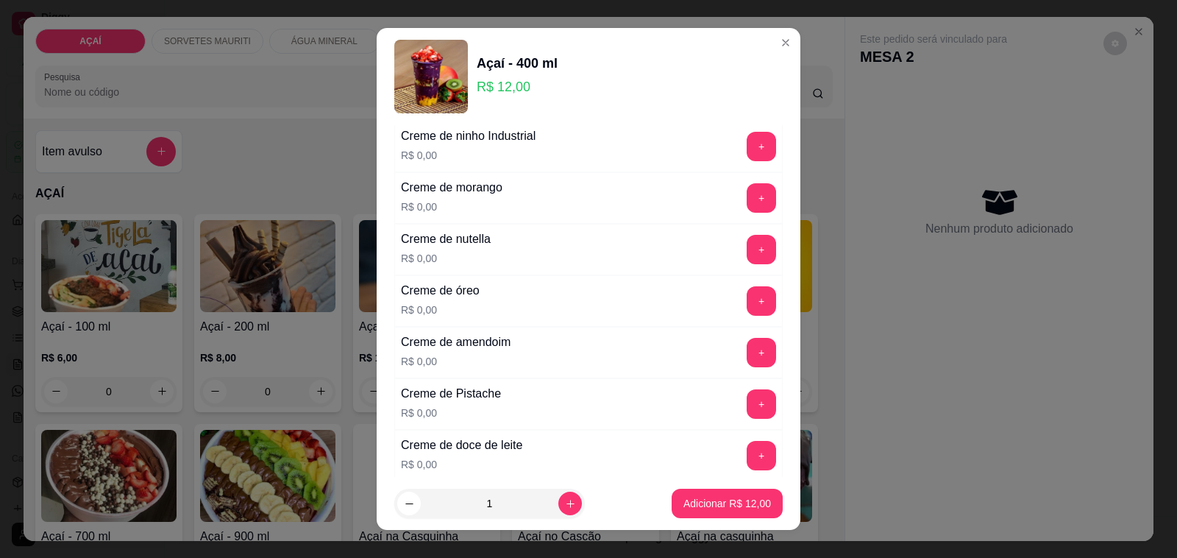
scroll to position [0, 0]
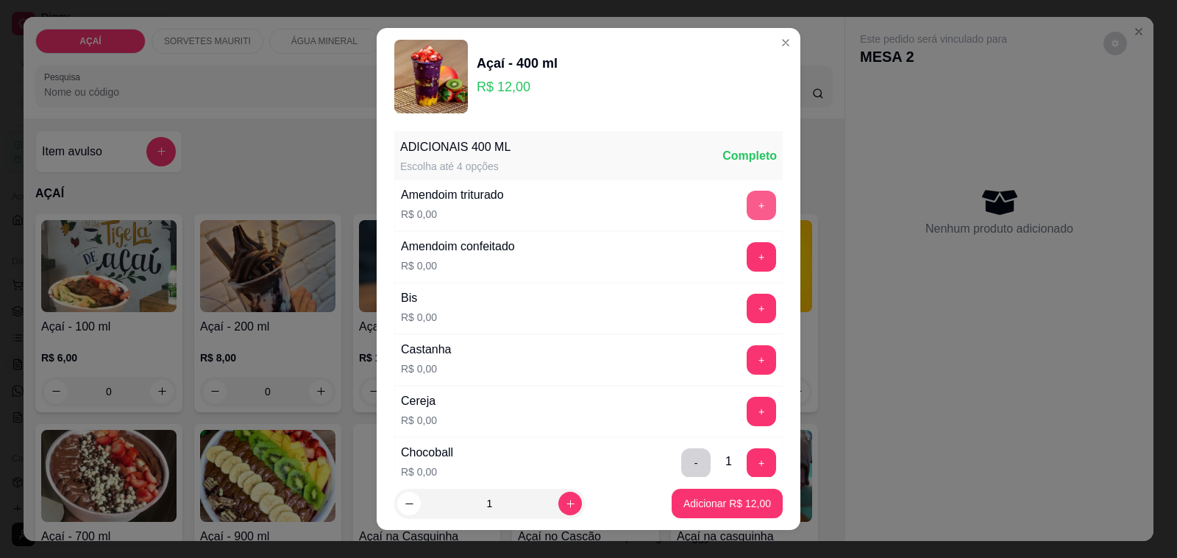
click at [747, 207] on button "+" at bounding box center [761, 205] width 29 height 29
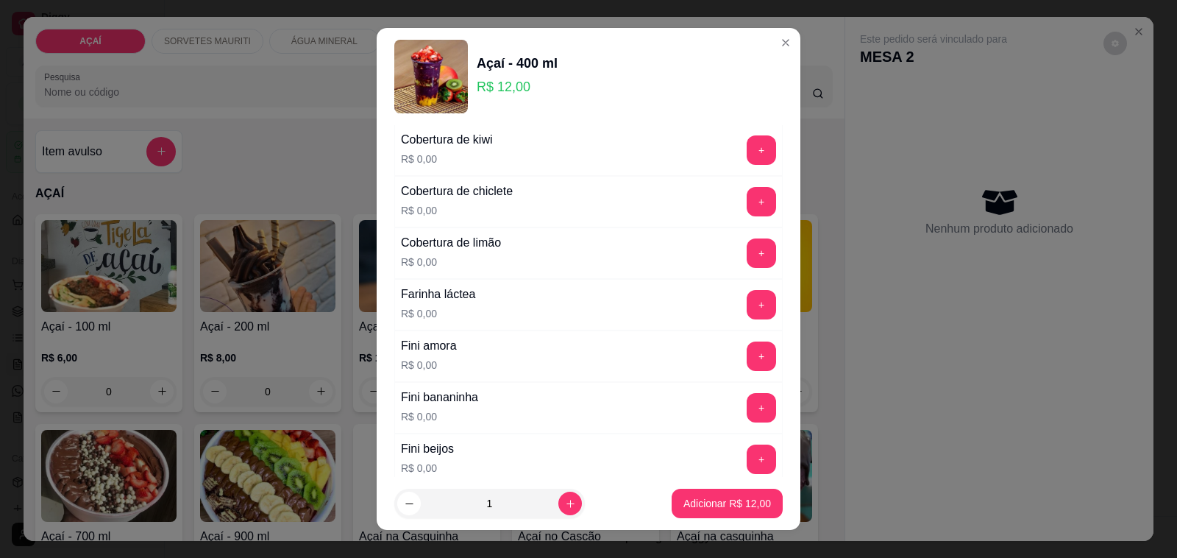
scroll to position [920, 0]
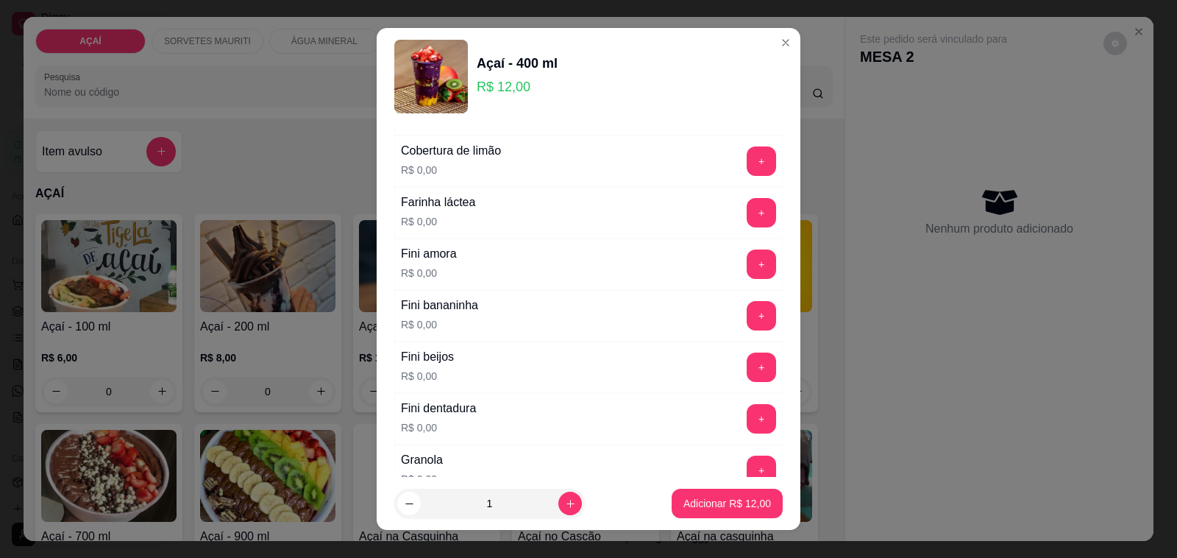
click at [741, 226] on div "+" at bounding box center [761, 212] width 41 height 29
click at [747, 216] on button "+" at bounding box center [761, 212] width 29 height 29
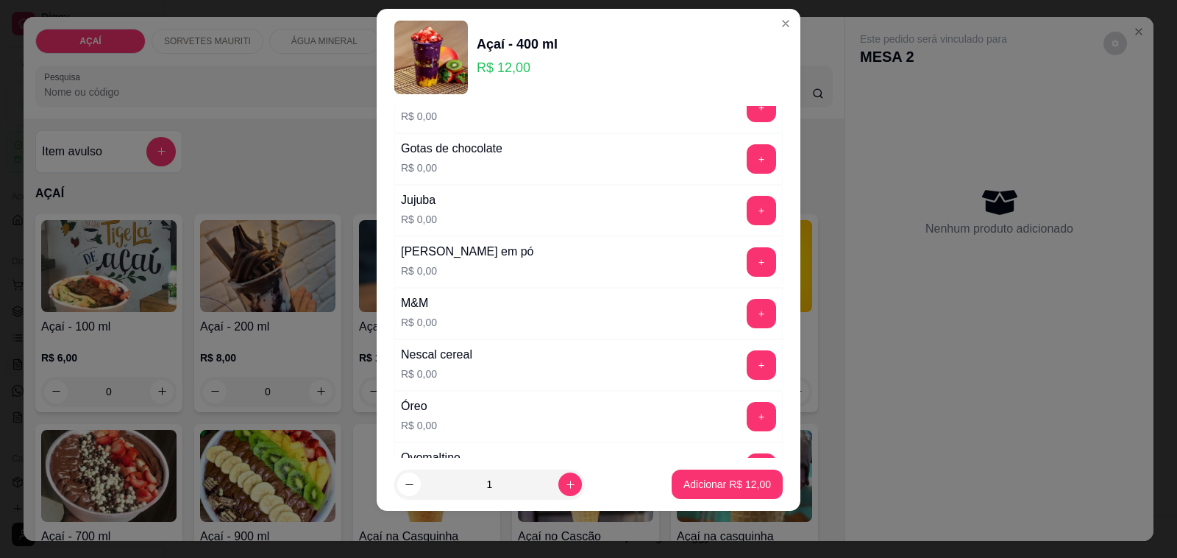
scroll to position [1334, 0]
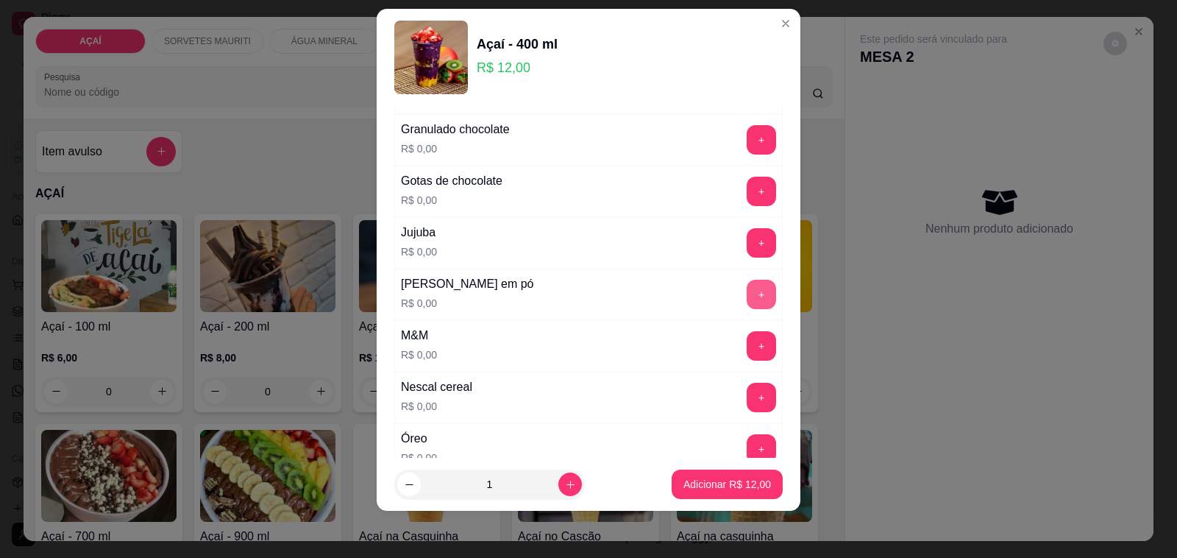
click at [747, 307] on button "+" at bounding box center [761, 294] width 29 height 29
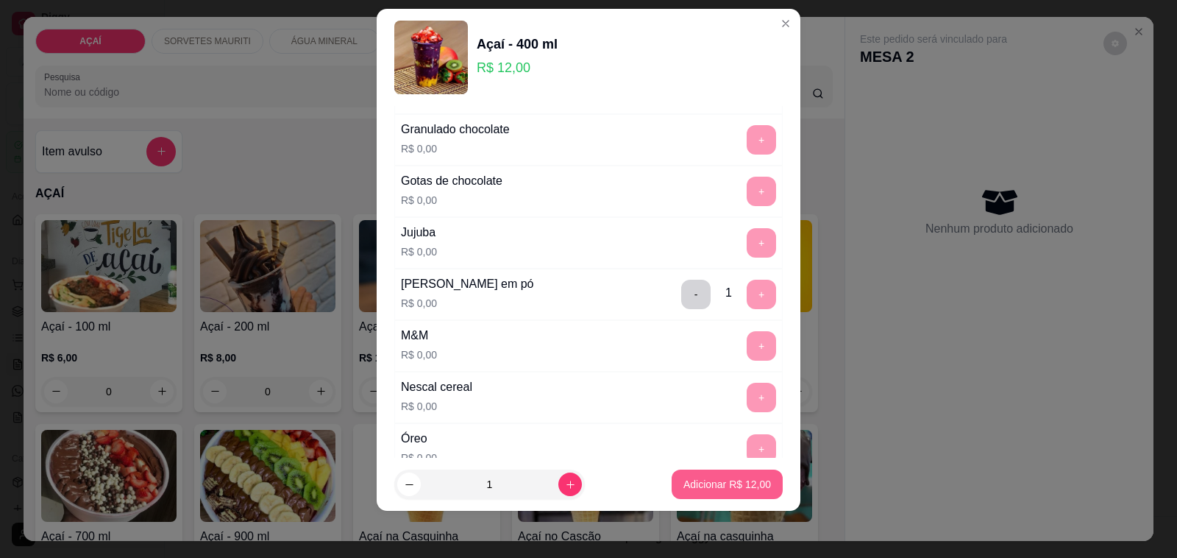
click at [729, 490] on p "Adicionar R$ 12,00" at bounding box center [728, 484] width 88 height 15
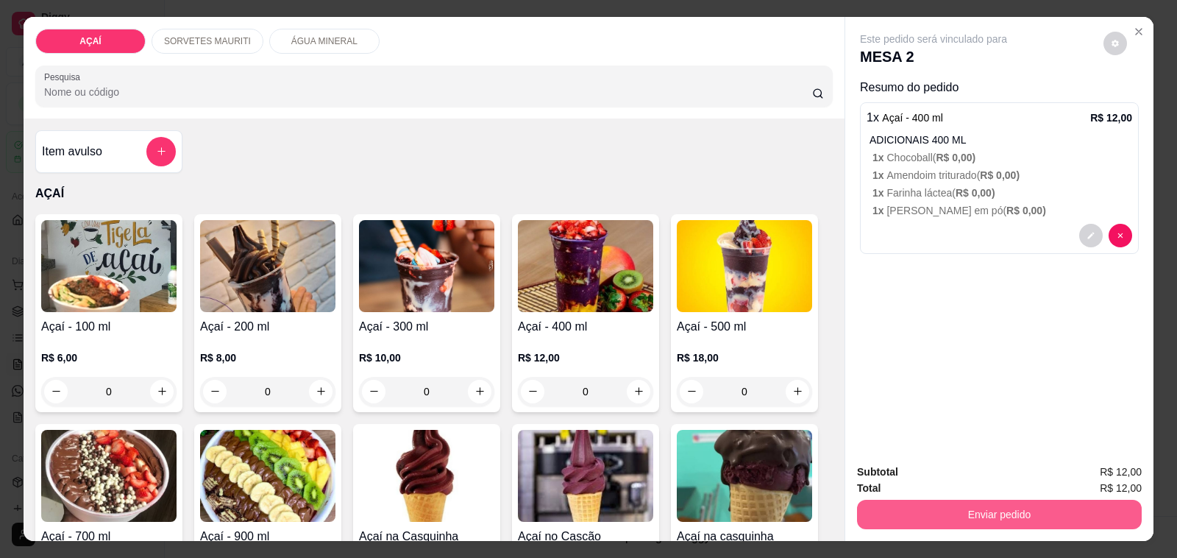
click at [960, 511] on button "Enviar pedido" at bounding box center [999, 514] width 285 height 29
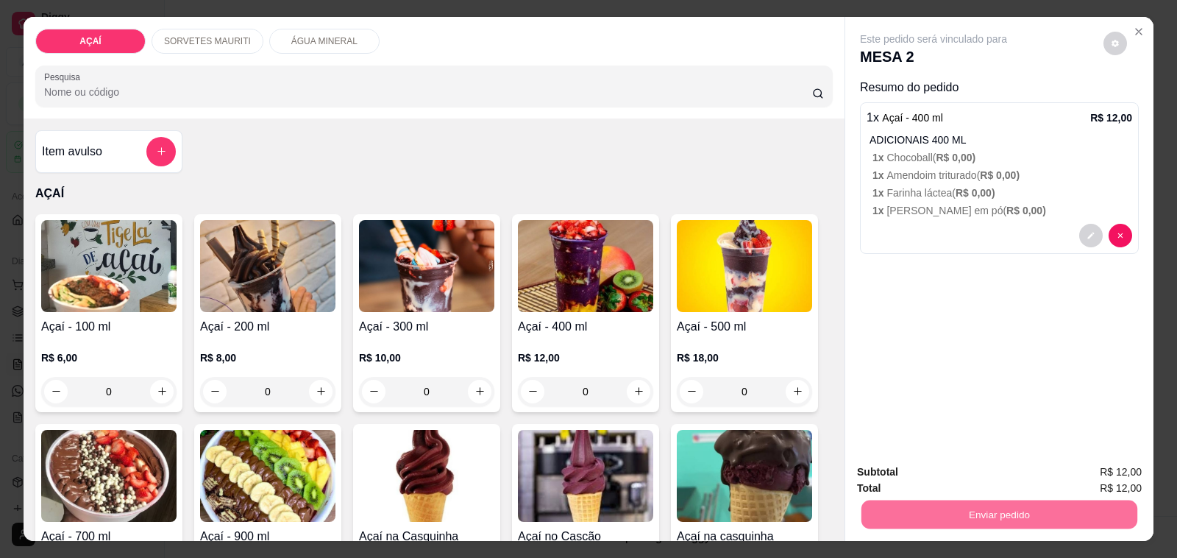
click at [906, 465] on button "Não registrar e enviar pedido" at bounding box center [949, 472] width 153 height 28
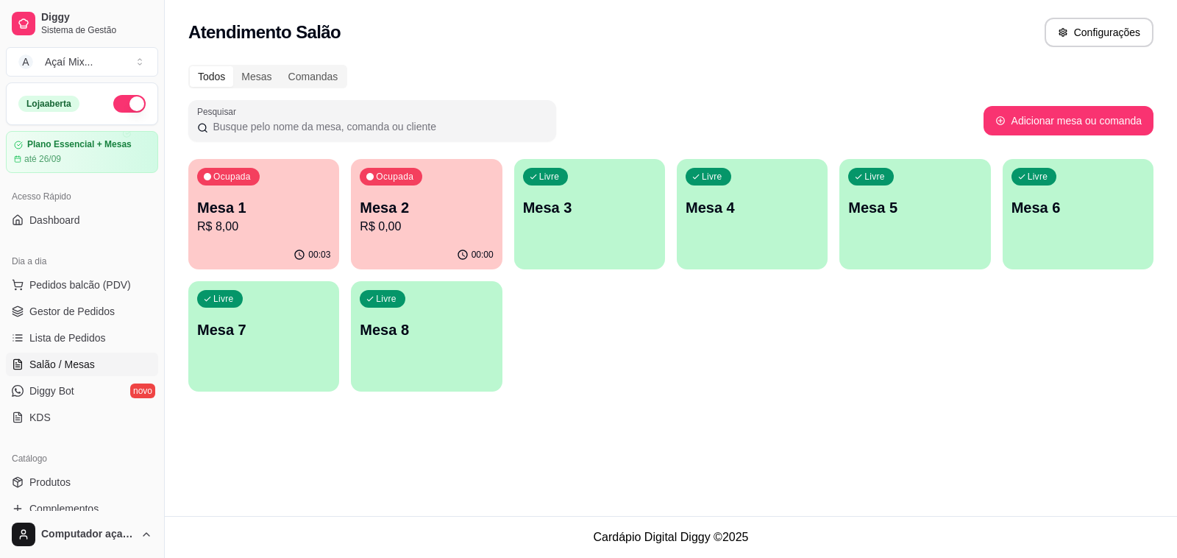
click at [421, 218] on div "Mesa 2 R$ 0,00" at bounding box center [426, 216] width 133 height 38
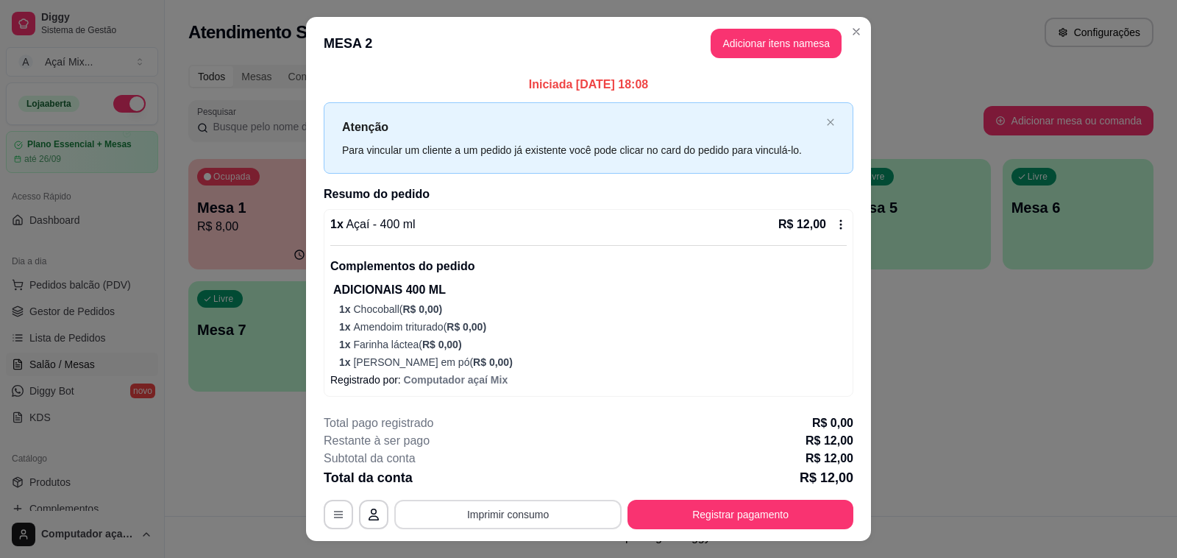
click at [550, 514] on button "Imprimir consumo" at bounding box center [507, 514] width 227 height 29
click at [532, 473] on button "Impressora" at bounding box center [505, 480] width 103 height 23
click at [670, 523] on button "Registrar pagamento" at bounding box center [741, 514] width 226 height 29
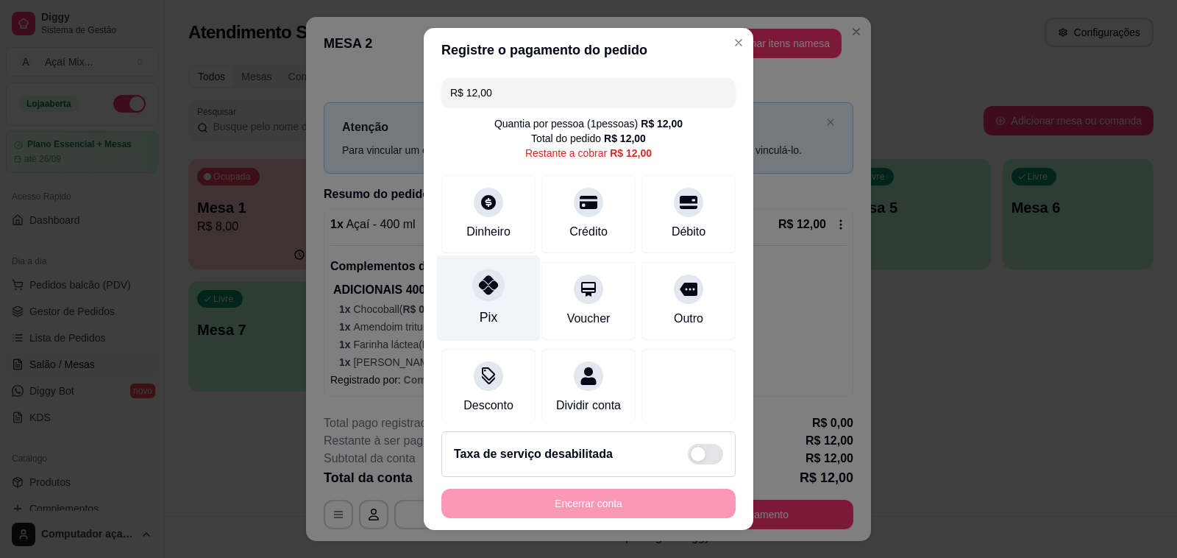
click at [471, 255] on div "Pix" at bounding box center [489, 298] width 104 height 86
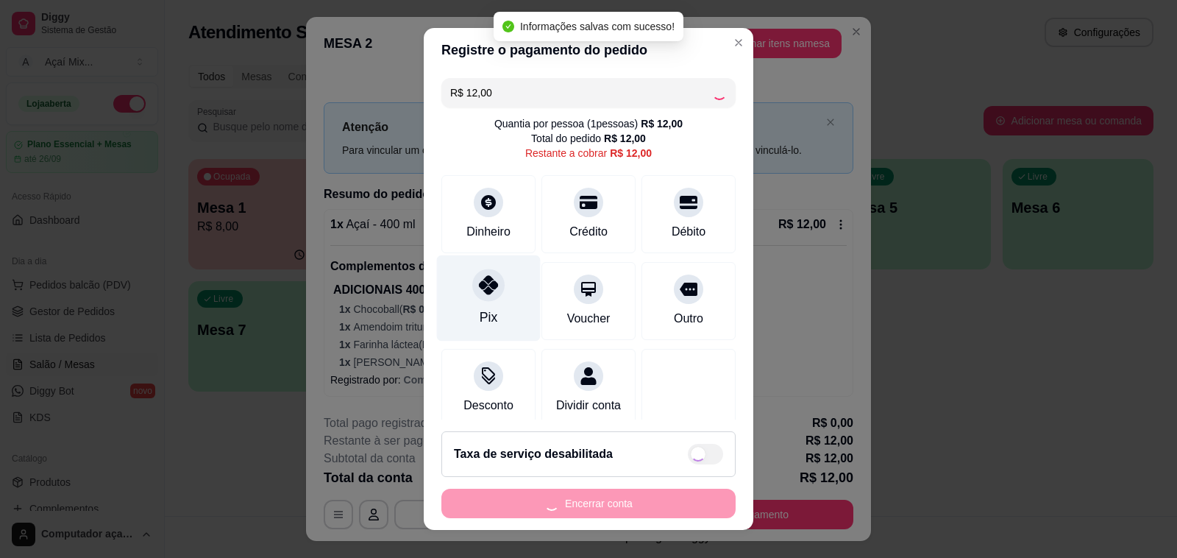
type input "R$ 0,00"
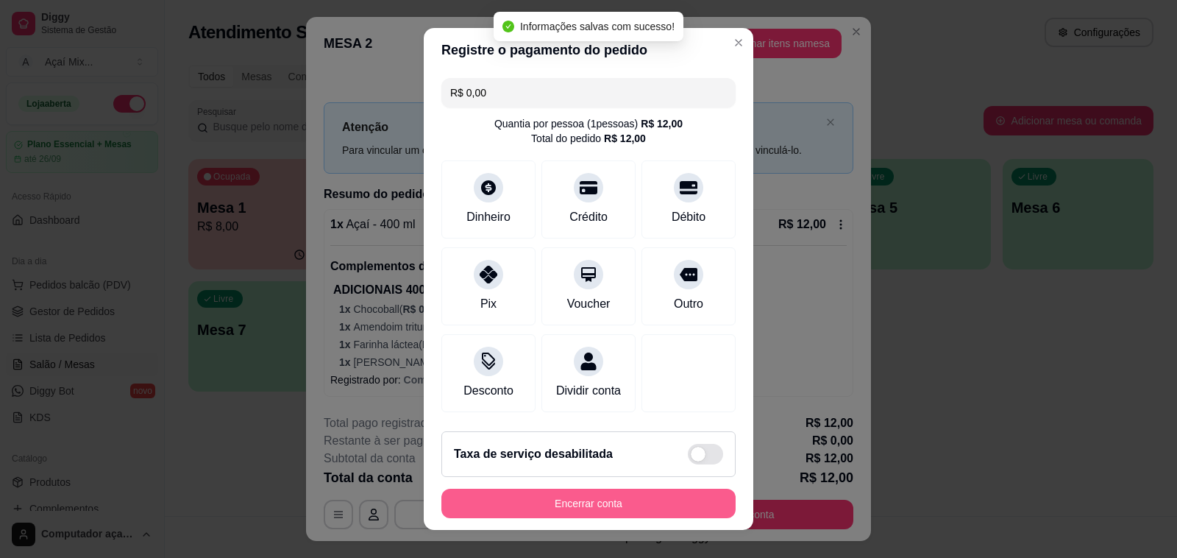
click at [576, 505] on button "Encerrar conta" at bounding box center [588, 503] width 294 height 29
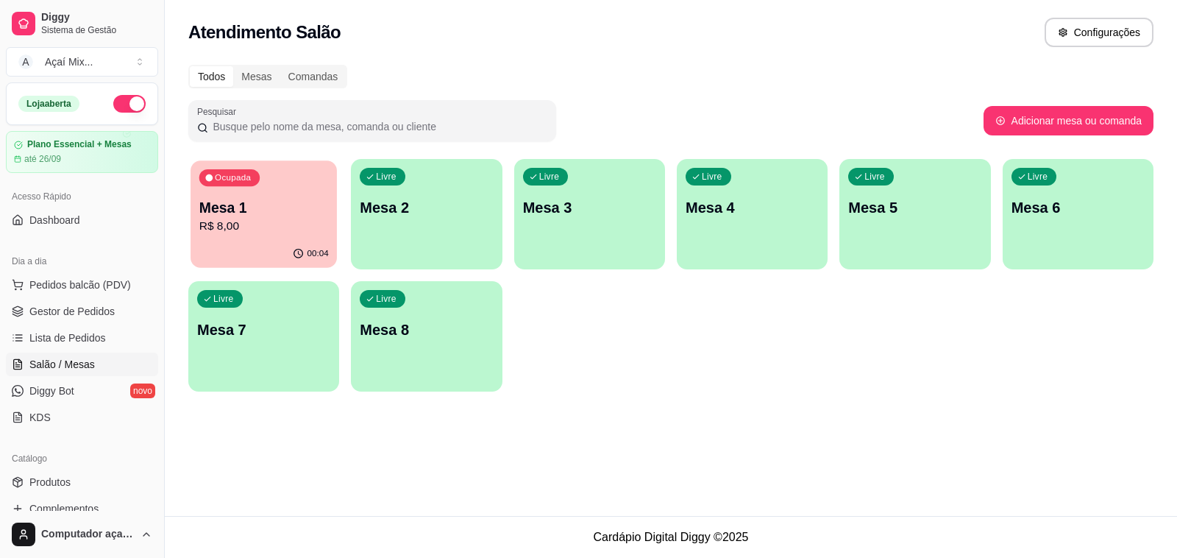
click at [291, 232] on p "R$ 8,00" at bounding box center [264, 226] width 130 height 17
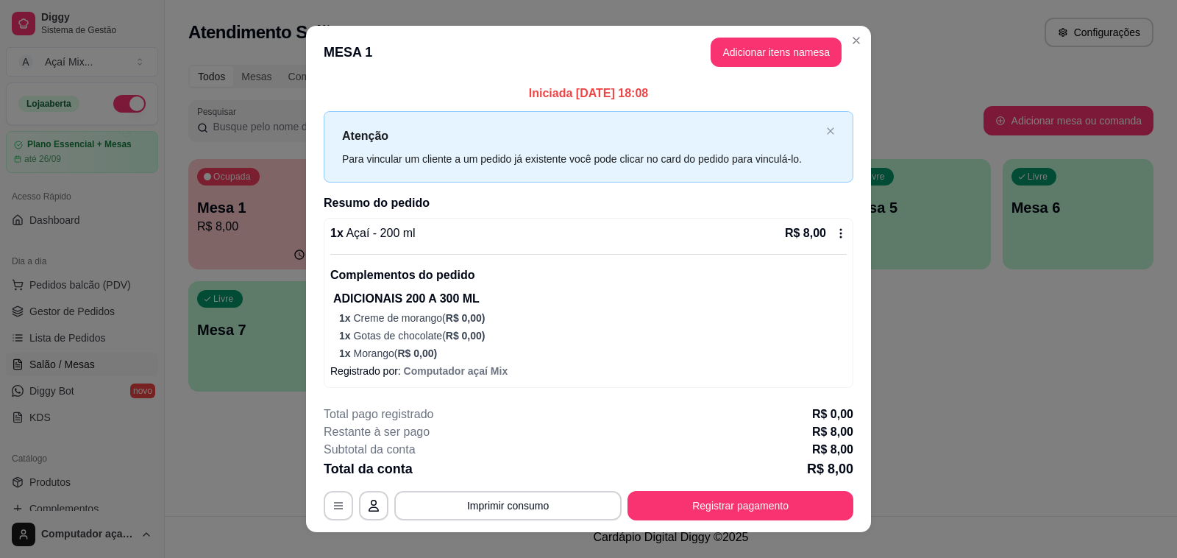
click at [628, 515] on button "Registrar pagamento" at bounding box center [741, 505] width 226 height 29
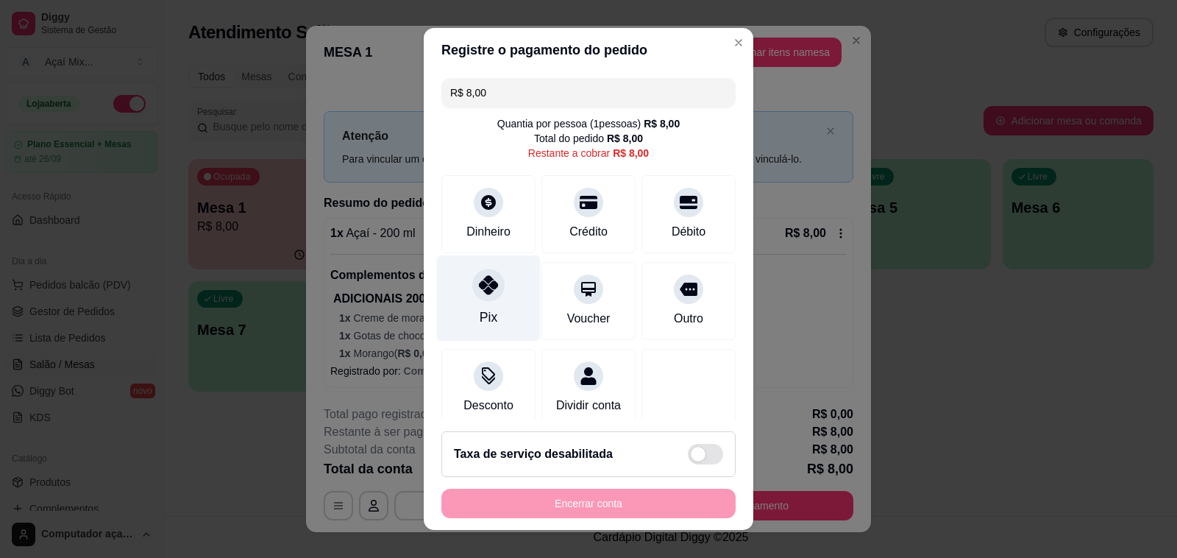
click at [472, 285] on div at bounding box center [488, 285] width 32 height 32
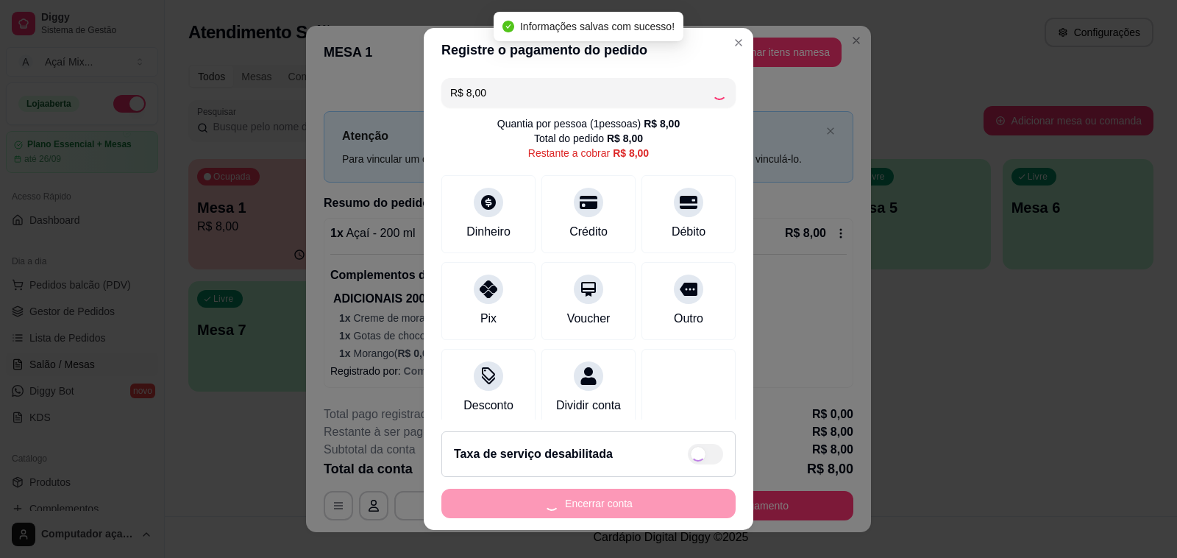
type input "R$ 0,00"
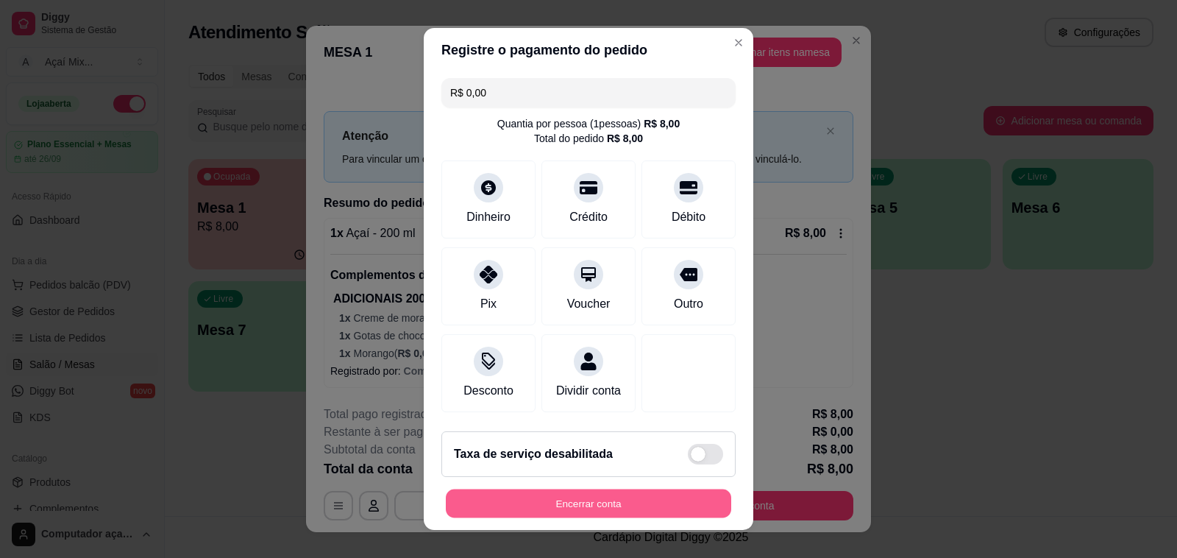
click at [533, 505] on button "Encerrar conta" at bounding box center [588, 503] width 285 height 29
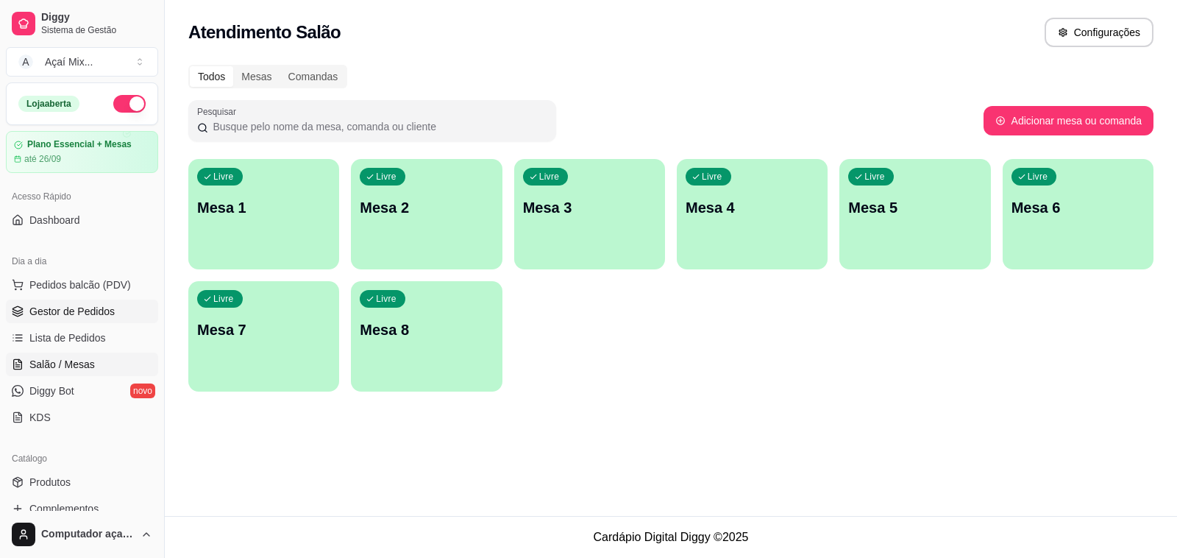
click at [74, 316] on span "Gestor de Pedidos" at bounding box center [71, 311] width 85 height 15
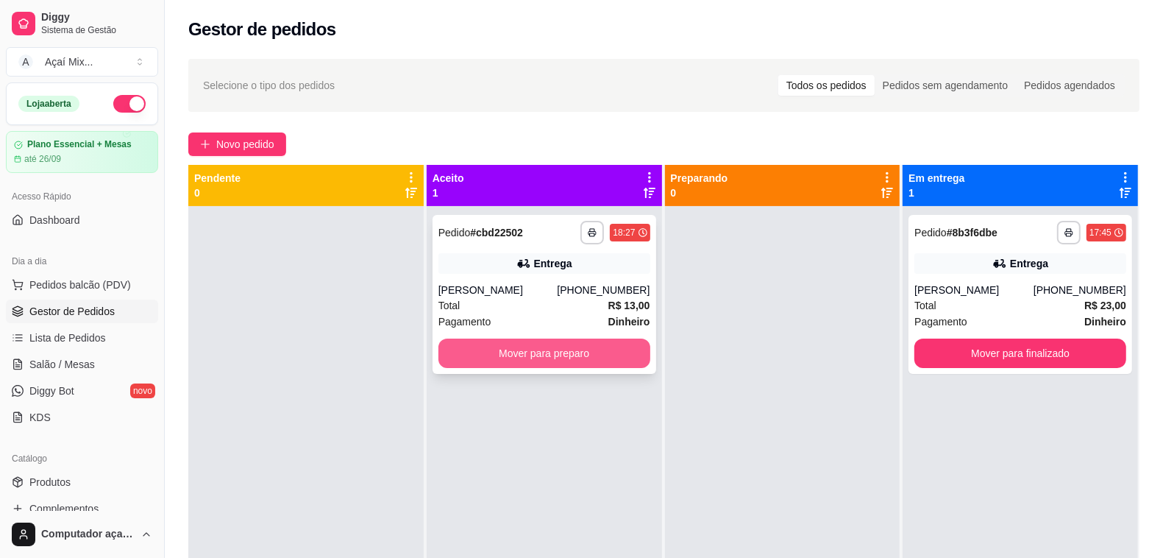
click at [550, 355] on button "Mover para preparo" at bounding box center [545, 352] width 212 height 29
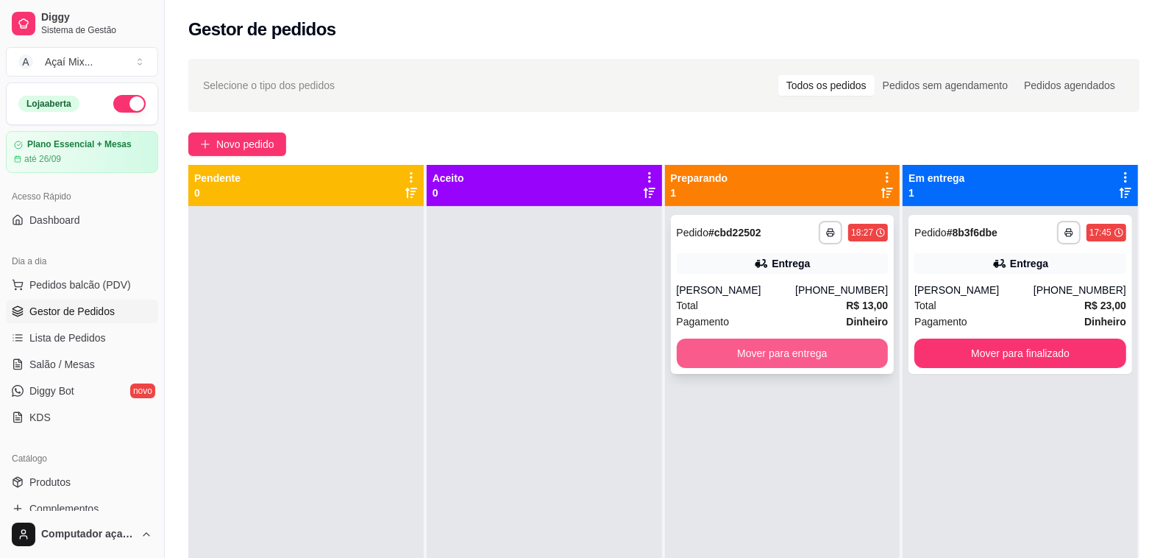
click at [689, 350] on button "Mover para entrega" at bounding box center [783, 352] width 212 height 29
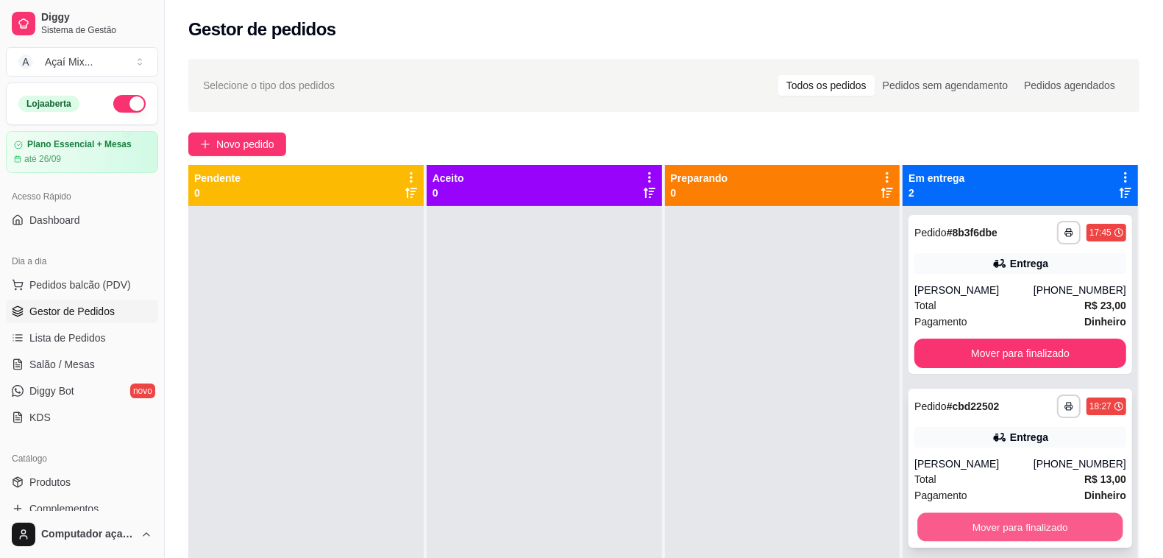
click at [1071, 528] on button "Mover para finalizado" at bounding box center [1020, 527] width 205 height 29
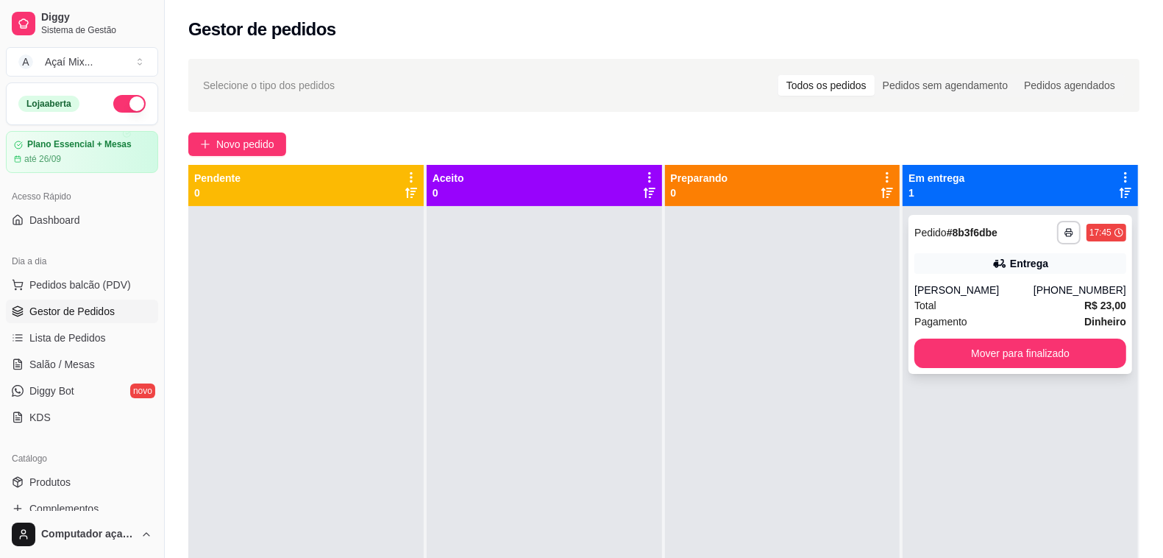
click at [972, 291] on div "Rodrigo" at bounding box center [974, 290] width 119 height 15
click at [227, 140] on span "Novo pedido" at bounding box center [245, 144] width 58 height 16
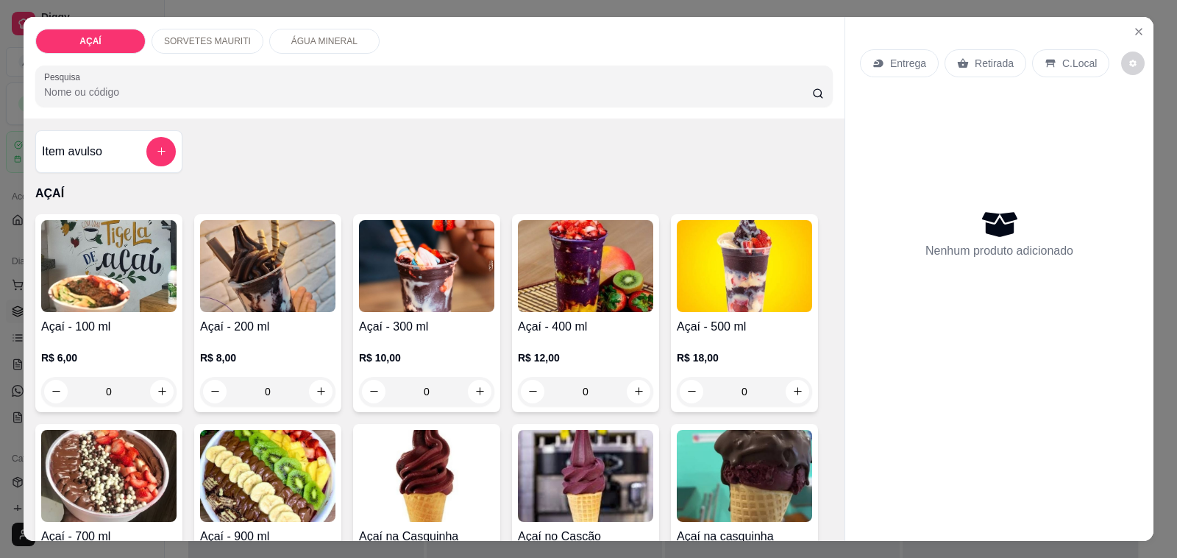
click at [479, 390] on div "0" at bounding box center [426, 391] width 135 height 29
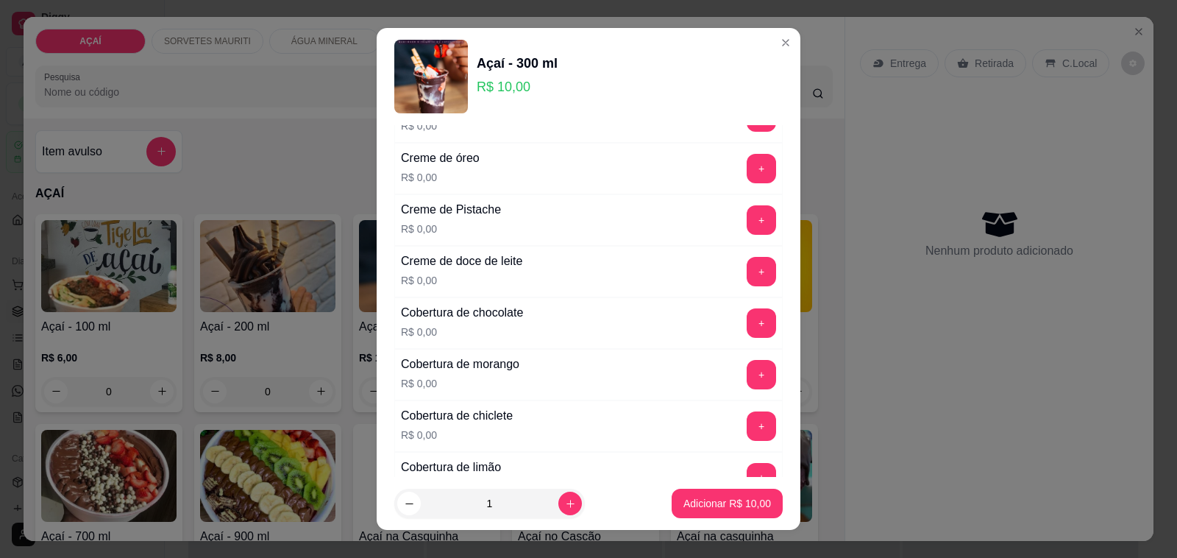
scroll to position [460, 0]
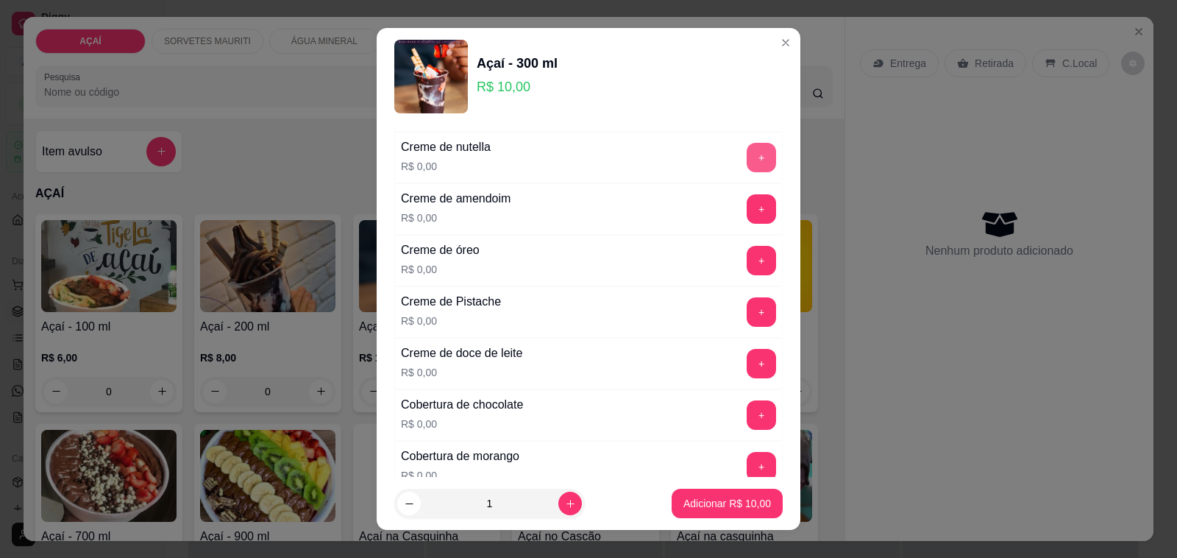
click at [747, 166] on button "+" at bounding box center [761, 157] width 29 height 29
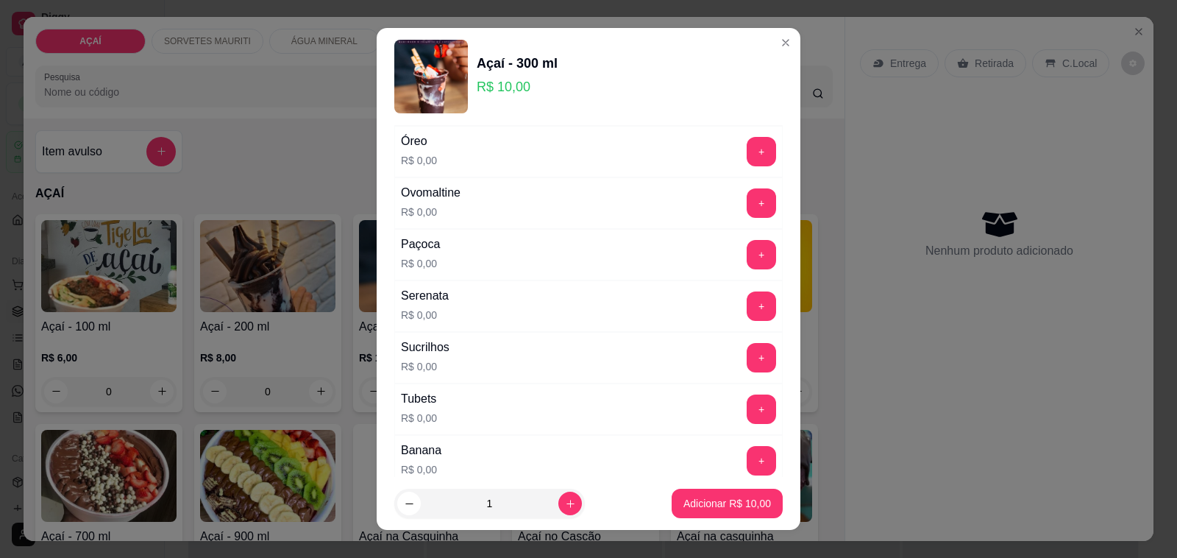
scroll to position [1656, 0]
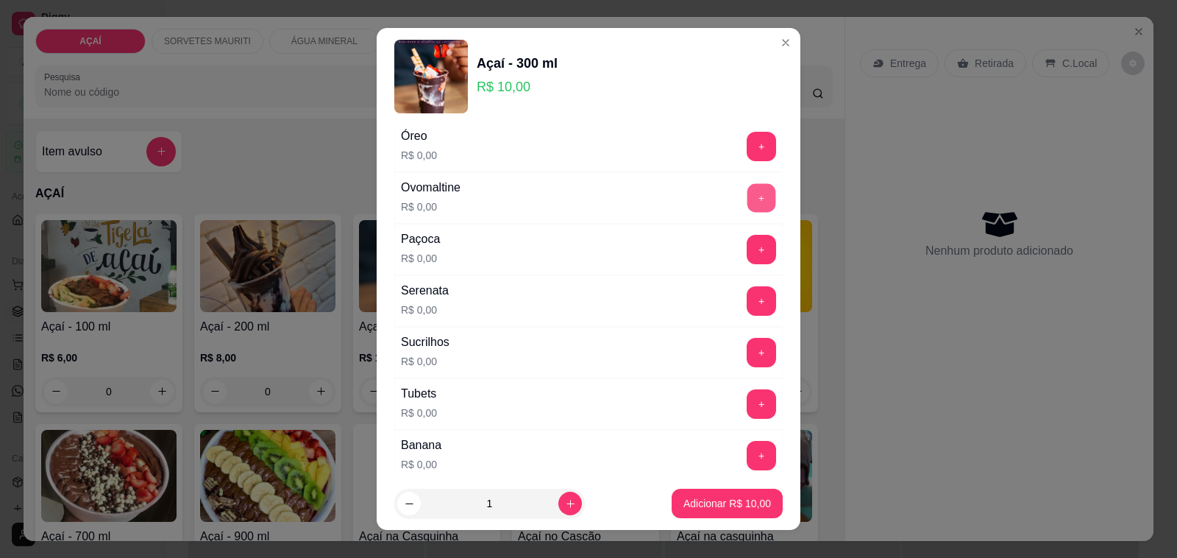
click at [748, 208] on button "+" at bounding box center [762, 198] width 29 height 29
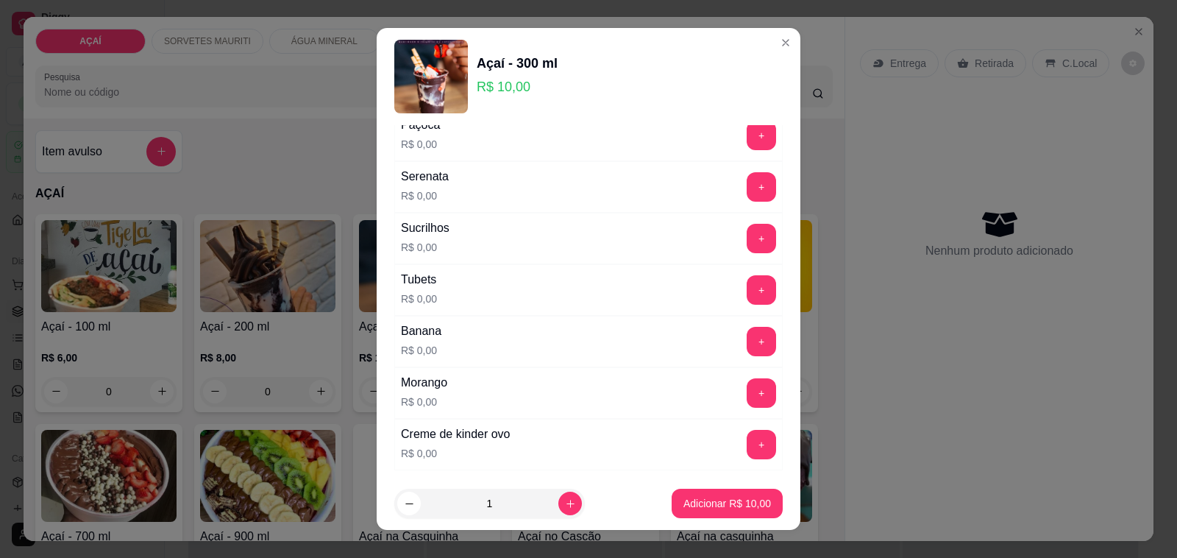
scroll to position [1886, 0]
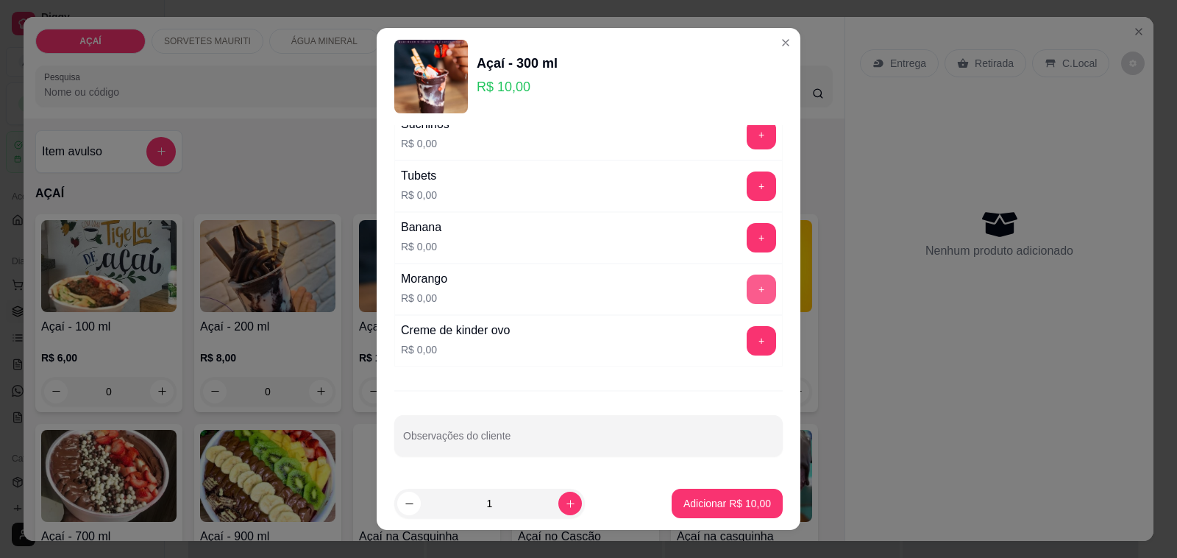
click at [747, 281] on button "+" at bounding box center [761, 288] width 29 height 29
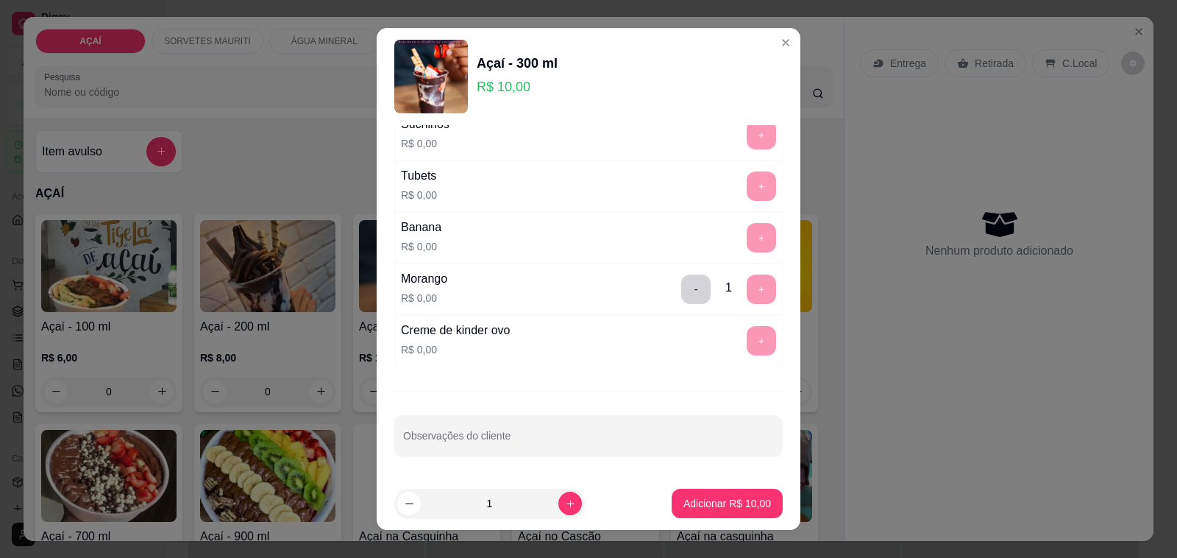
click at [741, 519] on footer "1 Adicionar R$ 10,00" at bounding box center [589, 503] width 424 height 53
click at [728, 506] on p "Adicionar R$ 10,00" at bounding box center [728, 503] width 88 height 15
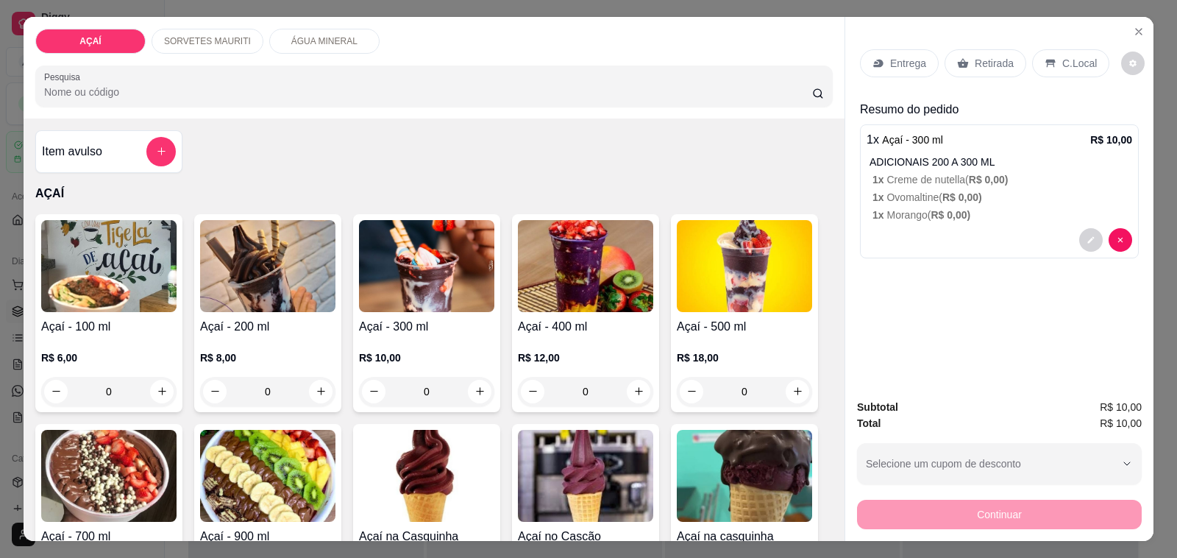
click at [904, 56] on p "Entrega" at bounding box center [908, 63] width 36 height 15
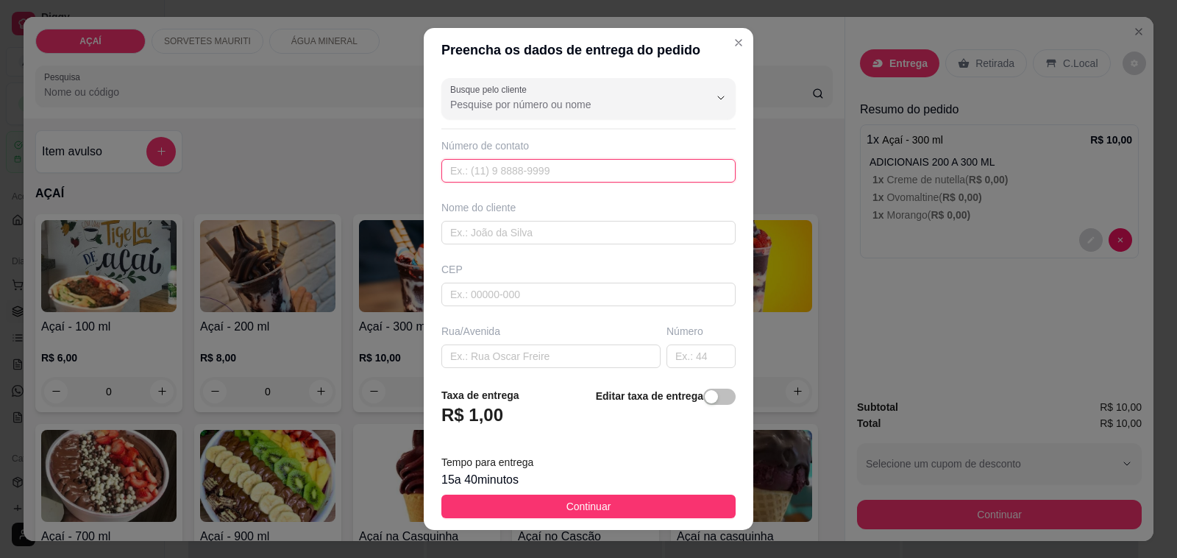
click at [520, 164] on input "text" at bounding box center [588, 171] width 294 height 24
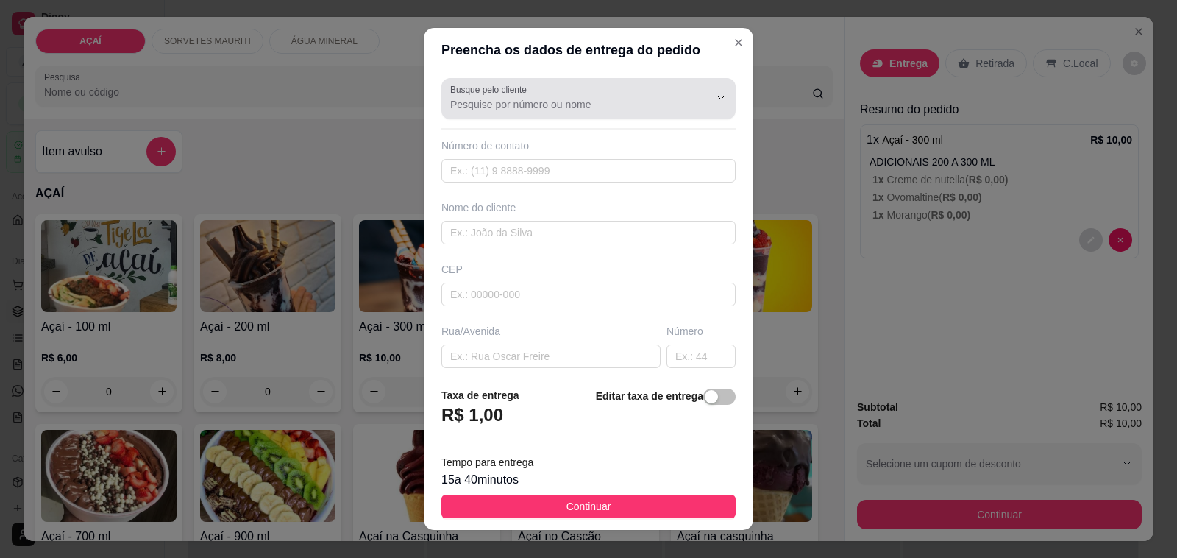
click at [506, 108] on input "Busque pelo cliente" at bounding box center [567, 104] width 235 height 15
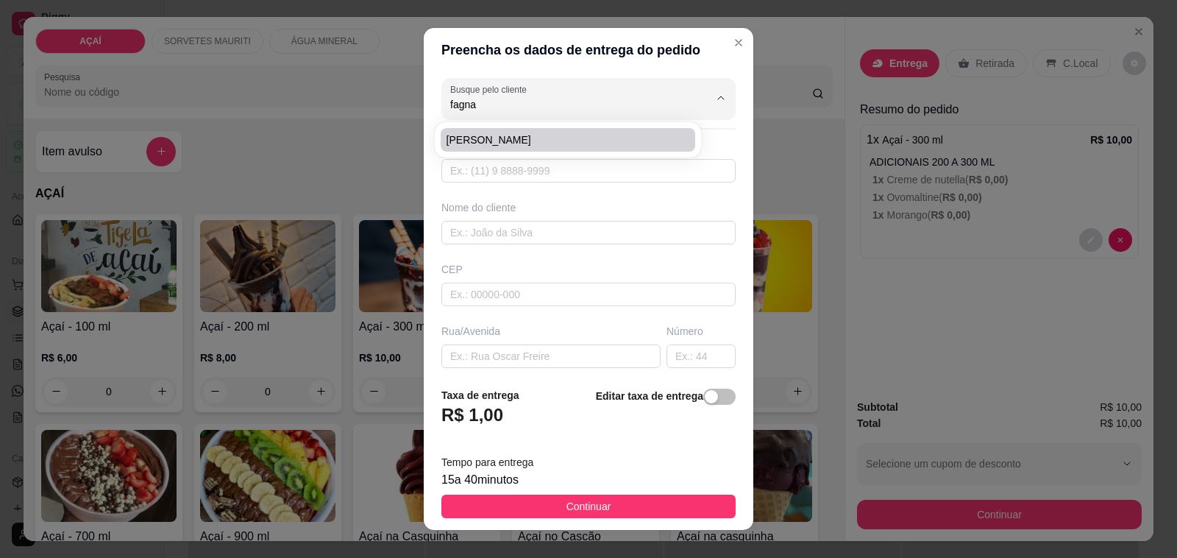
click at [500, 144] on span "fagna pereira" at bounding box center [561, 139] width 229 height 15
type input "fagna pereira"
type input "82988839180"
type input "fagna pereira"
type input "57520000"
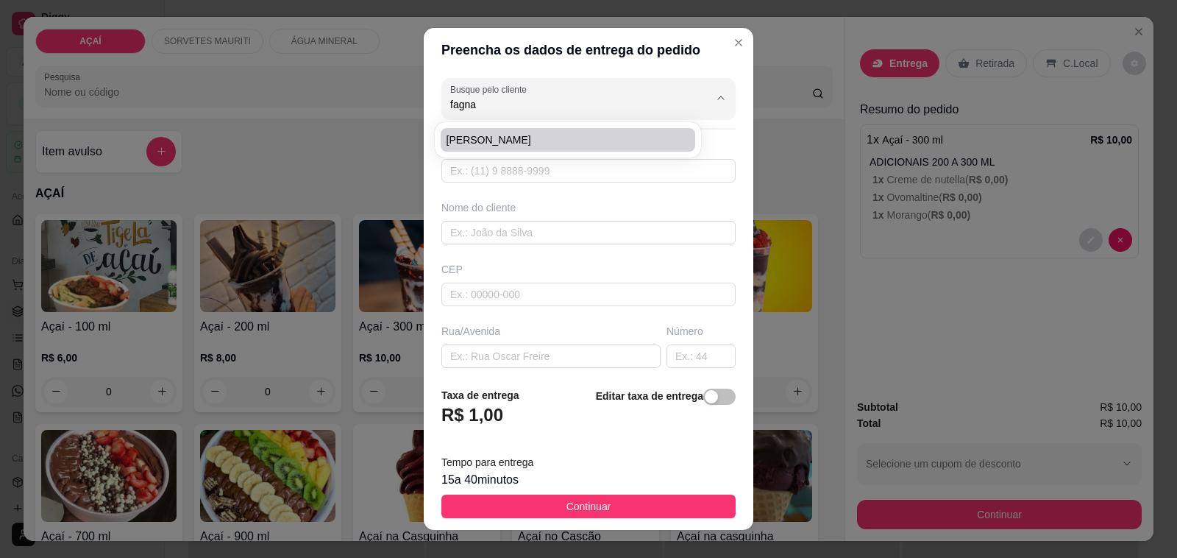
type input "rua padre cicero"
type input "0"
type input "centro"
type input "Maravilha"
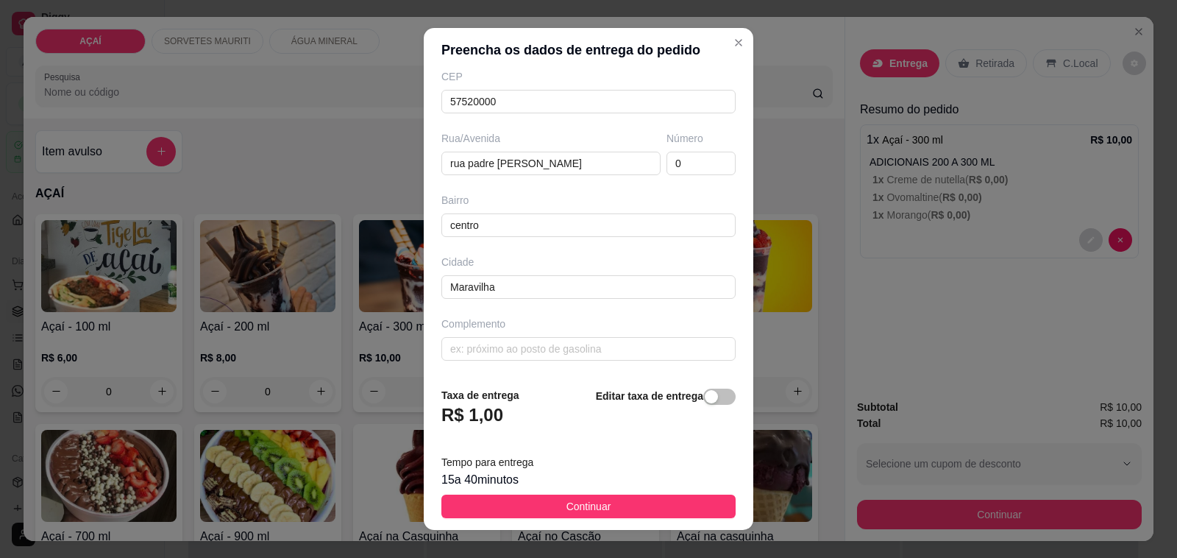
scroll to position [19, 0]
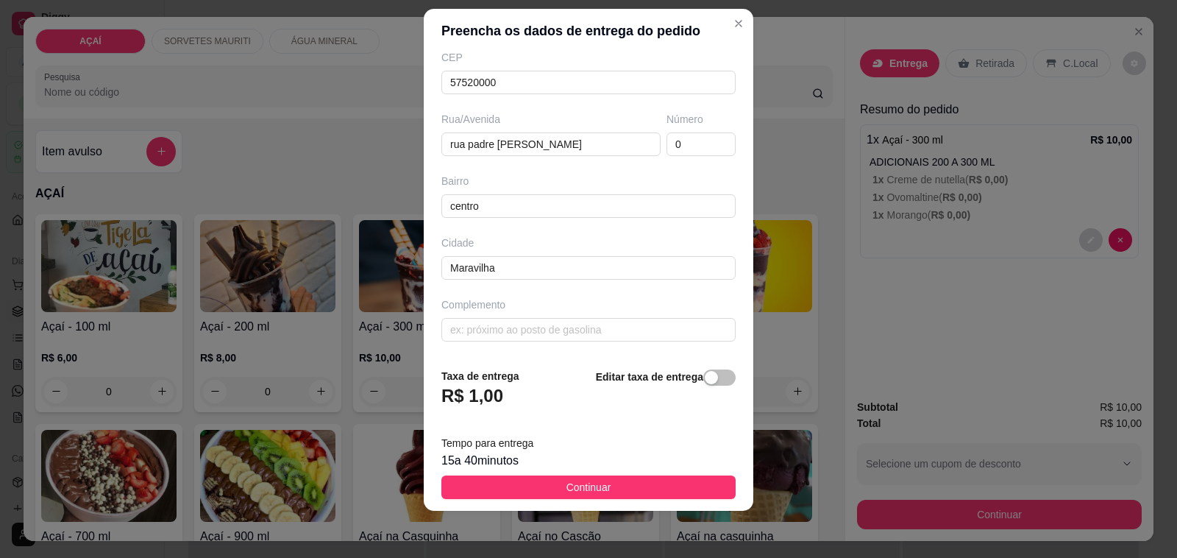
type input "fagna pereira"
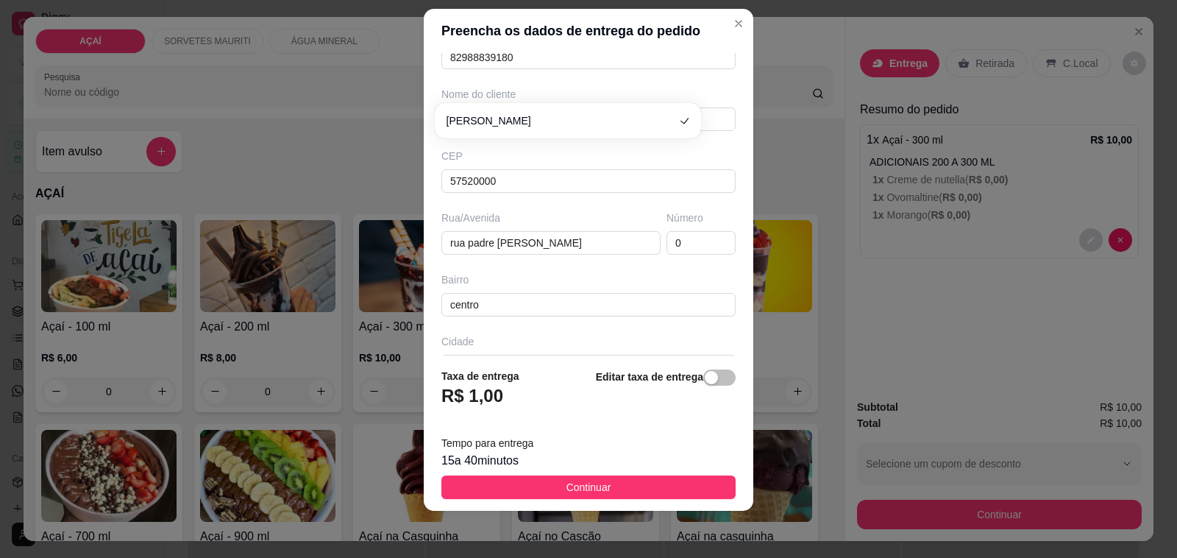
scroll to position [195, 0]
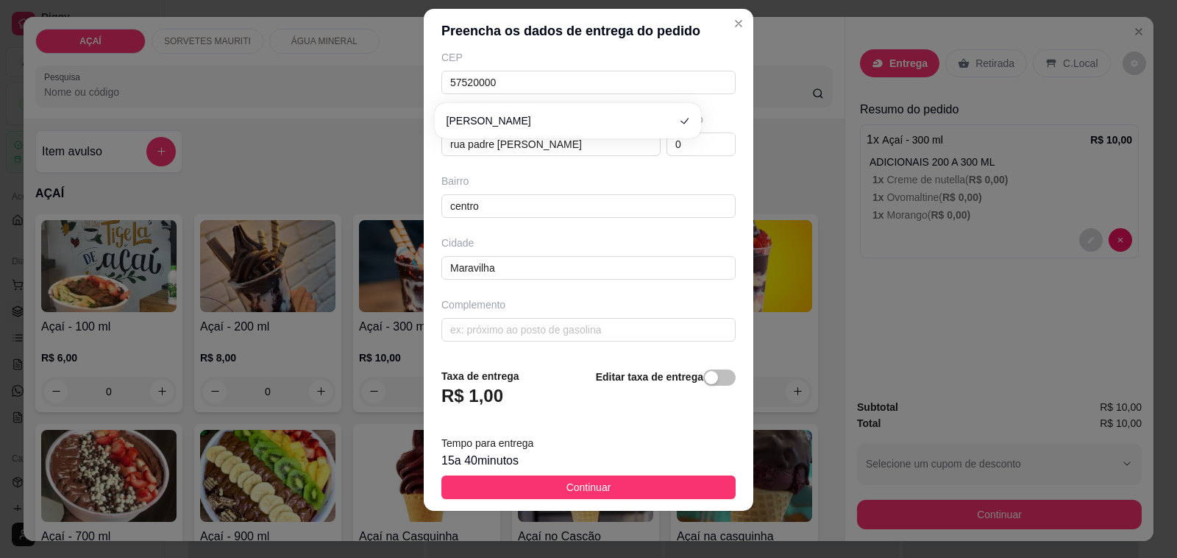
click at [483, 342] on div "Busque pelo cliente fagna pereira Número de contato 82988839180 Nome do cliente…" at bounding box center [589, 204] width 330 height 303
click at [483, 331] on input "text" at bounding box center [588, 330] width 294 height 24
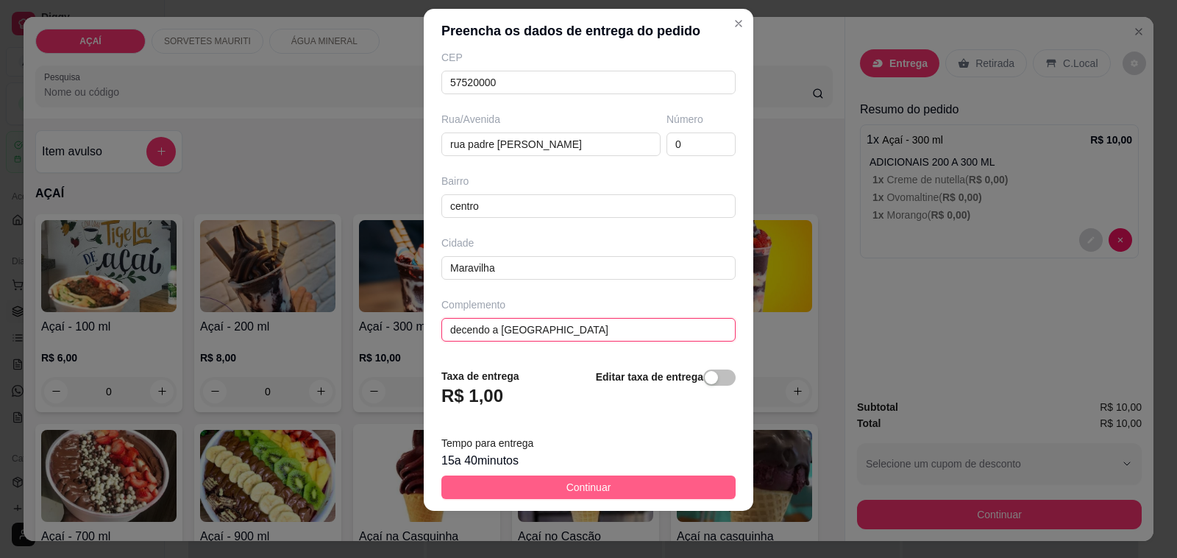
type input "decendo a rua da quadra"
click at [611, 487] on button "Continuar" at bounding box center [588, 487] width 294 height 24
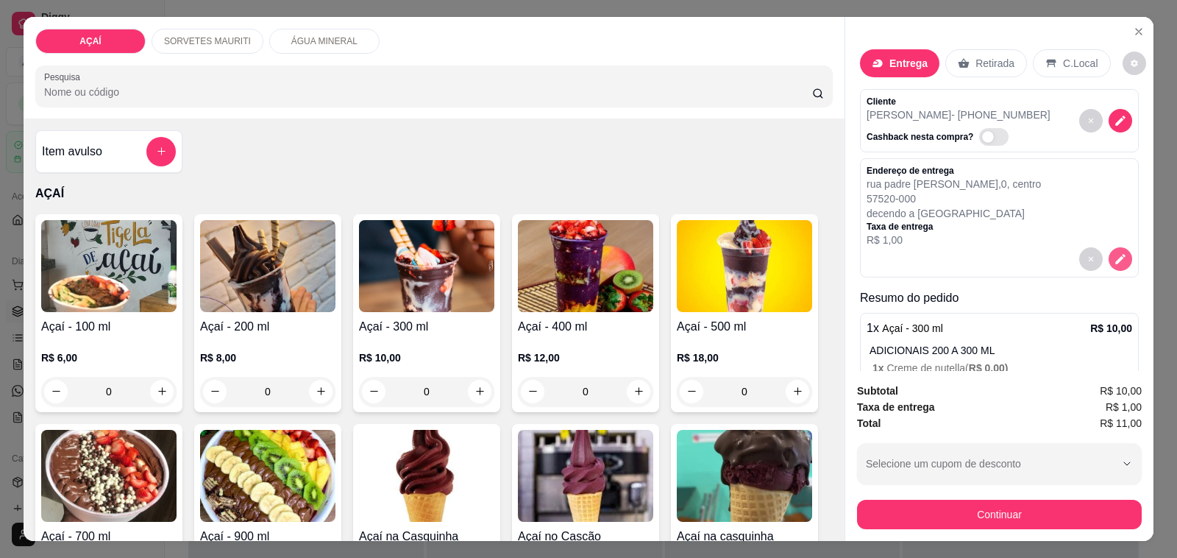
click at [1109, 255] on button "decrease-product-quantity" at bounding box center [1121, 259] width 24 height 24
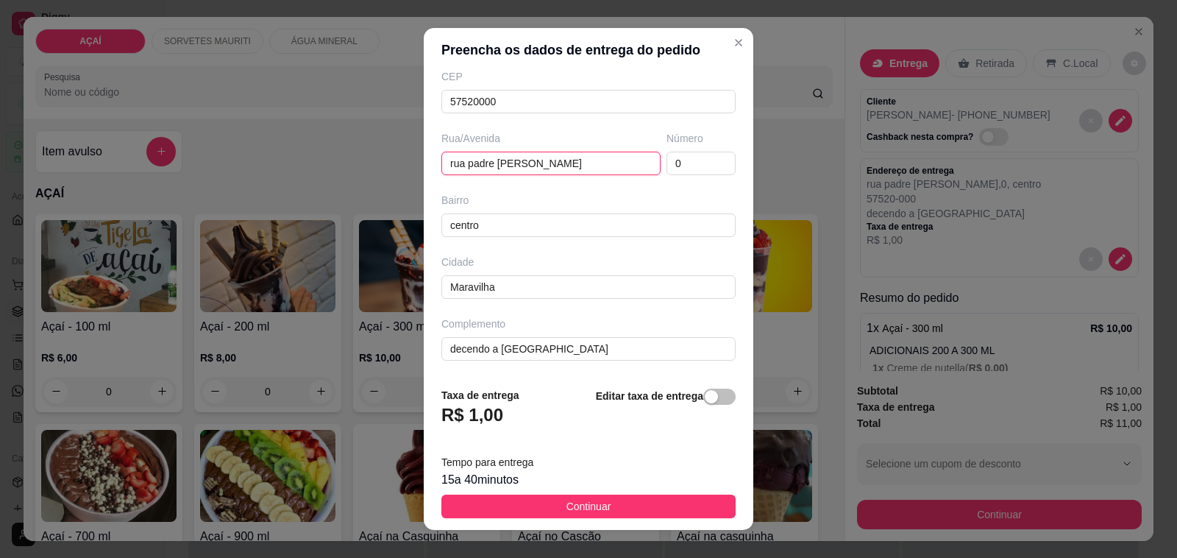
click at [527, 158] on input "rua padre cicero" at bounding box center [550, 164] width 219 height 24
paste input "Rua São José"
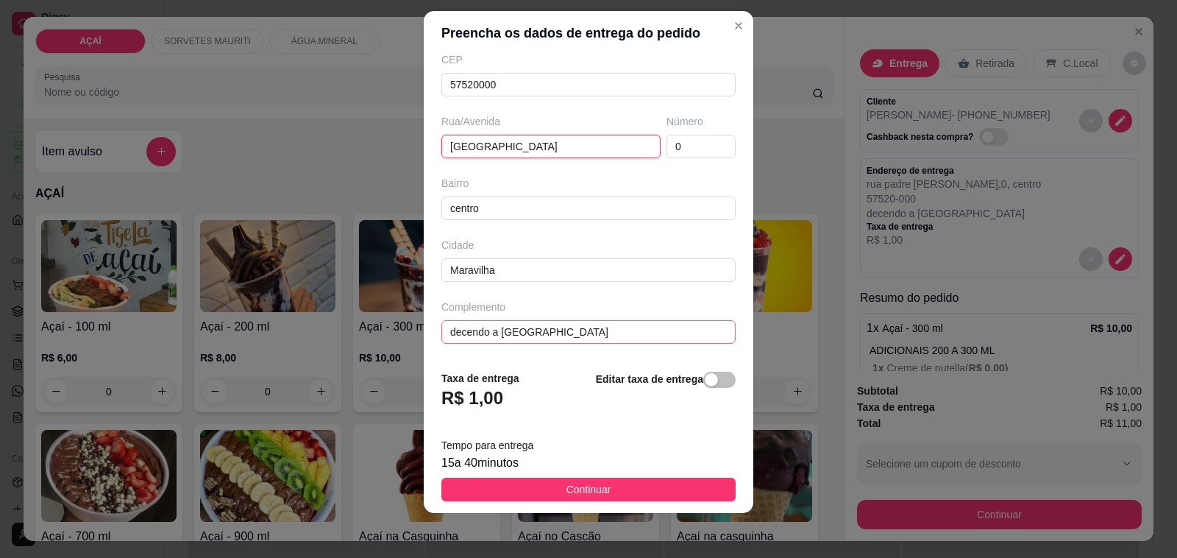
scroll to position [19, 0]
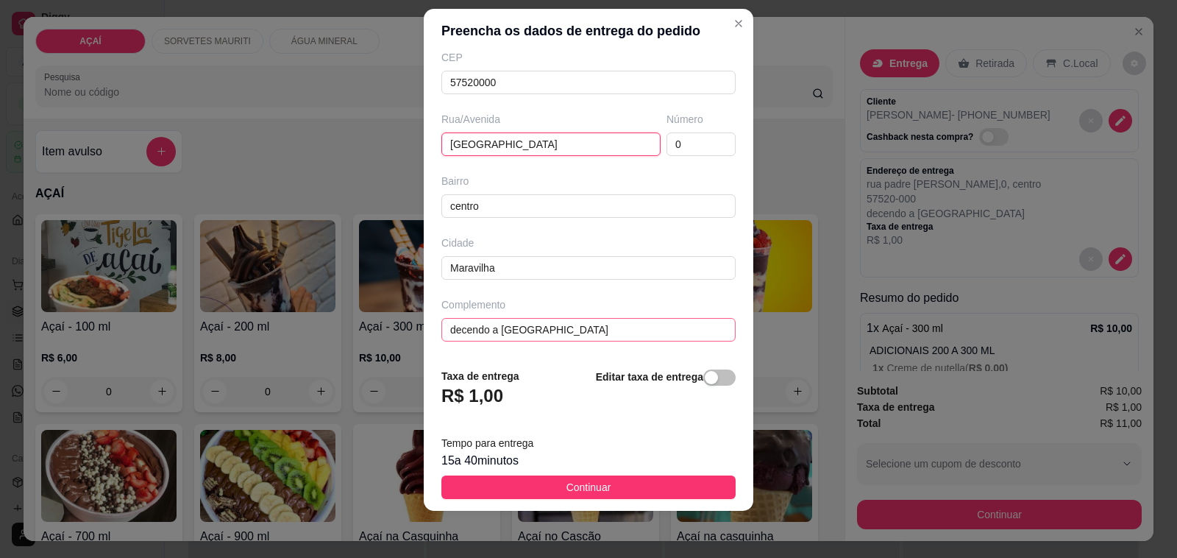
type input "Rua São José"
click at [528, 331] on input "decendo a rua da quadra" at bounding box center [588, 330] width 294 height 24
paste input "Na casa de Edinho"
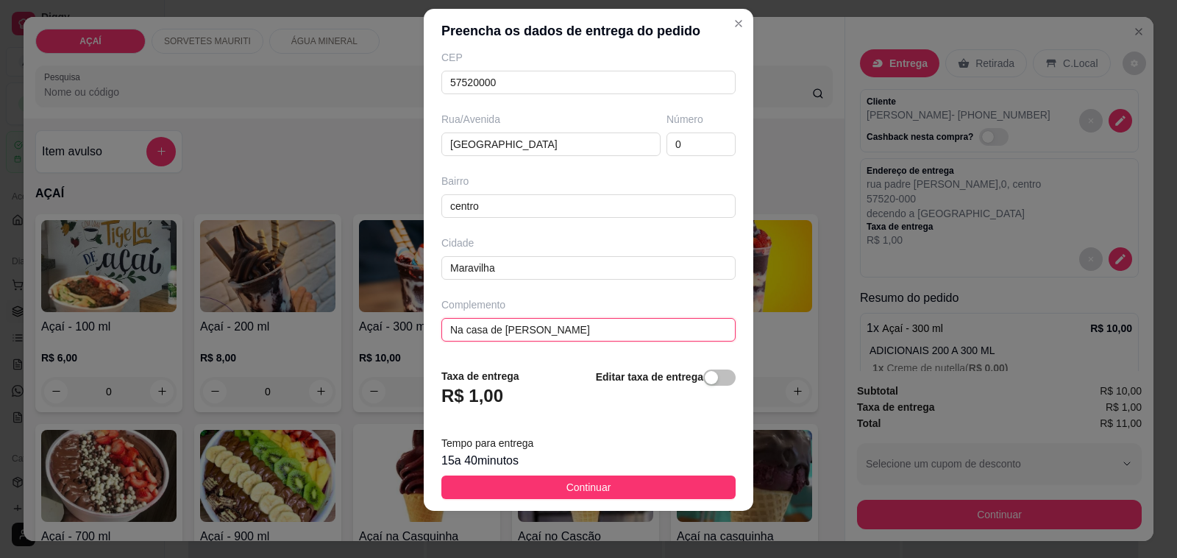
paste input "Em frente de Almeida Campos"
type input "Na casa de Edinho Em frente de Almeida Campos"
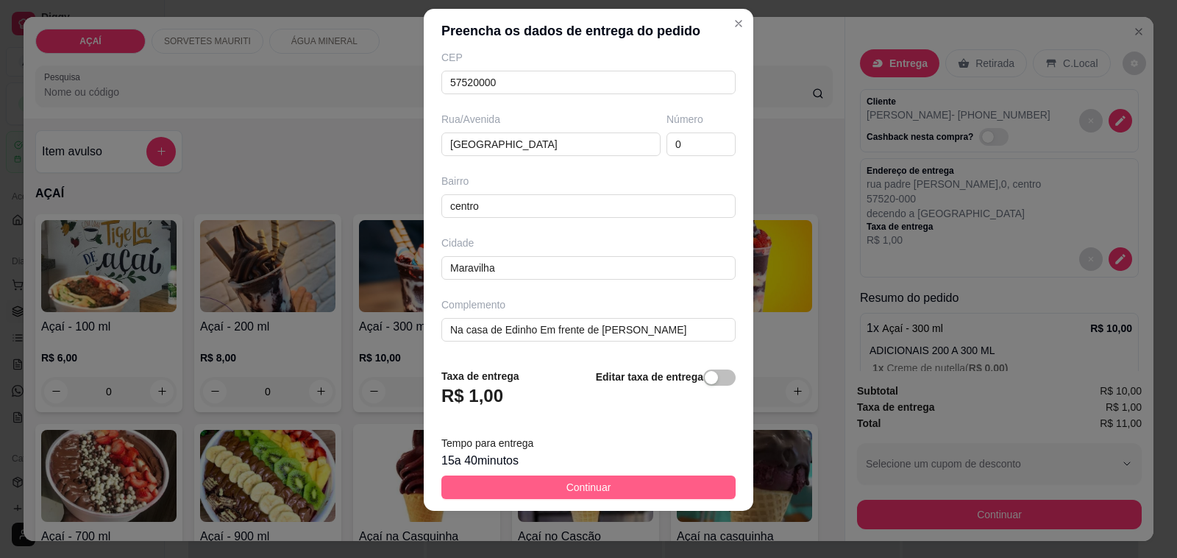
click at [589, 488] on span "Continuar" at bounding box center [589, 487] width 45 height 16
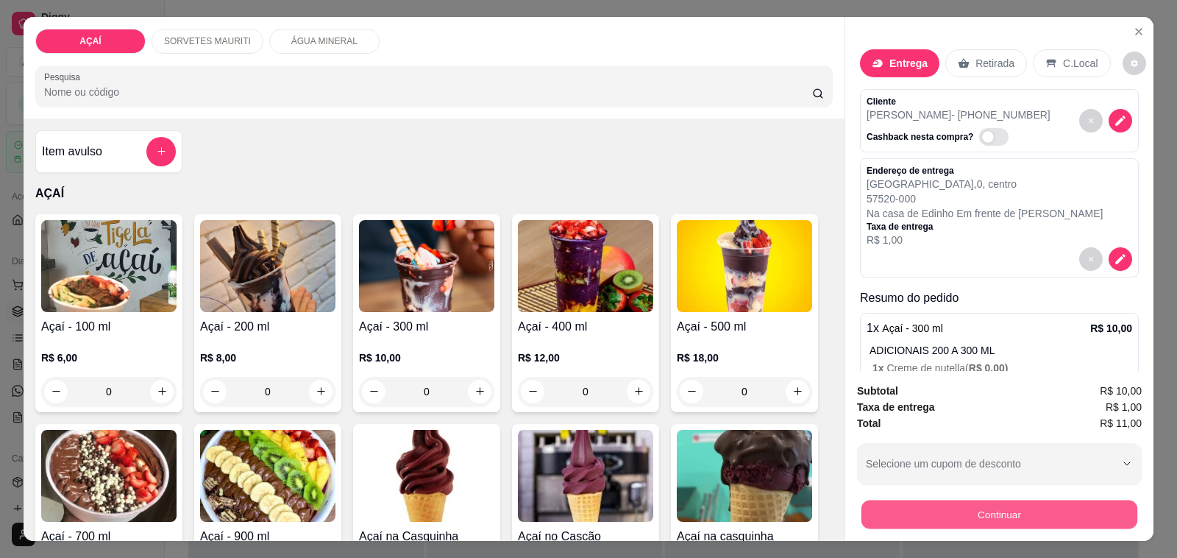
click at [983, 521] on button "Continuar" at bounding box center [1000, 514] width 276 height 29
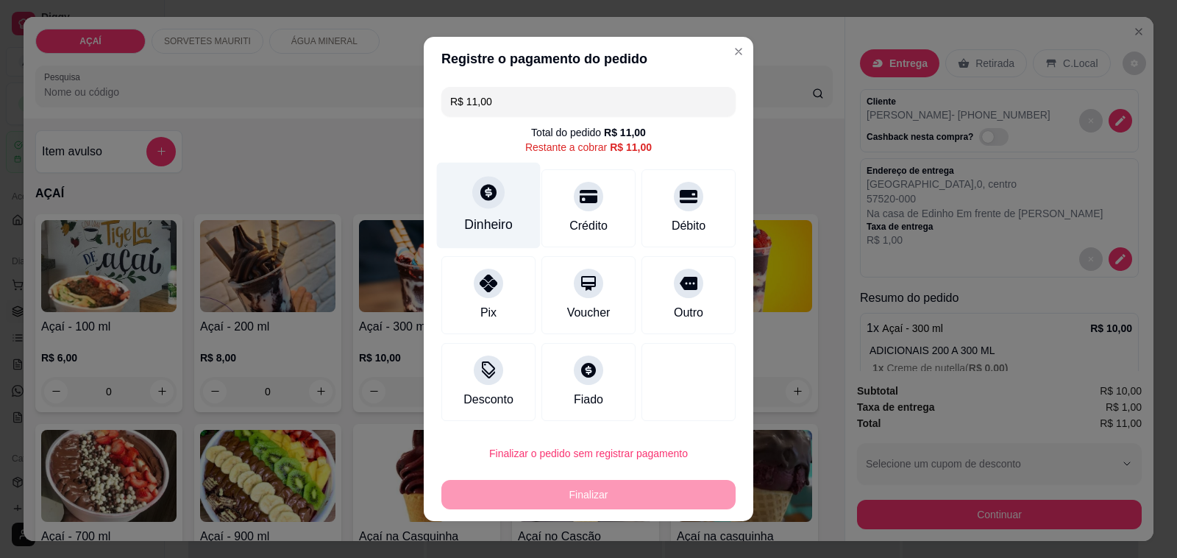
click at [486, 219] on div "Dinheiro" at bounding box center [488, 224] width 49 height 19
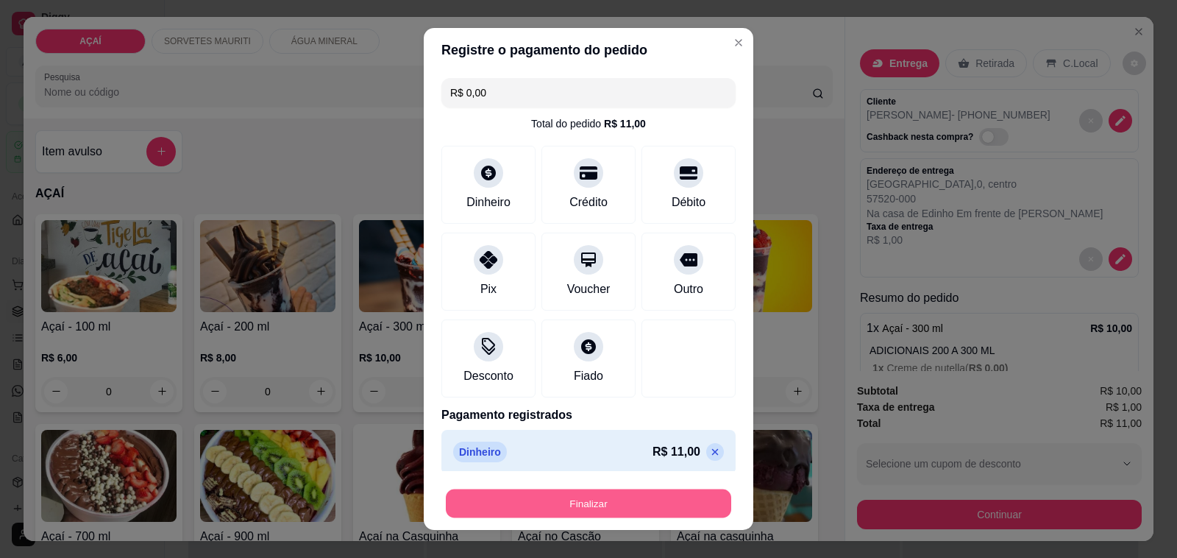
click at [597, 510] on button "Finalizar" at bounding box center [588, 503] width 285 height 29
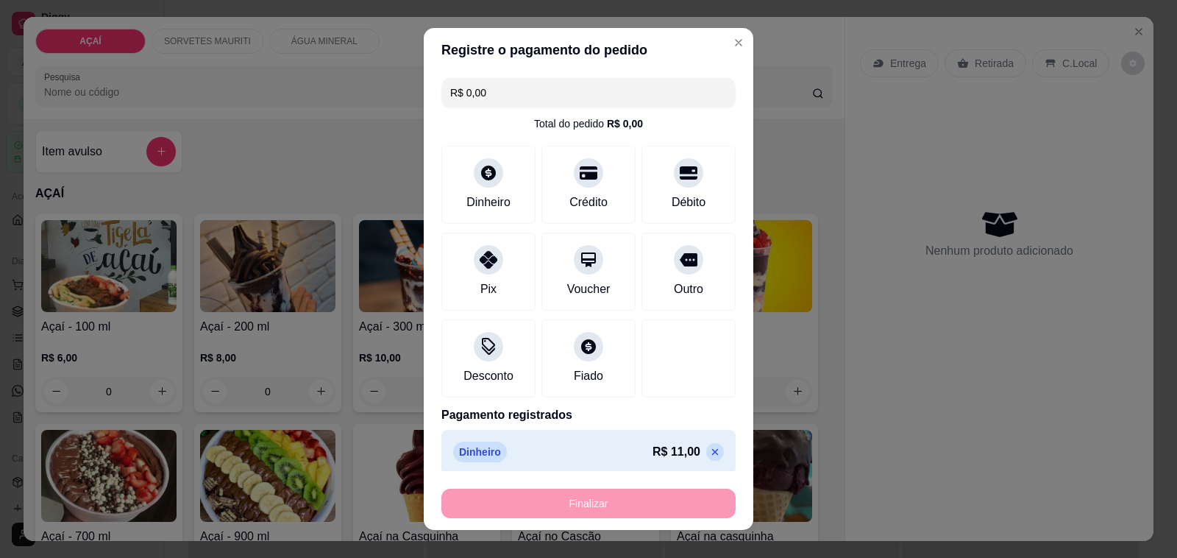
type input "-R$ 11,00"
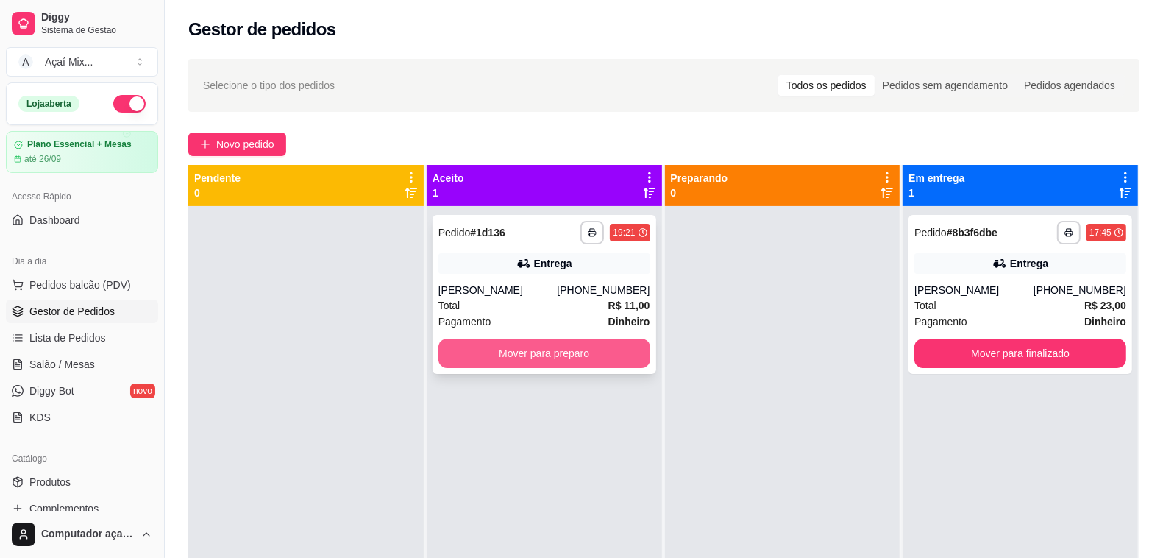
click at [589, 353] on button "Mover para preparo" at bounding box center [545, 352] width 212 height 29
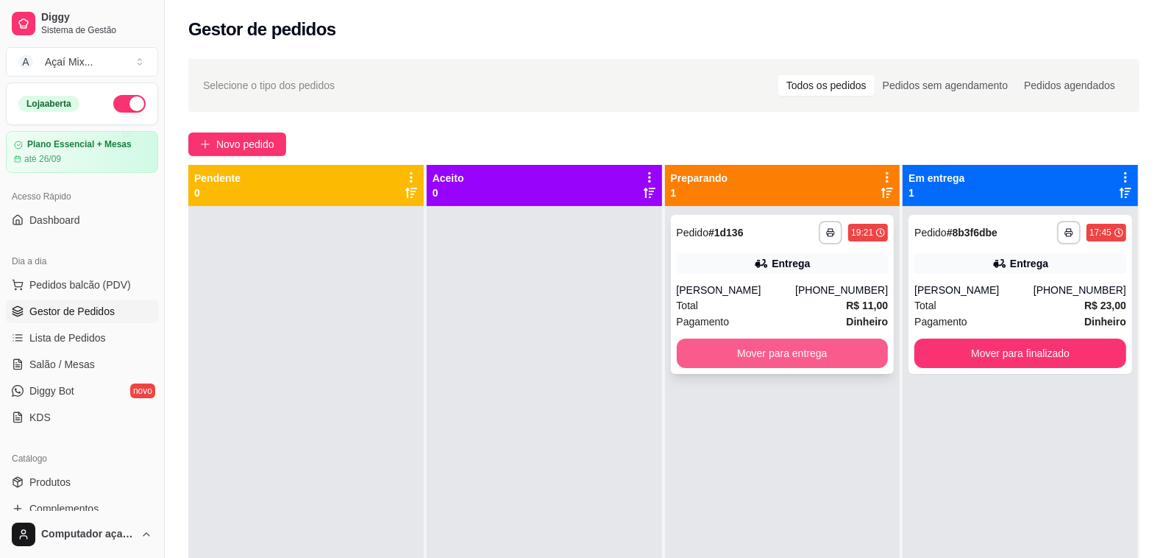
click at [785, 351] on button "Mover para entrega" at bounding box center [783, 352] width 212 height 29
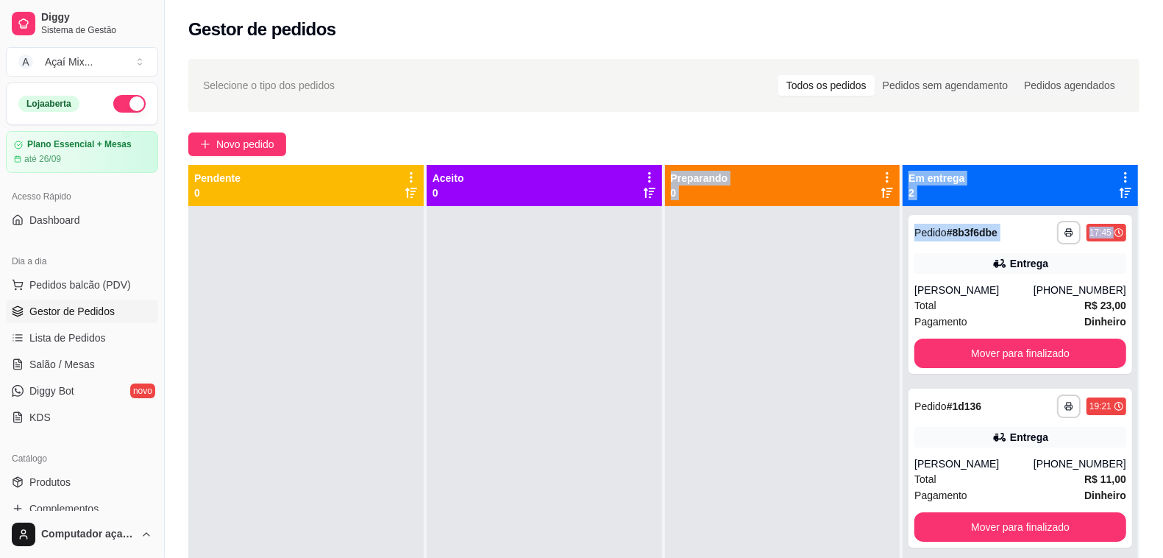
drag, startPoint x: 914, startPoint y: 250, endPoint x: 488, endPoint y: 344, distance: 436.3
click at [488, 344] on div "**********" at bounding box center [663, 444] width 951 height 558
click at [71, 369] on span "Salão / Mesas" at bounding box center [61, 364] width 65 height 15
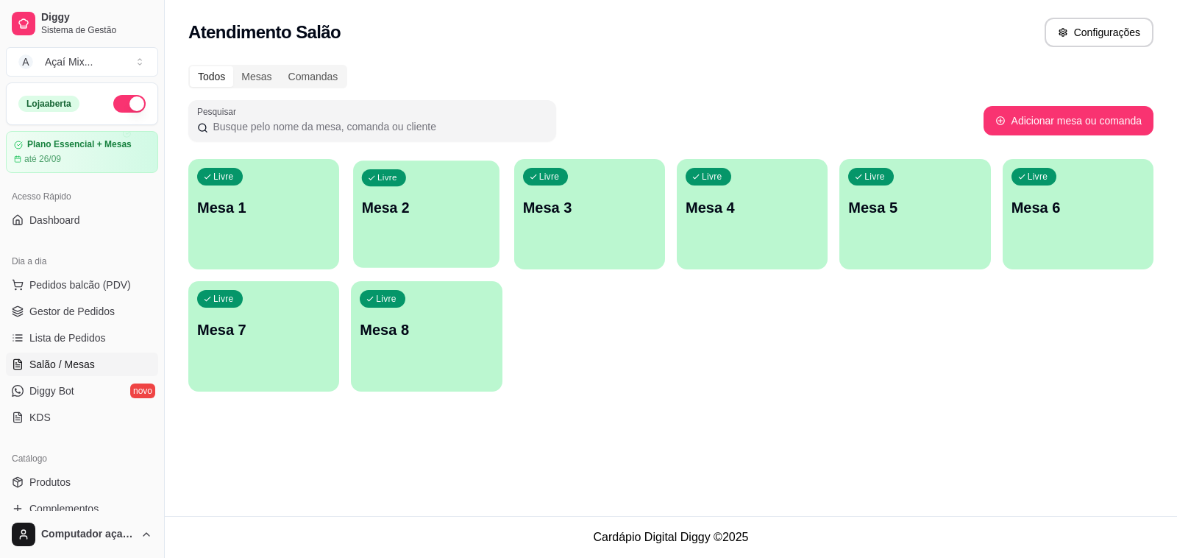
click at [398, 236] on div "Livre Mesa 2" at bounding box center [426, 205] width 146 height 90
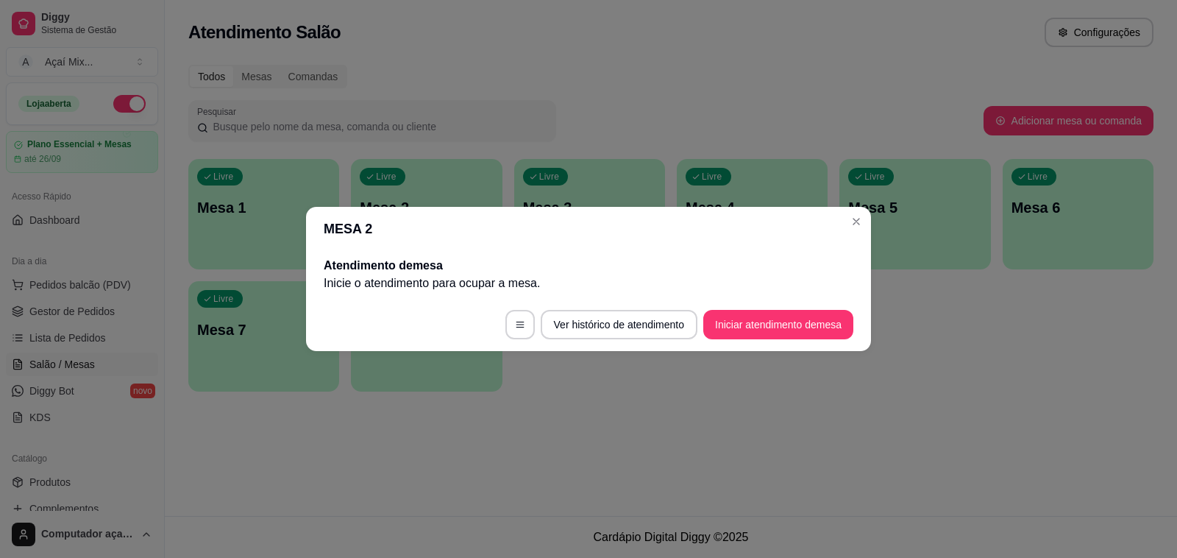
click at [736, 309] on footer "Ver histórico de atendimento Iniciar atendimento de mesa" at bounding box center [588, 324] width 565 height 53
click at [738, 313] on button "Iniciar atendimento de mesa" at bounding box center [779, 325] width 146 height 29
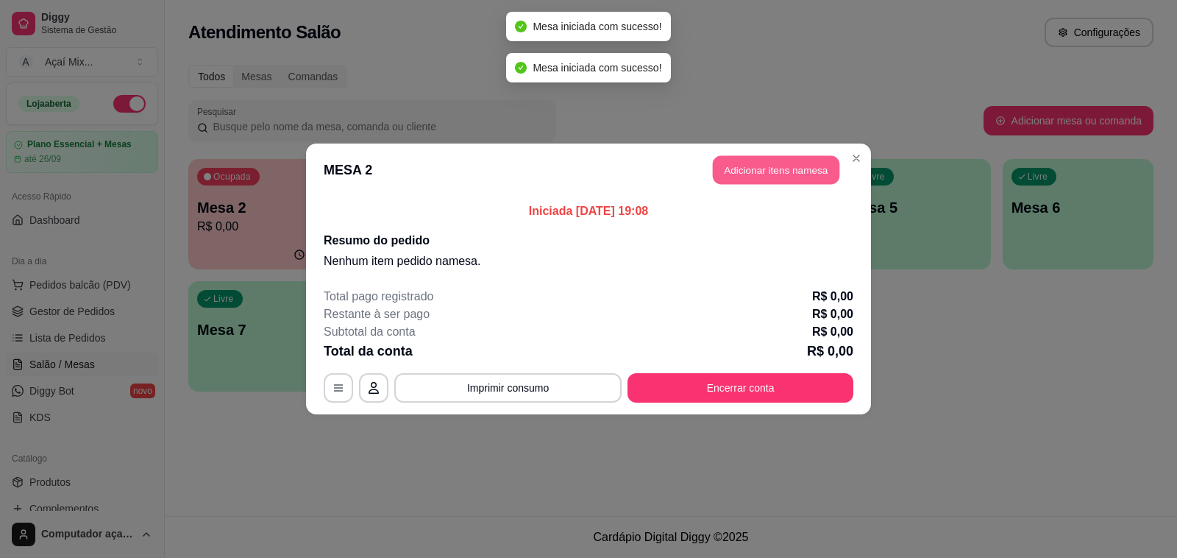
click at [778, 163] on button "Adicionar itens na mesa" at bounding box center [776, 170] width 127 height 29
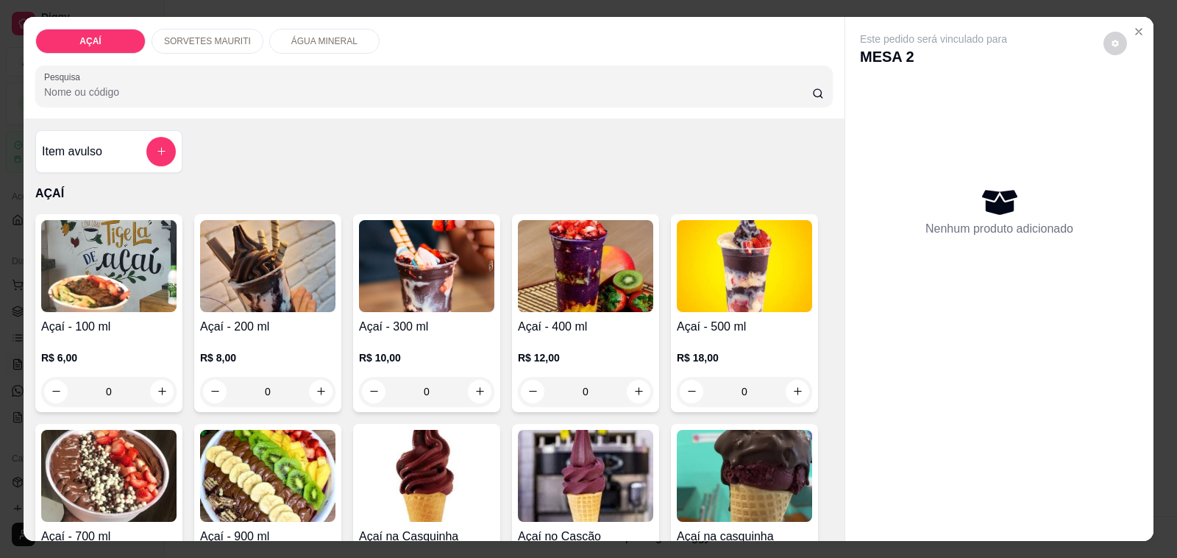
click at [557, 318] on h4 "Açaí - 400 ml" at bounding box center [585, 327] width 135 height 18
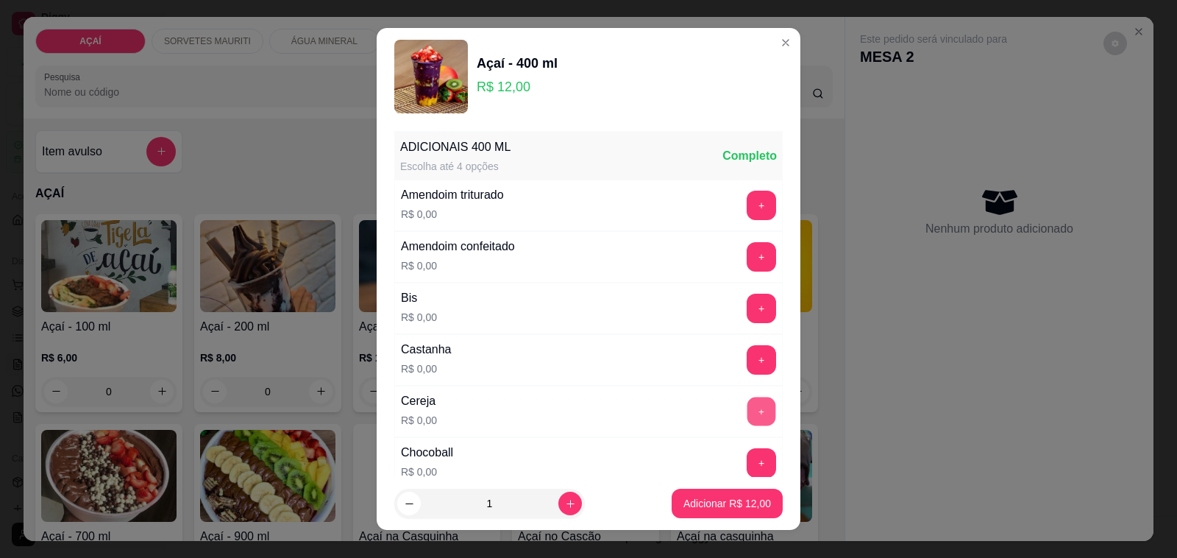
click at [748, 418] on button "+" at bounding box center [762, 411] width 29 height 29
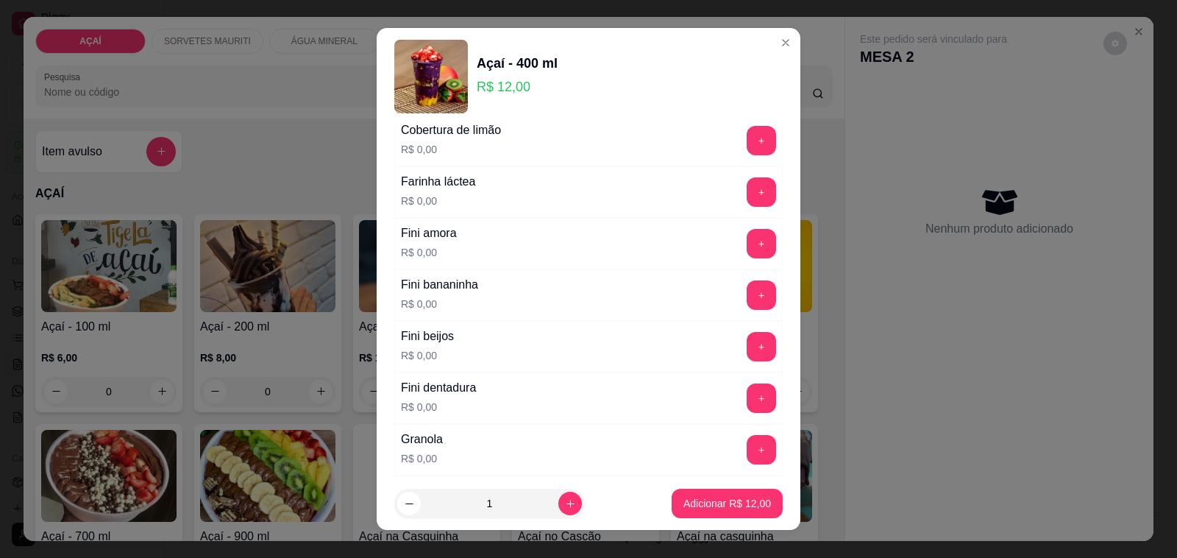
scroll to position [920, 0]
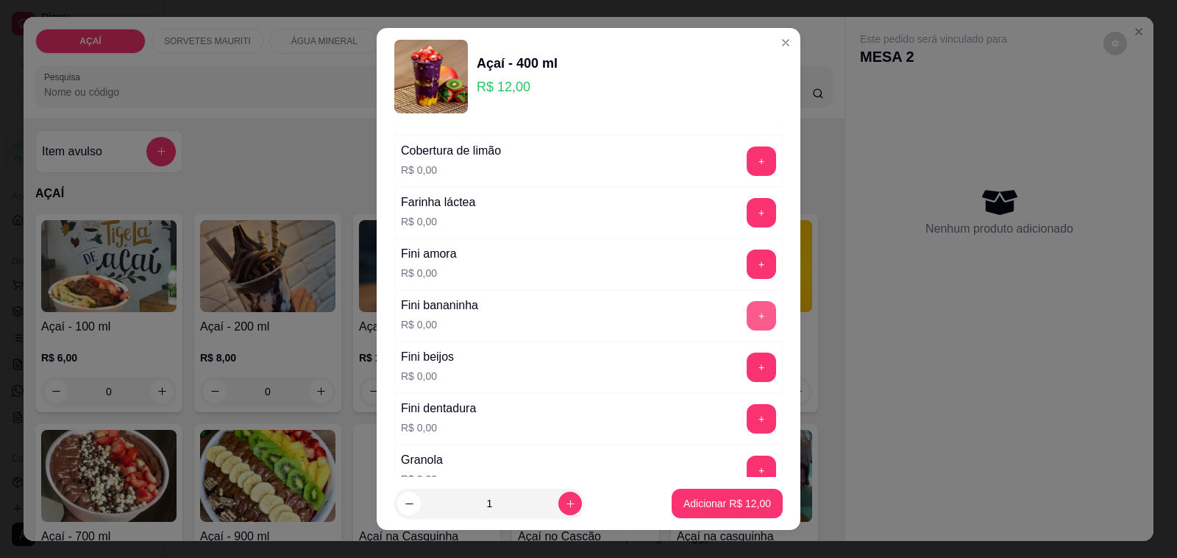
click at [747, 317] on button "+" at bounding box center [761, 315] width 29 height 29
click at [741, 279] on div "+" at bounding box center [761, 263] width 41 height 29
click at [747, 273] on button "+" at bounding box center [761, 263] width 29 height 29
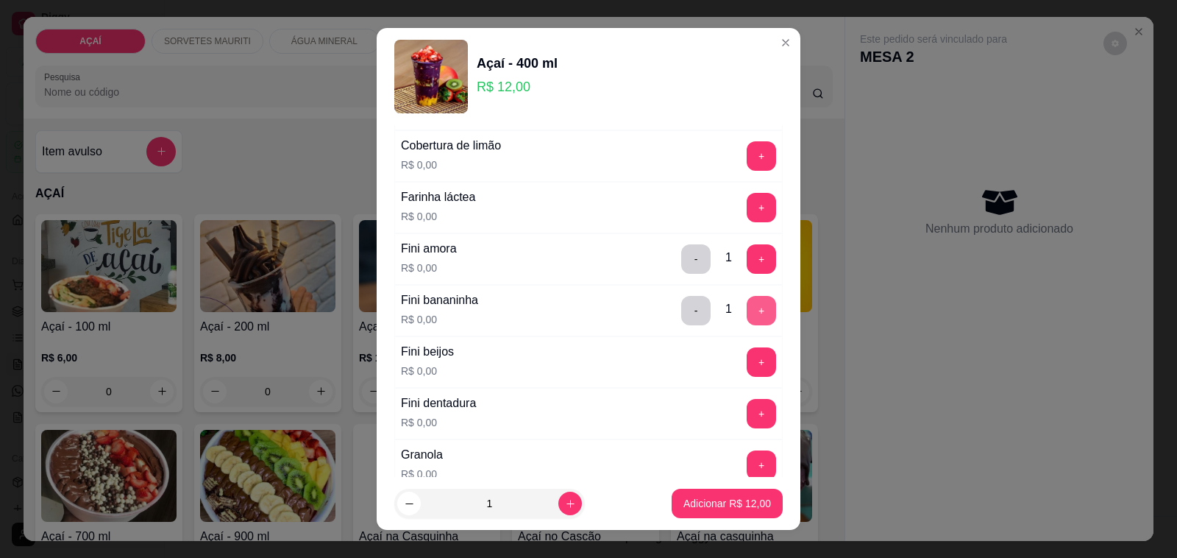
scroll to position [966, 0]
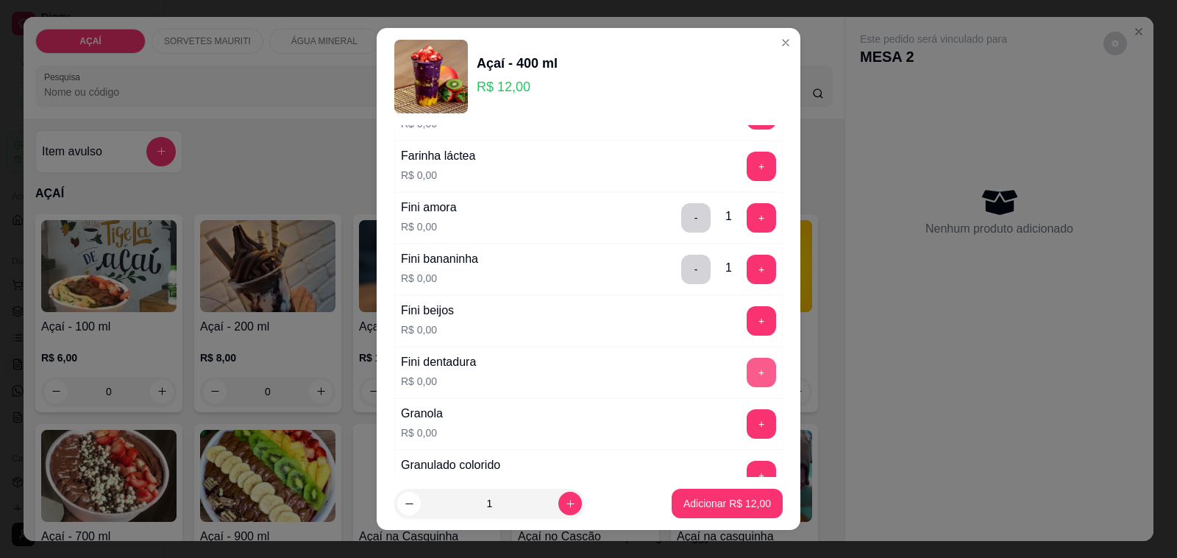
click at [747, 369] on button "+" at bounding box center [761, 372] width 29 height 29
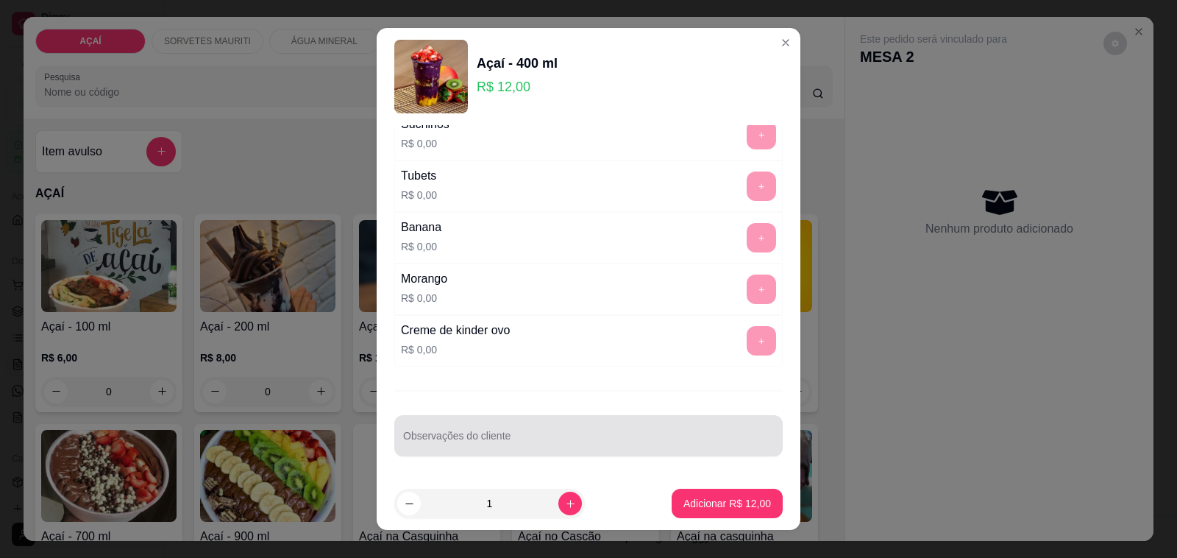
scroll to position [19, 0]
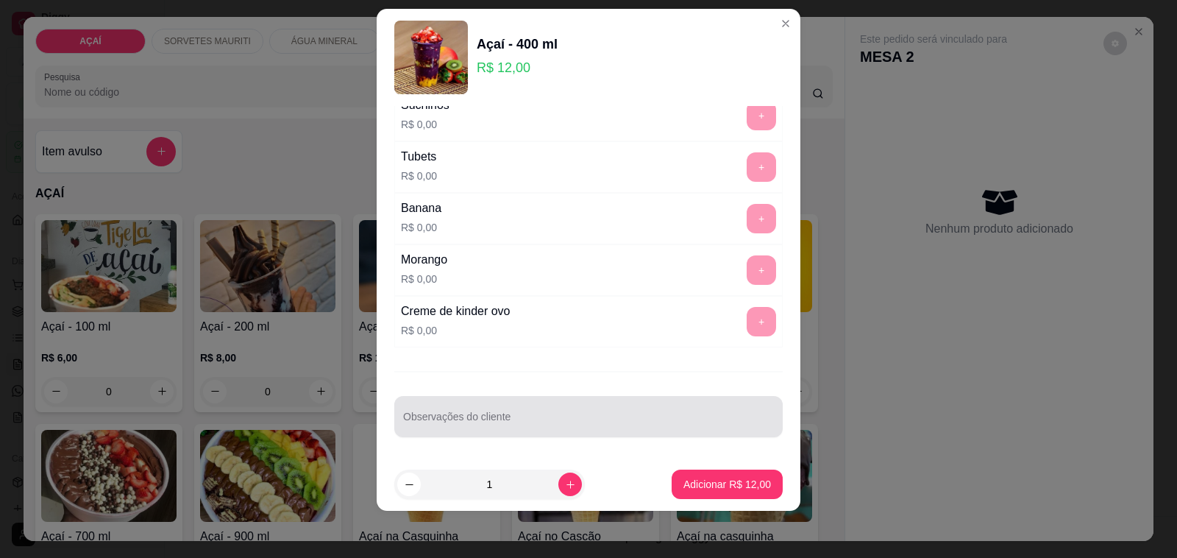
click at [697, 431] on div "Observações do cliente" at bounding box center [588, 416] width 389 height 41
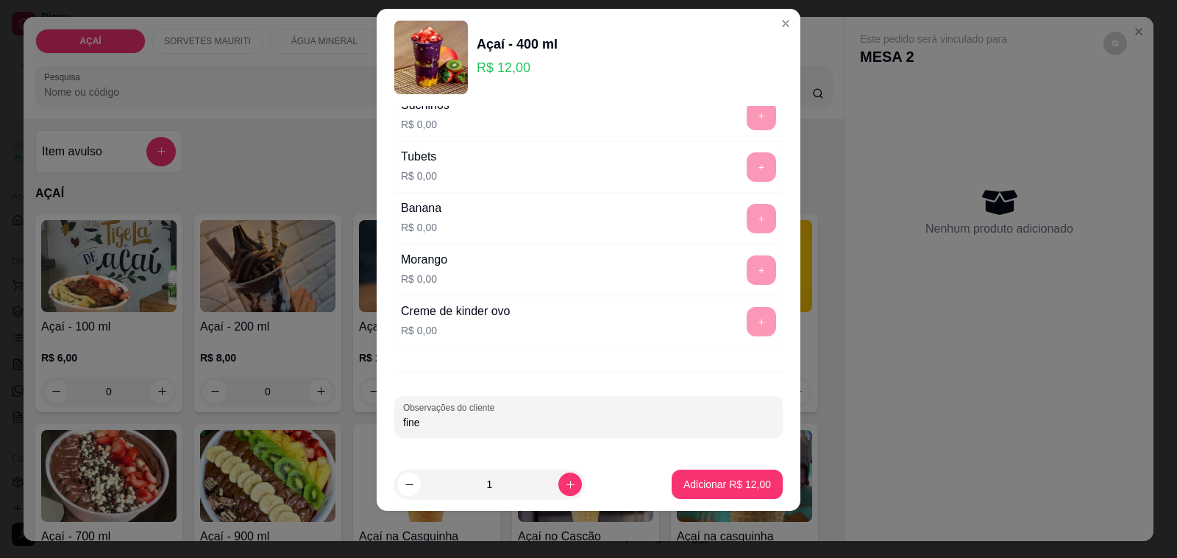
type input "fine"
click at [694, 497] on button "Adicionar R$ 12,00" at bounding box center [727, 483] width 111 height 29
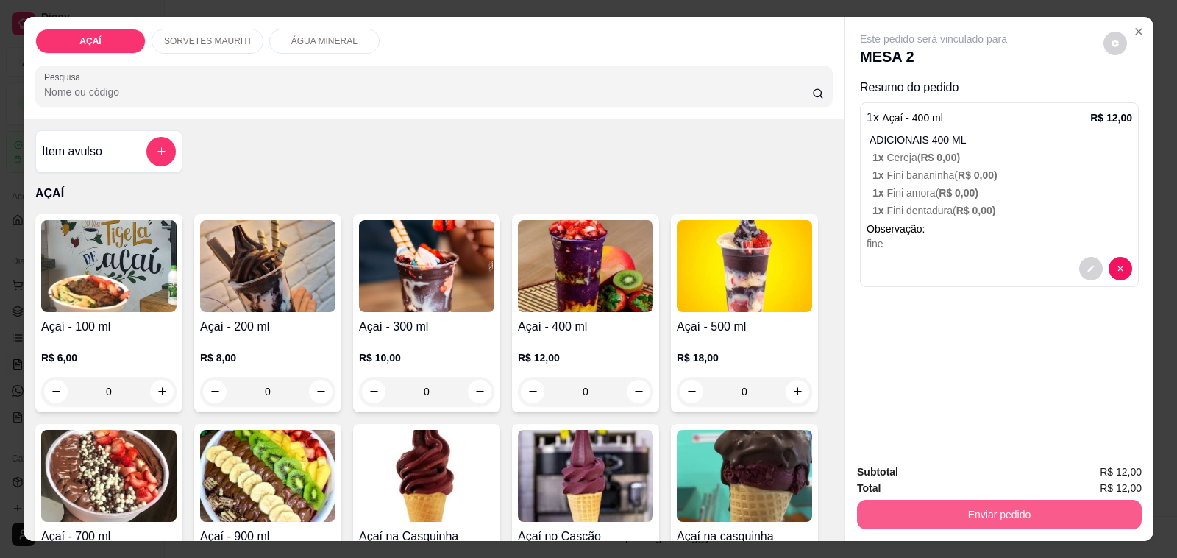
click at [944, 513] on button "Enviar pedido" at bounding box center [999, 514] width 285 height 29
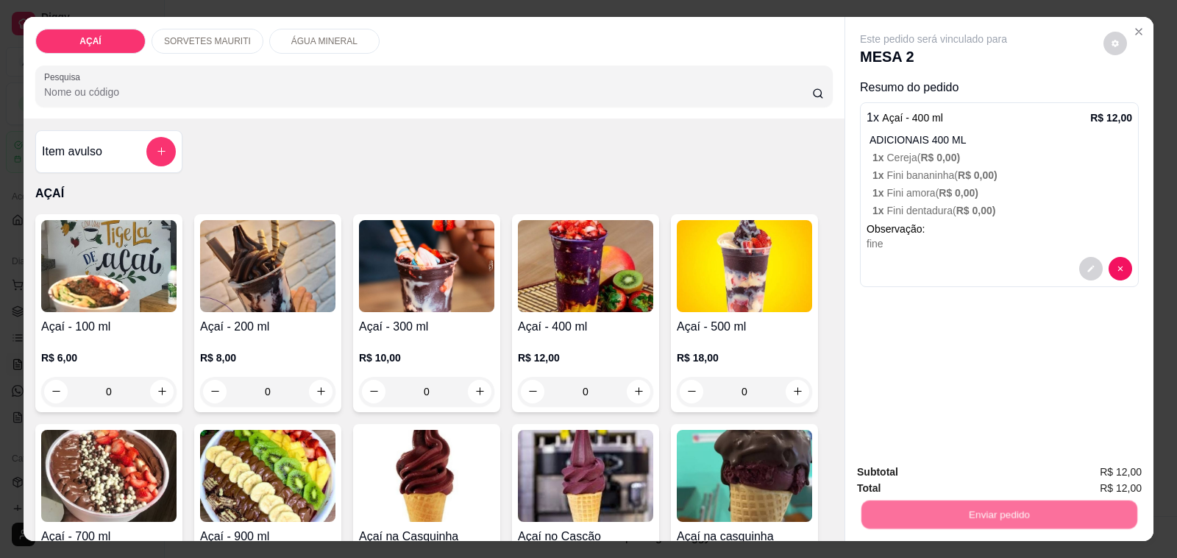
click at [951, 469] on button "Não registrar e enviar pedido" at bounding box center [950, 471] width 149 height 27
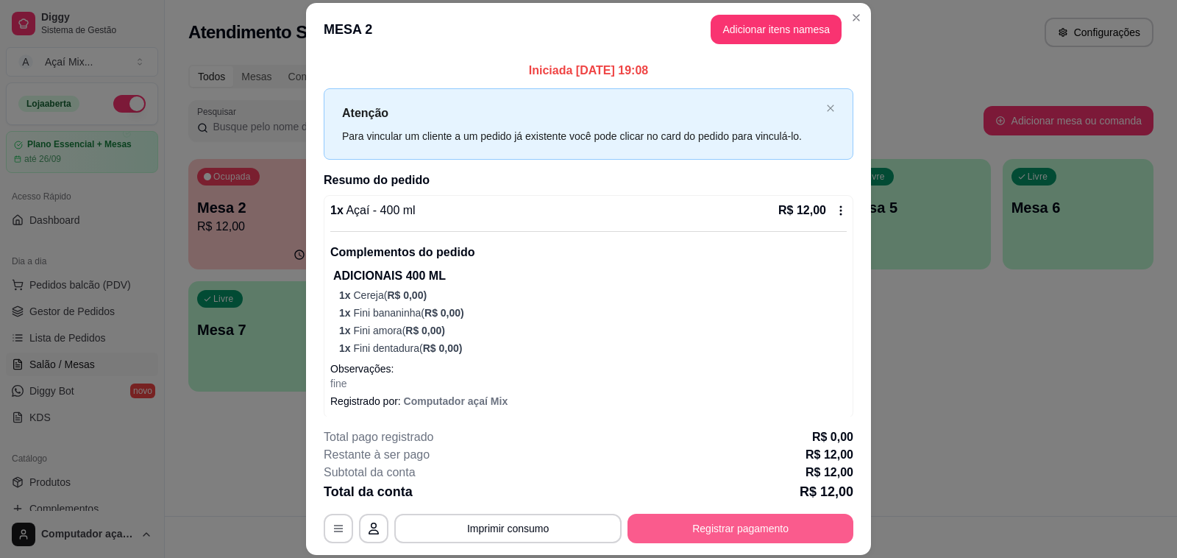
click at [664, 530] on button "Registrar pagamento" at bounding box center [741, 528] width 226 height 29
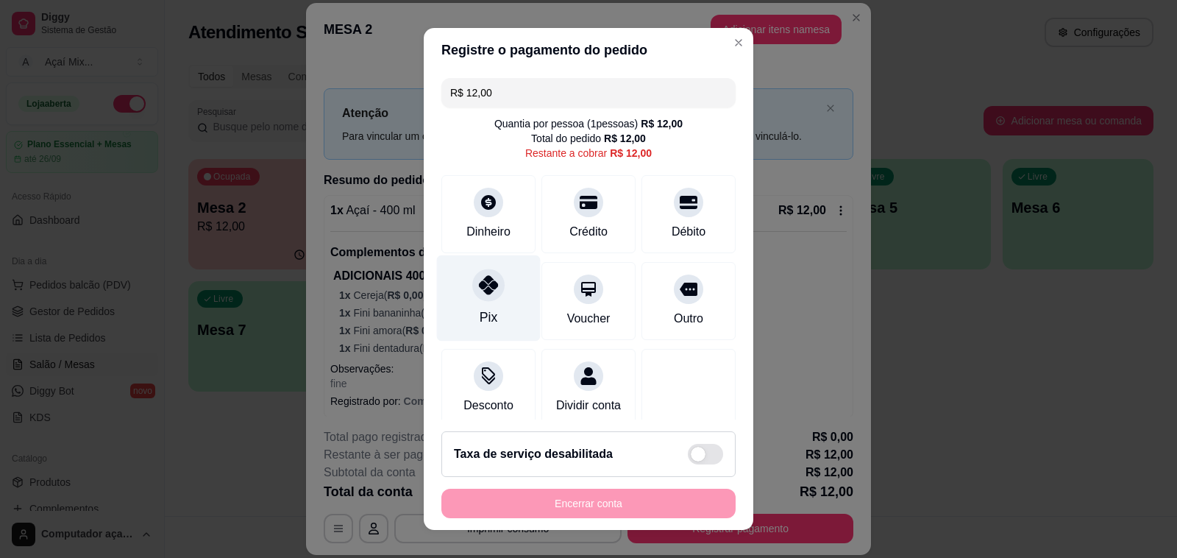
click at [490, 296] on div "Pix" at bounding box center [489, 298] width 104 height 86
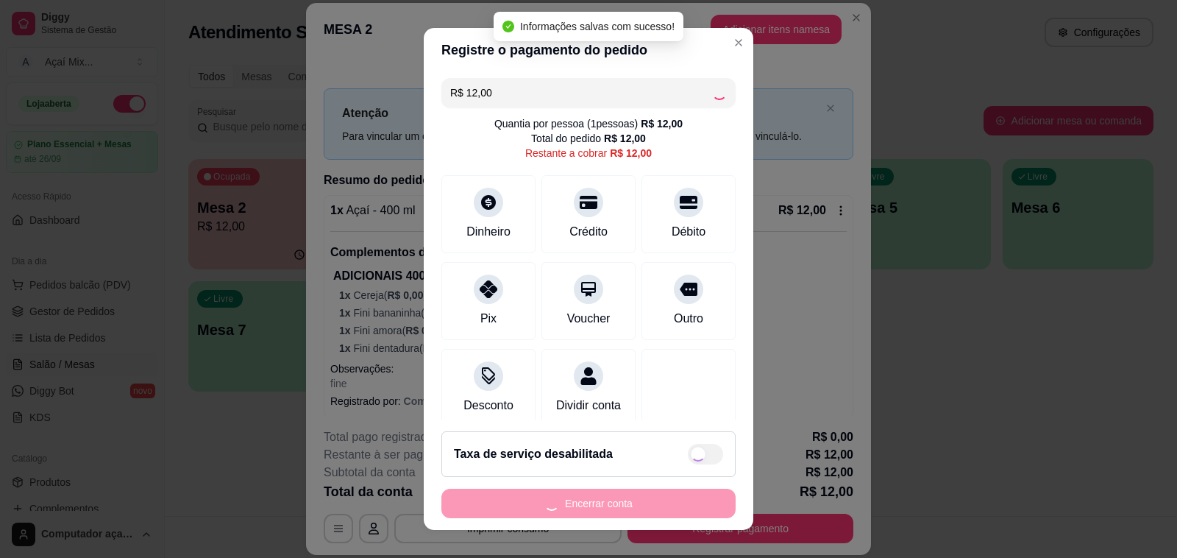
type input "R$ 0,00"
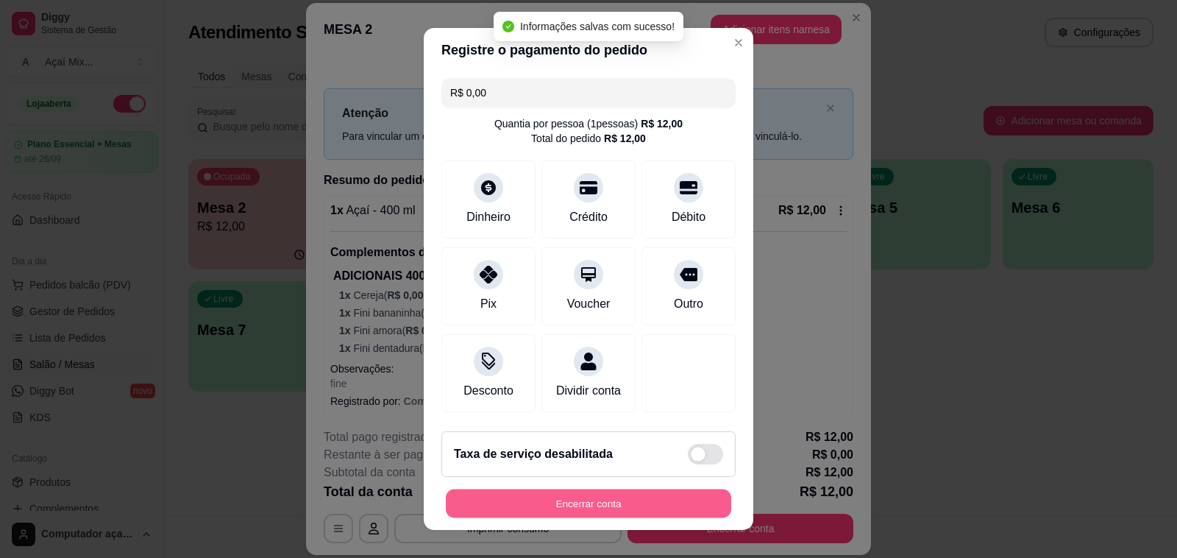
click at [608, 511] on button "Encerrar conta" at bounding box center [588, 503] width 285 height 29
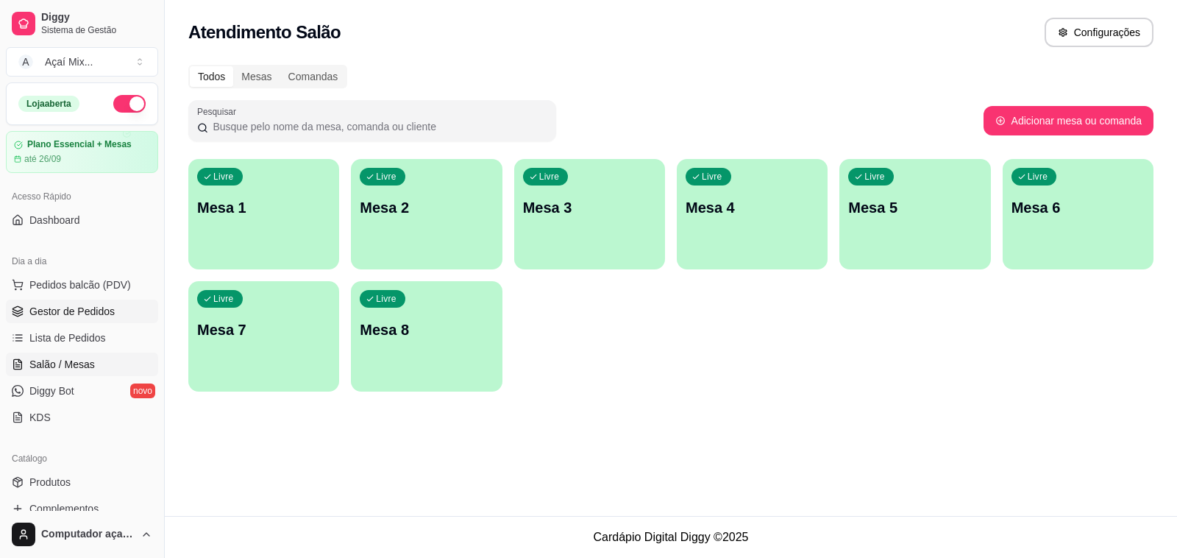
click at [90, 320] on link "Gestor de Pedidos" at bounding box center [82, 311] width 152 height 24
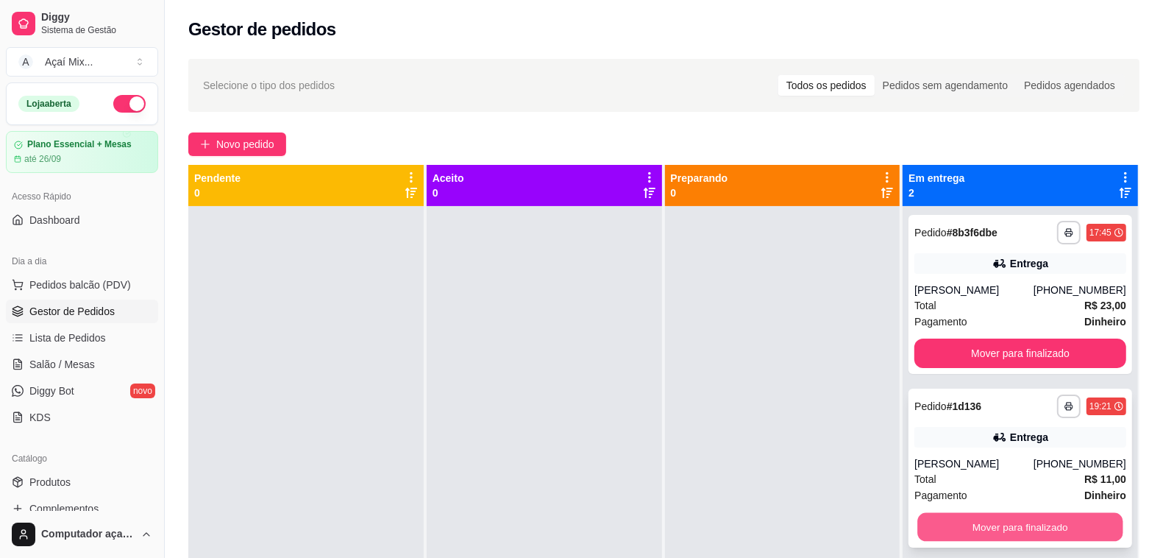
click at [936, 521] on button "Mover para finalizado" at bounding box center [1020, 527] width 205 height 29
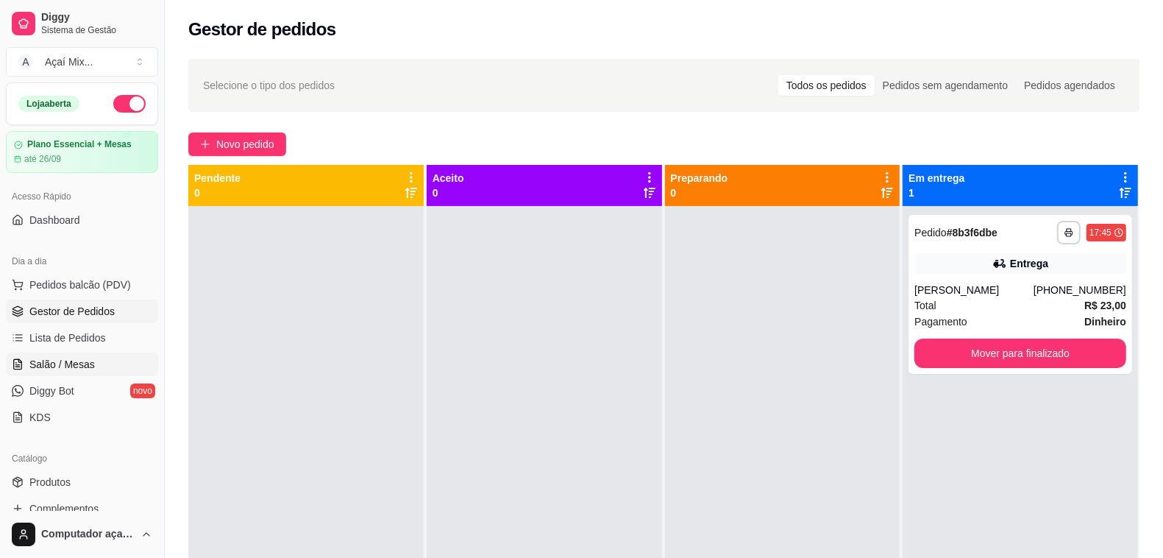
click at [75, 361] on span "Salão / Mesas" at bounding box center [61, 364] width 65 height 15
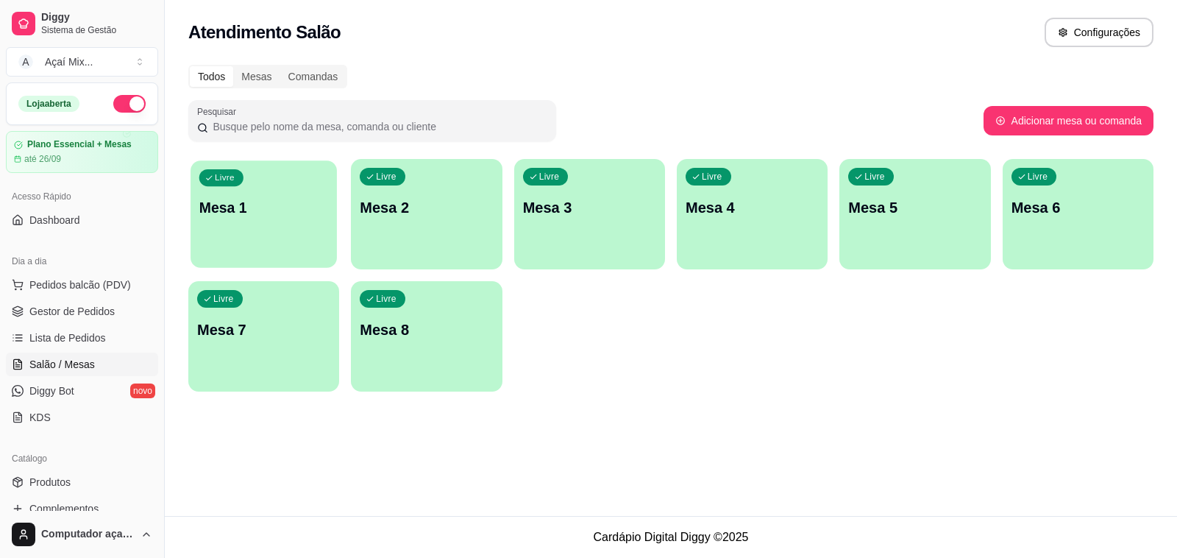
click at [289, 238] on div "Livre Mesa 1" at bounding box center [264, 205] width 146 height 90
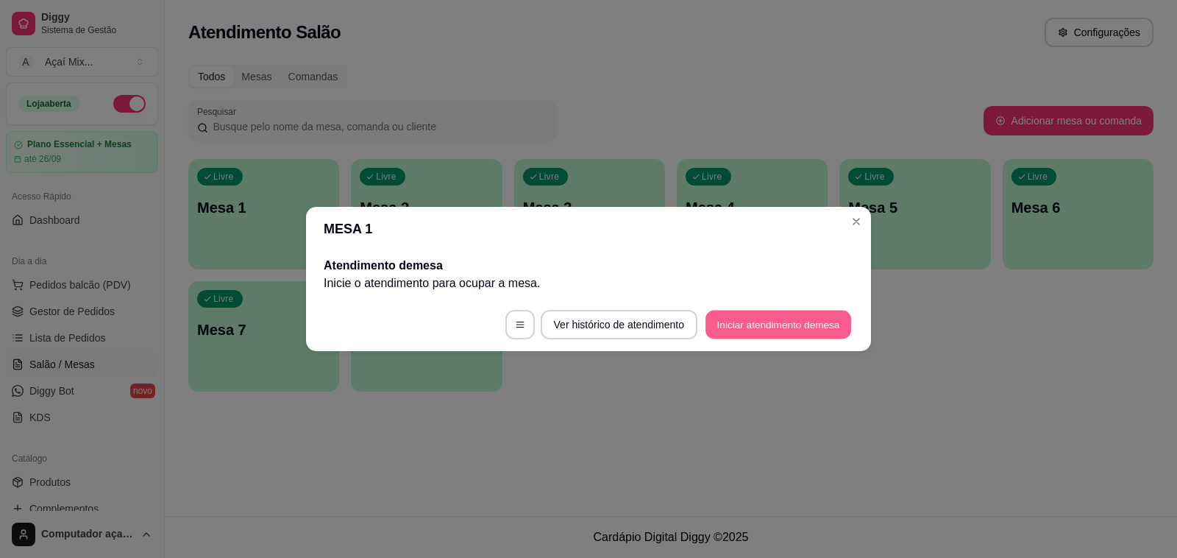
click at [758, 321] on button "Iniciar atendimento de mesa" at bounding box center [779, 325] width 146 height 29
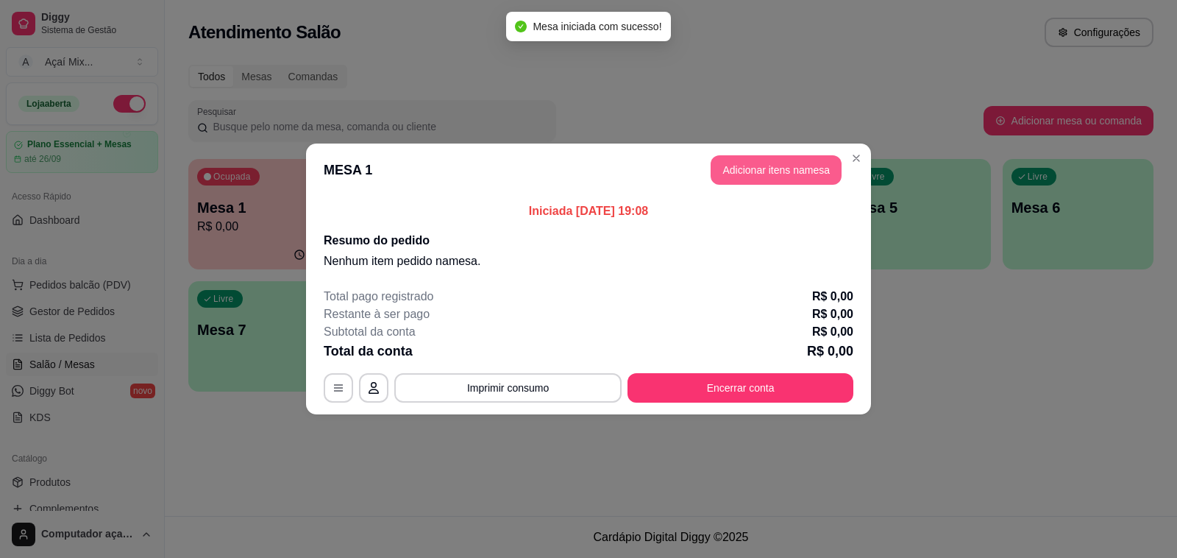
click at [751, 175] on button "Adicionar itens na mesa" at bounding box center [776, 169] width 131 height 29
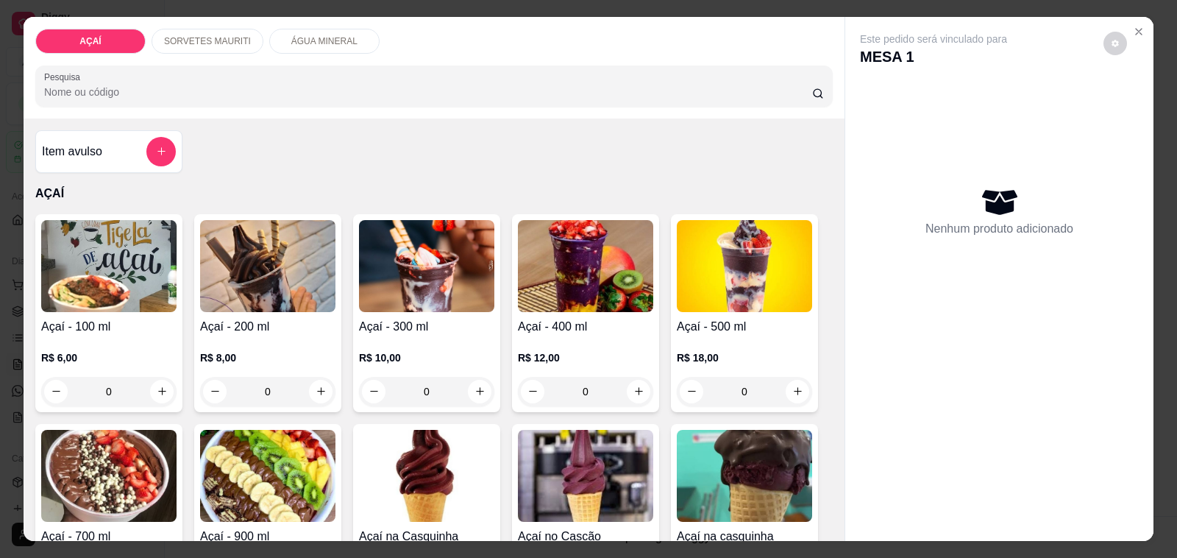
click at [597, 337] on div "R$ 12,00 0" at bounding box center [585, 371] width 135 height 71
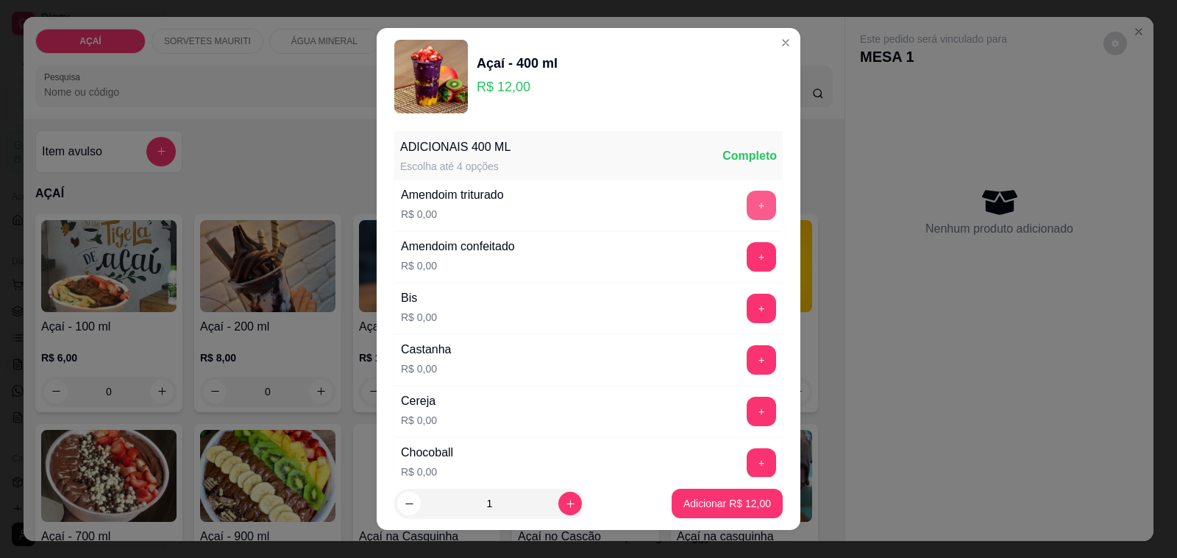
click at [747, 191] on button "+" at bounding box center [761, 205] width 29 height 29
click at [748, 368] on button "+" at bounding box center [762, 360] width 29 height 29
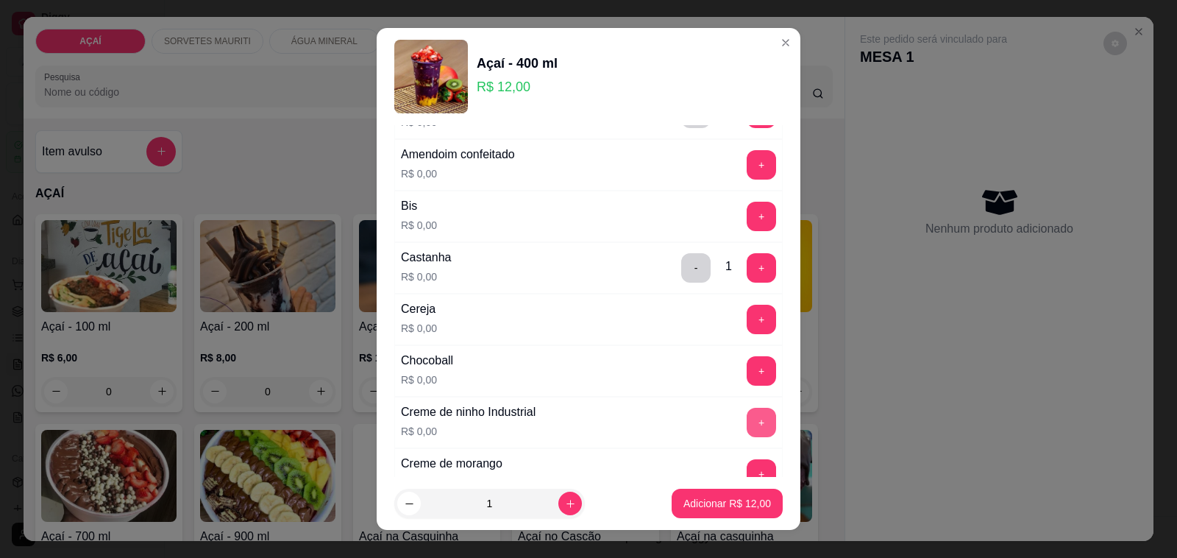
click at [747, 414] on button "+" at bounding box center [761, 422] width 29 height 29
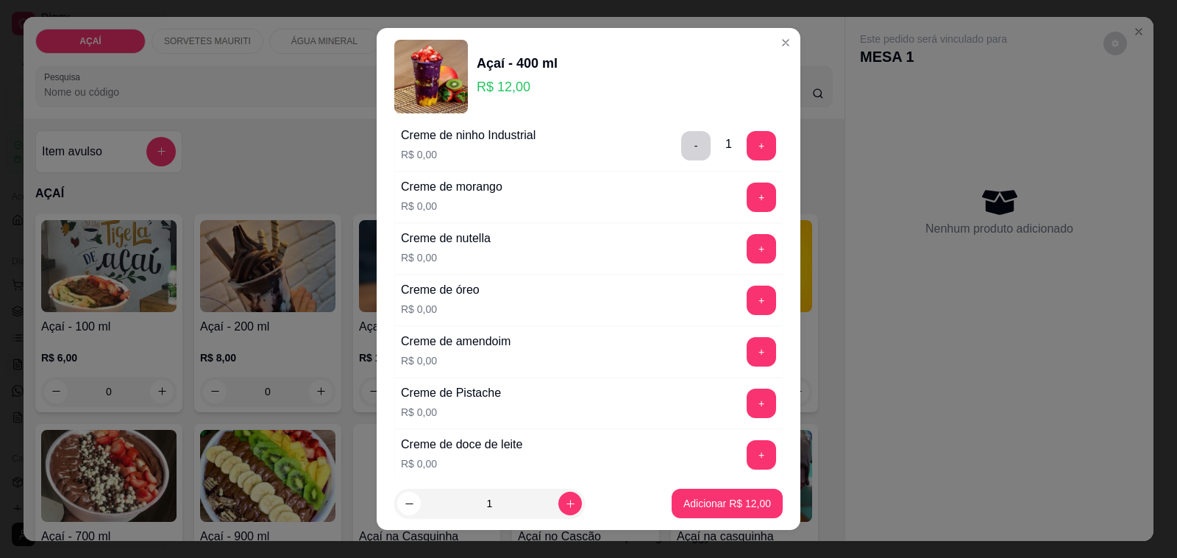
scroll to position [368, 0]
click at [748, 366] on button "+" at bounding box center [762, 352] width 29 height 29
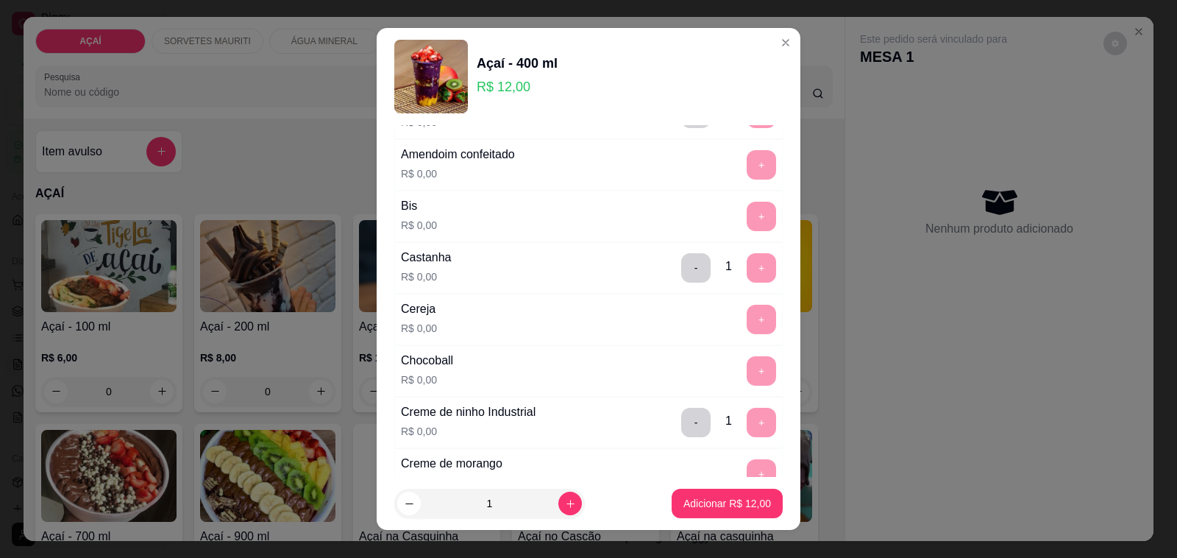
scroll to position [0, 0]
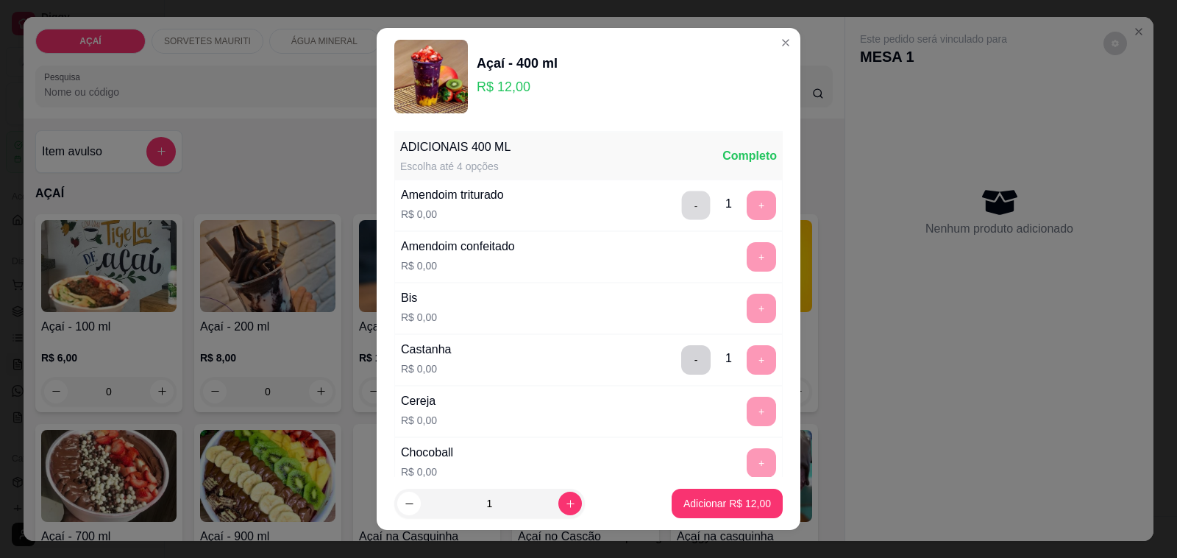
click at [682, 197] on button "-" at bounding box center [696, 205] width 29 height 29
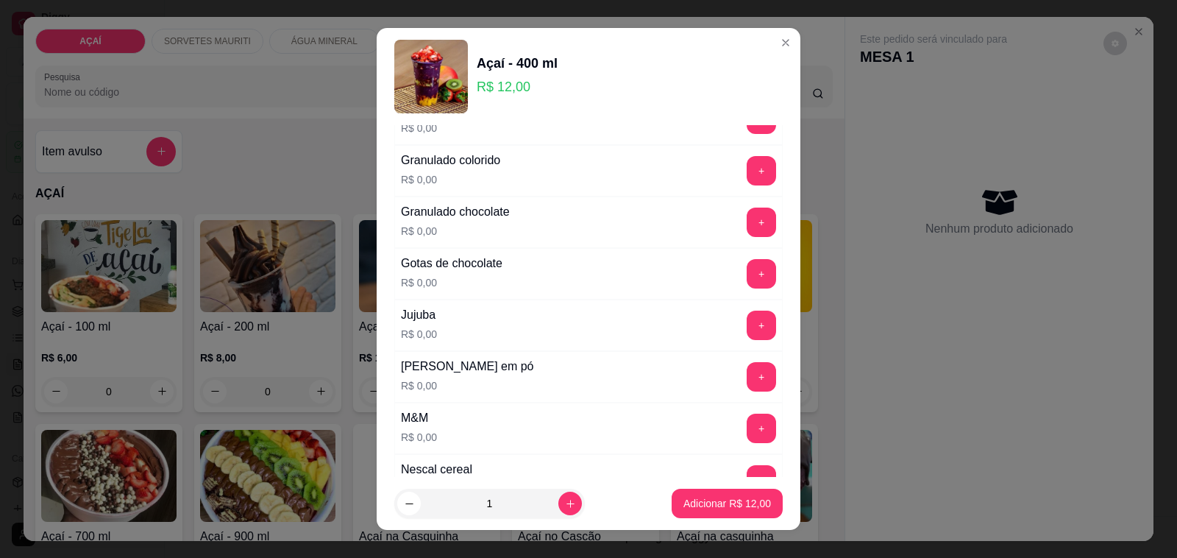
scroll to position [1288, 0]
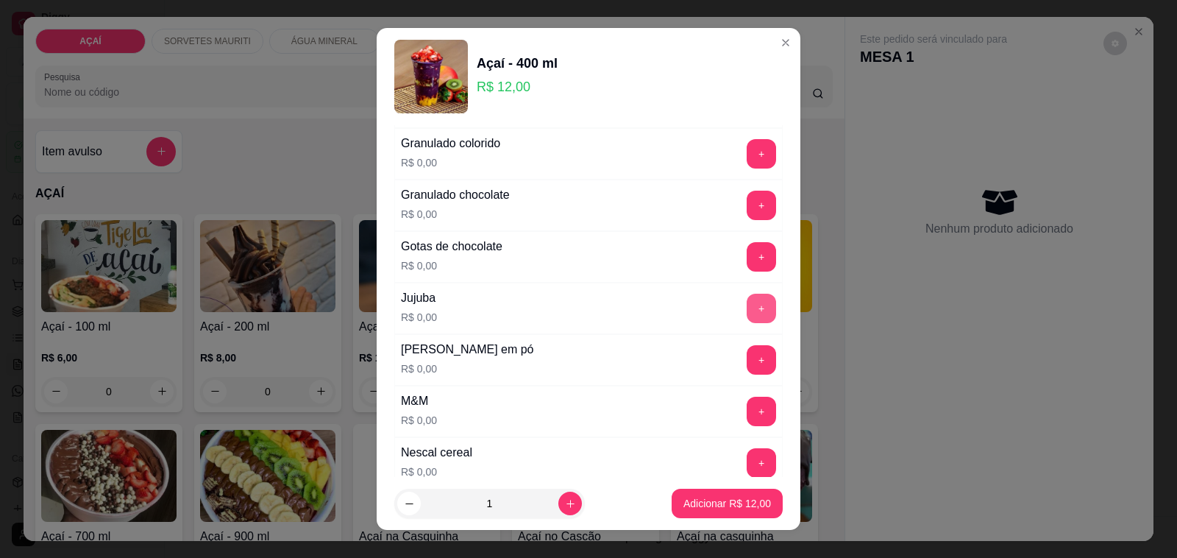
click at [747, 315] on button "+" at bounding box center [761, 308] width 29 height 29
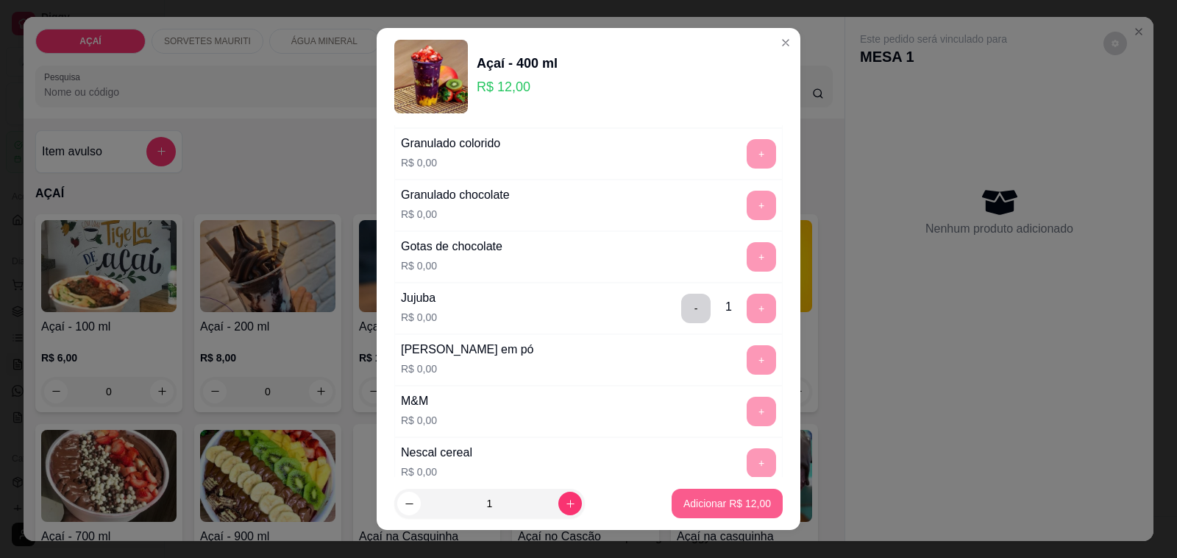
click at [737, 497] on p "Adicionar R$ 12,00" at bounding box center [728, 503] width 88 height 15
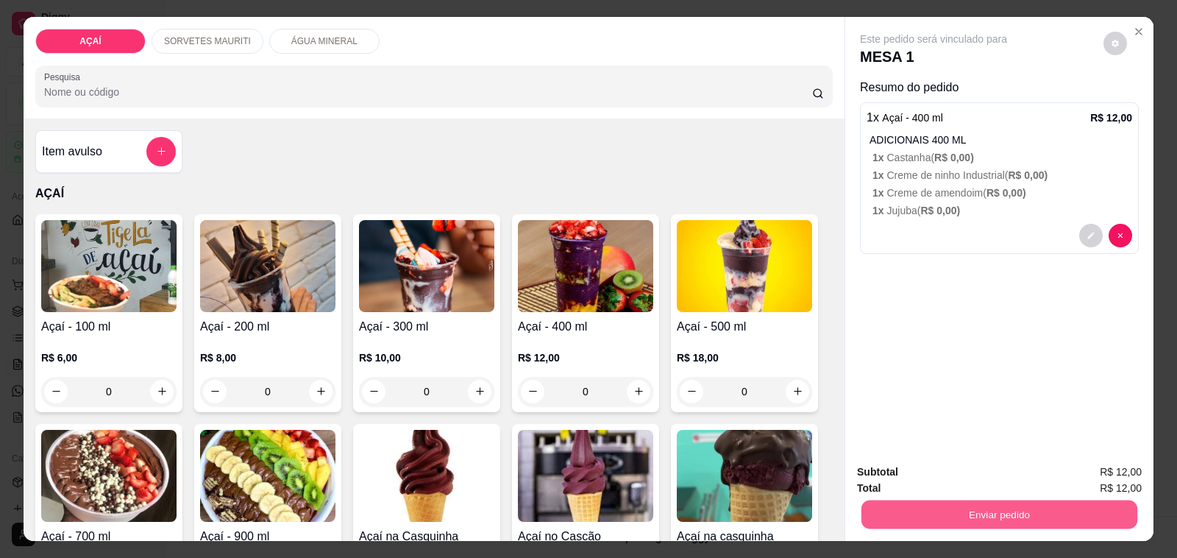
click at [904, 500] on button "Enviar pedido" at bounding box center [1000, 514] width 276 height 29
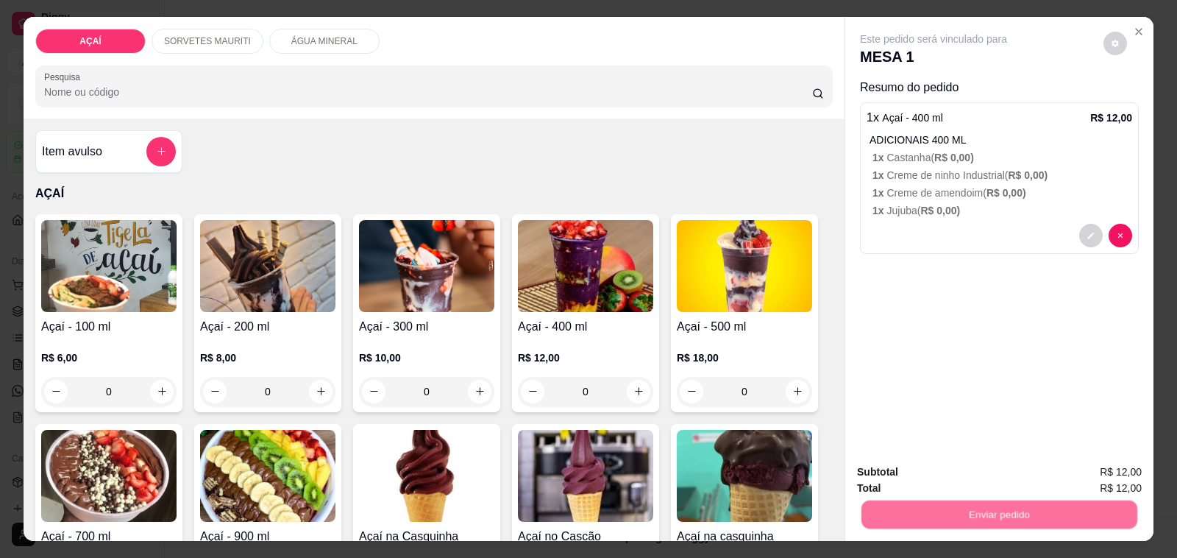
click at [905, 479] on button "Não registrar e enviar pedido" at bounding box center [949, 472] width 153 height 28
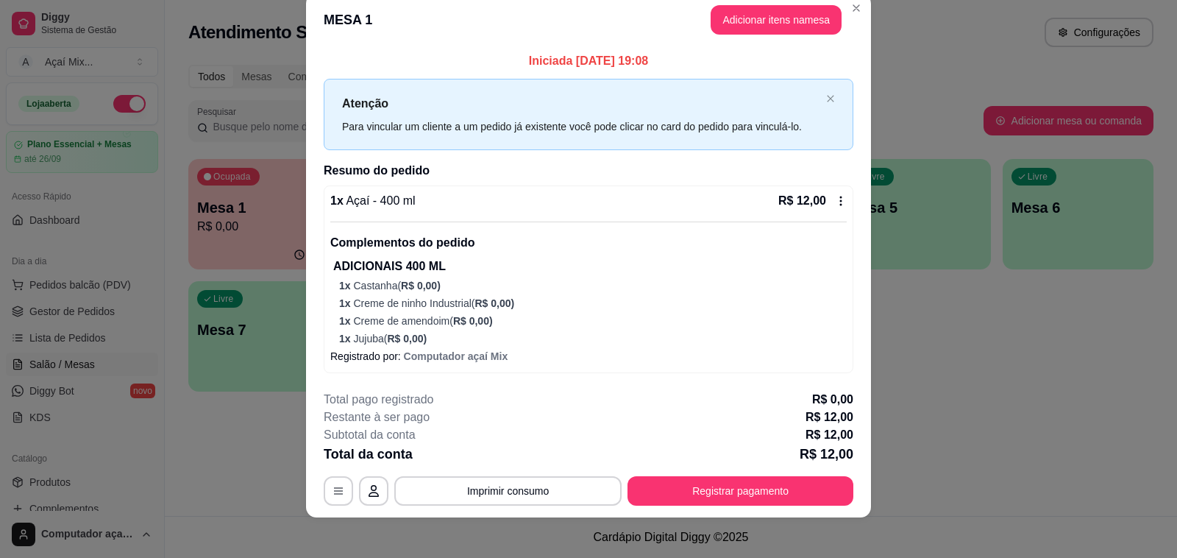
scroll to position [30, 0]
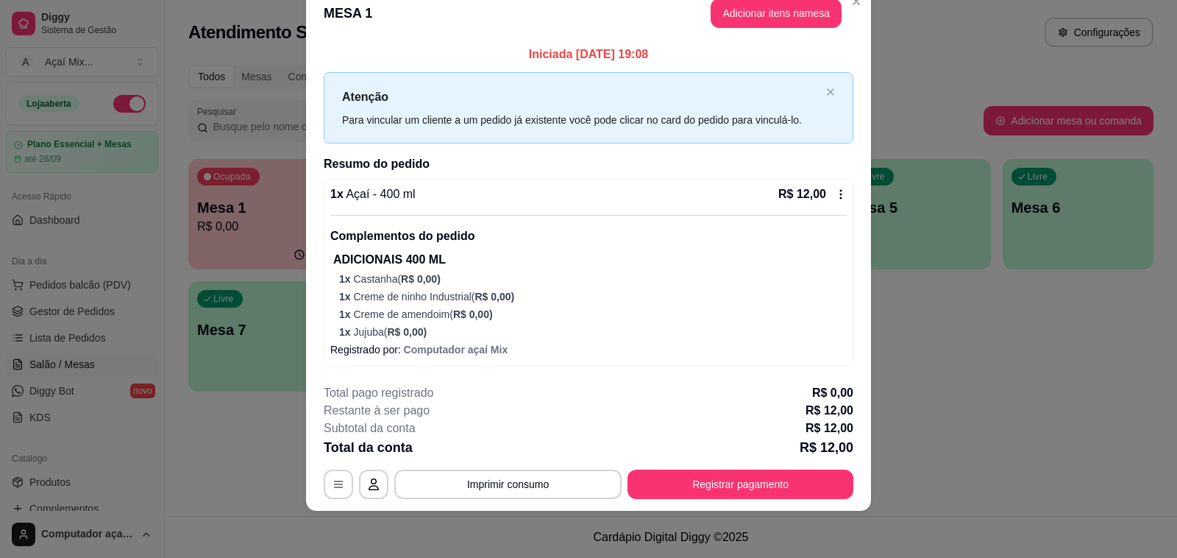
drag, startPoint x: 756, startPoint y: 465, endPoint x: 759, endPoint y: 472, distance: 7.9
click at [759, 472] on div "**********" at bounding box center [589, 441] width 530 height 115
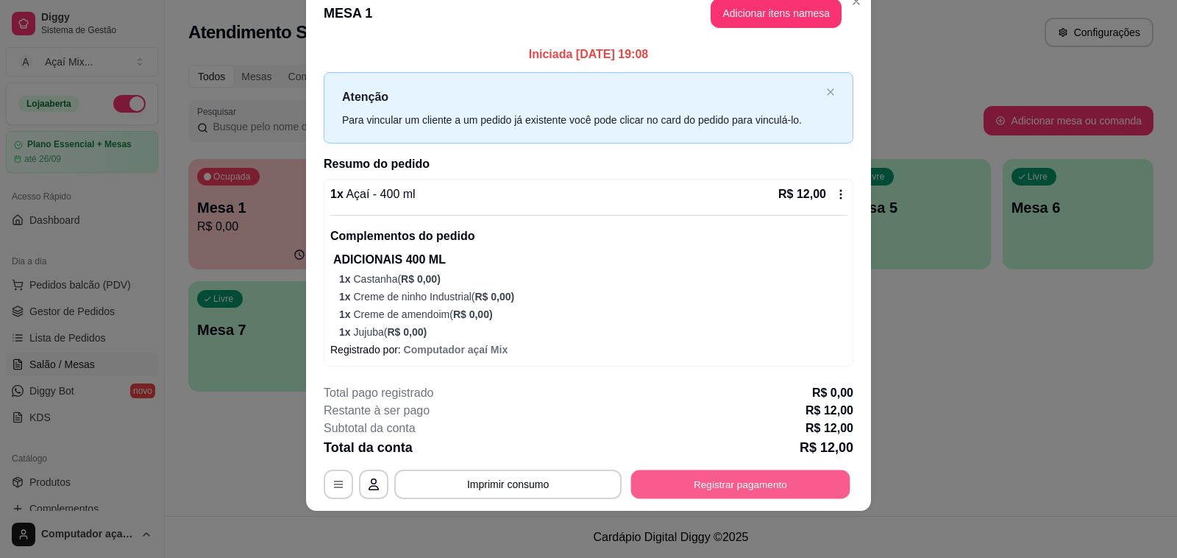
click at [759, 476] on button "Registrar pagamento" at bounding box center [740, 484] width 219 height 29
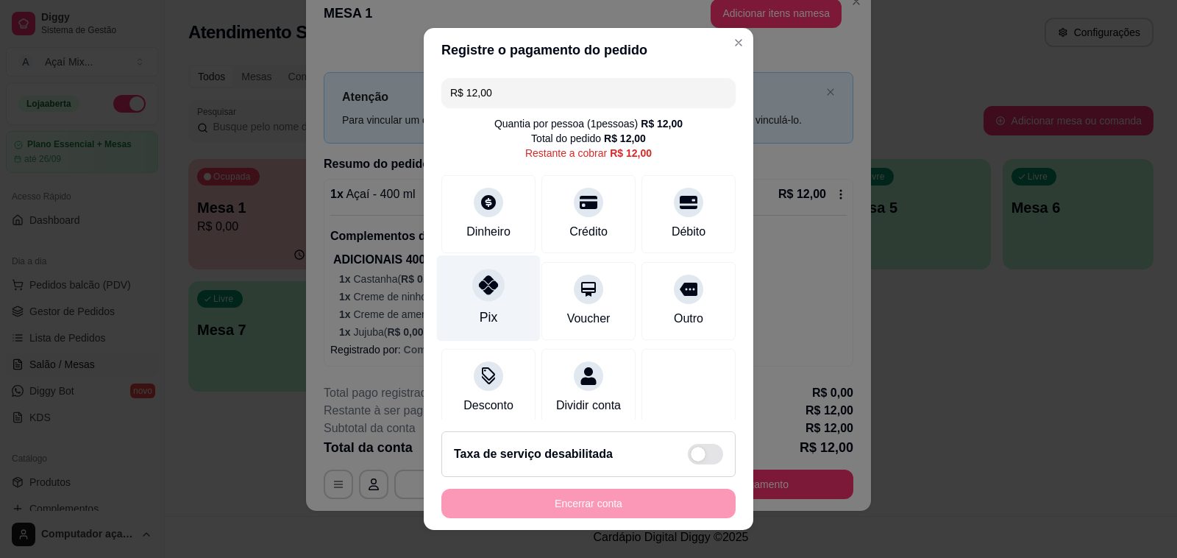
click at [488, 296] on div at bounding box center [488, 285] width 32 height 32
type input "R$ 0,00"
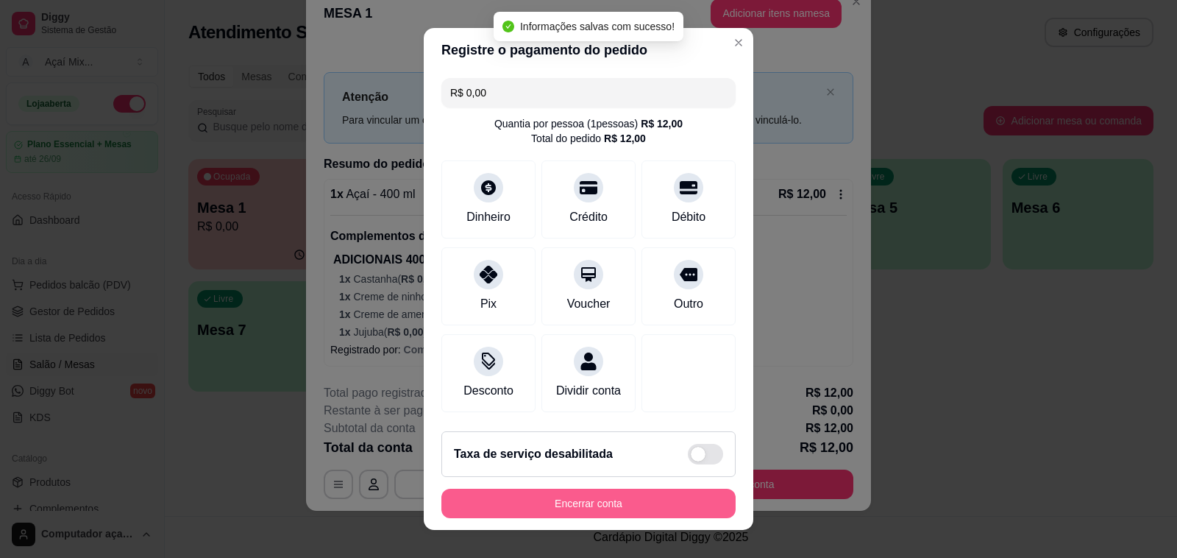
click at [596, 508] on button "Encerrar conta" at bounding box center [588, 503] width 294 height 29
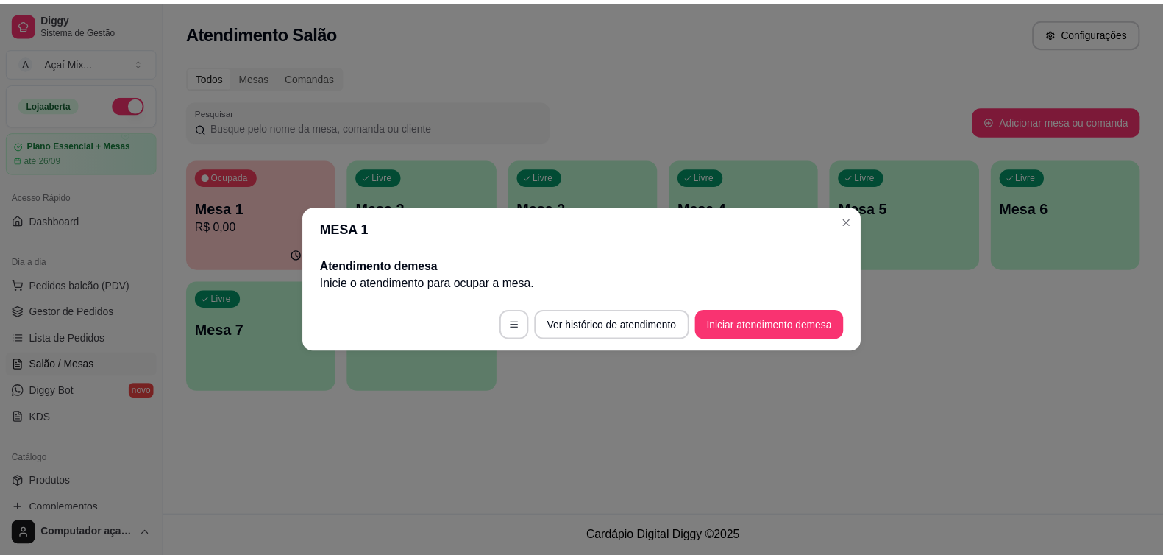
scroll to position [0, 0]
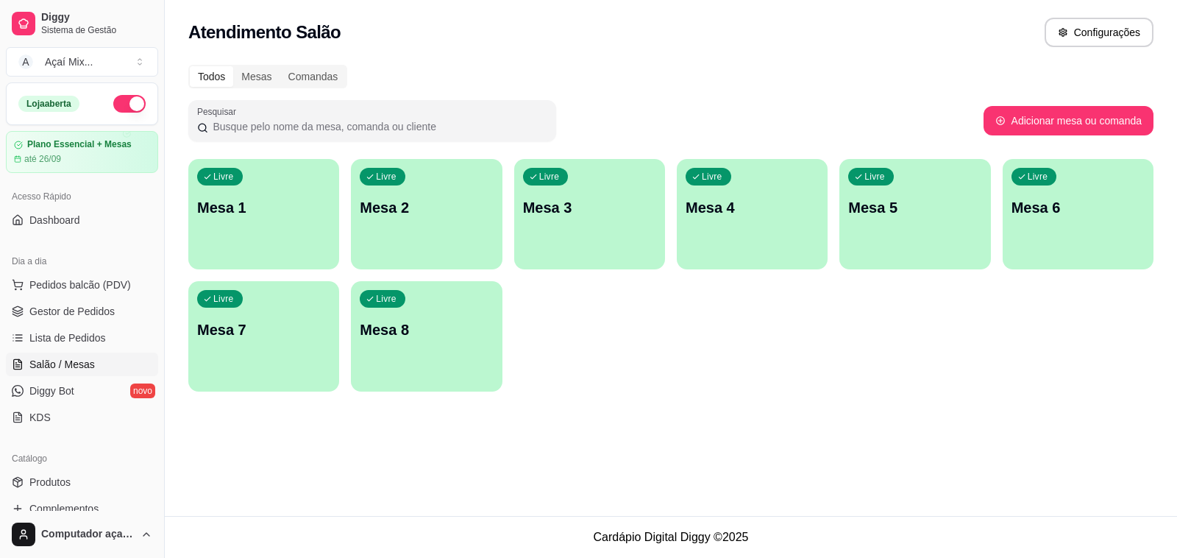
click at [105, 298] on ul "Pedidos balcão (PDV) Gestor de Pedidos Lista de Pedidos Salão / Mesas Diggy Bot…" at bounding box center [82, 351] width 152 height 156
drag, startPoint x: 109, startPoint y: 308, endPoint x: 134, endPoint y: 324, distance: 29.8
click at [110, 309] on span "Gestor de Pedidos" at bounding box center [71, 311] width 85 height 15
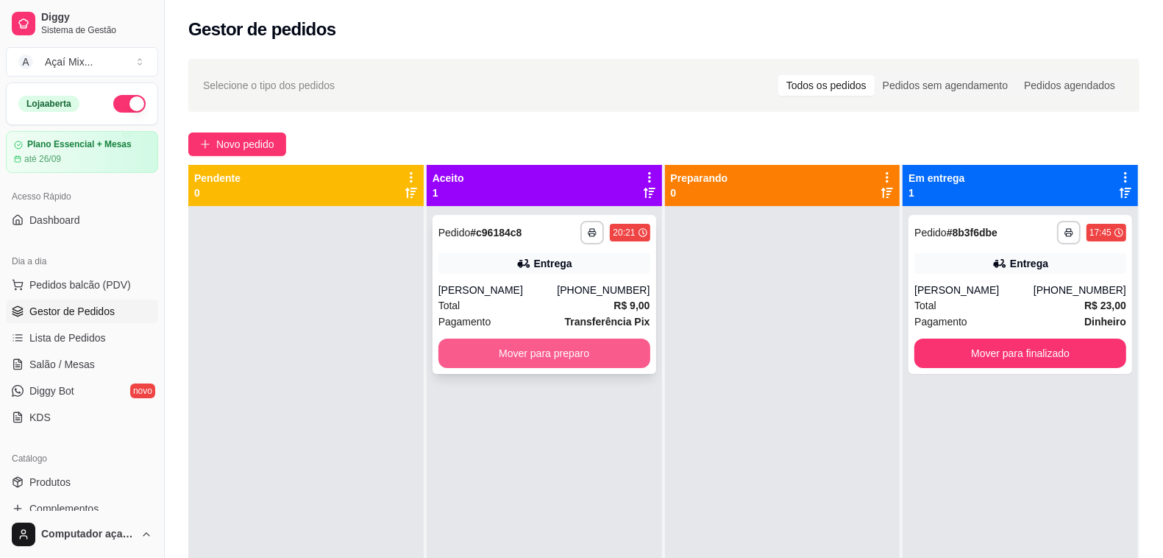
click at [635, 355] on button "Mover para preparo" at bounding box center [545, 352] width 212 height 29
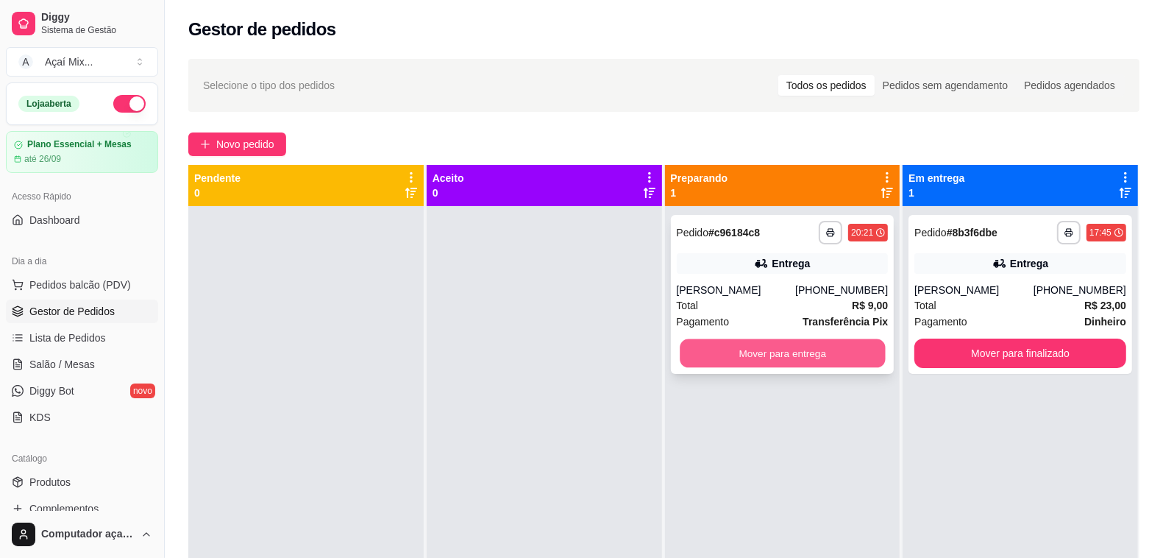
click at [751, 355] on button "Mover para entrega" at bounding box center [782, 353] width 205 height 29
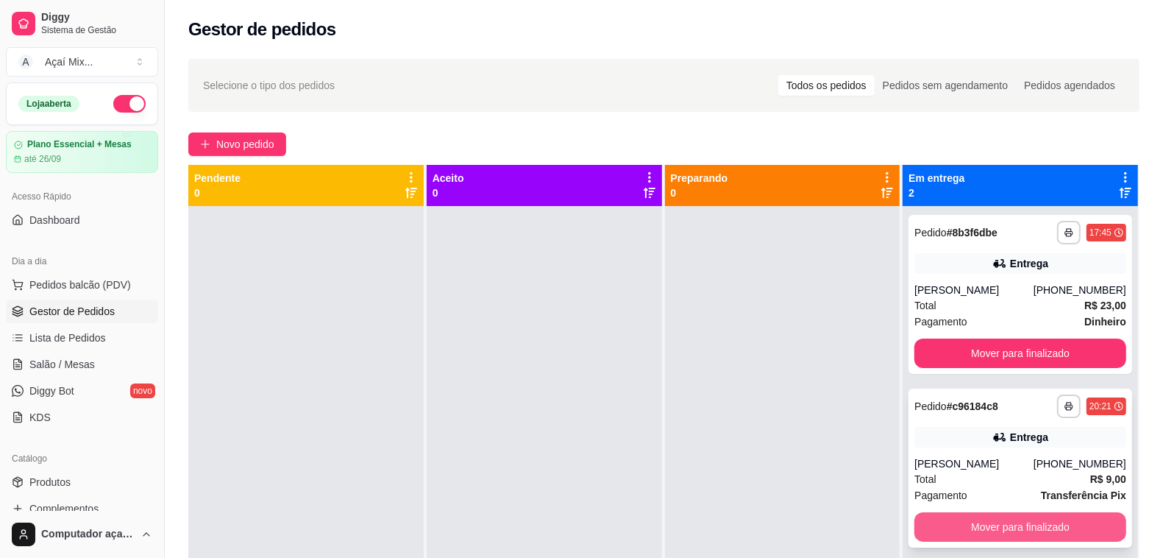
click at [979, 525] on button "Mover para finalizado" at bounding box center [1021, 526] width 212 height 29
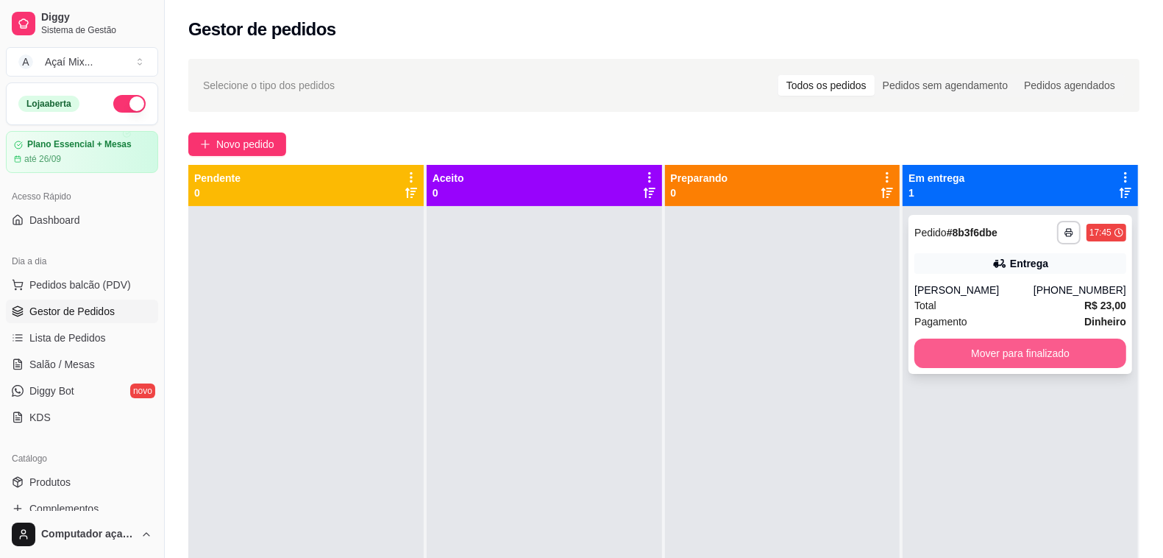
click at [964, 343] on button "Mover para finalizado" at bounding box center [1021, 352] width 212 height 29
